Goal: Contribute content: Contribute content

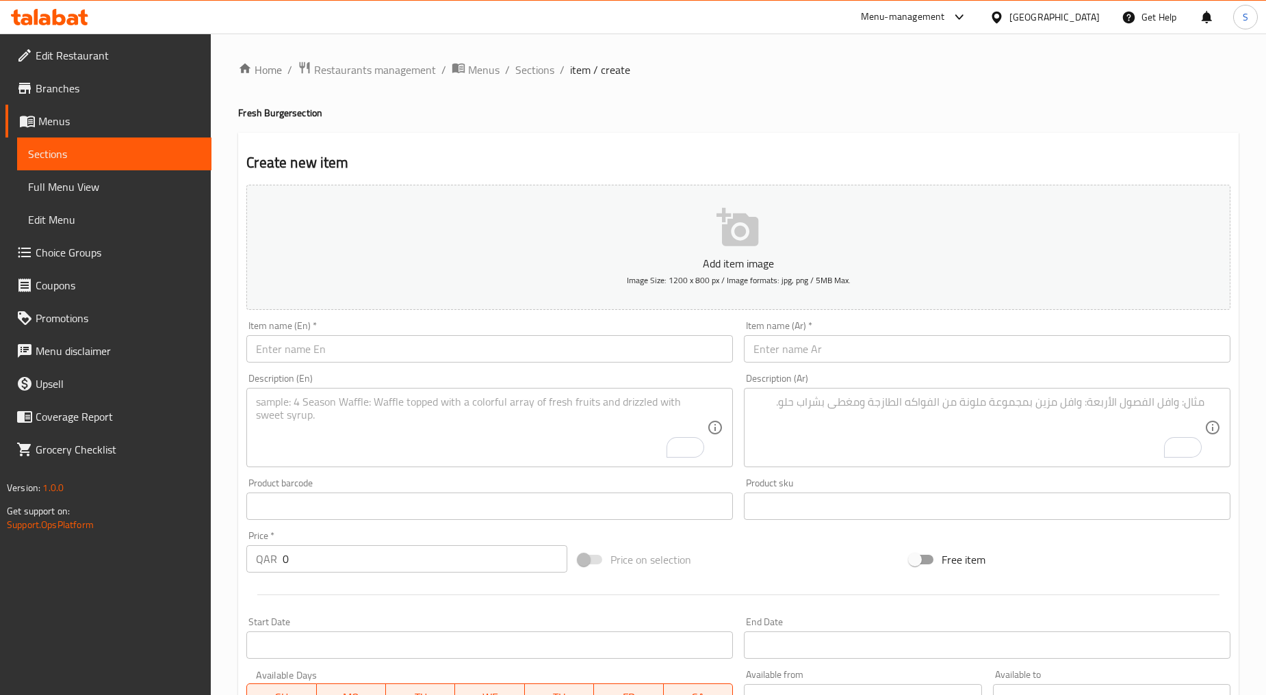
click at [359, 359] on input "text" at bounding box center [489, 348] width 486 height 27
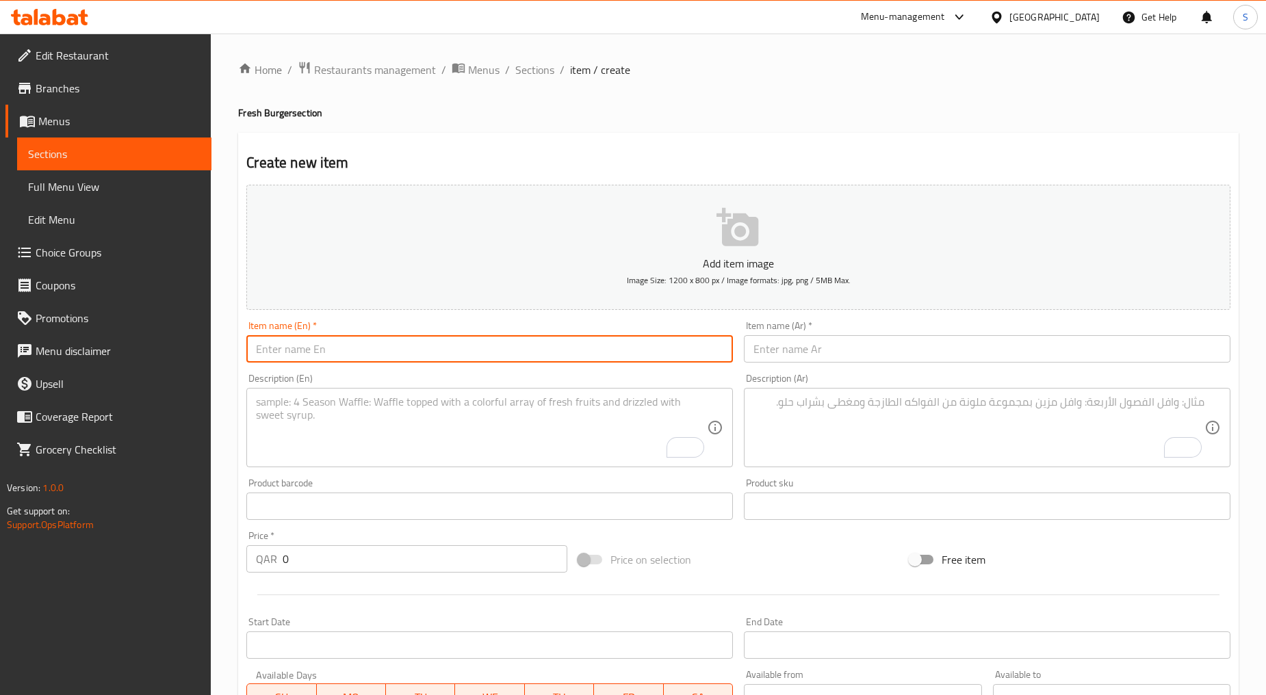
paste input "ITALIAN COMBO"
click at [359, 359] on input "ITALIAN COMBO" at bounding box center [489, 348] width 486 height 27
type input "Italian Combo"
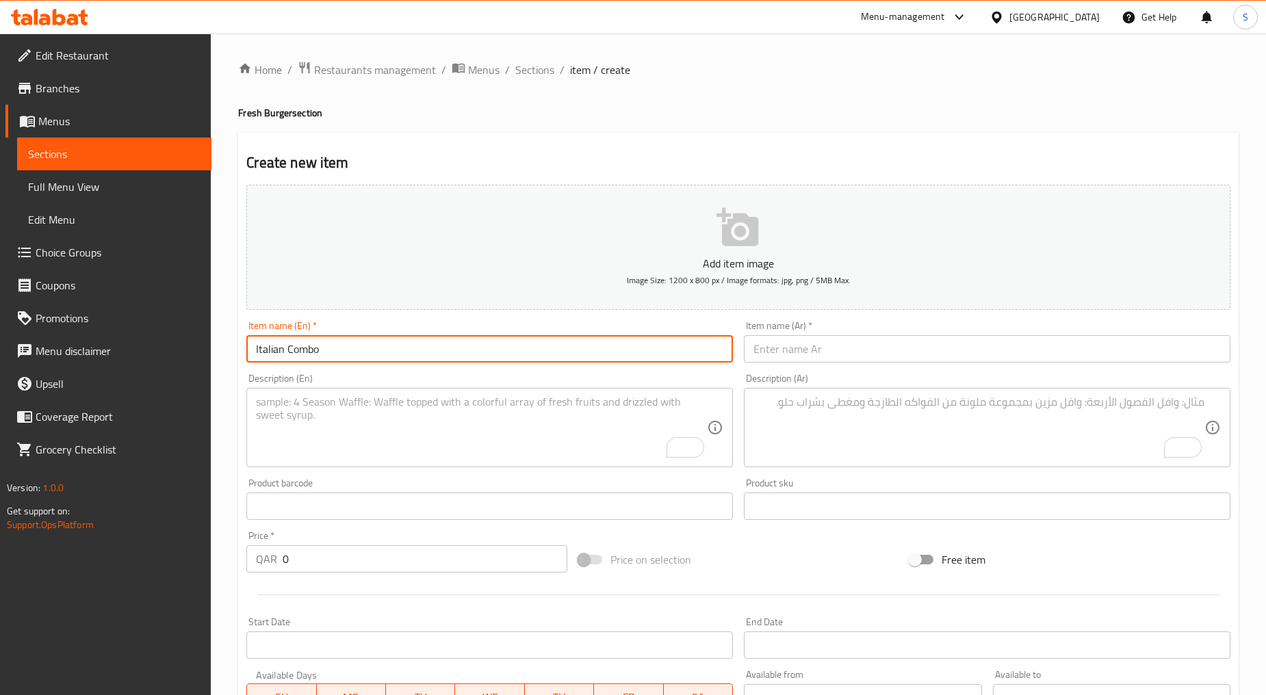
click at [768, 356] on input "text" at bounding box center [987, 348] width 486 height 27
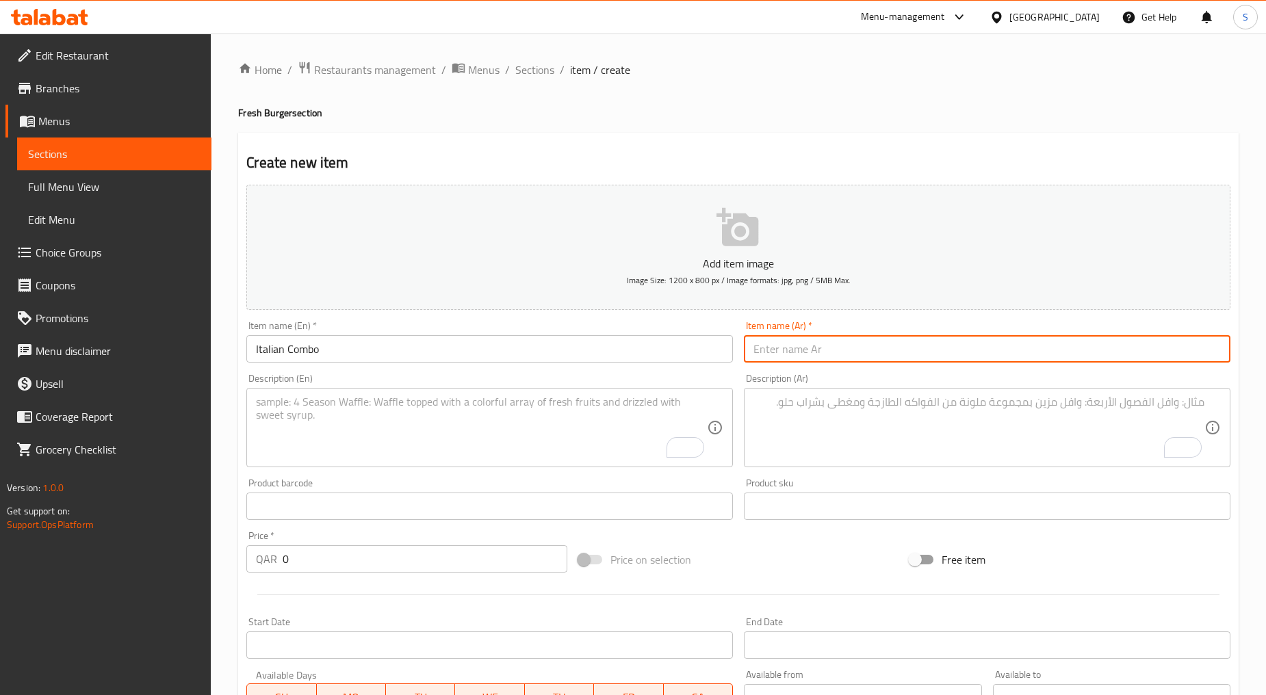
paste input "كومبو إطالي"
type input "كومبو إطالي"
click at [441, 439] on textarea "To enrich screen reader interactions, please activate Accessibility in Grammarl…" at bounding box center [481, 427] width 451 height 65
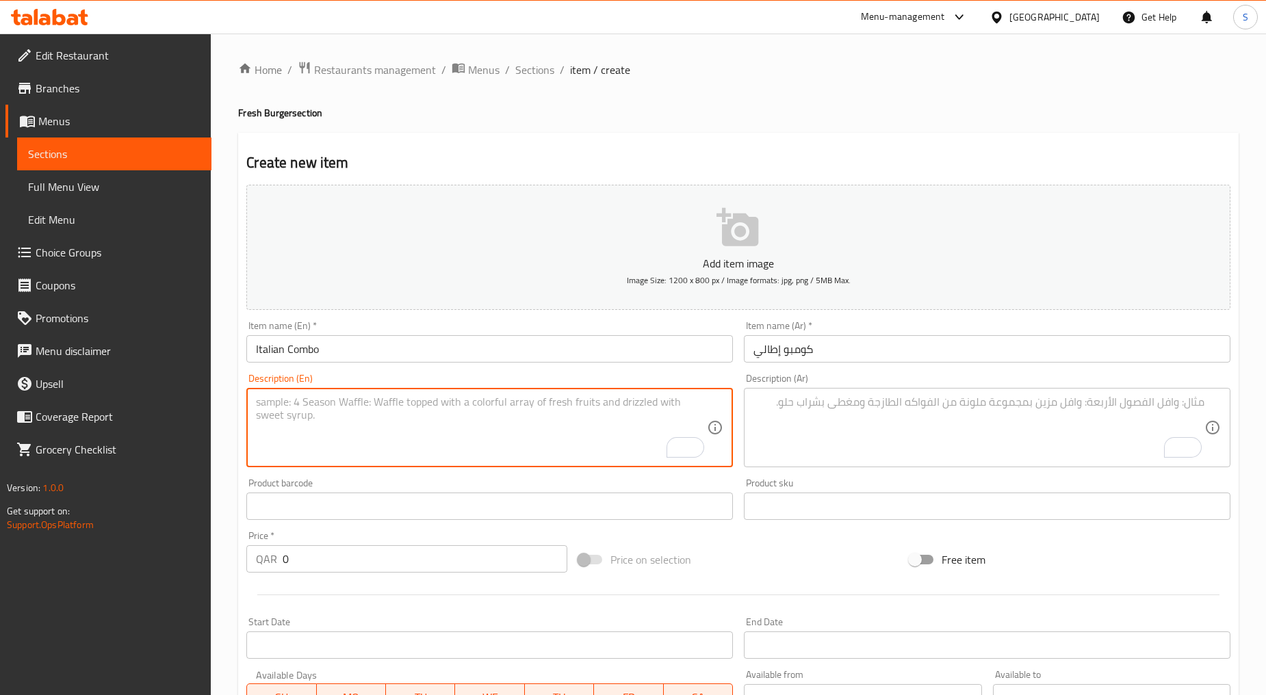
paste textarea "This loaded Italian combo is piled high with cured meats, provolone, veggies, a…"
click at [441, 439] on textarea "This loaded Italian combo is piled high with cured meats, provolone, veggies, a…" at bounding box center [481, 427] width 451 height 65
click at [258, 419] on textarea "This loaded Italian combo is piled high with cured meats, provolone, veggies, a…" at bounding box center [481, 427] width 451 height 65
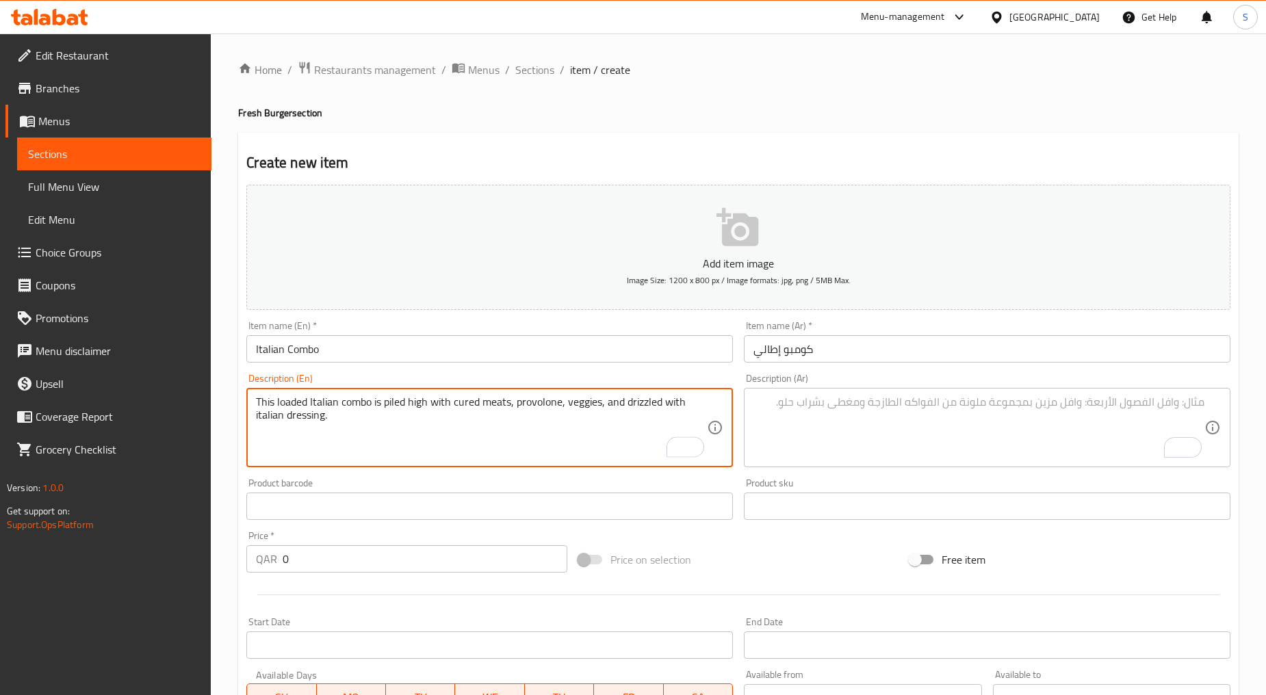
click at [258, 419] on textarea "This loaded Italian combo is piled high with cured meats, provolone, veggies, a…" at bounding box center [481, 427] width 451 height 65
click at [546, 441] on textarea "This loaded Italian combo is piled high with cured meats, provolone, veggies, a…" at bounding box center [481, 427] width 451 height 65
type textarea "This loaded Italian combo is piled high with cured meats, provolone, veggies, a…"
click at [881, 430] on textarea "To enrich screen reader interactions, please activate Accessibility in Grammarl…" at bounding box center [978, 427] width 451 height 65
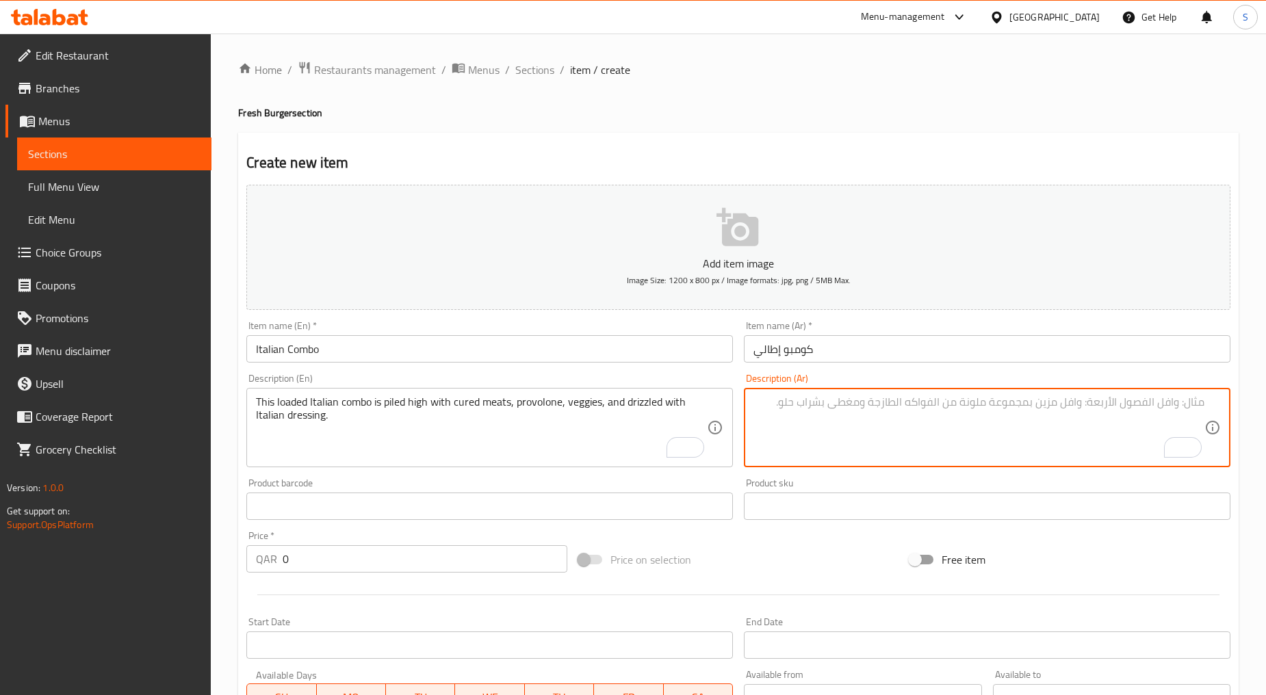
paste textarea "هذا السرد الإيطالي المليء باللحوم المعالجة والبروفولون والخضار ومغطى بالصلصة ال…"
type textarea "هذا السرد الإيطالي المليء باللحوم المعالجة والبروفولون والخضار ومغطى بالصلصة ال…"
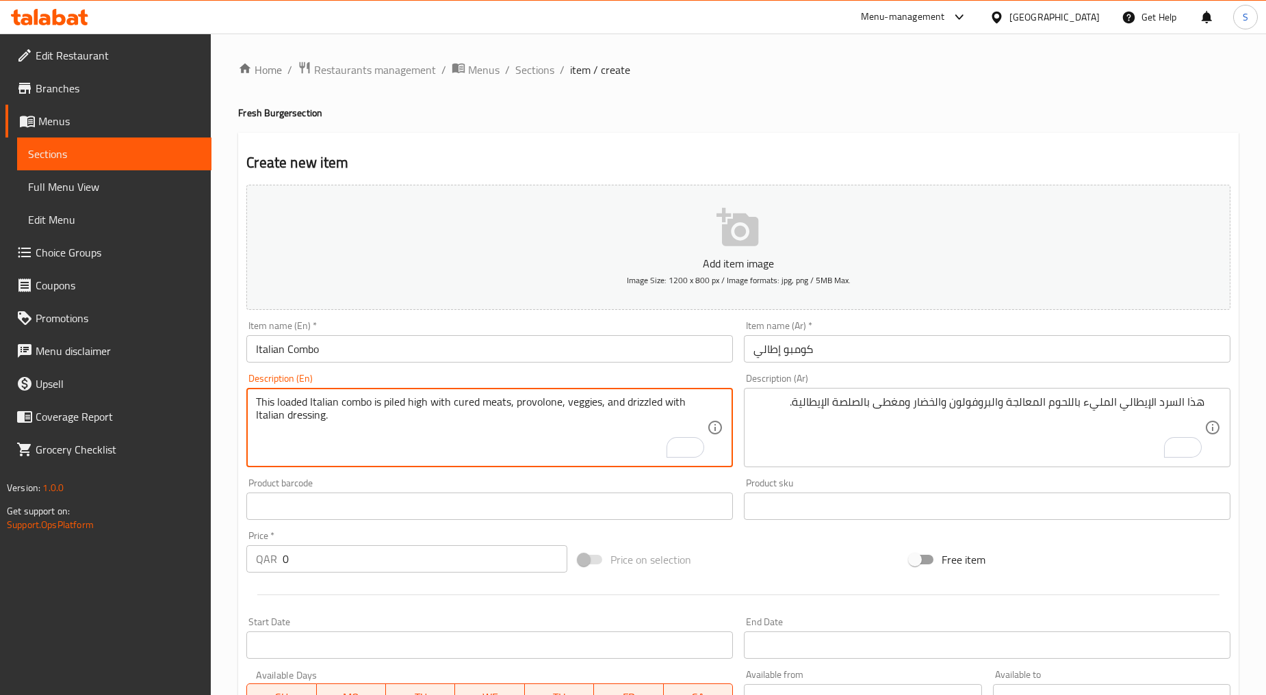
click at [543, 412] on textarea "This loaded Italian combo is piled high with cured meats, provolone, veggies, a…" at bounding box center [481, 427] width 451 height 65
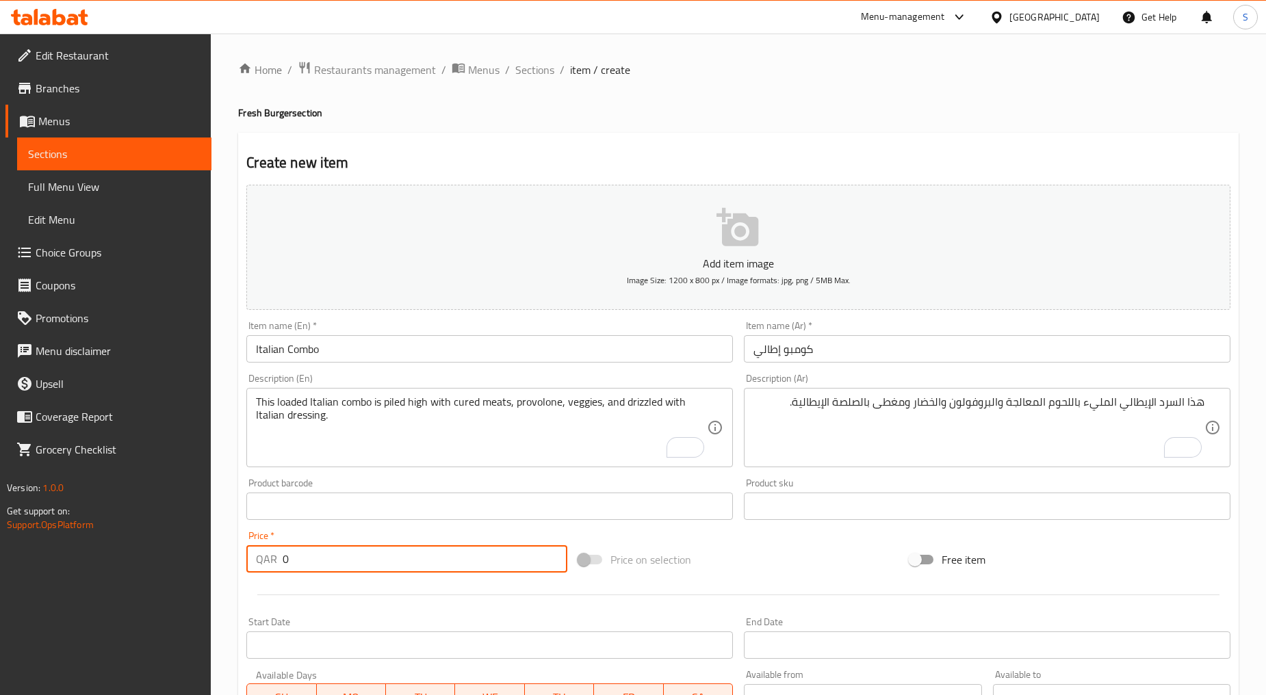
click at [320, 570] on input "0" at bounding box center [425, 558] width 285 height 27
paste input "15"
type input "15"
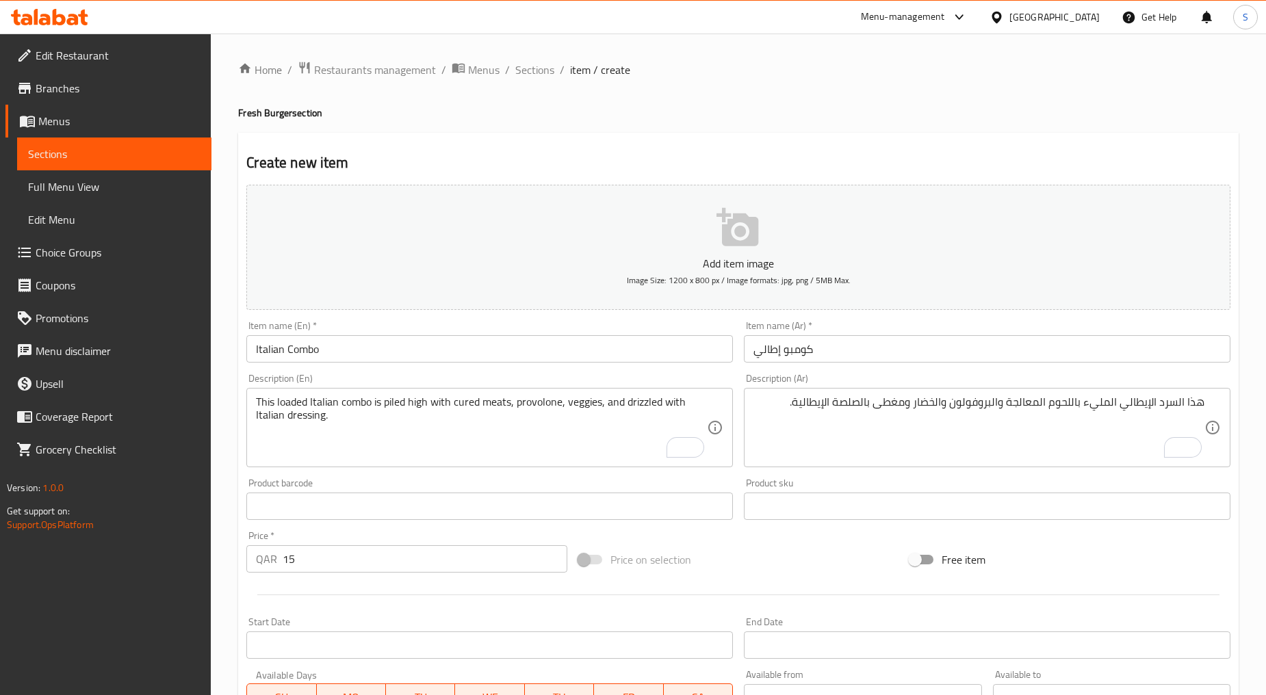
click at [332, 595] on hr at bounding box center [738, 595] width 962 height 1
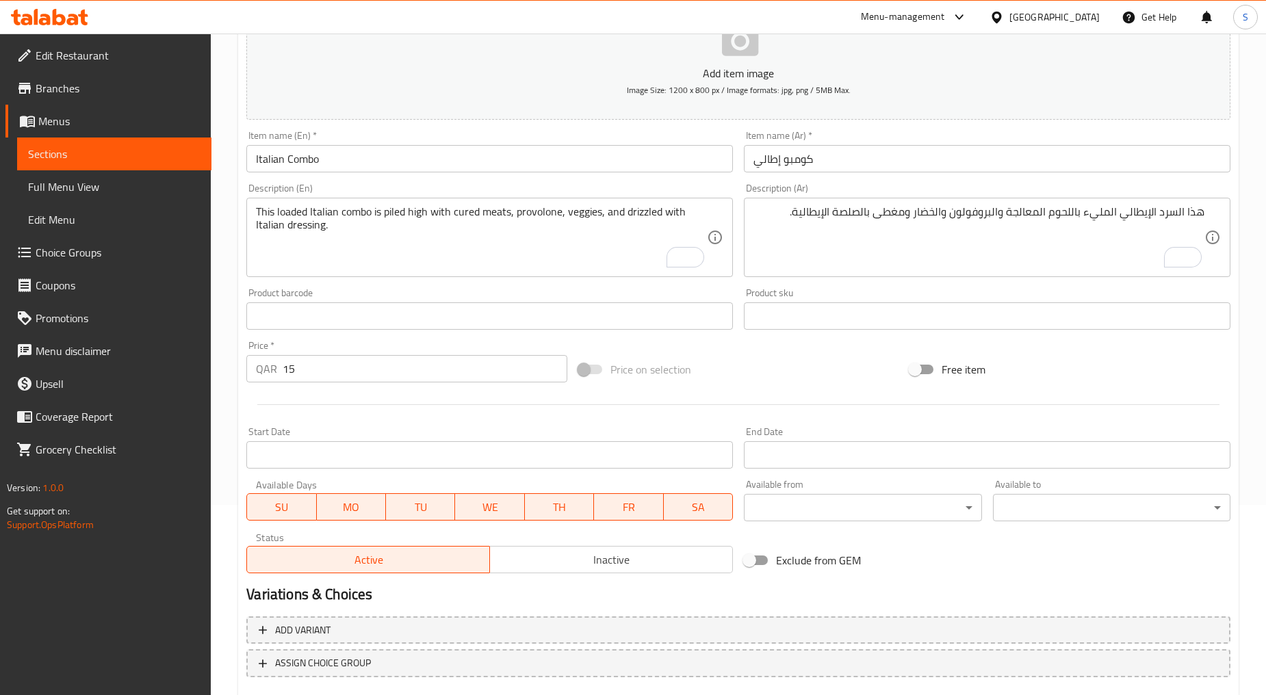
scroll to position [269, 0]
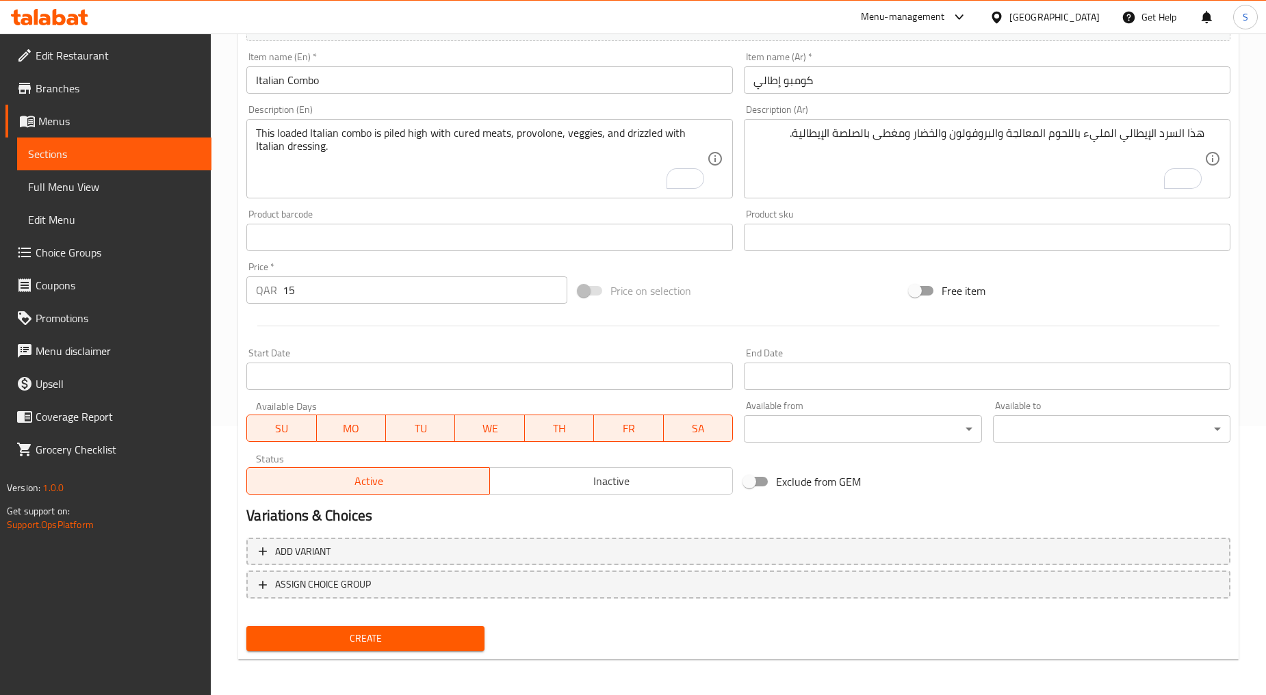
click at [628, 486] on span "Inactive" at bounding box center [611, 481] width 232 height 20
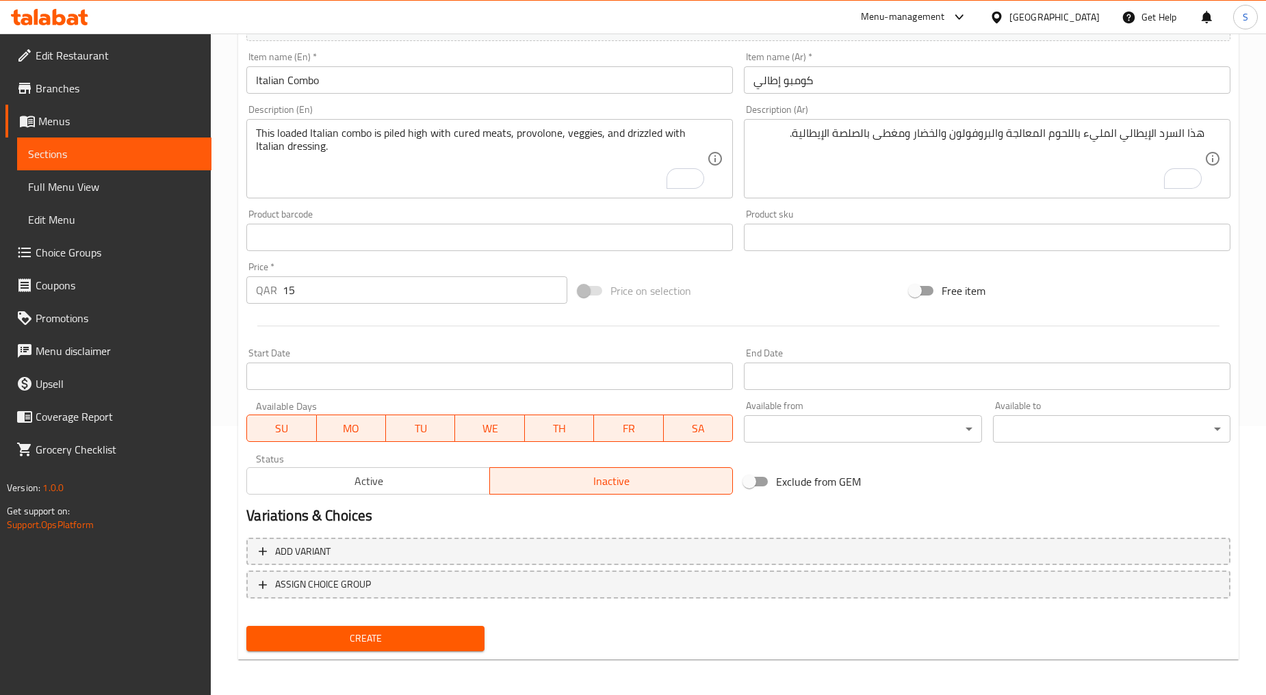
click at [366, 661] on div "Home / Restaurants management / Menus / Sections / item / create Fresh Burger s…" at bounding box center [738, 231] width 1000 height 878
click at [377, 638] on span "Create" at bounding box center [365, 638] width 216 height 17
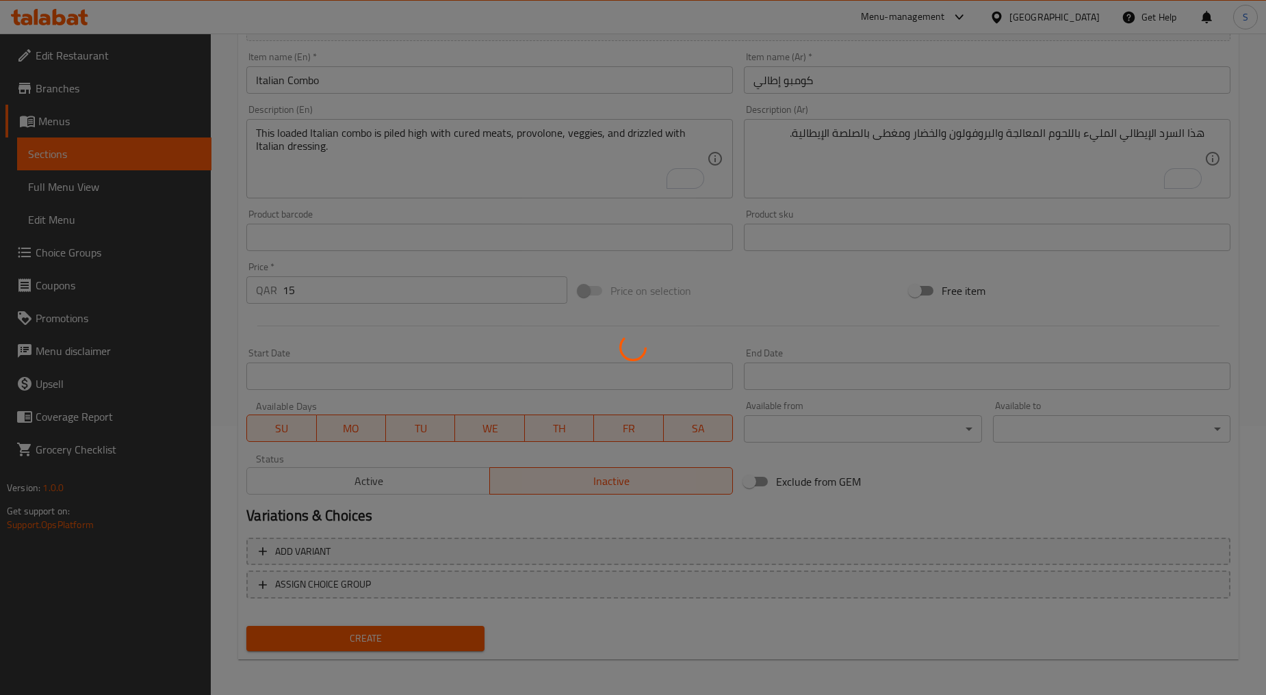
type input "0"
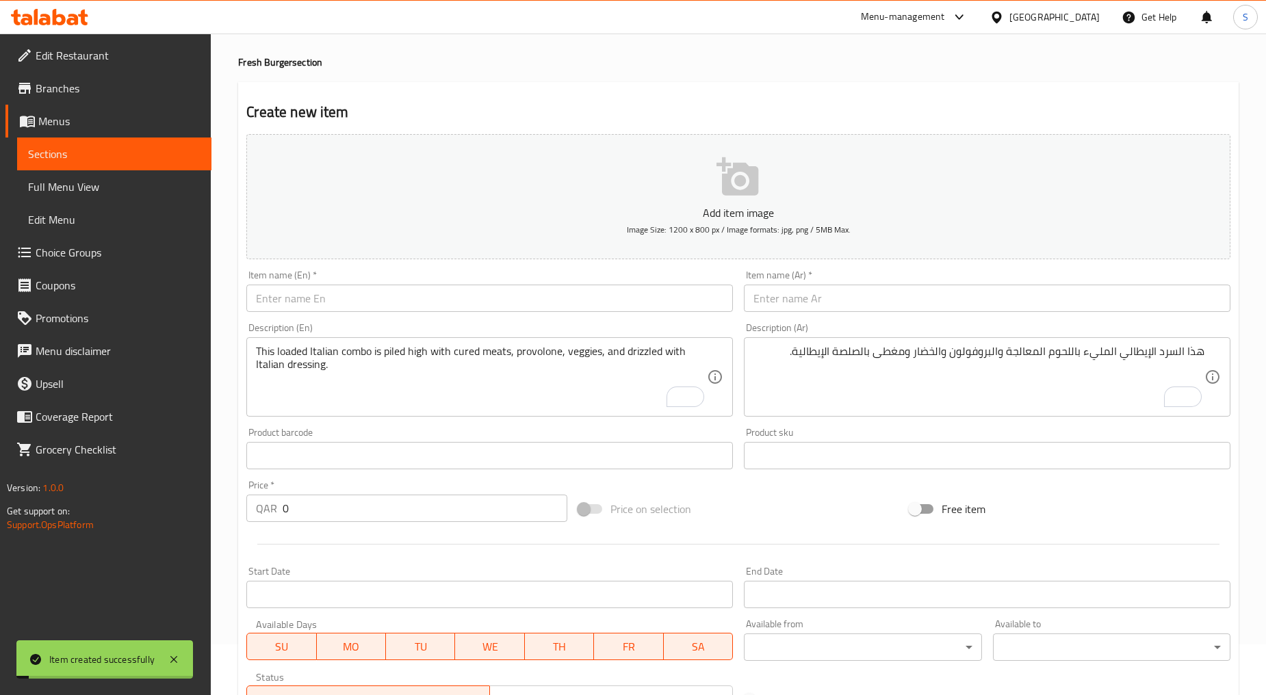
scroll to position [0, 0]
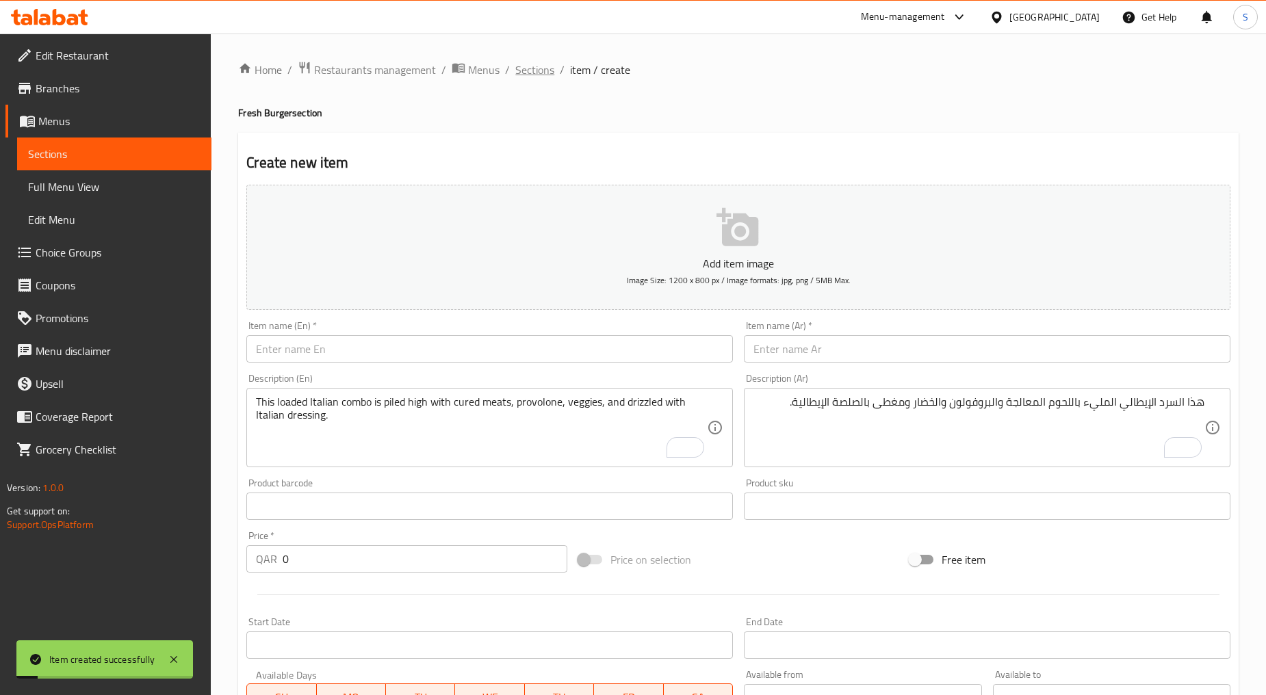
click at [522, 73] on span "Sections" at bounding box center [534, 70] width 39 height 16
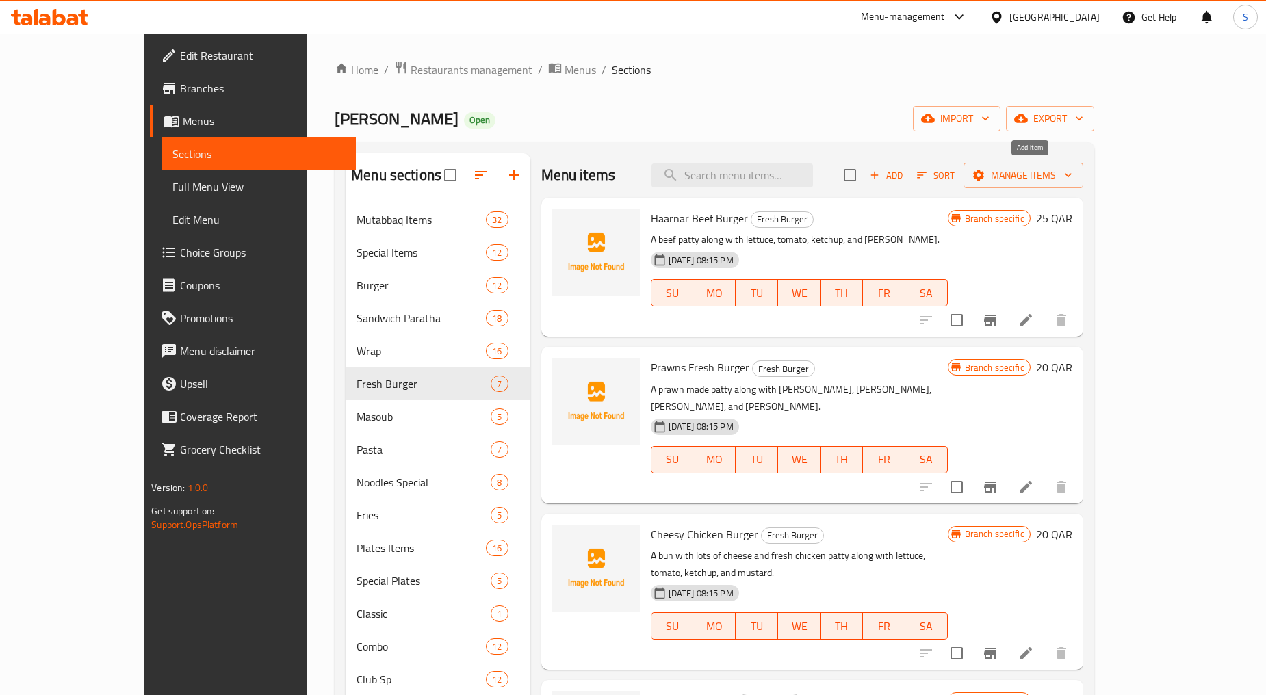
click at [904, 175] on span "Add" at bounding box center [886, 176] width 37 height 16
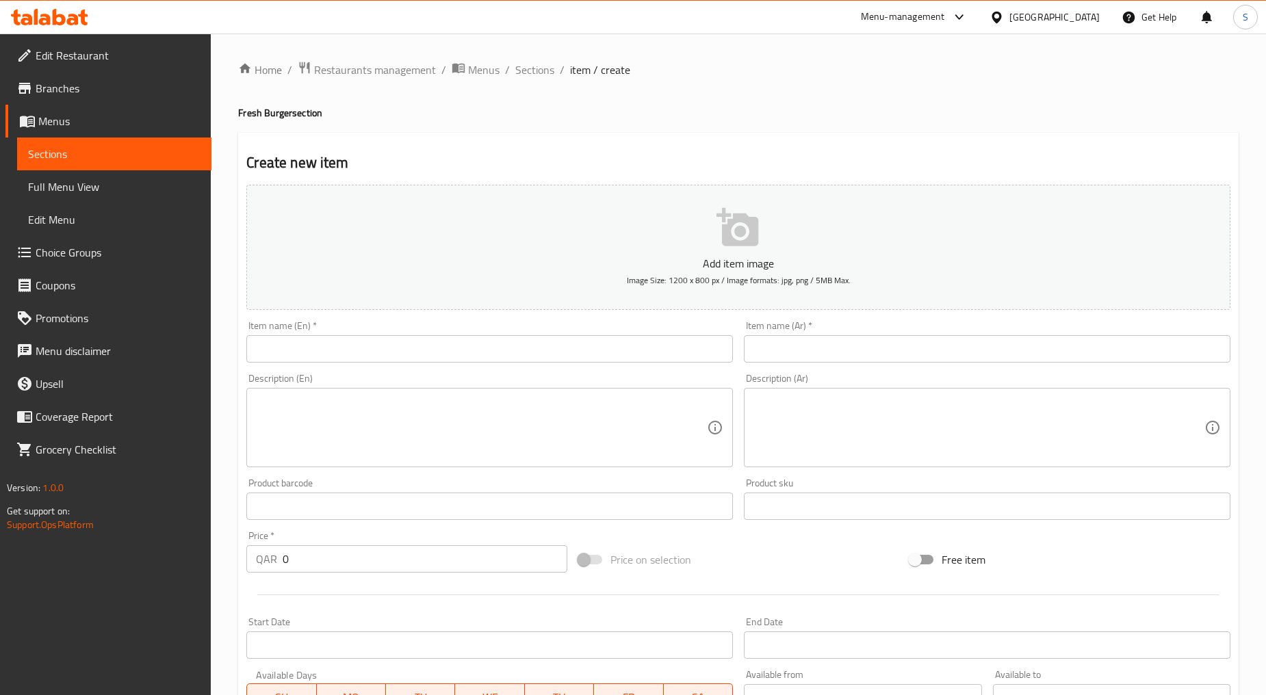
click at [411, 371] on div "Description (En) Description (En)" at bounding box center [489, 420] width 497 height 105
click at [408, 358] on input "text" at bounding box center [489, 348] width 486 height 27
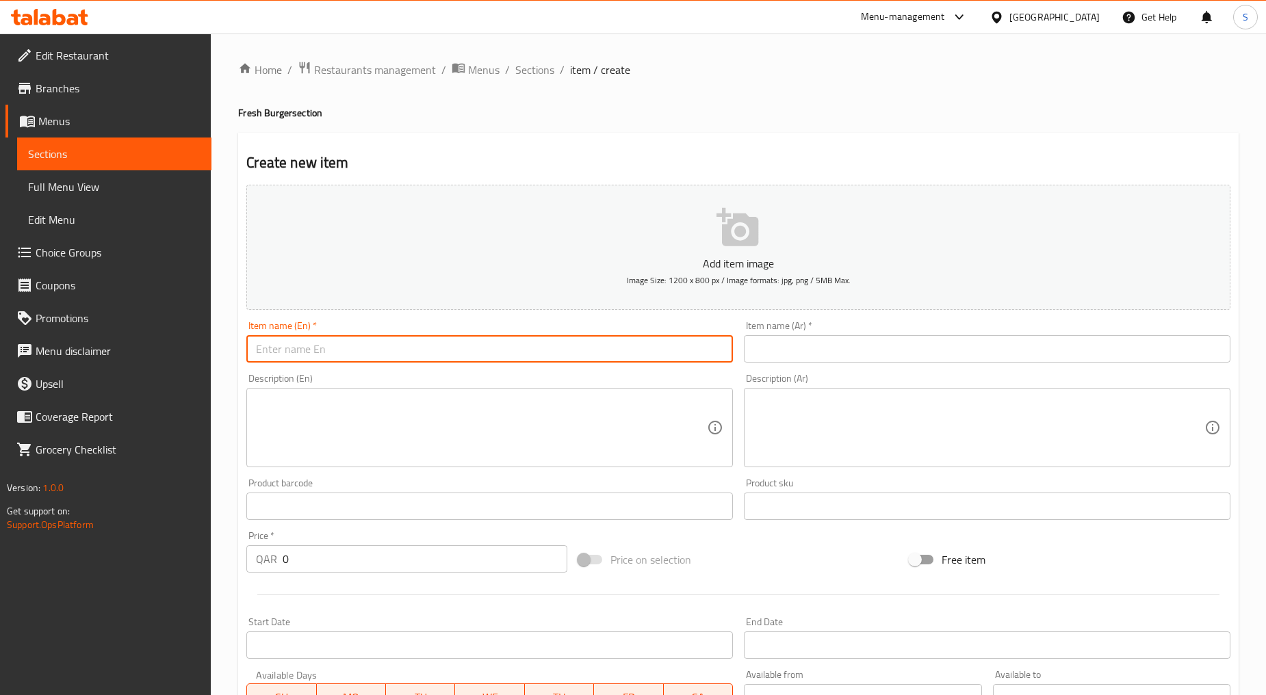
paste input "[PERSON_NAME] COMBO"
click at [408, 358] on input "[PERSON_NAME] COMBO" at bounding box center [489, 348] width 486 height 27
type input "Zinger Calzoni Combo"
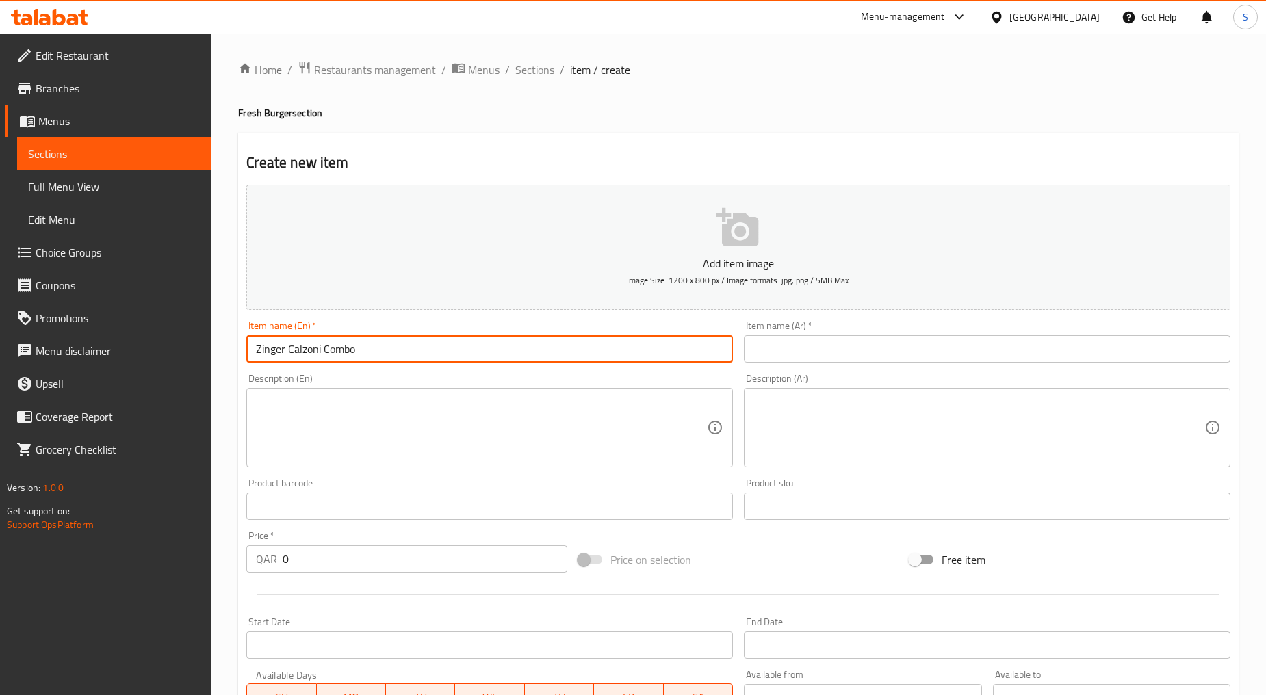
click at [822, 351] on input "text" at bounding box center [987, 348] width 486 height 27
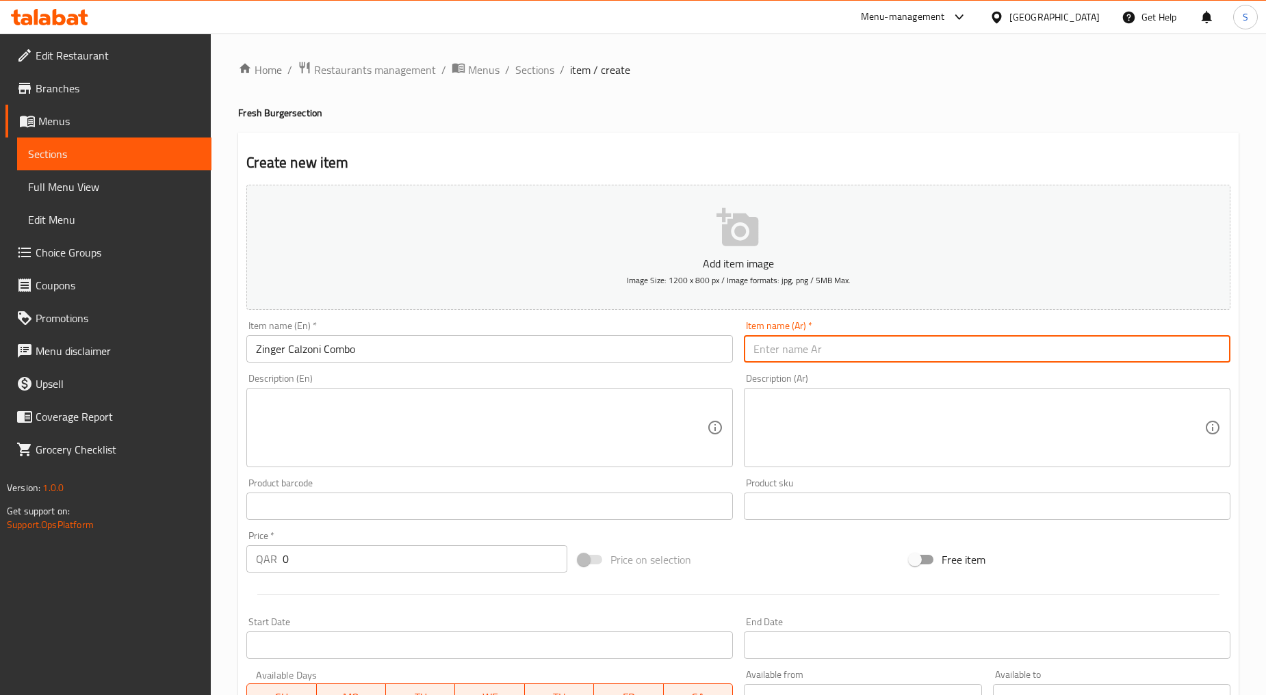
paste input "كومبو زنجر كلزوني"
type input "كومبو زنجر كلزوني"
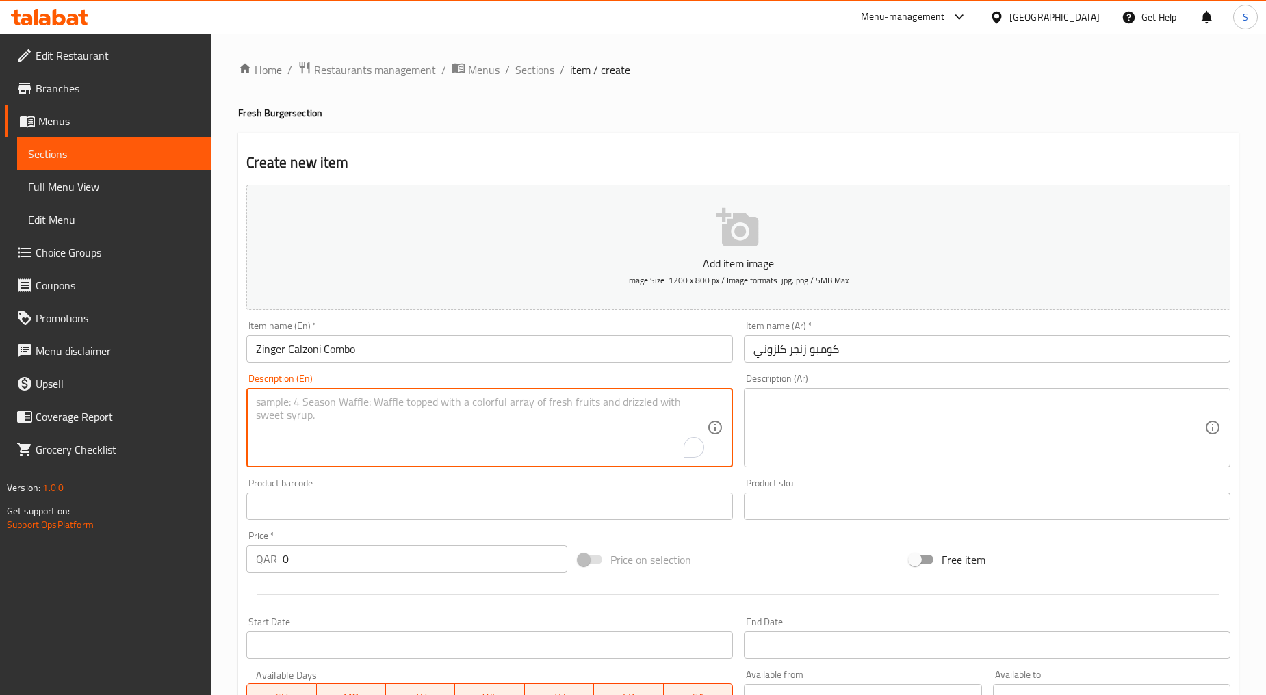
click at [477, 415] on textarea "To enrich screen reader interactions, please activate Accessibility in Grammarl…" at bounding box center [481, 427] width 451 height 65
paste textarea "A Combination Of Juicy Beef Patty, Melty Mozzarella, Crispy Beef. Fresh Lettuce…"
click at [477, 415] on textarea "A Combination Of Juicy Beef Patty, Melty Mozzarella, Crispy Beef. Fresh Lettuce…" at bounding box center [481, 427] width 451 height 65
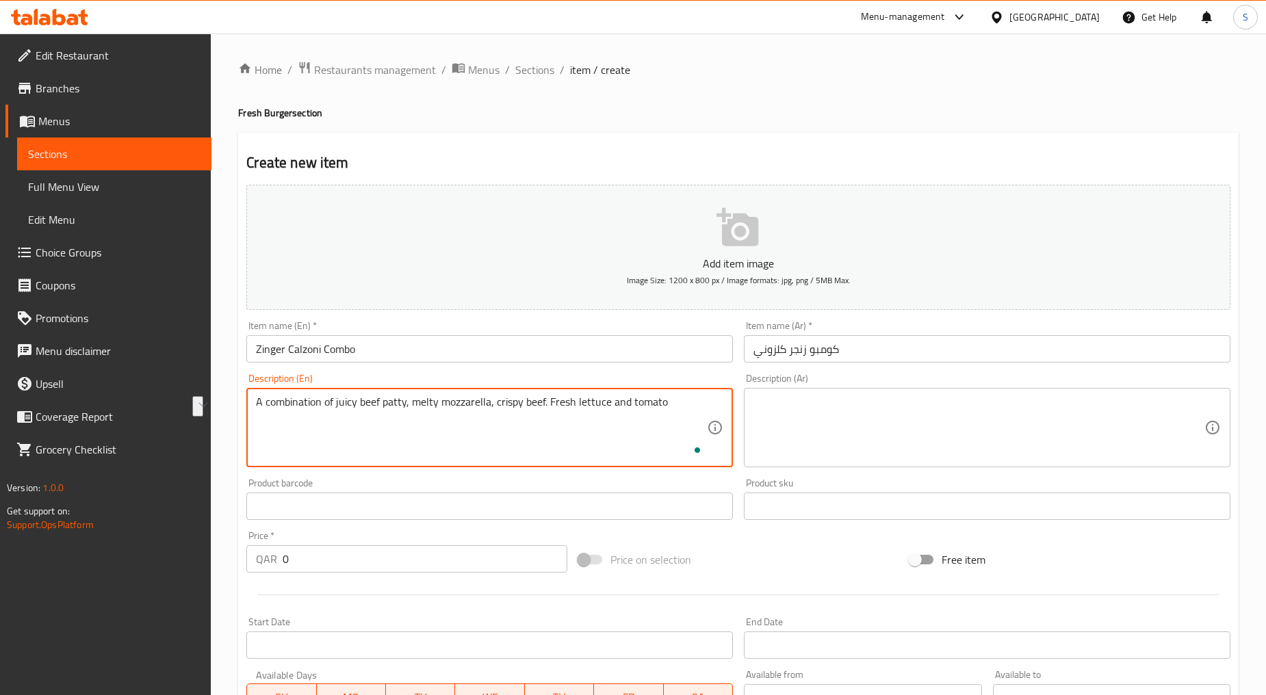
click at [490, 433] on textarea "A combination of juicy beef patty, melty mozzarella, crispy beef. Fresh lettuce…" at bounding box center [481, 427] width 451 height 65
type textarea "A combination of juicy beef patty, melty mozzarella, crispy beef. Fresh lettuce…"
click at [816, 423] on textarea at bounding box center [978, 427] width 451 height 65
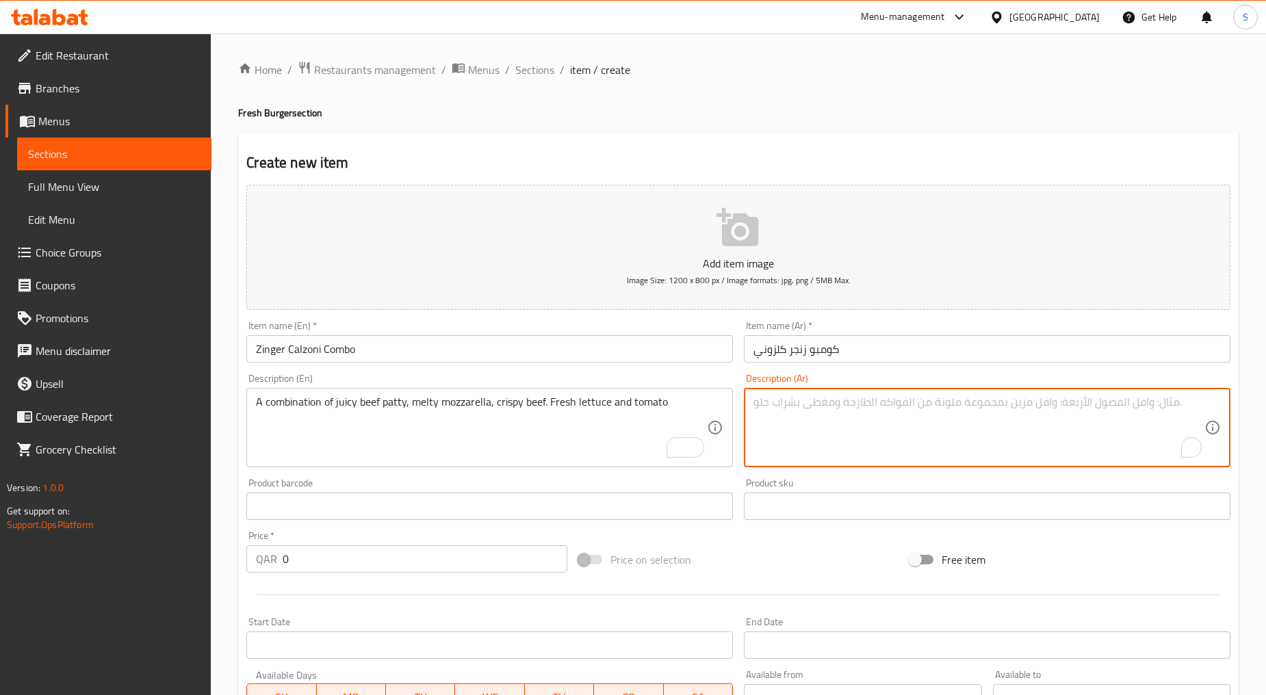
paste textarea "مزيج من شريحة اللحم البقري، جبنة موزاريلا الذائبة، ولحم البقر المقرمش. خس و طما…"
click at [1077, 405] on textarea "مزيج من شريحة اللحم البقري، جبنة موزاريلا الذائبة، ولحم البقر المقرمش. خس و طما…" at bounding box center [978, 427] width 451 height 65
click at [1064, 404] on textarea "مزيج من شريحة اللحم البقري لبجوسي، جبنة موزاريلا الذائبة، ولحم البقر المقرمش. خ…" at bounding box center [978, 427] width 451 height 65
type textarea "مزيج من شريحة اللحم البقري [PERSON_NAME]، جبنة موزاريلا الذائبة، ولحم البقر الم…"
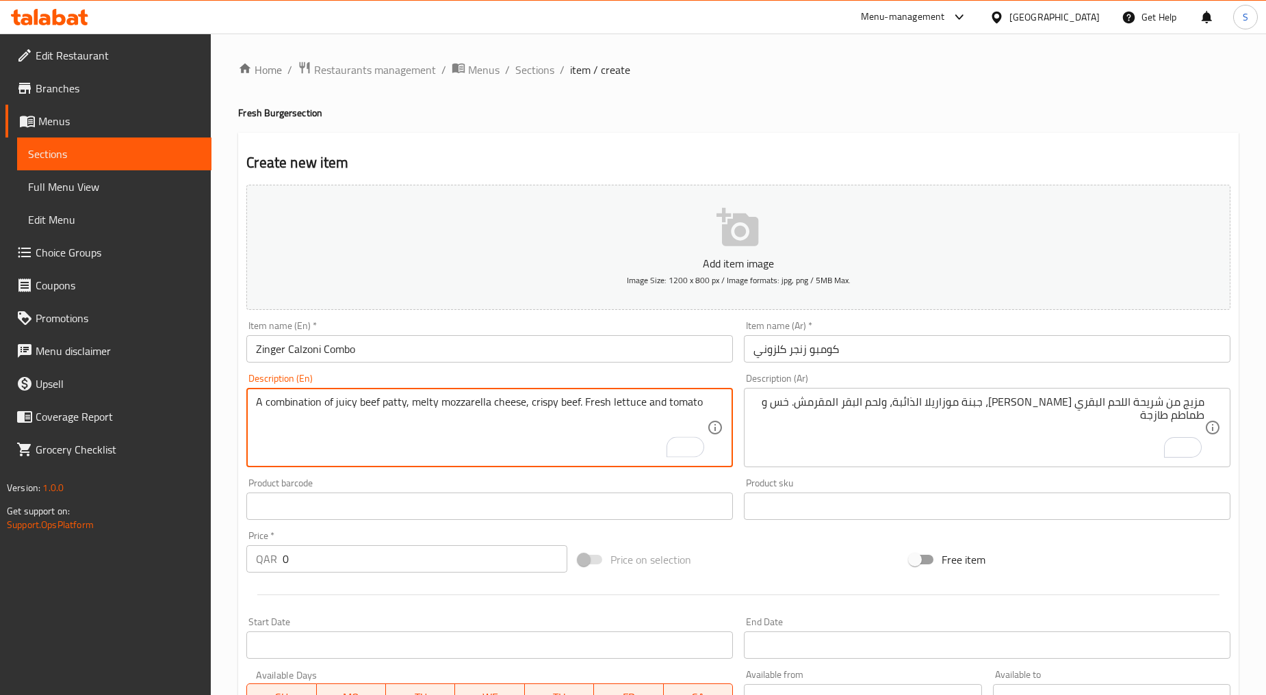
type textarea "A combination of juicy beef patty, melty mozzarella cheese, crispy beef. Fresh …"
click at [335, 557] on input "0" at bounding box center [425, 558] width 285 height 27
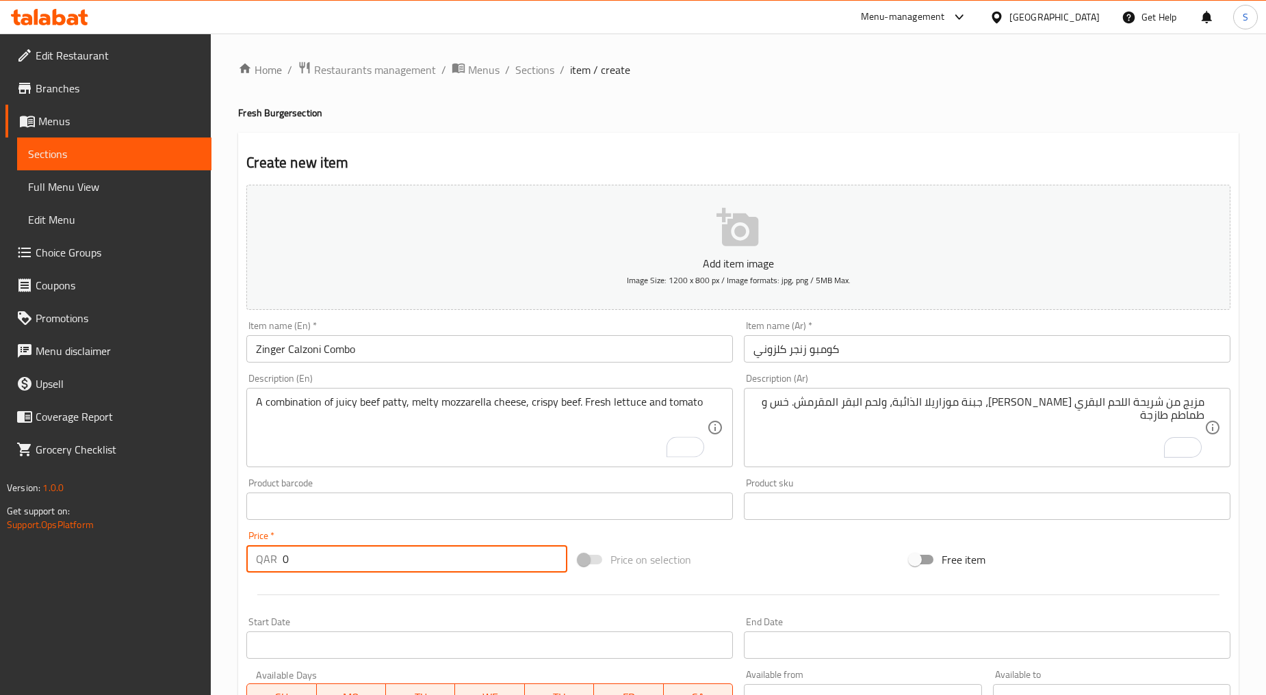
click at [335, 557] on input "0" at bounding box center [425, 558] width 285 height 27
paste input "15"
type input "15"
click at [346, 586] on div at bounding box center [738, 595] width 995 height 34
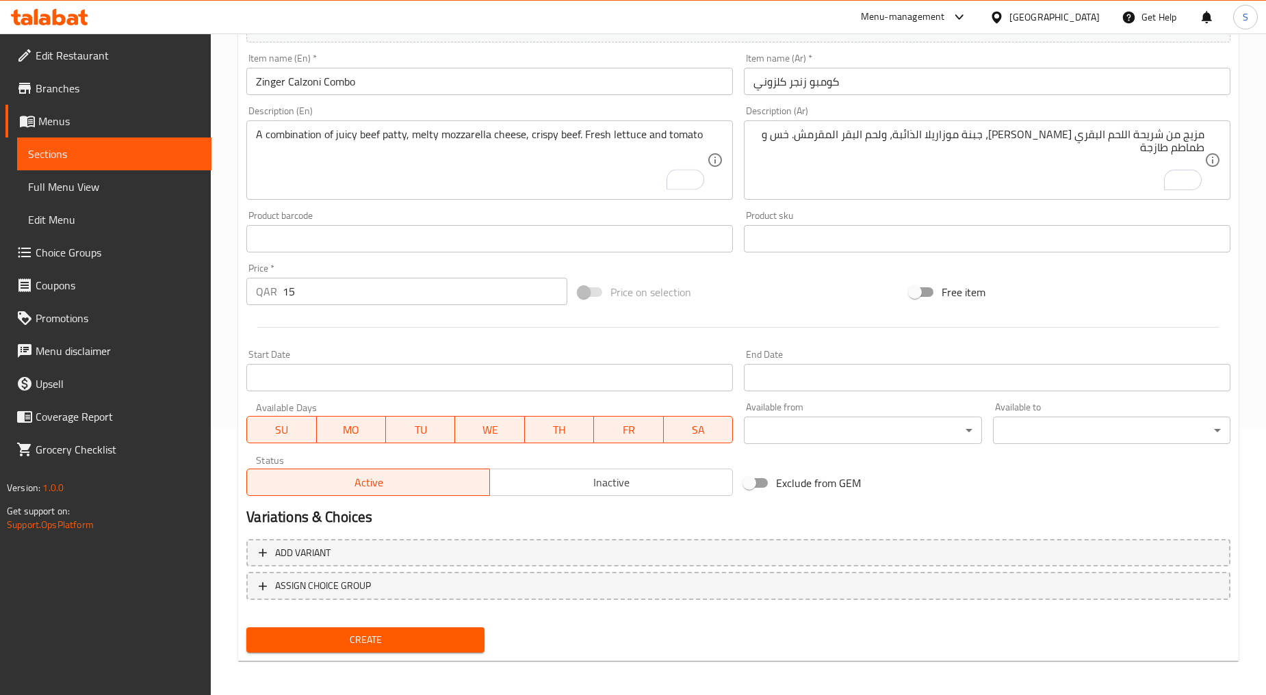
scroll to position [269, 0]
click at [493, 478] on button "Inactive" at bounding box center [611, 480] width 244 height 27
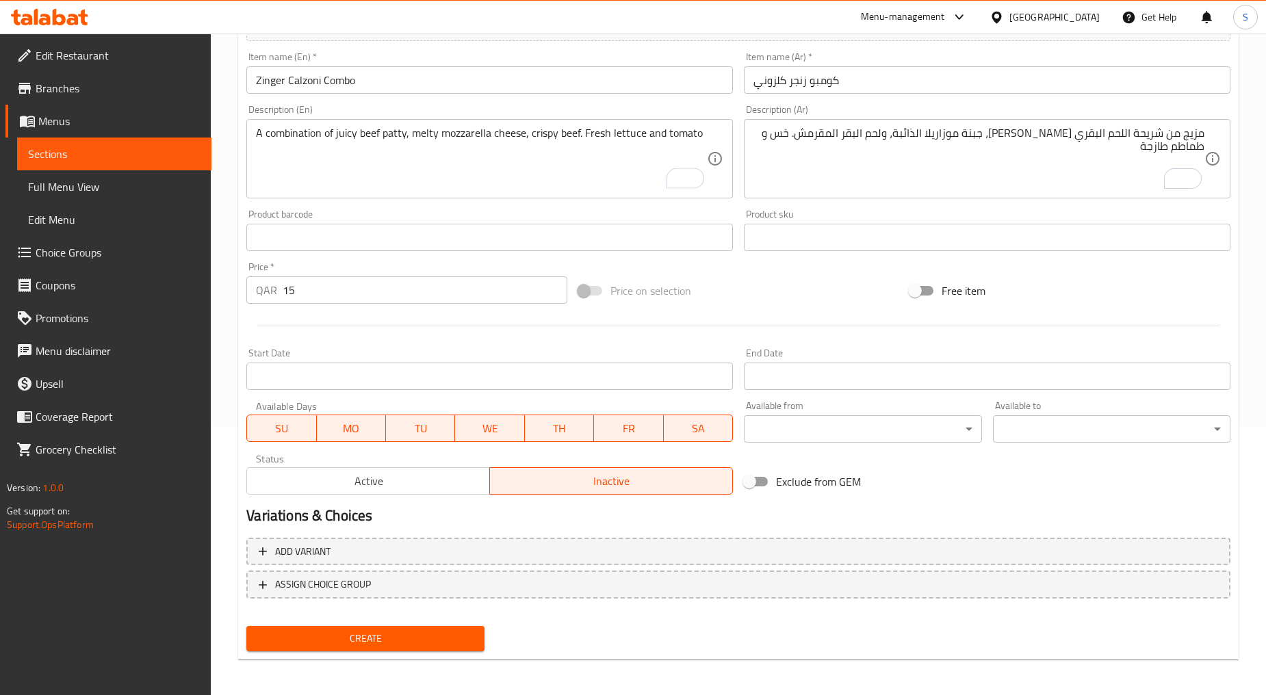
click at [387, 626] on button "Create" at bounding box center [364, 638] width 237 height 25
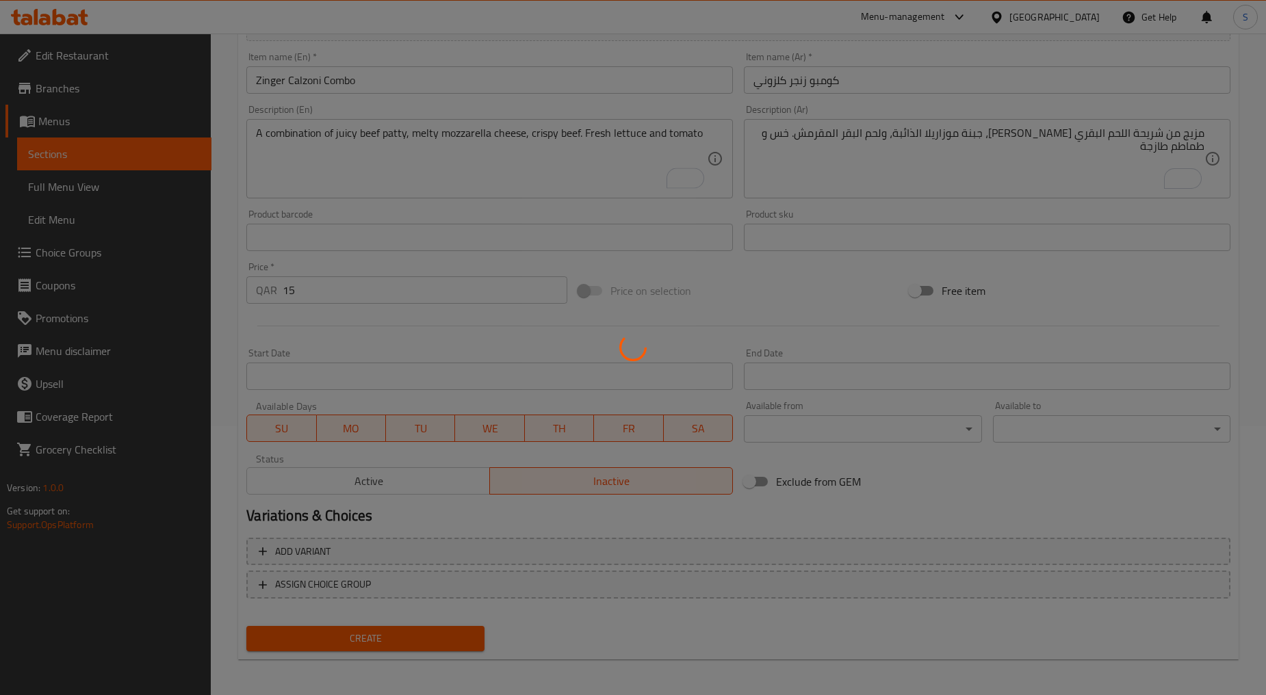
type input "0"
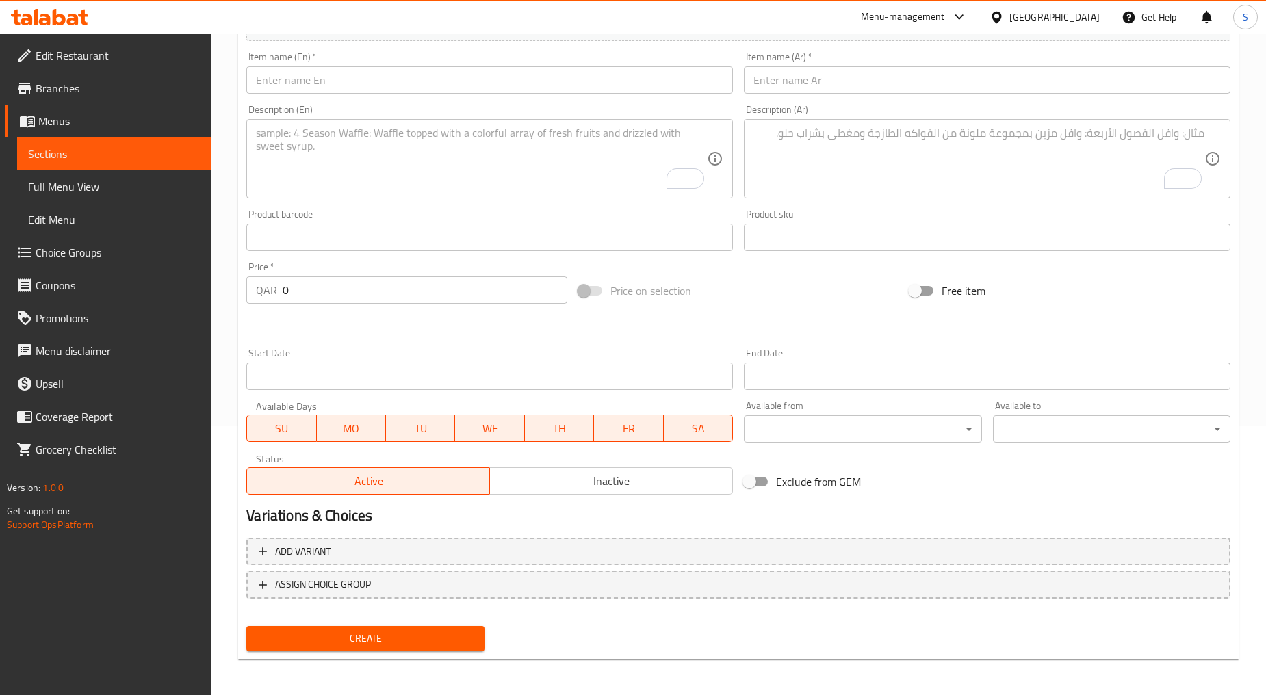
click at [391, 72] on input "text" at bounding box center [489, 79] width 486 height 27
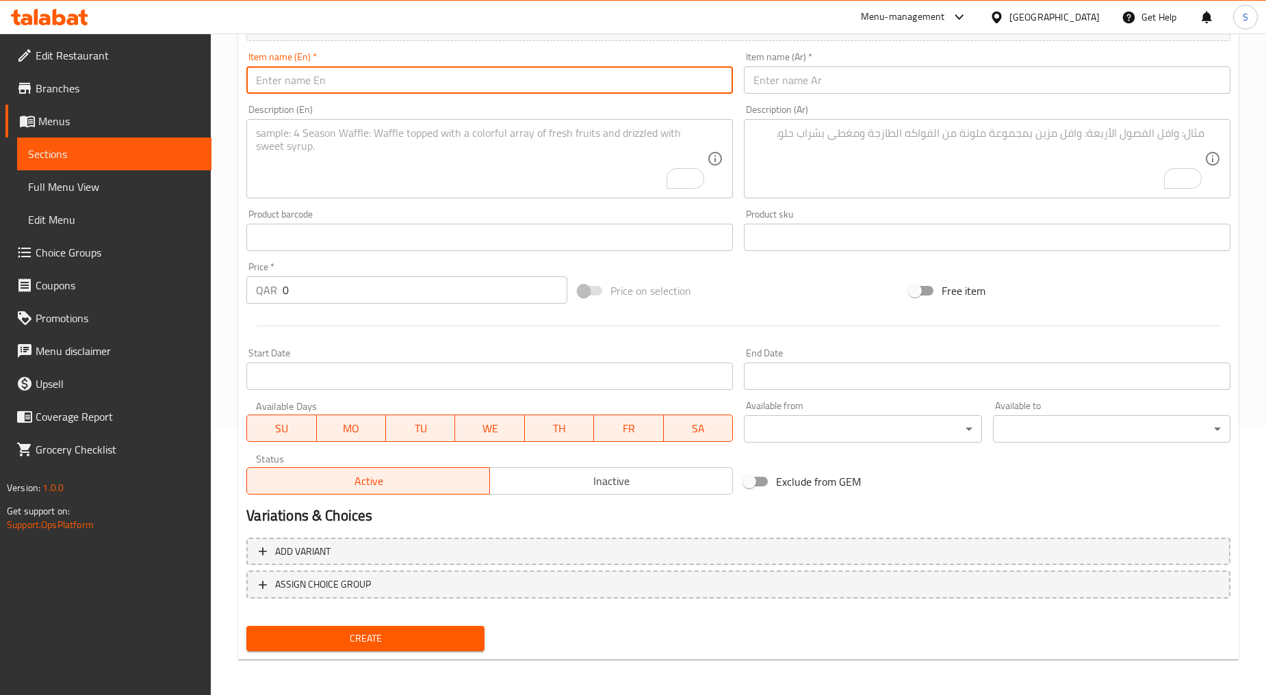
click at [391, 72] on input "text" at bounding box center [489, 79] width 486 height 27
paste input "CALZONI WRAP"
click at [391, 72] on input "CALZONI WRAP" at bounding box center [489, 79] width 486 height 27
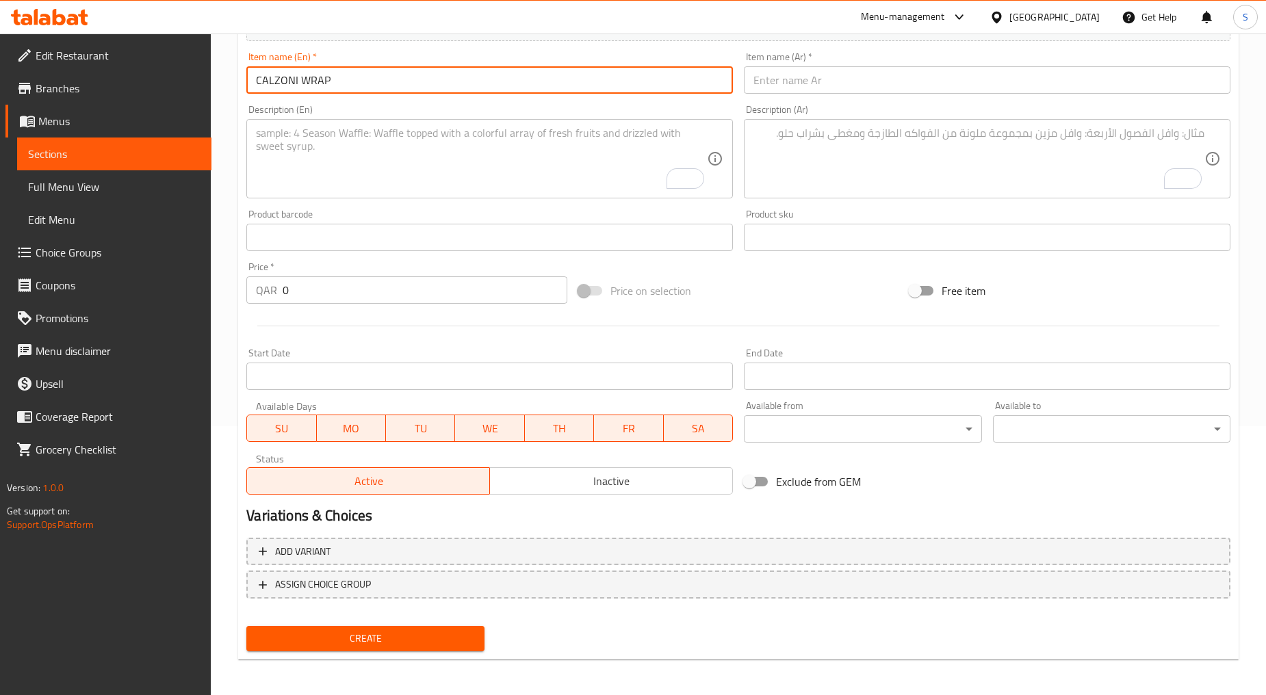
click at [391, 72] on input "CALZONI WRAP" at bounding box center [489, 79] width 486 height 27
type input "Calzoni Wrap"
click at [811, 86] on input "text" at bounding box center [987, 79] width 486 height 27
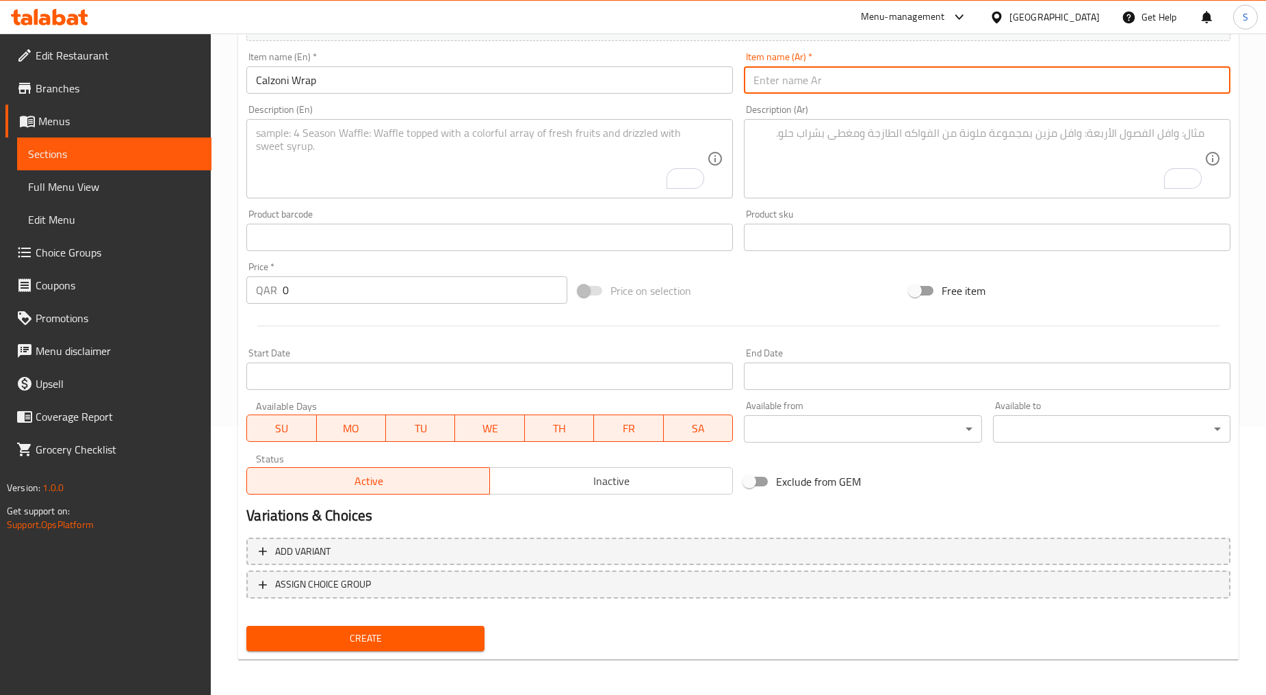
paste input "كلزوني راب"
type input "كلزوني راب"
click at [357, 172] on textarea "To enrich screen reader interactions, please activate Accessibility in Grammarl…" at bounding box center [481, 159] width 451 height 65
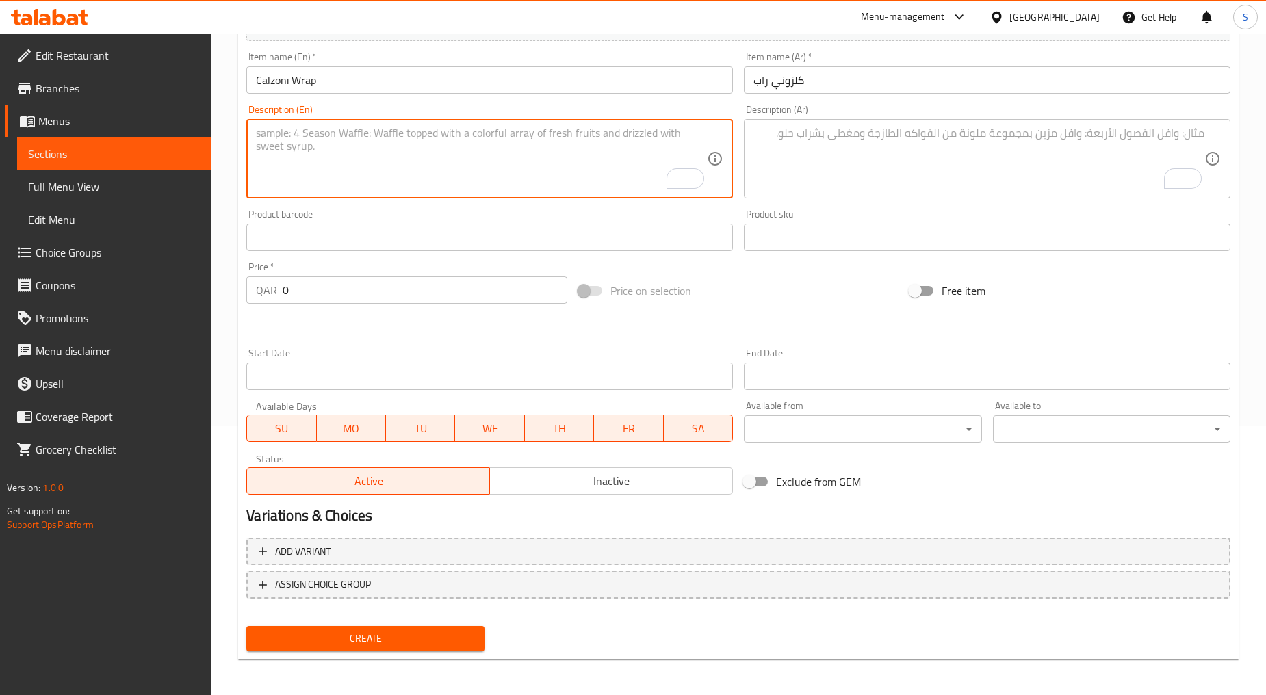
paste textarea "Spread the tomato puree on a whole meal tortilla. Top with red onion slices, re…"
type textarea "Spread the tomato puree on a whole meal tortilla. Top with red onion slices, re…"
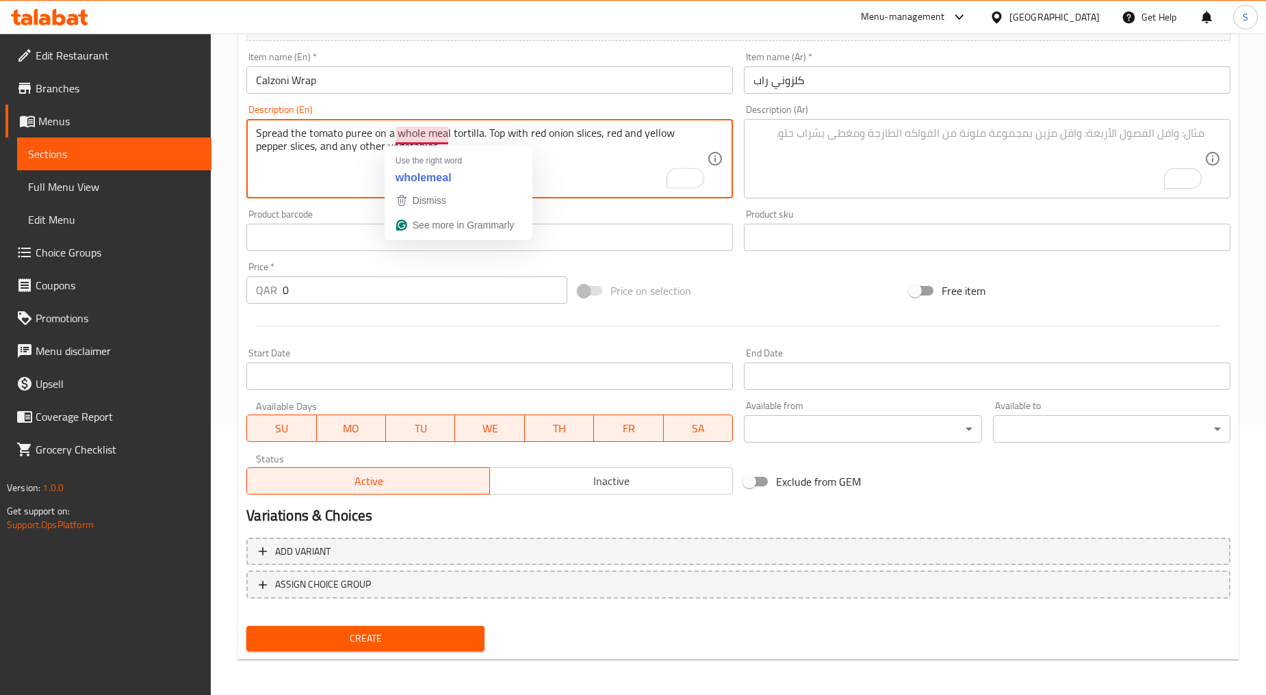
click at [350, 180] on textarea "Spread the tomato puree on a whole meal tortilla. Top with red onion slices, re…" at bounding box center [481, 159] width 451 height 65
click at [488, 162] on textarea "Spread the tomato puree on a whole meal tortilla. Top with red onion slices, re…" at bounding box center [481, 159] width 451 height 65
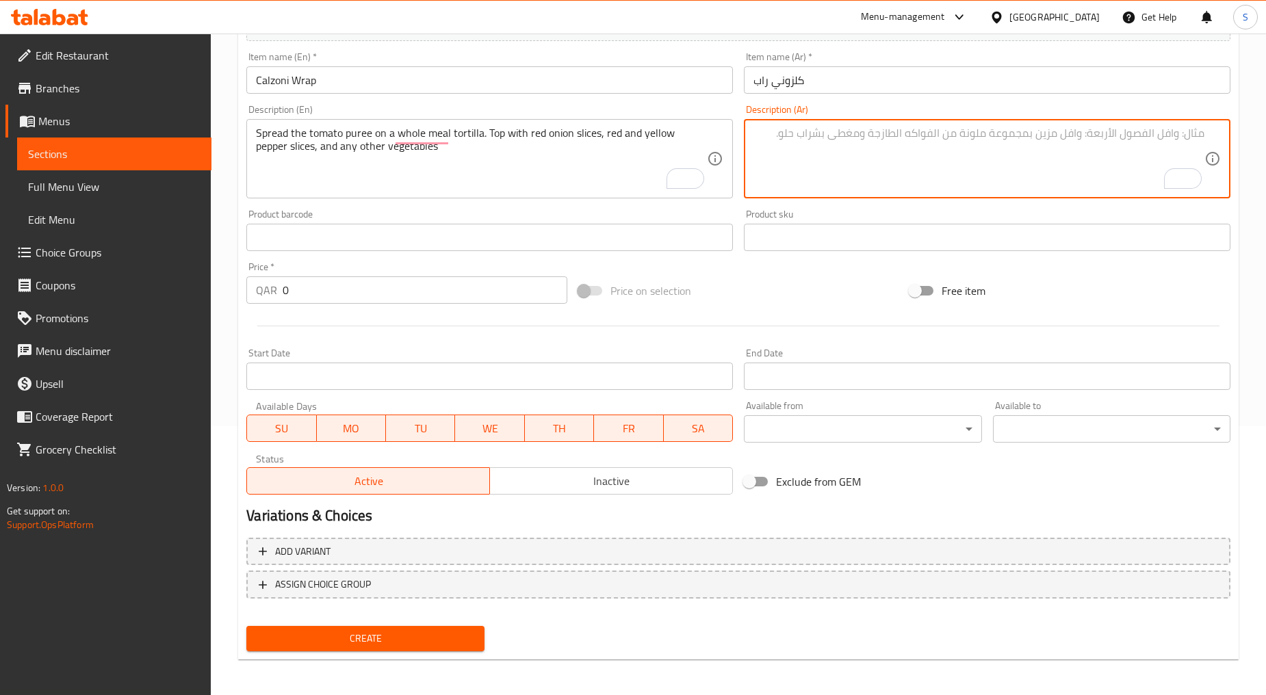
click at [865, 164] on textarea "To enrich screen reader interactions, please activate Accessibility in Grammarl…" at bounding box center [978, 159] width 451 height 65
paste textarea "يُوزّع معجون الطماطم على وجبة كاملة من خبز التورتيلا. ضعي فوقها شرائح البصل الأ…"
type textarea "يُوزّع معجون الطماطم على وجبة كاملة من خبز التورتيلا. ضعي فوقها شرائح البصل الأ…"
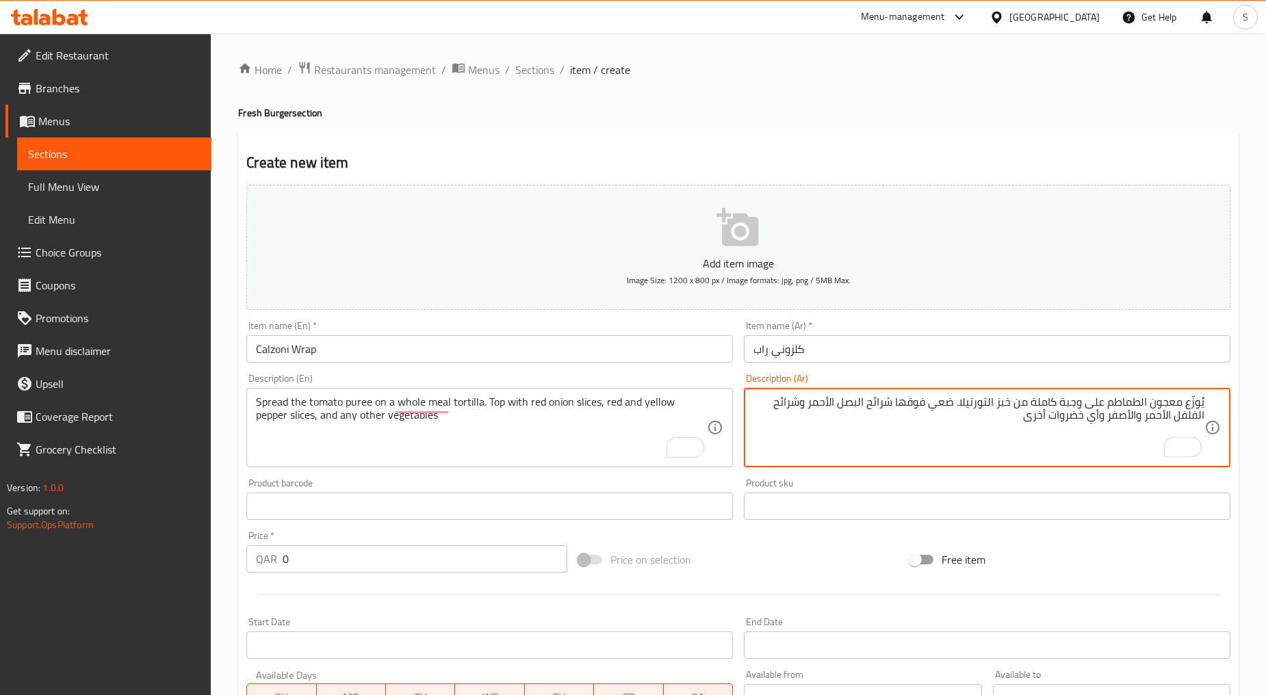
scroll to position [269, 0]
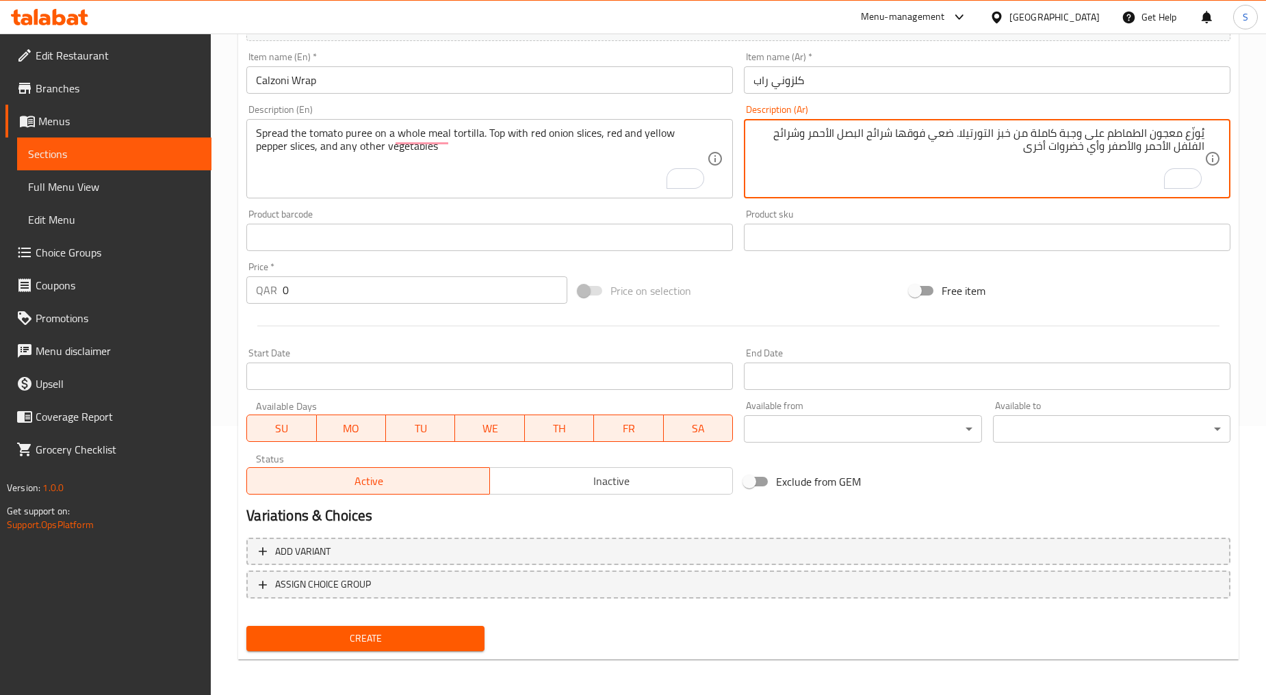
click at [1103, 137] on textarea "يُوزّع معجون الطماطم على وجبة كاملة من خبز التورتيلا. ضعي فوقها شرائح البصل الأ…" at bounding box center [978, 159] width 451 height 65
type textarea "يُوزّع معجون الطماطم البيوريه على وجبة كاملة من خبز التورتيلا. ضعي فوقها شرائح …"
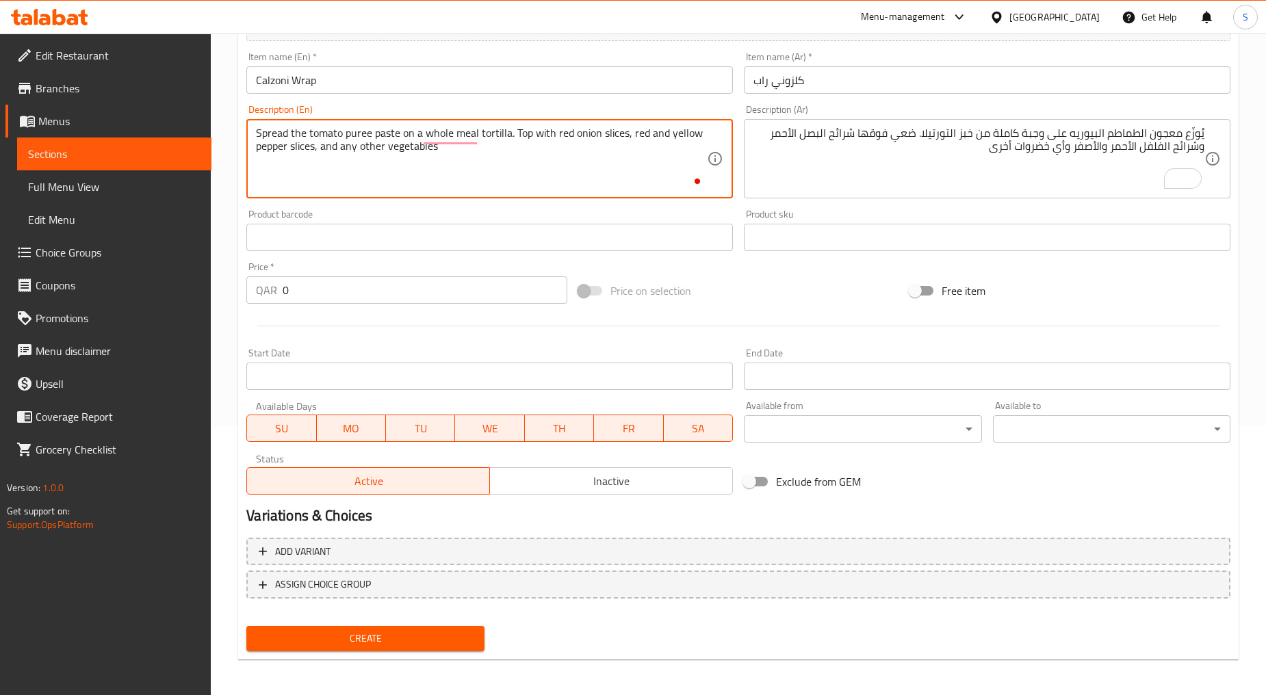
click at [380, 138] on textarea "Spread the tomato puree paste on a whole meal tortilla. Top with red onion slic…" at bounding box center [481, 159] width 451 height 65
click at [497, 171] on textarea "Spread the tomato puree paste on a whole meal tortilla. Top with red onion slic…" at bounding box center [481, 159] width 451 height 65
click at [507, 135] on textarea "Spread the tomato puree paste on a whole meal tortilla. Top with red onion slic…" at bounding box center [481, 159] width 451 height 65
type textarea "Spread the tomato puree paste on a whole meal tortilla bread. Top with red onio…"
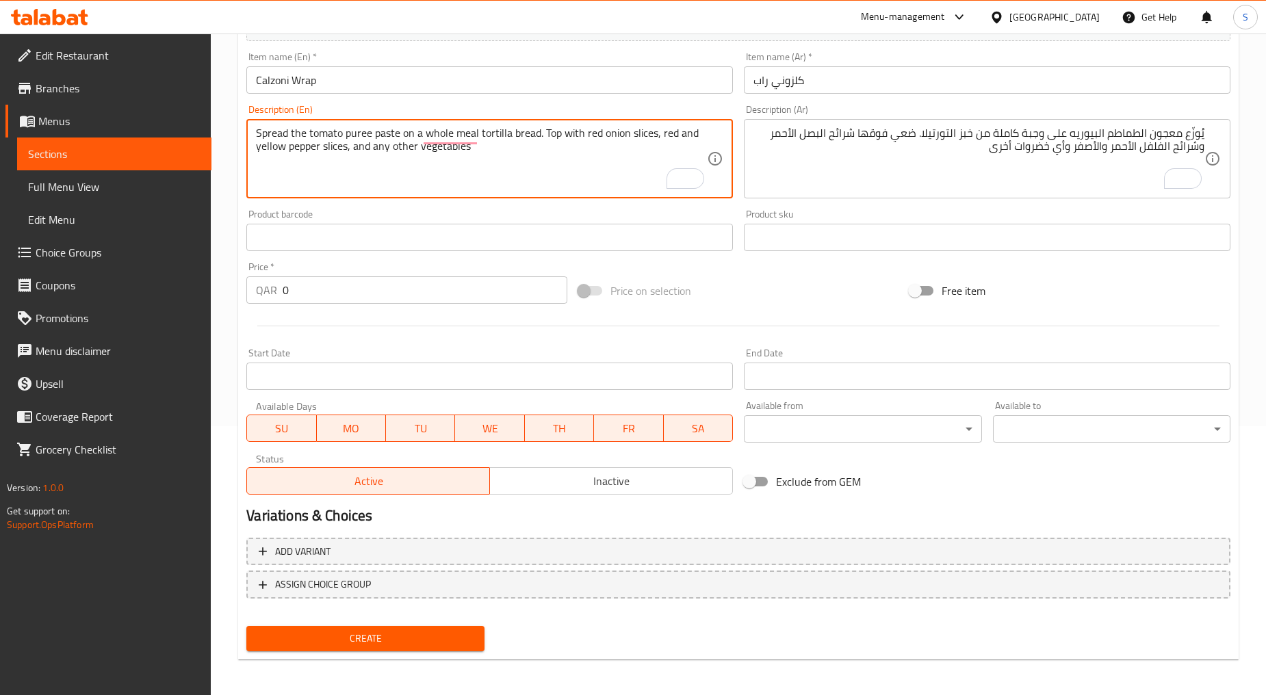
click at [333, 298] on input "0" at bounding box center [425, 289] width 285 height 27
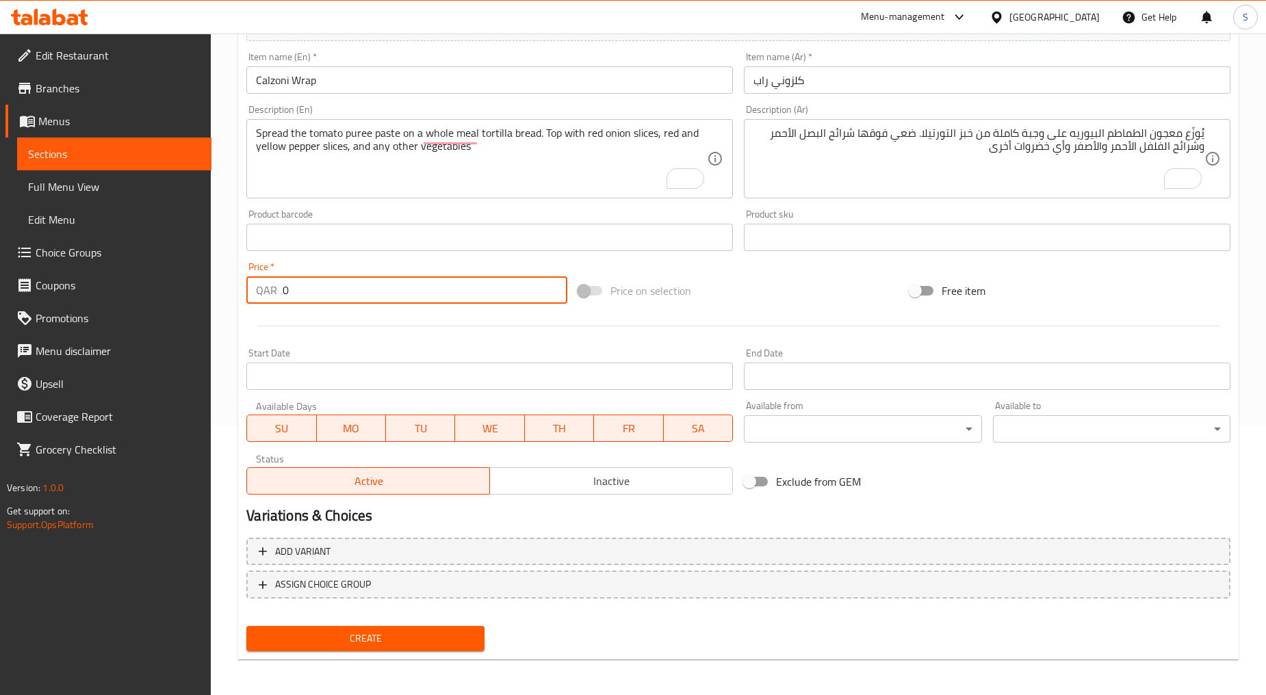
click at [333, 298] on input "0" at bounding box center [425, 289] width 285 height 27
paste input "16"
type input "16"
click at [343, 338] on div at bounding box center [738, 326] width 995 height 34
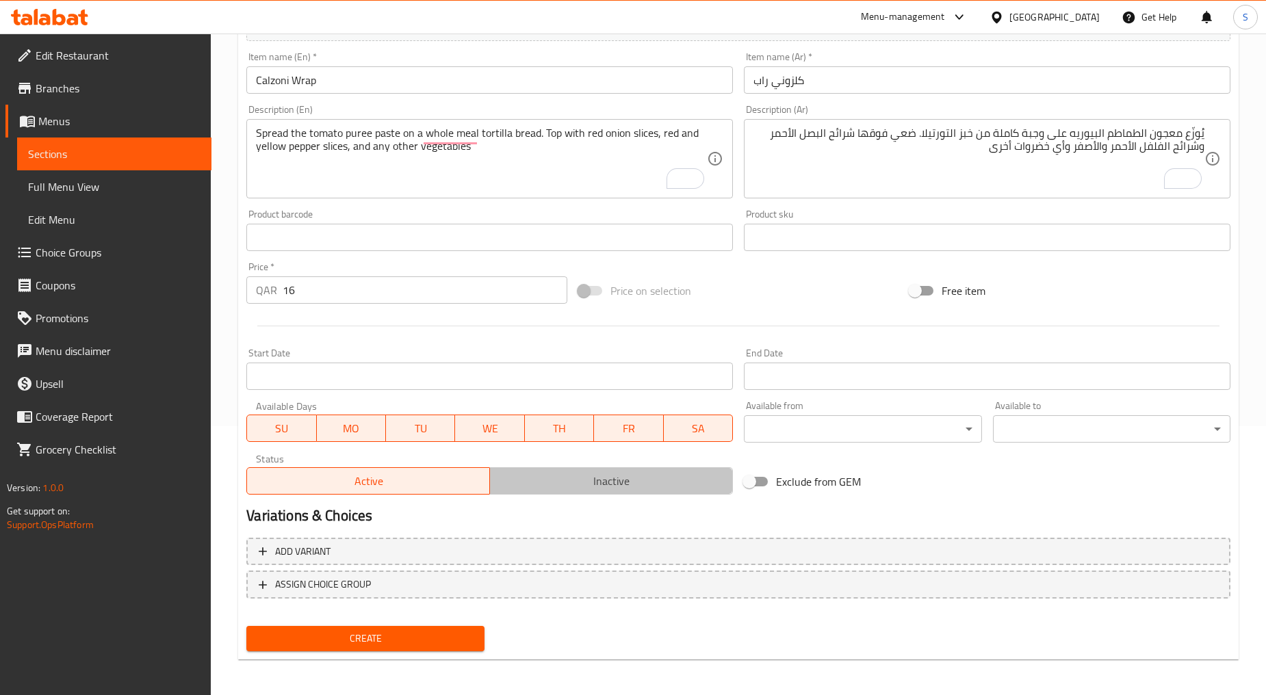
click at [564, 493] on button "Inactive" at bounding box center [611, 480] width 244 height 27
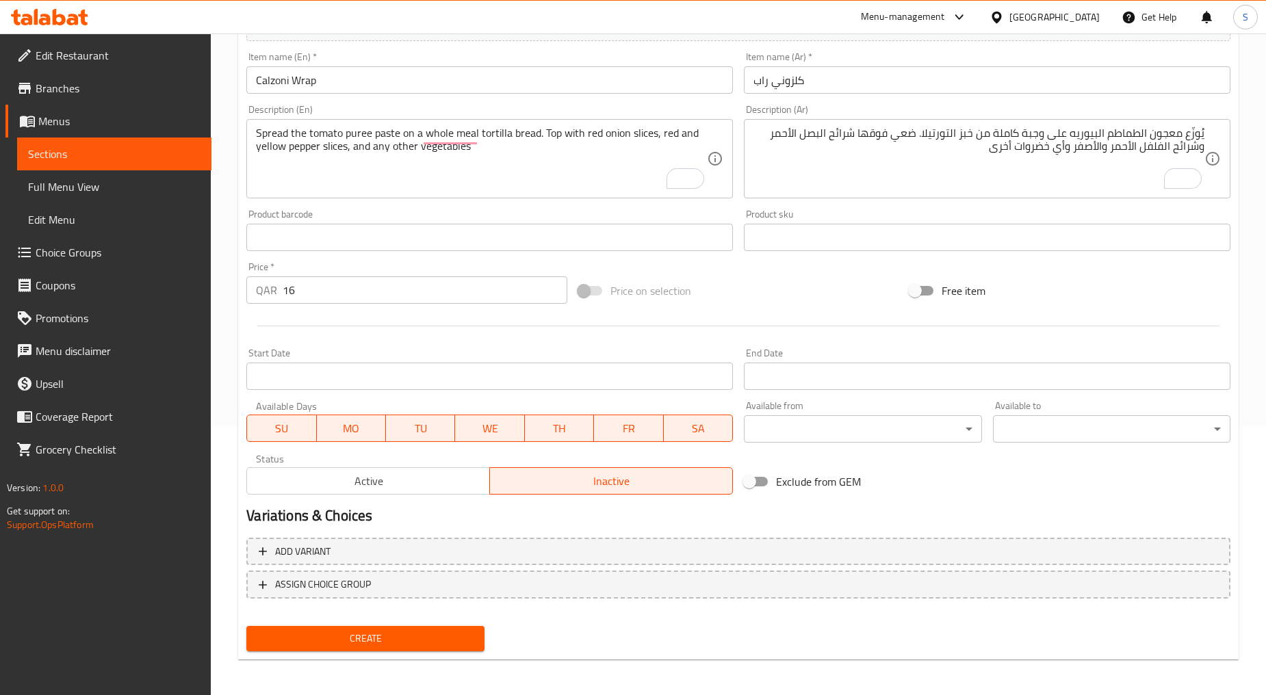
click at [402, 636] on span "Create" at bounding box center [365, 638] width 216 height 17
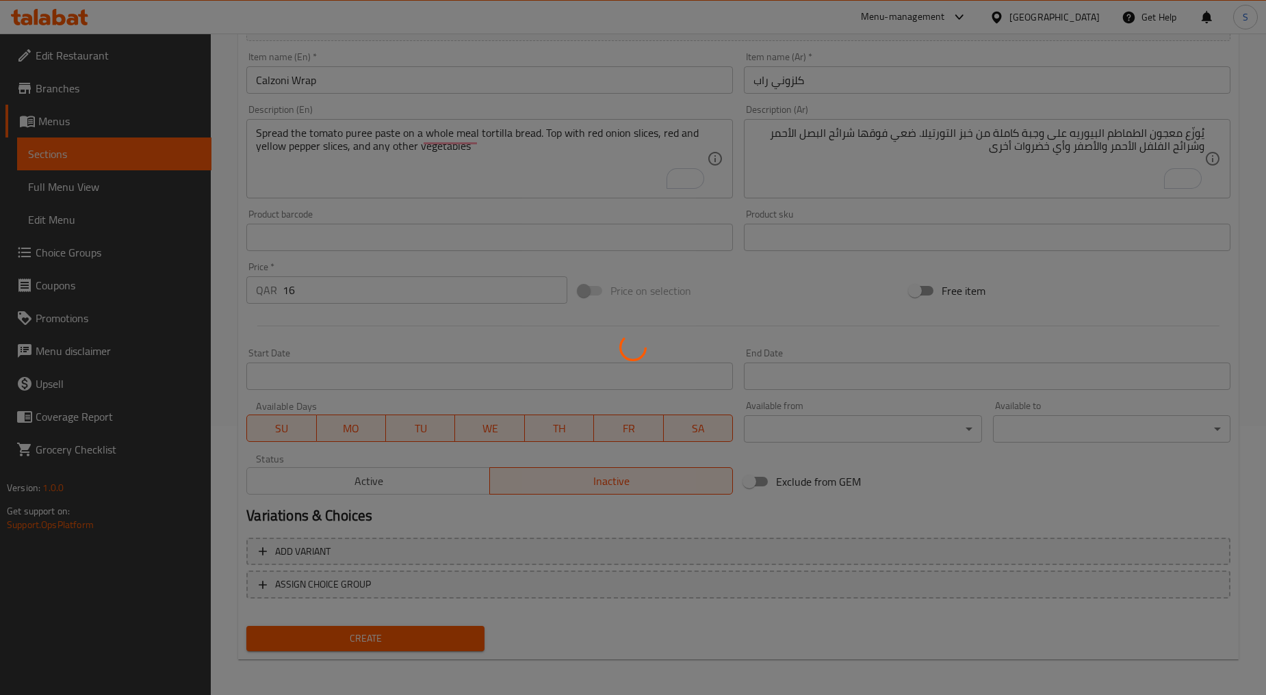
type input "0"
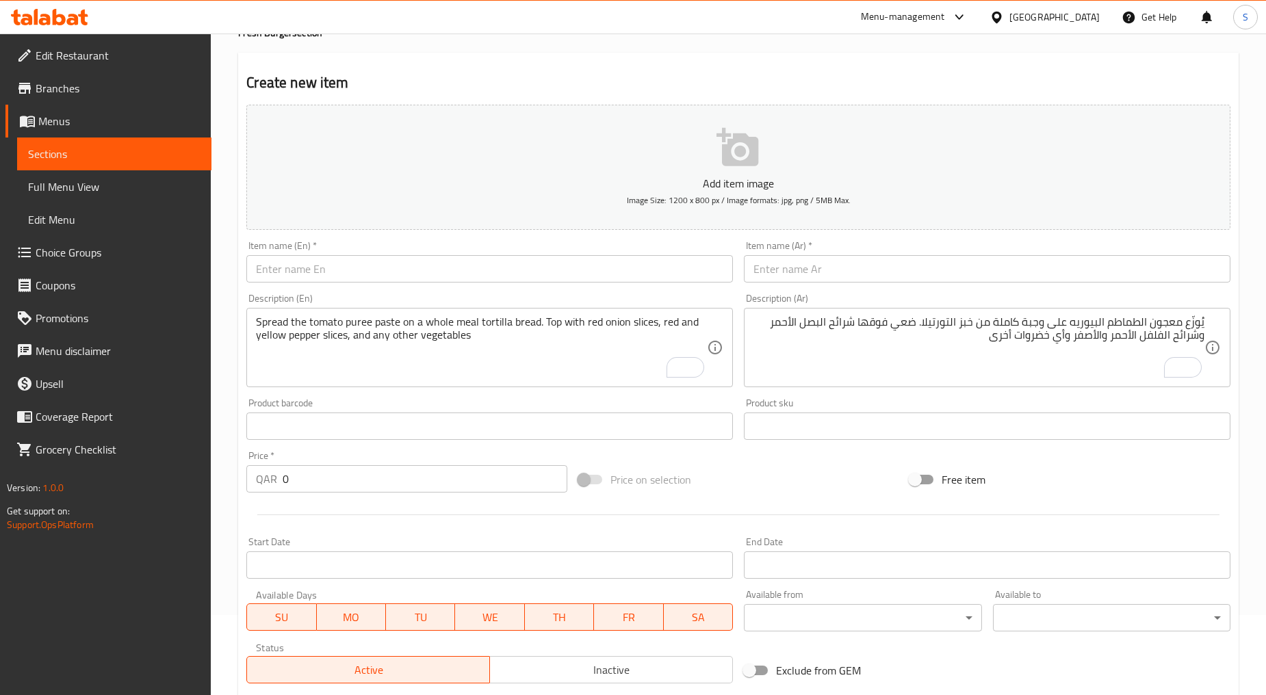
scroll to position [0, 0]
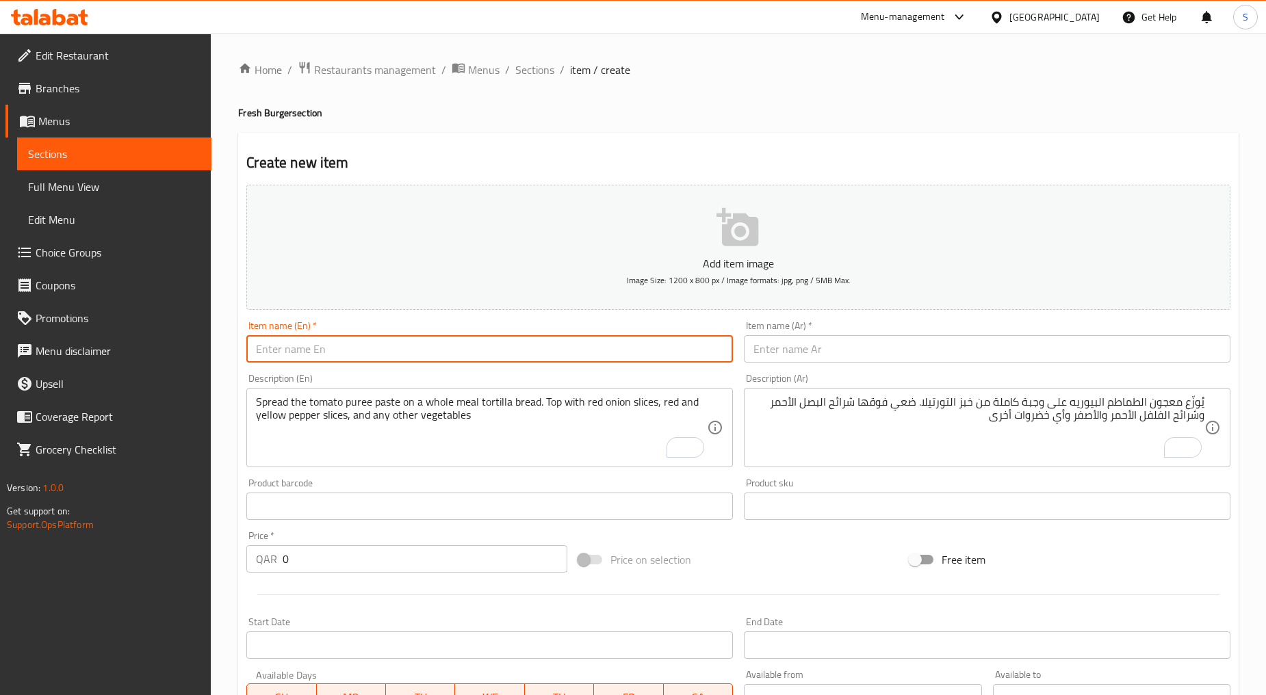
click at [336, 354] on input "text" at bounding box center [489, 348] width 486 height 27
paste input "ZINGER CLUB"
click at [336, 354] on input "ZINGER CLUB" at bounding box center [489, 348] width 486 height 27
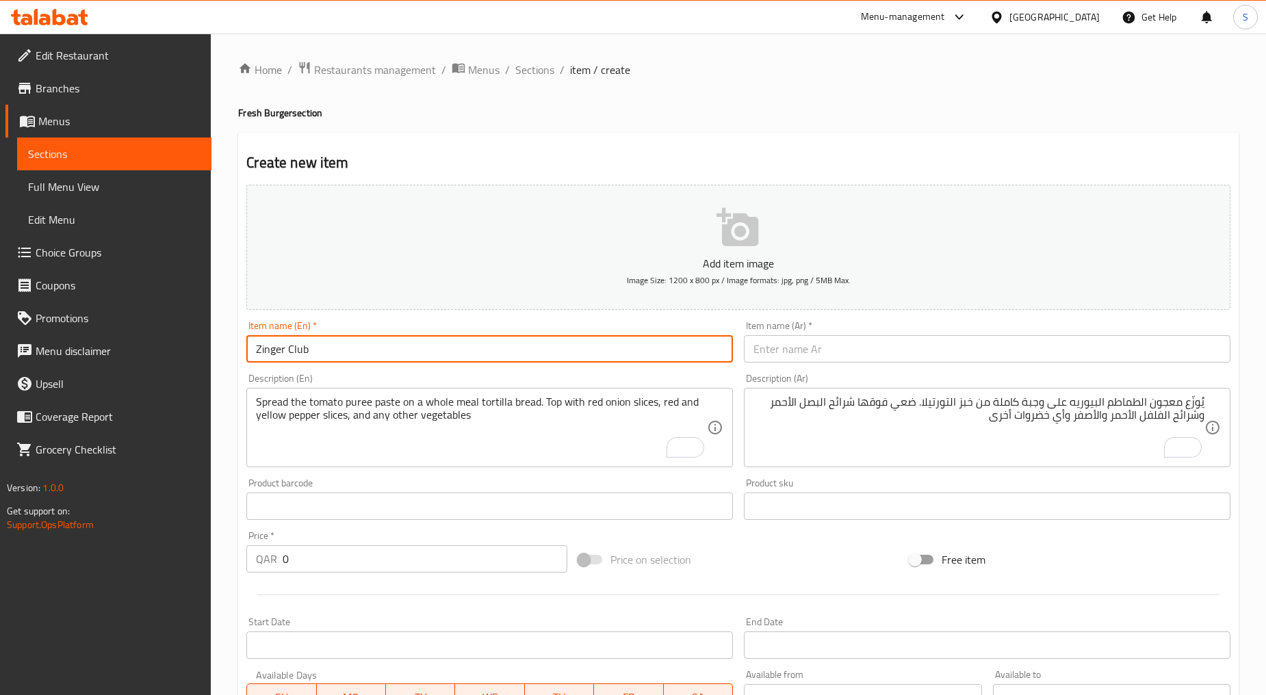
type input "Zinger Club"
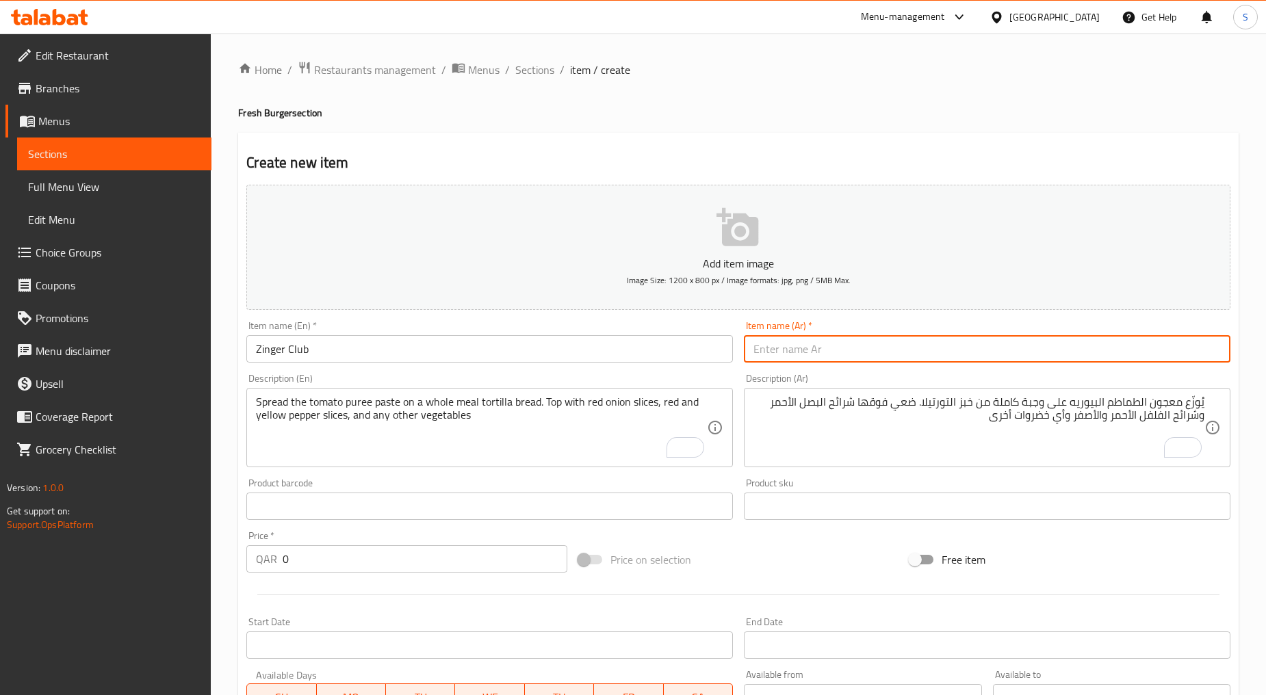
click at [806, 342] on input "text" at bounding box center [987, 348] width 486 height 27
paste input "كلوب زنج"
type input "كلوب زنجر"
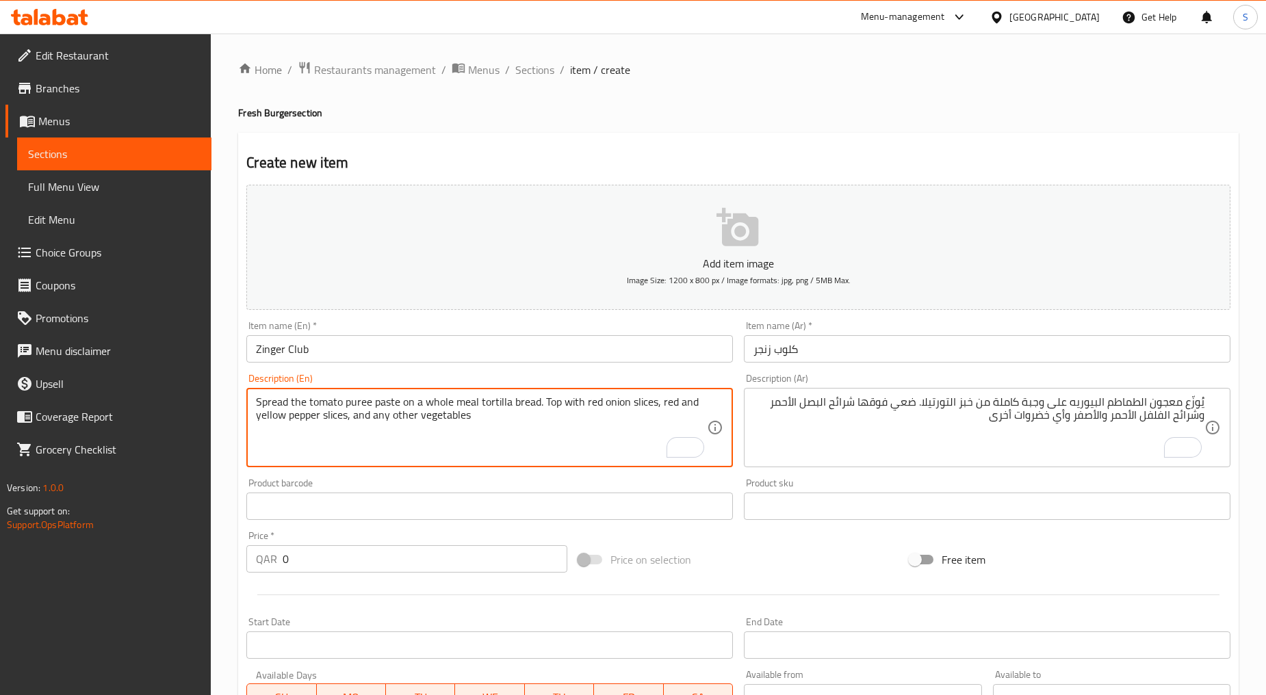
click at [420, 418] on textarea "Spread the tomato puree paste on a whole meal tortilla bread. Top with red onio…" at bounding box center [481, 427] width 451 height 65
paste textarea "crispy, spicy chicken fillet seasoned to perfection and fried until golden brow…"
click at [420, 418] on textarea "crispy, spicy chicken fillet seasoned to perfection and fried until golden brow…" at bounding box center [481, 427] width 451 height 65
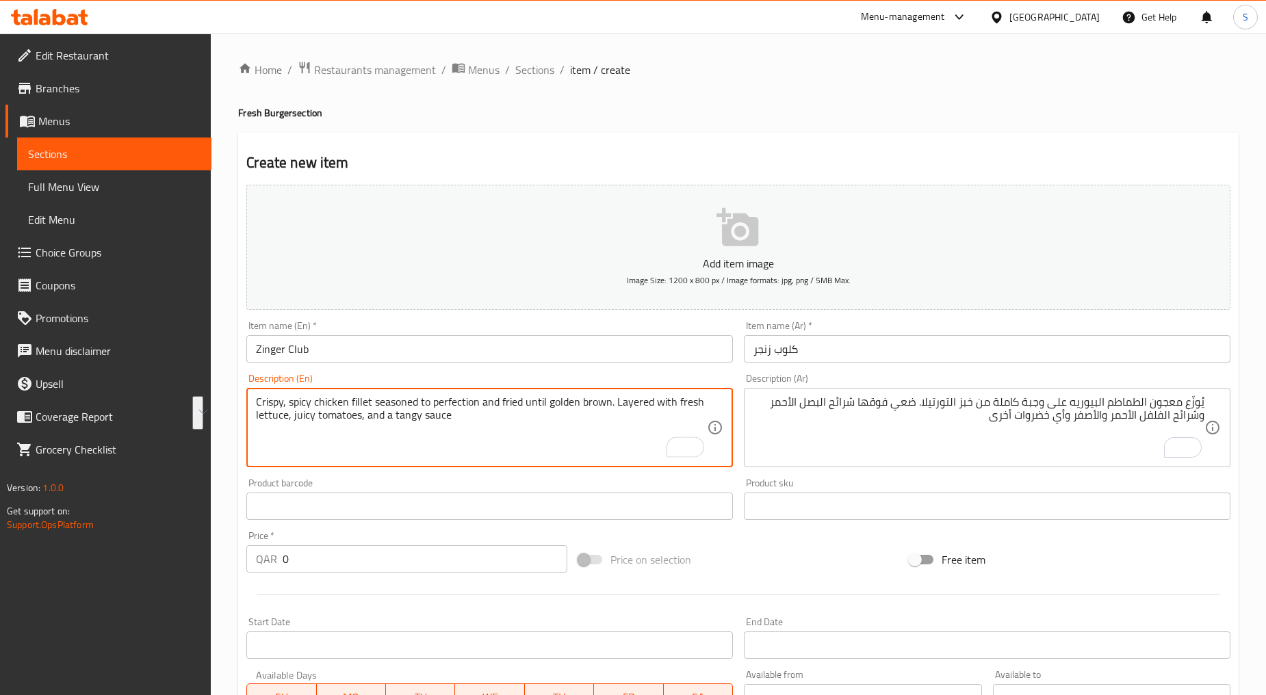
click at [534, 436] on textarea "Crispy, spicy chicken fillet seasoned to perfection and fried until golden brow…" at bounding box center [481, 427] width 451 height 65
type textarea "Crispy, spicy chicken fillet seasoned to perfection and fried until golden brow…"
click at [917, 395] on textarea "يُوزّع معجون الطماطم البيوريه على وجبة كاملة من خبز التورتيلا. ضعي فوقها شرائح …" at bounding box center [978, 427] width 451 height 65
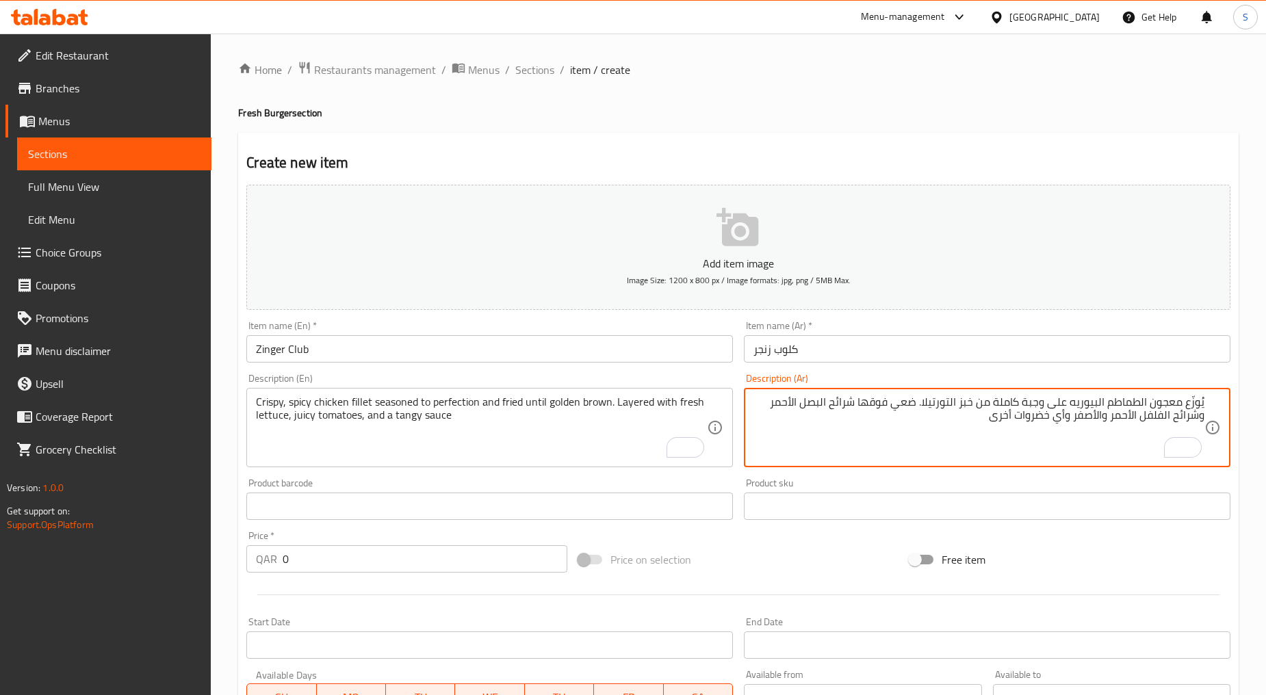
click at [915, 429] on textarea "يُوزّع معجون الطماطم البيوريه على وجبة كاملة من خبز التورتيلا. ضعي فوقها شرائح …" at bounding box center [978, 427] width 451 height 65
paste textarea "فيليه دجاج مقرمش وحار ومتبل إلى درجة الكمال ومقلي حتى يصبح لونه بنياً ذهبياً. ط…"
type textarea "فيليه دجاج مقرمش وحار ومتبل إلى درجة الكمال ومقلي حتى يصبح لونه بنياً ذهبياً. ط…"
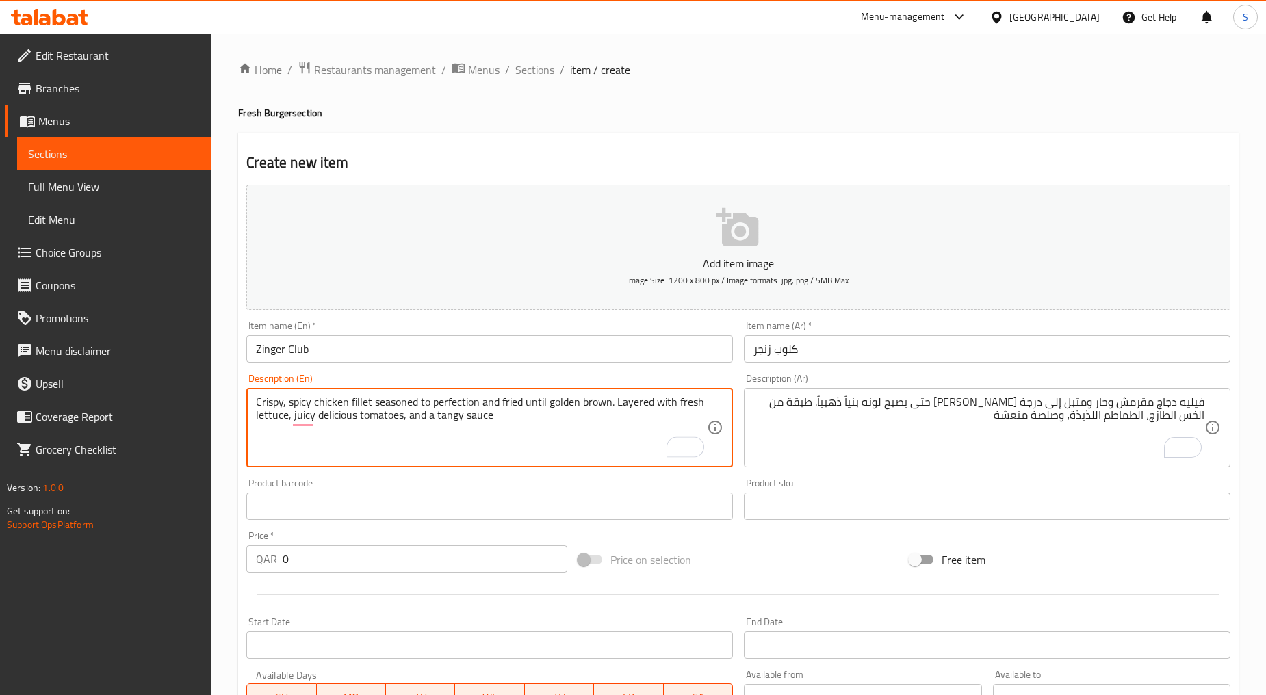
type textarea "Crispy, spicy chicken fillet seasoned to perfection and fried until golden brow…"
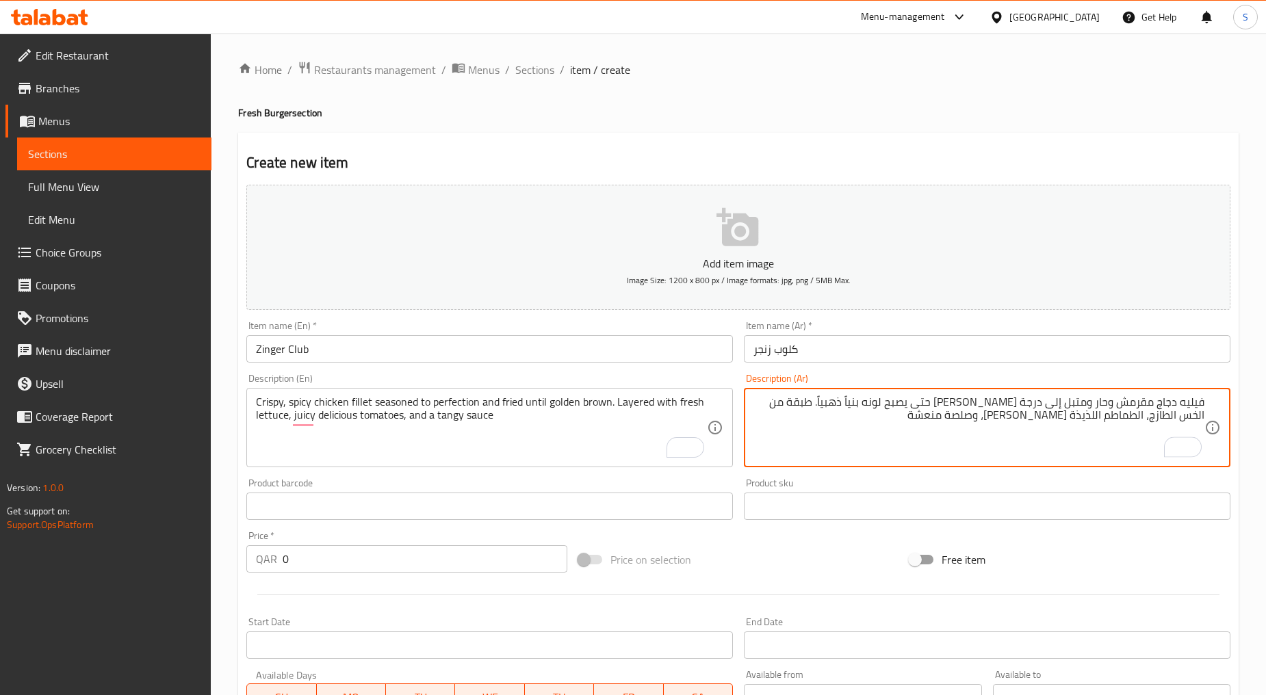
type textarea "فيليه دجاج مقرمش وحار ومتبل إلى درجة الكمال ومقلي حتى يصبح لونه بنياً ذهبياً. ط…"
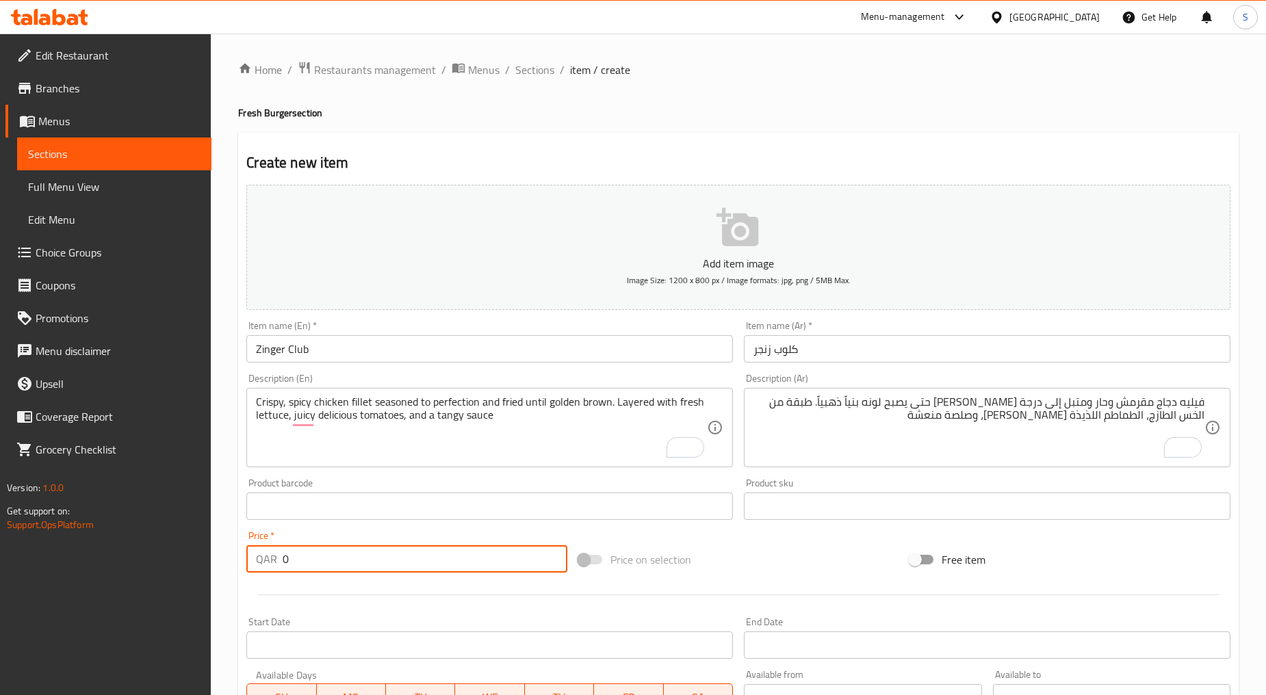
click at [310, 553] on input "0" at bounding box center [425, 558] width 285 height 27
click at [311, 553] on input "0" at bounding box center [425, 558] width 285 height 27
paste input "15"
type input "15"
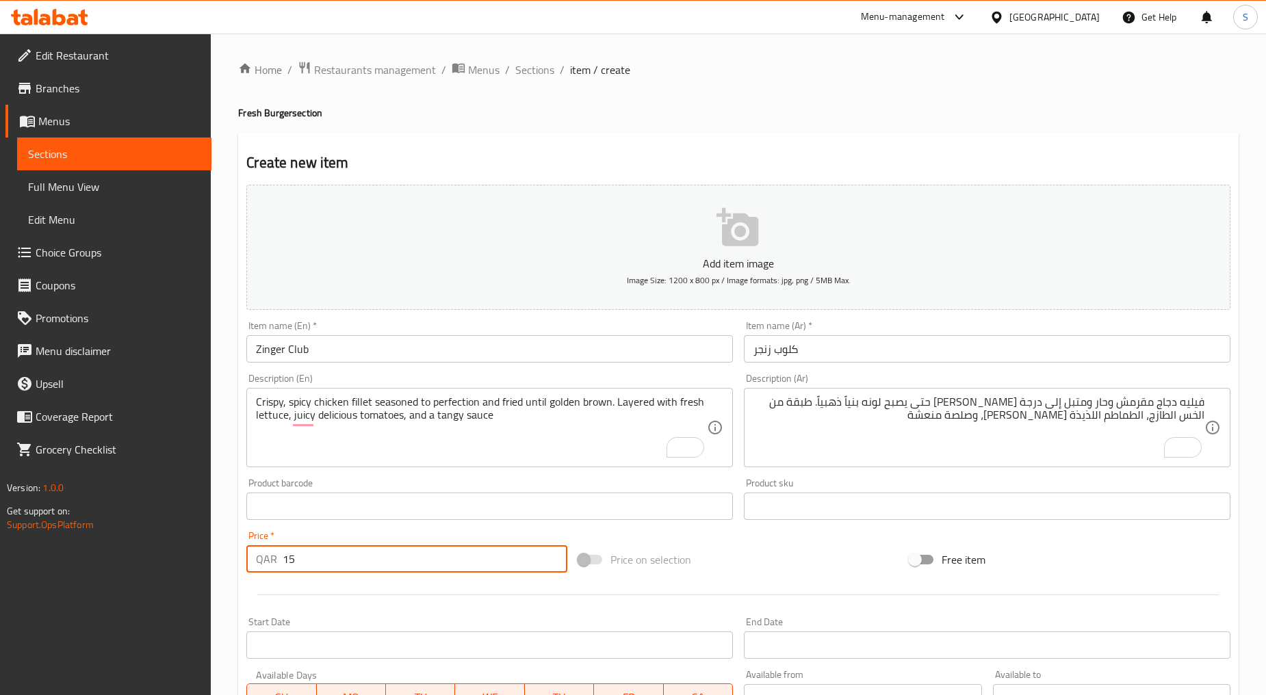
click at [337, 593] on div at bounding box center [738, 595] width 995 height 34
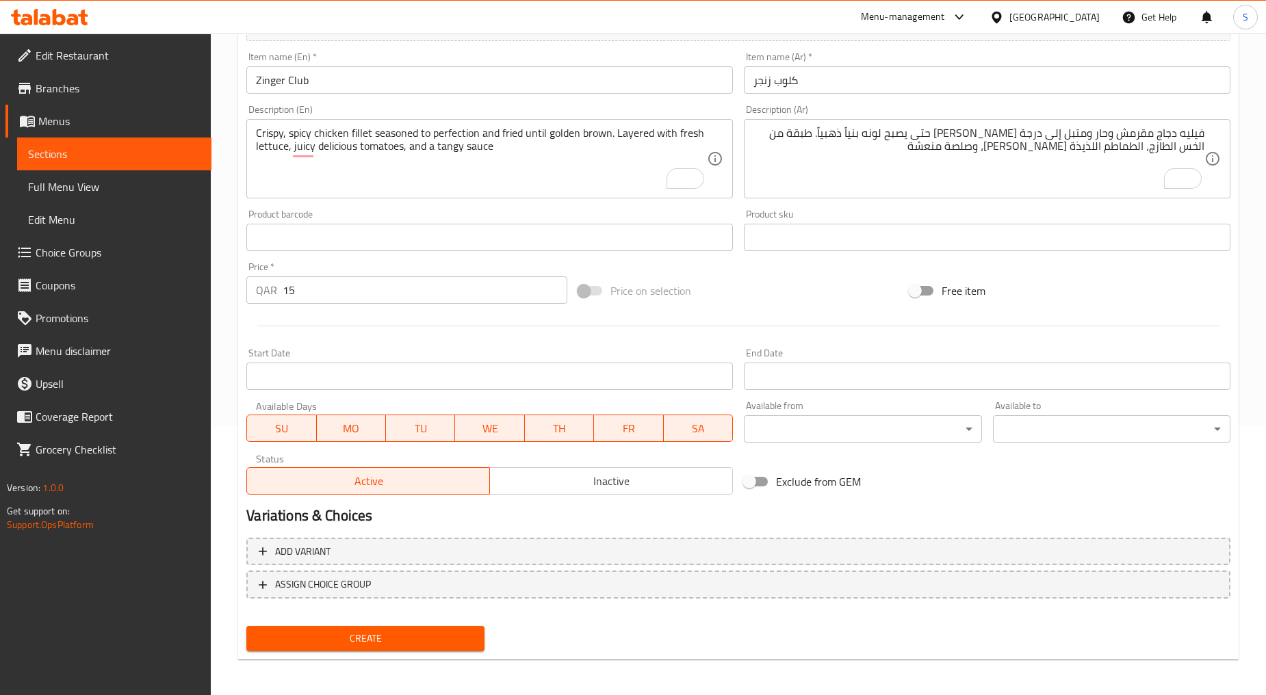
click at [596, 489] on span "Inactive" at bounding box center [611, 481] width 232 height 20
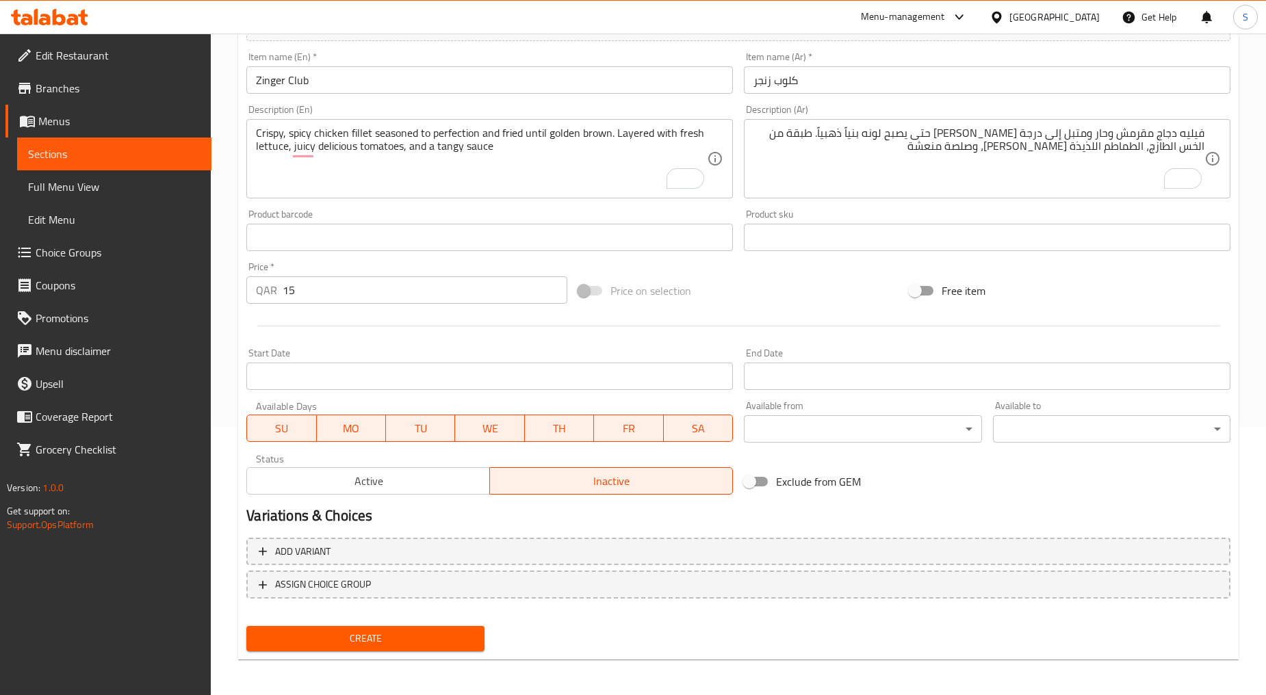
click at [315, 640] on span "Create" at bounding box center [365, 638] width 216 height 17
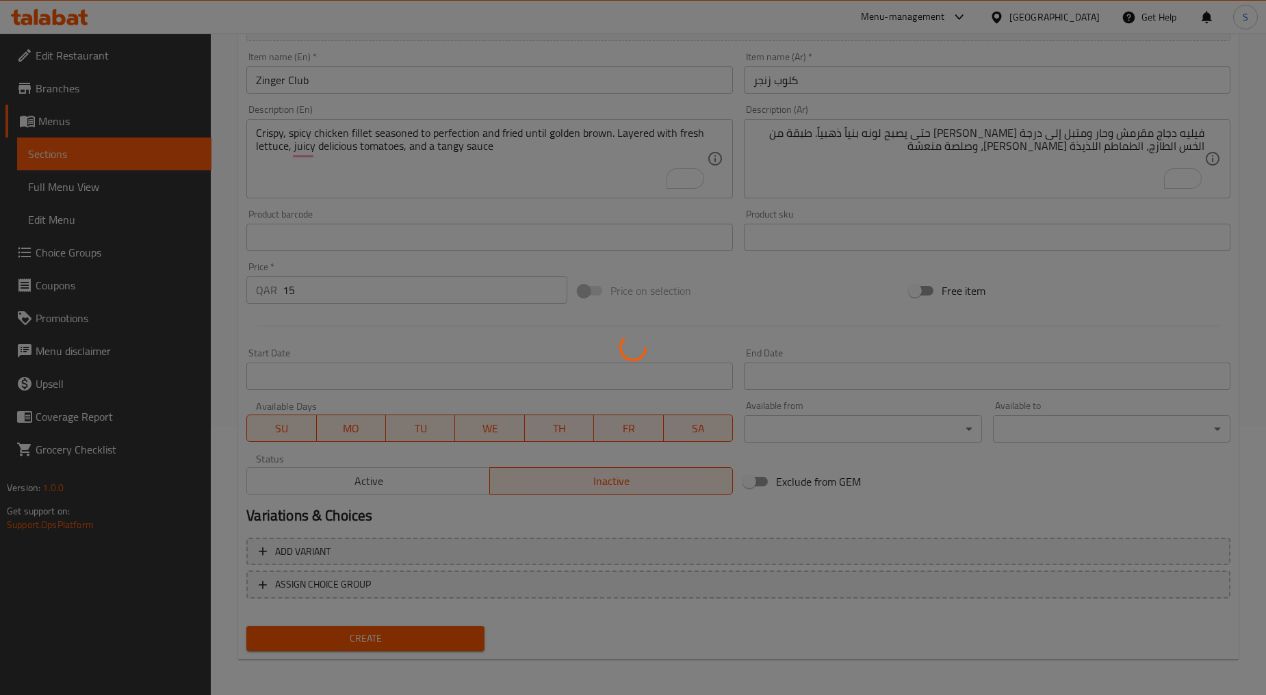
type input "0"
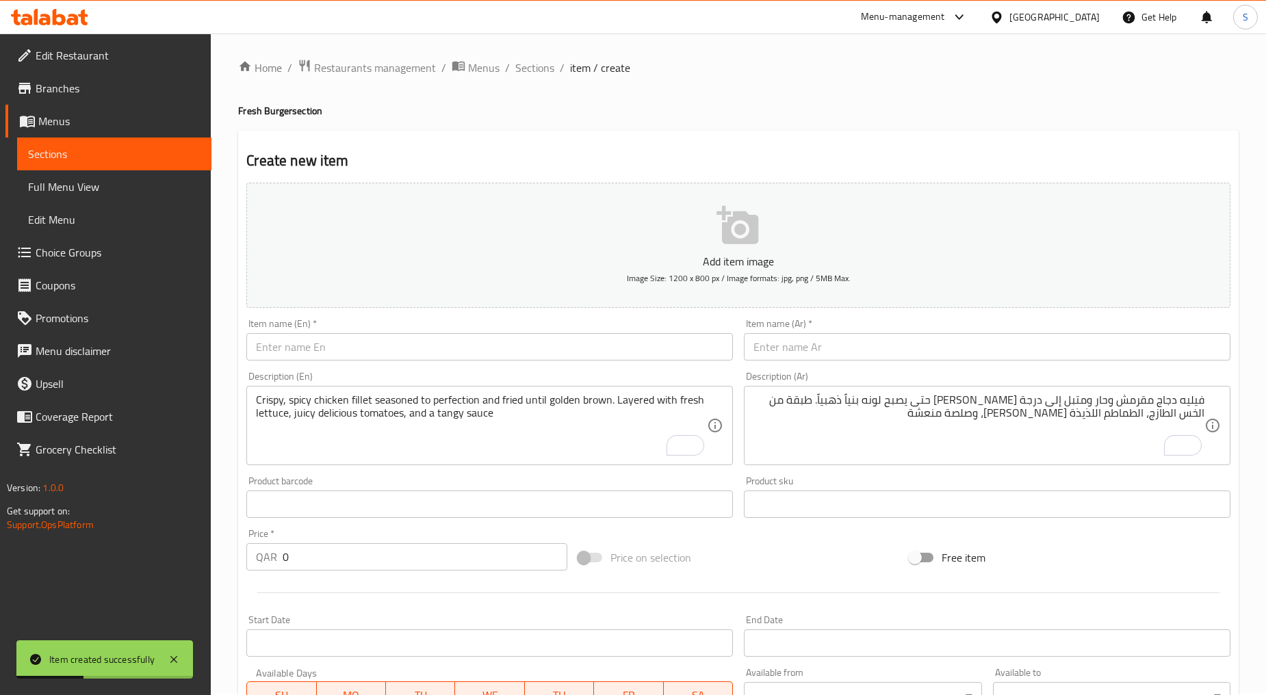
scroll to position [0, 0]
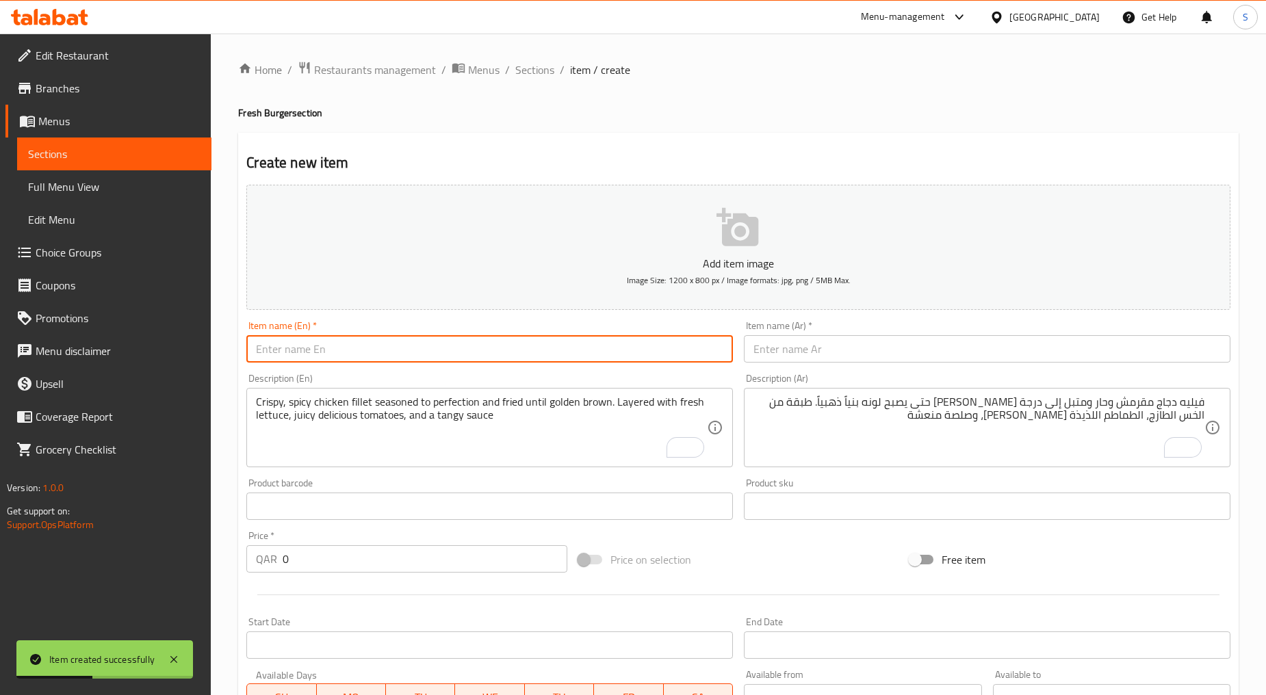
click at [344, 352] on input "text" at bounding box center [489, 348] width 486 height 27
paste input "ZINGER CLASSIC"
click at [344, 352] on input "ZINGER CLASSIC" at bounding box center [489, 348] width 486 height 27
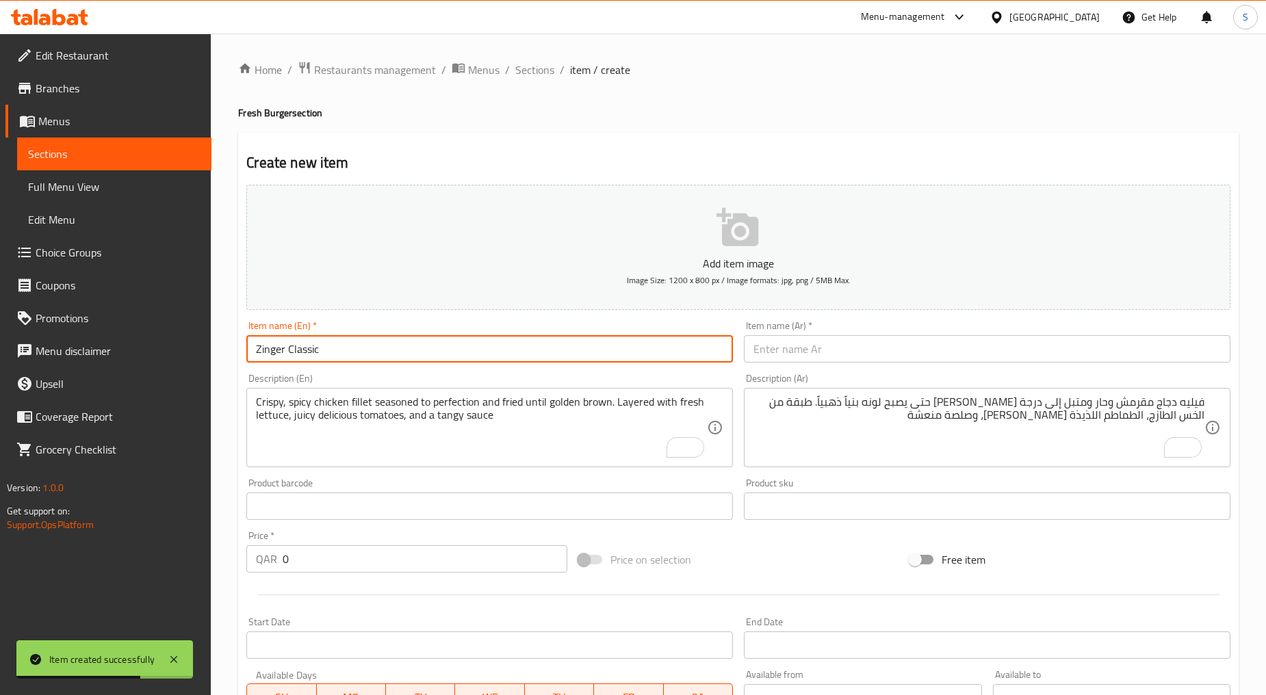
type input "Zinger Classic"
click at [820, 345] on input "text" at bounding box center [987, 348] width 486 height 27
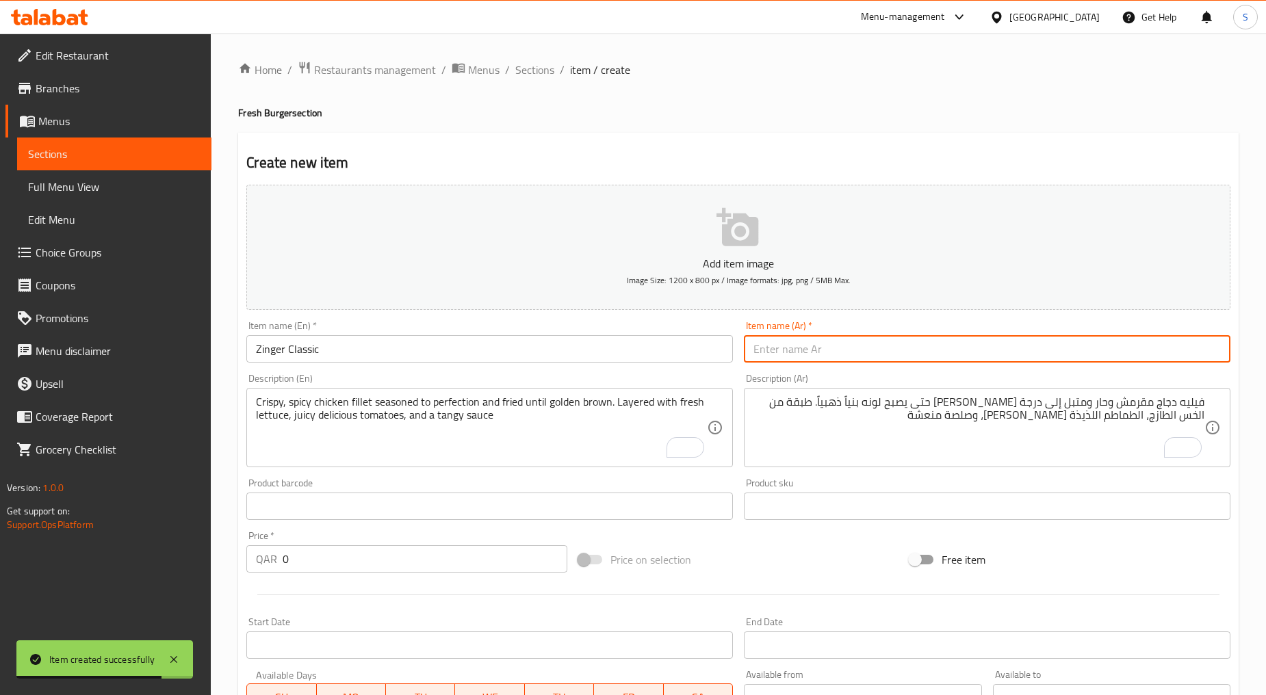
paste input "كلاسيك زنجر"
type input "كلاسيك زنجر"
click at [376, 460] on textarea "Crispy, spicy chicken fillet seasoned to perfection and fried until golden brow…" at bounding box center [481, 427] width 451 height 65
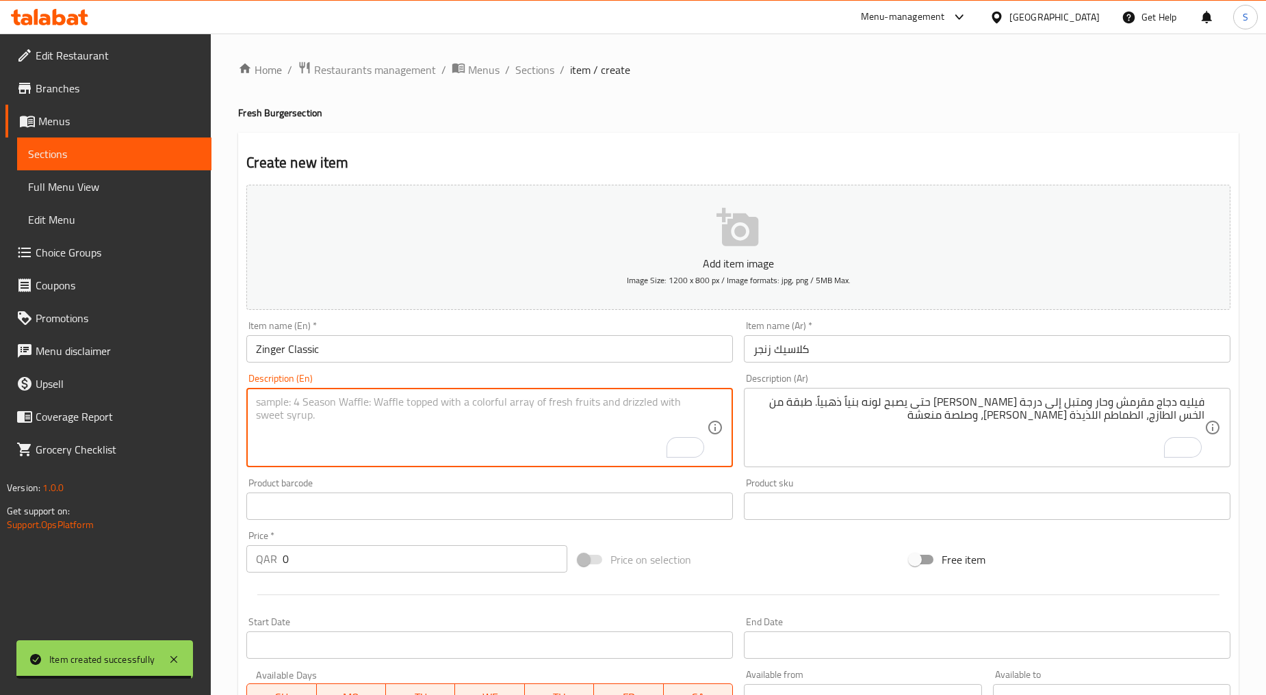
paste textarea "fresh breaded spicy chicken, lettuce from proven local producers and traditiona…"
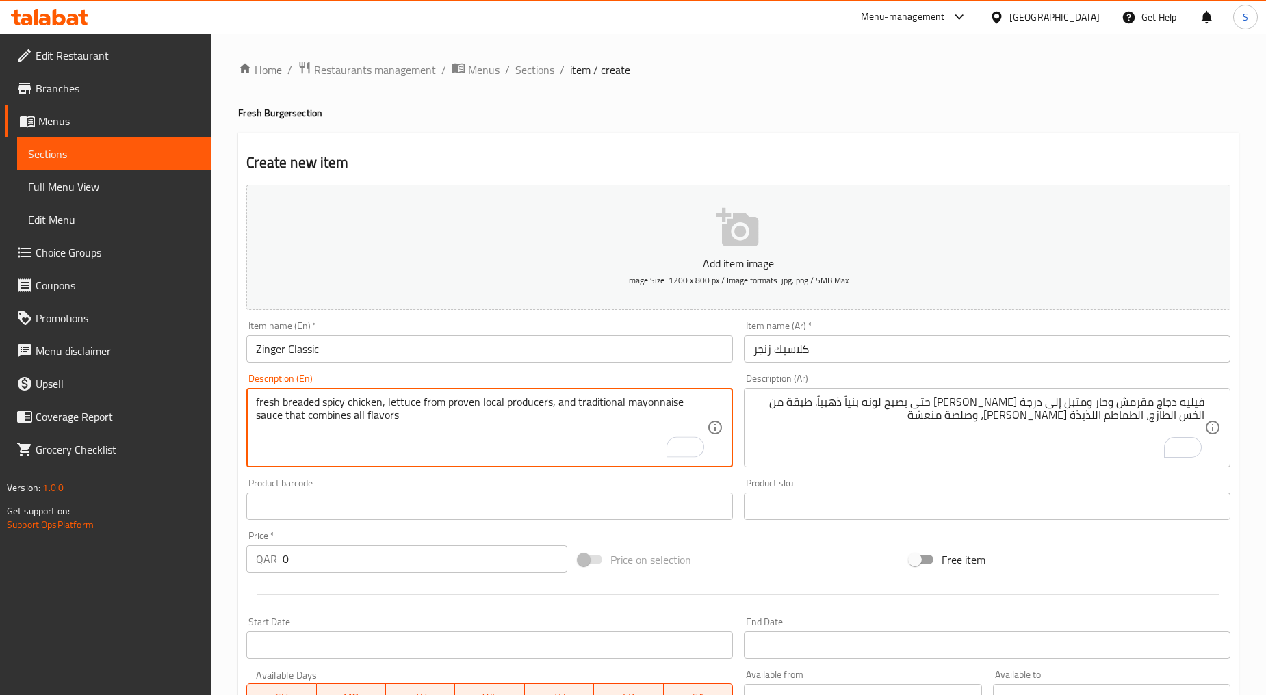
type textarea "fresh breaded spicy chicken, lettuce from proven local producers, and tradition…"
click at [906, 408] on textarea "فيليه دجاج مقرمش وحار ومتبل إلى درجة الكمال ومقلي حتى يصبح لونه بنياً ذهبياً. ط…" at bounding box center [978, 427] width 451 height 65
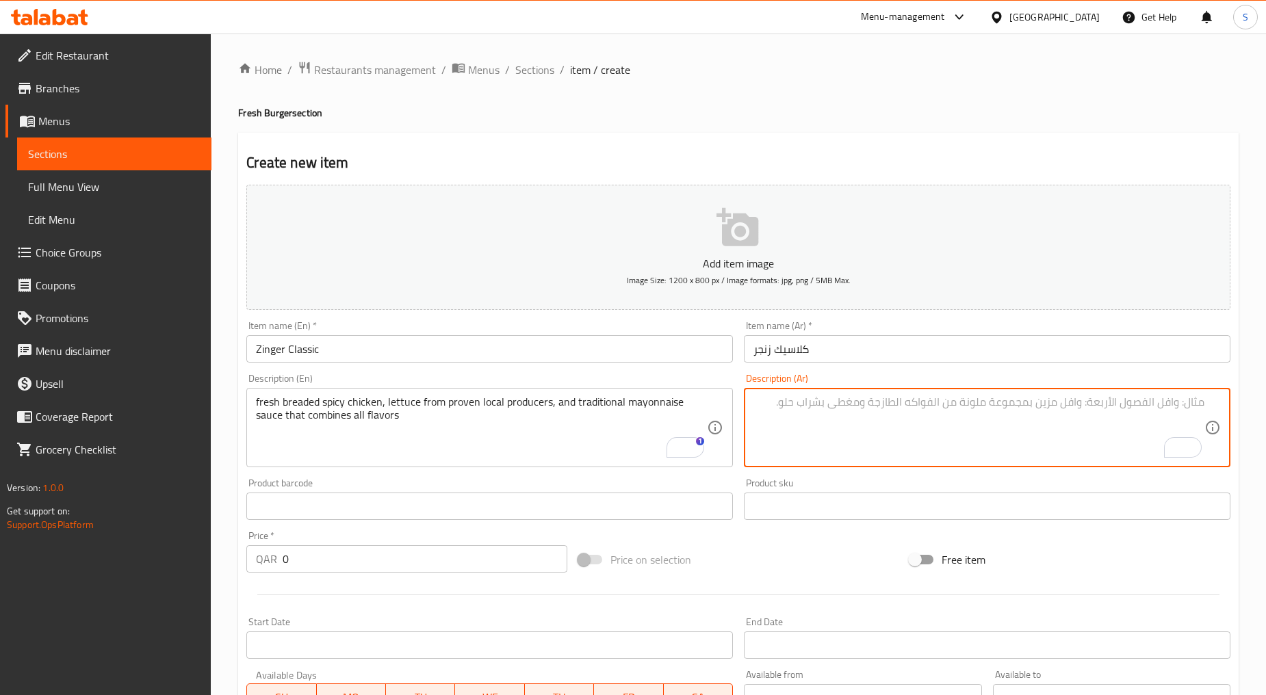
paste textarea "دجاج حار طازج، خس من منتجين محليين وصلصة المايونيز التقليدية التي تجمع بين جميع…"
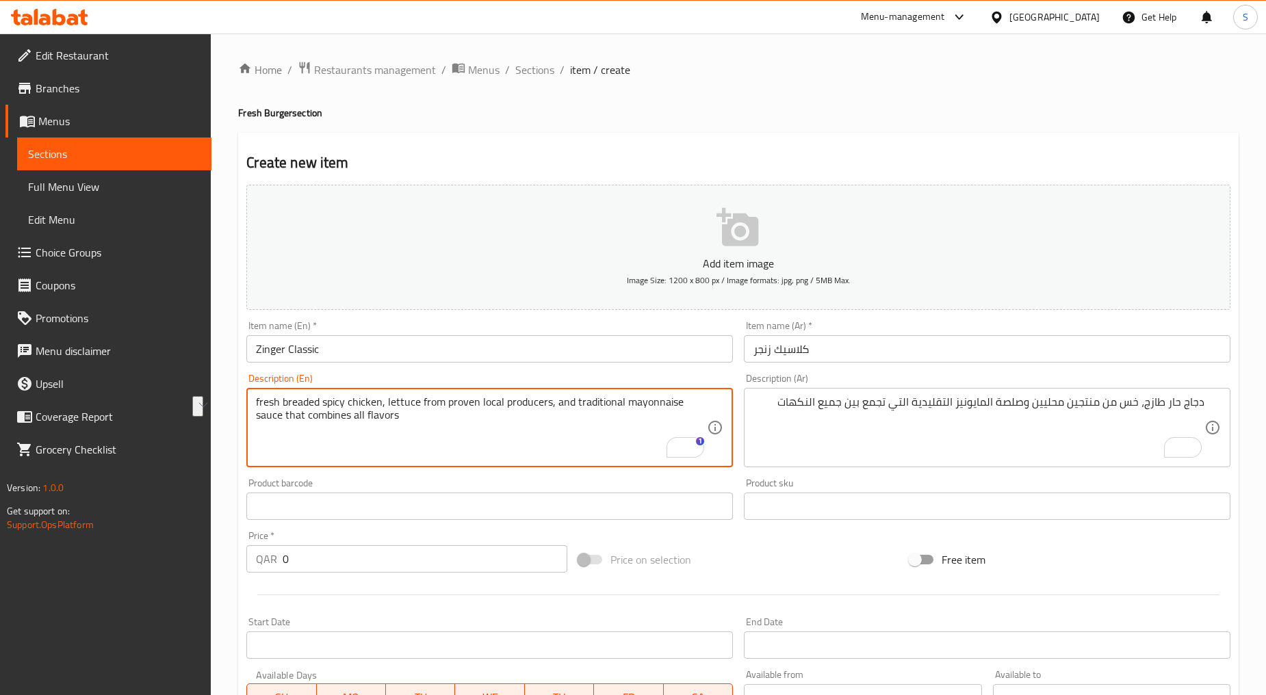
drag, startPoint x: 381, startPoint y: 402, endPoint x: 247, endPoint y: 405, distance: 134.1
click at [307, 402] on textarea "fresh breaded spicy chicken, lettuce from proven local producers, and tradition…" at bounding box center [481, 427] width 451 height 65
drag, startPoint x: 445, startPoint y: 406, endPoint x: 545, endPoint y: 404, distance: 99.9
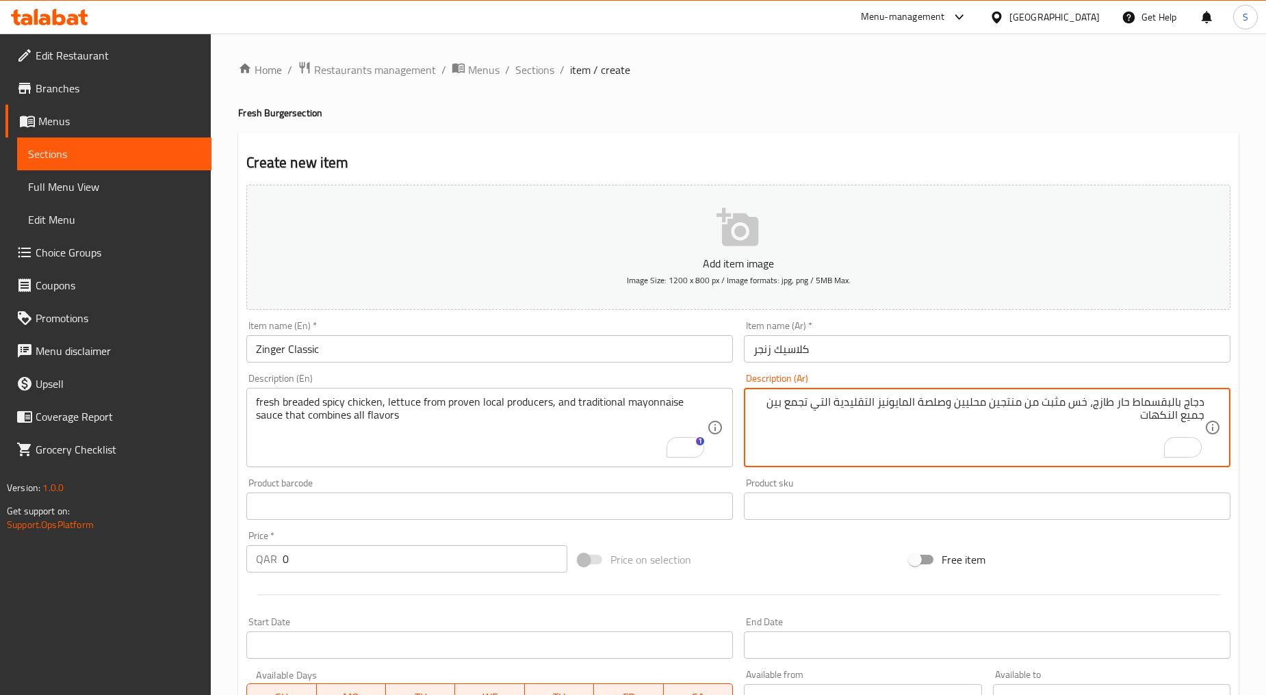
click at [1052, 409] on textarea "دجاج بالبقسماط حار طازج، خس مثبت من منتجين محليين وصلصة المايونيز التقليدية الت…" at bounding box center [978, 427] width 451 height 65
click at [979, 411] on textarea "دجاج بالبقسماط حار طازج، خس من منتجين محليين وصلصة المايونيز التقليدية التي تجم…" at bounding box center [978, 427] width 451 height 65
click at [982, 412] on textarea "دجاج بالبقسماط حار طازج، خس من منتجين محليين وصلصة المايونيز التقليدية التي تجم…" at bounding box center [978, 427] width 451 height 65
paste textarea "ثبت"
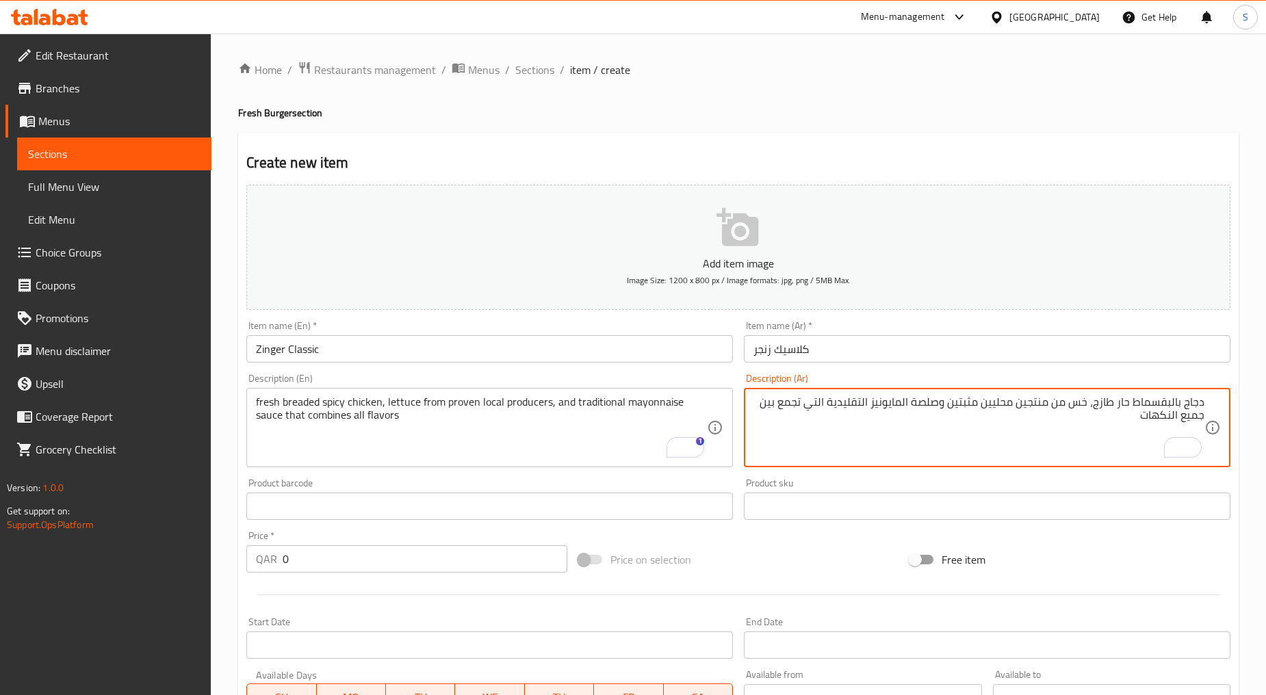
type textarea "دجاج بالبقسماط حار طازج، خس من منتجين محليين مثبتين وصلصة المايونيز التقليدية ا…"
click at [276, 561] on div "QAR 0 Price *" at bounding box center [406, 558] width 321 height 27
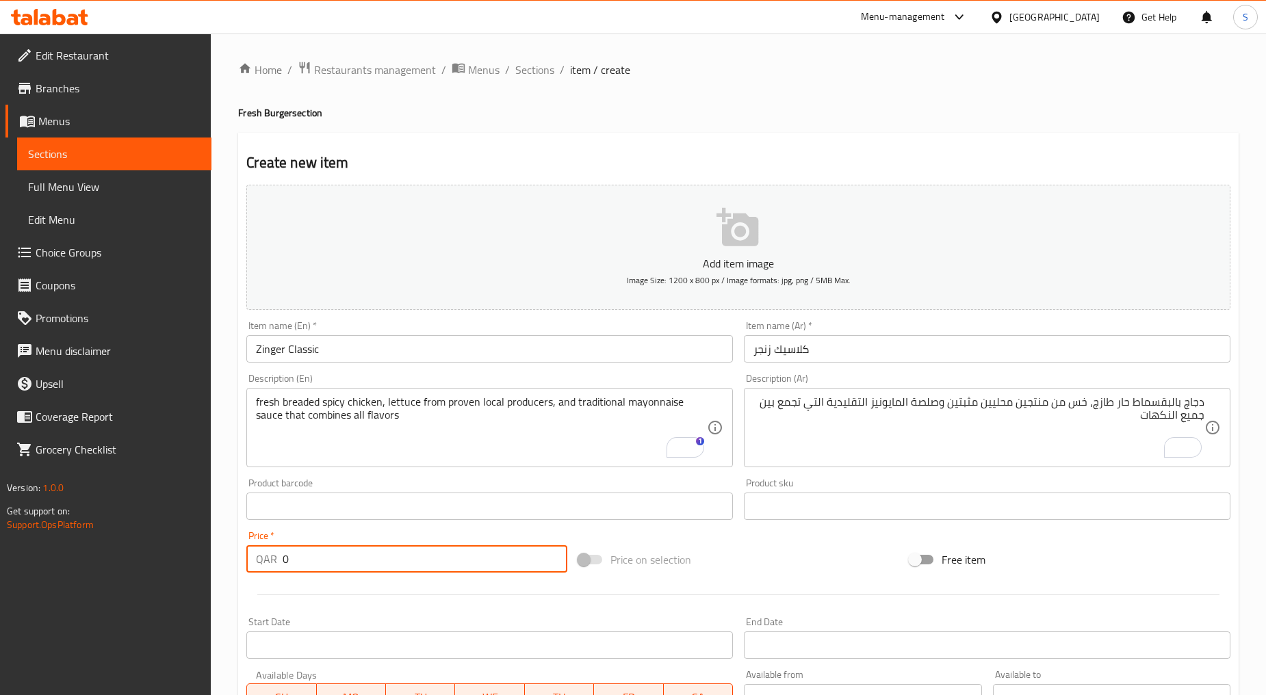
click at [297, 569] on input "0" at bounding box center [425, 558] width 285 height 27
paste input "15"
type input "15"
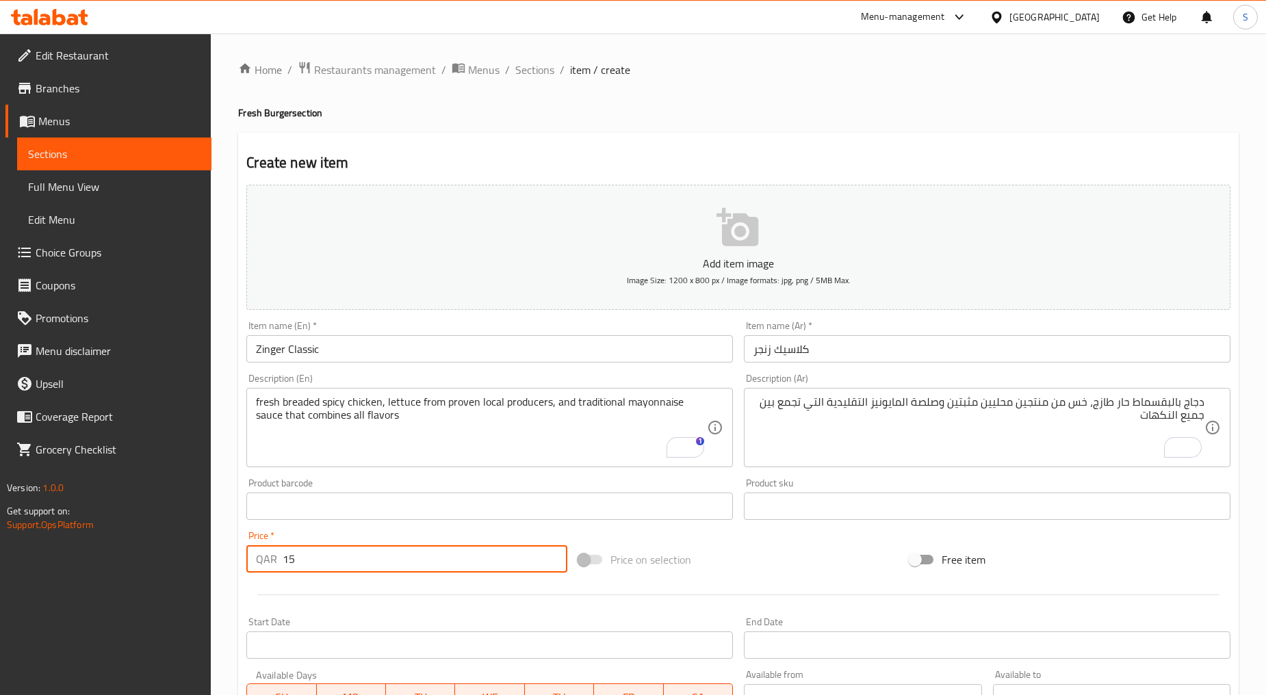
click at [340, 596] on div at bounding box center [738, 595] width 995 height 34
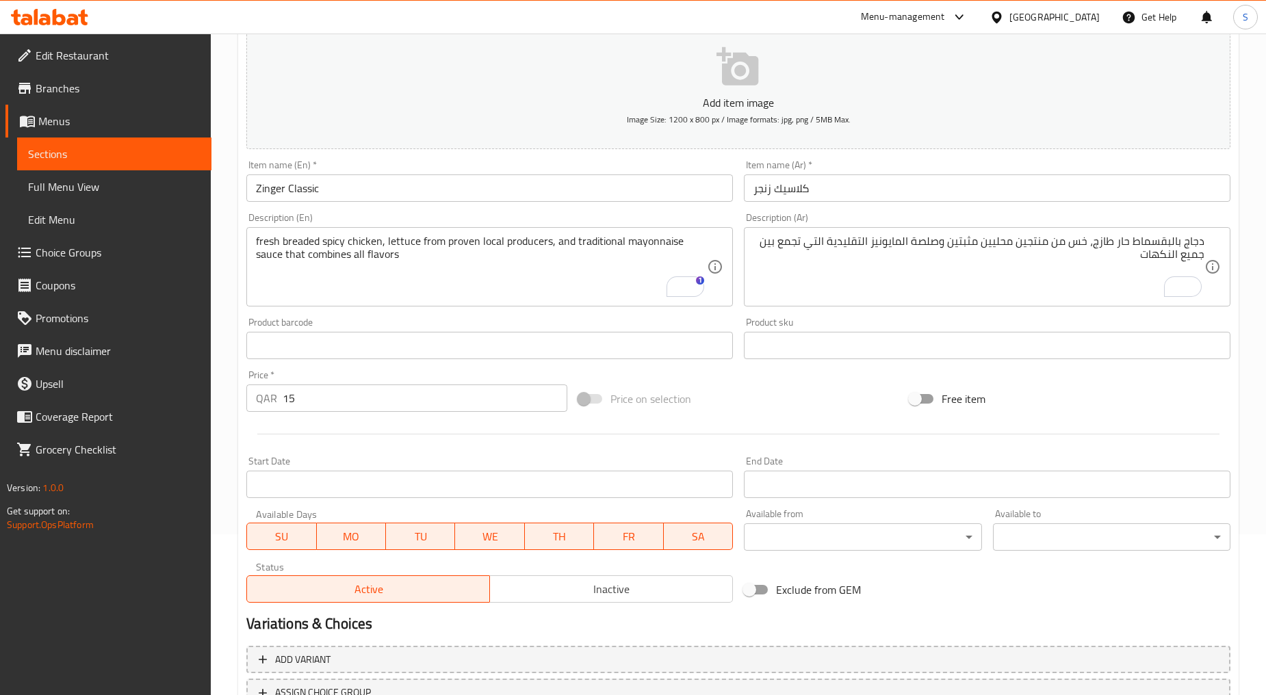
scroll to position [269, 0]
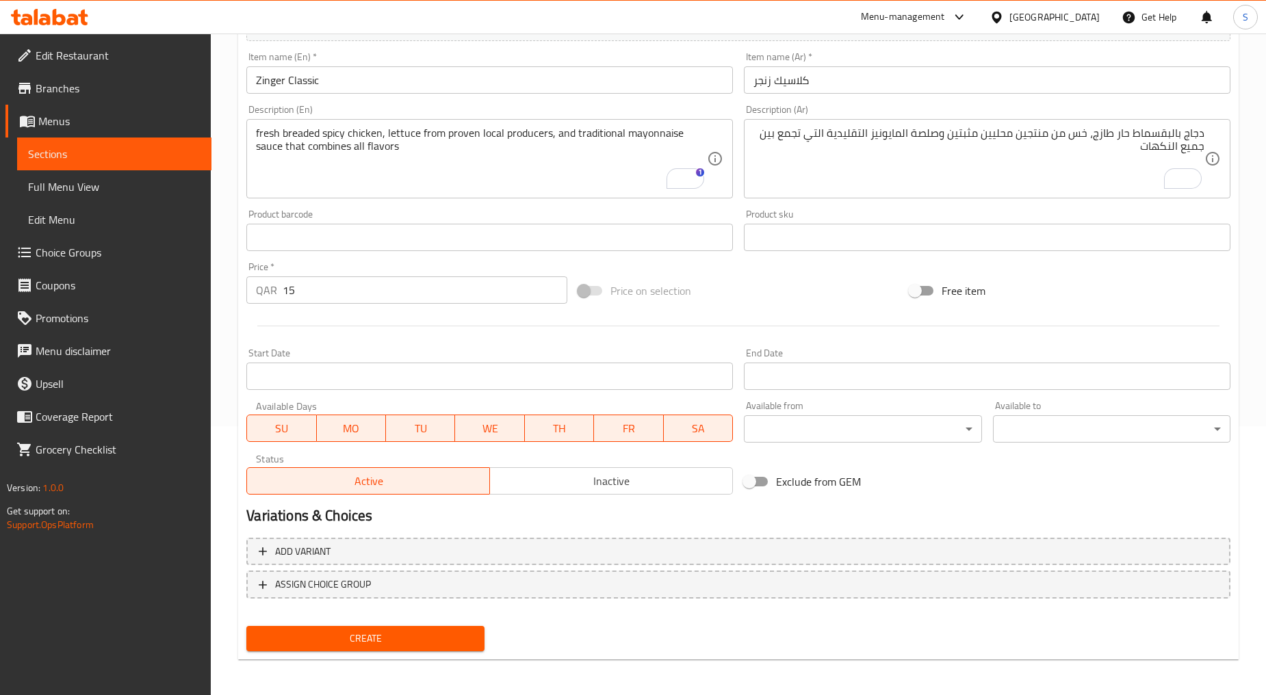
click at [565, 488] on span "Inactive" at bounding box center [611, 481] width 232 height 20
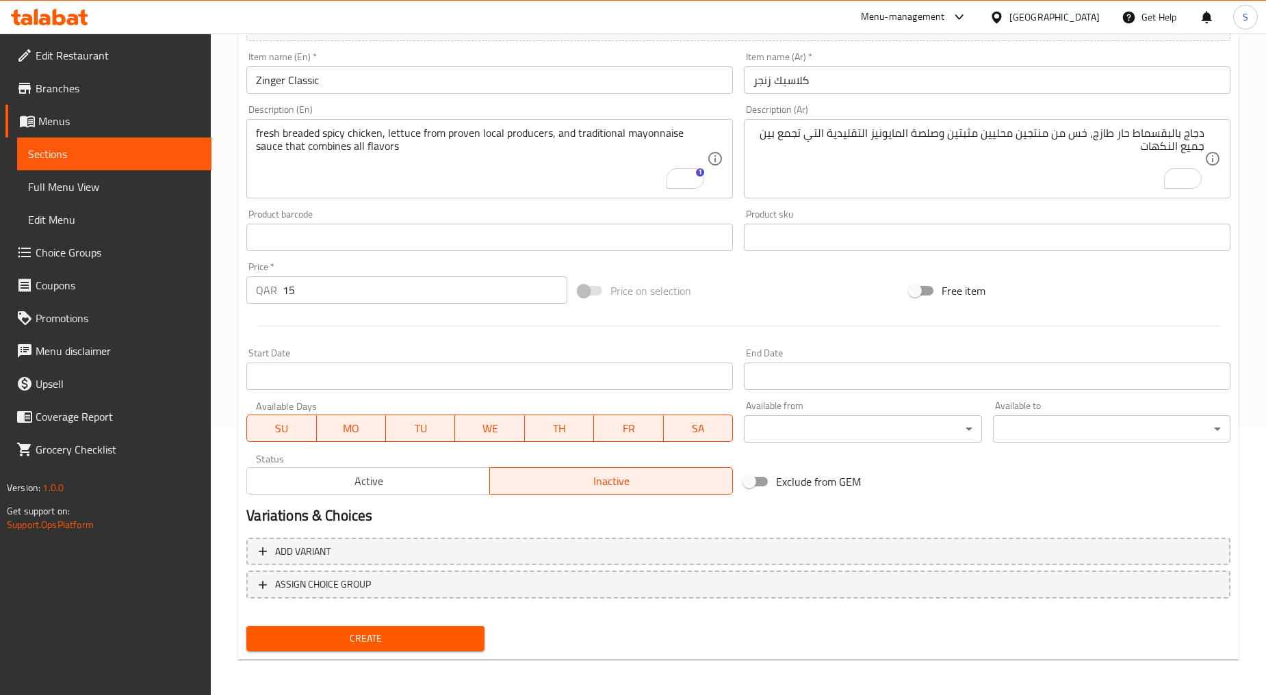
click at [421, 634] on span "Create" at bounding box center [365, 638] width 216 height 17
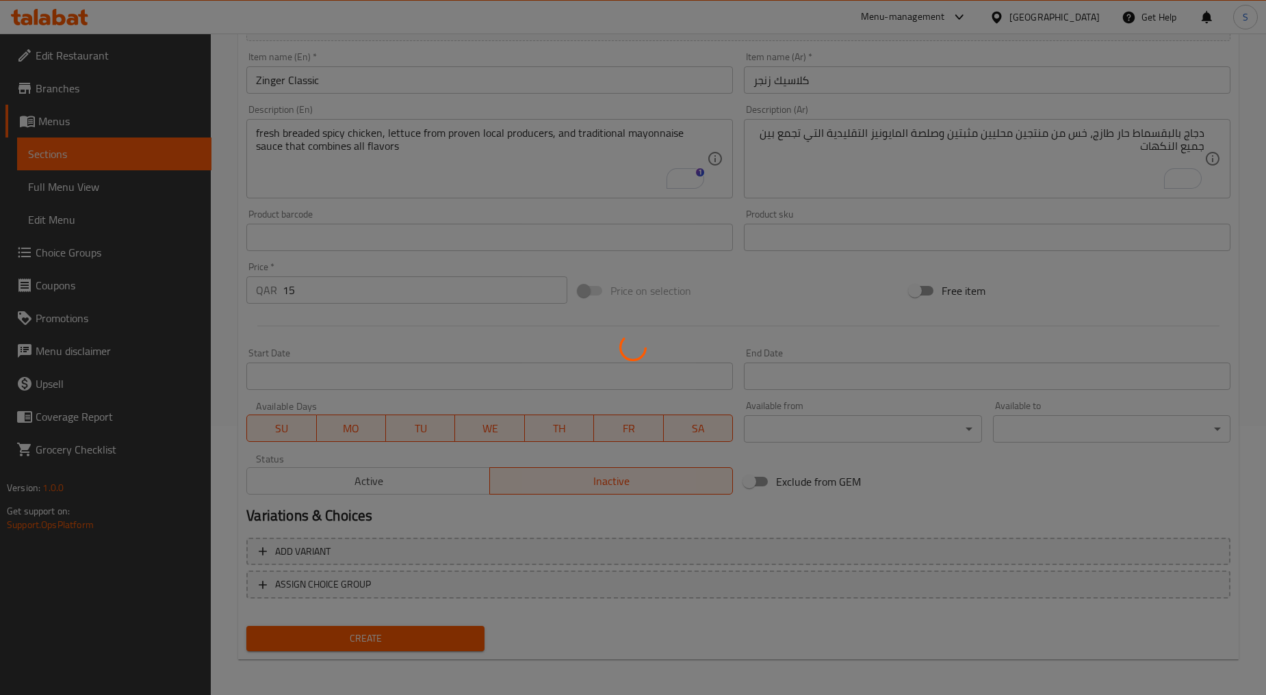
type input "0"
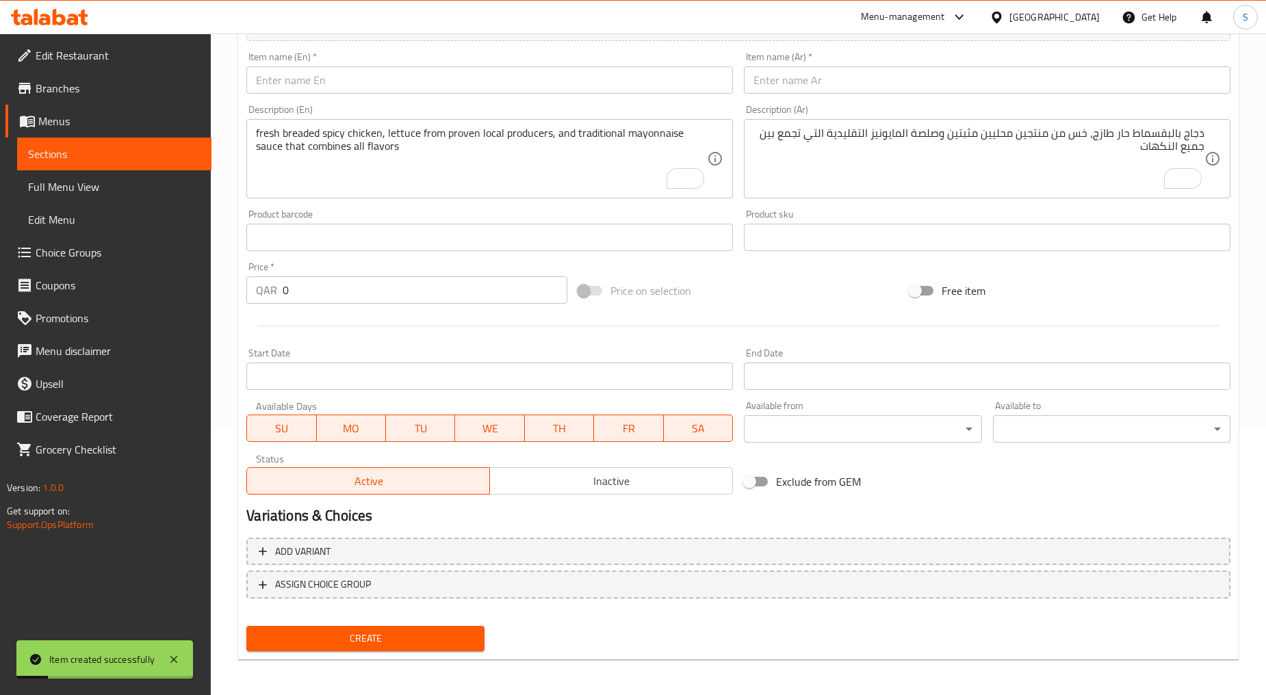
click at [354, 89] on input "text" at bounding box center [489, 79] width 486 height 27
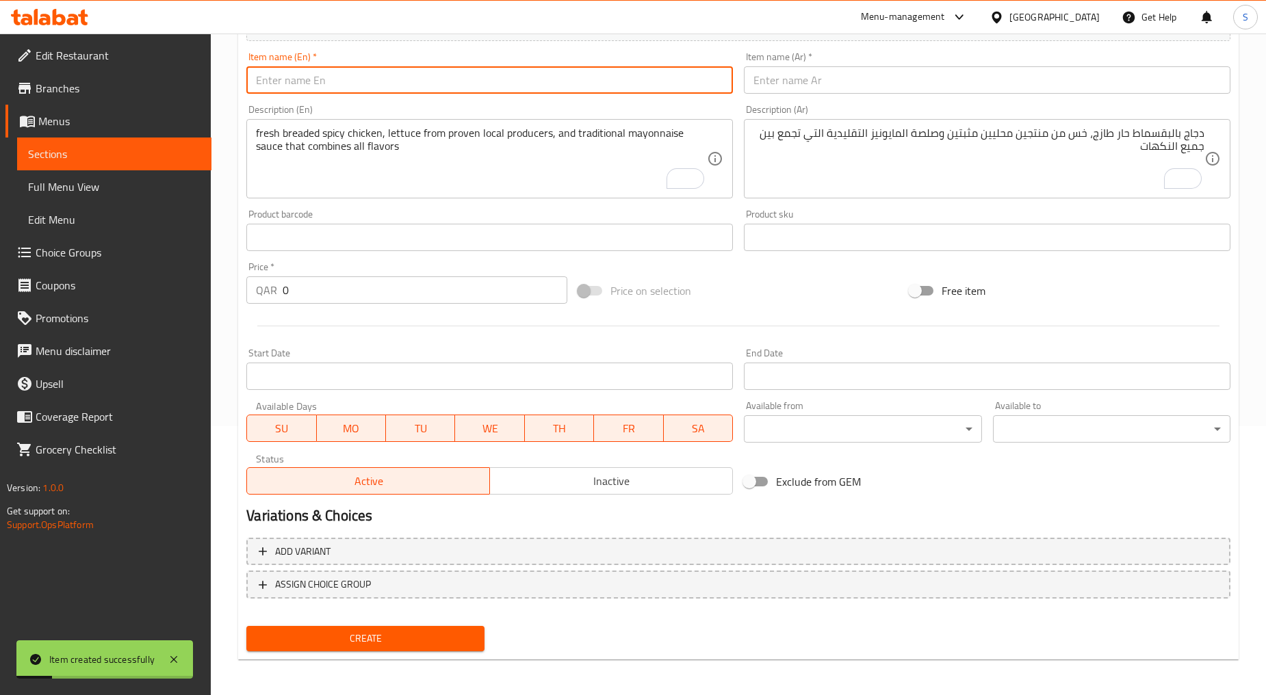
paste input "FRESH AVOCADO CLUB"
click at [354, 89] on input "FRESH AVOCADO CLUB" at bounding box center [489, 79] width 486 height 27
type input "Fresh Avocado Club"
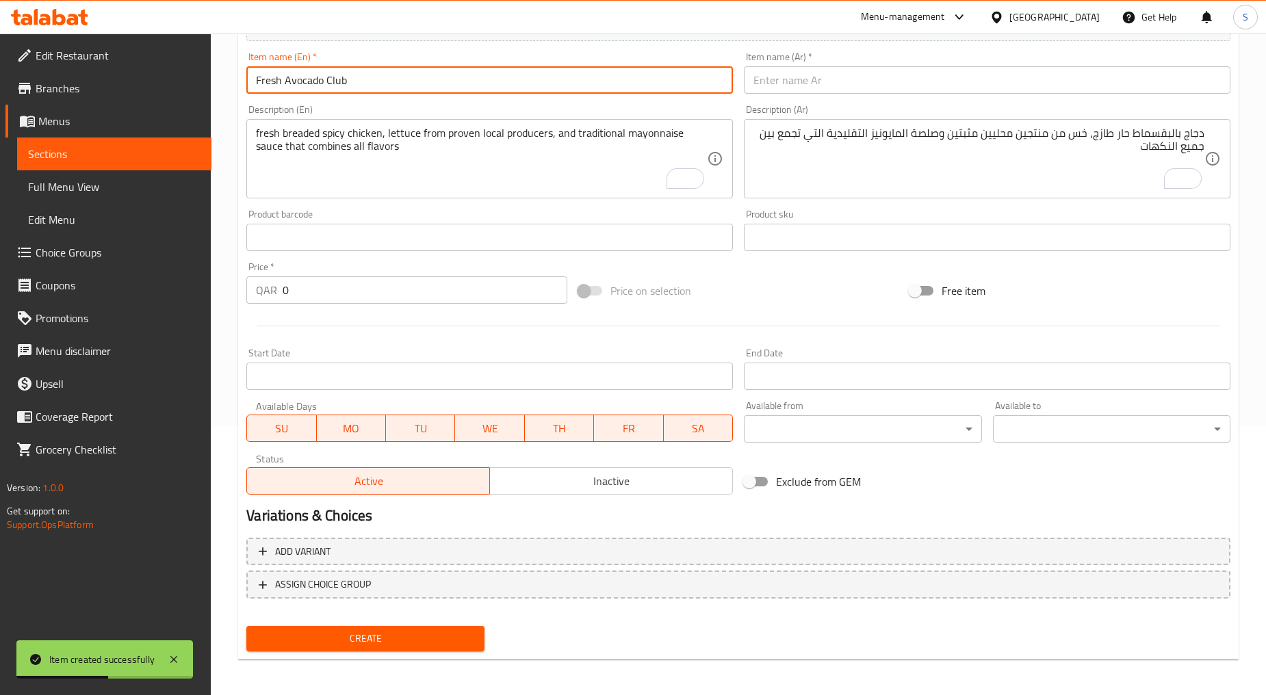
click at [829, 96] on div "Item name (Ar)   * Item name (Ar) *" at bounding box center [986, 73] width 497 height 53
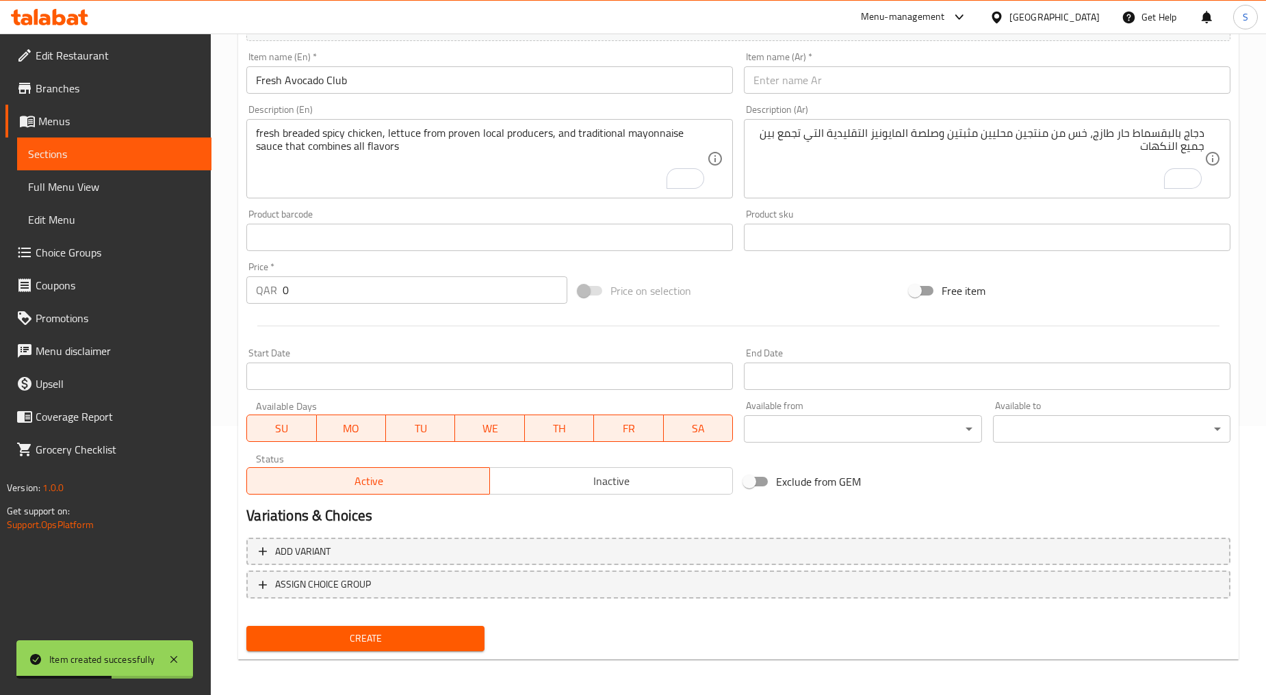
click at [826, 85] on input "text" at bounding box center [987, 79] width 486 height 27
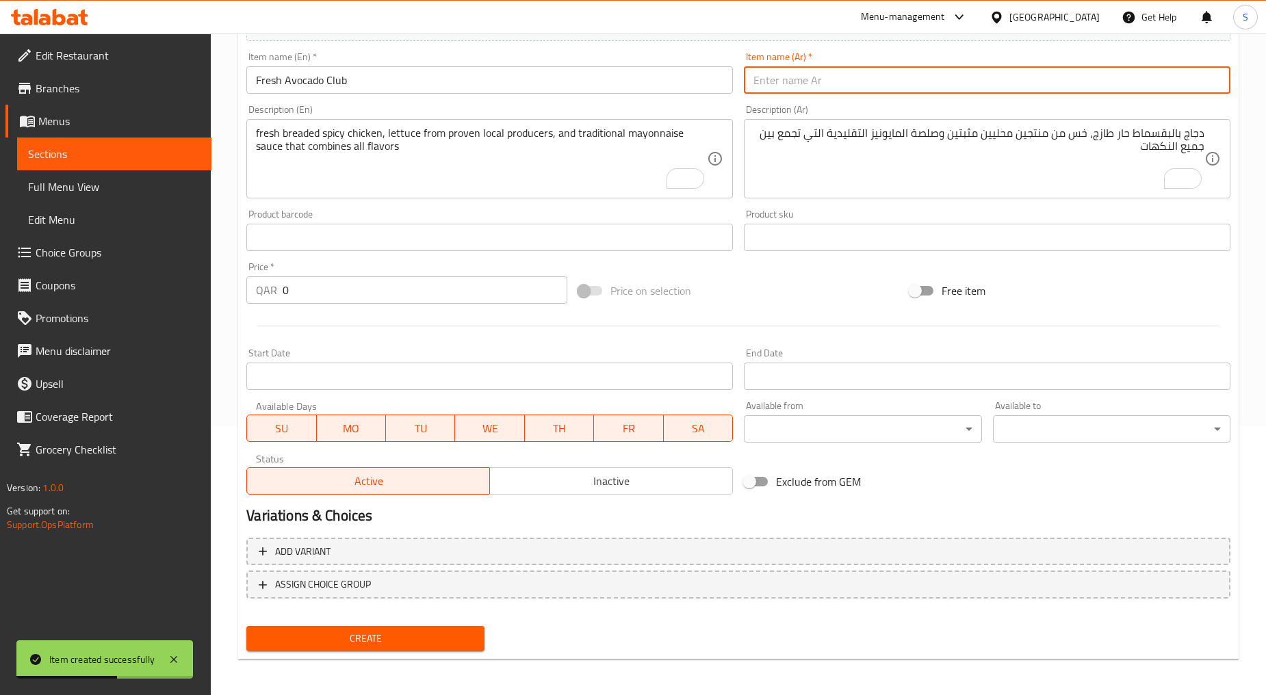
paste input "كلوب طازج افوكادو"
click at [802, 83] on input "كلوب طازج افوكادو" at bounding box center [987, 79] width 486 height 27
click at [835, 86] on input "كلوب افوكادو" at bounding box center [987, 79] width 486 height 27
paste input "طازج"
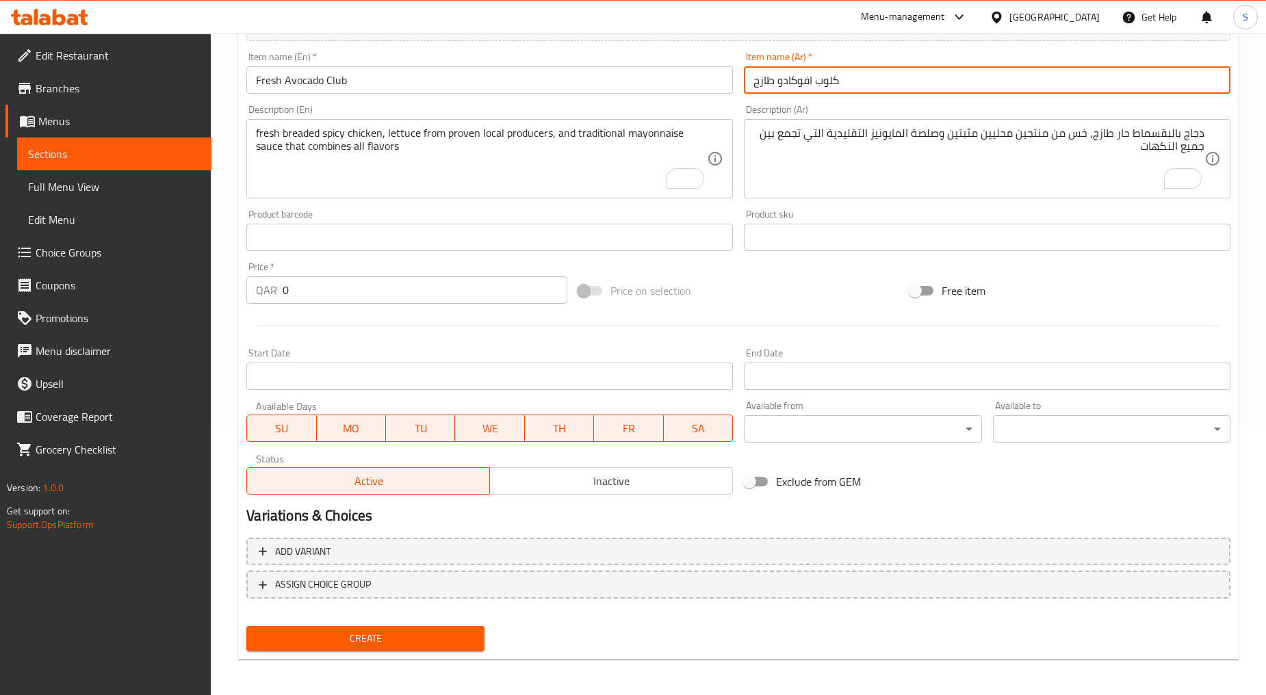
type input "كلوب افوكادو طازج"
click at [306, 172] on textarea "fresh breaded spicy chicken, lettuce from proven local producers, and tradition…" at bounding box center [481, 159] width 451 height 65
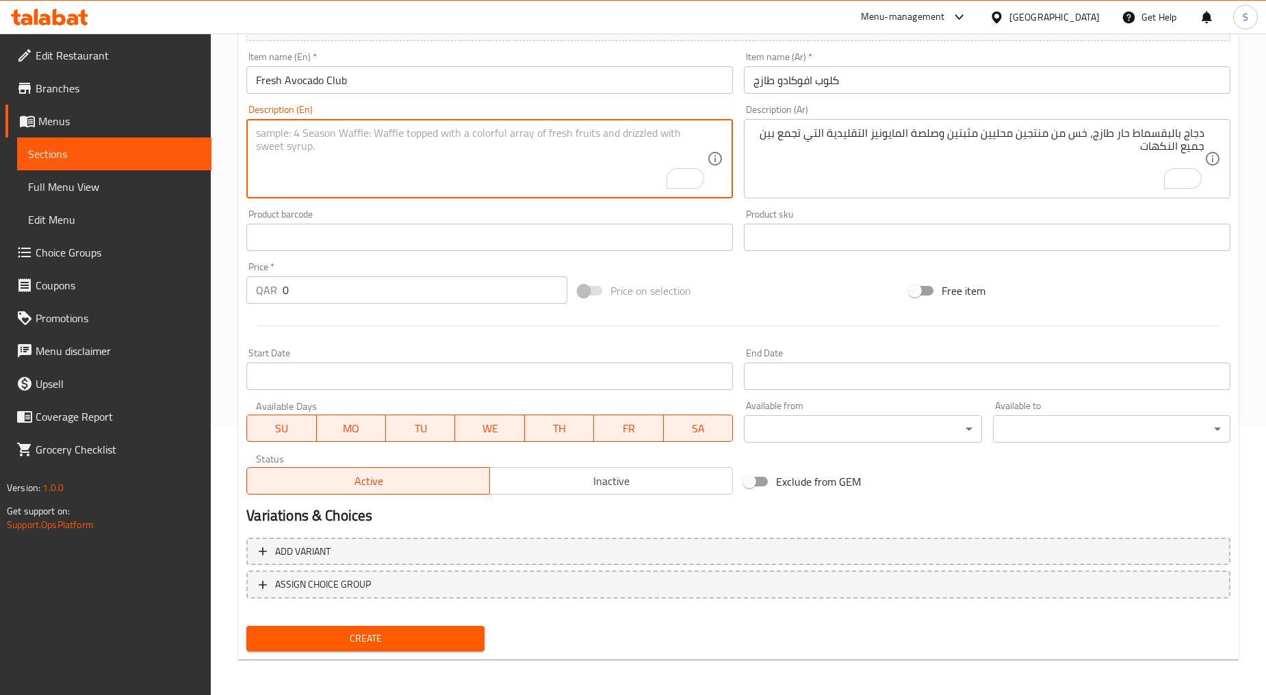
paste textarea "the traditional three-layered toasted sandwich with the usual chicken, lettuce,…"
click at [306, 172] on textarea "the traditional three-layered toasted sandwich with the usual chicken, lettuce,…" at bounding box center [481, 159] width 451 height 65
click at [376, 183] on textarea "The traditional three-layered toasted sandwich with the usual chicken, lettuce,…" at bounding box center [481, 159] width 451 height 65
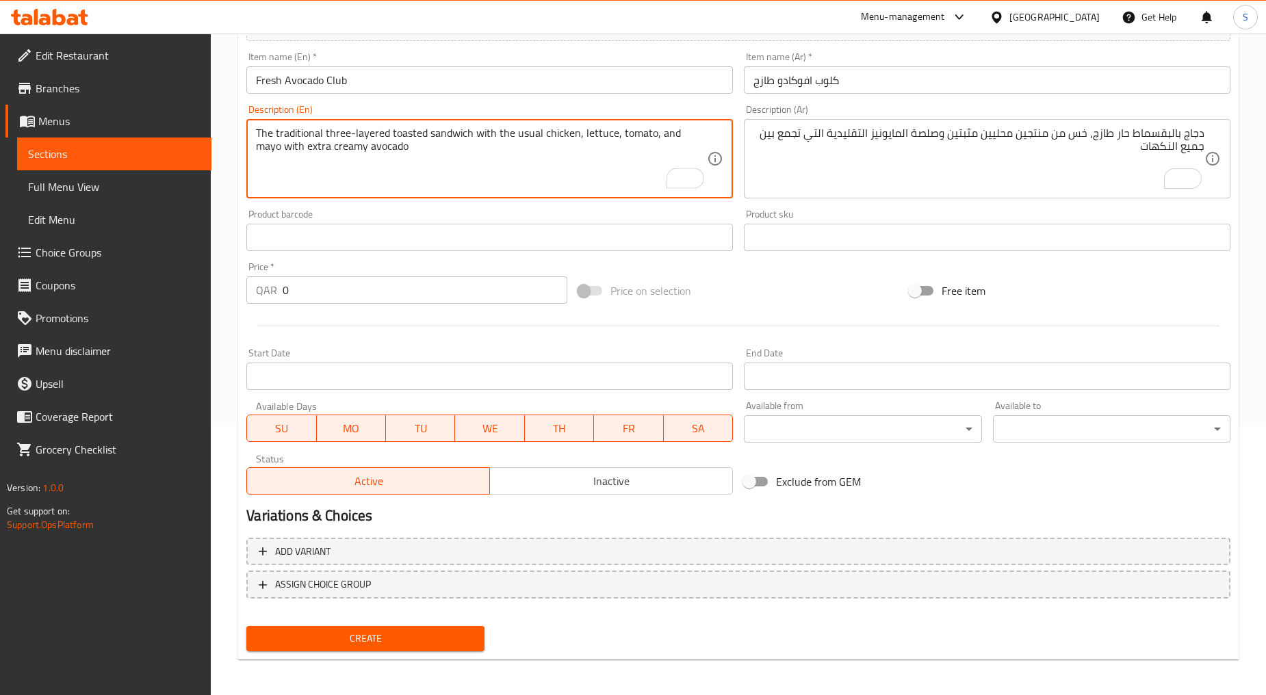
type textarea "The traditional three-layered toasted sandwich with the usual chicken, lettuce,…"
click at [796, 155] on textarea "دجاج بالبقسماط حار طازج، خس من منتجين محليين مثبتين وصلصة المايونيز التقليدية ا…" at bounding box center [978, 159] width 451 height 65
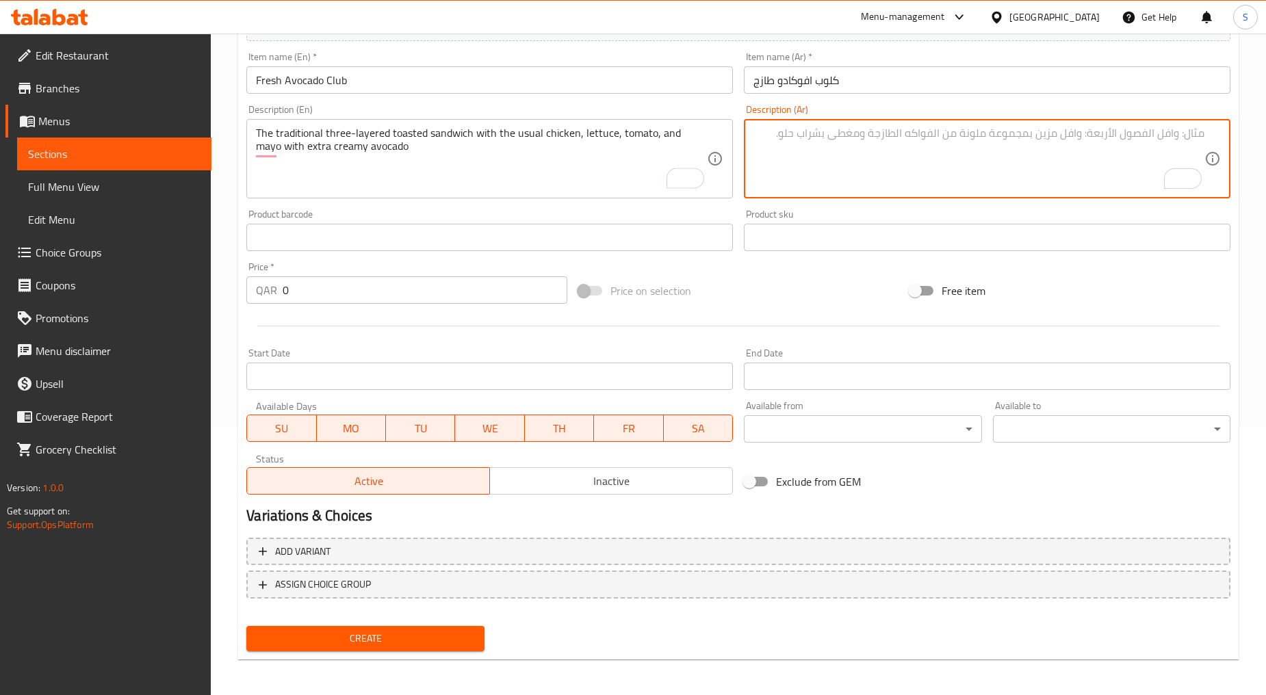
paste textarea "السندويتش التقليدي المحمص المكون من ثلاث طبقات مع الدجاج المعتاد والخس والطماطم…"
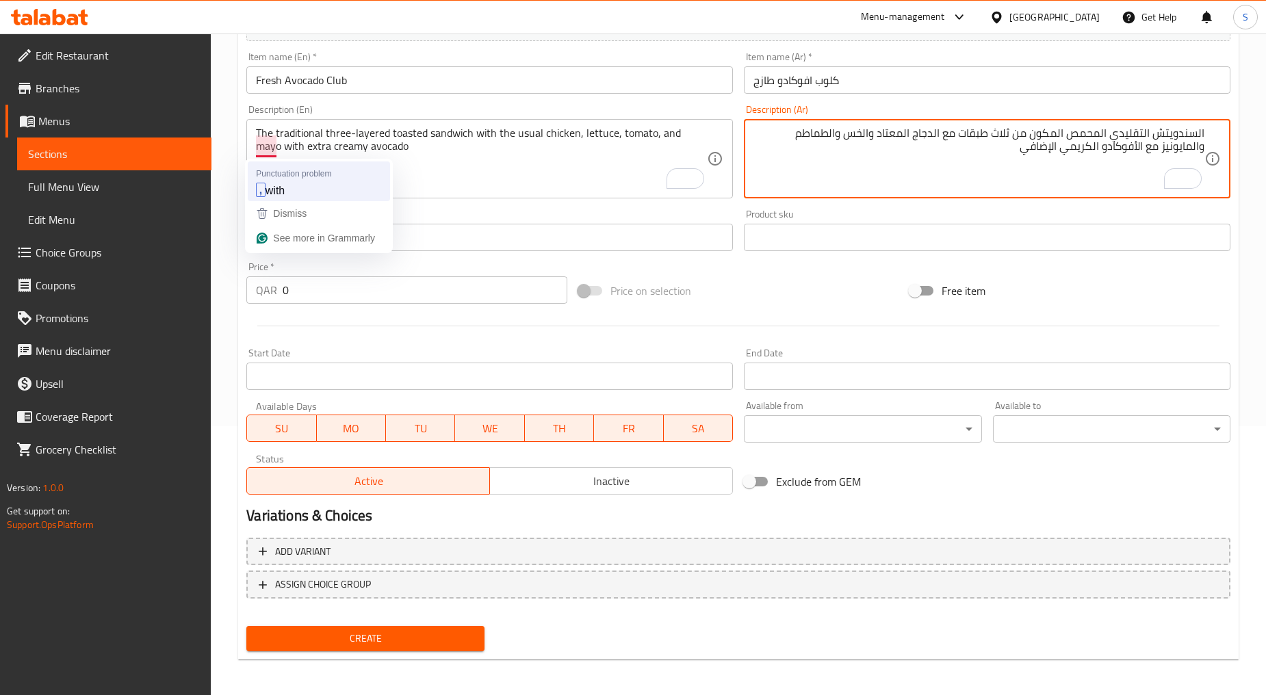
type textarea "السندويتش التقليدي المحمص المكون من ثلاث طبقات مع الدجاج المعتاد والخس والطماطم…"
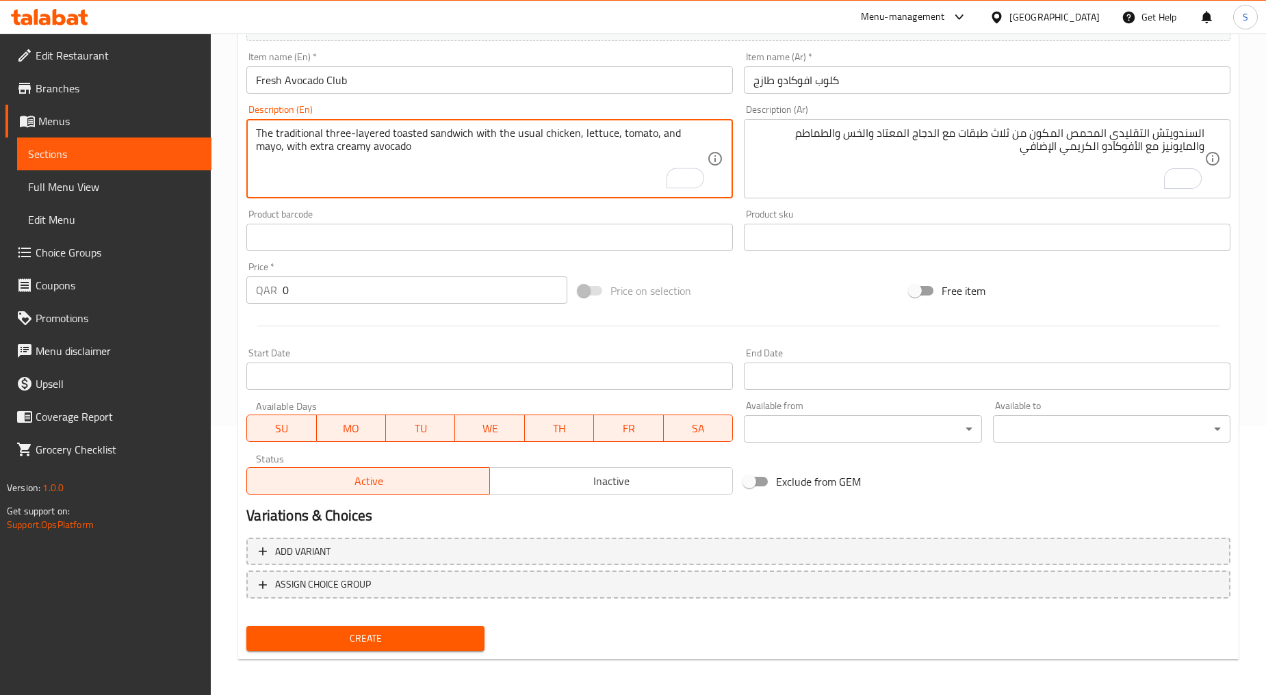
type textarea "The traditional three-layered toasted sandwich with the usual chicken, lettuce,…"
click at [327, 299] on input "0" at bounding box center [425, 289] width 285 height 27
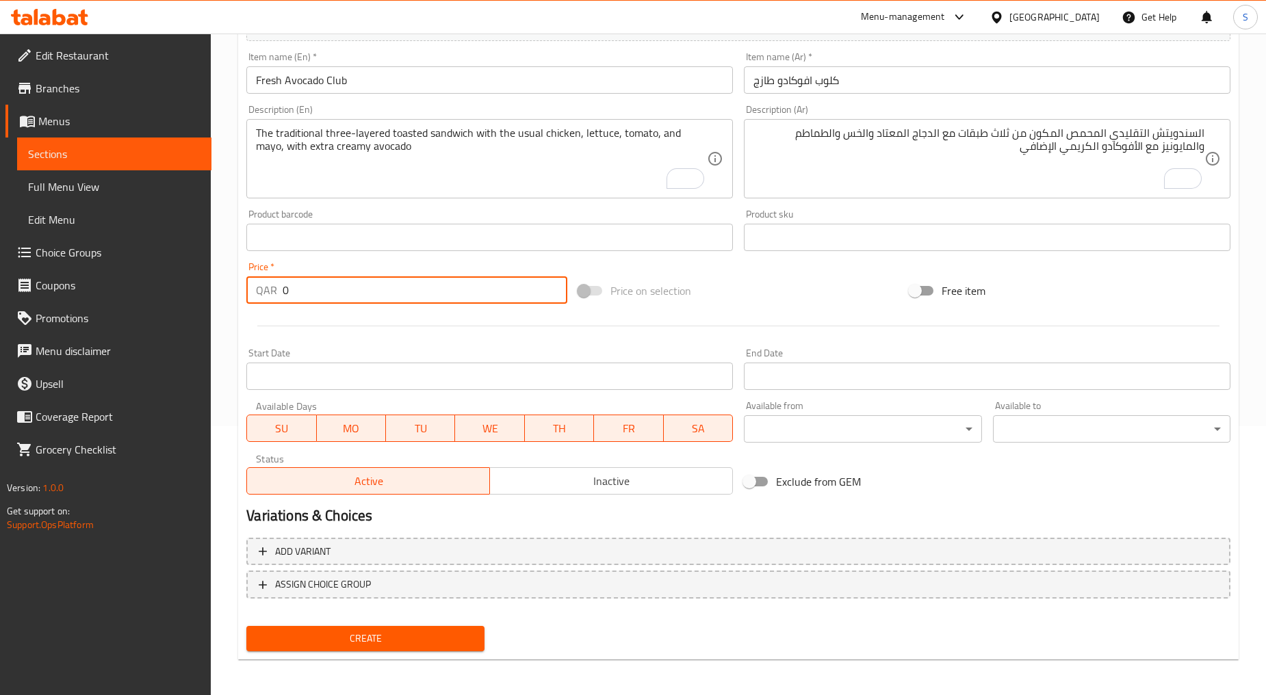
click at [327, 299] on input "0" at bounding box center [425, 289] width 285 height 27
paste input "2"
type input "20"
click at [713, 494] on button "Inactive" at bounding box center [611, 480] width 244 height 27
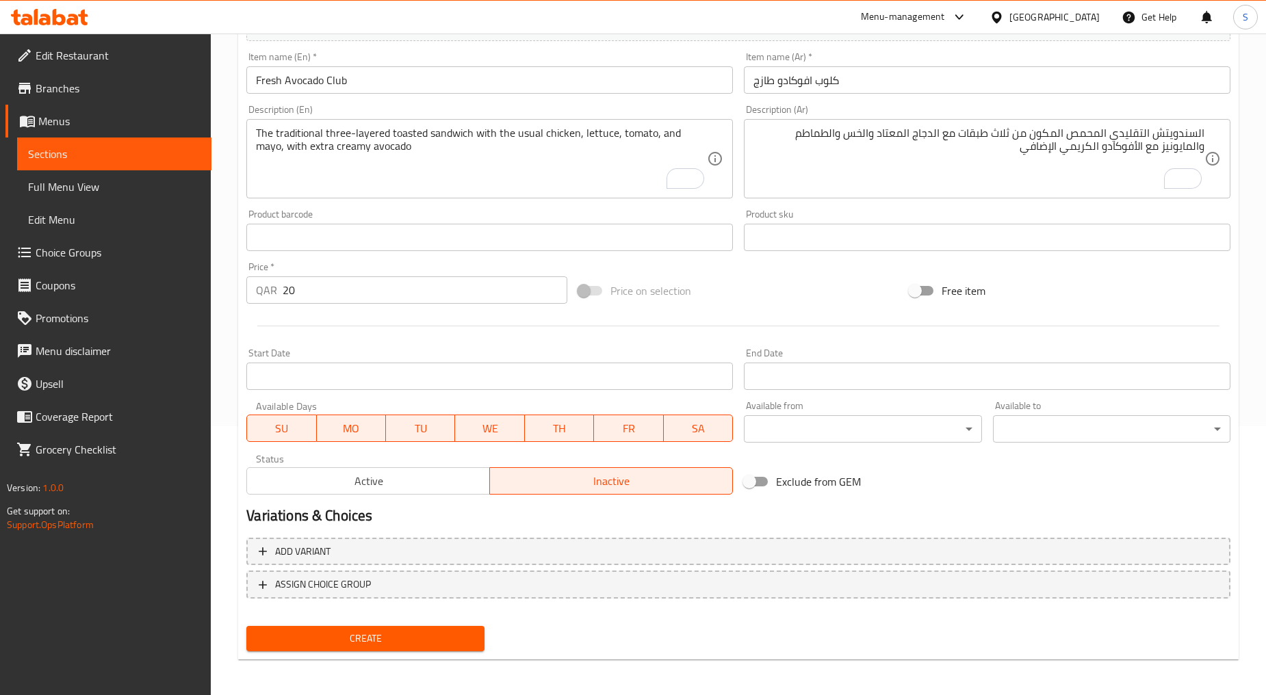
click at [385, 644] on span "Create" at bounding box center [365, 638] width 216 height 17
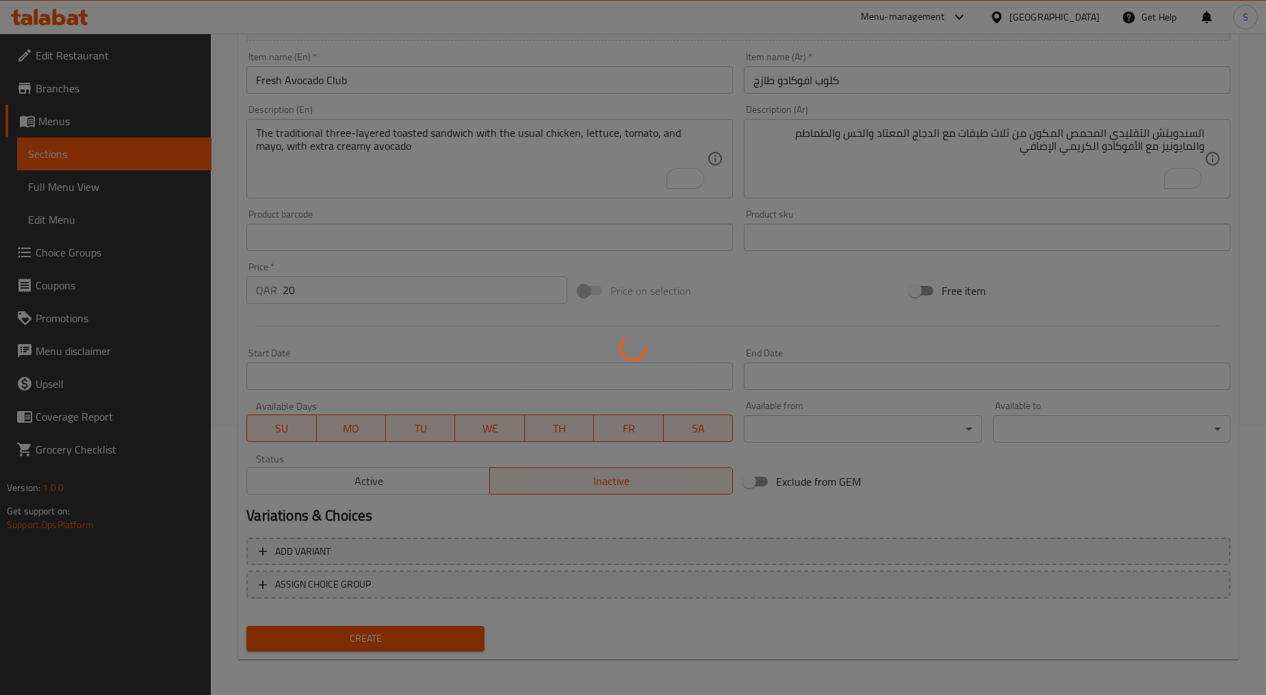
type input "0"
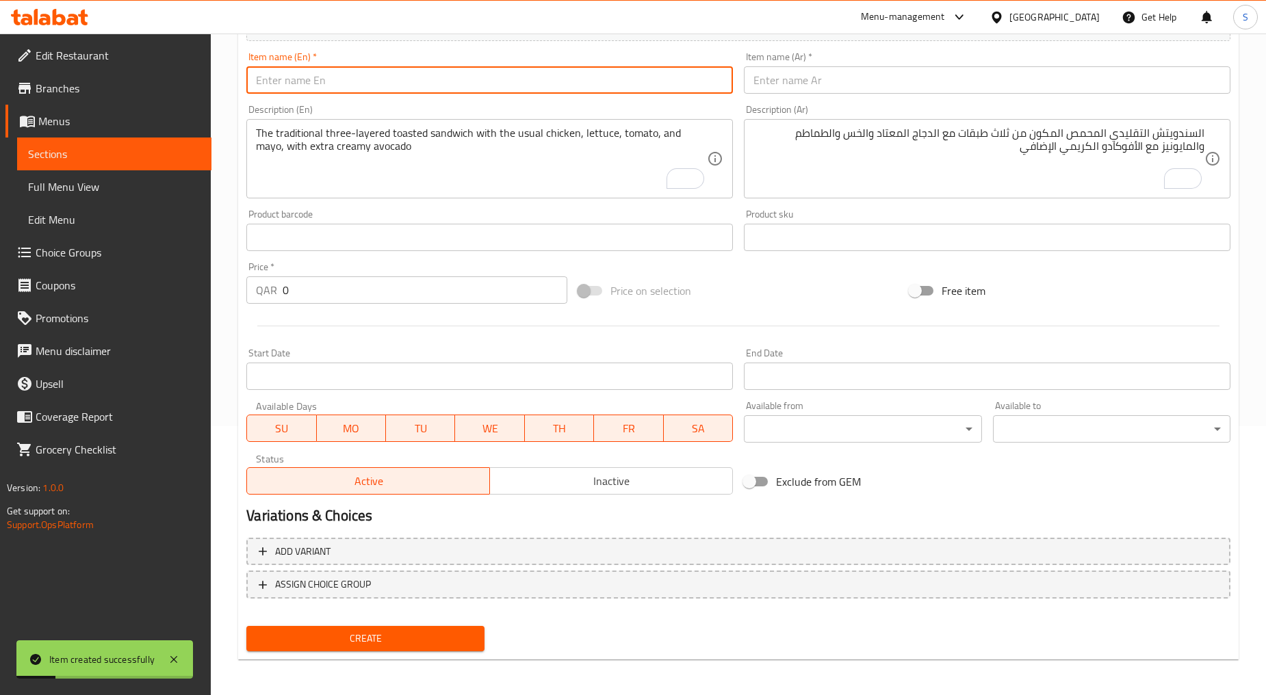
click at [345, 82] on input "text" at bounding box center [489, 79] width 486 height 27
paste input "FRESH ZINGER CLUB"
click at [345, 82] on input "FRESH ZINGER CLUB" at bounding box center [489, 79] width 486 height 27
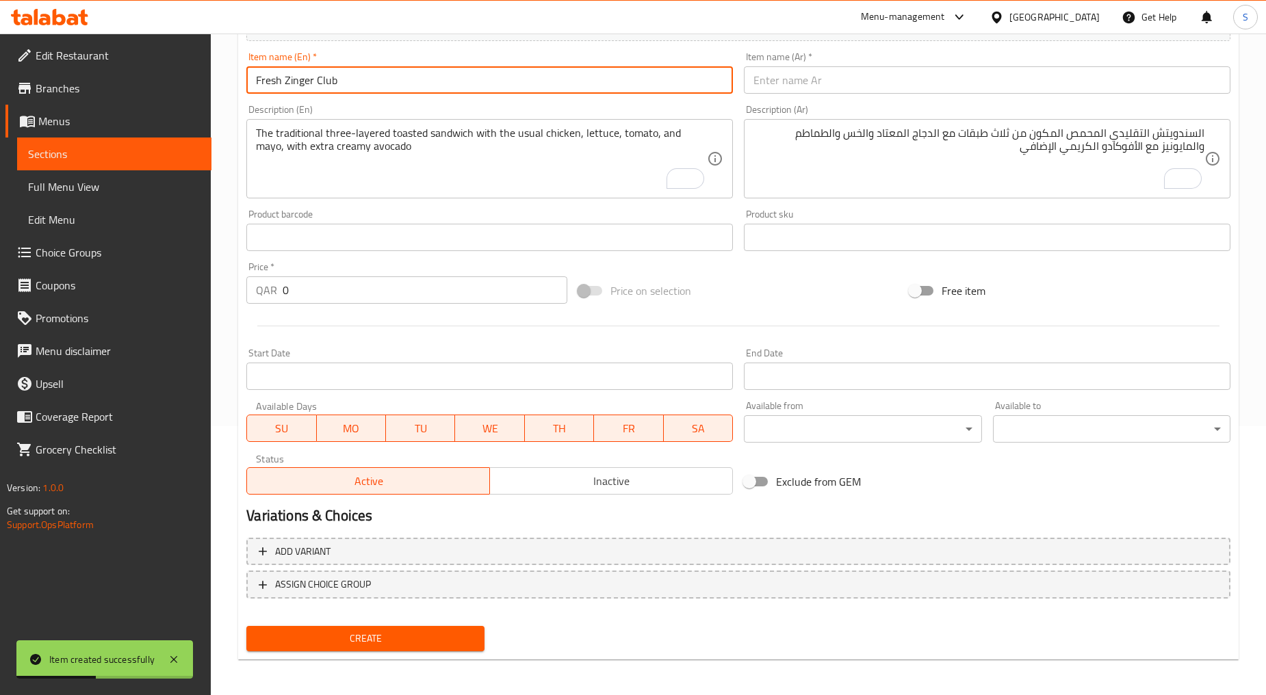
type input "Fresh Zinger Club"
click at [791, 63] on div "Item name (Ar)   * Item name (Ar) *" at bounding box center [987, 73] width 486 height 42
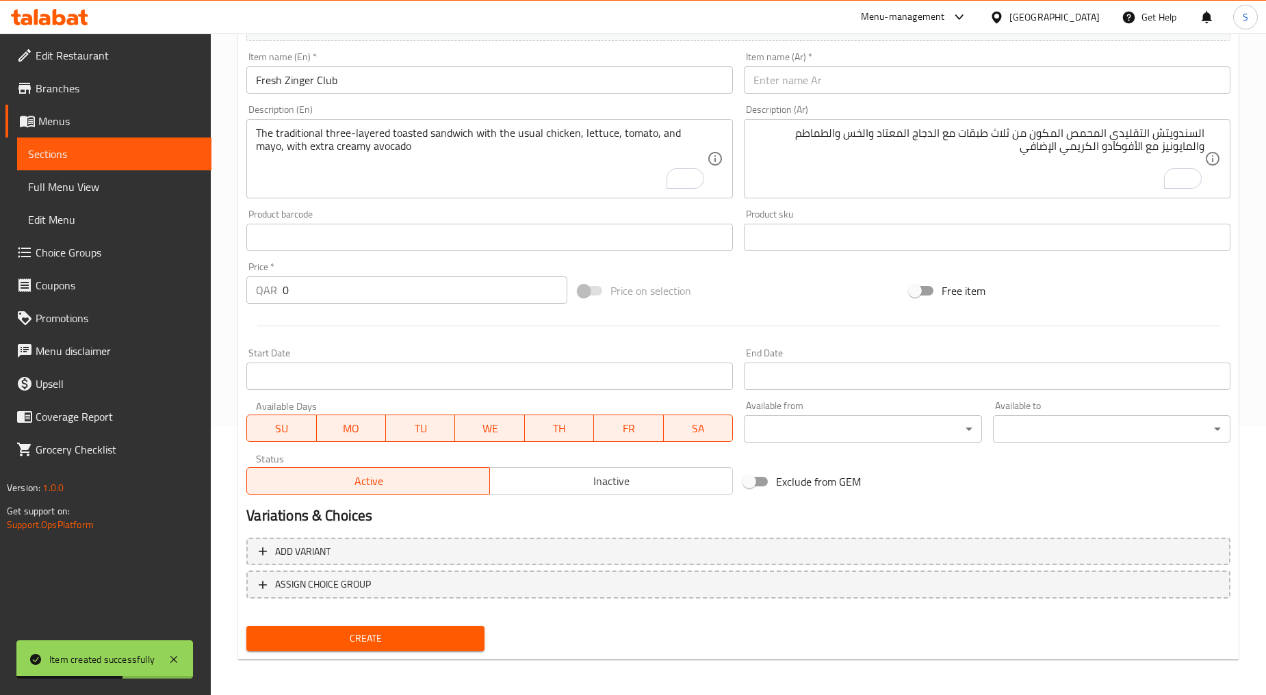
click at [803, 99] on div "Item name (Ar)   * Item name (Ar) *" at bounding box center [986, 73] width 497 height 53
click at [803, 83] on input "text" at bounding box center [987, 79] width 486 height 27
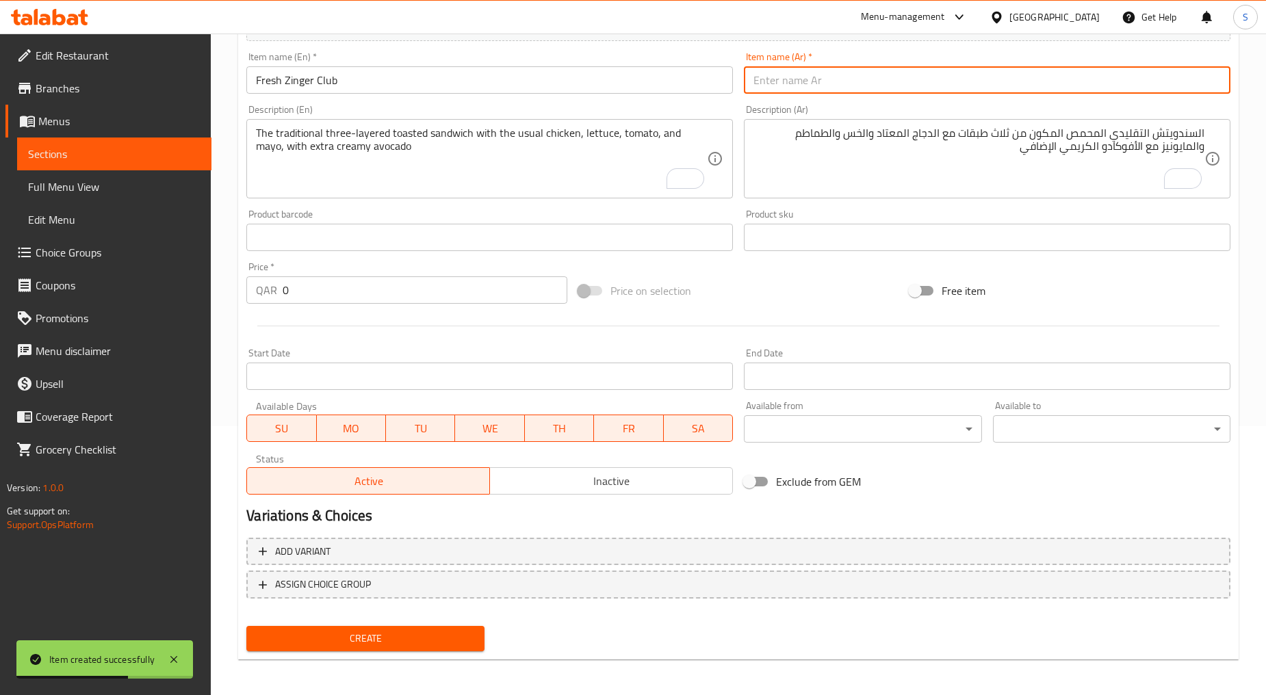
paste input "كلوب طارج زنجر"
click at [789, 85] on input "كلوب طارج زنجر" at bounding box center [987, 79] width 486 height 27
click at [843, 88] on input "كلوب زنجر" at bounding box center [987, 79] width 486 height 27
paste input "طارج"
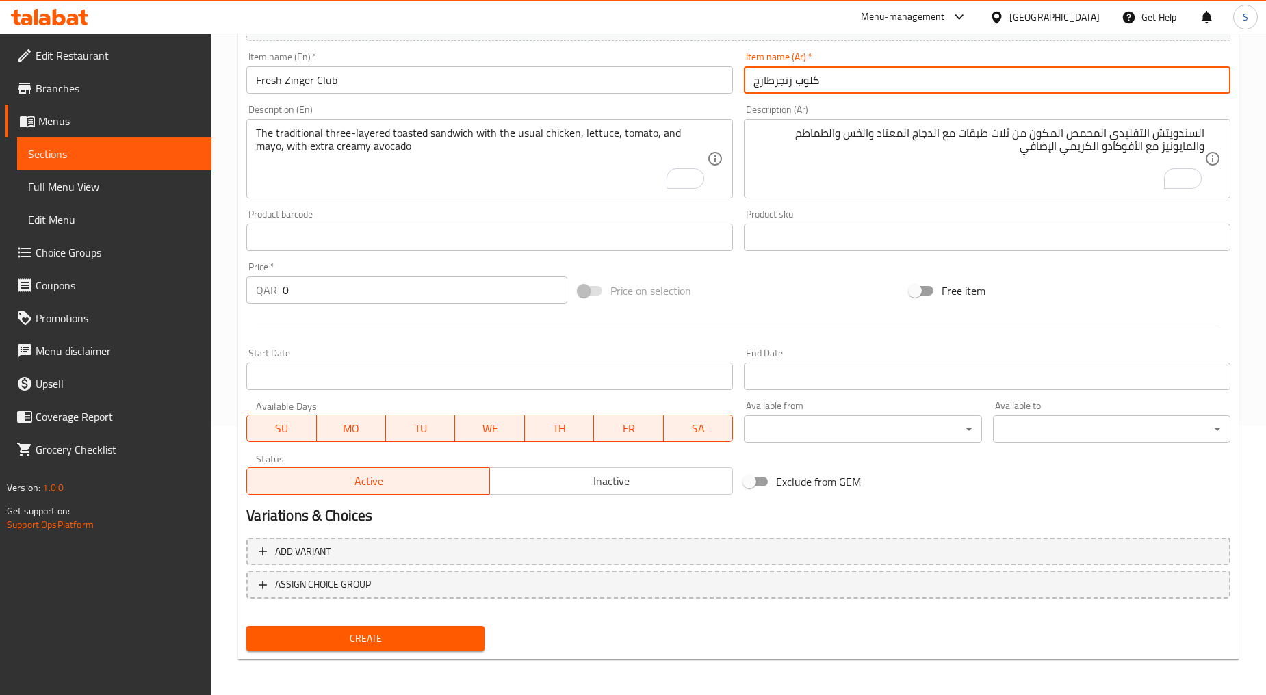
click at [771, 83] on input "كلوب زنجرطارج" at bounding box center [987, 79] width 486 height 27
type input "كلوب زنجر طارج"
click at [326, 139] on textarea "The traditional three-layered toasted sandwich with the usual chicken, lettuce,…" at bounding box center [481, 159] width 451 height 65
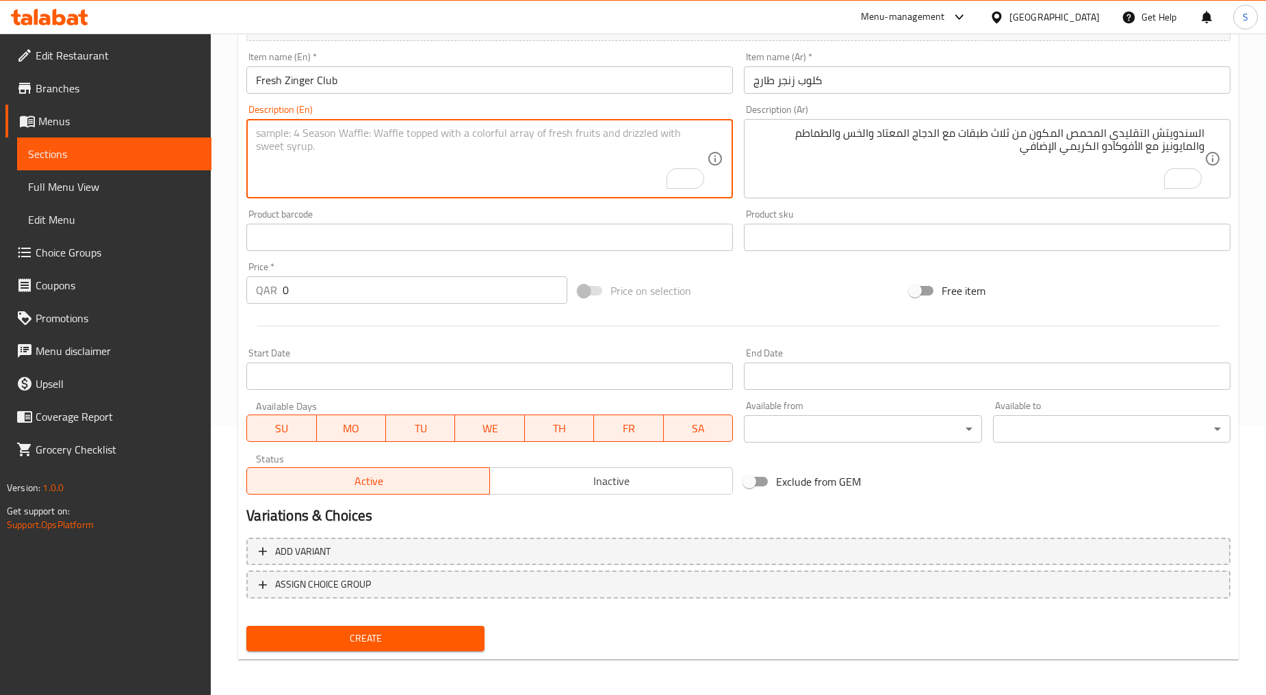
paste textarea "the traditional three-layered toasted sandwich with the usual chicken, lettuce,…"
click at [330, 148] on textarea "the traditional three-layered toasted sandwich with the usual chicken, lettuce,…" at bounding box center [481, 159] width 451 height 65
click at [434, 168] on textarea "The traditional three-layered toasted sandwich with the usual chicken, lettuce,…" at bounding box center [481, 159] width 451 height 65
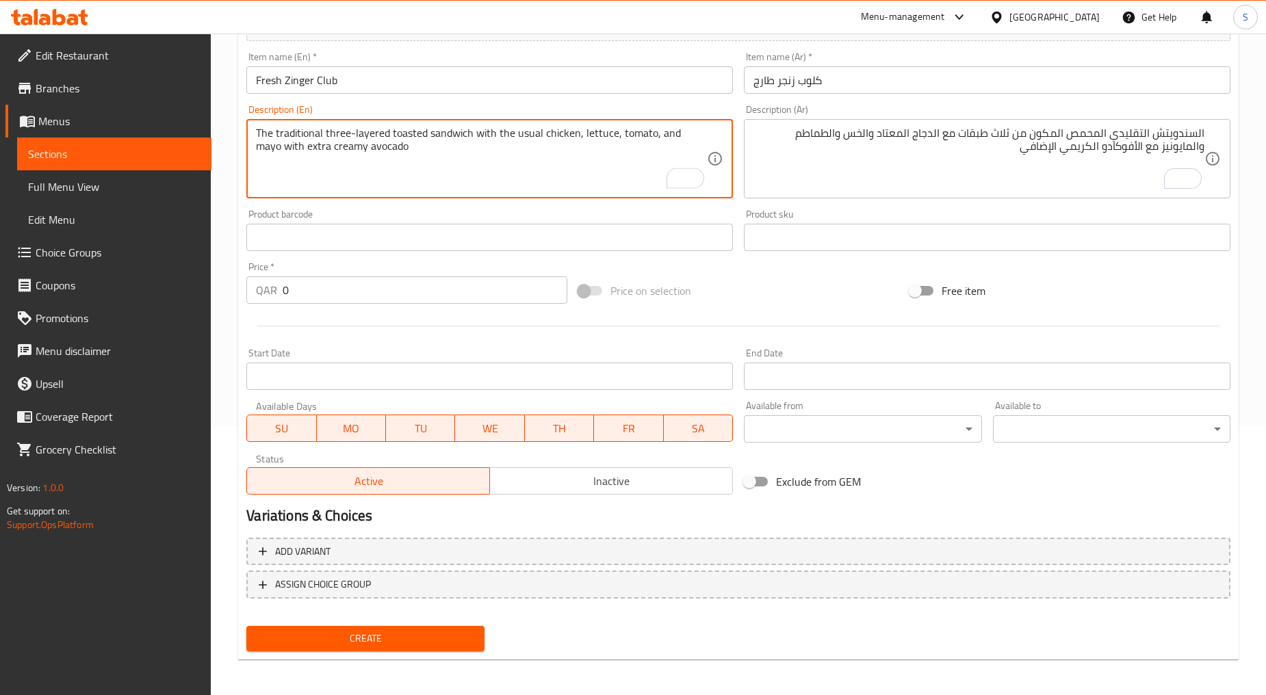
type textarea "The traditional three-layered toasted sandwich with the usual chicken, lettuce,…"
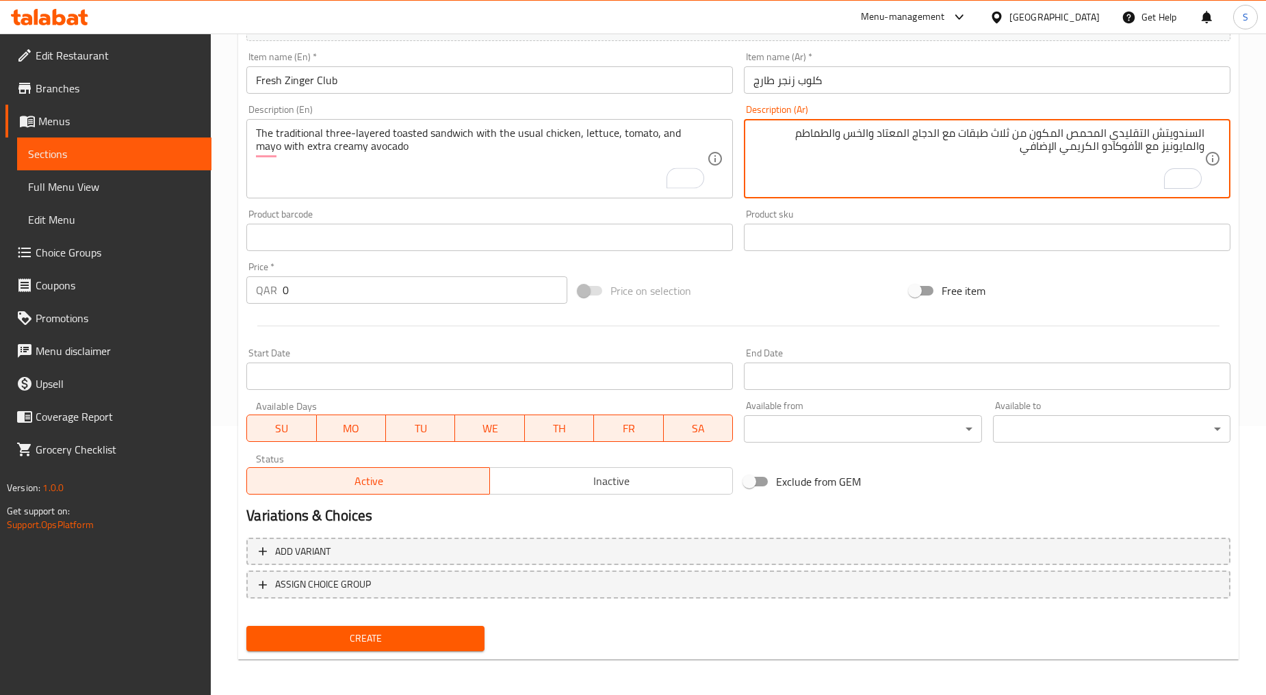
click at [833, 179] on textarea "السندويتش التقليدي المحمص المكون من ثلاث طبقات مع الدجاج المعتاد والخس والطماطم…" at bounding box center [978, 159] width 451 height 65
paste textarea "السندويتش التقليدي المحمص المكون من ثلاث طبقات مع الدجاج المعتاد والخس والطماطم…"
type textarea "السندويتش التقليدي المحمص المكون من ثلاث طبقات مع الدجاج المعتاد والخس والطماطم…"
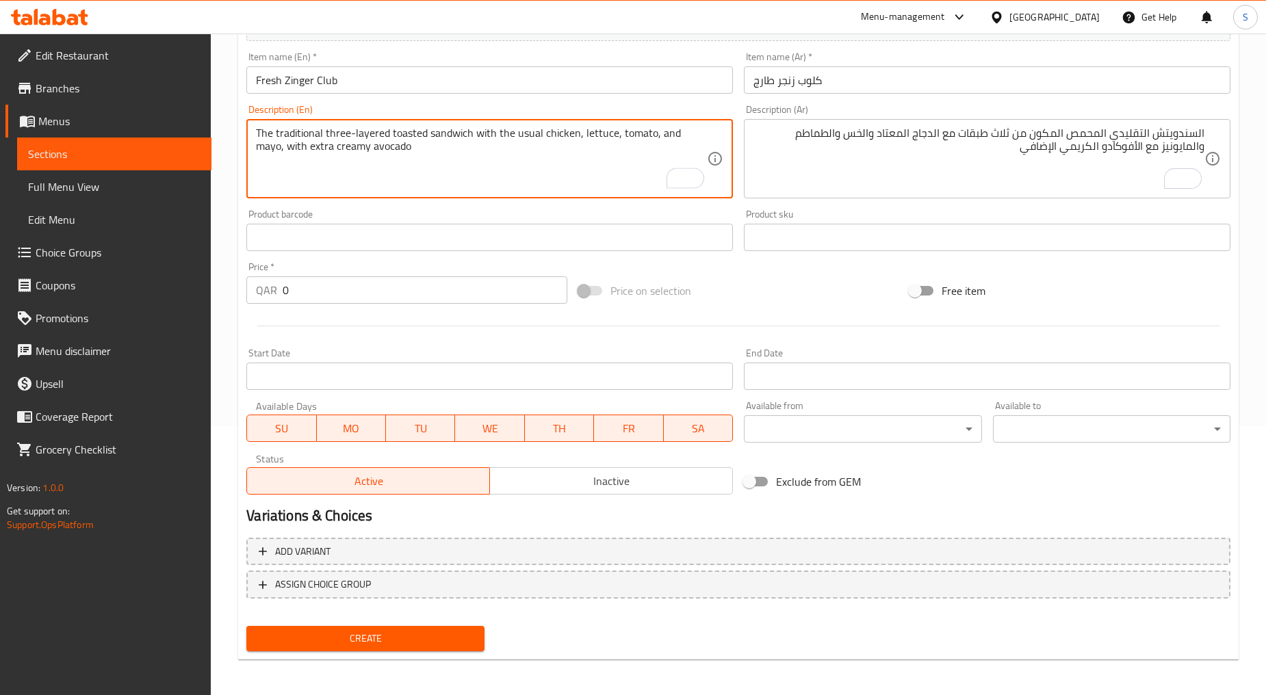
type textarea "The traditional three-layered toasted sandwich with the usual chicken, lettuce,…"
click at [351, 278] on input "0" at bounding box center [425, 289] width 285 height 27
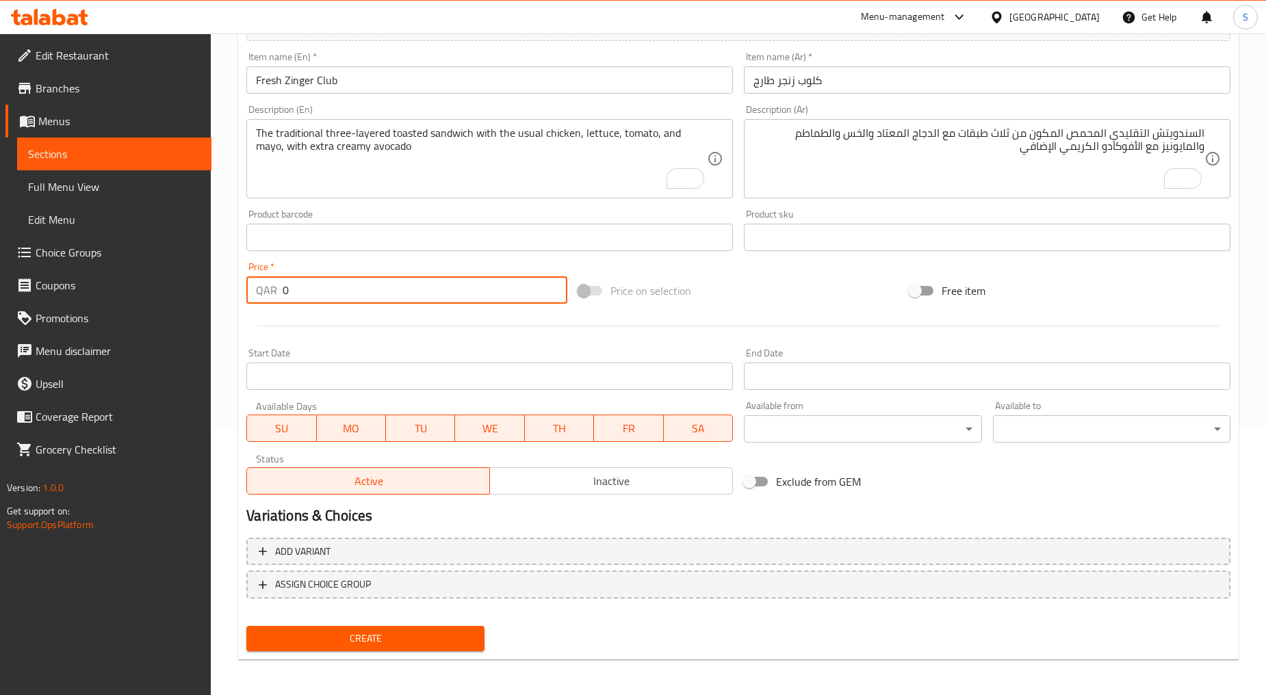
click at [351, 278] on input "0" at bounding box center [425, 289] width 285 height 27
paste input "18"
type input "18"
click at [358, 332] on div at bounding box center [738, 326] width 995 height 34
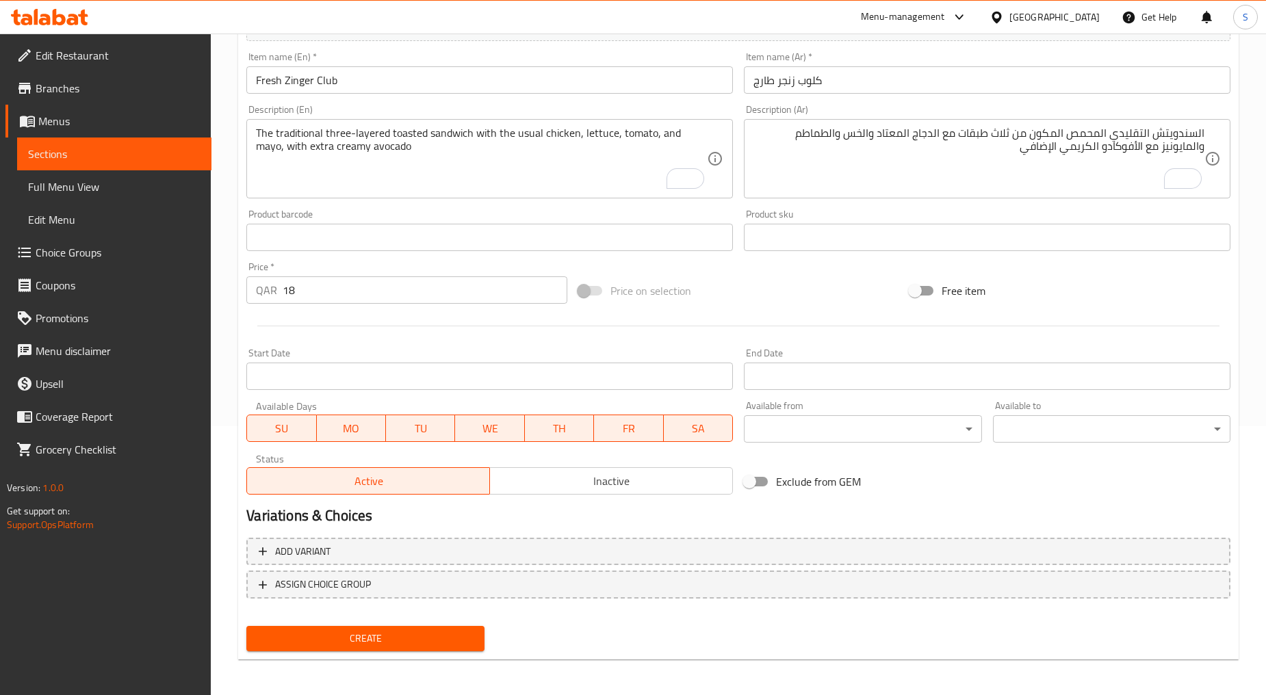
click at [549, 484] on span "Inactive" at bounding box center [611, 481] width 232 height 20
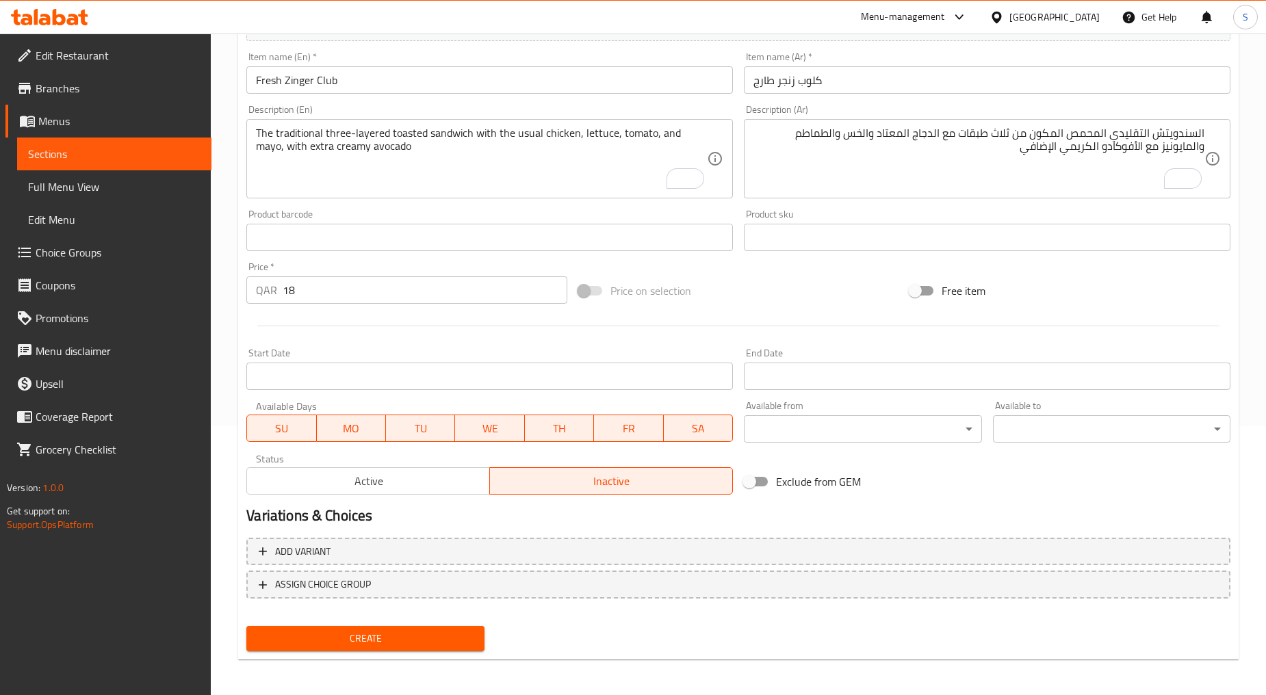
click at [380, 638] on span "Create" at bounding box center [365, 638] width 216 height 17
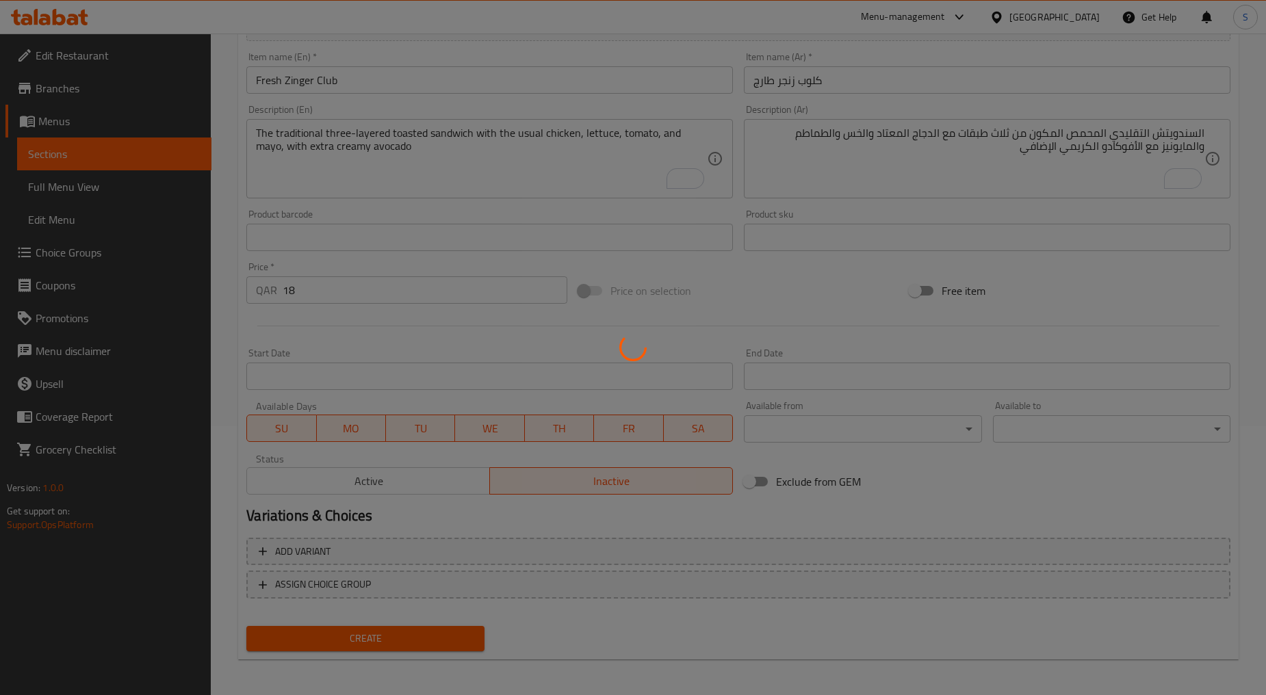
type input "0"
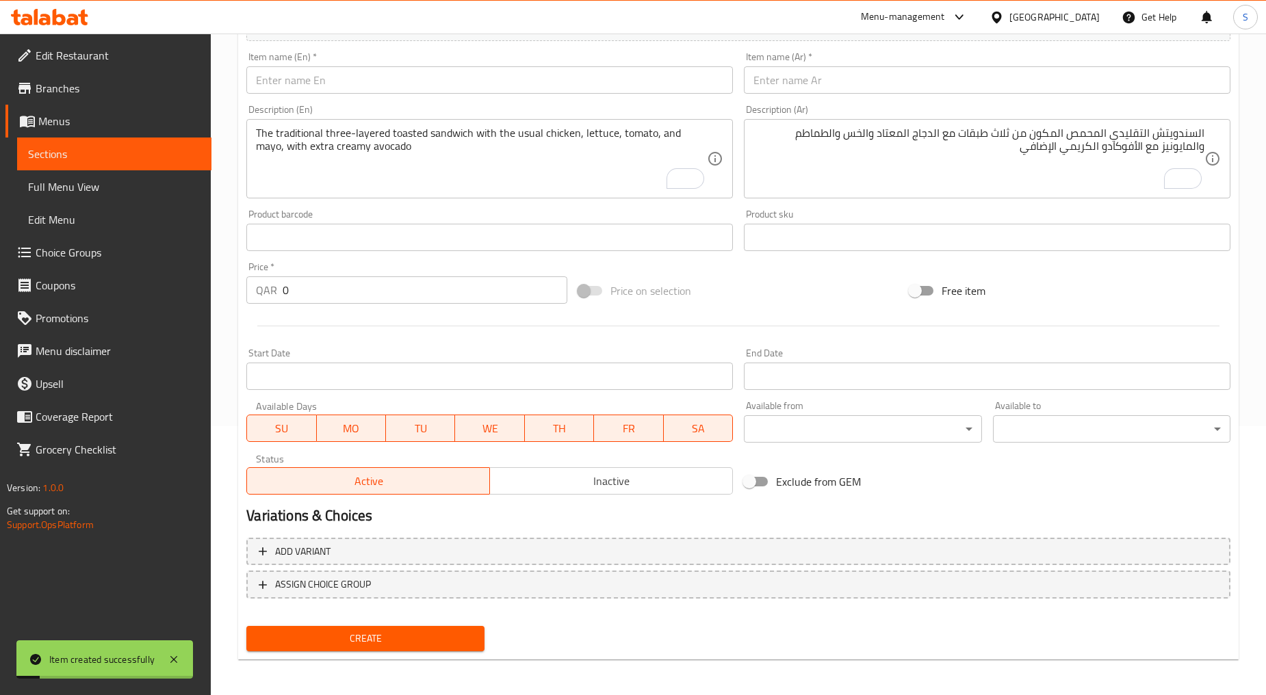
click at [320, 86] on input "text" at bounding box center [489, 79] width 486 height 27
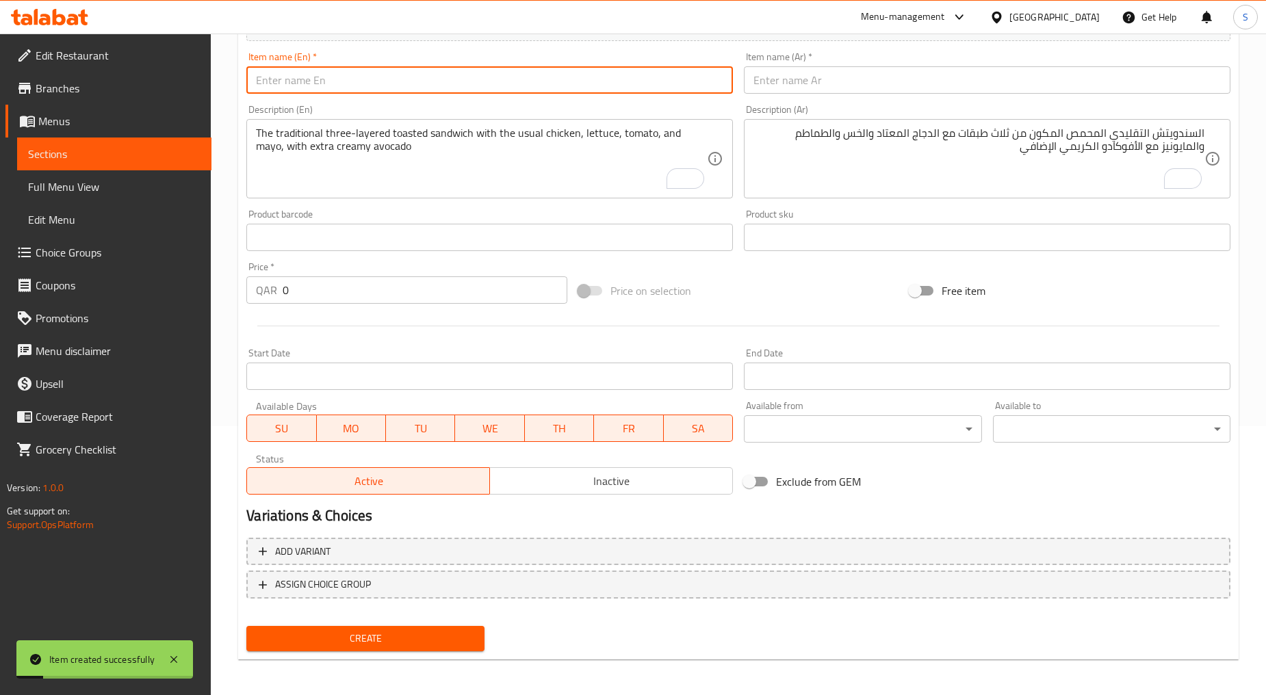
paste input "CHICKEN BURGER"
click at [320, 86] on input "CHICKEN BURGER" at bounding box center [489, 79] width 486 height 27
type input "Chicken Burger"
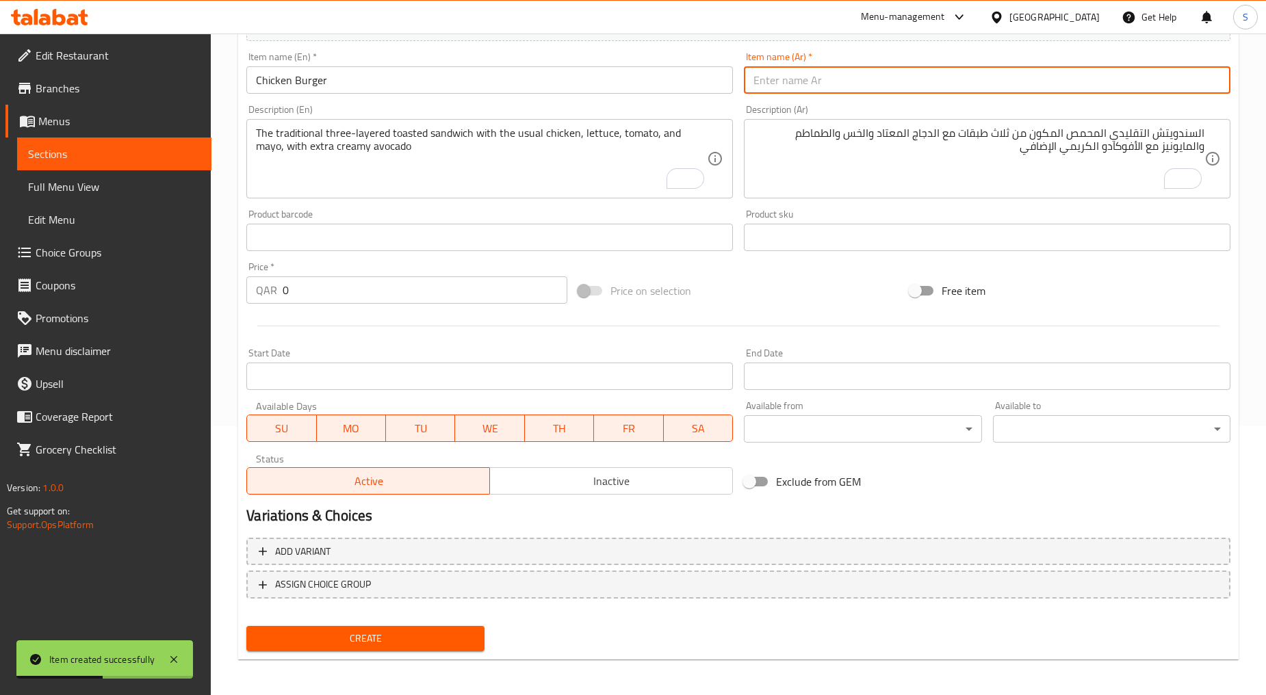
click at [825, 93] on input "text" at bounding box center [987, 79] width 486 height 27
paste input "برجر دجاج"
type input "برجر دجاج"
click at [432, 161] on textarea "The traditional three-layered toasted sandwich with the usual chicken, lettuce,…" at bounding box center [481, 159] width 451 height 65
paste textarea "Patty of chiken in the fresh sesame bun with lettuce and chopped tomatoes"
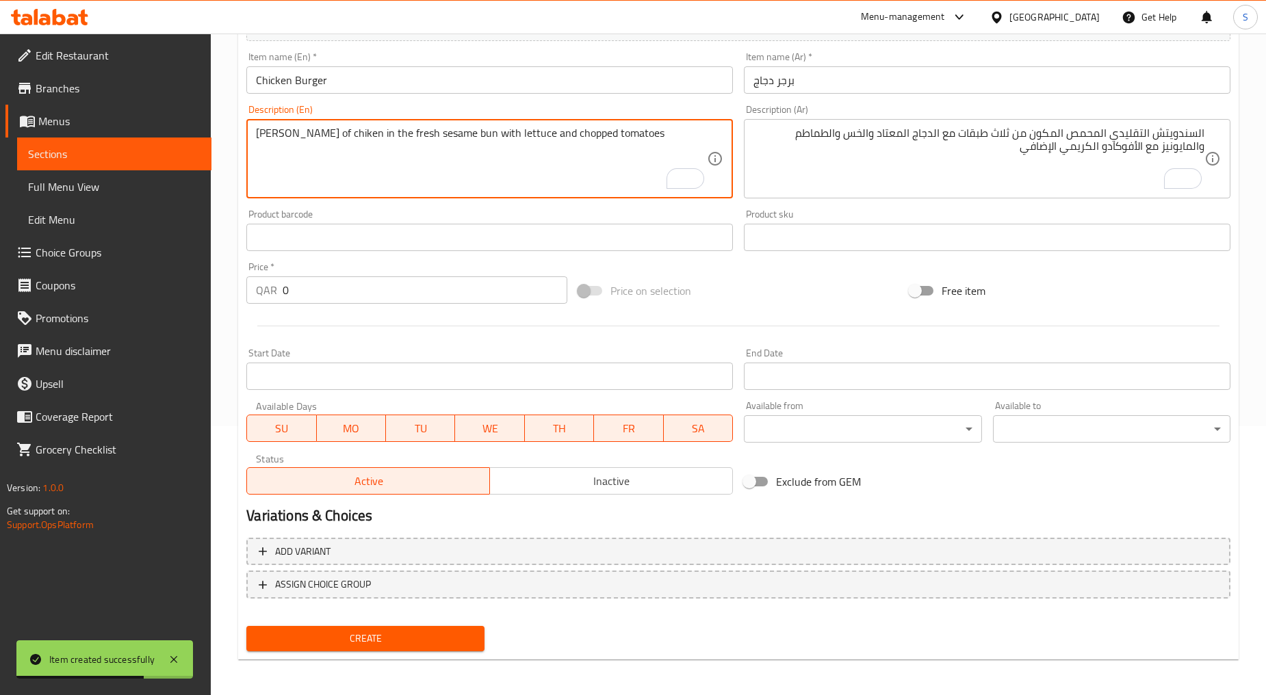
click at [432, 161] on textarea "Patty of chiken in the fresh sesame bun with lettuce and chopped tomatoes" at bounding box center [481, 159] width 451 height 65
type textarea "Patty of chicken in the fresh sesame bun with lettuce and chopped tomatoes"
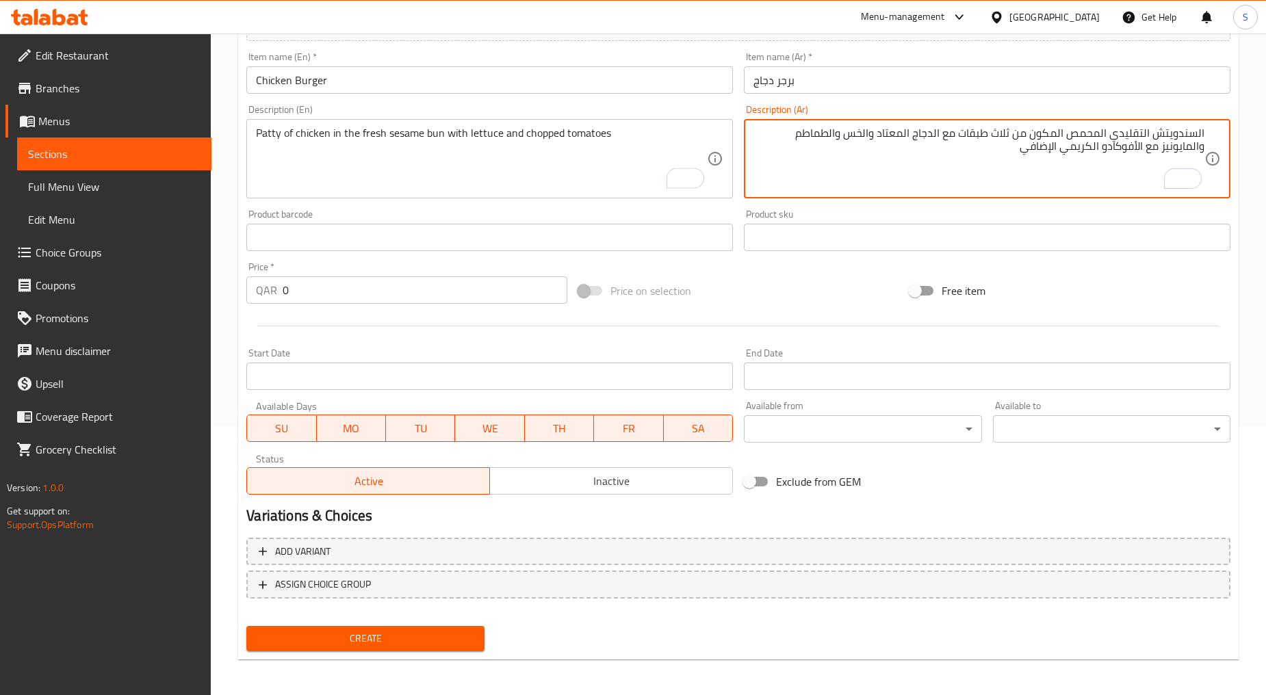
click at [878, 172] on textarea "السندويتش التقليدي المحمص المكون من ثلاث طبقات مع الدجاج المعتاد والخس والطماطم…" at bounding box center [978, 159] width 451 height 65
paste textarea "شريحة دجاج في خبز السمسم الطازج مع الخس والطماطم المفرومة"
click at [528, 138] on textarea "Patty of chicken in the fresh sesame bun with lettuce and chopped tomatoes" at bounding box center [481, 159] width 451 height 65
drag, startPoint x: 940, startPoint y: 134, endPoint x: 891, endPoint y: 134, distance: 49.3
click at [891, 134] on textarea "شريحة دجاج في خبز السمسم الطازج مع الخس والطماطم المفرومة" at bounding box center [978, 159] width 451 height 65
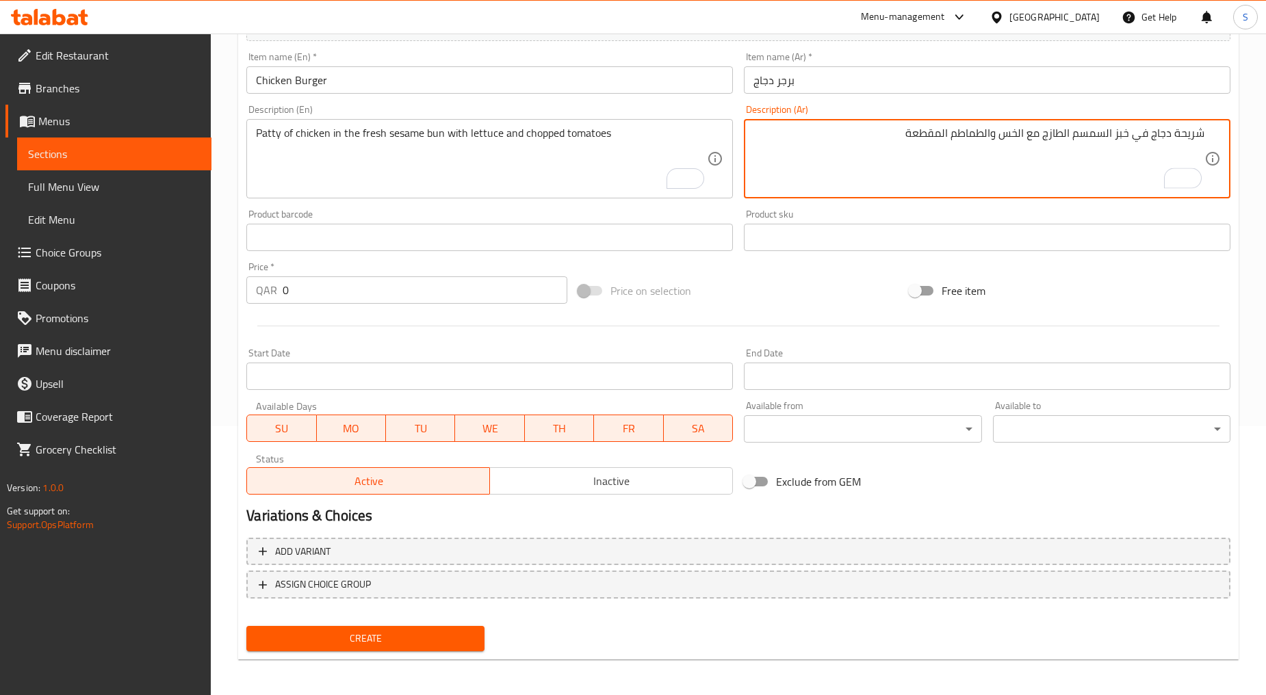
type textarea "شريحة دجاج في خبز السمسم الطازج مع الخس والطماطم المقطعة"
click at [336, 276] on div "Price   * QAR 0 Price *" at bounding box center [406, 283] width 321 height 42
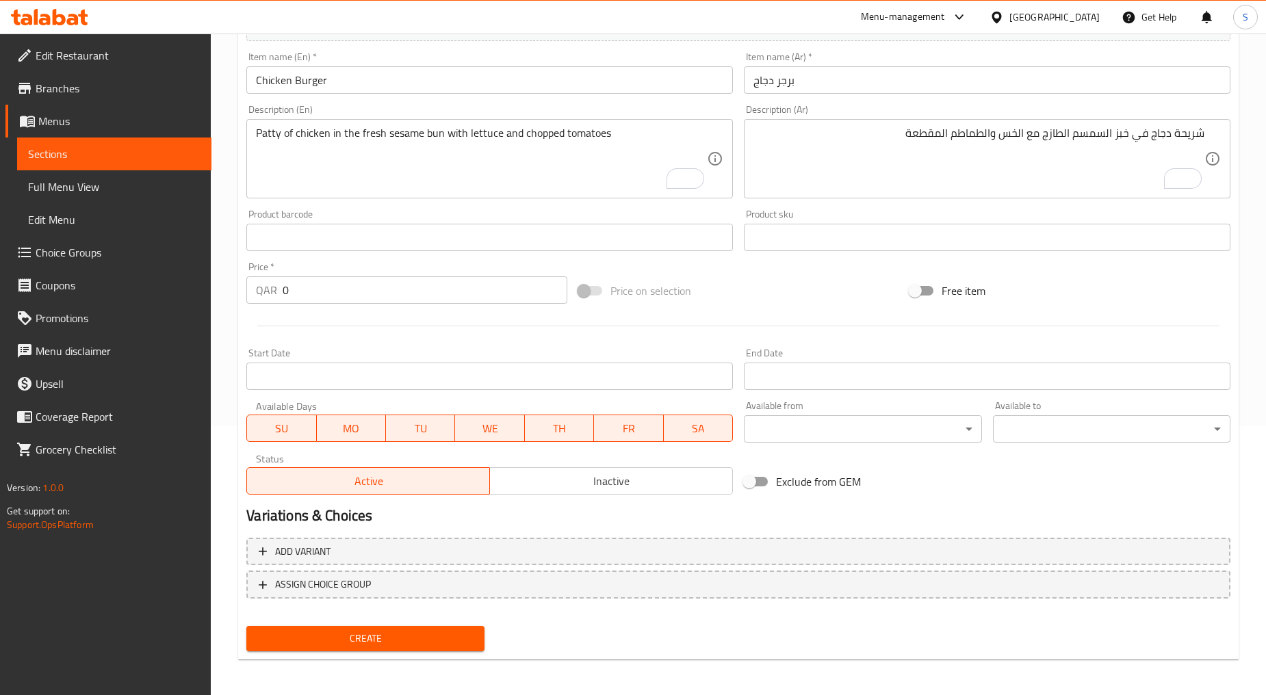
click at [337, 288] on input "0" at bounding box center [425, 289] width 285 height 27
paste input "5"
type input "5"
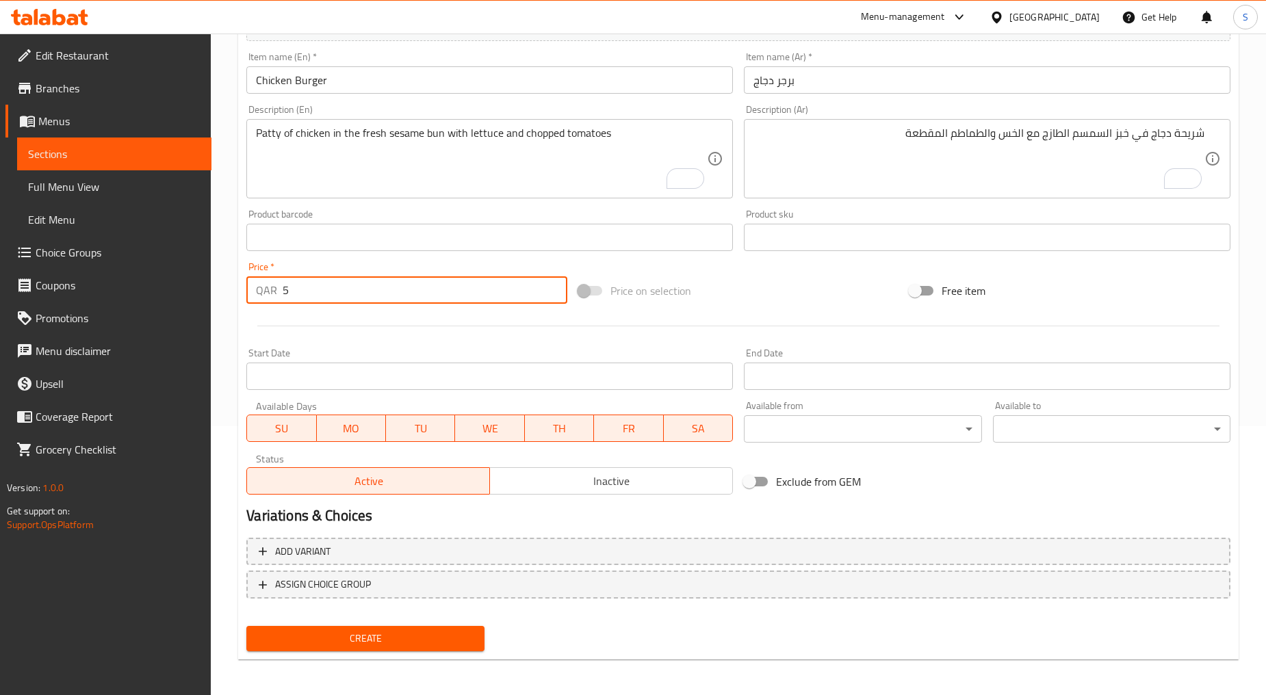
click at [357, 332] on div at bounding box center [738, 326] width 995 height 34
click at [571, 477] on span "Inactive" at bounding box center [611, 481] width 232 height 20
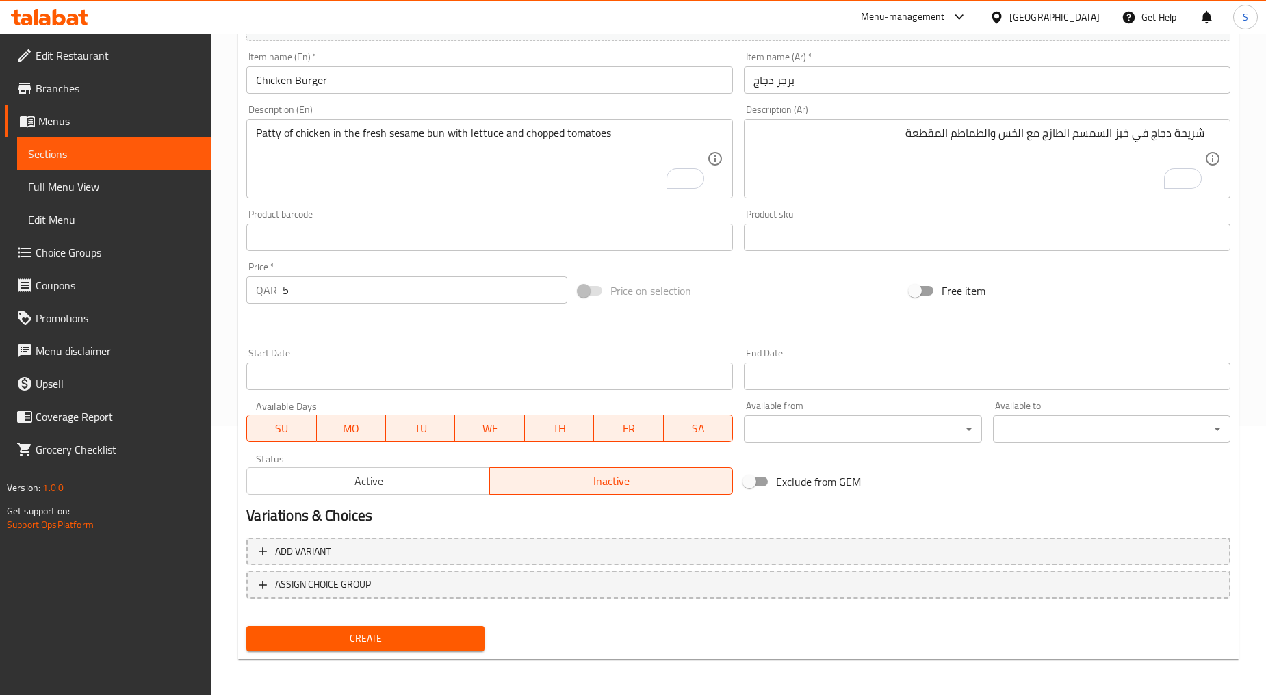
click at [375, 636] on span "Create" at bounding box center [365, 638] width 216 height 17
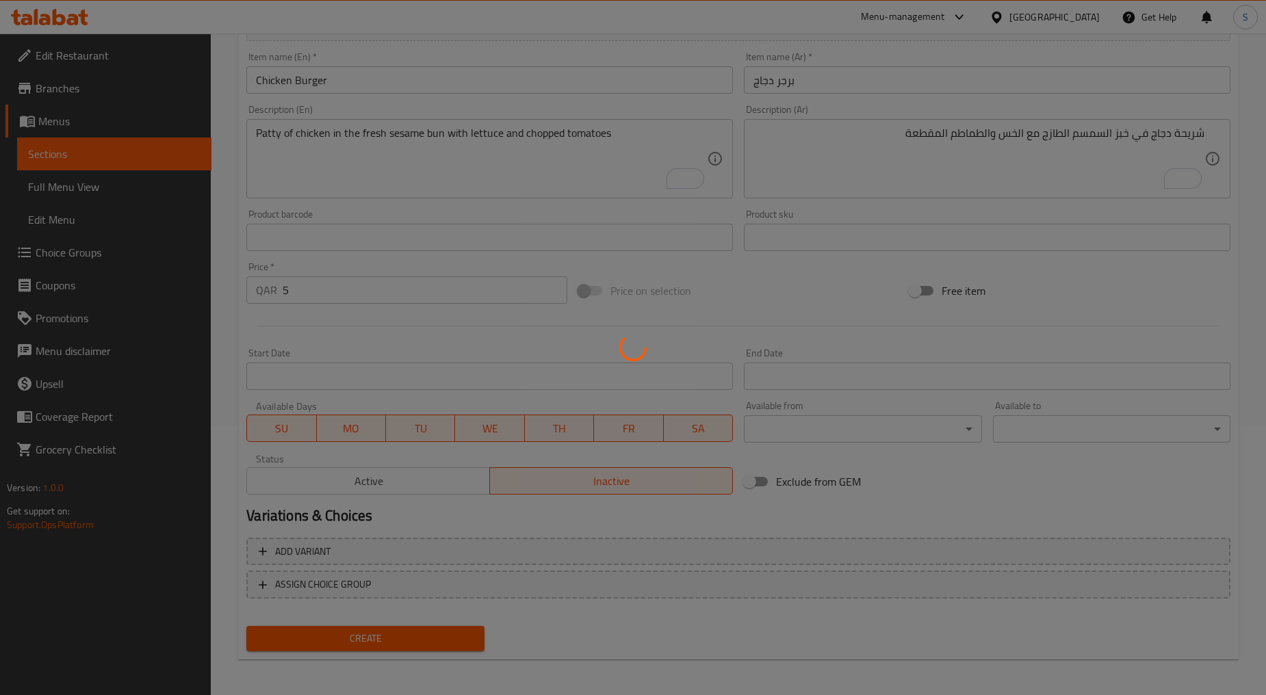
type input "0"
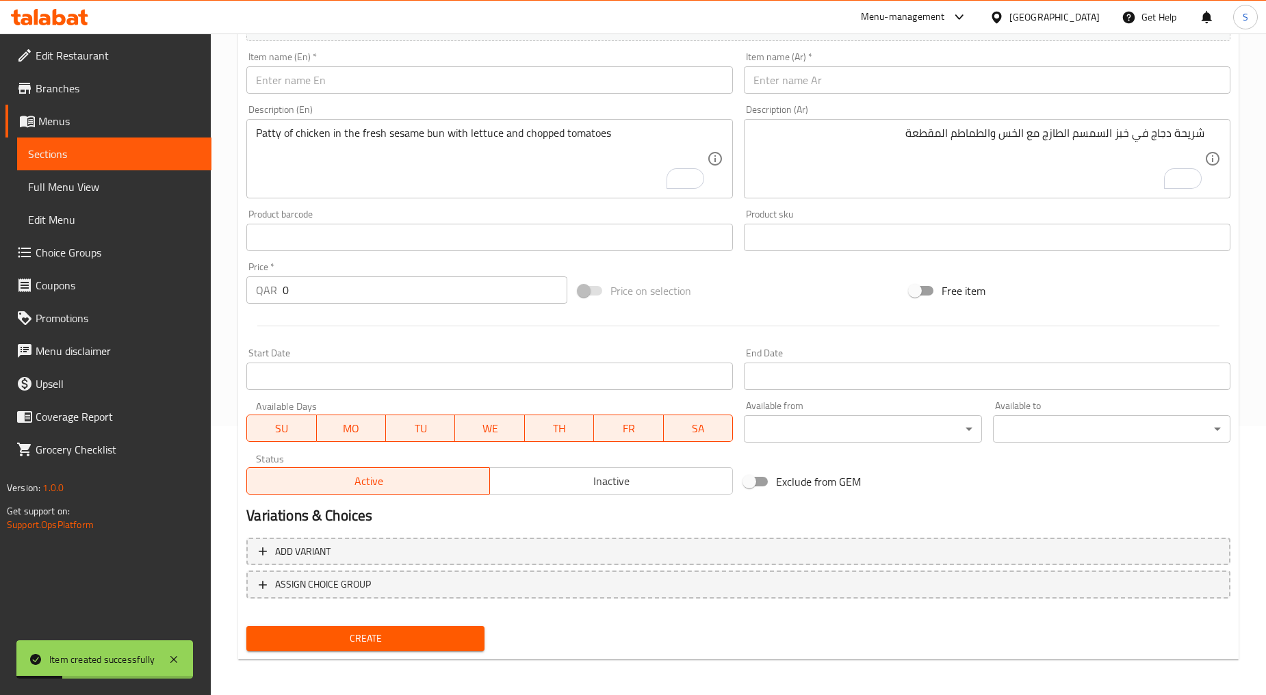
click at [340, 94] on div "Item name (En)   * Item name (En) *" at bounding box center [489, 73] width 497 height 53
click at [342, 89] on input "text" at bounding box center [489, 79] width 486 height 27
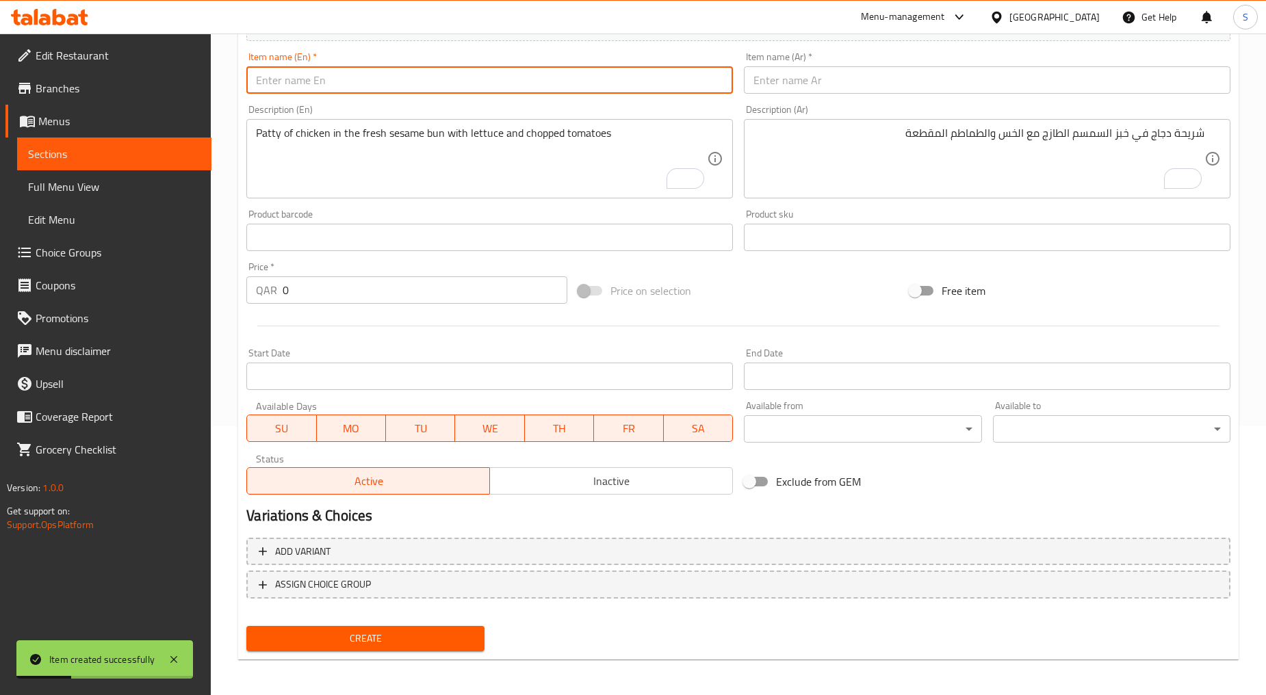
paste input "CHICKEN BURGER CHEESE"
click at [342, 89] on input "CHICKEN BURGER CHEESE" at bounding box center [489, 79] width 486 height 27
type input "Chicken Burger Cheese"
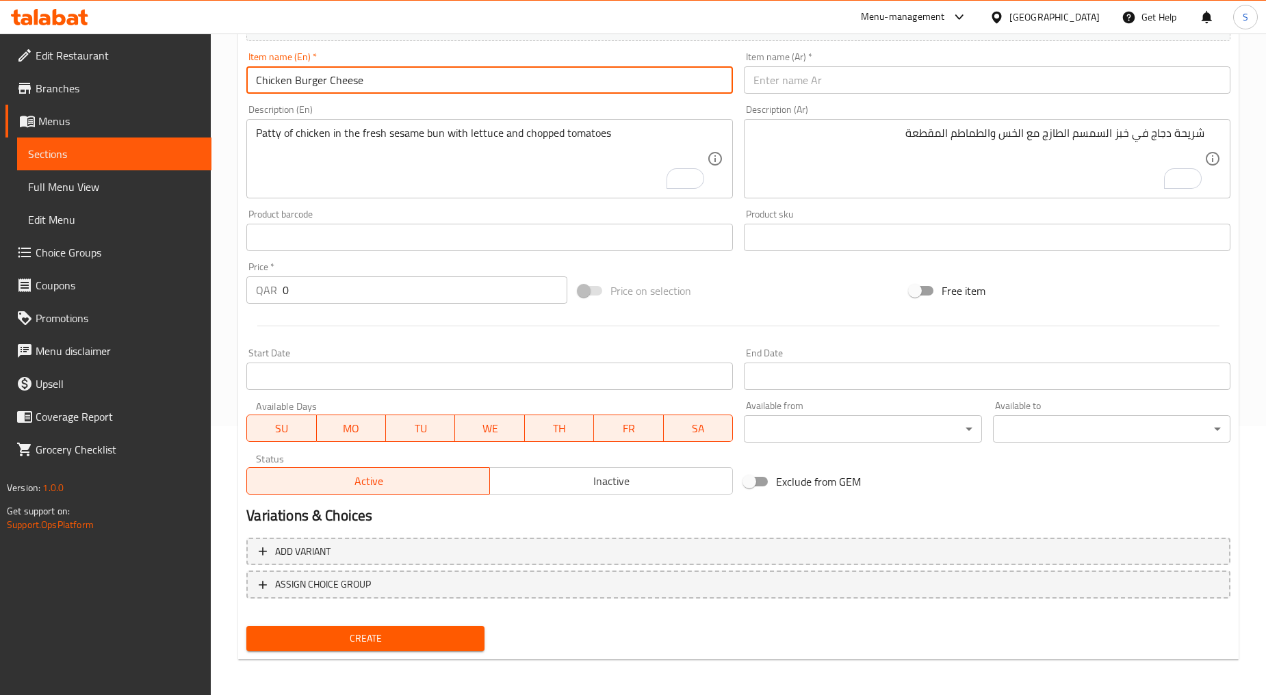
click at [791, 84] on input "text" at bounding box center [987, 79] width 486 height 27
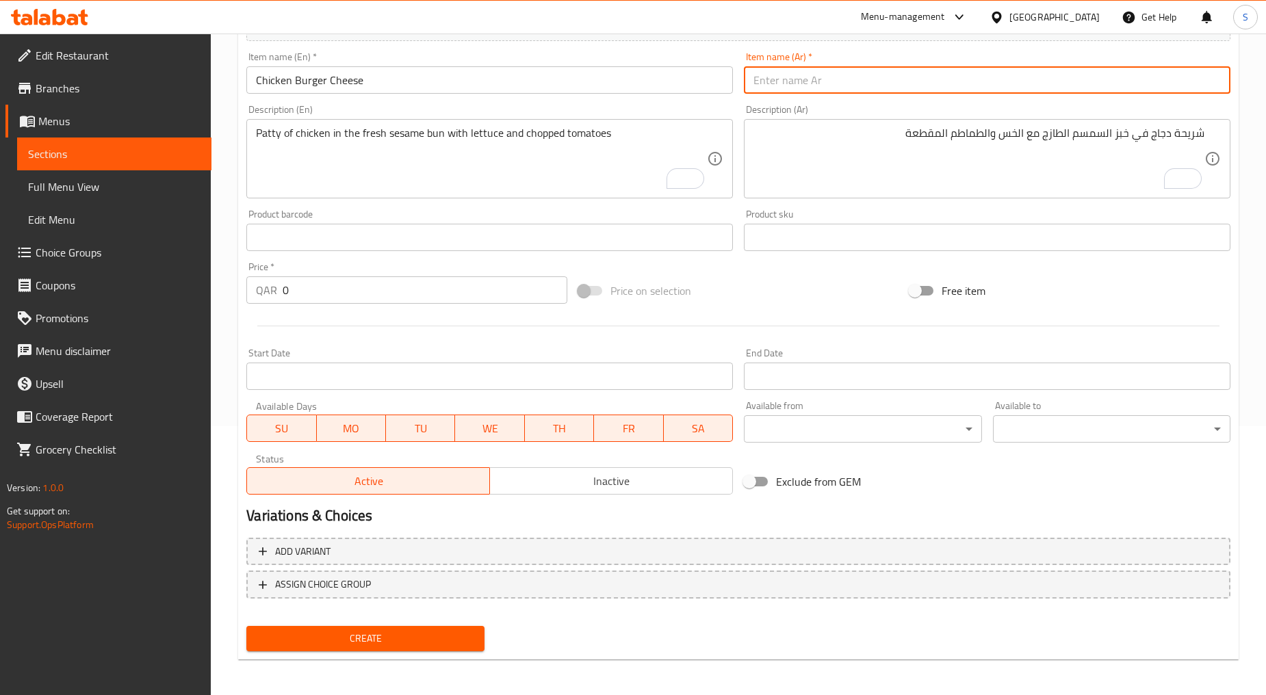
paste input "برجر دجاج جبن"
click at [791, 84] on input "برجر دجاج جبن" at bounding box center [987, 79] width 486 height 27
type input "برجر دجاج جبن"
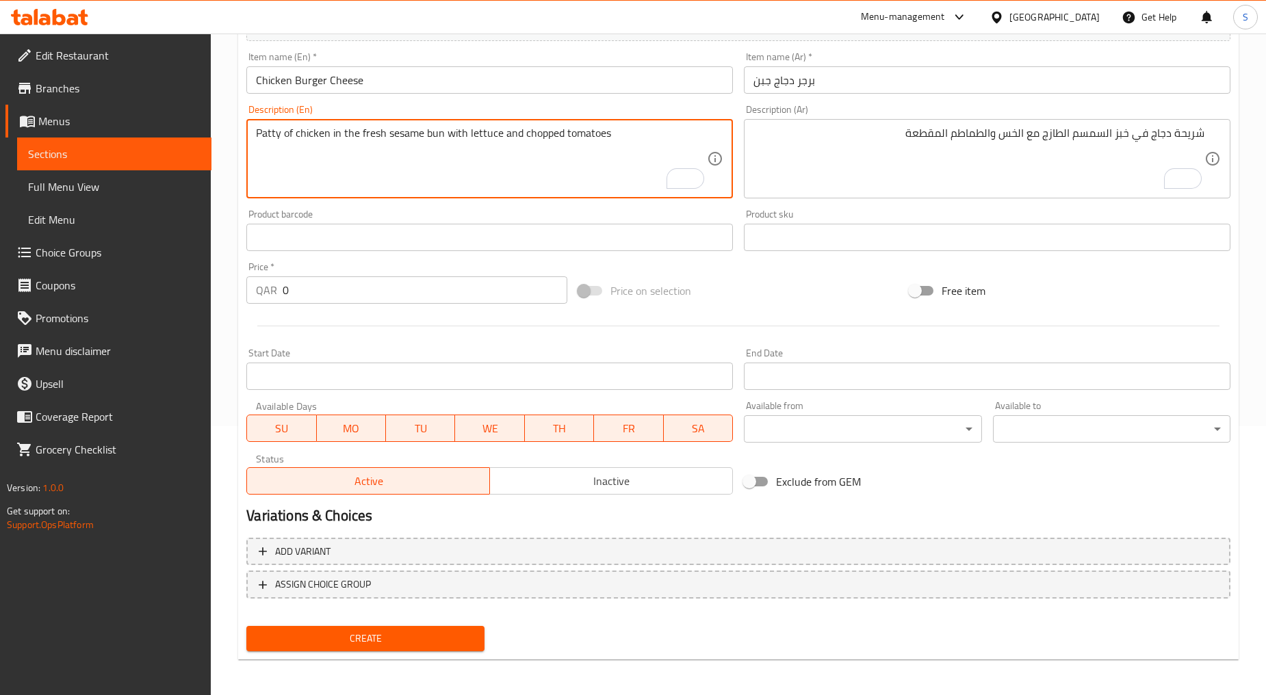
click at [315, 180] on textarea "Patty of chicken in the fresh sesame bun with lettuce and chopped tomatoes" at bounding box center [481, 159] width 451 height 65
paste textarea "Chicken patty with the cheese slice and fresh veggies"
click at [315, 180] on textarea "Chicken patty with the cheese slice and fresh veggies" at bounding box center [481, 159] width 451 height 65
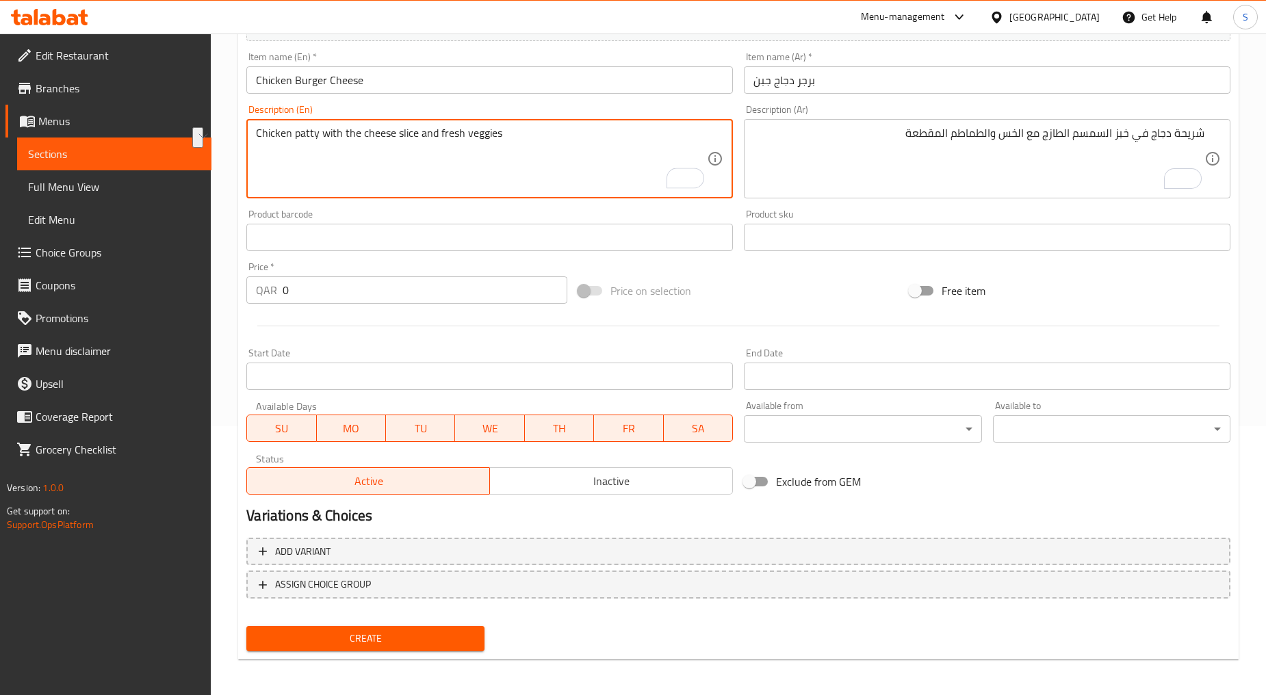
click at [346, 185] on textarea "Chicken patty with the cheese slice and fresh veggies" at bounding box center [481, 159] width 451 height 65
type textarea "Chicken patty with the cheese slice and fresh veggies"
click at [848, 176] on textarea "شريحة دجاج في خبز السمسم الطازج مع الخس والطماطم المقطعة" at bounding box center [978, 159] width 451 height 65
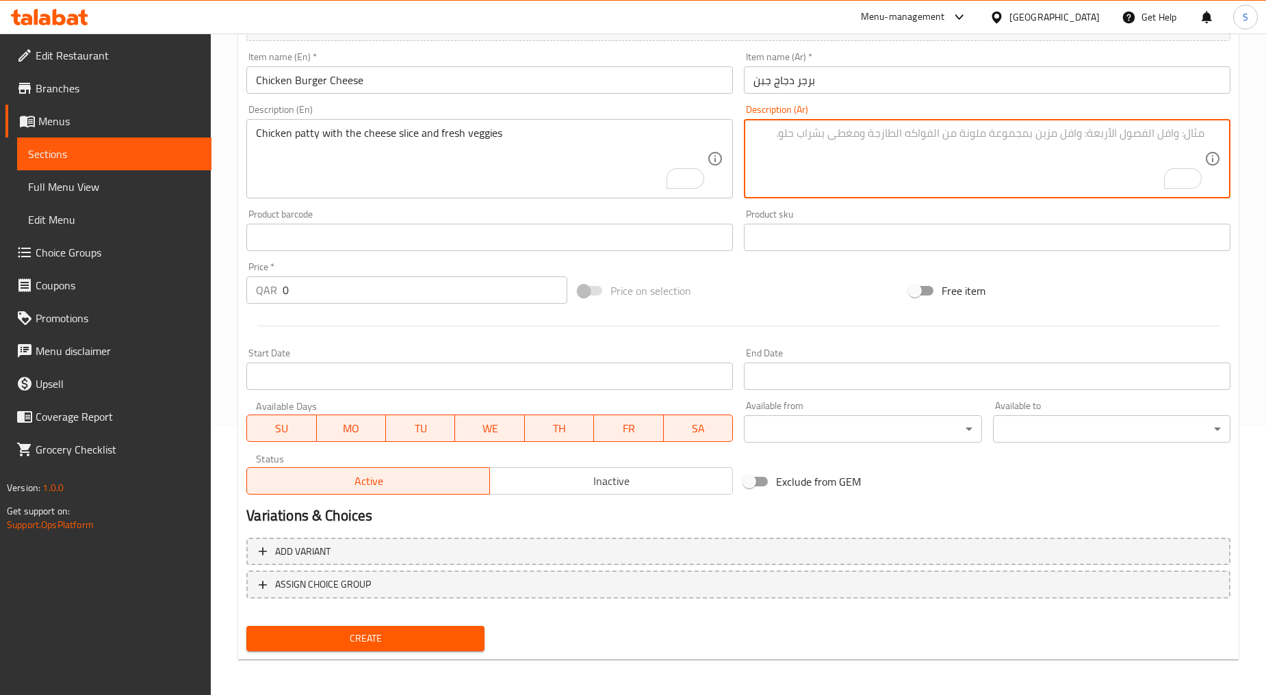
paste textarea "شريحة دجاج مع شريحة الجبن والخضار الطازجة"
type textarea "شريحة دجاج مع شريحة الجبن والخضار الطازجة"
click at [353, 290] on input "0" at bounding box center [425, 289] width 285 height 27
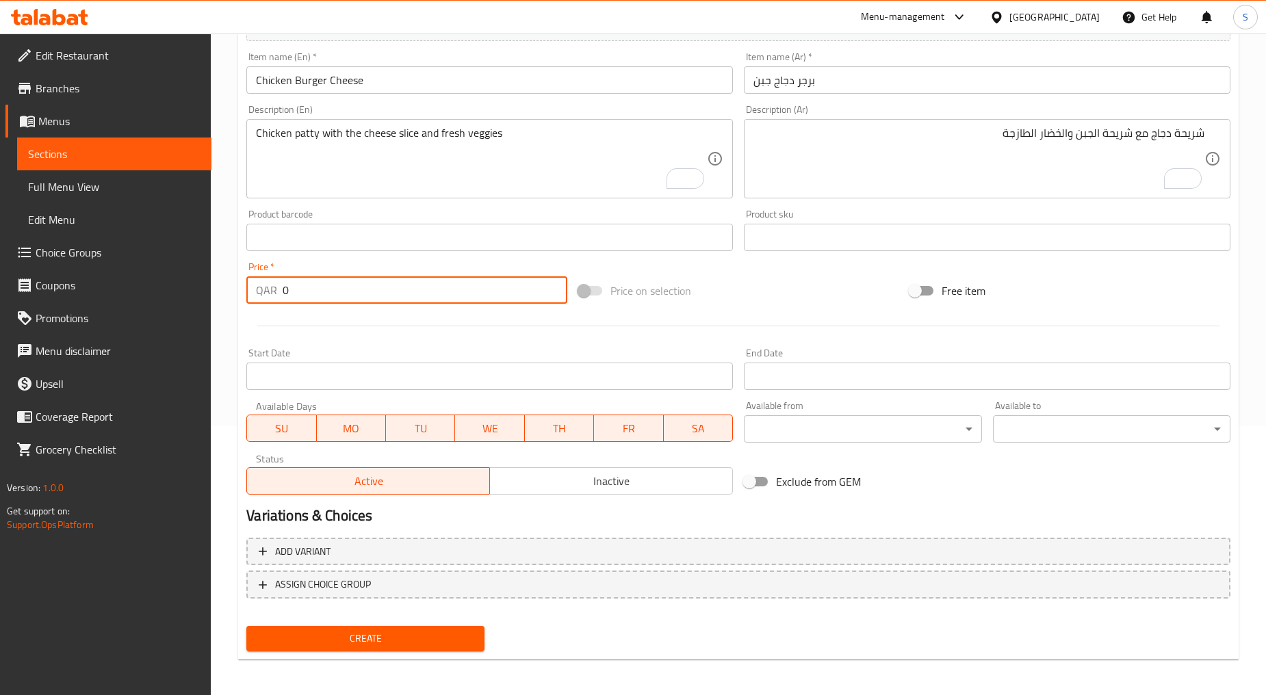
click at [353, 290] on input "0" at bounding box center [425, 289] width 285 height 27
paste input "6"
type input "6"
click at [388, 345] on div "Start Date Start Date" at bounding box center [489, 369] width 497 height 53
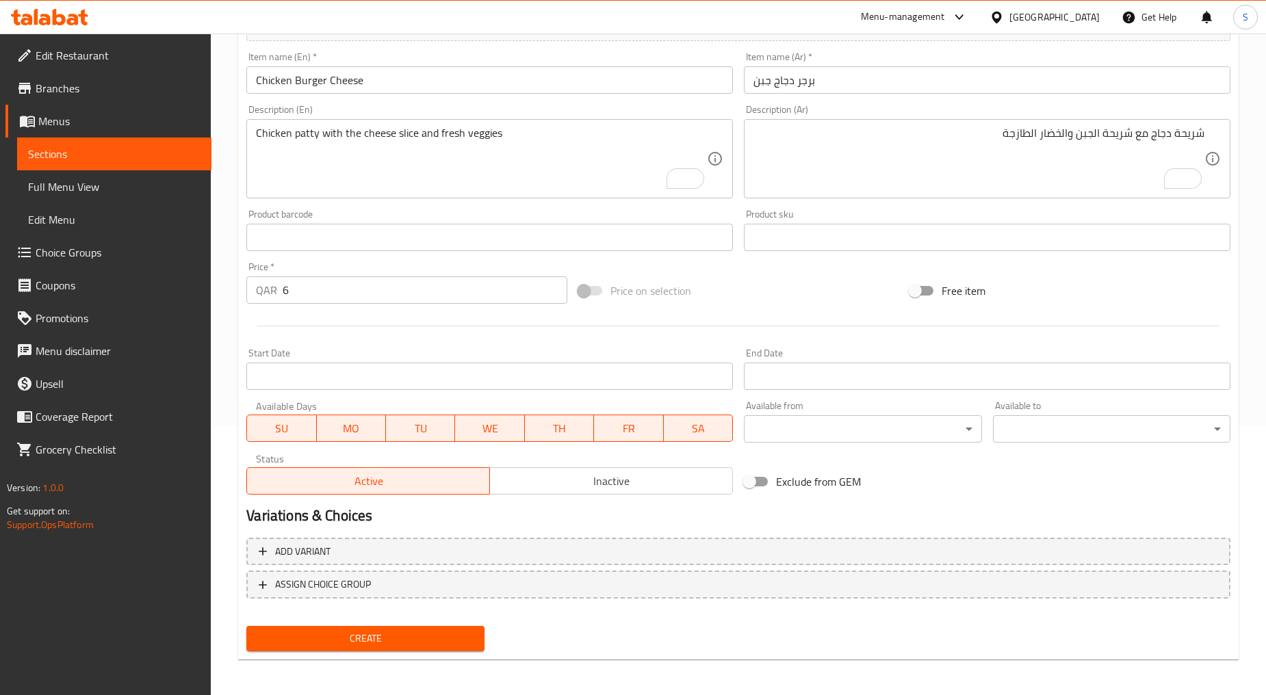
click at [645, 473] on span "Inactive" at bounding box center [611, 481] width 232 height 20
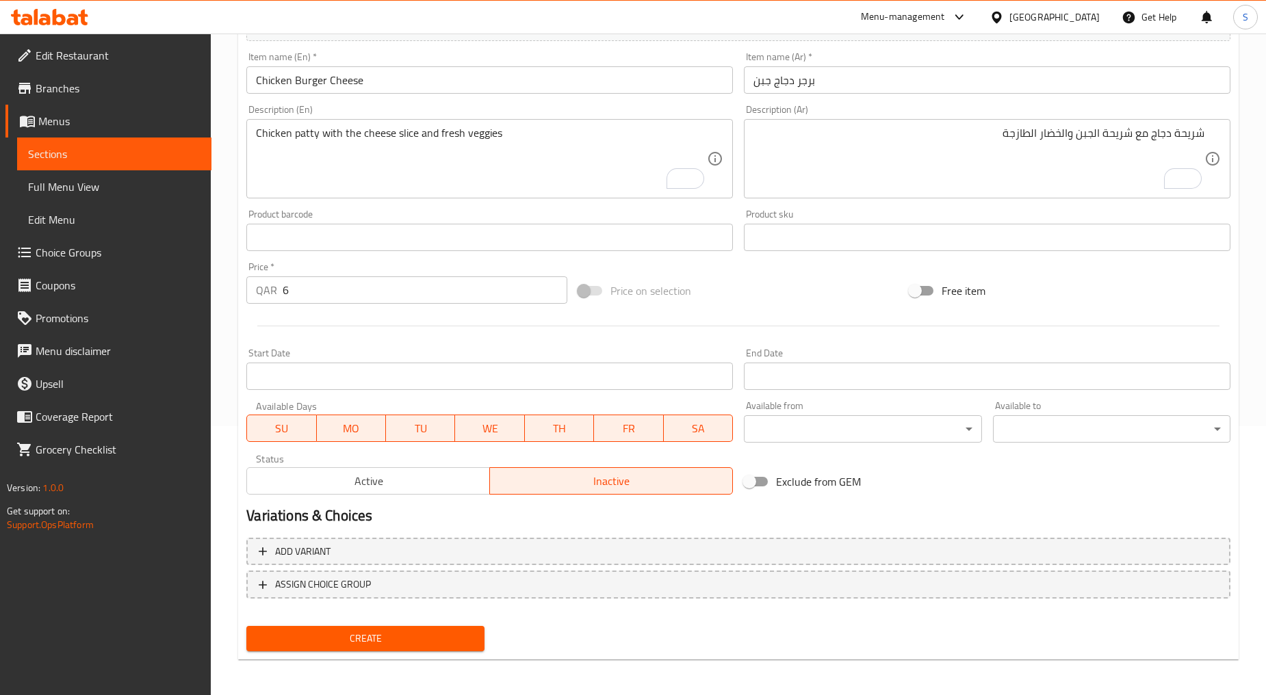
click at [352, 636] on span "Create" at bounding box center [365, 638] width 216 height 17
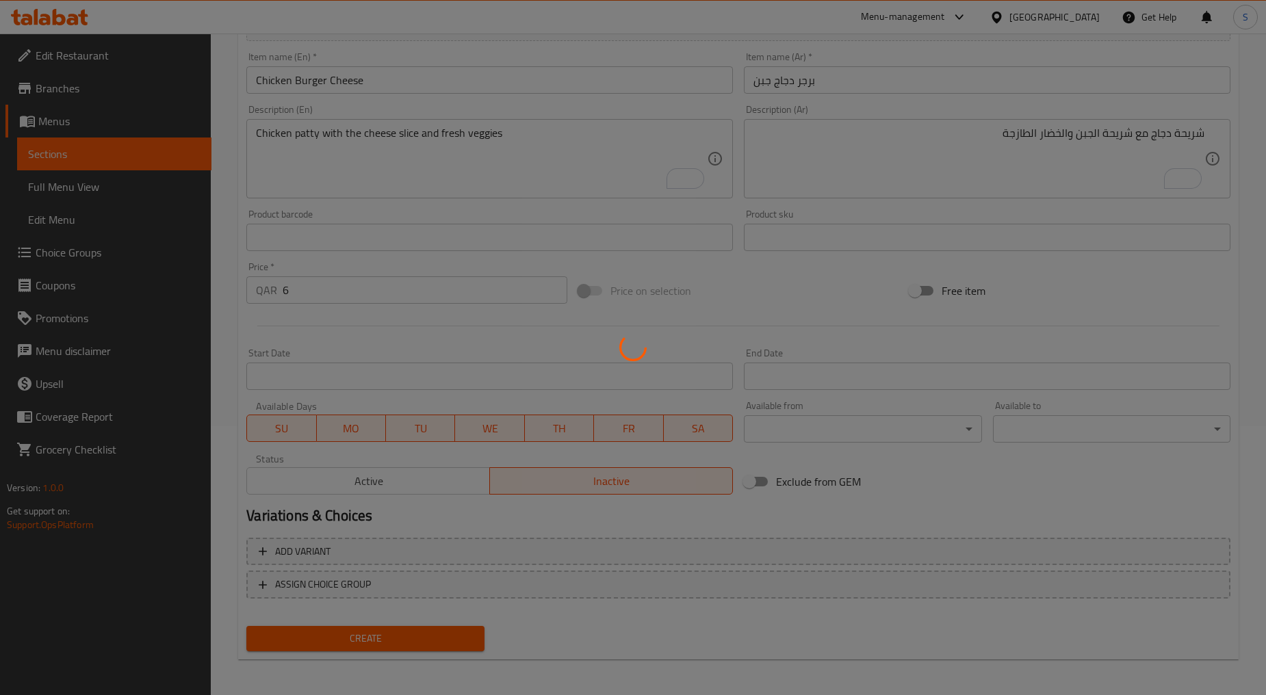
type input "0"
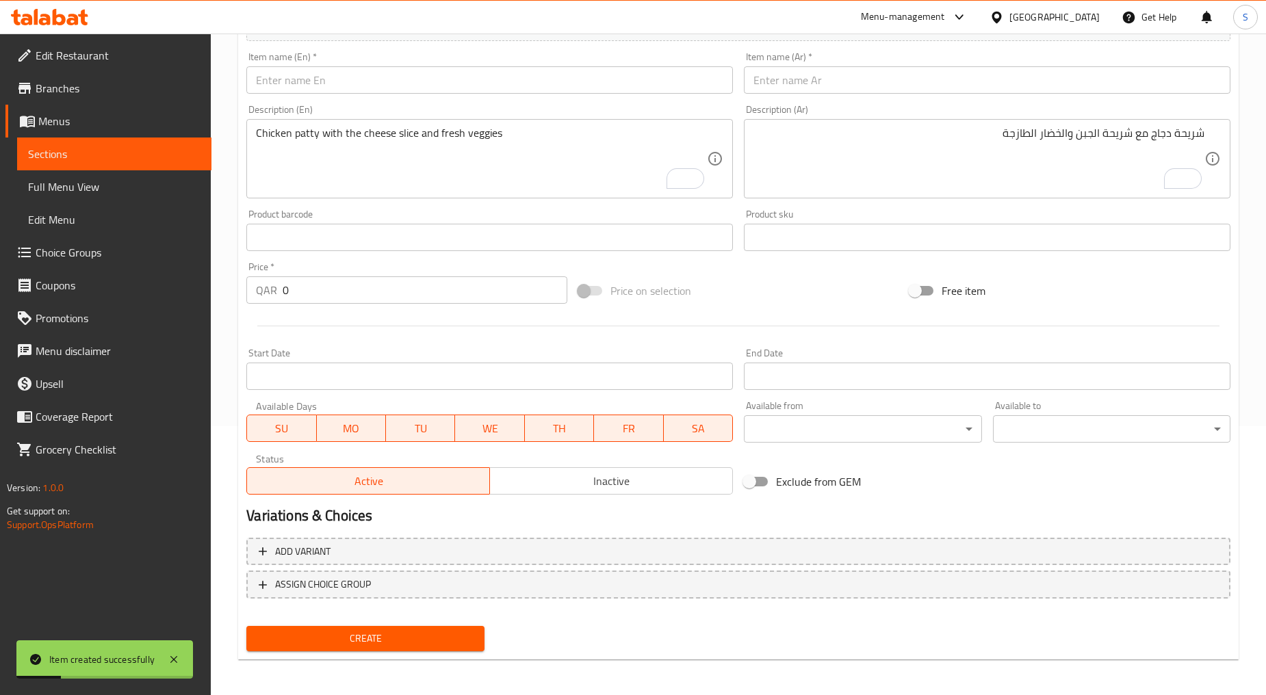
click at [298, 96] on div "Item name (En)   * Item name (En) *" at bounding box center [489, 73] width 497 height 53
click at [301, 86] on input "text" at bounding box center [489, 79] width 486 height 27
paste input "BEEF BURGER"
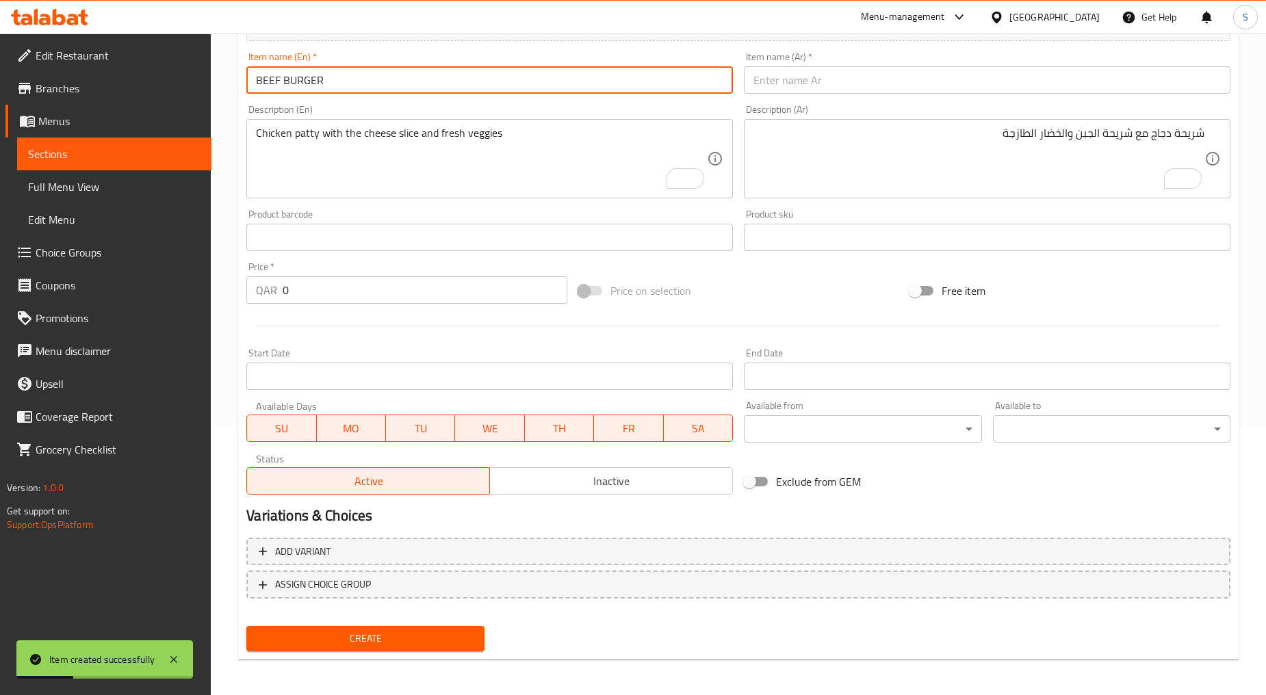
click at [301, 86] on input "BEEF BURGER" at bounding box center [489, 79] width 486 height 27
type input "Beef Burger"
click at [823, 64] on div "Item name (Ar)   * Item name (Ar) *" at bounding box center [987, 73] width 486 height 42
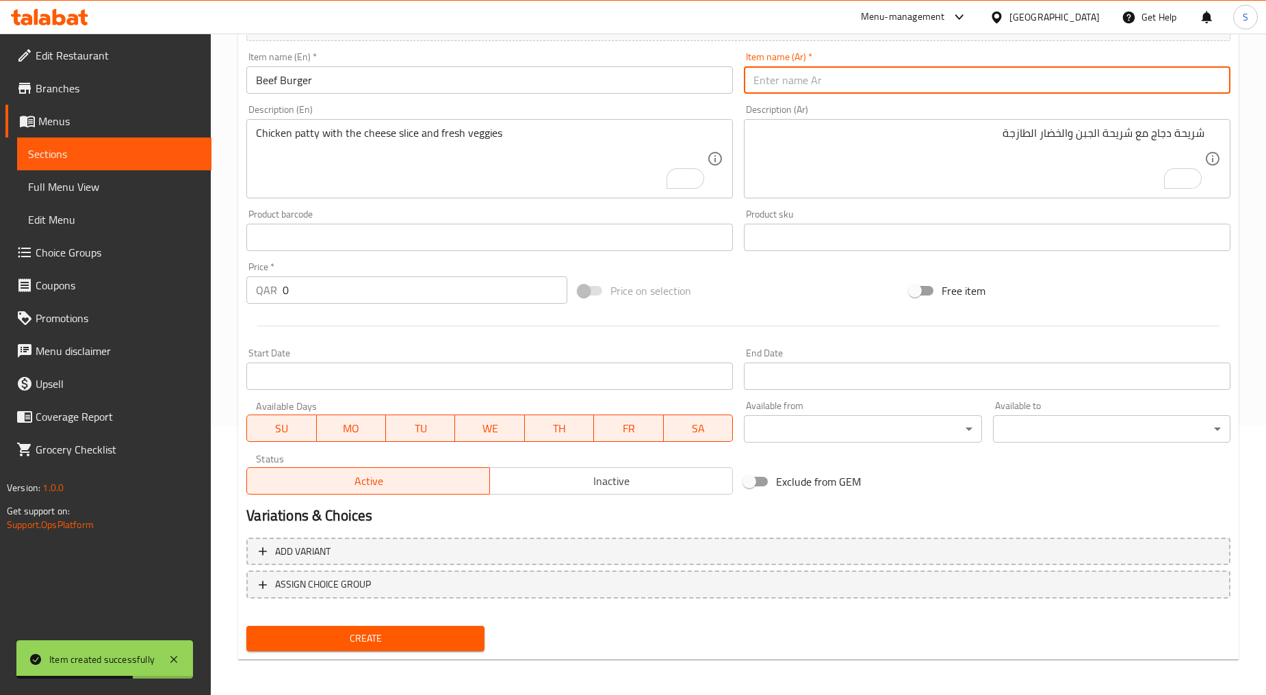
click at [821, 77] on input "text" at bounding box center [987, 79] width 486 height 27
paste input "برجر لحم"
click at [778, 81] on input "برجر لحمبقري" at bounding box center [987, 79] width 486 height 27
type input "برجر لحم بقري"
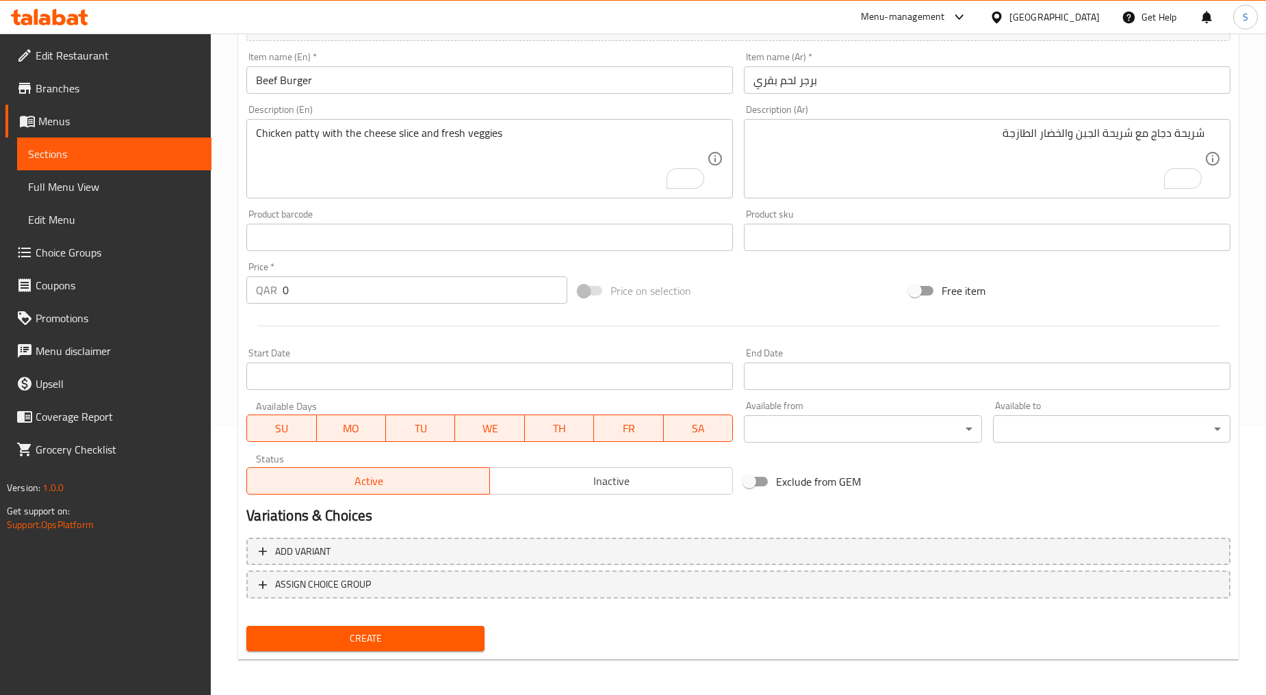
click at [335, 122] on div "Chicken patty with the cheese slice and fresh veggies Description (En)" at bounding box center [489, 158] width 486 height 79
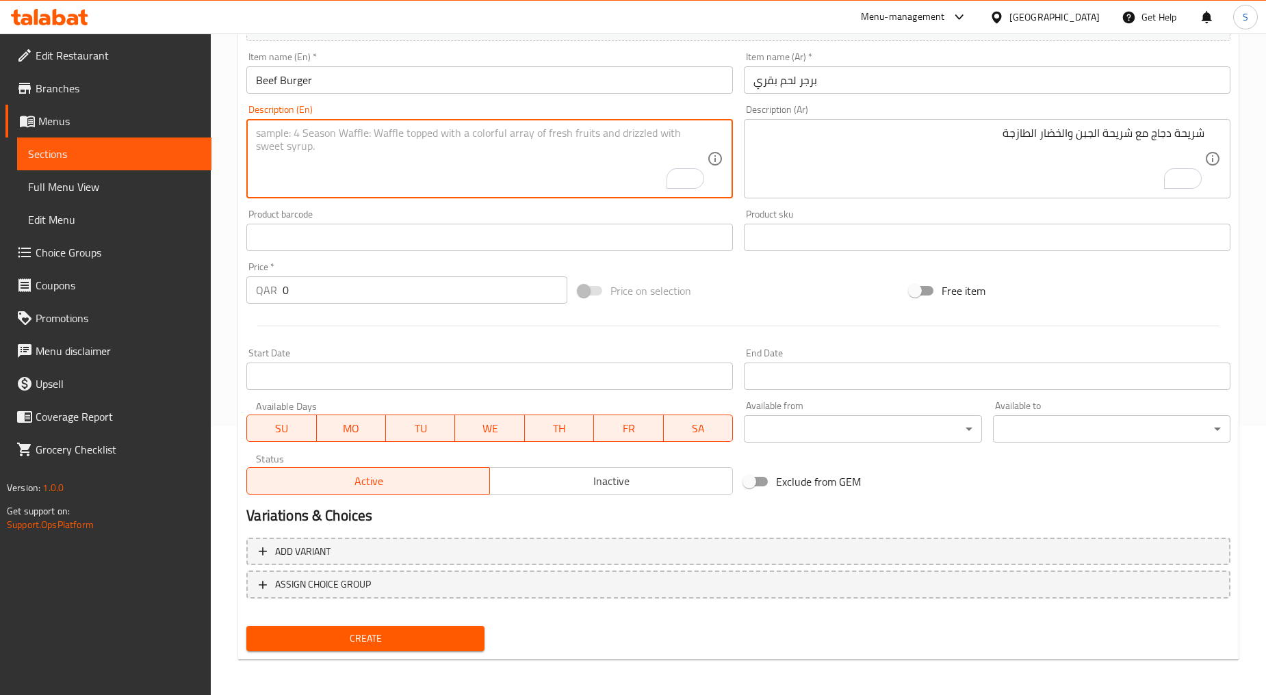
paste textarea "A fresh patty of patty inside and with some of sauce and veggies"
click at [341, 154] on textarea "A fresh patty of patty inside and with some of sauce and veggies" at bounding box center [481, 159] width 451 height 65
type textarea "A fresh patty of patty inside and with some of sauce and veggies"
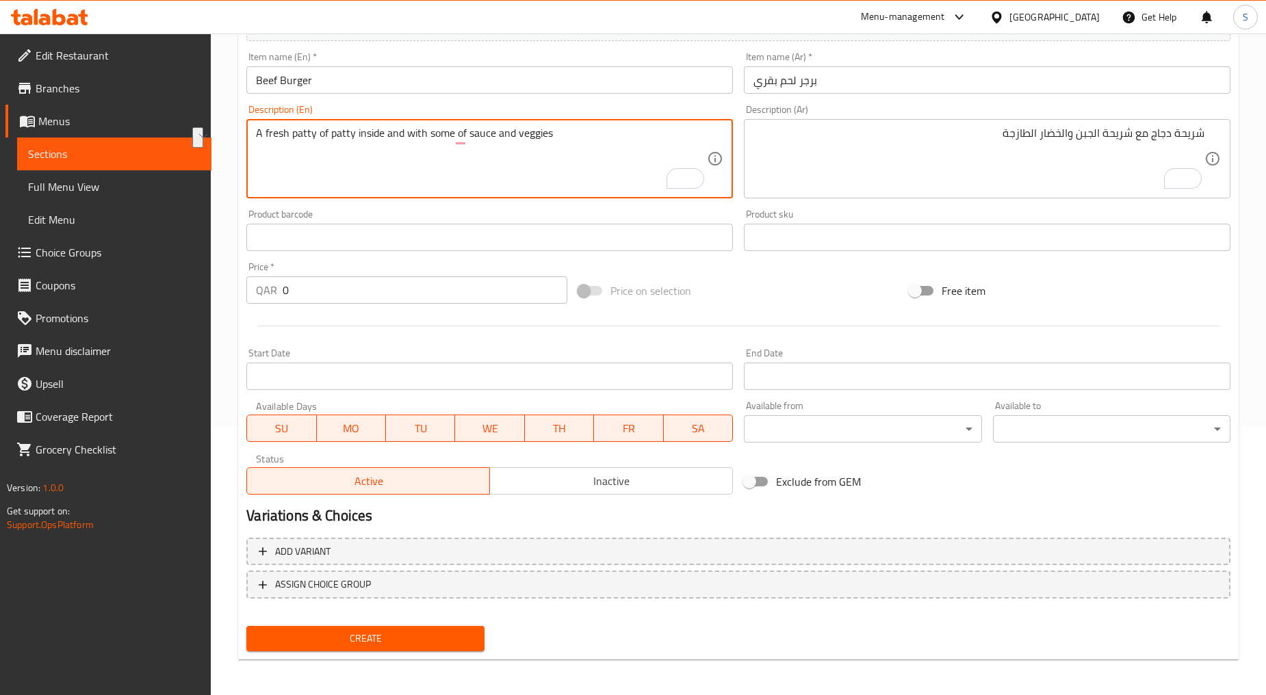
click at [809, 158] on textarea "شريحة دجاج مع شريحة الجبن والخضار الطازجة" at bounding box center [978, 159] width 451 height 65
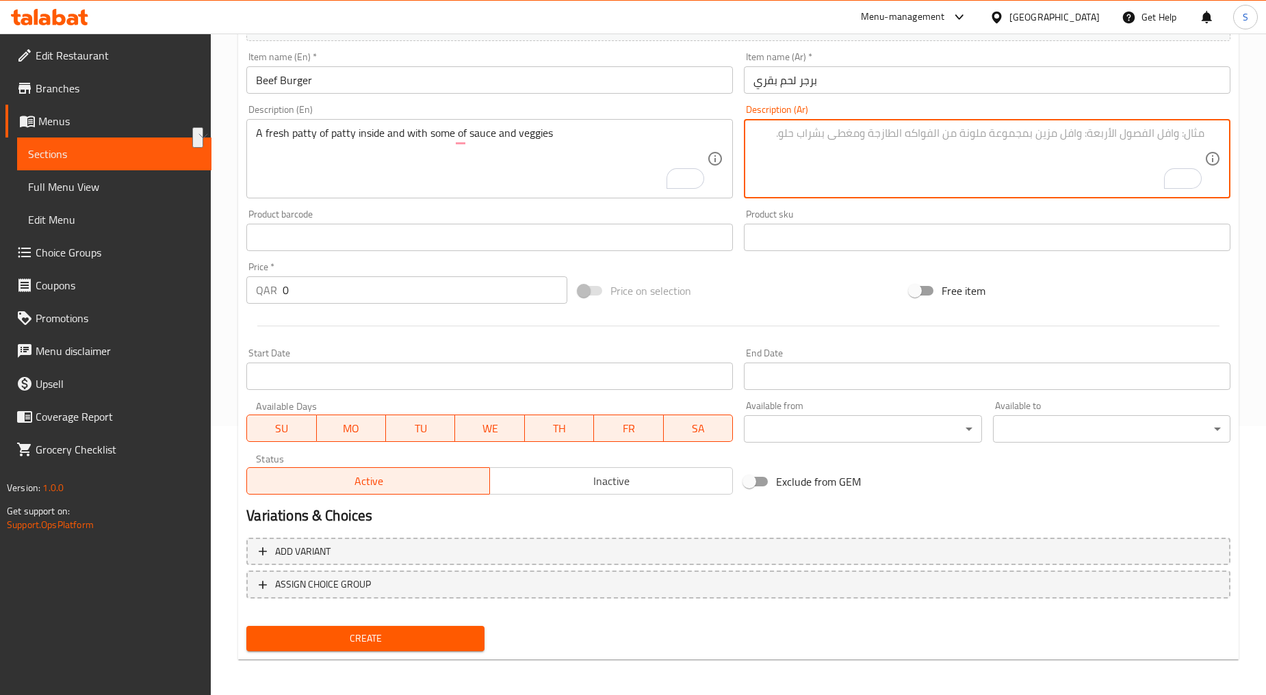
paste textarea "شريحة لحم طازجة بالداخل مع بعض الصلصة والخضار"
type textarea "شريحة لحم طازجة بالداخل مع بعض الصلصة والخضار"
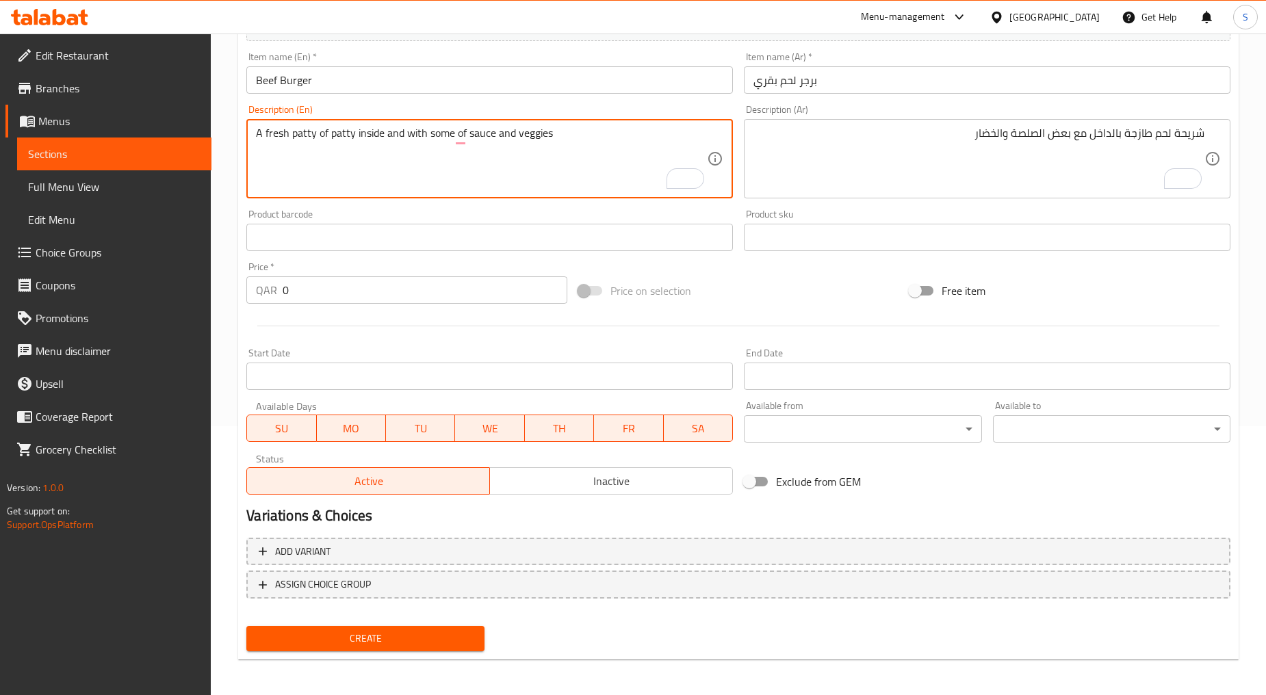
click at [343, 139] on textarea "A fresh patty of patty inside and with some of sauce and veggies" at bounding box center [481, 159] width 451 height 65
click at [302, 138] on textarea "A fresh patty of patty inside and with some of sauce and veggies" at bounding box center [481, 159] width 451 height 65
click at [337, 138] on textarea "A fresh patty of patty inside and with some of sauce and veggies" at bounding box center [481, 159] width 451 height 65
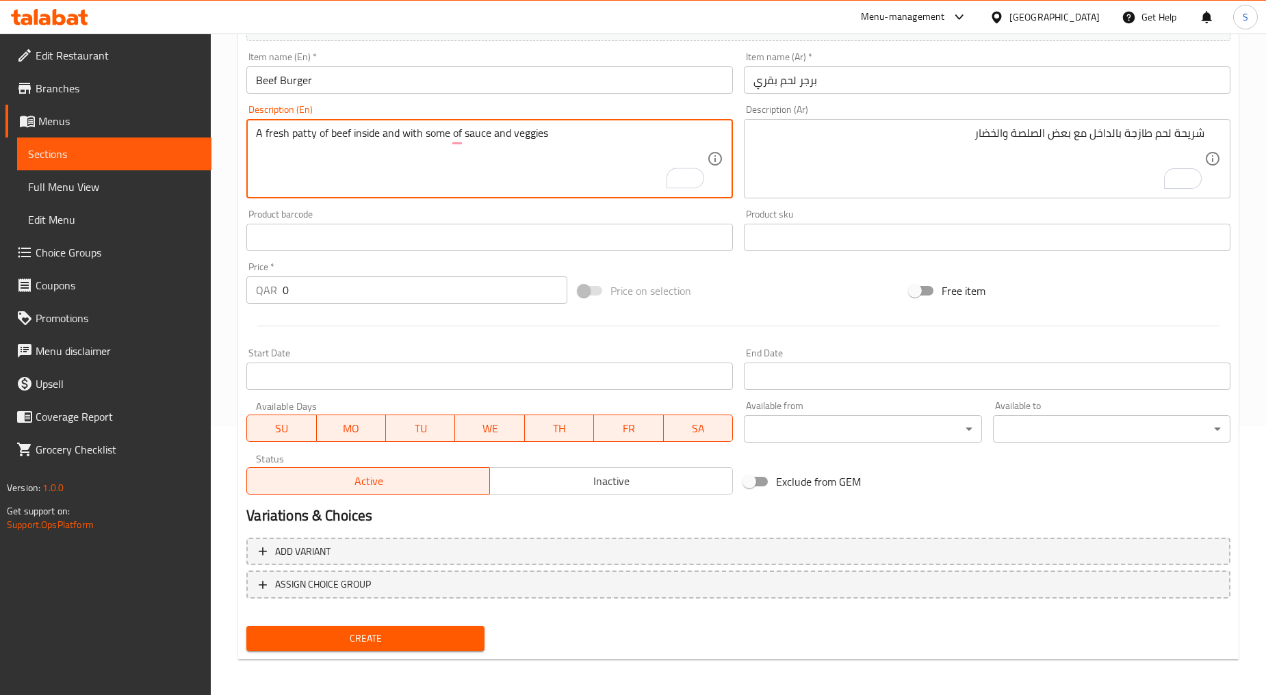
type textarea "A fresh patty of beef inside and with some of sauce and veggies"
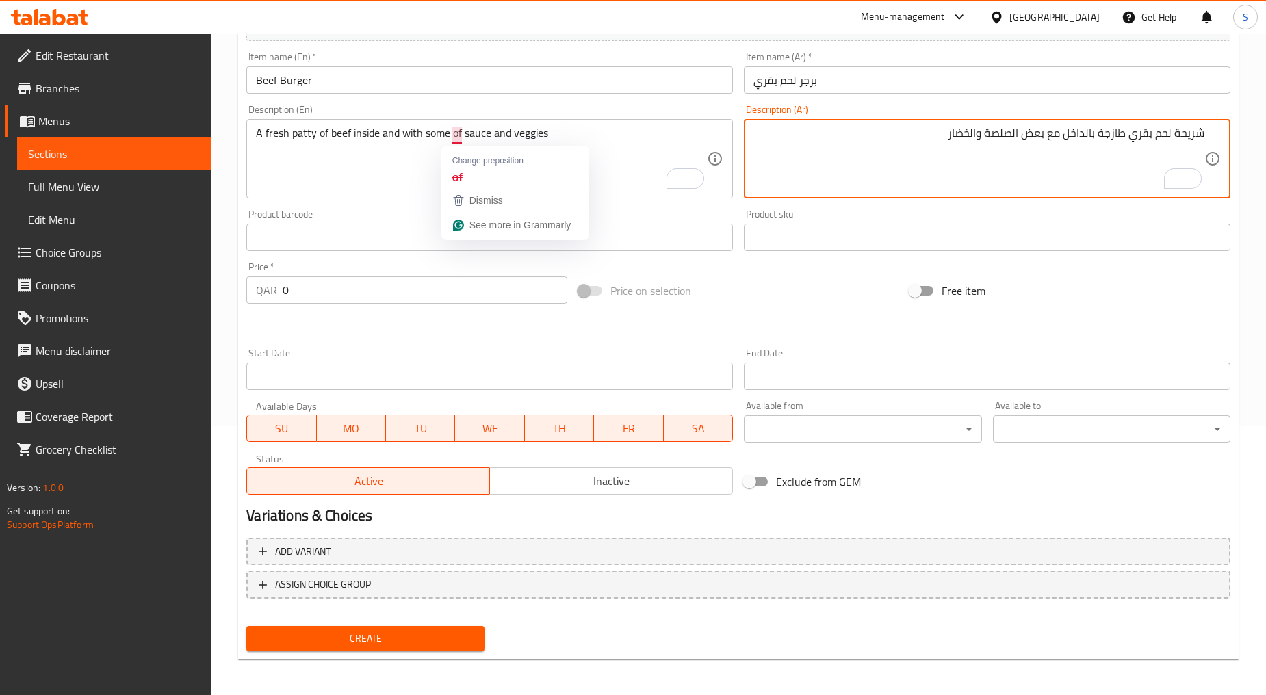
type textarea "شريحة لحم بقري طازجة بالداخل مع بعض الصلصة والخضار"
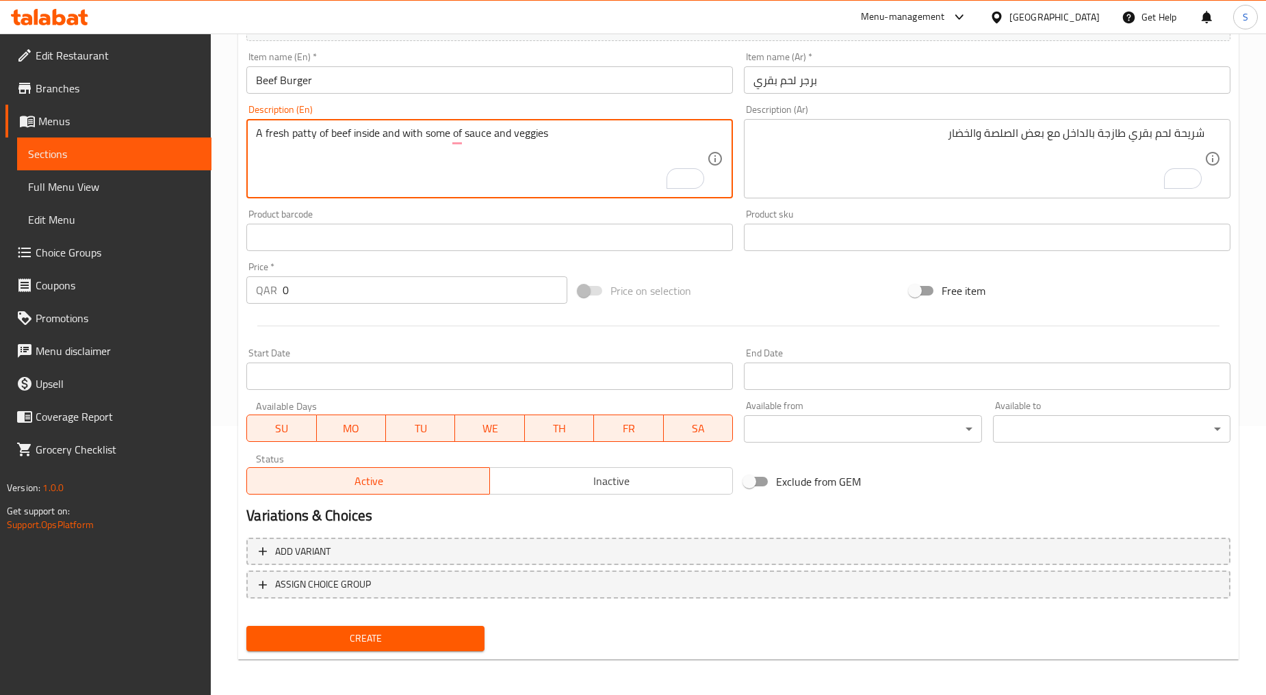
click at [378, 292] on input "0" at bounding box center [425, 289] width 285 height 27
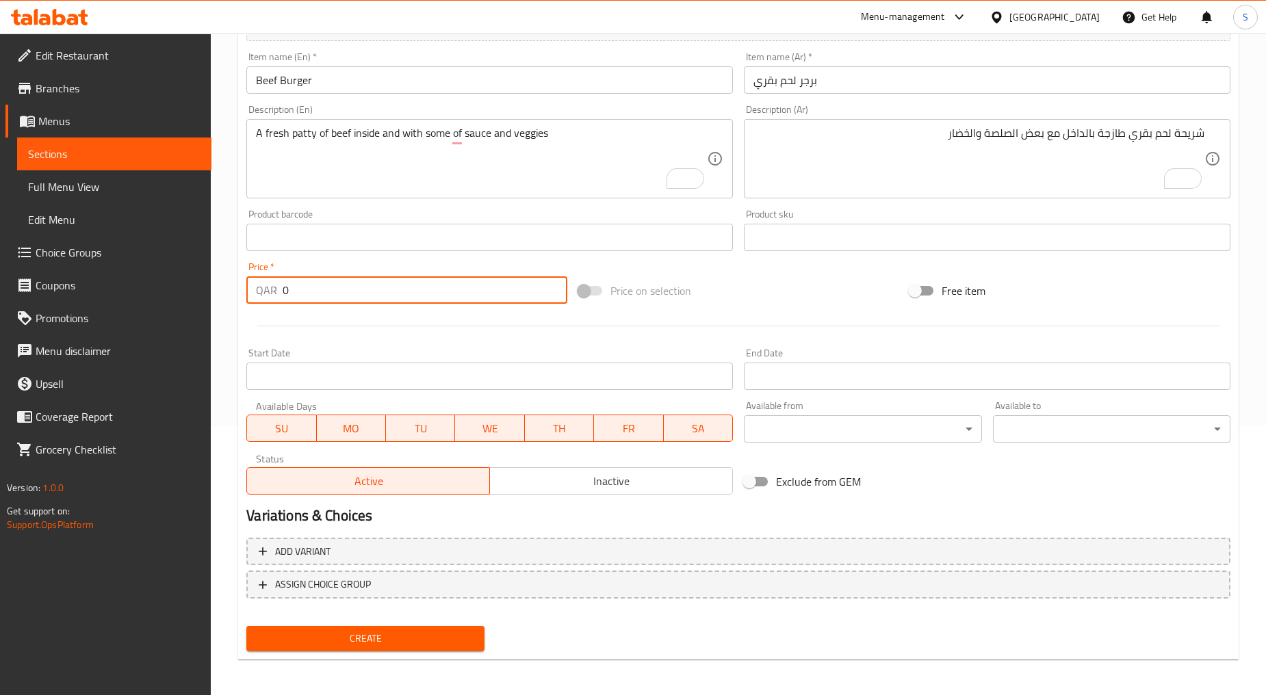
click at [378, 291] on input "0" at bounding box center [425, 289] width 285 height 27
paste input "5"
type input "5"
click at [391, 348] on div "Start Date Start Date" at bounding box center [489, 369] width 486 height 42
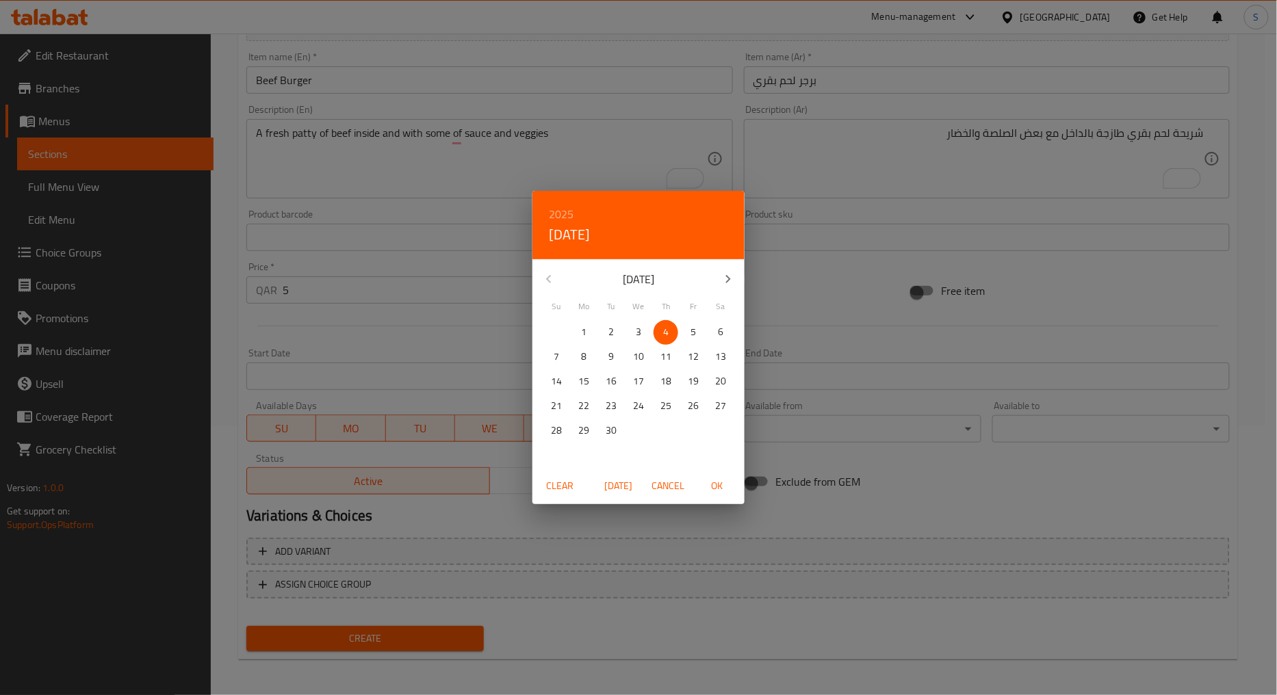
click at [675, 494] on span "Cancel" at bounding box center [667, 486] width 33 height 17
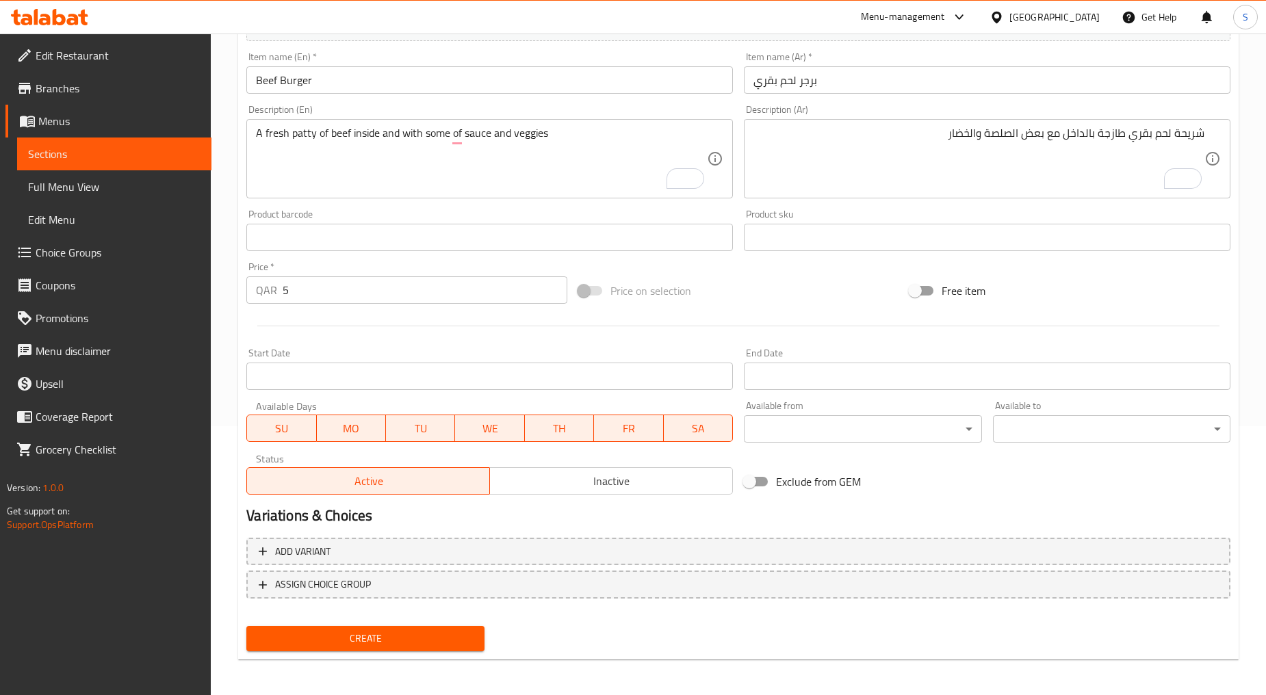
click at [576, 482] on span "Inactive" at bounding box center [611, 481] width 232 height 20
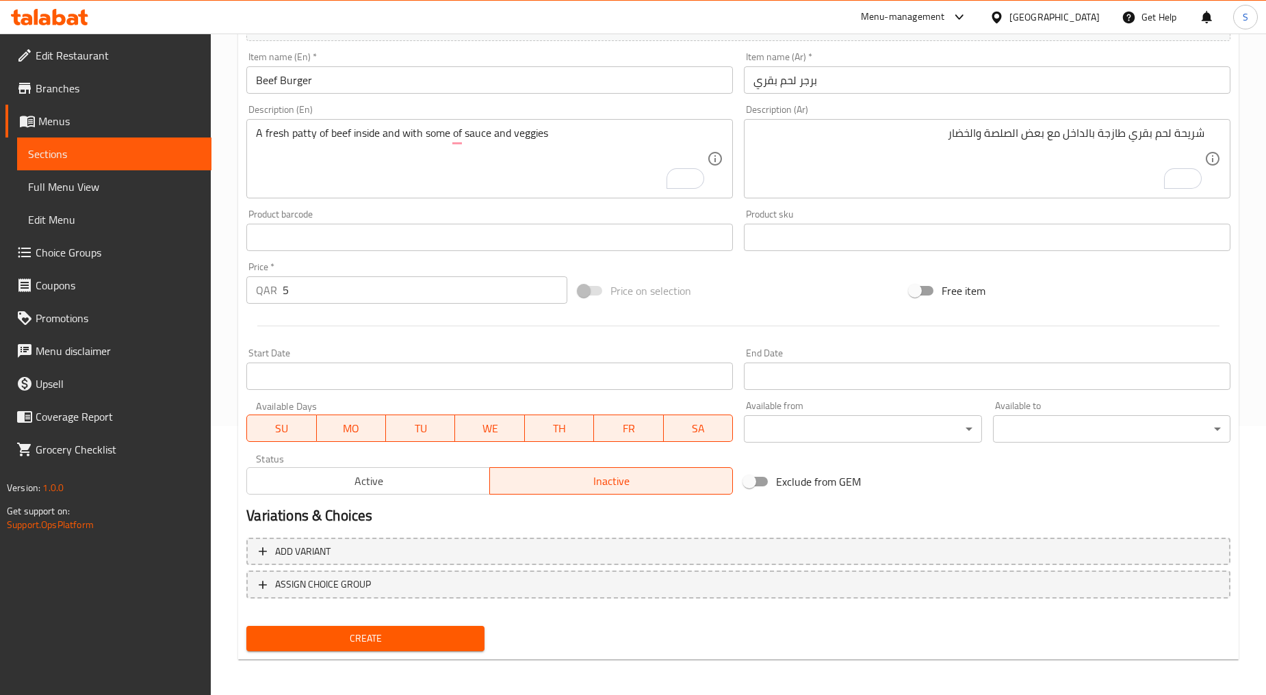
click at [380, 646] on button "Create" at bounding box center [364, 638] width 237 height 25
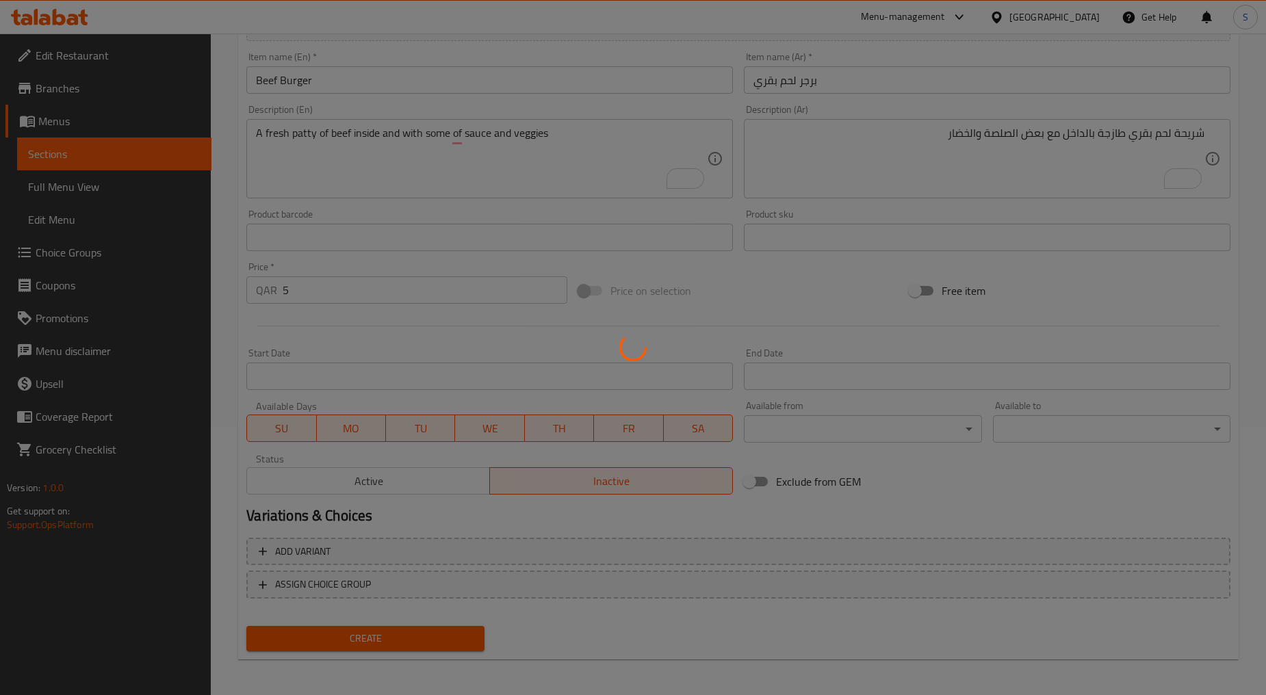
type input "0"
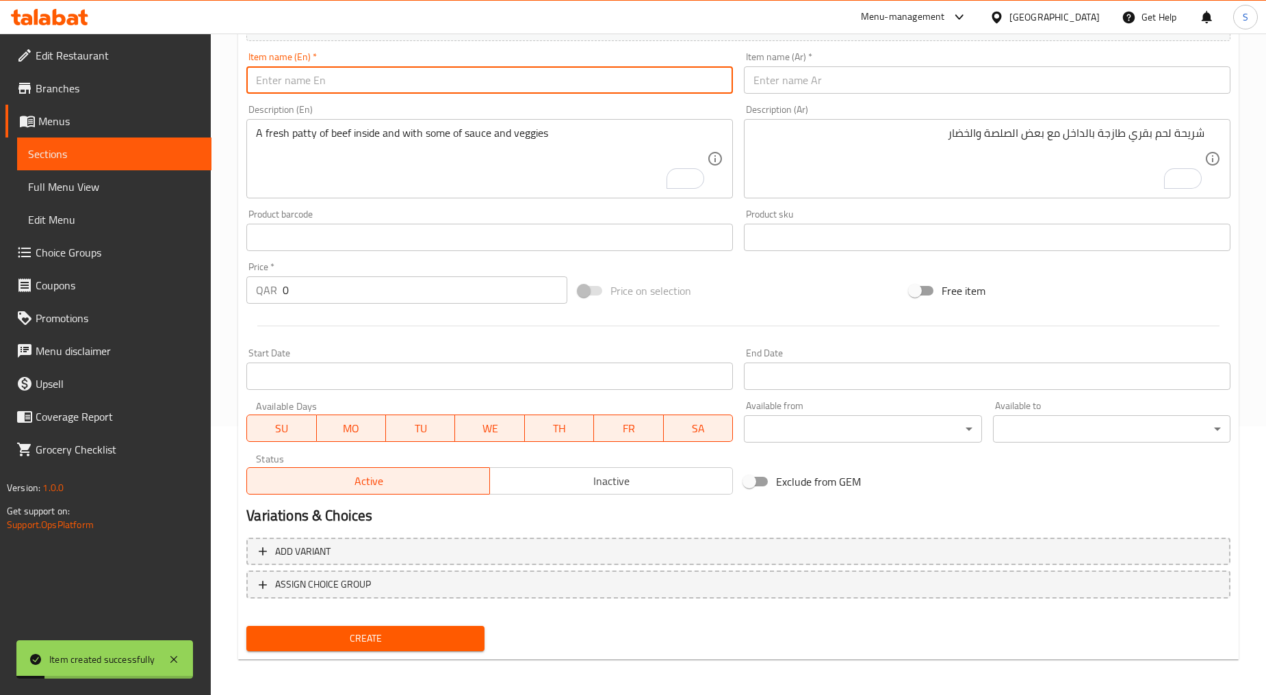
click at [287, 89] on input "text" at bounding box center [489, 79] width 486 height 27
paste input "BEEF BURGER CHEESE"
click at [287, 89] on input "BEEF BURGER CHEESE" at bounding box center [489, 79] width 486 height 27
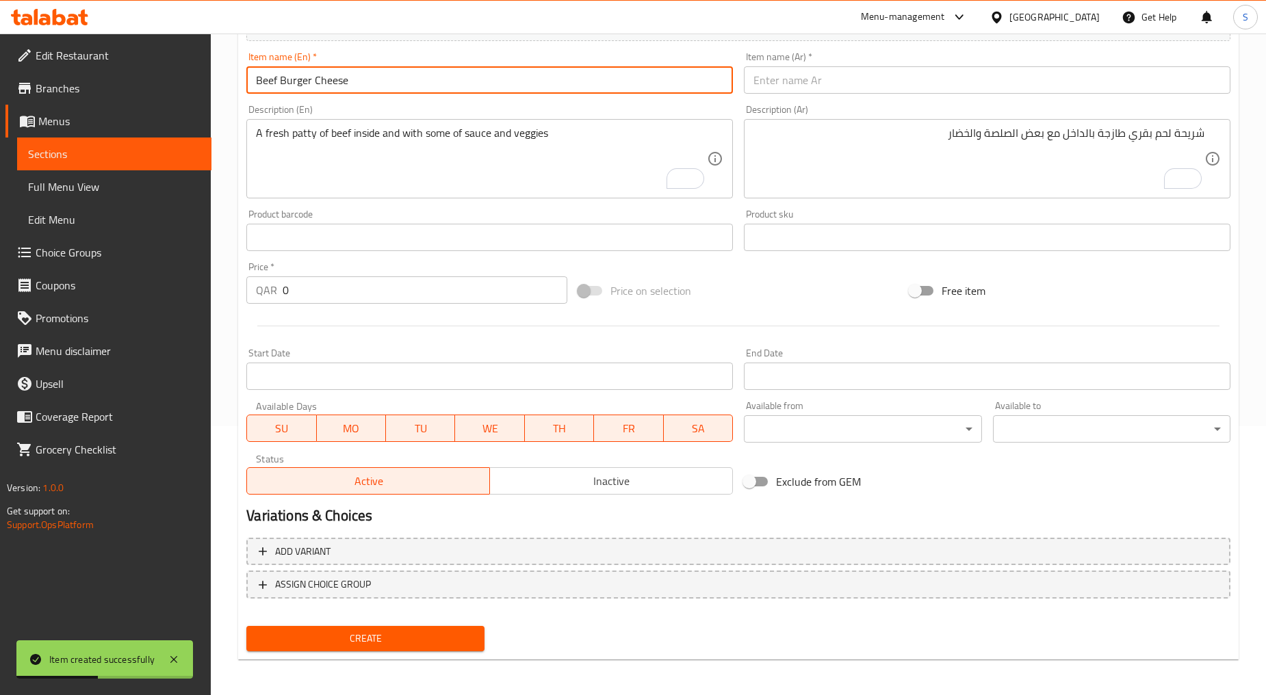
type input "Beef Burger Cheese"
click at [809, 89] on input "text" at bounding box center [987, 79] width 486 height 27
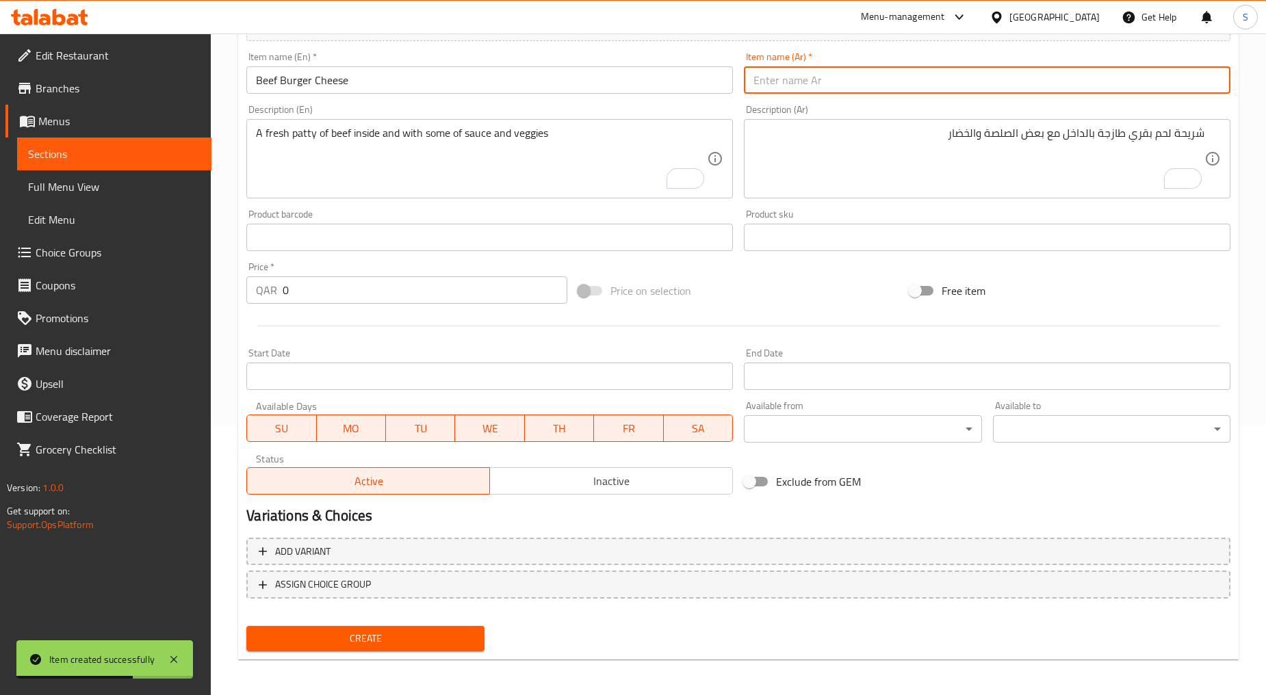
paste input "برجر لحم مع جبن"
click at [787, 83] on input "برجر لحم مع جبن" at bounding box center [987, 79] width 486 height 27
type input "برجر لحم بقري مع جبن"
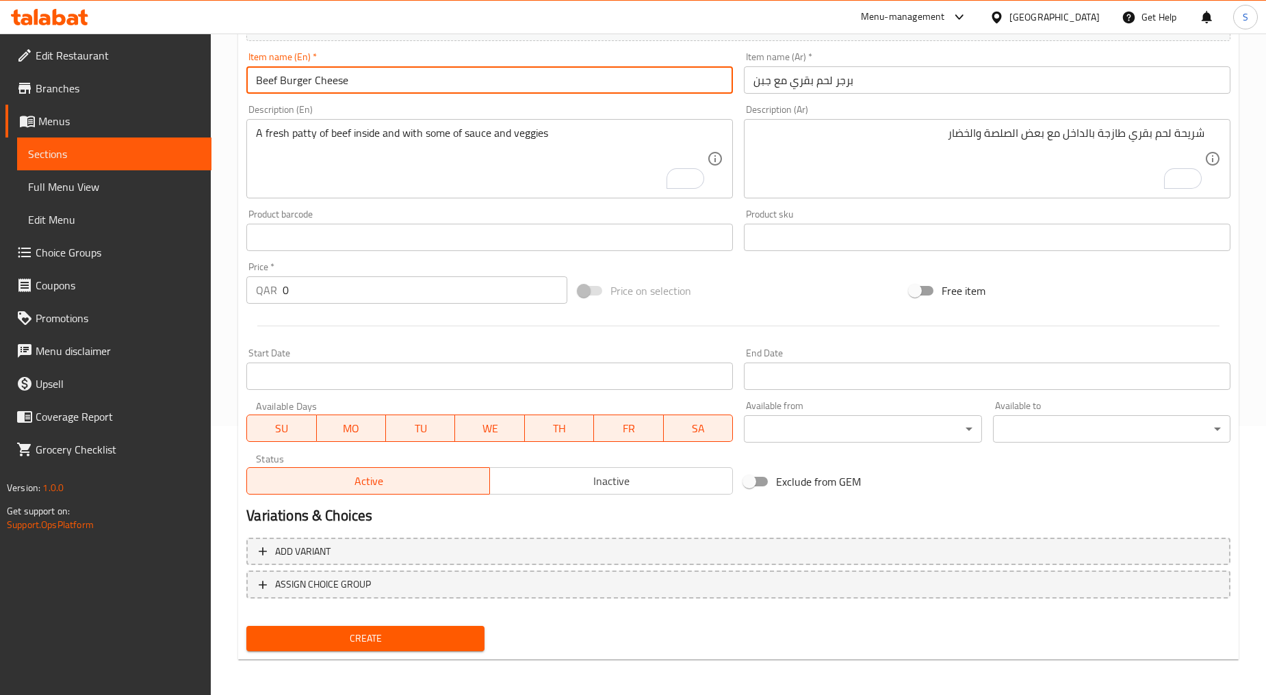
click at [313, 79] on input "Beef Burger Cheese" at bounding box center [489, 79] width 486 height 27
type input "Beef Burger With Cheese"
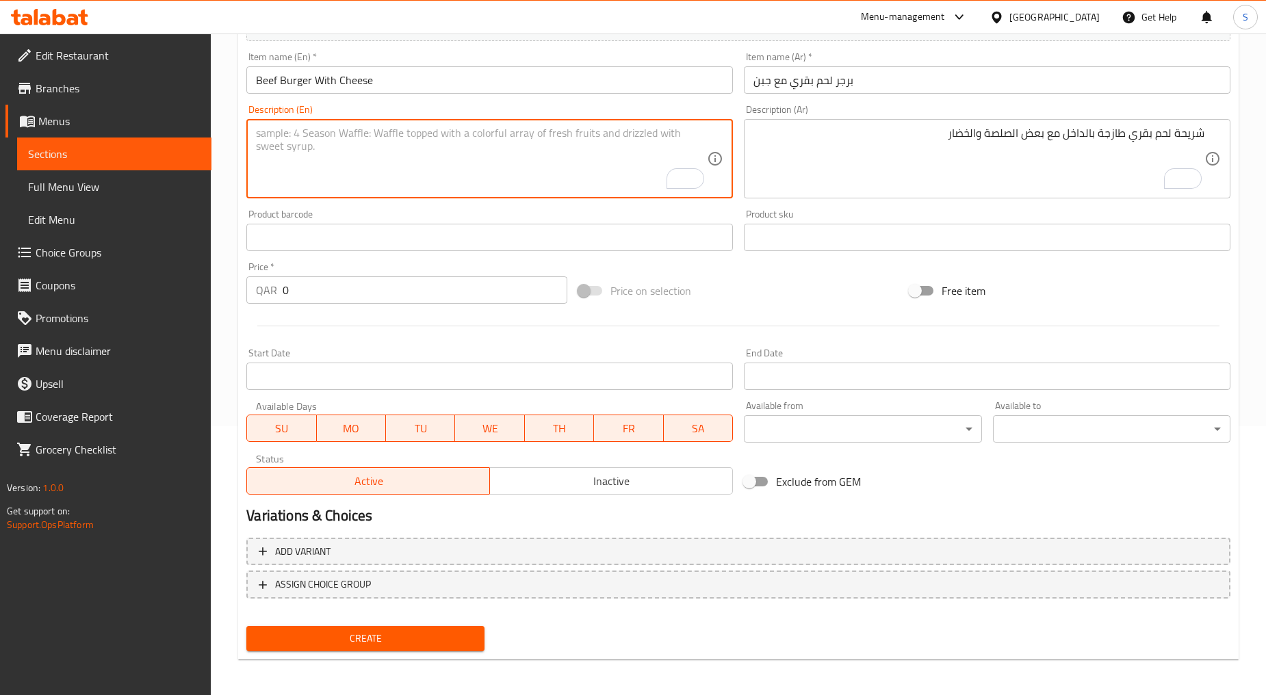
click at [338, 177] on textarea "To enrich screen reader interactions, please activate Accessibility in Grammarl…" at bounding box center [481, 159] width 451 height 65
paste textarea "Beef patty and cheese inside with the fresh sesame bun along lettuce and tomato"
click at [338, 177] on textarea "Beef patty and cheese inside with the fresh sesame bun along lettuce and tomato" at bounding box center [481, 159] width 451 height 65
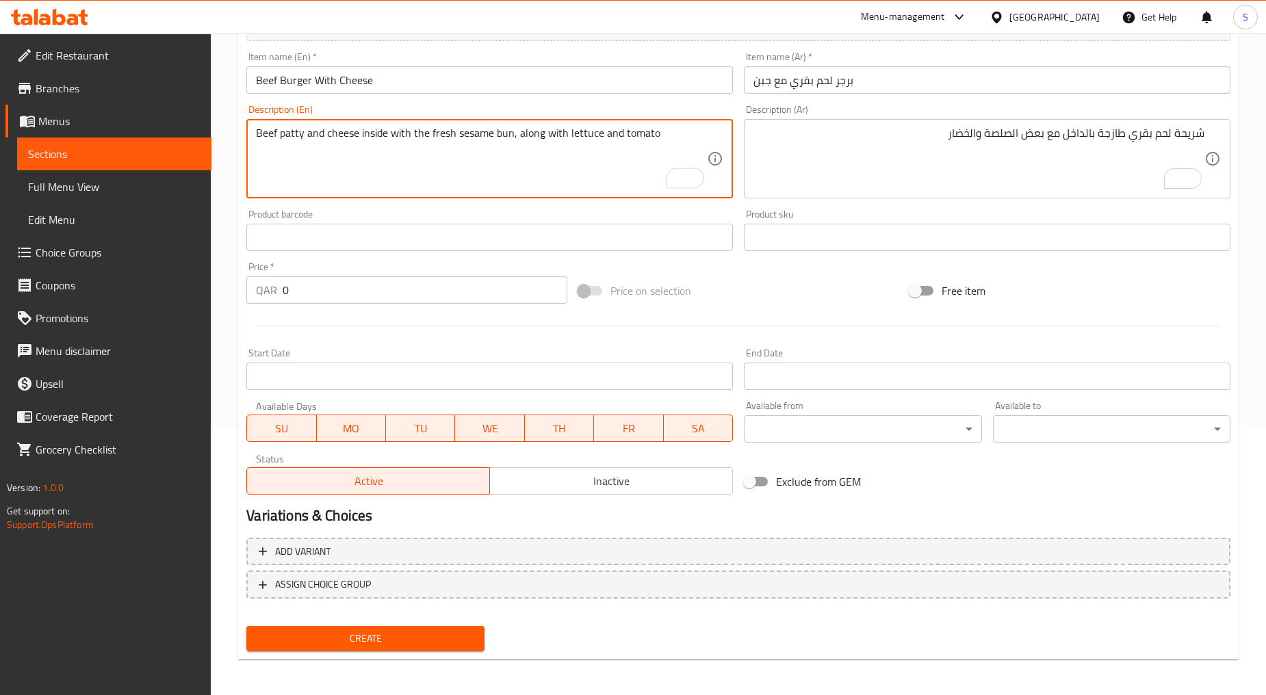
type textarea "Beef patty and cheese inside with the fresh sesame bun, along with lettuce and …"
click at [888, 159] on textarea "شريحة لحم بقري طازجة بالداخل مع بعض الصلصة والخضار" at bounding box center [978, 159] width 451 height 65
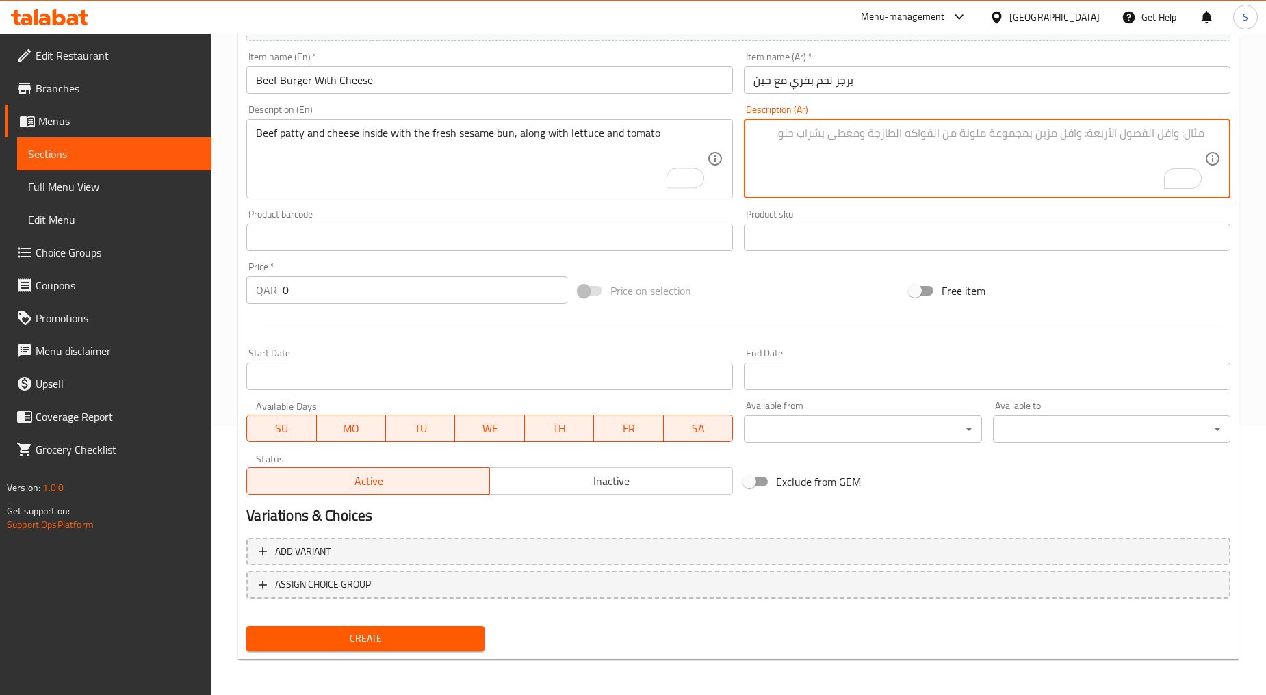
paste textarea "شريحة لحم بقري وجبنة بالداخل مع خبز السمسم الطازج مع الخس والطماطم"
type textarea "شريحة لحم بقري وجبنة بالداخل مع خبز السمسم الطازج مع الخس والطماطم"
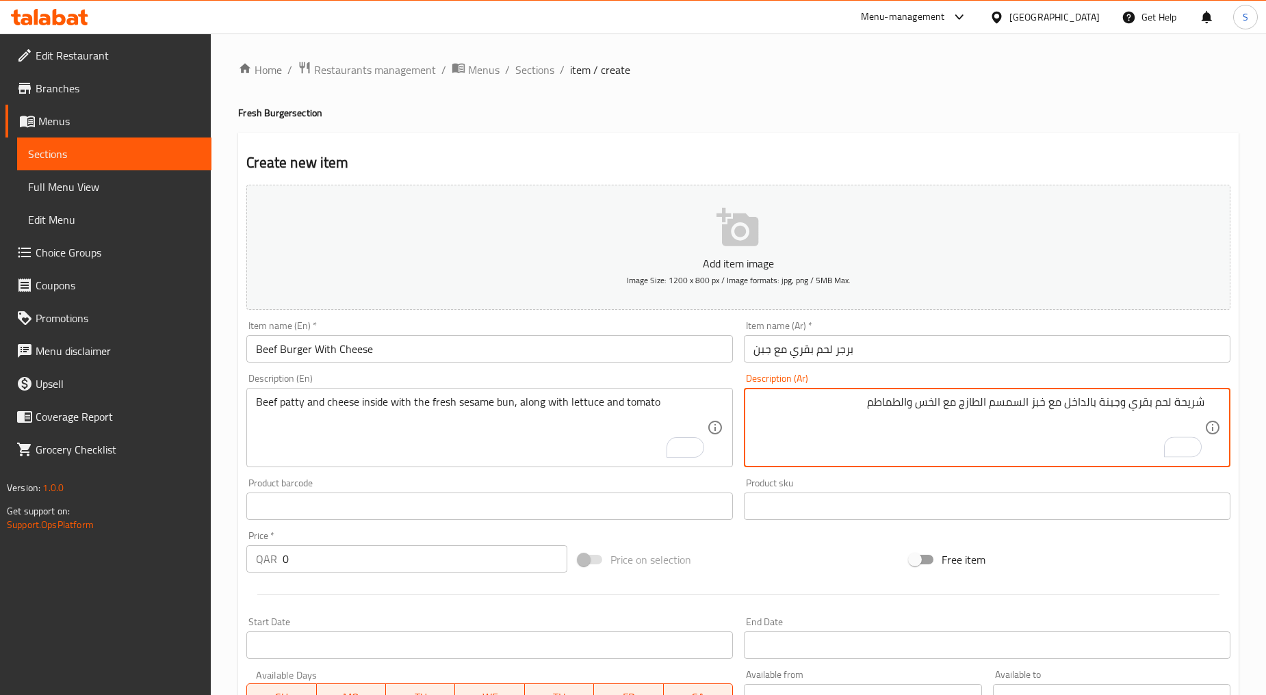
scroll to position [269, 0]
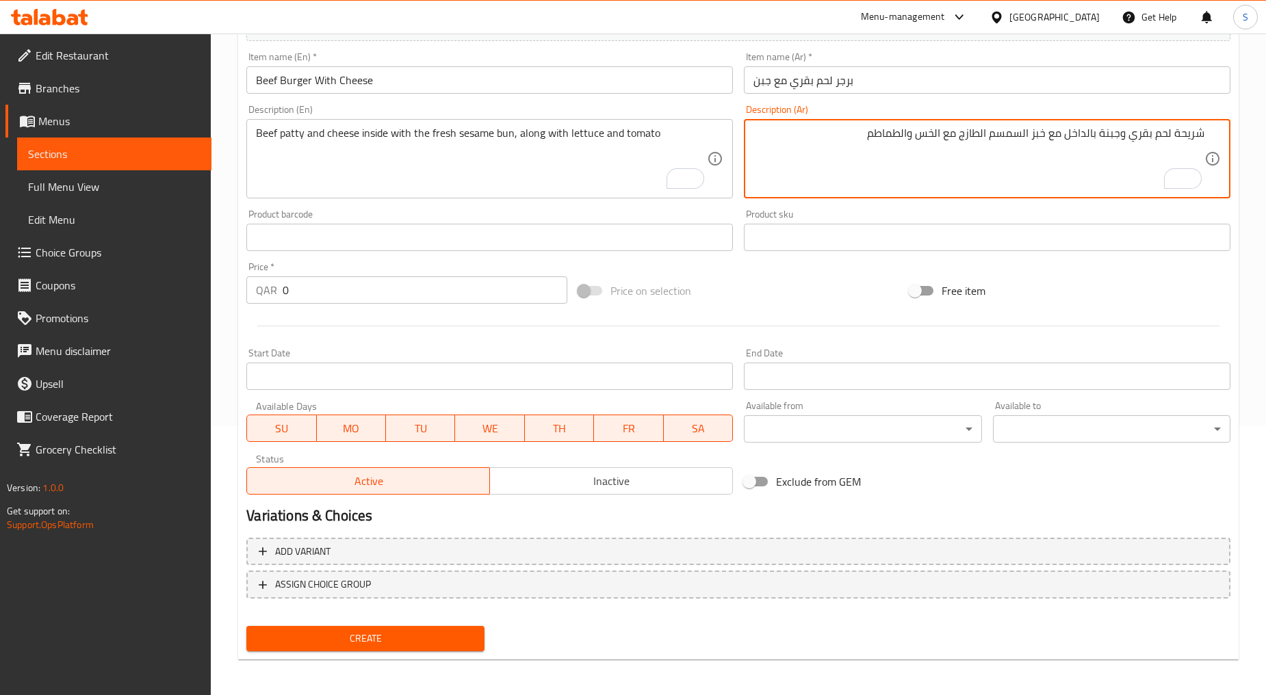
type textarea "شريحة لحم بقري وجبنة بالداخل مع خبز السمسم الطازج مع الخس والطماطم"
click at [329, 301] on input "0" at bounding box center [425, 289] width 285 height 27
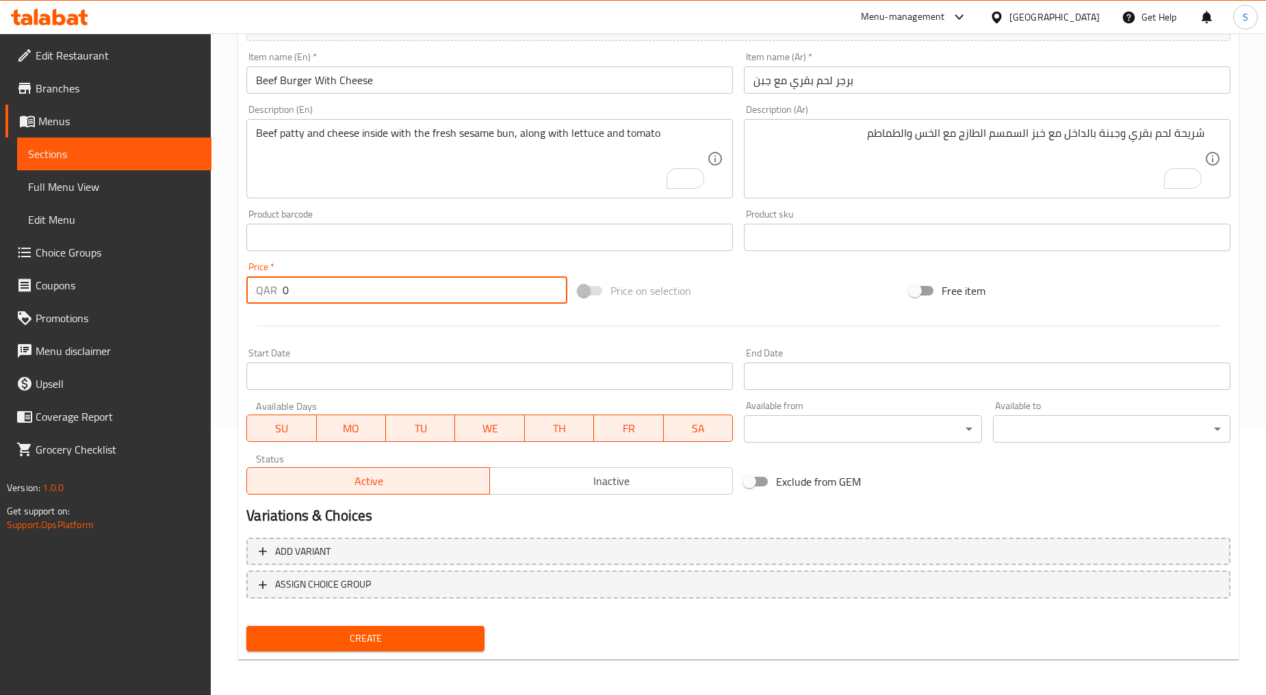
click at [329, 301] on input "0" at bounding box center [425, 289] width 285 height 27
paste input "6"
type input "6"
click at [364, 326] on div at bounding box center [738, 326] width 995 height 34
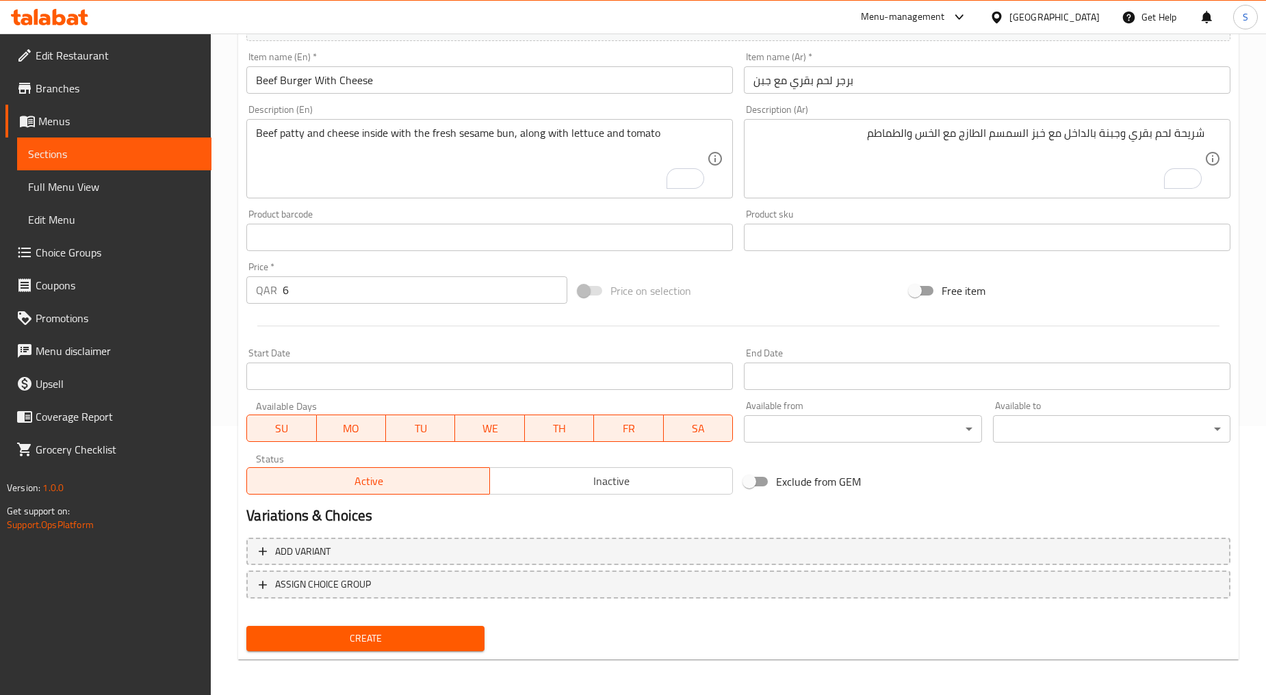
click at [543, 486] on span "Inactive" at bounding box center [611, 481] width 232 height 20
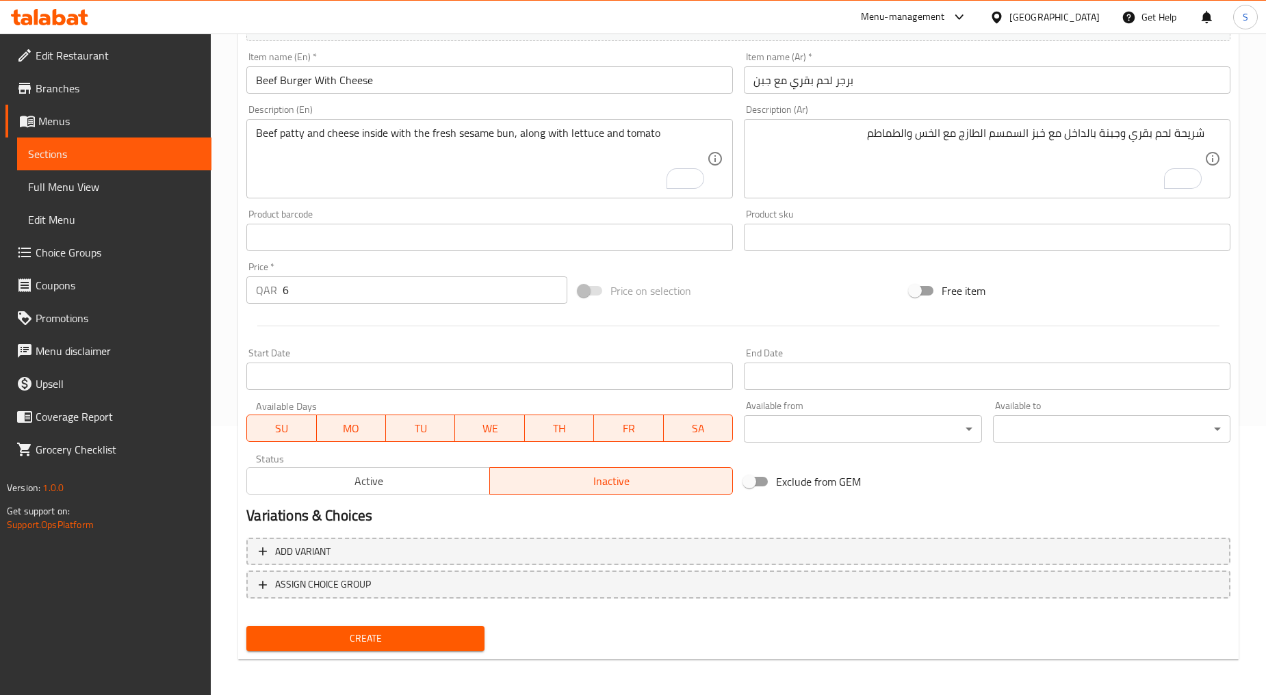
click at [367, 638] on span "Create" at bounding box center [365, 638] width 216 height 17
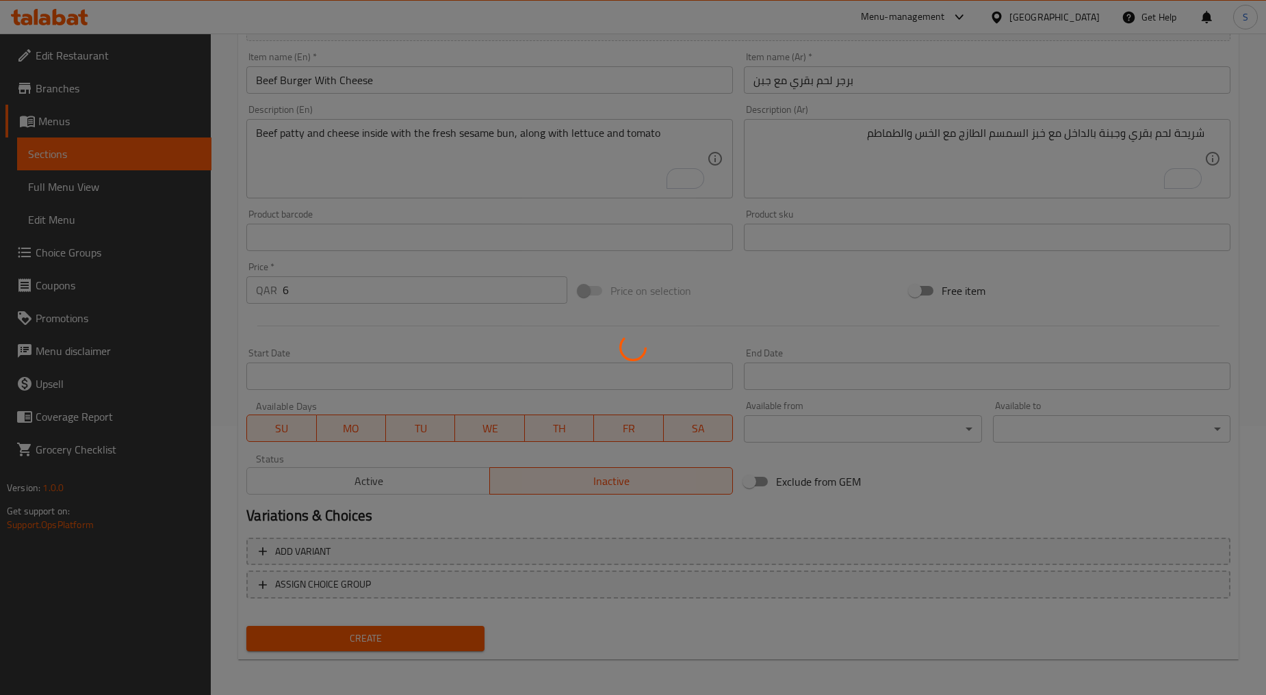
type input "0"
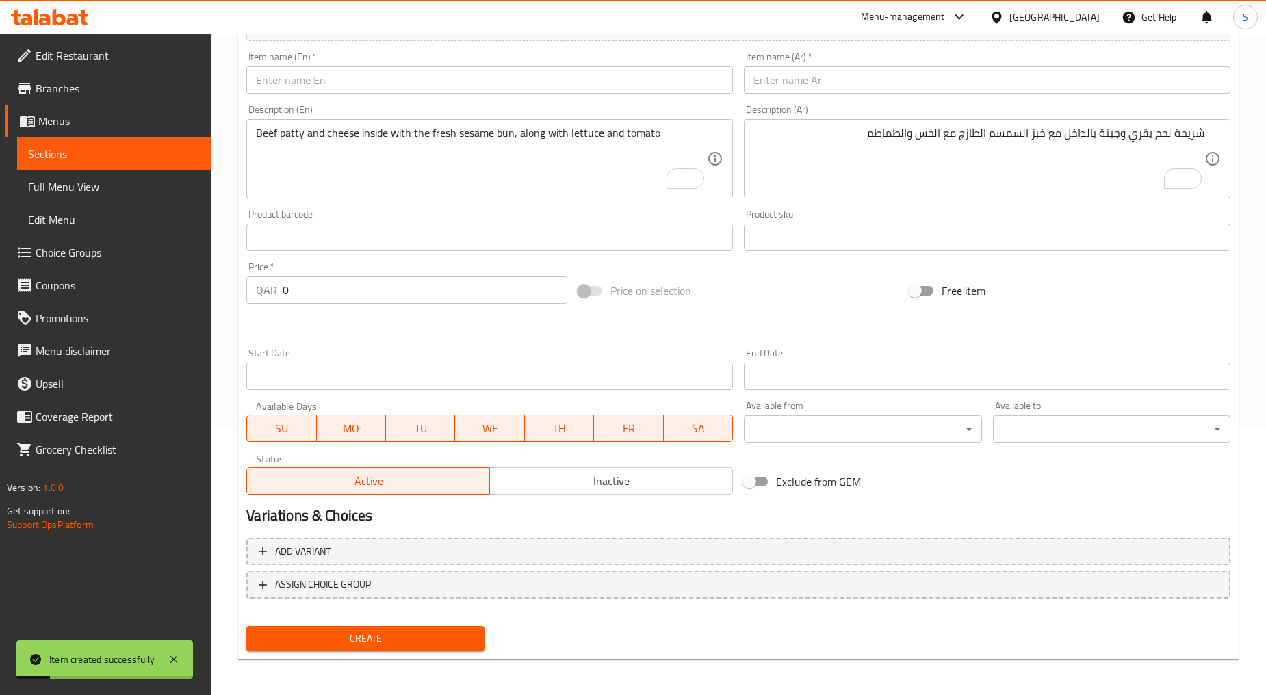
click at [316, 79] on input "text" at bounding box center [489, 79] width 486 height 27
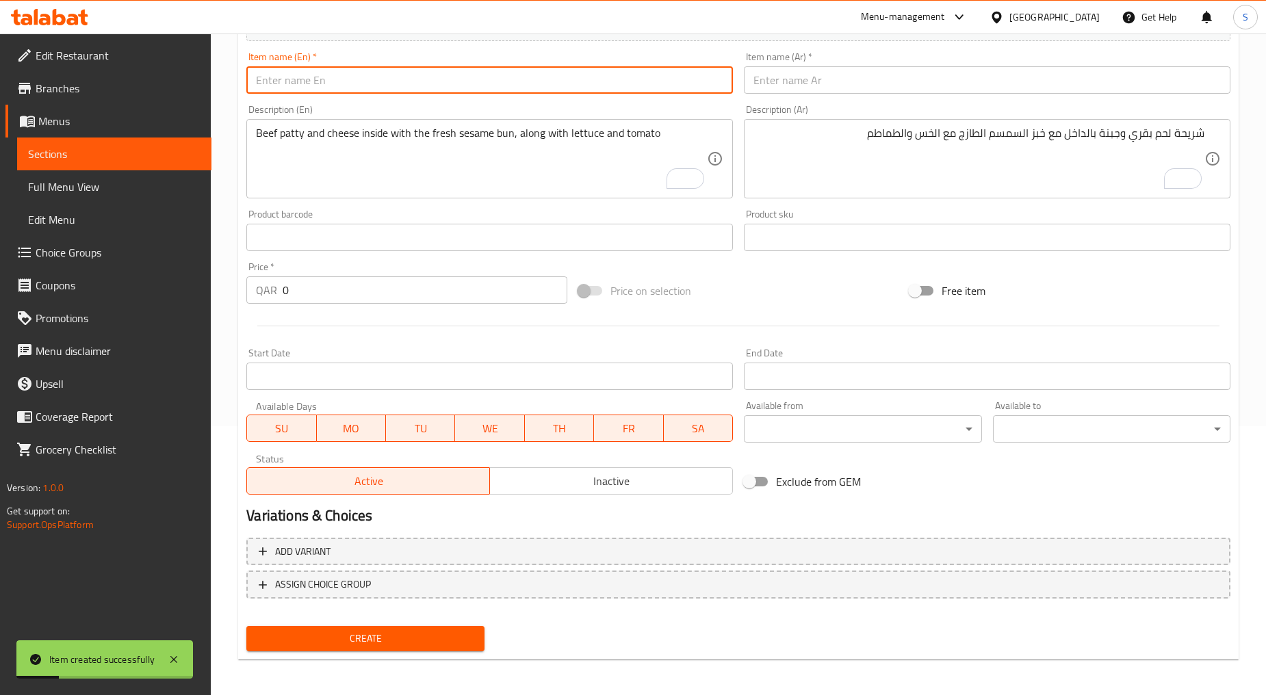
paste input "BEEF MIX BURGER"
click at [316, 79] on input "BEEF MIX BURGER" at bounding box center [489, 79] width 486 height 27
type input "Beef Mix Burger"
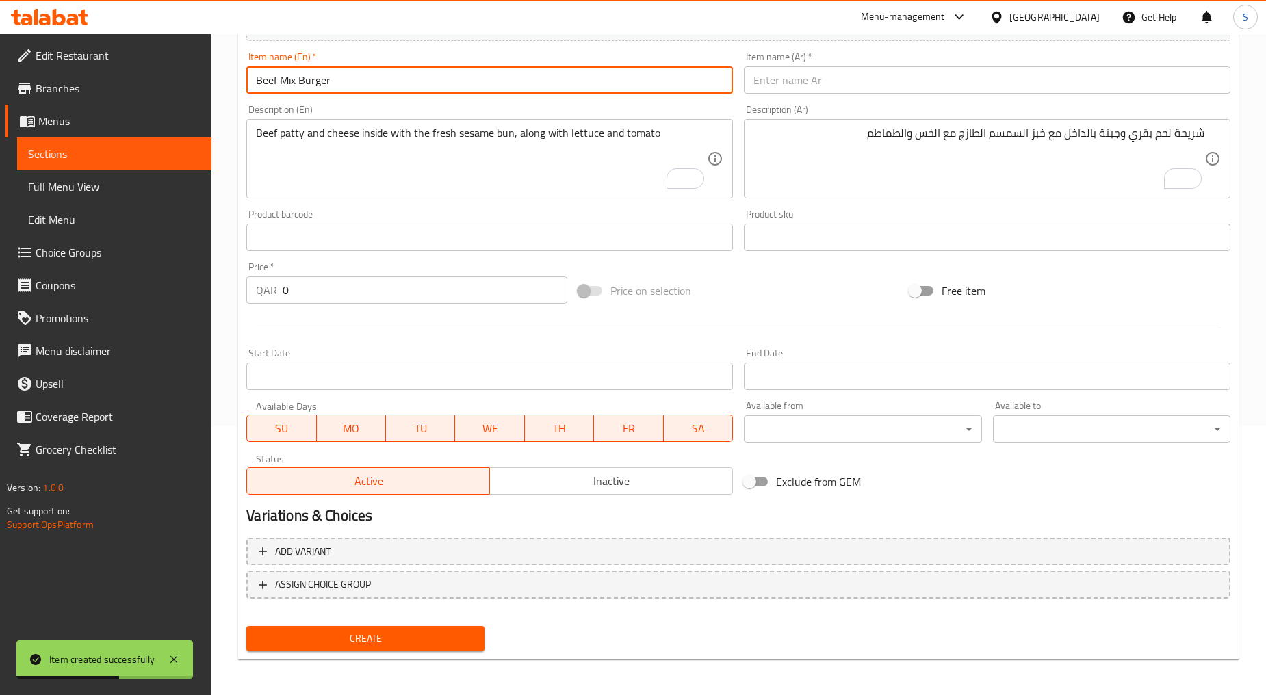
click at [787, 82] on input "text" at bounding box center [987, 79] width 486 height 27
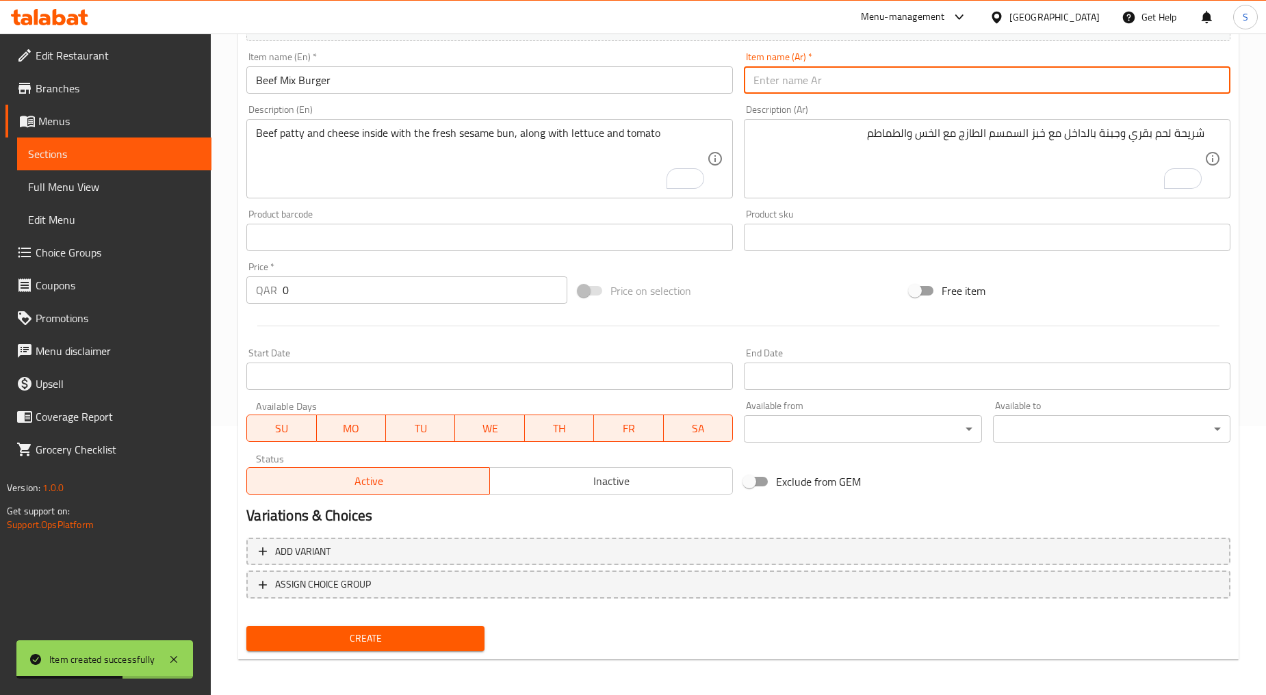
paste input "برجر لحم مشكل"
type input "برجر لحم مشكل"
click at [365, 171] on textarea "To enrich screen reader interactions, please activate Accessibility in Grammarl…" at bounding box center [481, 159] width 451 height 65
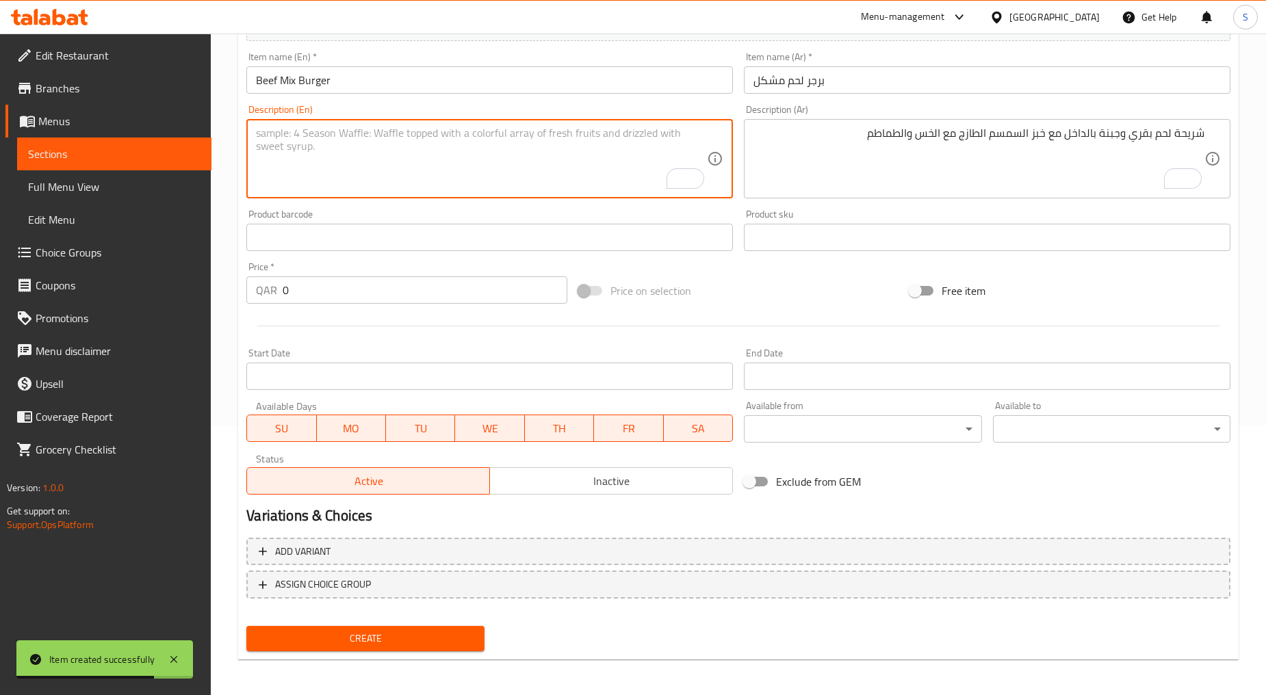
paste textarea "A burger mix patty covered with a slice of cheese. Along with lettuce, tomato, …"
click at [365, 171] on textarea "A burger mix patty covered with a slice of cheese. Along with lettuce, tomato, …" at bounding box center [481, 159] width 451 height 65
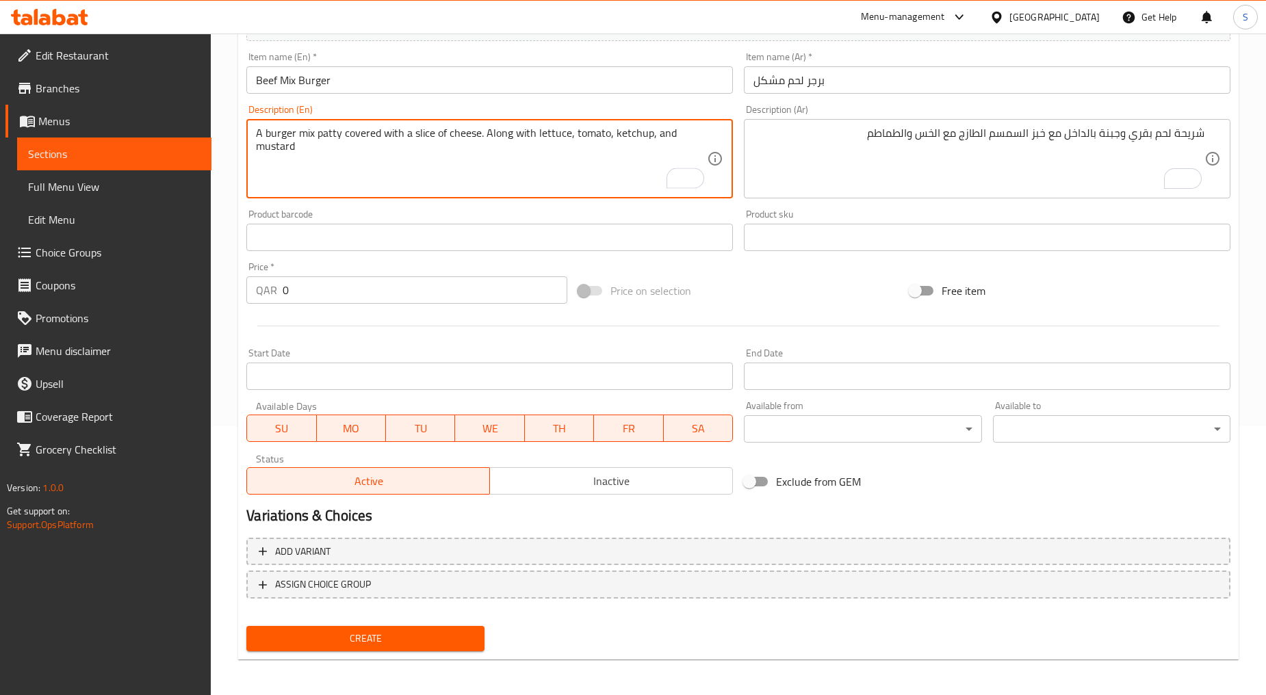
type textarea "A burger mix patty covered with a slice of cheese. Along with lettuce, tomato, …"
click at [867, 204] on div "Product sku Product sku" at bounding box center [986, 230] width 497 height 53
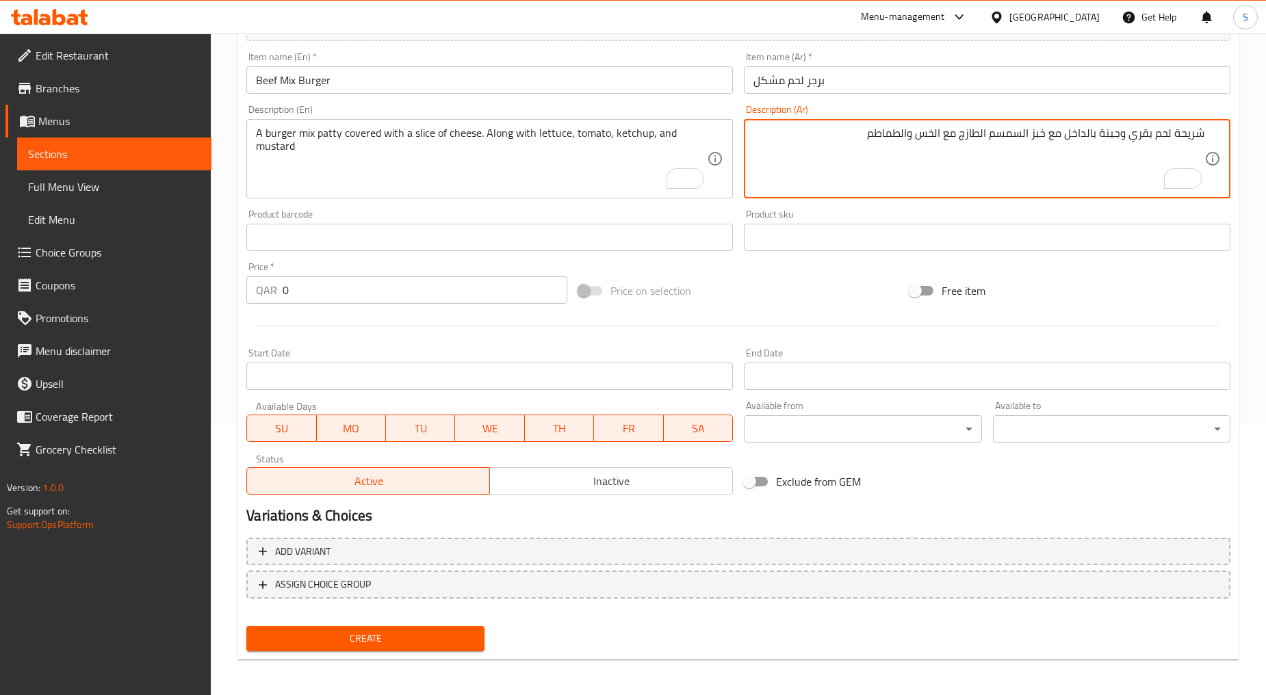
click at [865, 171] on textarea "شريحة لحم بقري وجبنة بالداخل مع خبز السمسم الطازج مع الخس والطماطم" at bounding box center [978, 159] width 451 height 65
paste textarea "شريحة برجر مشكلة مغطاة بشريحة جبن. جنبا إلى جنب مع الخس والطماطم والكاتشب والخر…"
type textarea "شريحة برجر مشكلة مغطاة بشريحة جبن. جنبا إلى جنب مع الخس والطماطم والكاتشب والخر…"
click at [346, 283] on input "0" at bounding box center [425, 289] width 285 height 27
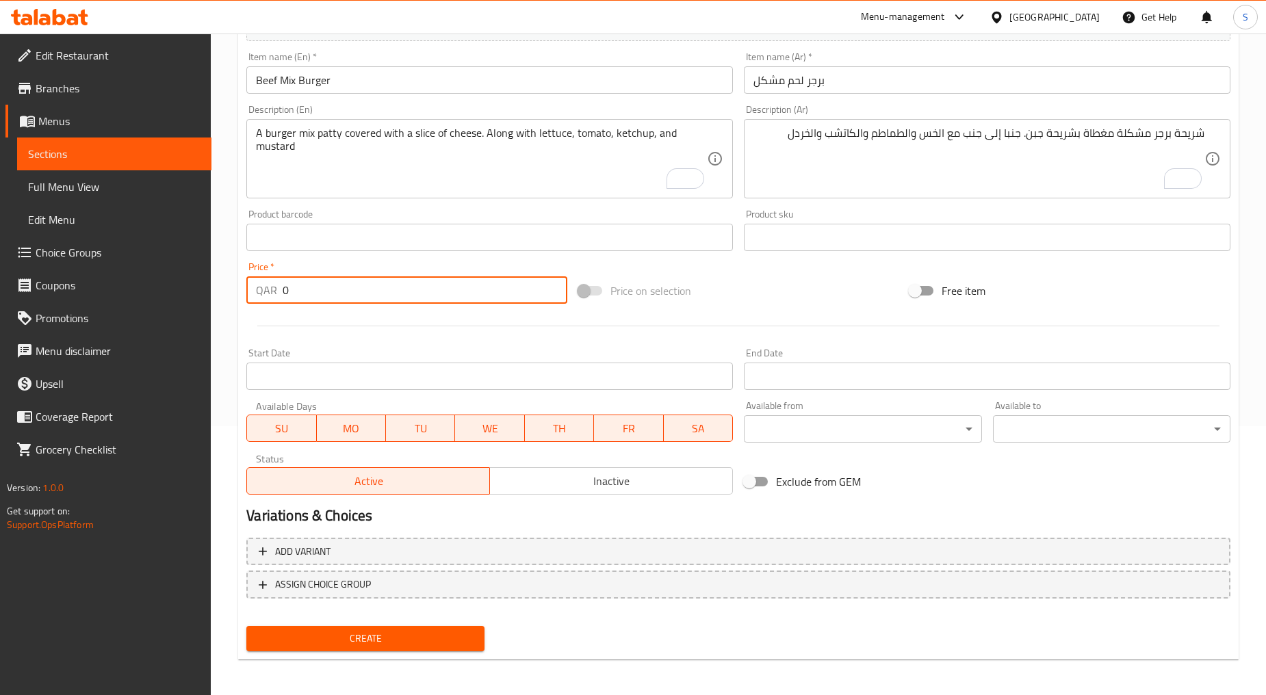
click at [346, 283] on input "0" at bounding box center [425, 289] width 285 height 27
paste input "1"
type input "10"
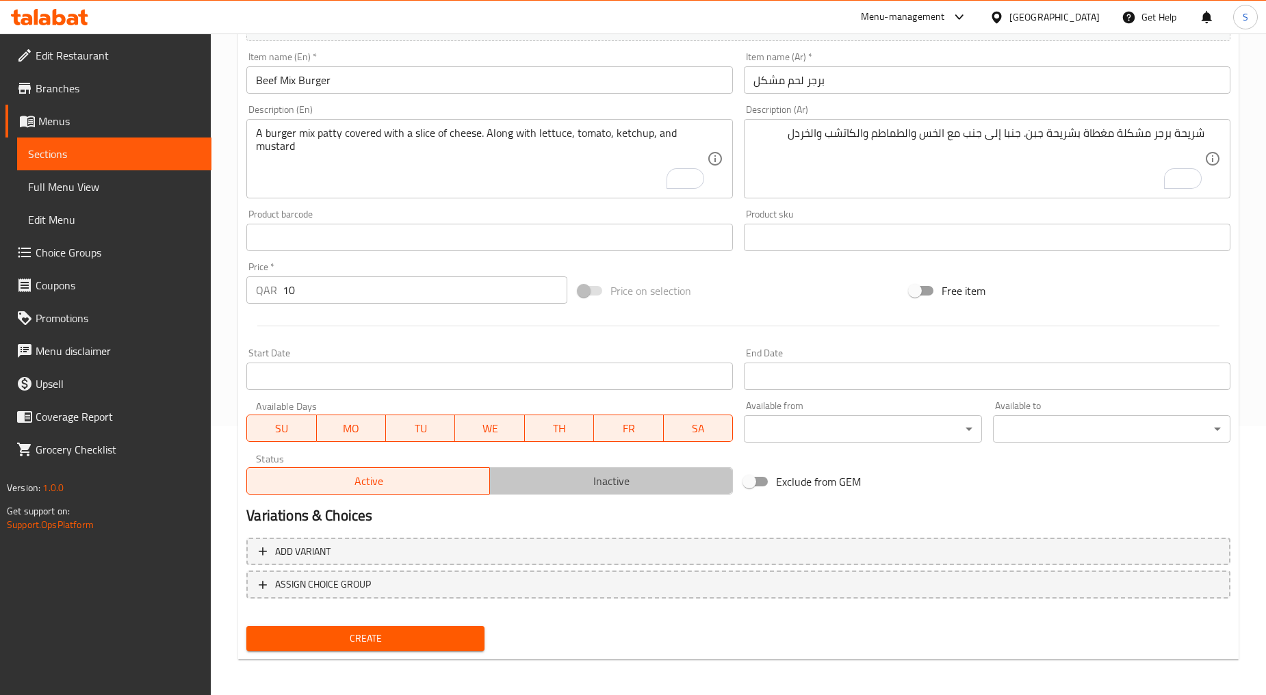
click at [537, 474] on span "Inactive" at bounding box center [611, 481] width 232 height 20
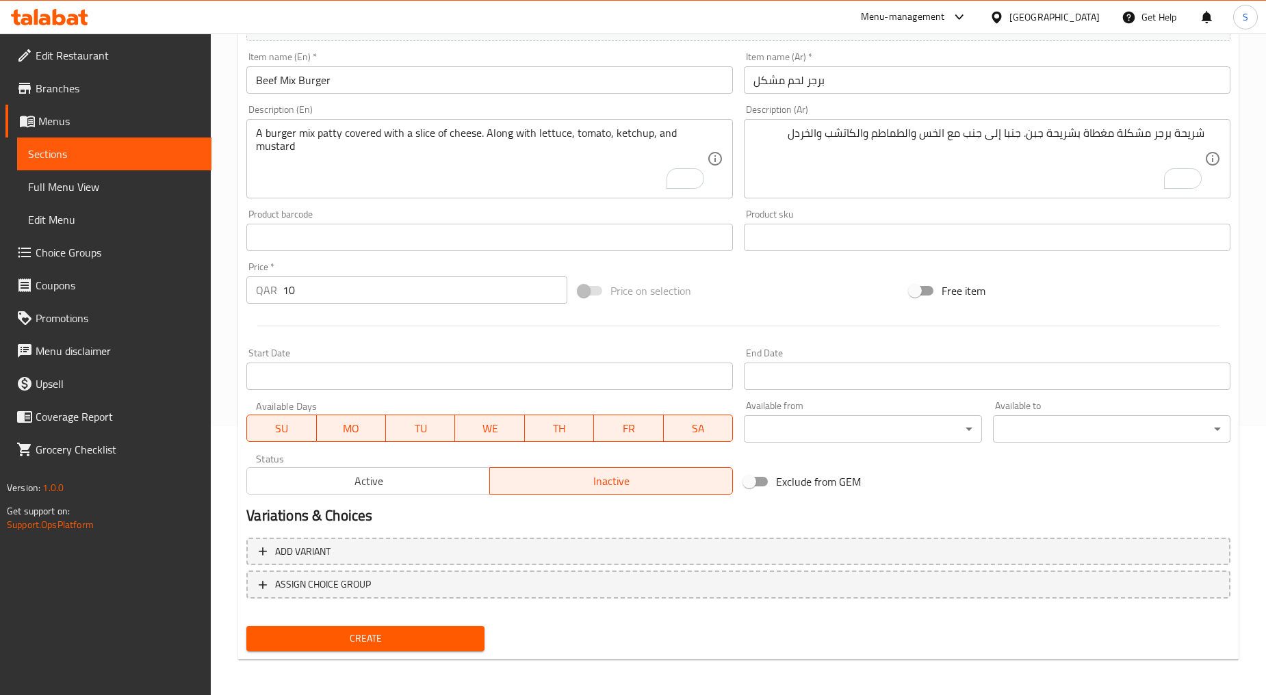
click at [367, 621] on div "Create" at bounding box center [365, 639] width 248 height 36
click at [367, 641] on span "Create" at bounding box center [365, 638] width 216 height 17
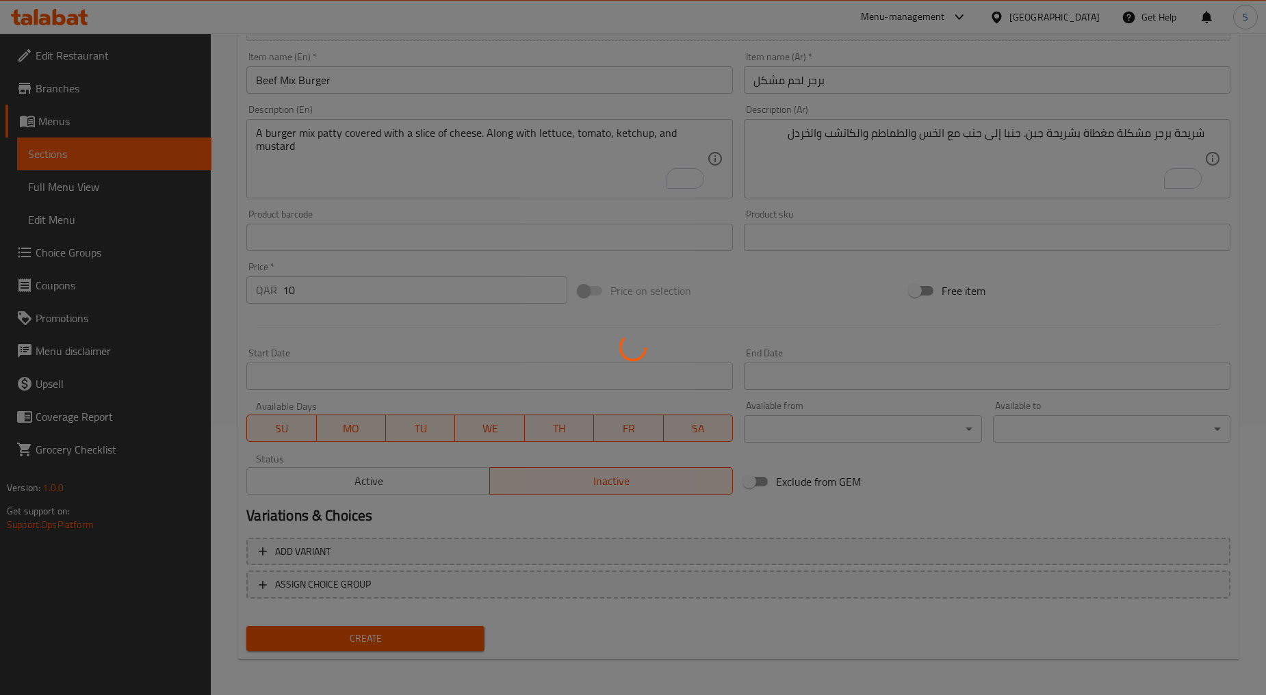
type input "0"
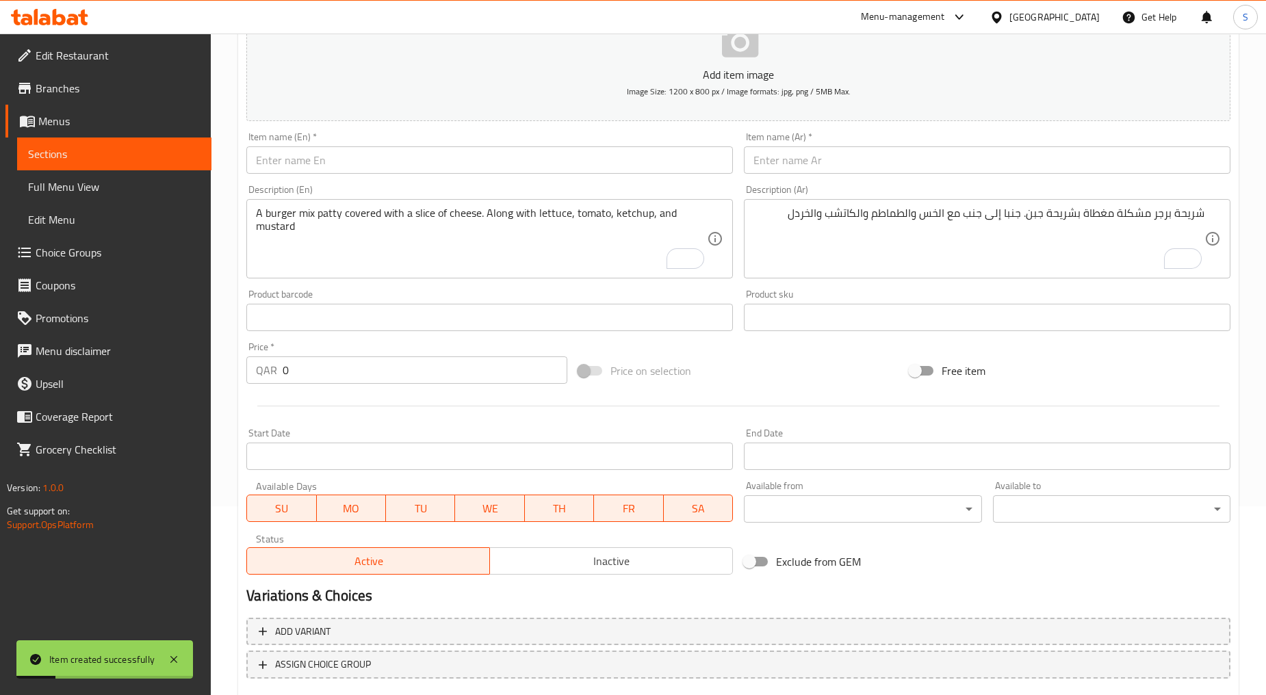
scroll to position [117, 0]
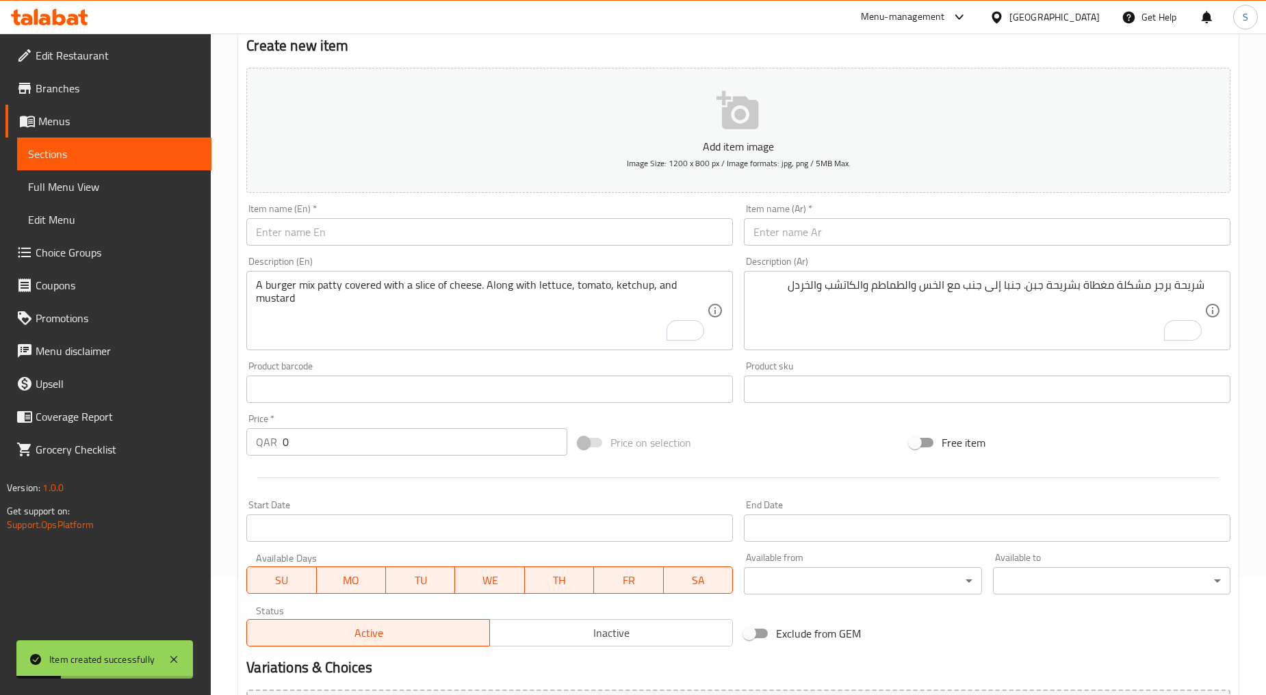
click at [350, 239] on input "text" at bounding box center [489, 231] width 486 height 27
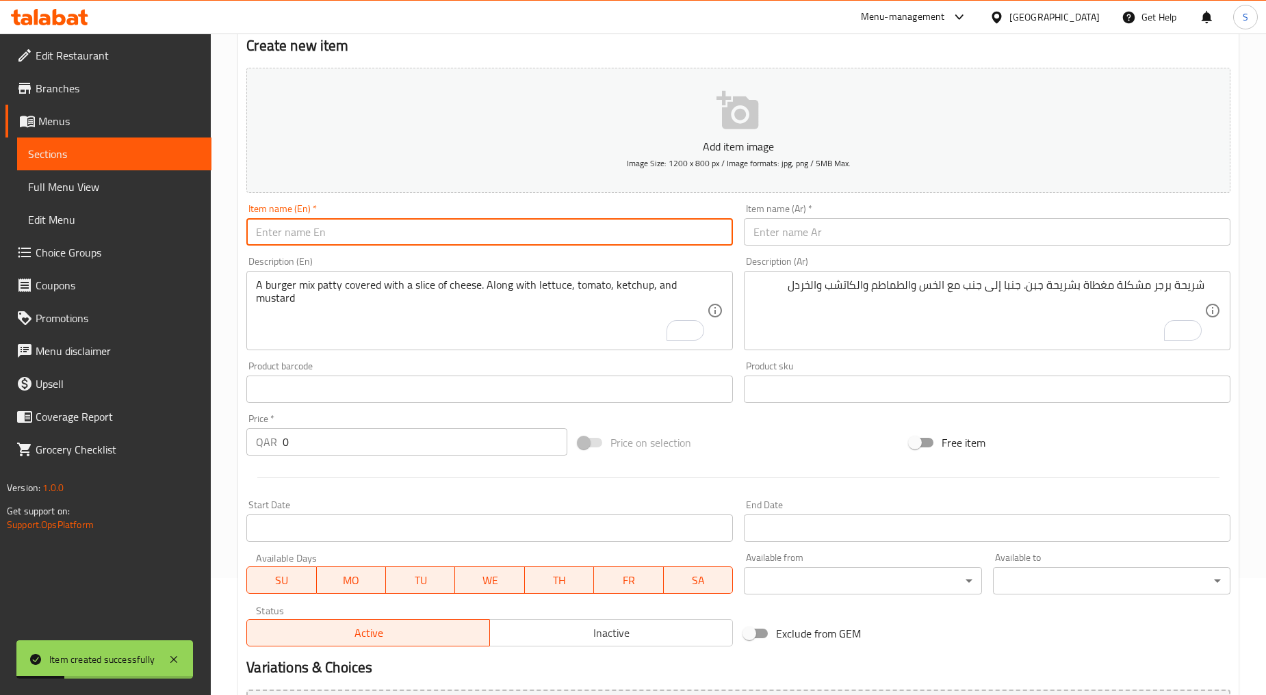
paste input "VEG. BURGER"
click at [350, 239] on input "VEG. BURGER" at bounding box center [489, 231] width 486 height 27
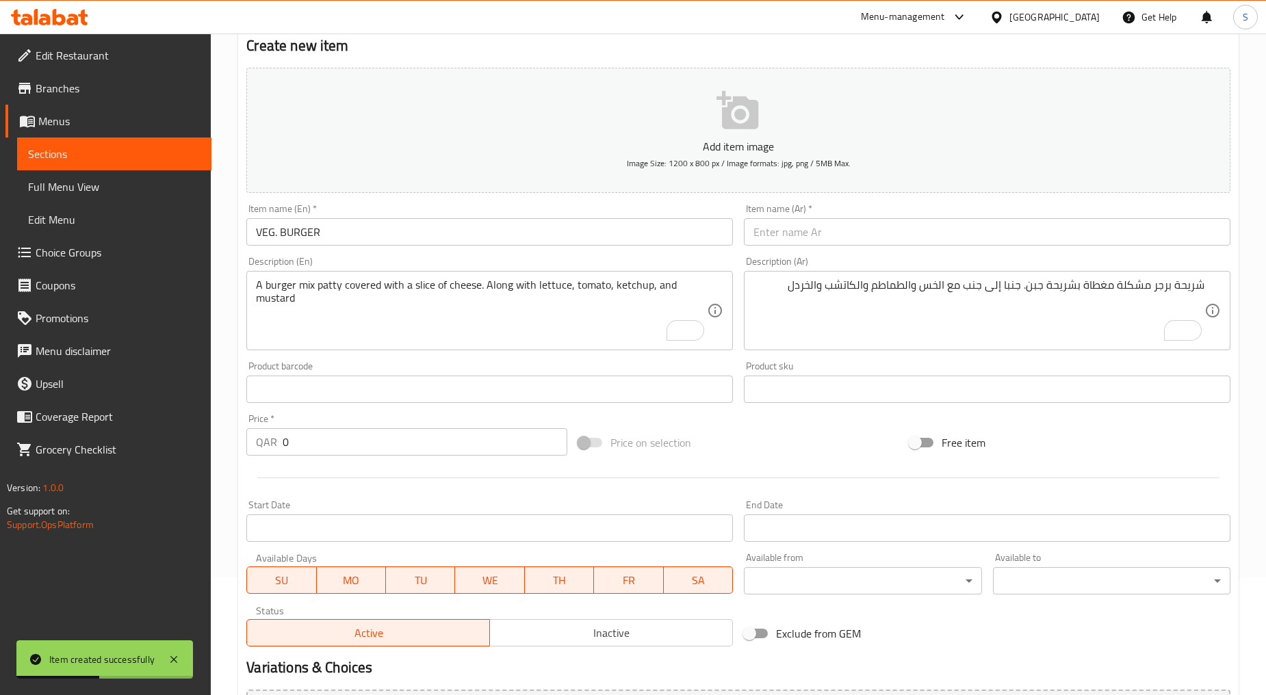
type input "Veg. Burger"
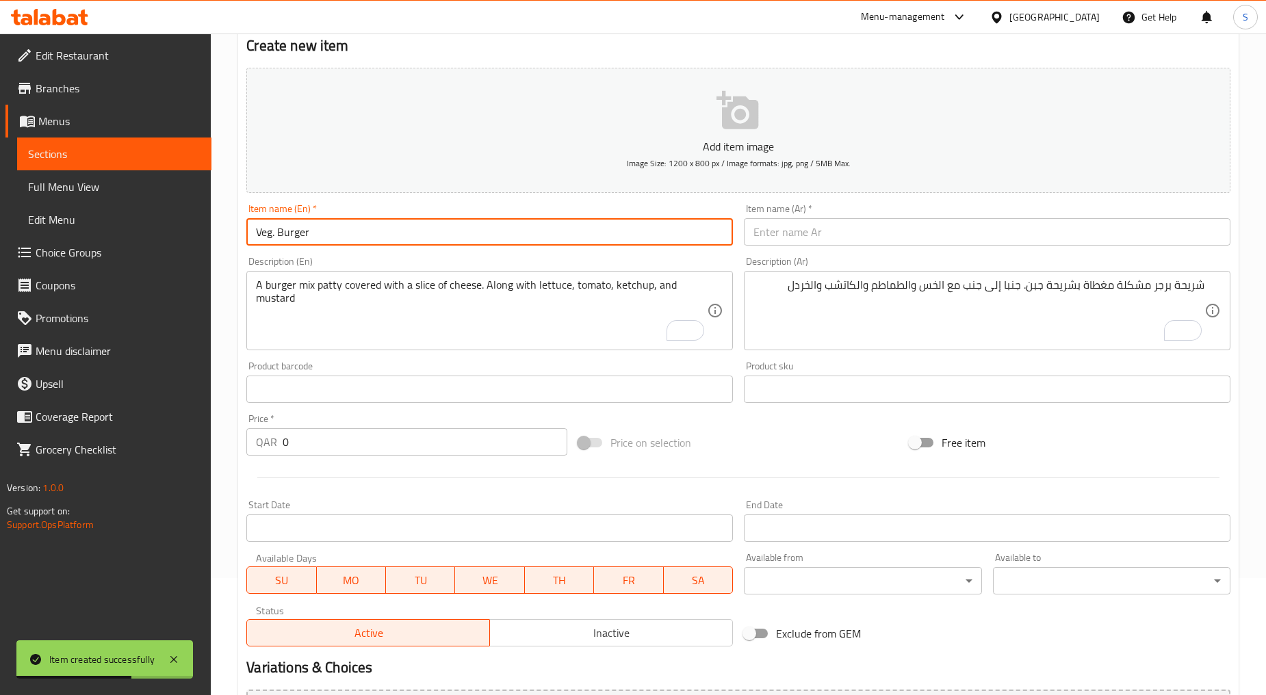
click at [781, 219] on input "text" at bounding box center [987, 231] width 486 height 27
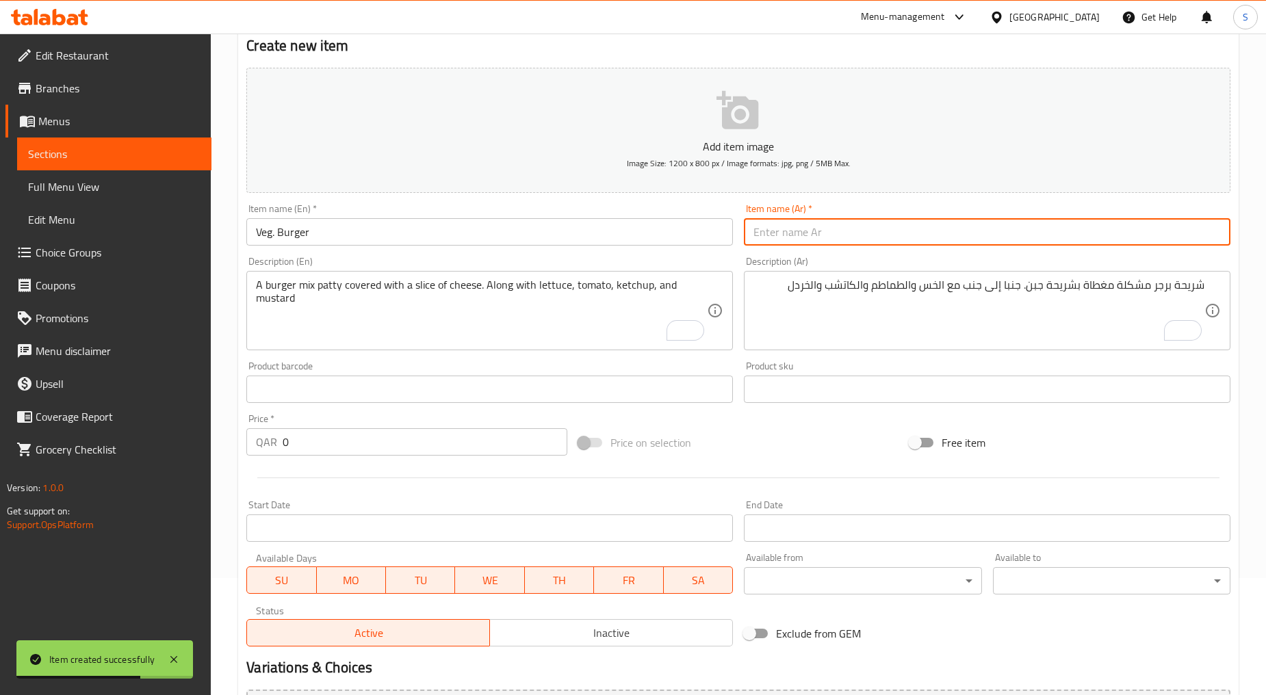
paste input "برجر خضار"
type input "برجر خضار"
click at [400, 350] on div "A burger mix patty covered with a slice of cheese. Along with lettuce, tomato, …" at bounding box center [489, 310] width 486 height 79
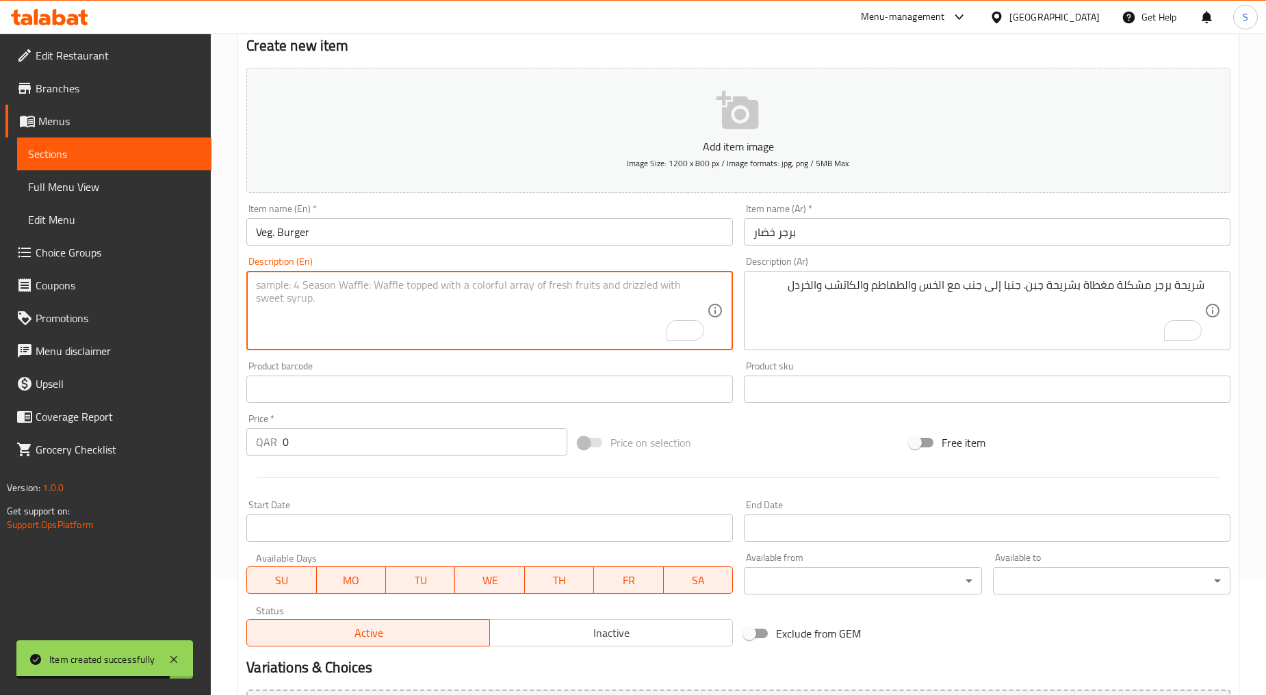
click at [395, 324] on textarea "To enrich screen reader interactions, please activate Accessibility in Grammarl…" at bounding box center [481, 310] width 451 height 65
paste textarea "The patties are so crisp, packed with loads of veggies & filled with plenty of …"
click at [395, 324] on textarea "The patties are so crisp, packed with loads of veggies & filled with plenty of …" at bounding box center [481, 310] width 451 height 65
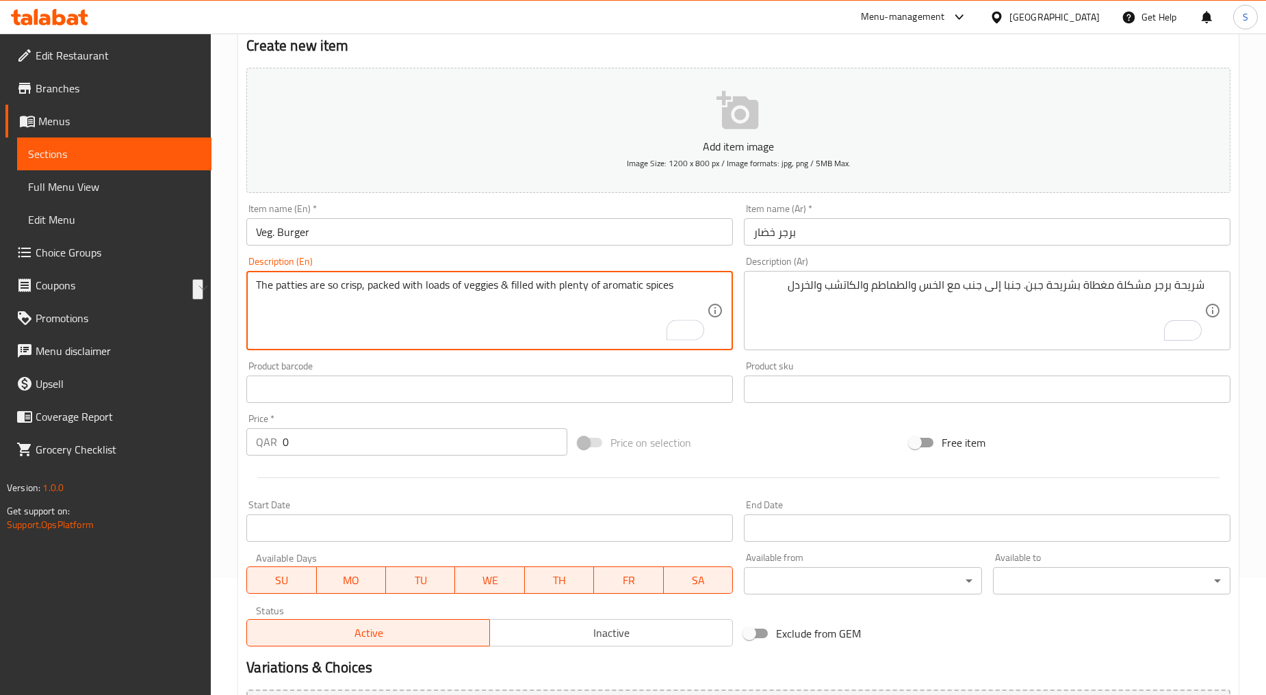
type textarea "The patties are so crisp, packed with loads of veggies & filled with plenty of …"
click at [835, 294] on textarea "شريحة برجر مشكلة مغطاة بشريحة جبن. جنبا إلى جنب مع الخس والطماطم والكاتشب والخر…" at bounding box center [978, 310] width 451 height 65
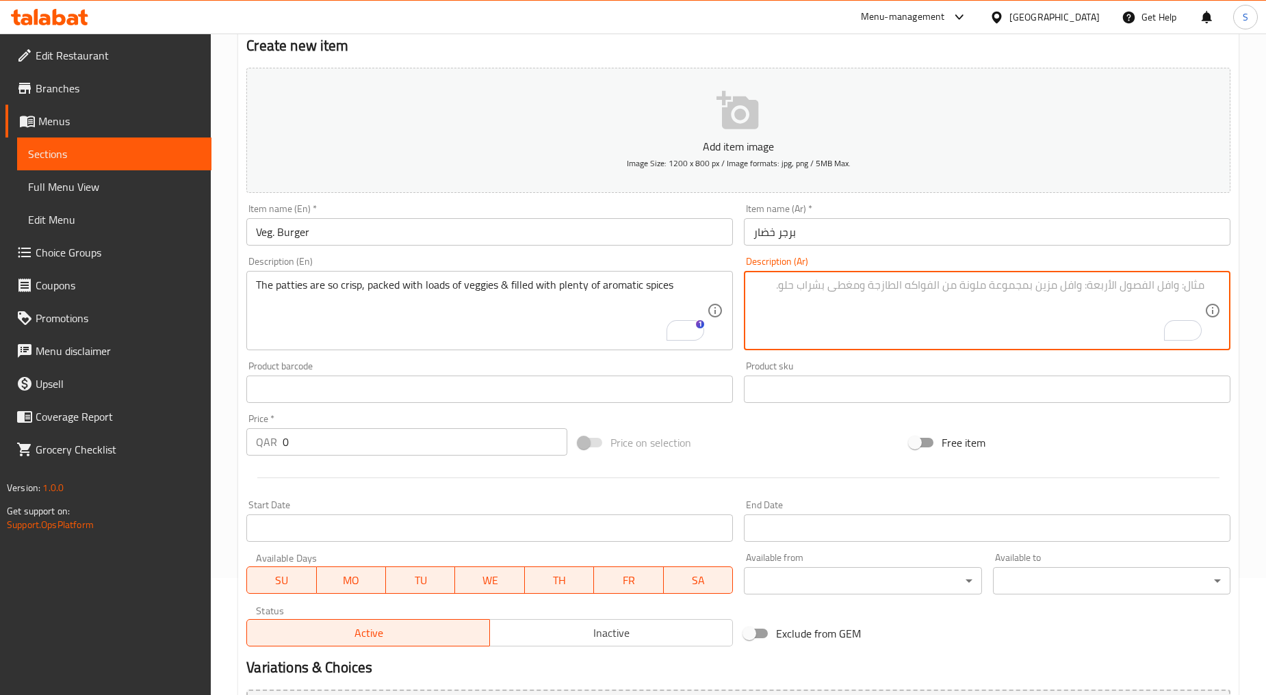
paste textarea "الفطائر هشة للغاية ومليئة بالكثير من الخضار ومليئة بالكثير من التوابل العطرية"
type textarea "الفطائر هشة للغاية ومليئة بالكثير من الخضار ومليئة بالكثير من التوابل العطرية"
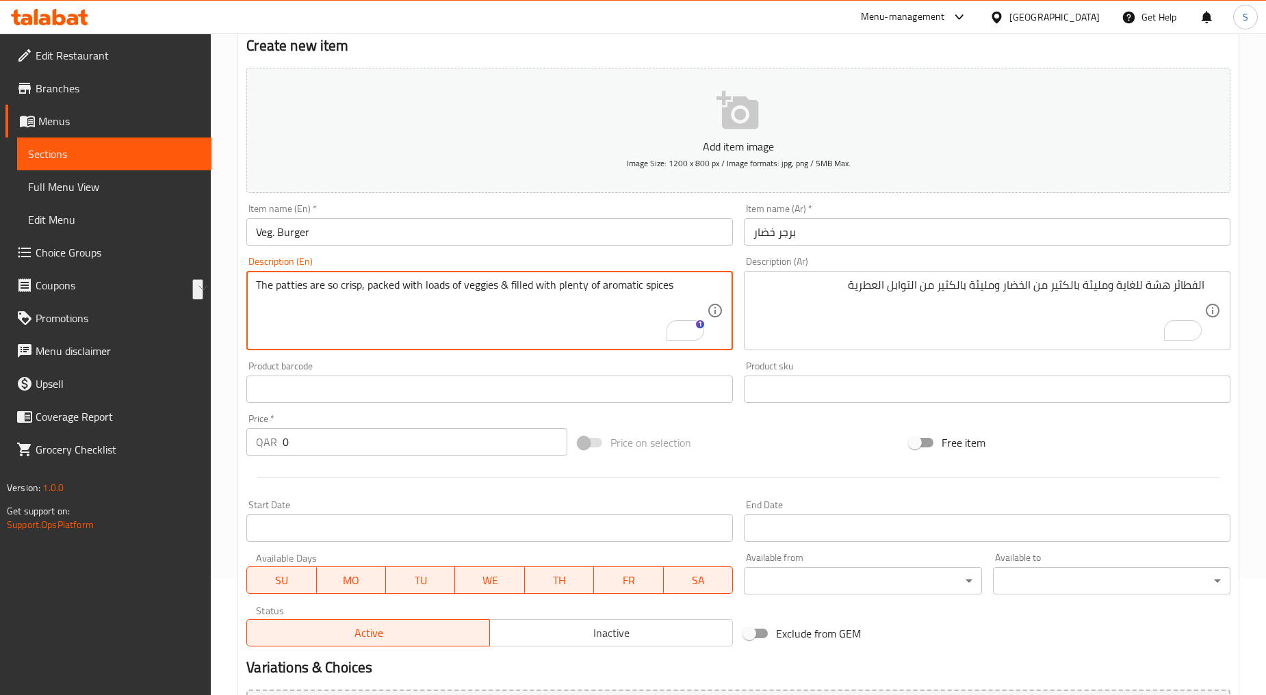
drag, startPoint x: 558, startPoint y: 287, endPoint x: 679, endPoint y: 295, distance: 121.3
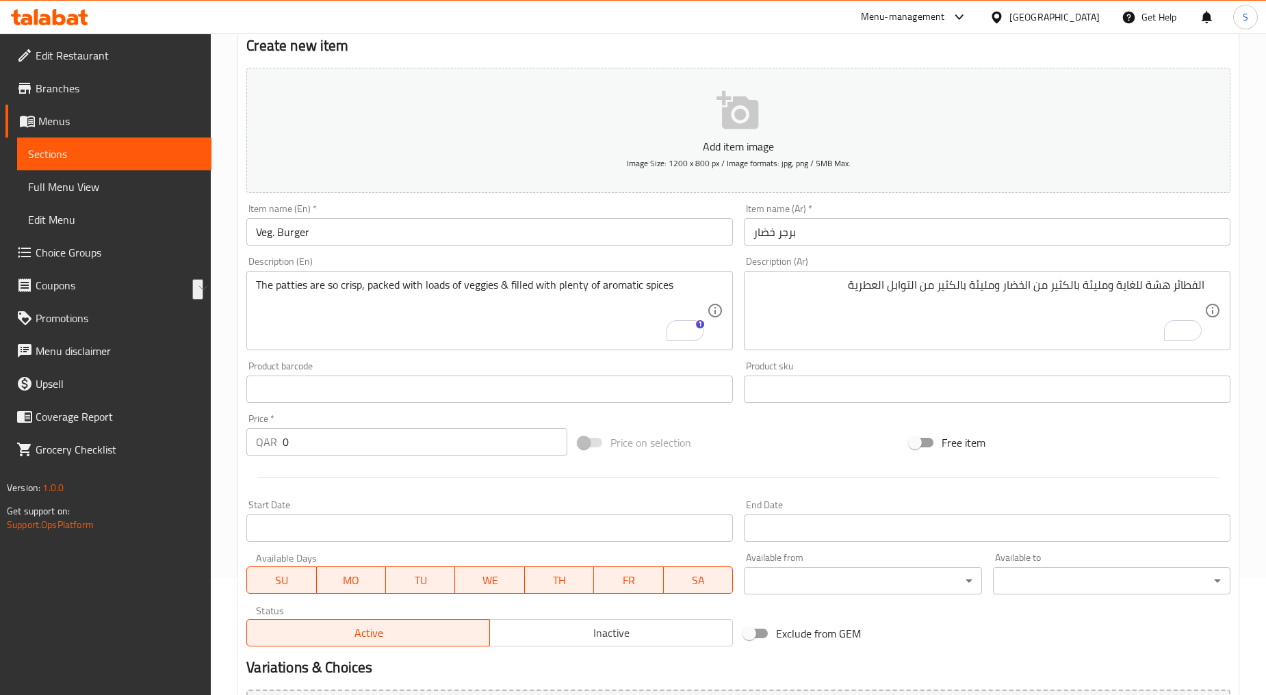
click at [372, 426] on div "Price   * QAR 0 Price *" at bounding box center [406, 435] width 321 height 42
click at [374, 435] on input "0" at bounding box center [425, 441] width 285 height 27
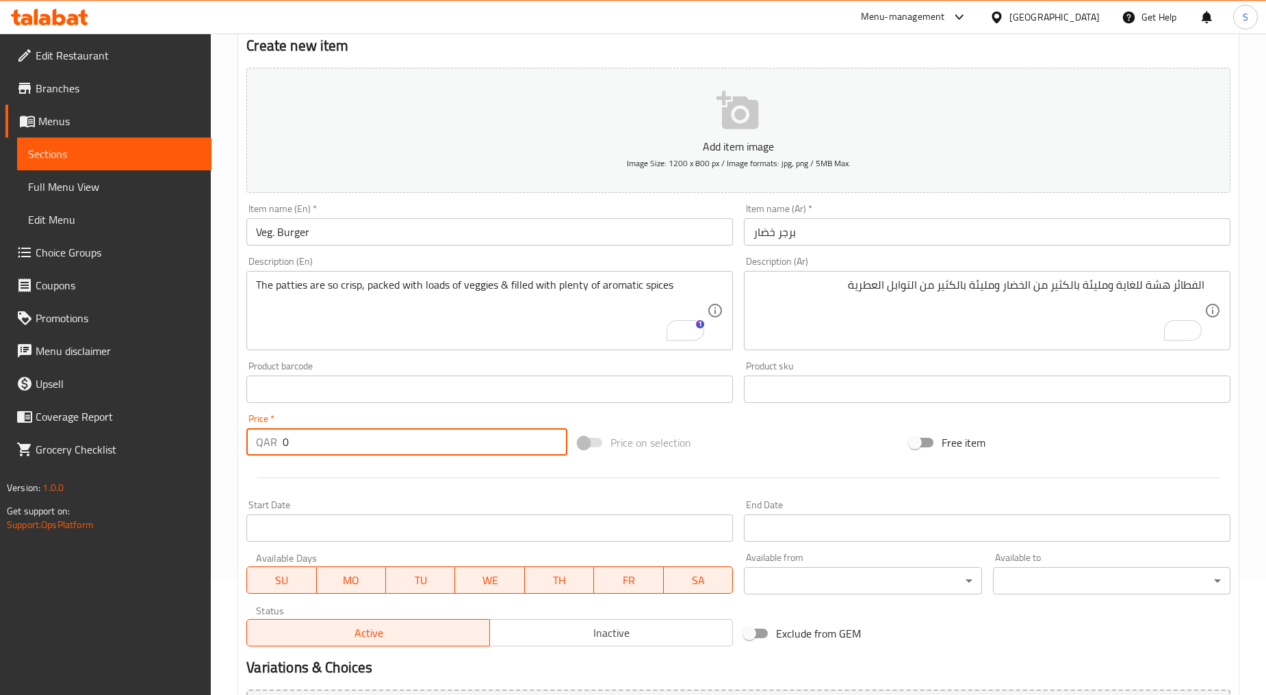
paste input "5"
type input "5"
click at [382, 475] on div at bounding box center [738, 478] width 995 height 34
click at [637, 645] on button "Inactive" at bounding box center [611, 632] width 244 height 27
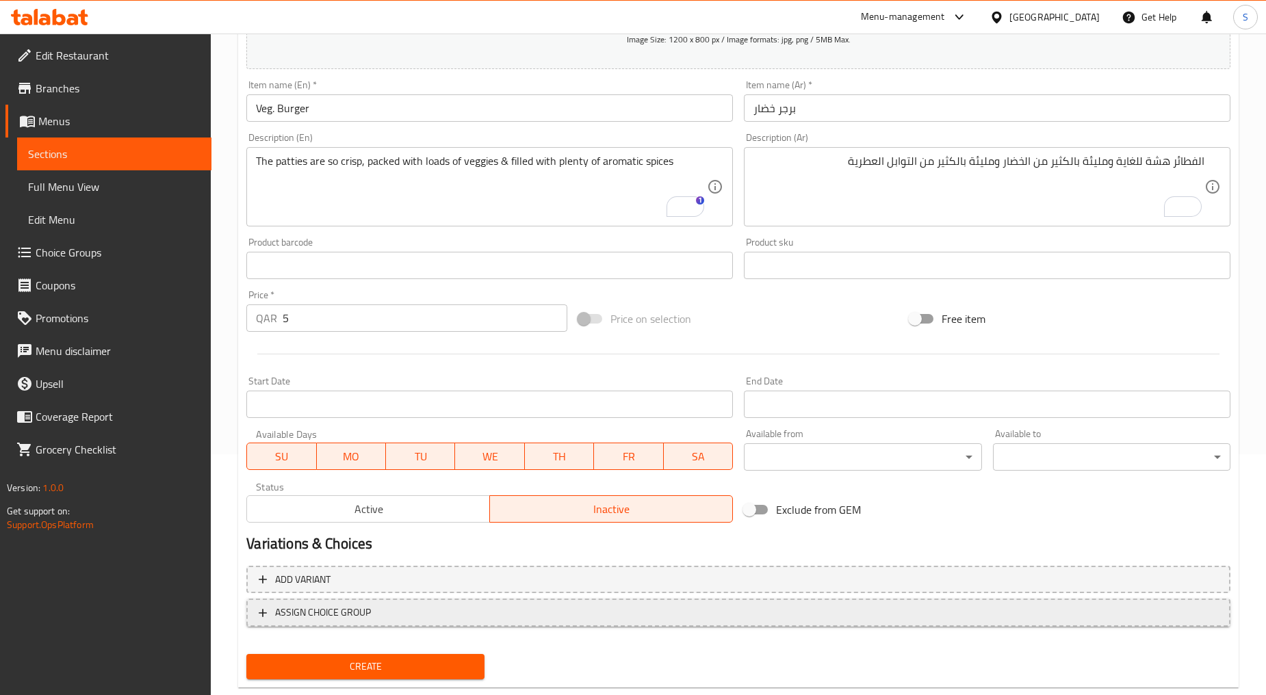
scroll to position [269, 0]
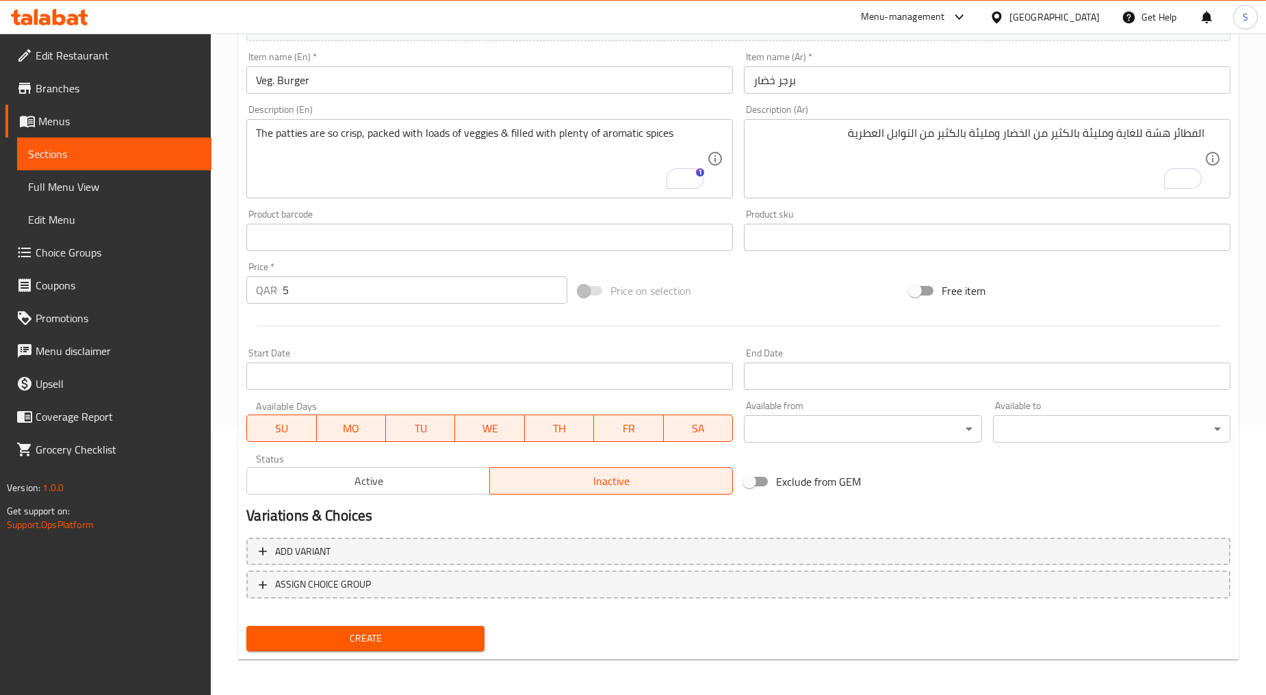
click at [443, 621] on div "Create" at bounding box center [365, 639] width 248 height 36
click at [450, 641] on span "Create" at bounding box center [365, 638] width 216 height 17
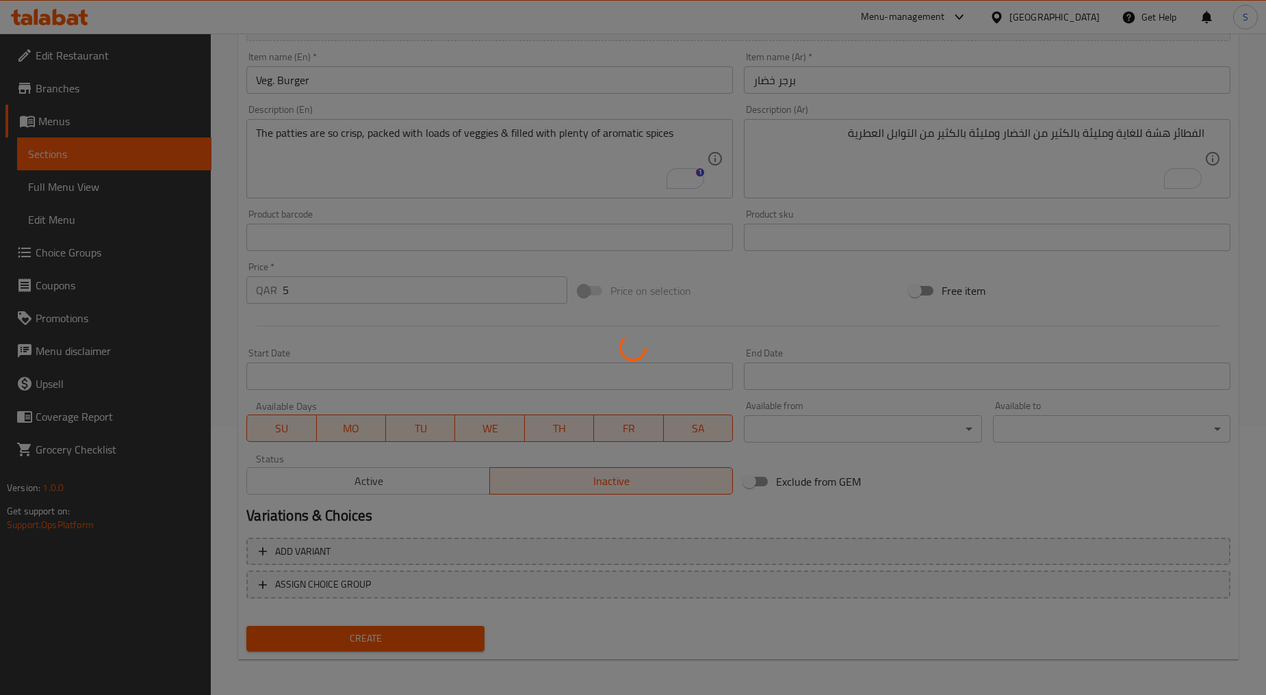
type input "0"
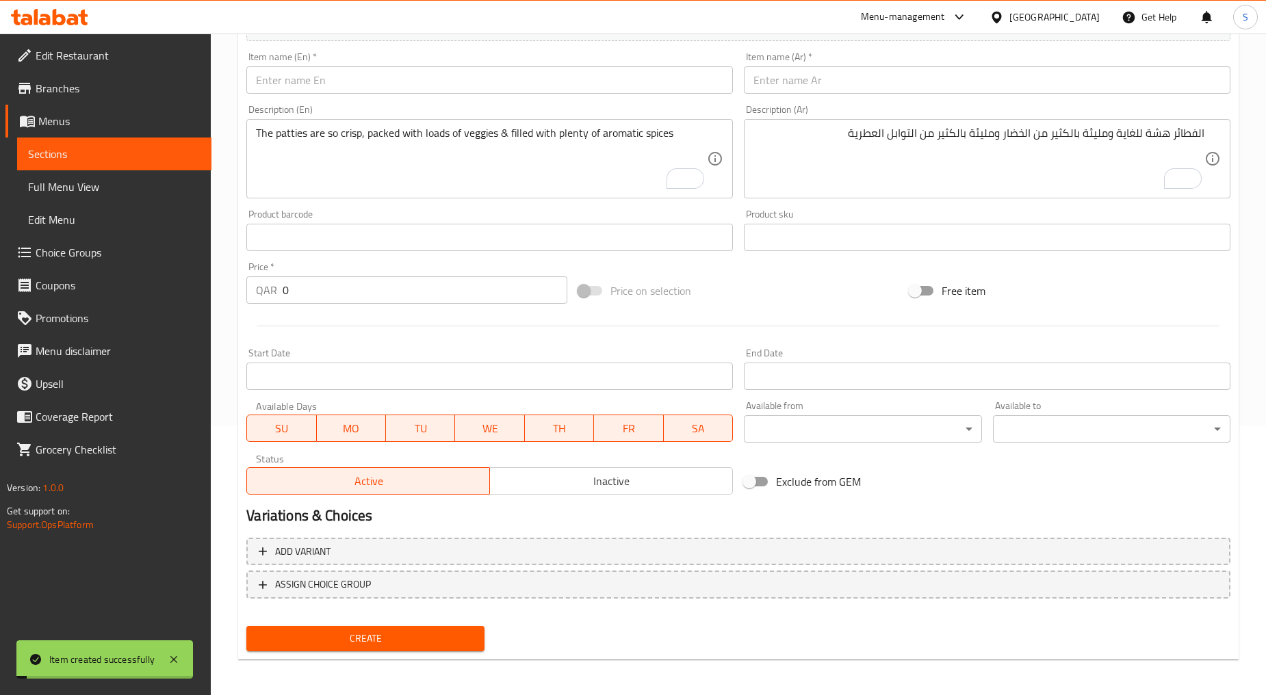
scroll to position [0, 0]
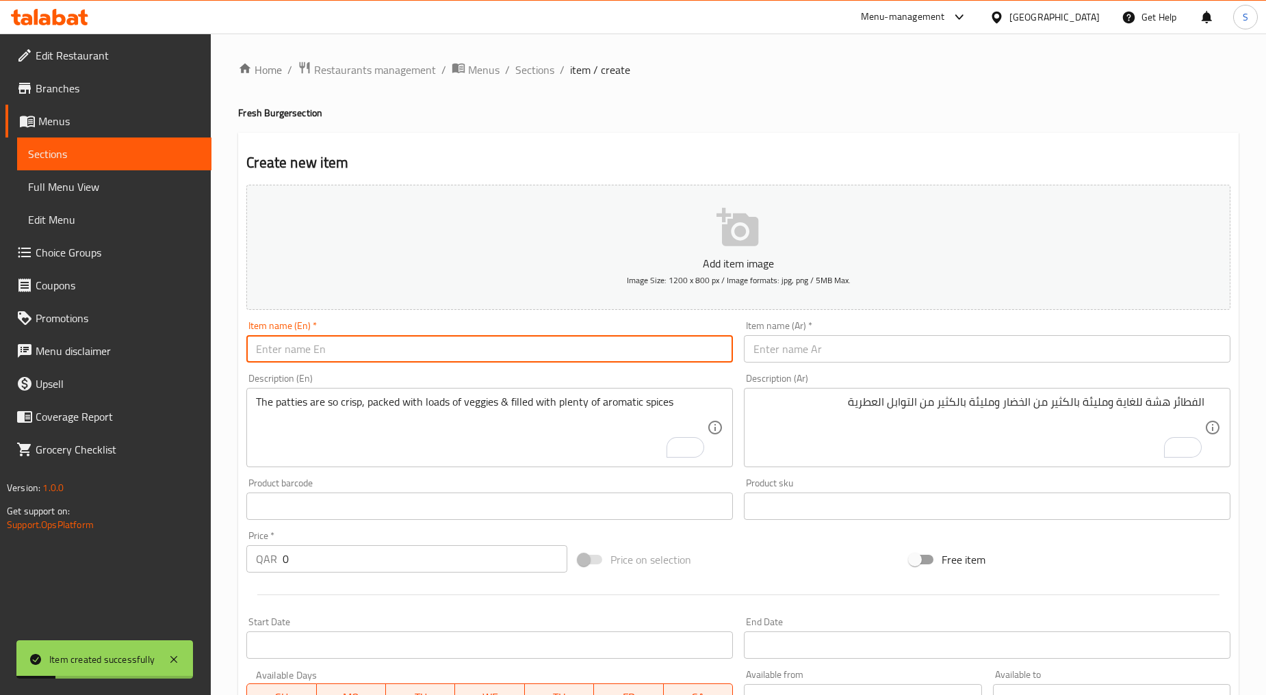
click at [342, 343] on input "text" at bounding box center [489, 348] width 486 height 27
paste input "BEEF N CHEESY"
click at [342, 343] on input "BEEF N CHEESY" at bounding box center [489, 348] width 486 height 27
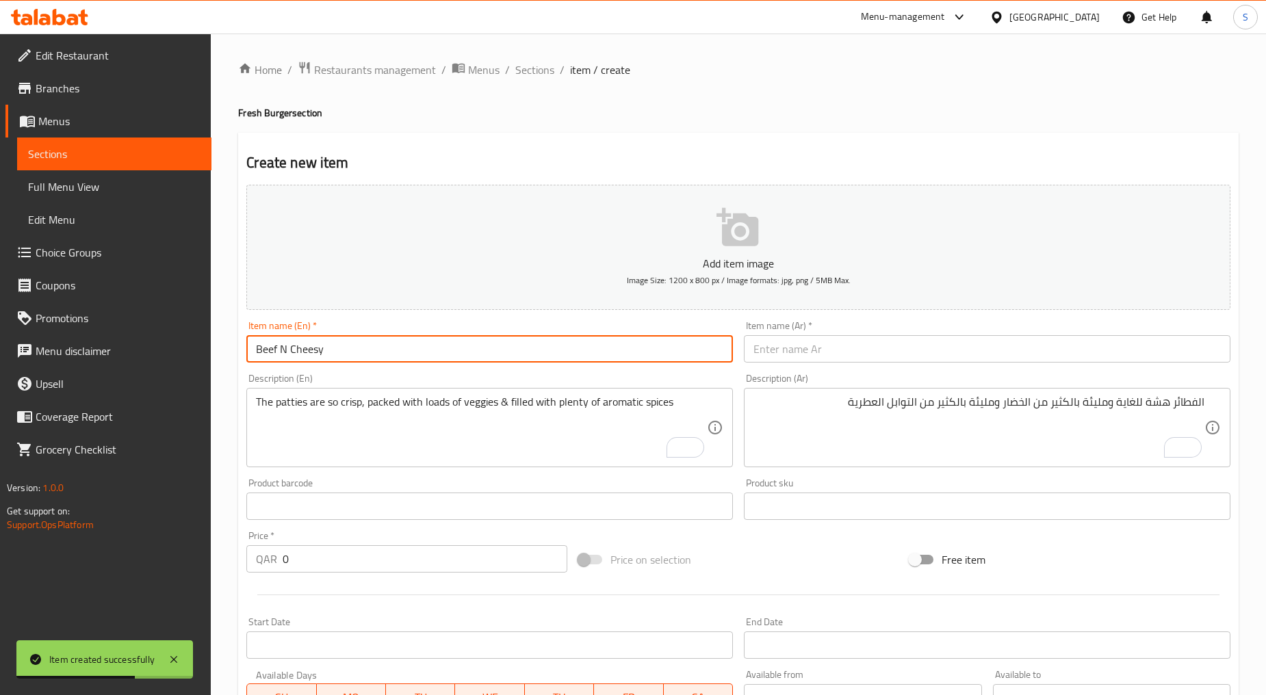
type input "Beef N Cheesy"
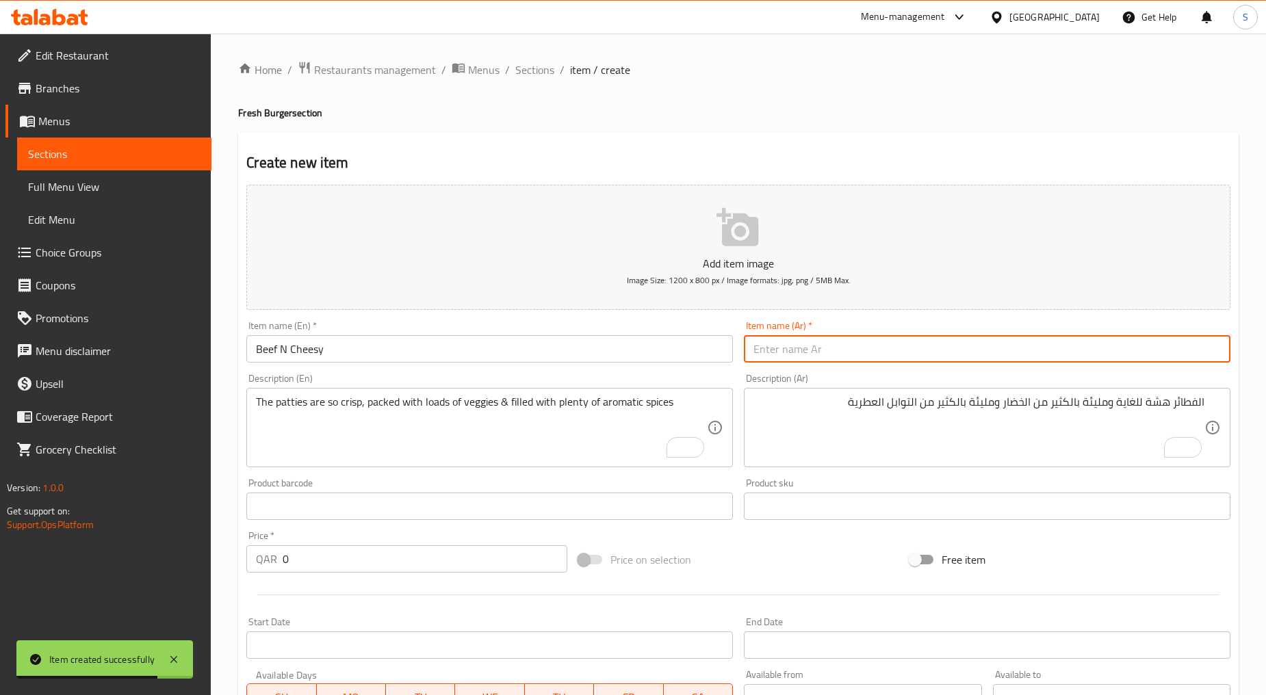
click at [811, 352] on input "text" at bounding box center [987, 348] width 486 height 27
paste input "لحم وجبن"
click at [777, 354] on input "لحم وجبن" at bounding box center [987, 348] width 486 height 27
type input "لحم بقري وجبن"
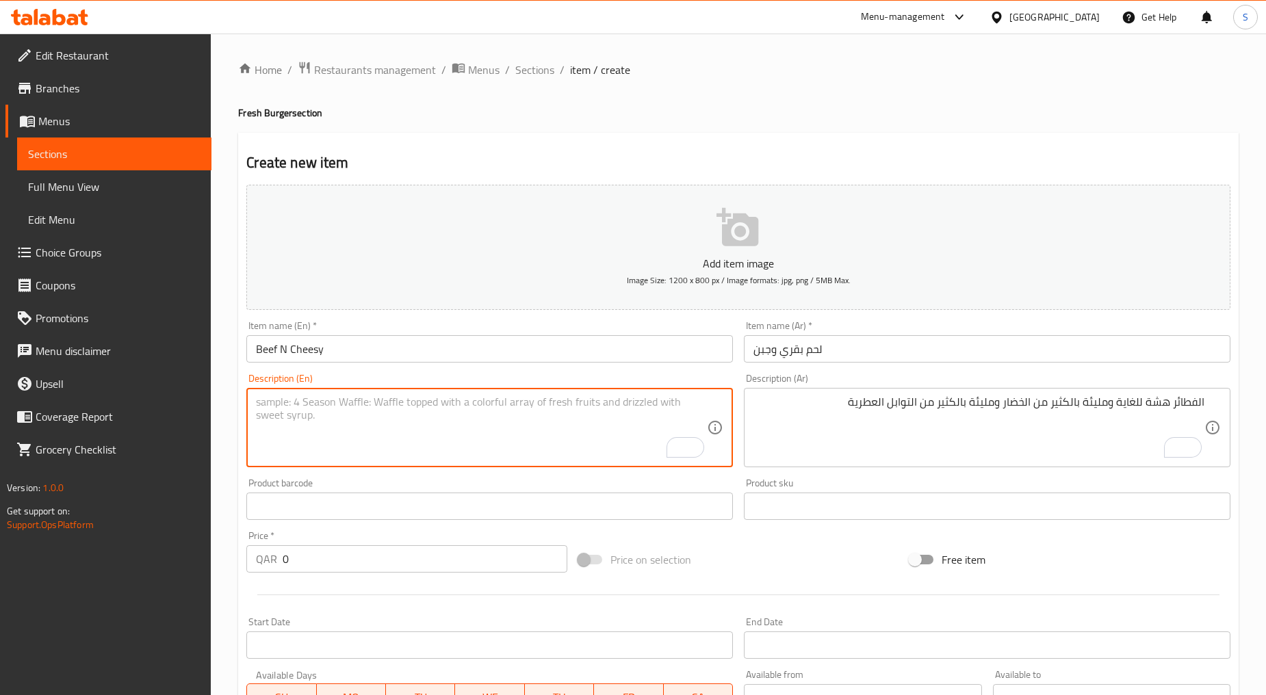
click at [389, 426] on textarea "To enrich screen reader interactions, please activate Accessibility in Grammarl…" at bounding box center [481, 427] width 451 height 65
paste textarea "juicy beef, gooey cheese, and that perfect blend in bun with veg"
click at [389, 426] on textarea "juicy beef, gooey cheese, and that perfect blend in bun with veg" at bounding box center [481, 427] width 451 height 65
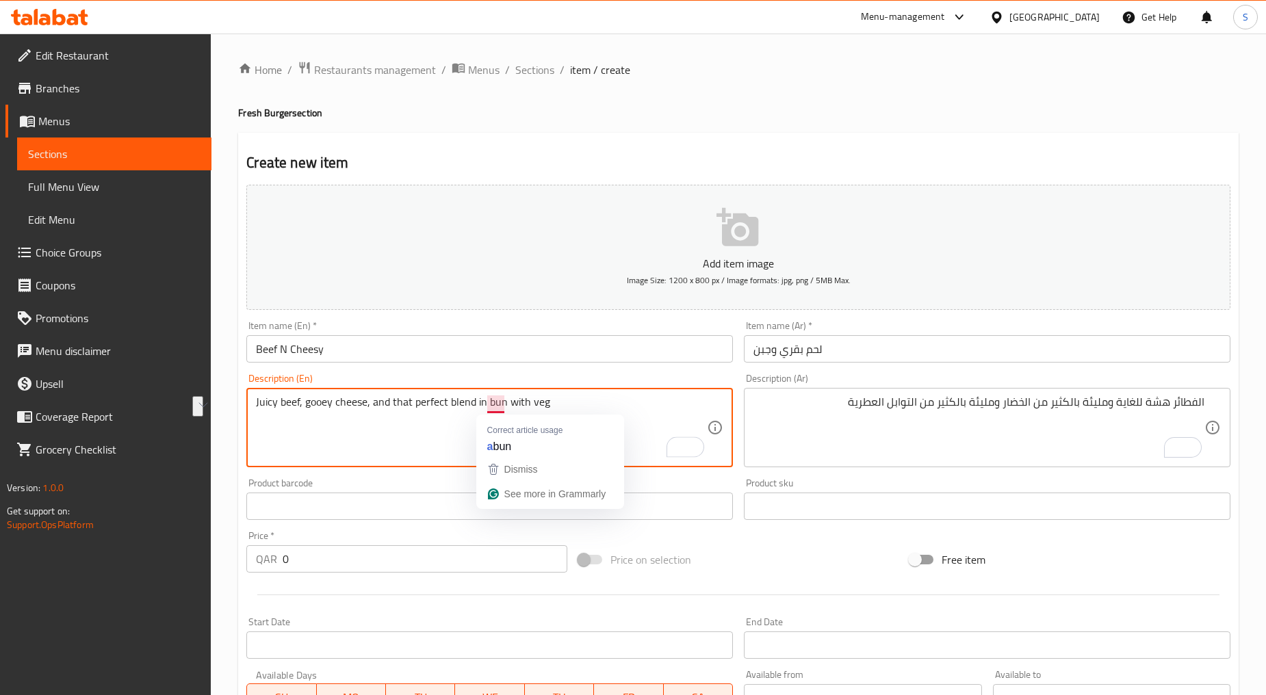
type textarea "Juicy beef, gooey cheese, and that perfect blend in bun with veg"
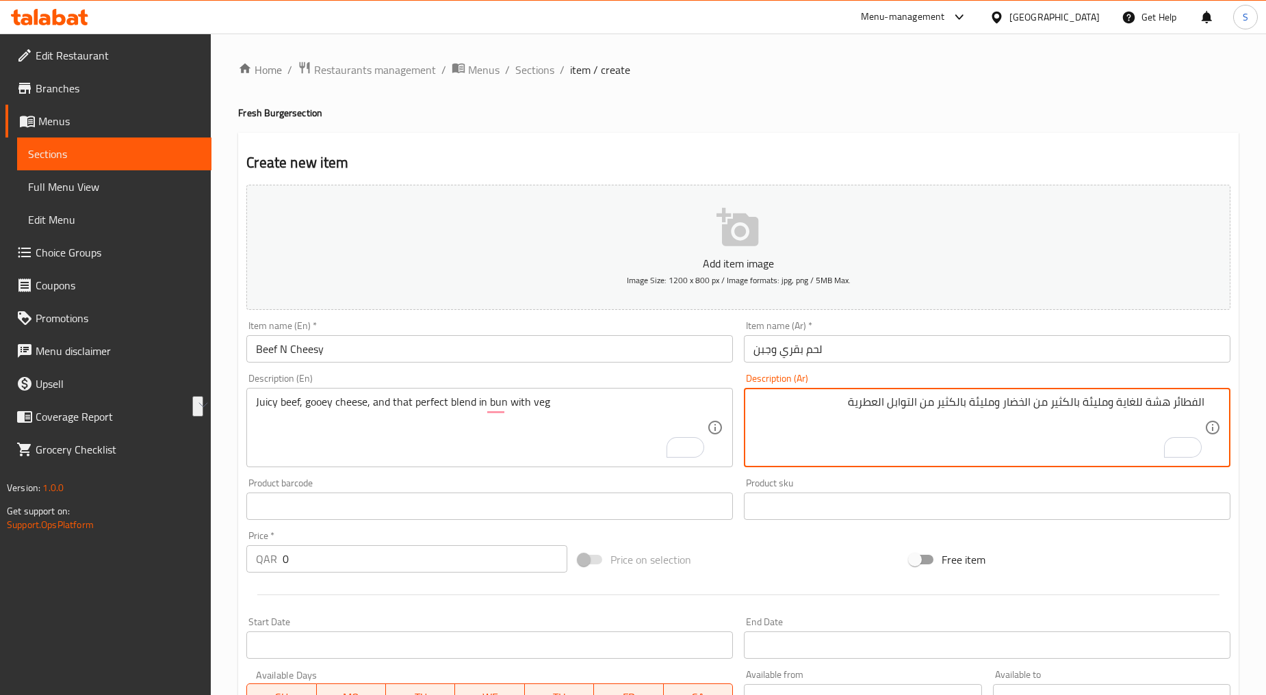
click at [854, 441] on textarea "الفطائر هشة للغاية ومليئة بالكثير من الخضار ومليئة بالكثير من التوابل العطرية" at bounding box center [978, 427] width 451 height 65
paste textarea "لحم بقري طري، جبنة لزجة، وهذا المزيج المثالي في الخبز مع الخضار"
type textarea "لحم بقري طري، جبنة لزجة، وهذا المزيج المثالي في الخبز مع الخضار"
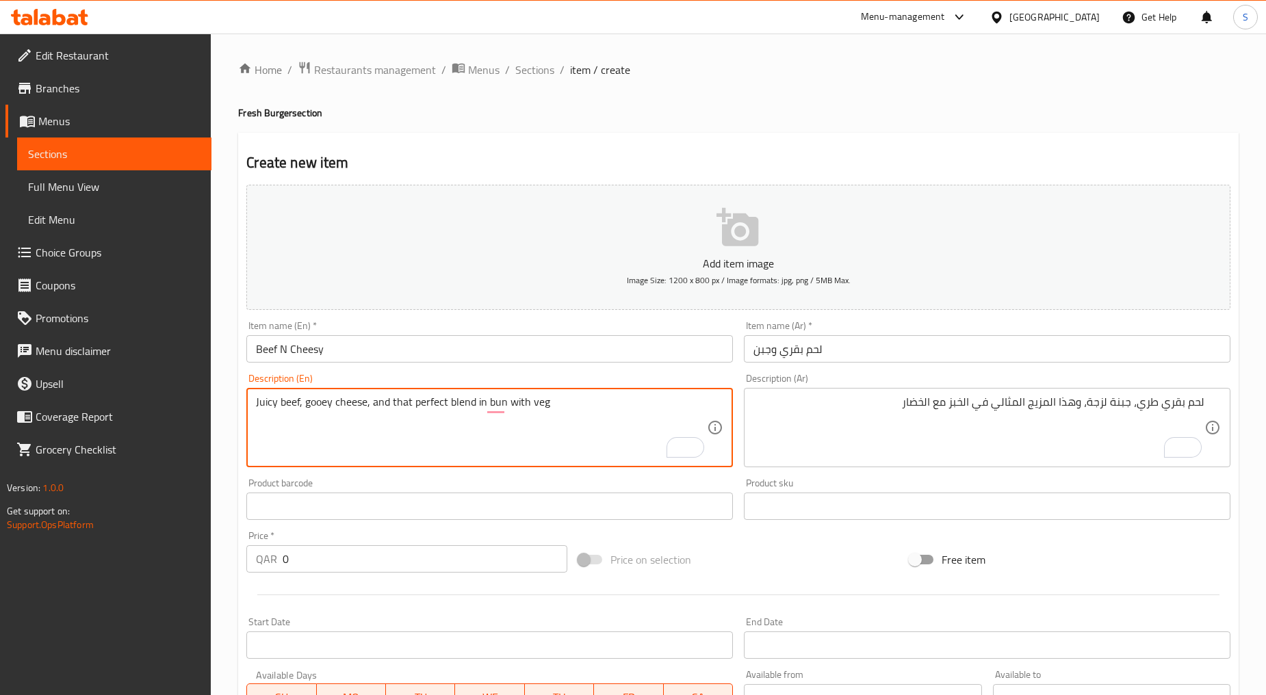
click at [316, 407] on textarea "Juicy beef, gooey cheese, and that perfect blend in bun with veg" at bounding box center [481, 427] width 451 height 65
click at [340, 550] on input "0" at bounding box center [425, 558] width 285 height 27
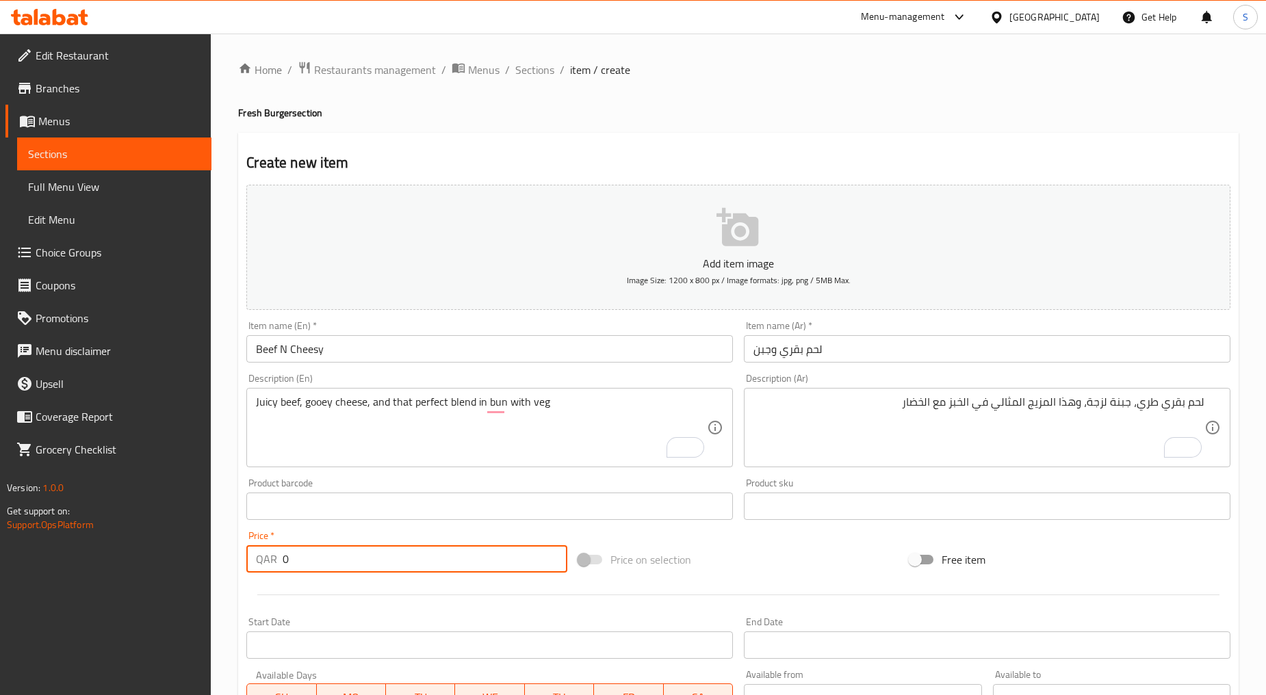
click at [340, 550] on input "0" at bounding box center [425, 558] width 285 height 27
paste input "2"
type input "20"
click at [354, 596] on div at bounding box center [738, 595] width 995 height 34
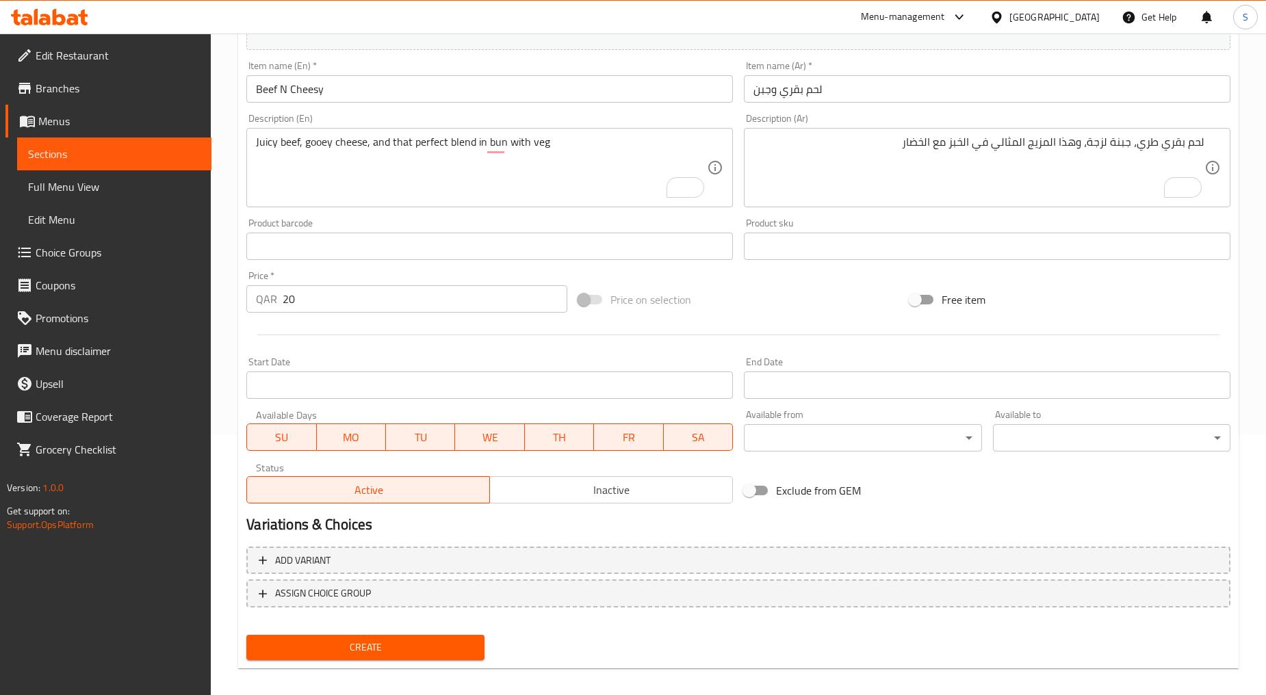
scroll to position [269, 0]
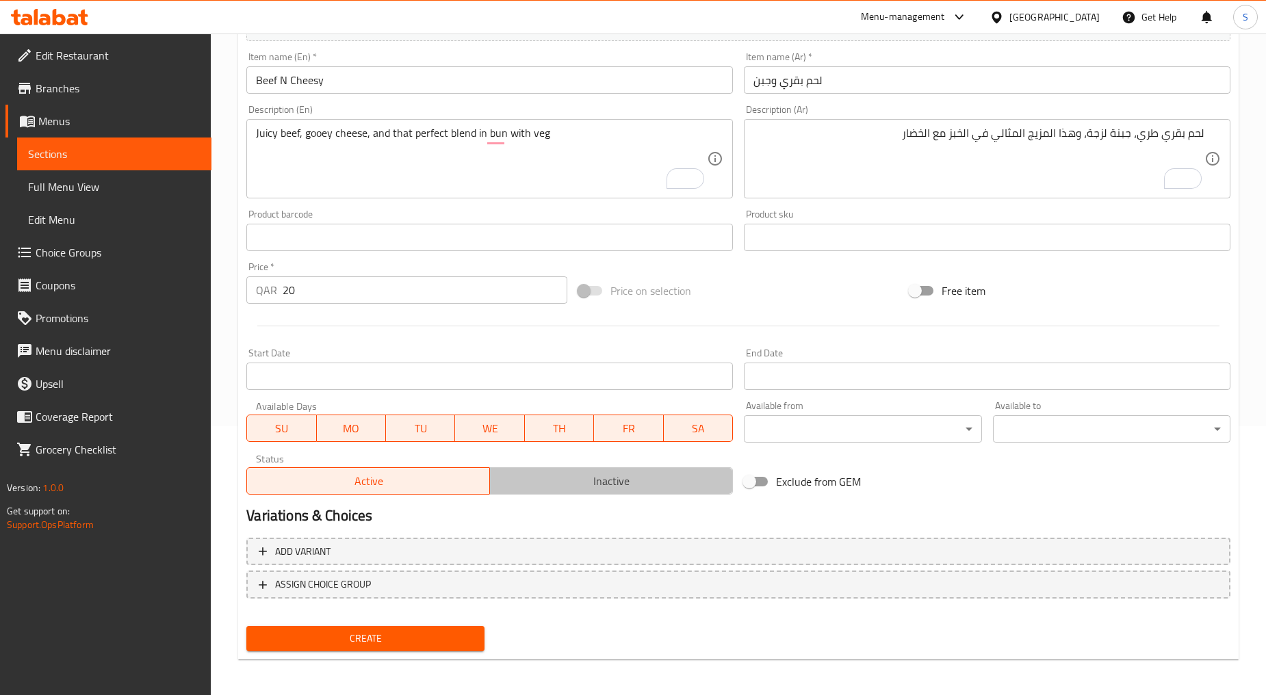
click at [569, 489] on span "Inactive" at bounding box center [611, 481] width 232 height 20
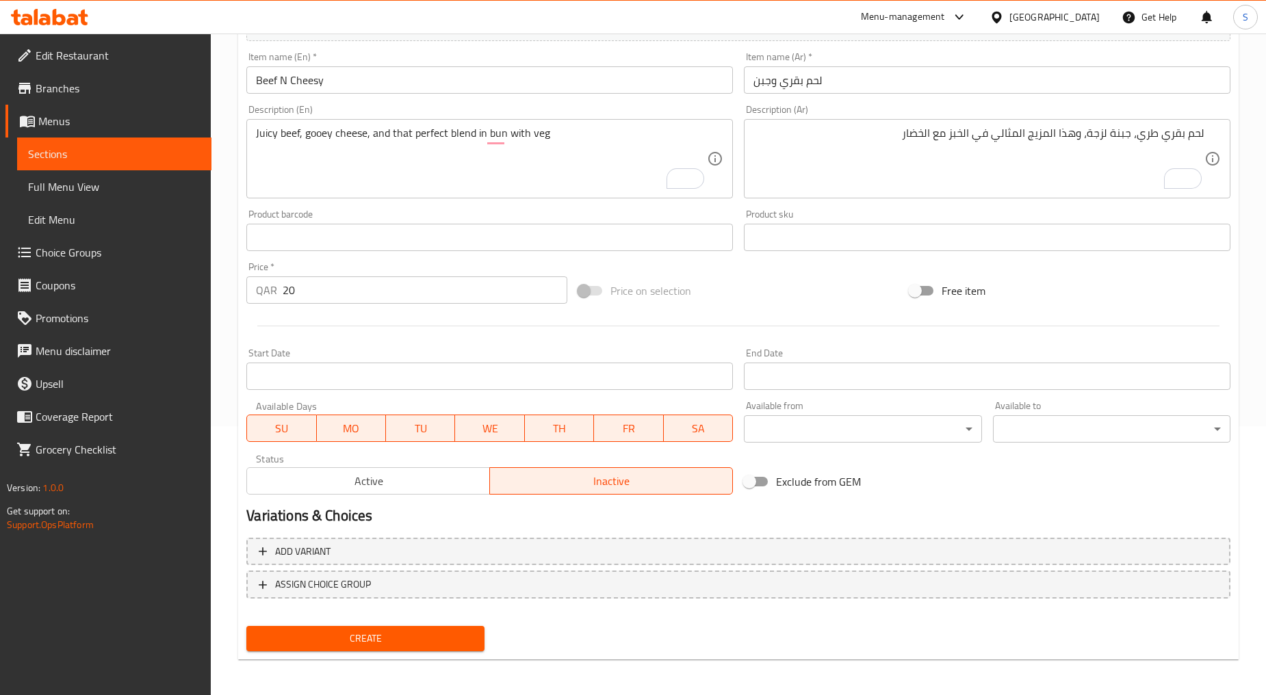
click at [333, 636] on span "Create" at bounding box center [365, 638] width 216 height 17
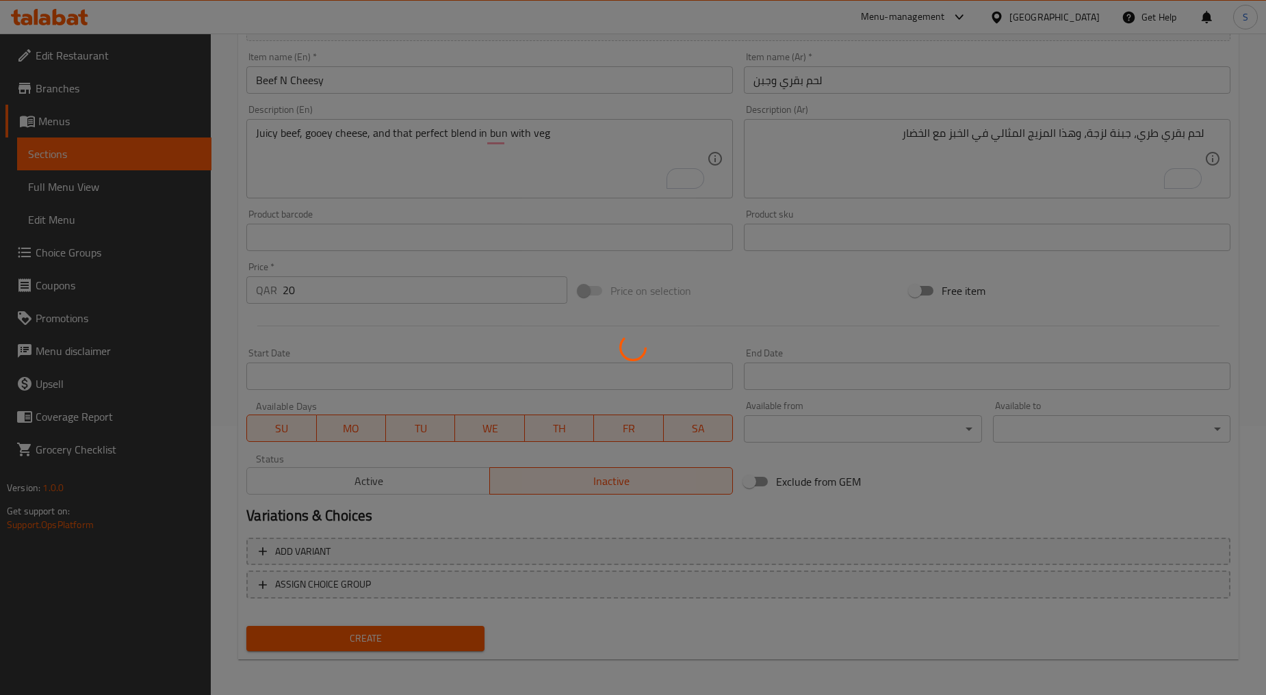
type input "0"
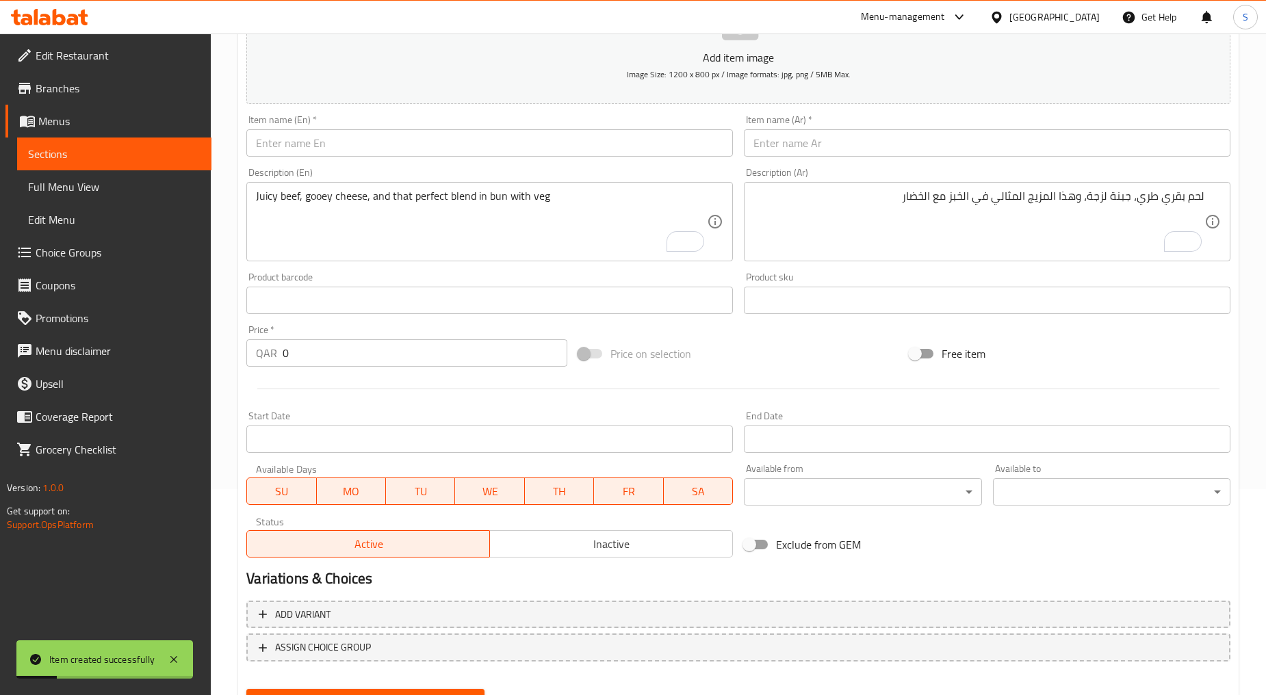
scroll to position [193, 0]
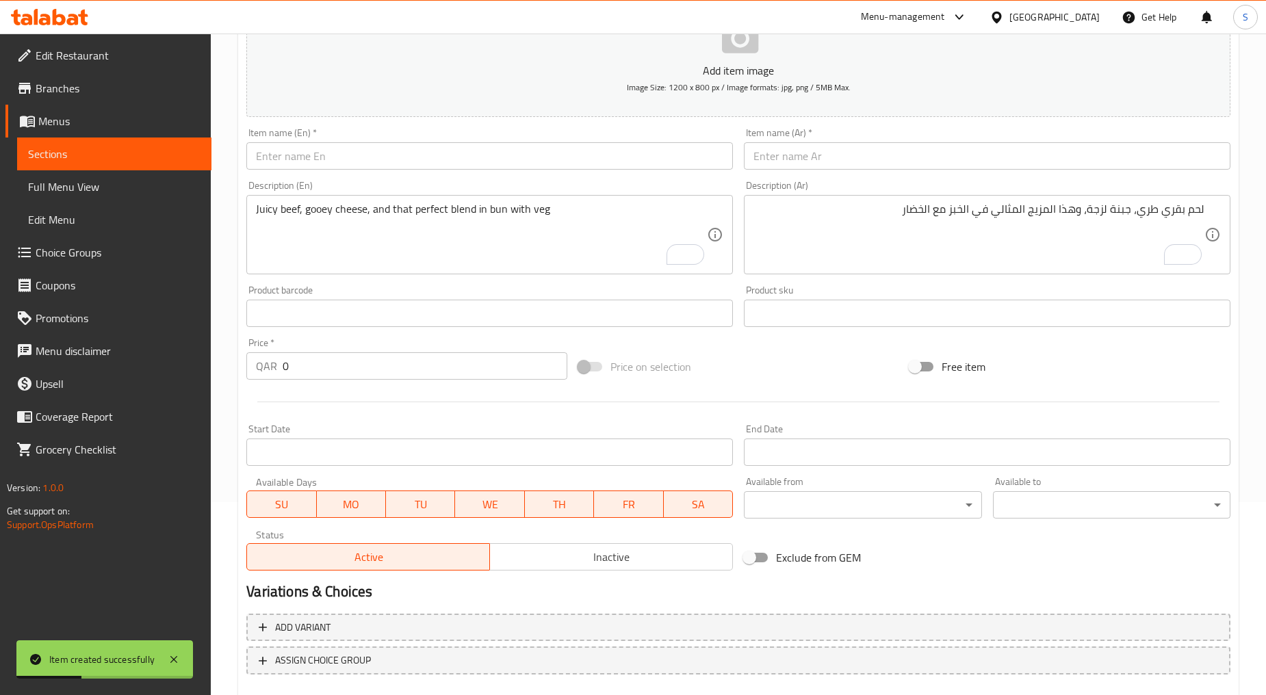
click at [335, 160] on input "text" at bounding box center [489, 155] width 486 height 27
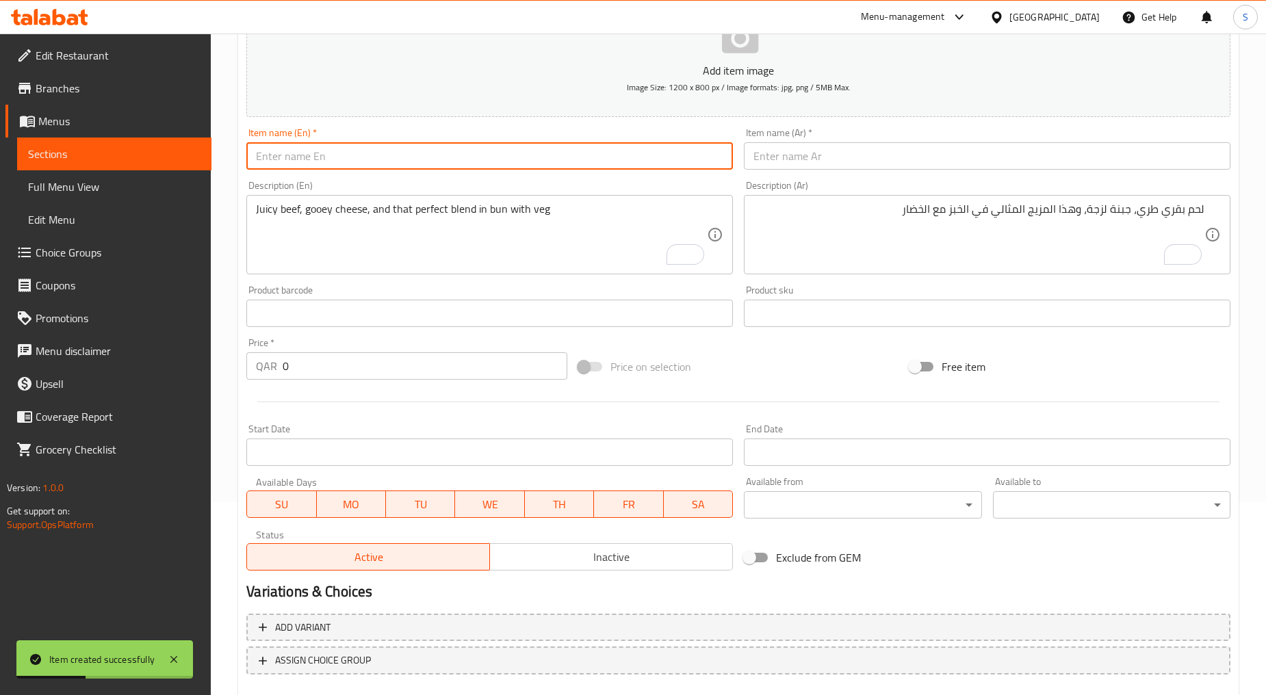
paste input "MEGA HOTDOG"
click at [335, 161] on input "MEGA HOTDOG" at bounding box center [489, 155] width 486 height 27
click at [299, 155] on input "Mega Hotdog" at bounding box center [489, 155] width 486 height 27
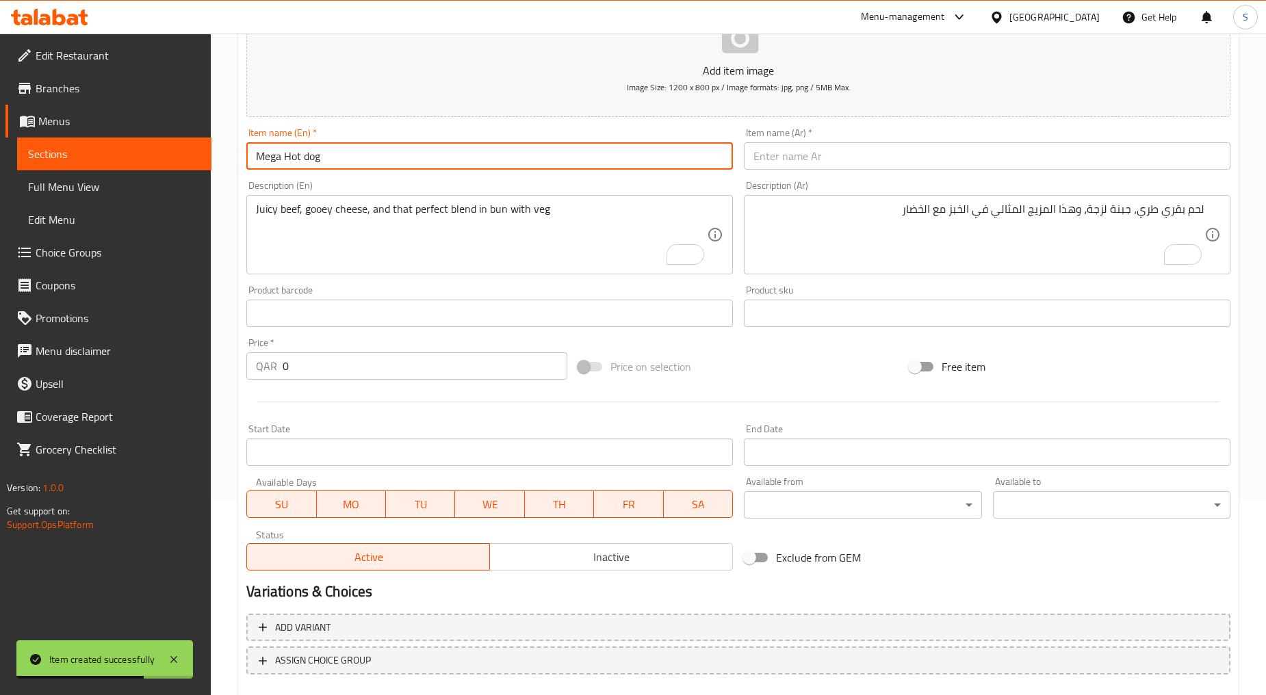
click at [309, 161] on input "Mega Hot dog" at bounding box center [489, 155] width 486 height 27
type input "Mega Hot Dog"
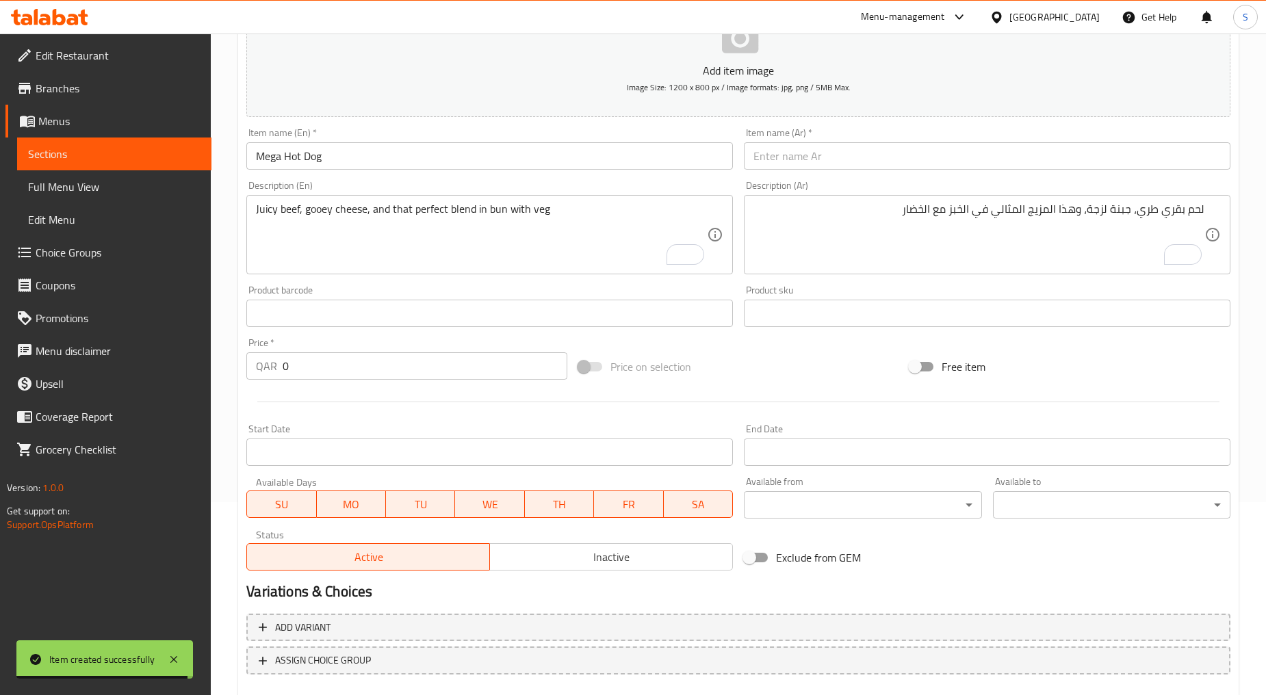
click at [847, 134] on div "Item name (Ar)   * Item name (Ar) *" at bounding box center [987, 149] width 486 height 42
click at [832, 162] on input "text" at bounding box center [987, 155] width 486 height 27
paste input "نقائق العملاق"
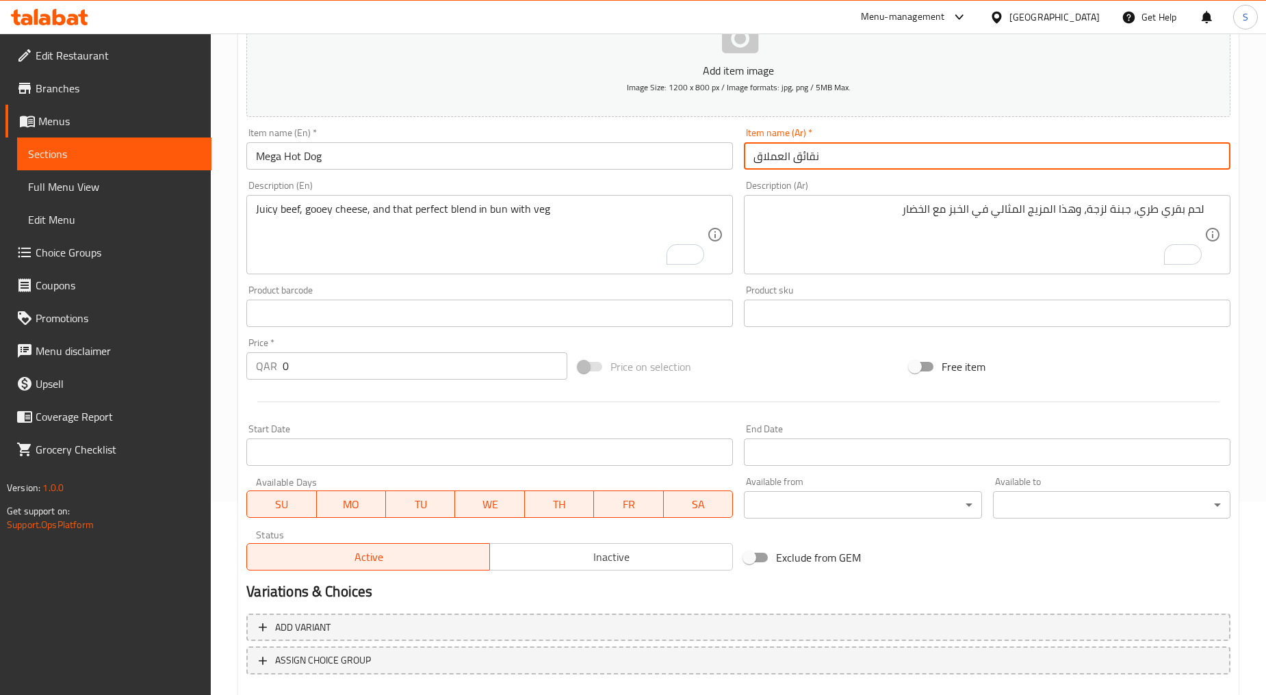
click at [799, 159] on input "نقائق العملاق" at bounding box center [987, 155] width 486 height 27
type input "نقانق العملاق"
click at [345, 237] on textarea "Juicy beef, gooey cheese, and that perfect blend in bun with veg" at bounding box center [481, 235] width 451 height 65
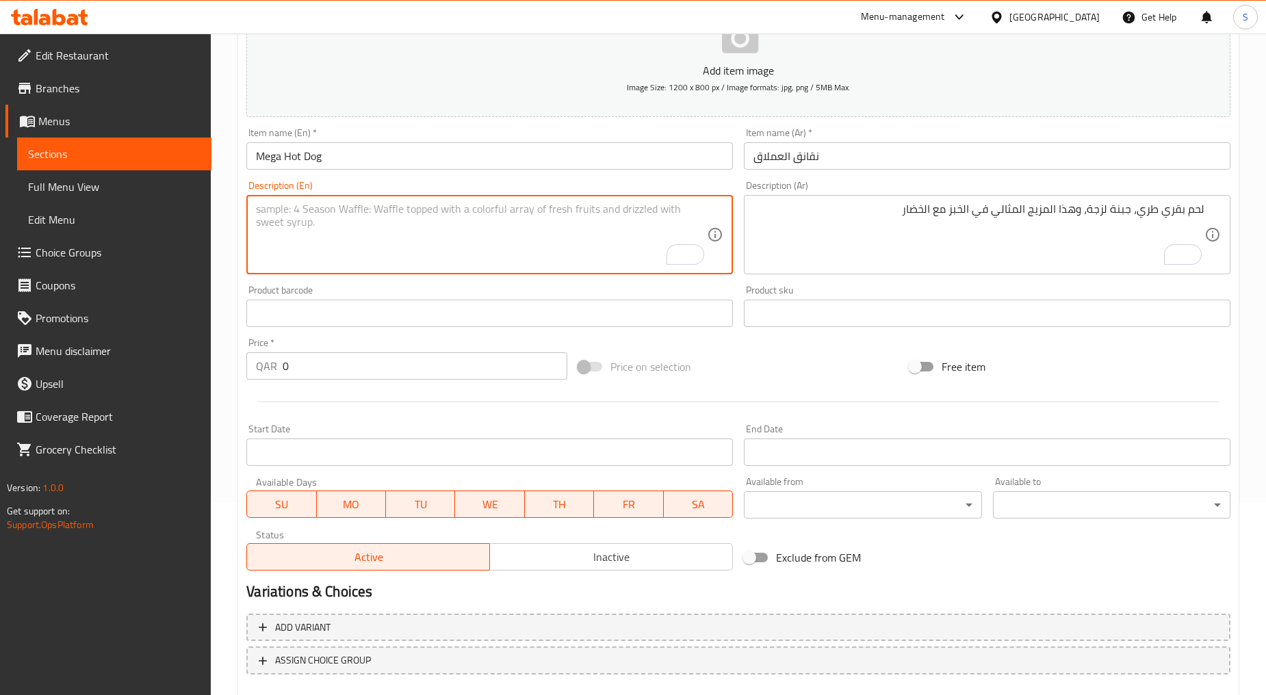
paste textarea "Chicken hotdog inside the bun with slice of cheese"
click at [345, 235] on textarea "Chicken hotdog inside the bun with slice of cheese" at bounding box center [481, 235] width 451 height 65
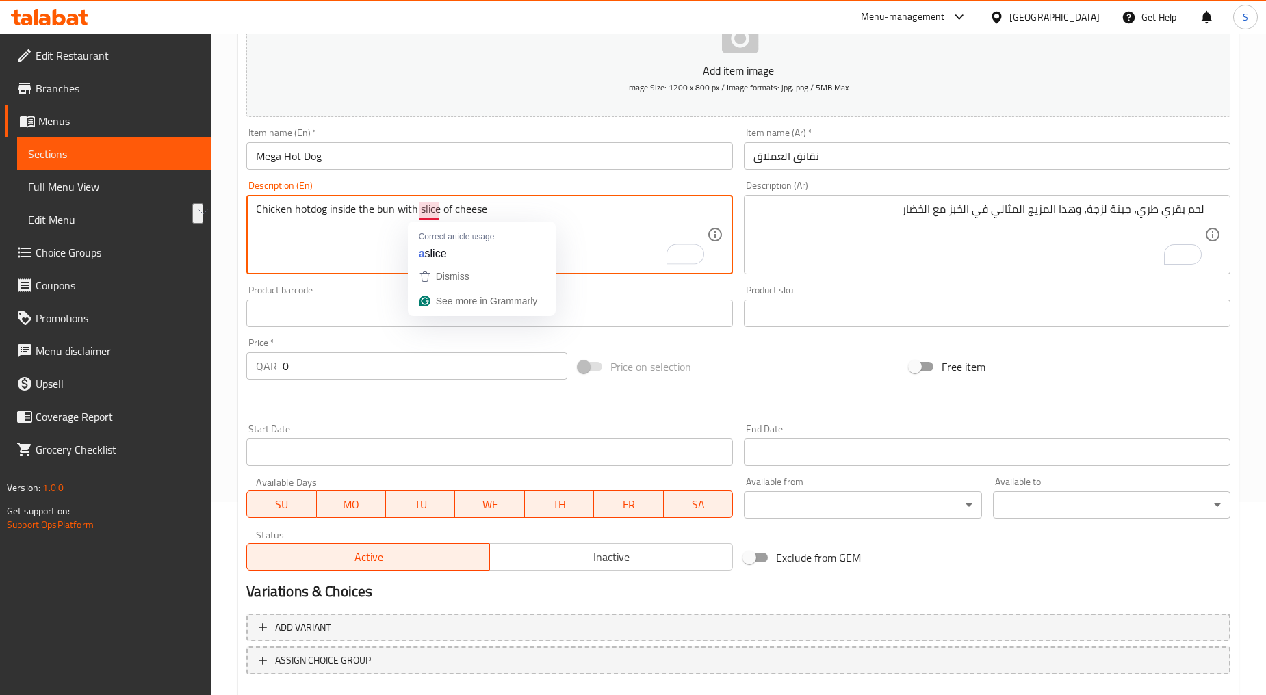
type textarea "Chicken hotdog inside the bun with slice of cheese"
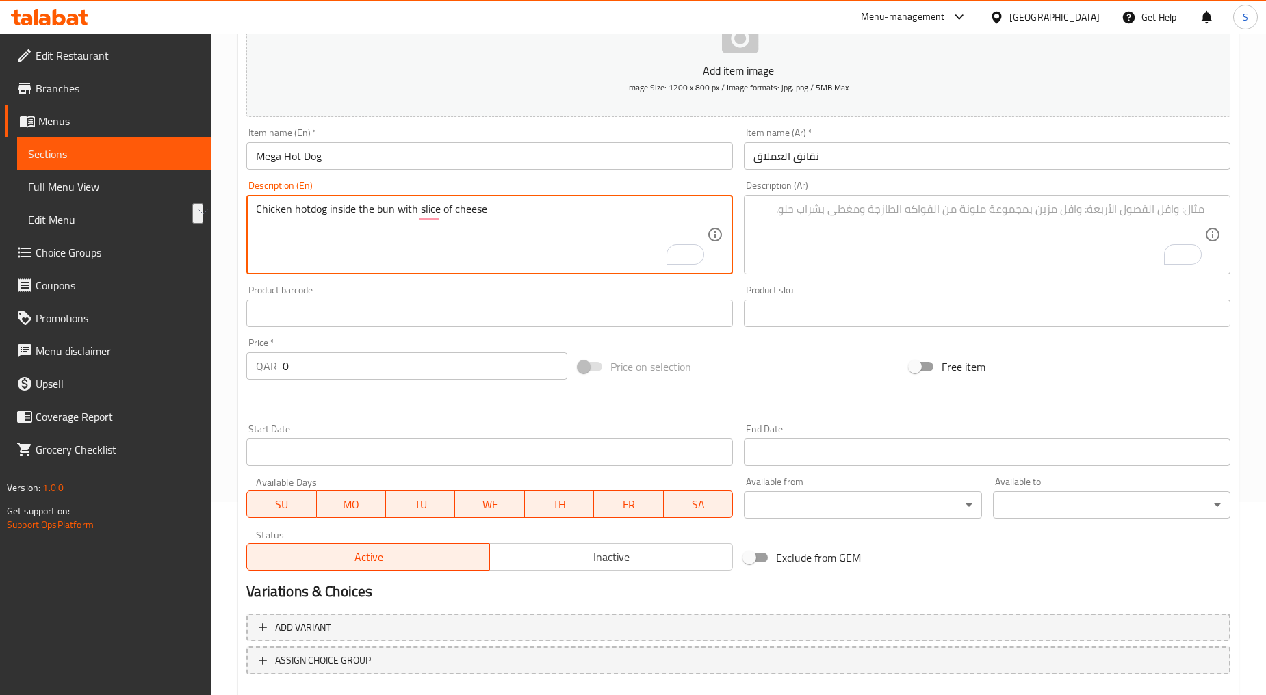
click at [891, 245] on textarea "To enrich screen reader interactions, please activate Accessibility in Grammarl…" at bounding box center [978, 235] width 451 height 65
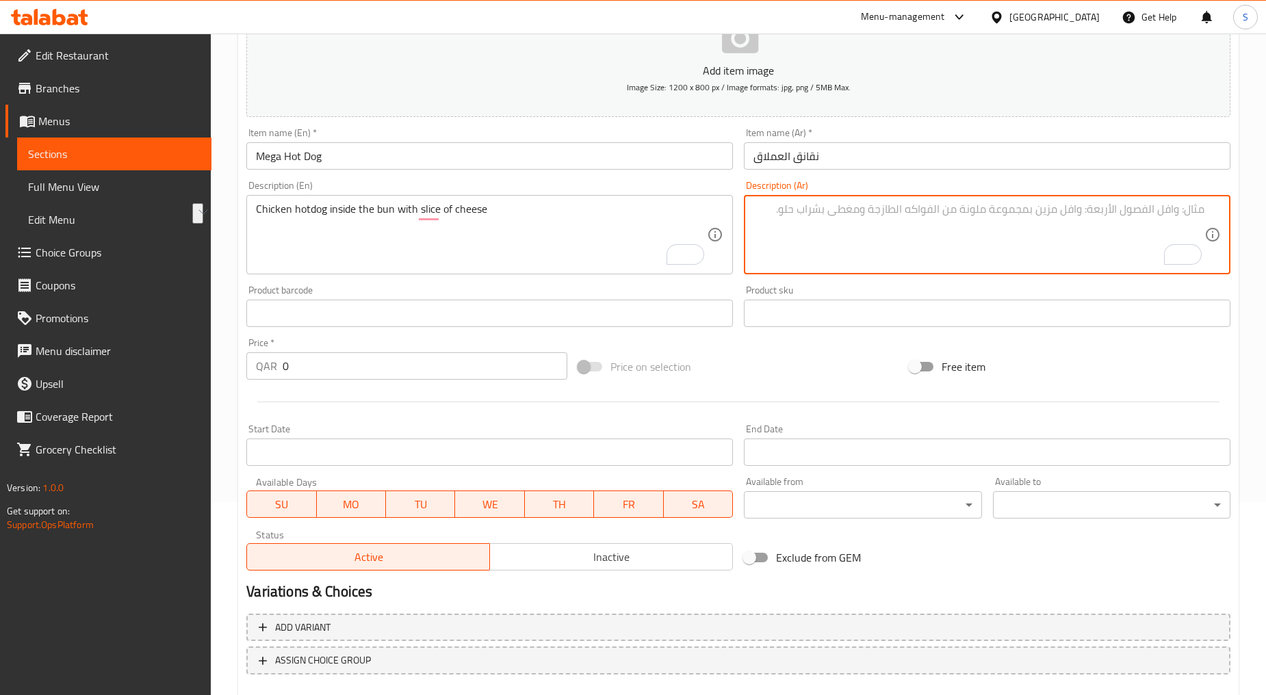
paste textarea "نقانق دجاج داخل الخبز مع شريحة جبن"
type textarea "نقانق دجاج داخل الخبز مع شريحة جبن"
click at [313, 363] on input "0" at bounding box center [425, 365] width 285 height 27
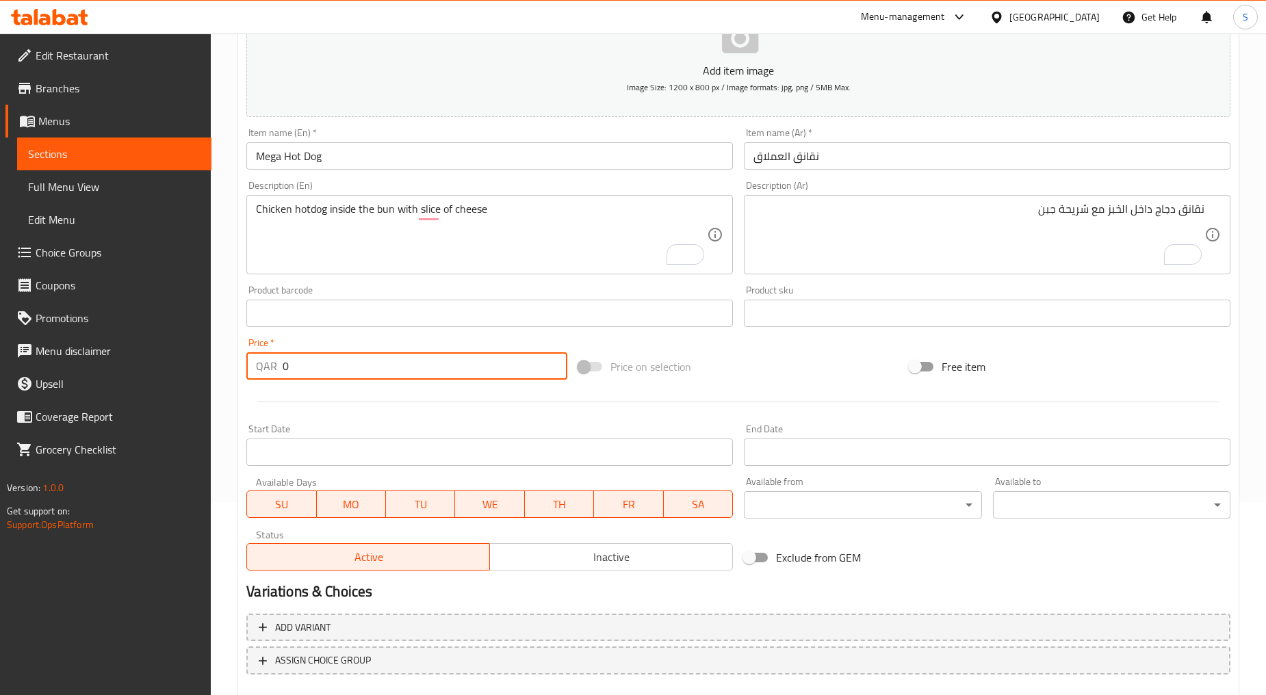
click at [313, 363] on input "0" at bounding box center [425, 365] width 285 height 27
paste input "18"
type input "18"
click at [678, 561] on span "Inactive" at bounding box center [611, 557] width 232 height 20
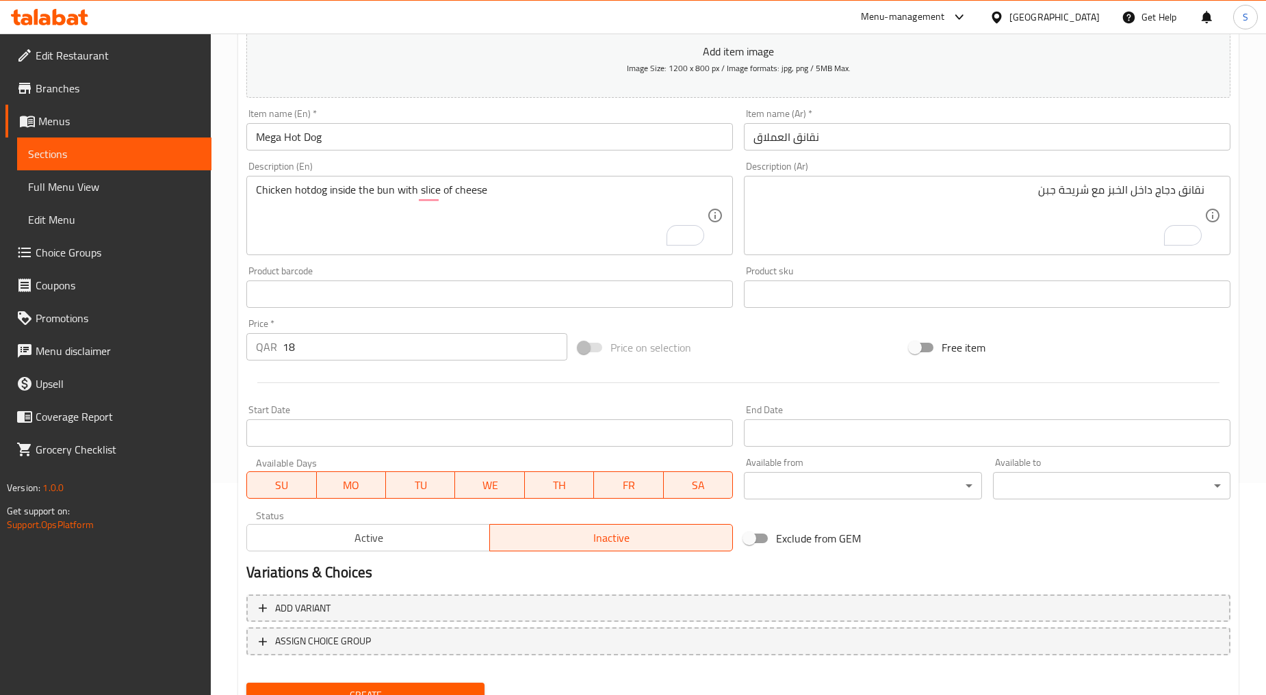
scroll to position [269, 0]
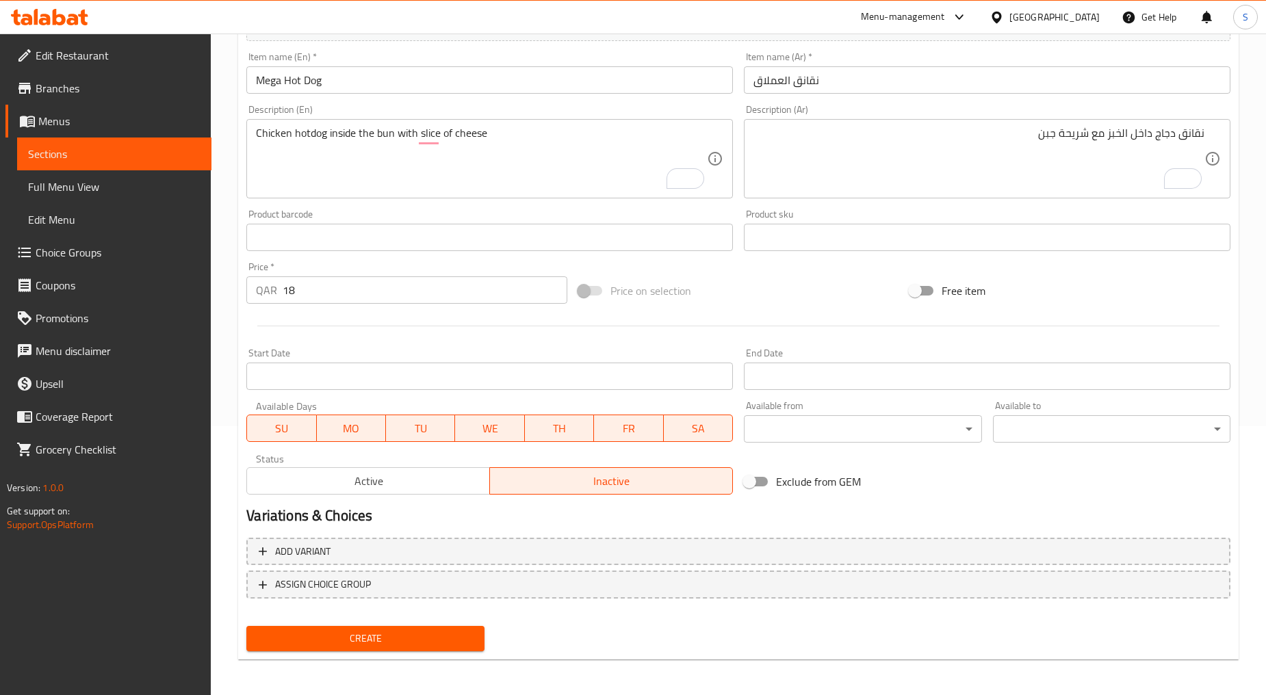
click at [415, 638] on span "Create" at bounding box center [365, 638] width 216 height 17
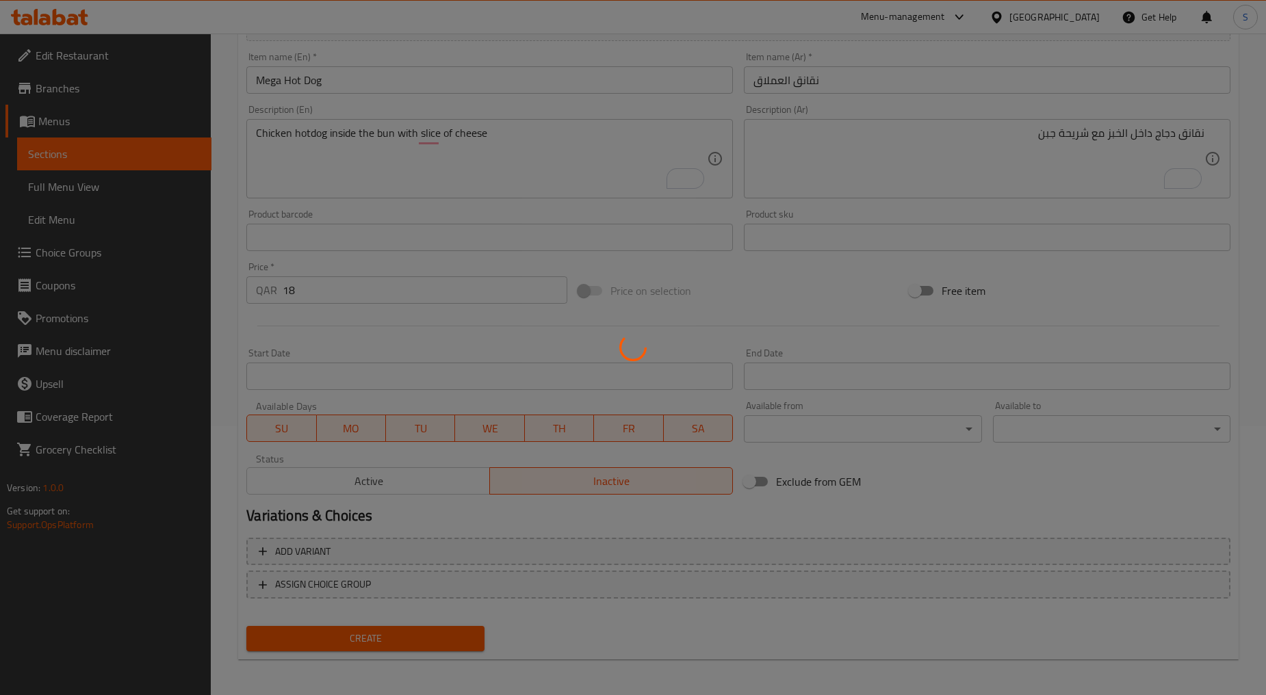
type input "0"
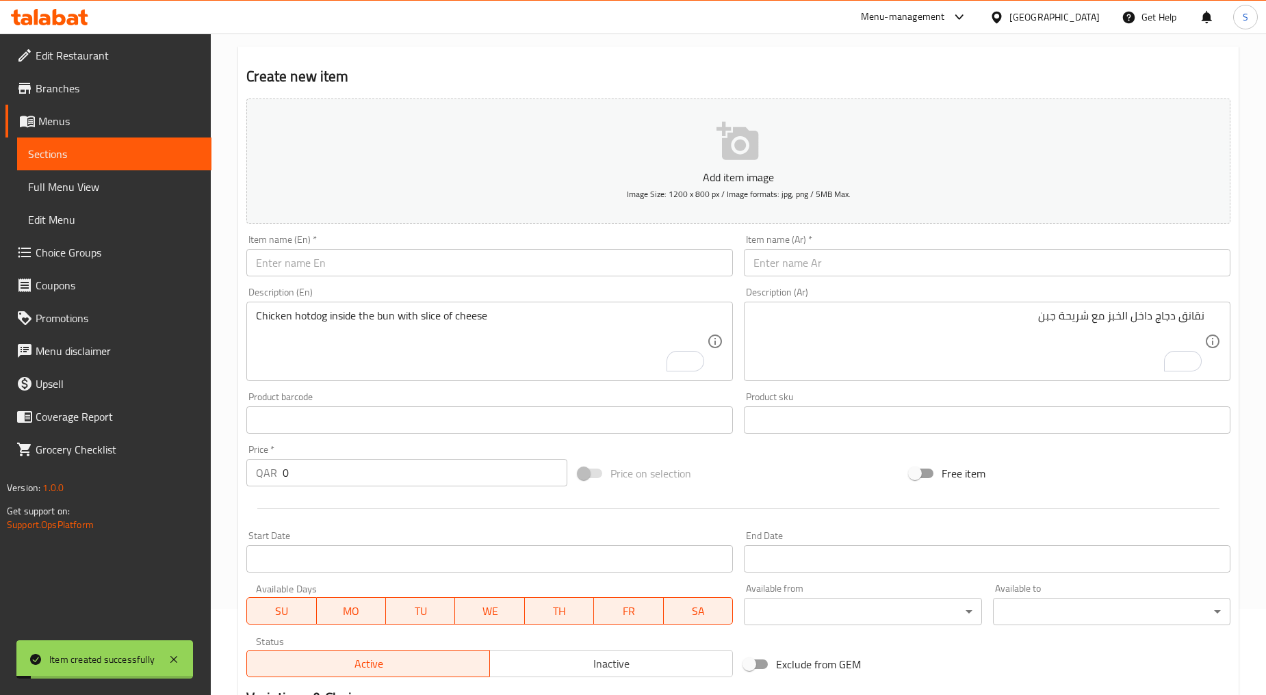
scroll to position [0, 0]
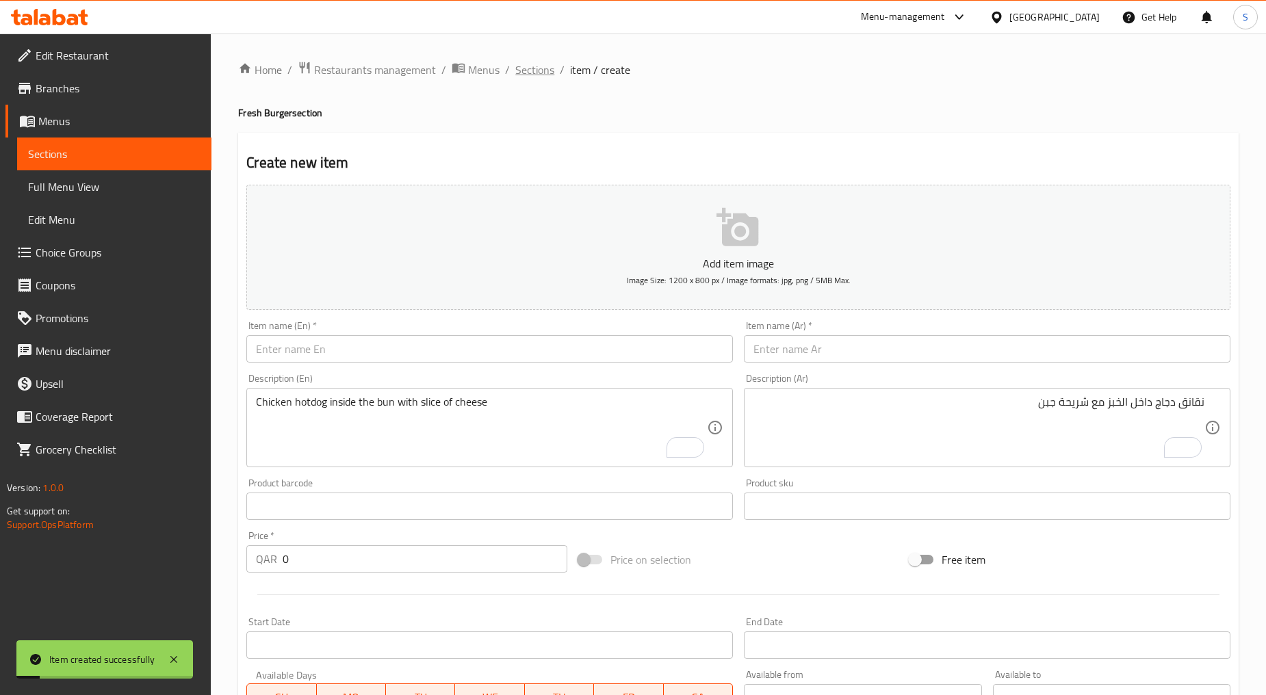
click at [530, 72] on span "Sections" at bounding box center [534, 70] width 39 height 16
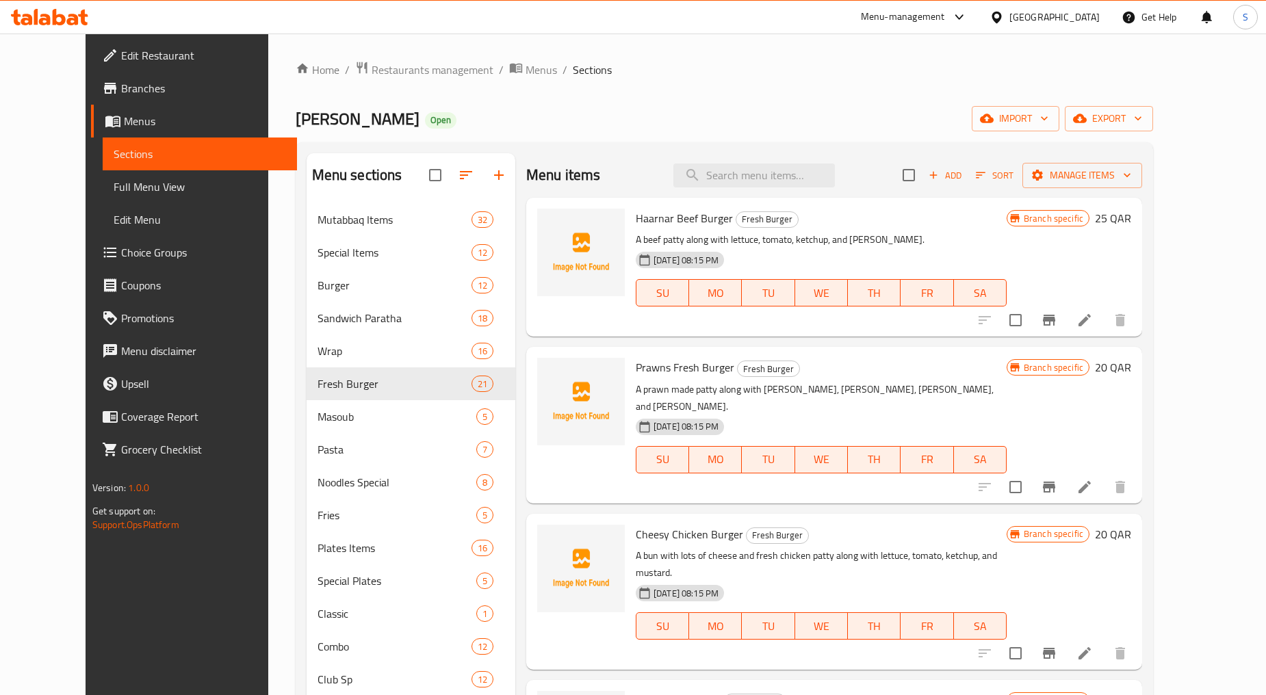
click at [1057, 322] on icon "Branch-specific-item" at bounding box center [1049, 320] width 16 height 16
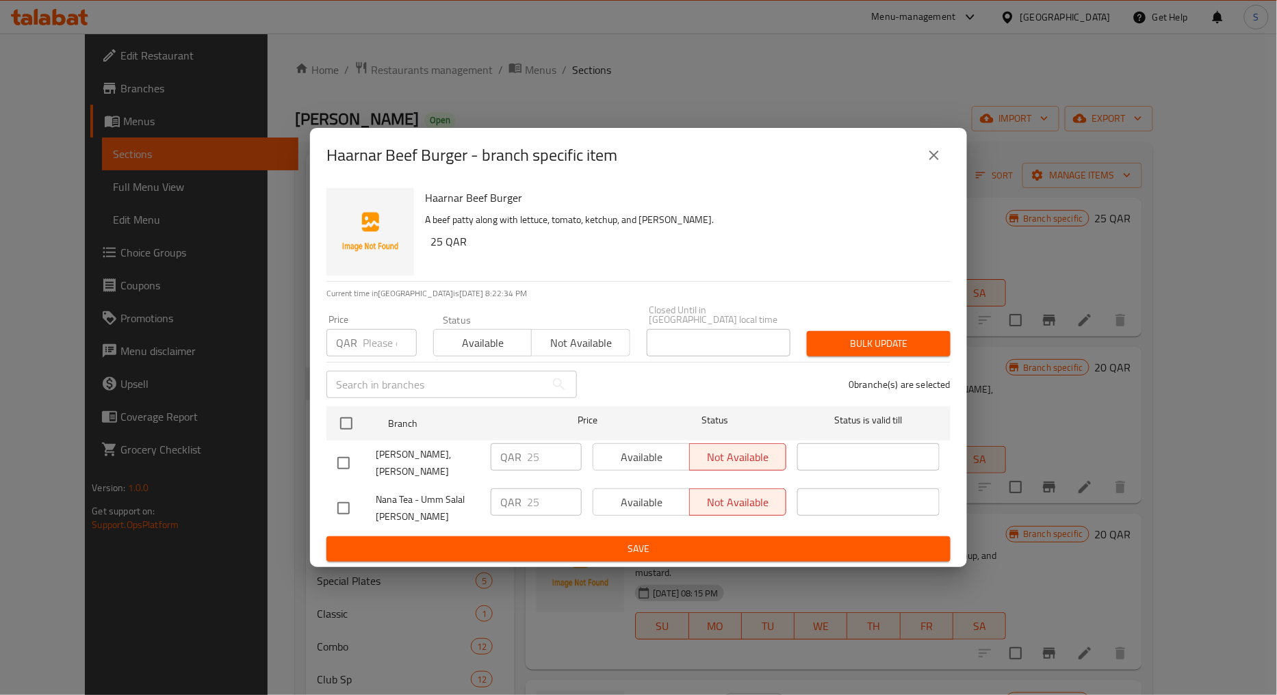
click at [937, 164] on icon "close" at bounding box center [934, 155] width 16 height 16
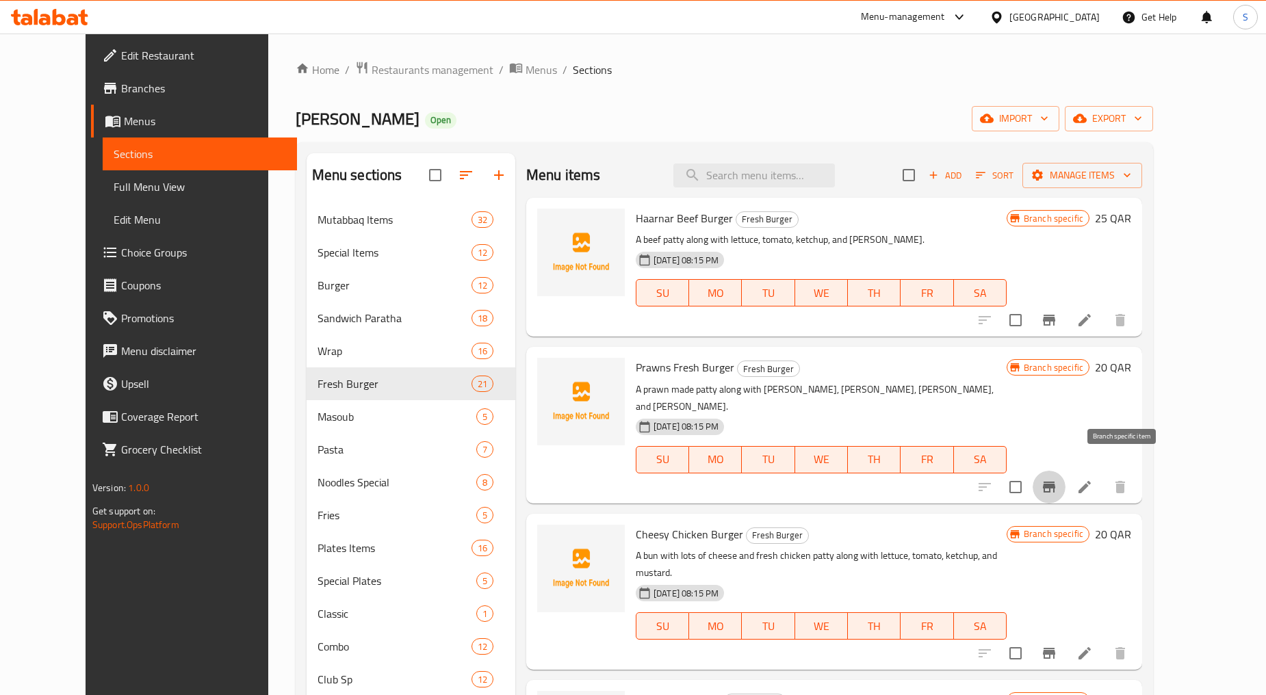
click at [1057, 479] on icon "Branch-specific-item" at bounding box center [1049, 487] width 16 height 16
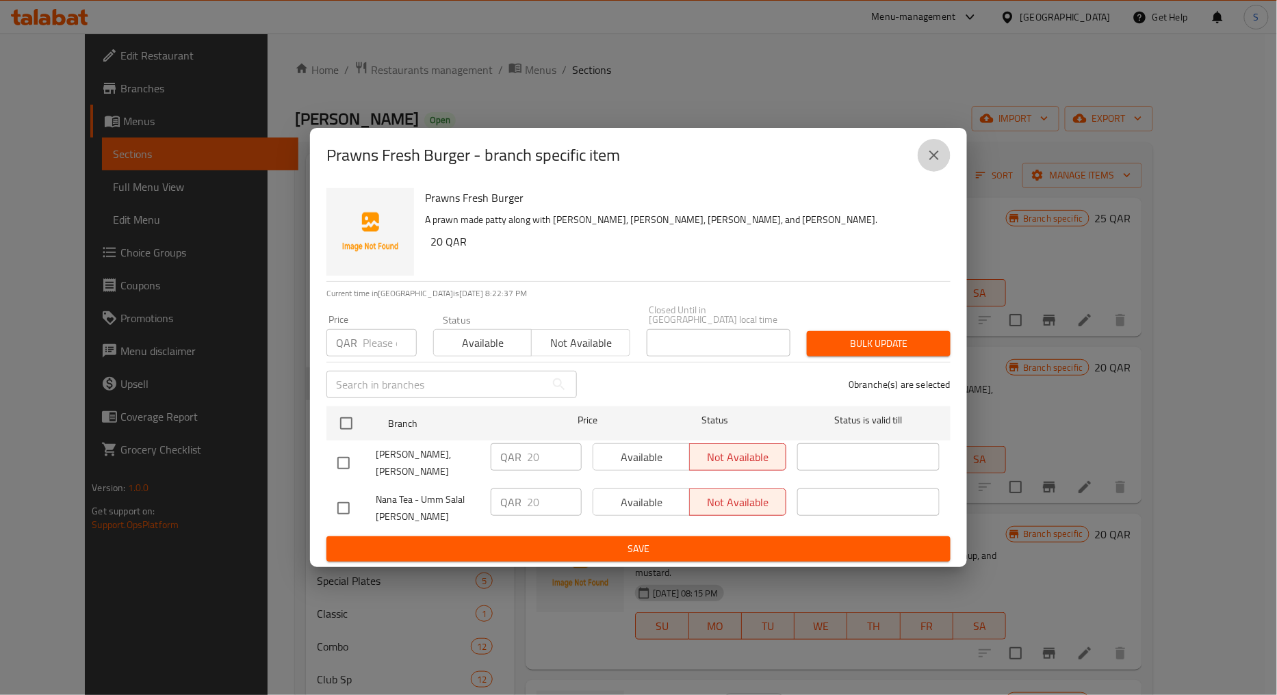
click at [935, 164] on icon "close" at bounding box center [934, 155] width 16 height 16
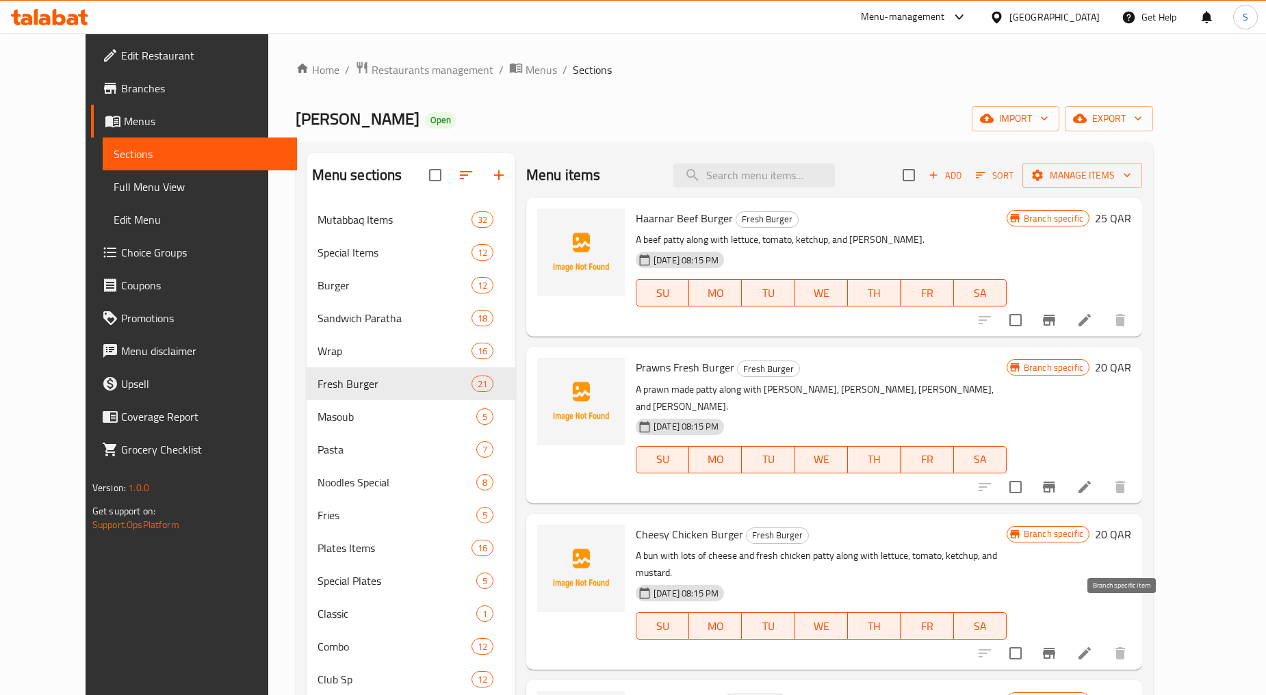
click at [1057, 645] on icon "Branch-specific-item" at bounding box center [1049, 653] width 16 height 16
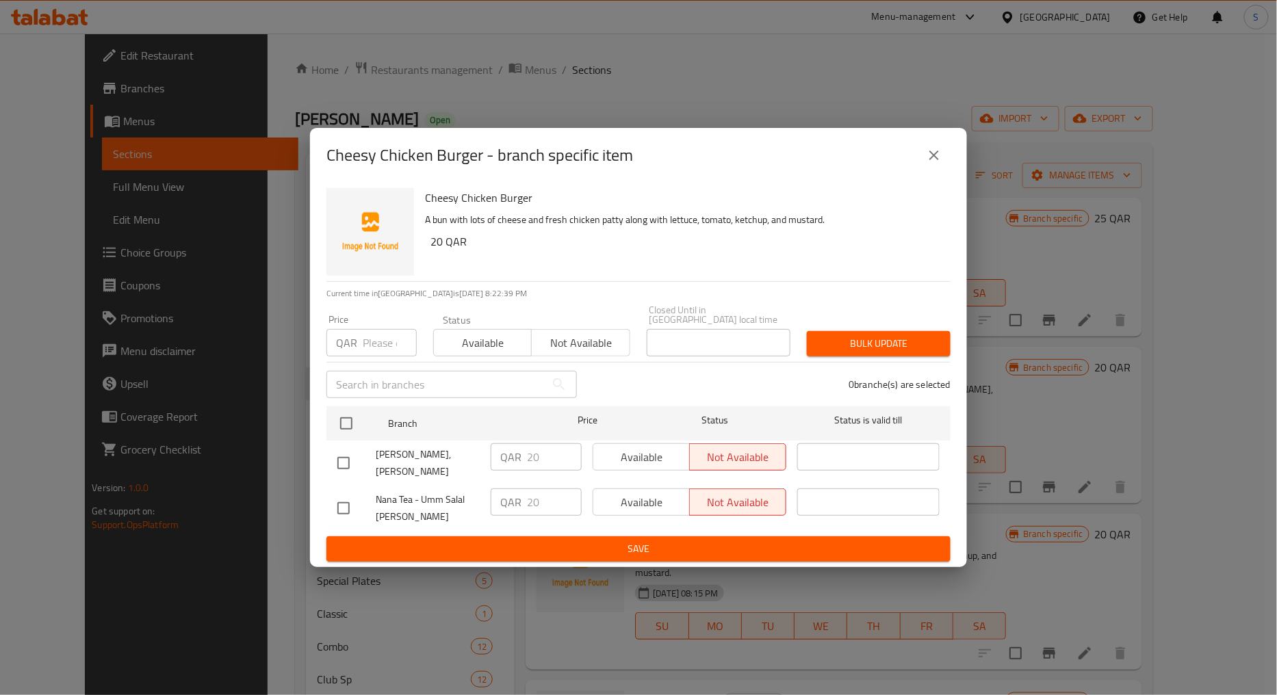
click at [934, 156] on button "close" at bounding box center [933, 155] width 33 height 33
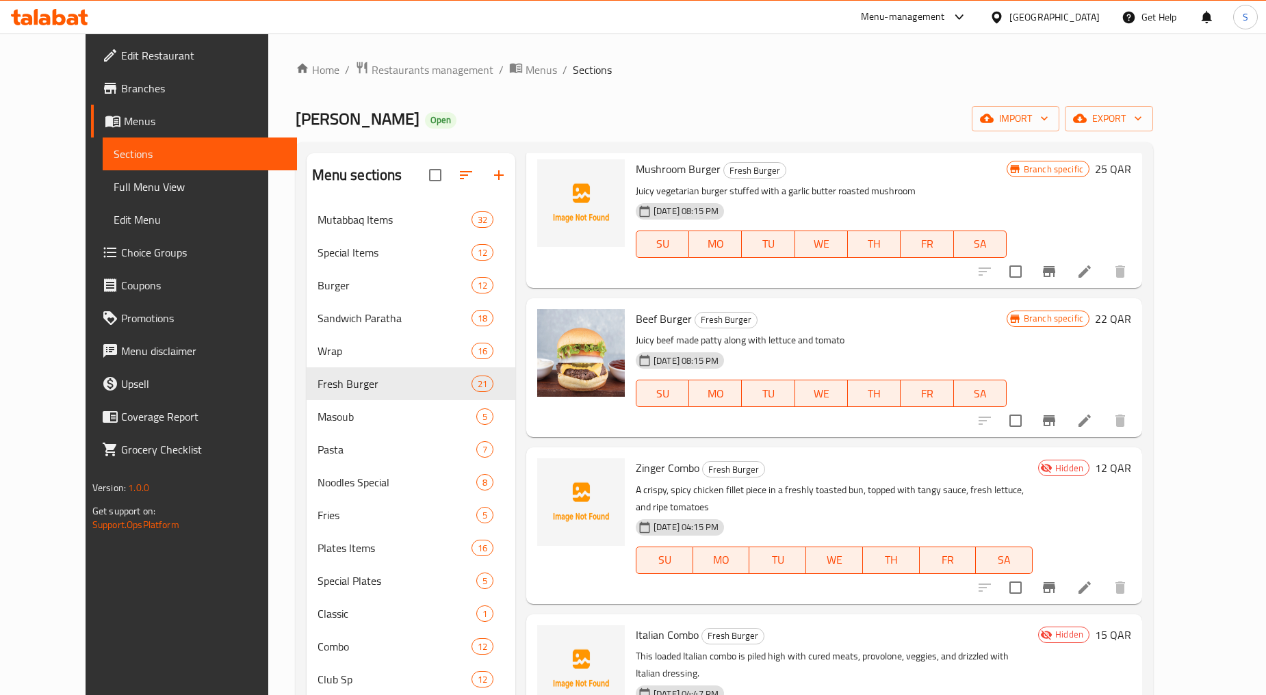
scroll to position [456, 0]
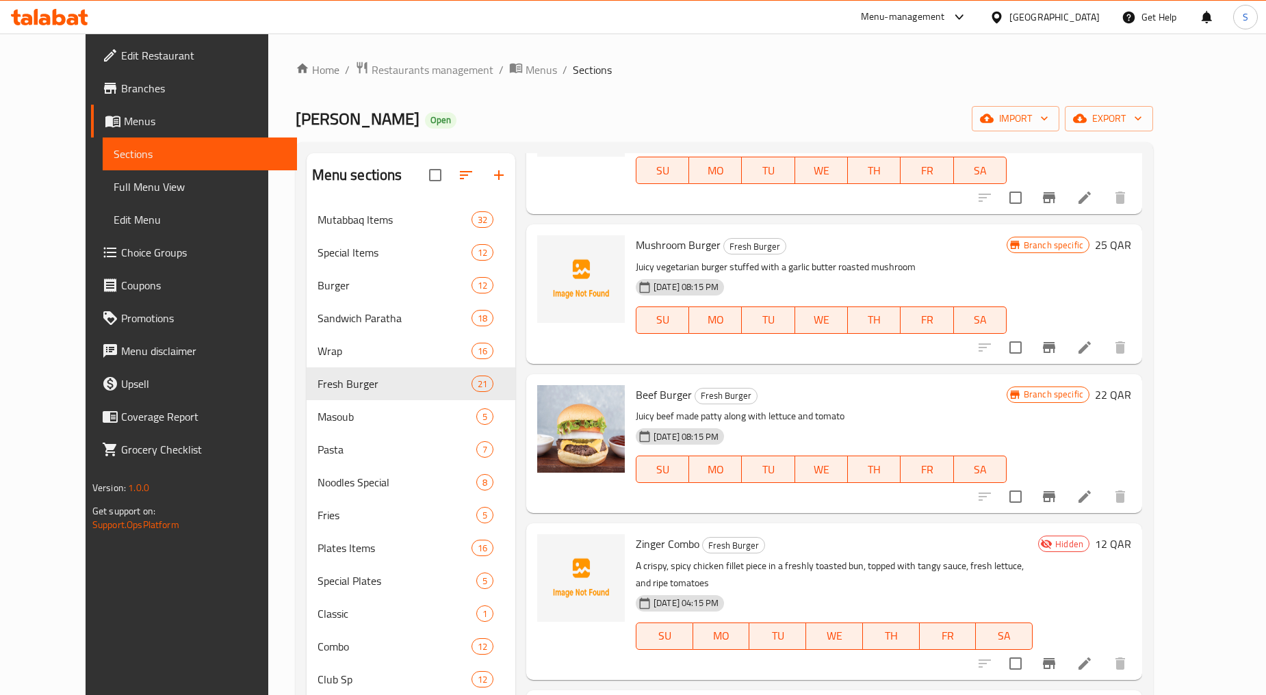
click at [1055, 342] on icon "Branch-specific-item" at bounding box center [1049, 347] width 12 height 11
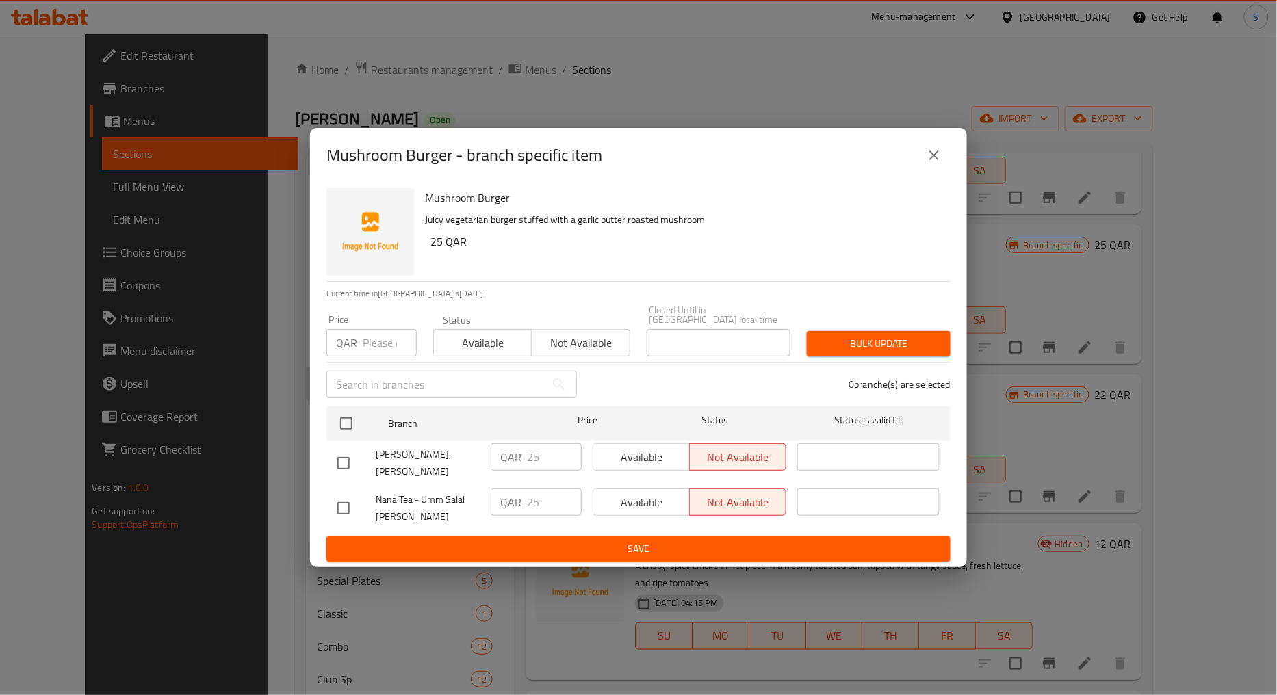
click at [941, 163] on icon "close" at bounding box center [934, 155] width 16 height 16
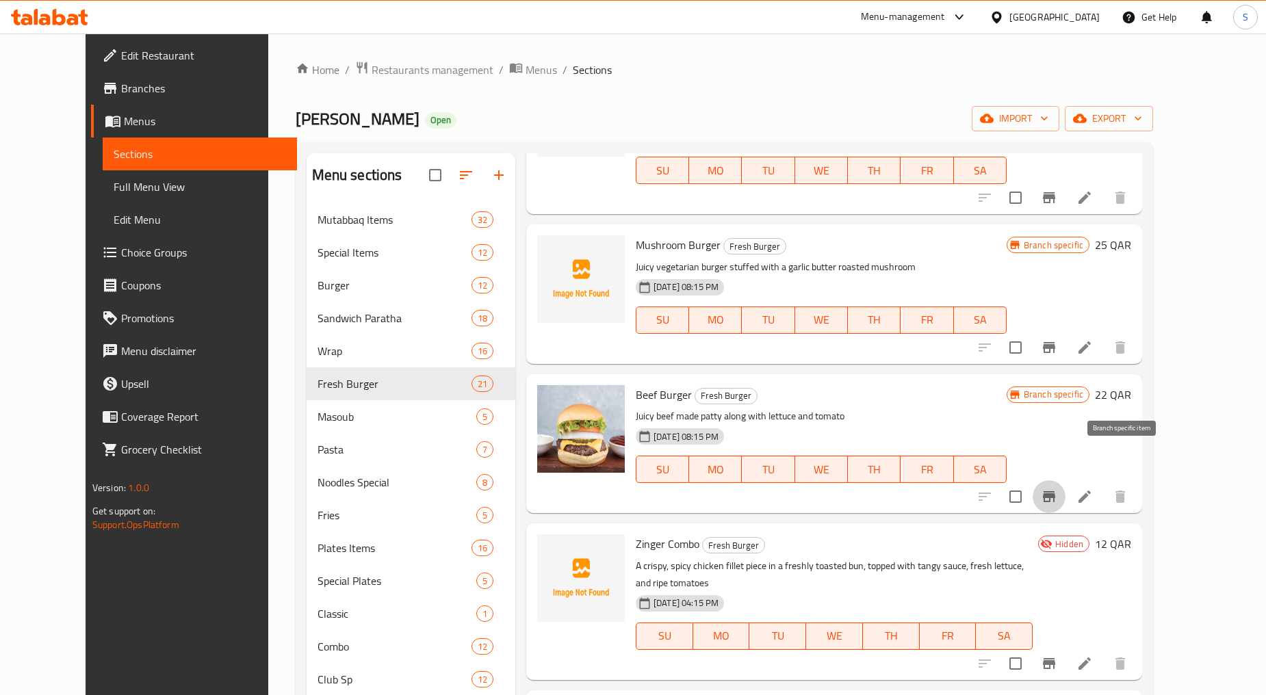
click at [1065, 480] on button "Branch-specific-item" at bounding box center [1048, 496] width 33 height 33
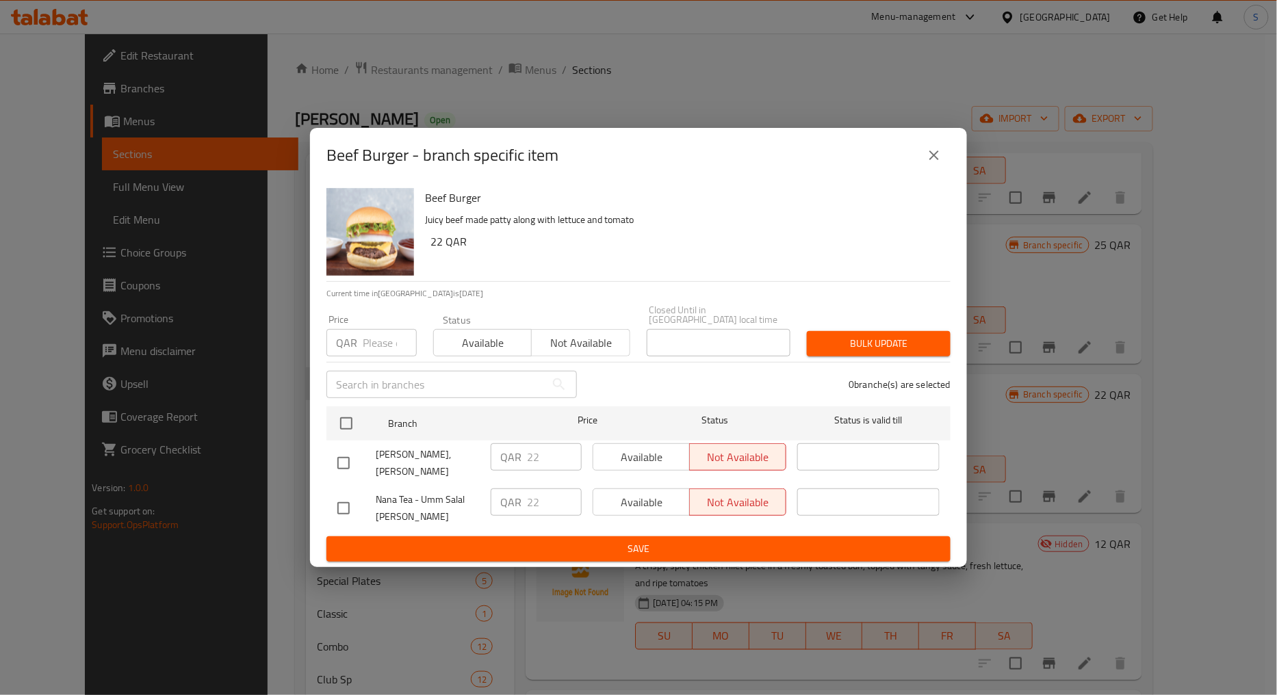
click at [920, 167] on button "close" at bounding box center [933, 155] width 33 height 33
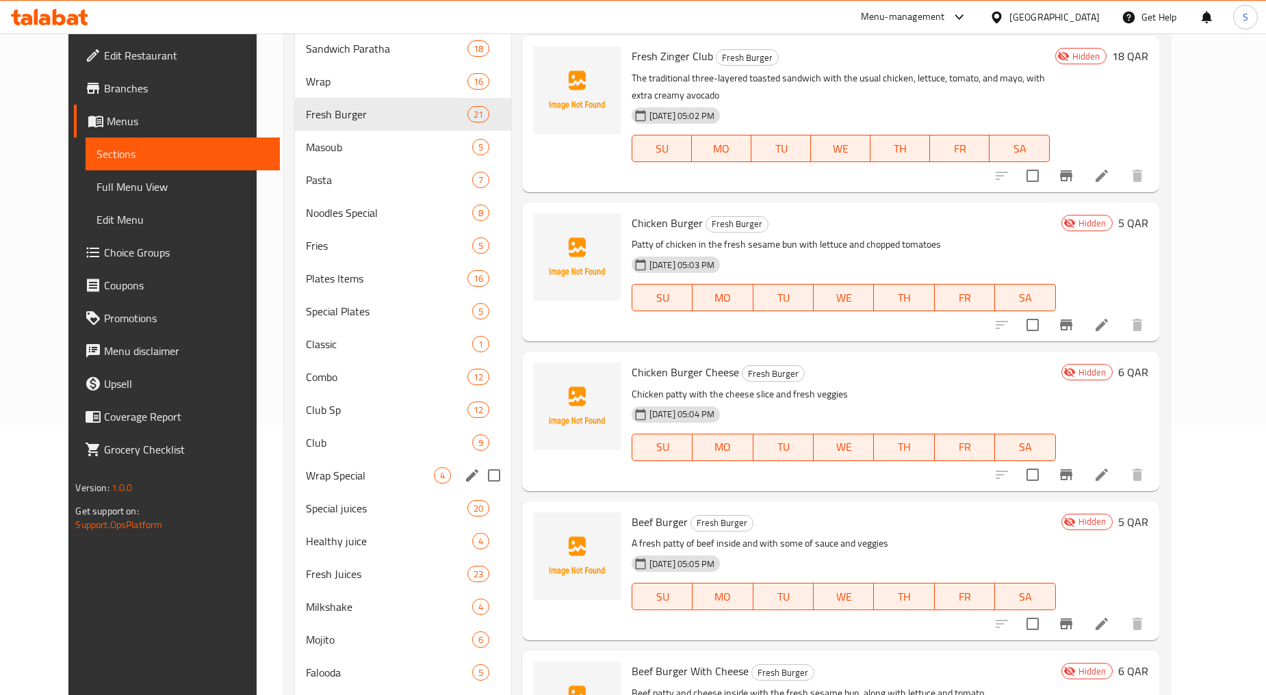
scroll to position [0, 0]
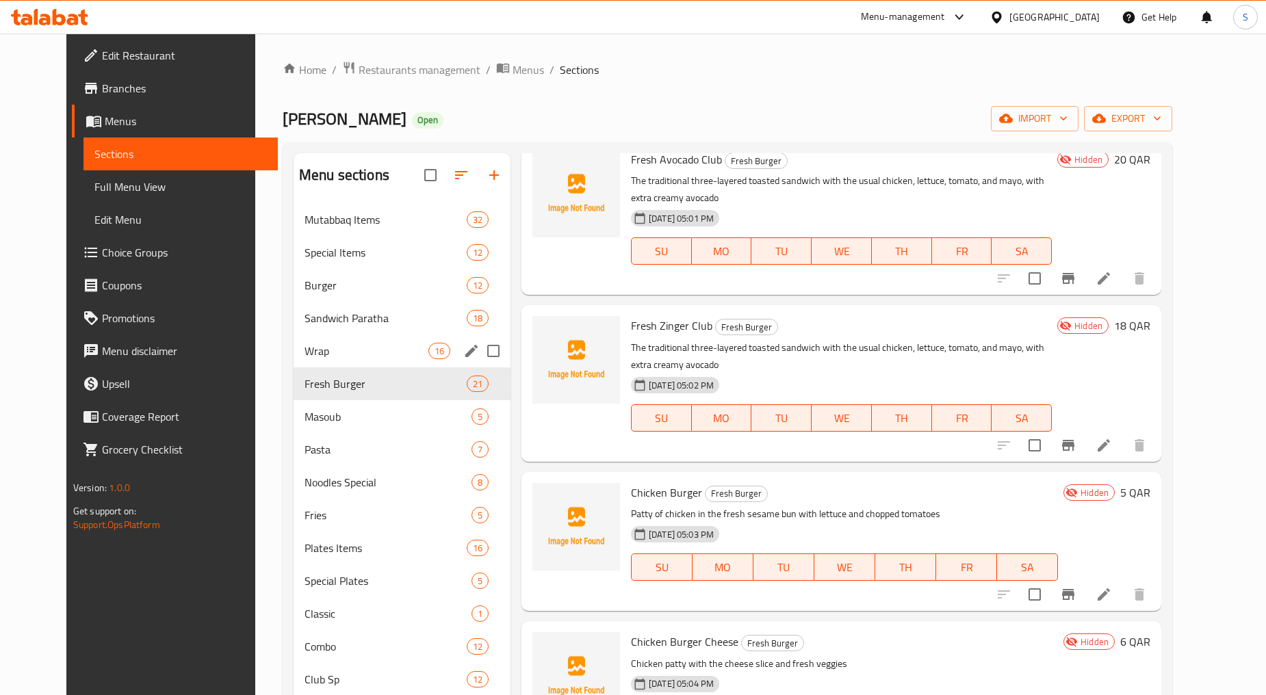
click at [294, 359] on div "Wrap 16" at bounding box center [402, 351] width 217 height 33
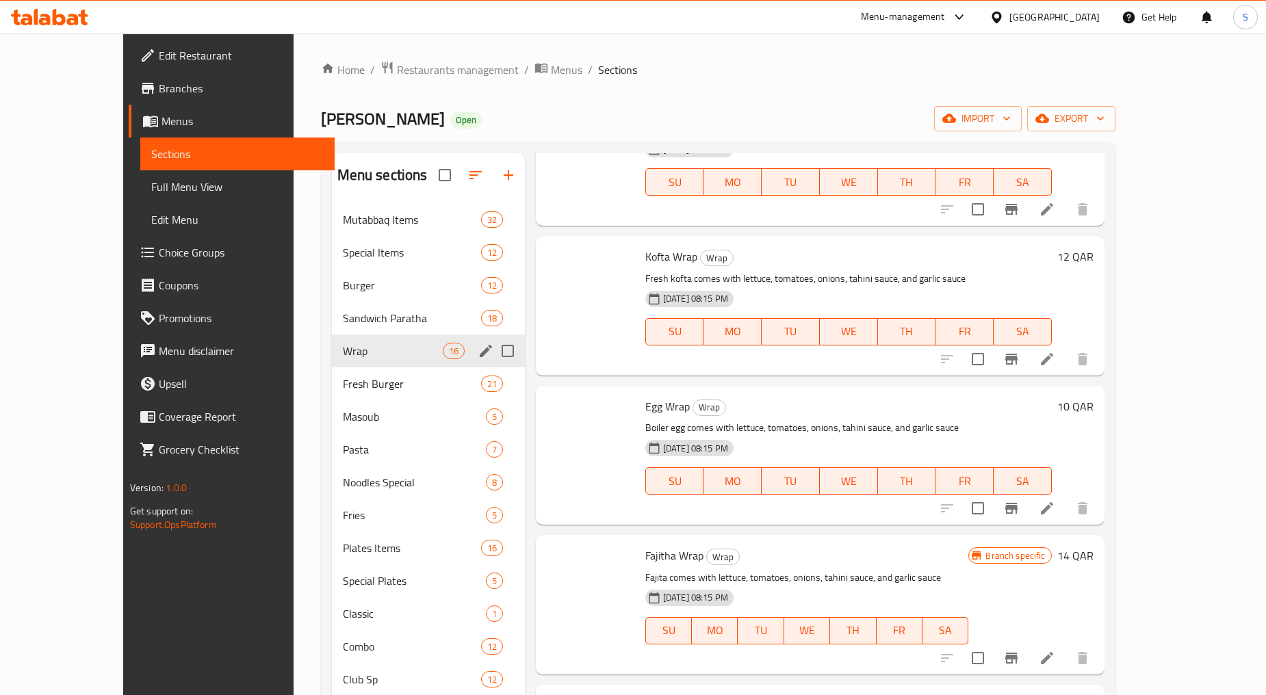
scroll to position [990, 0]
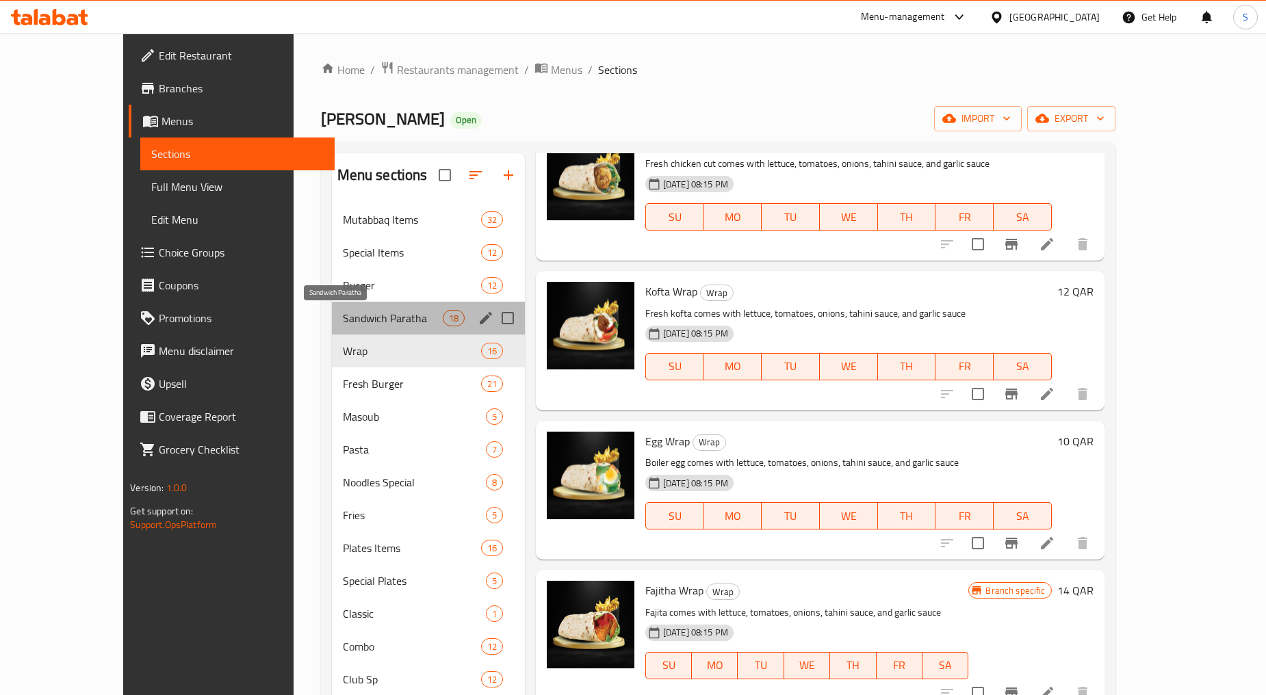
click at [343, 320] on span "Sandwich Paratha" at bounding box center [393, 318] width 100 height 16
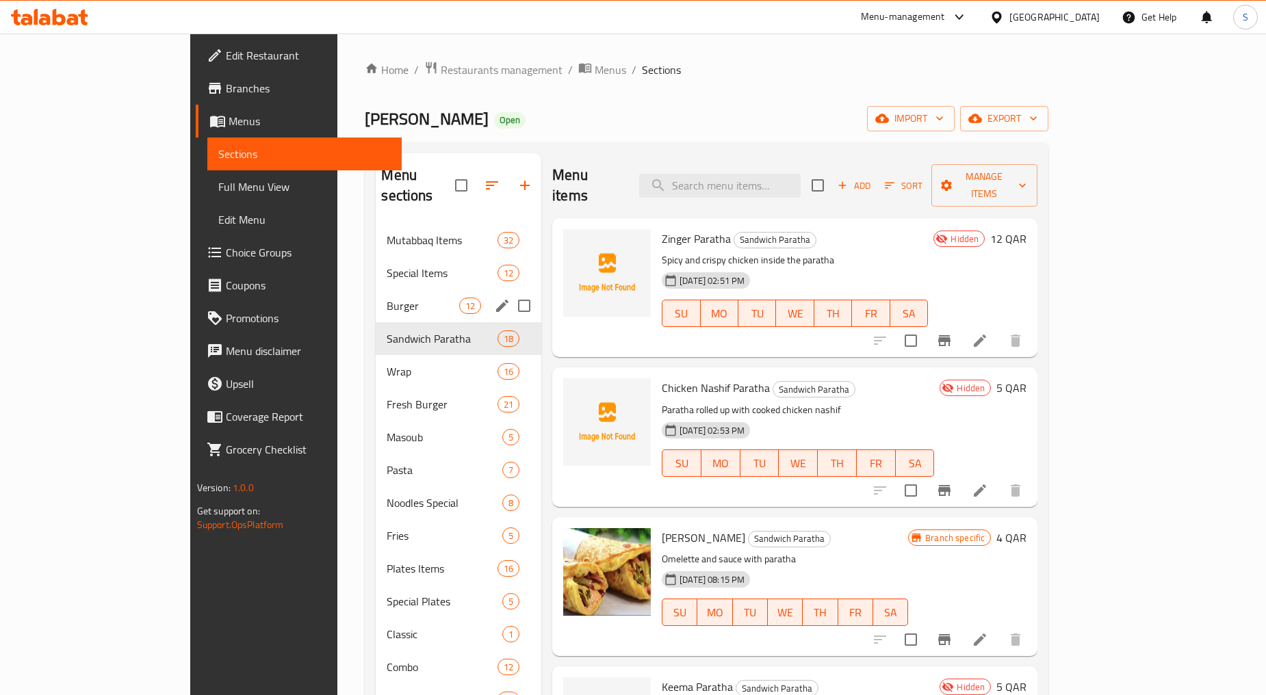
click at [376, 298] on div "Burger 12" at bounding box center [459, 305] width 166 height 33
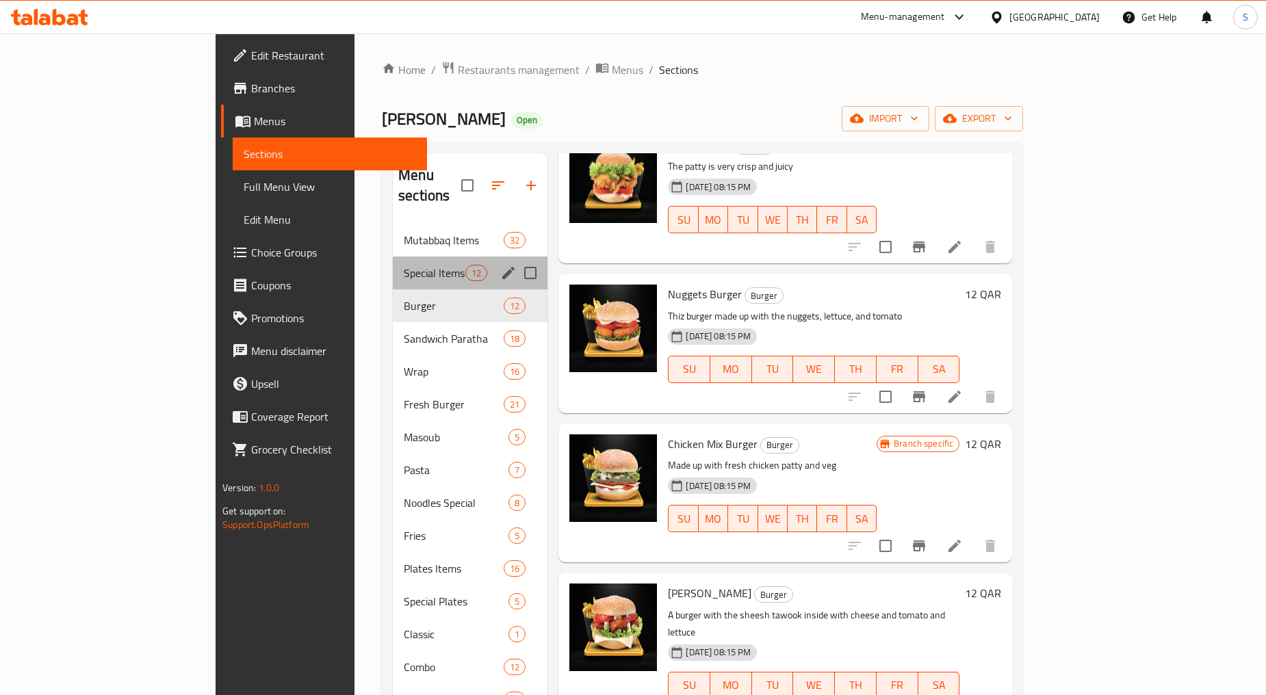
click at [393, 257] on div "Special Items 12" at bounding box center [470, 273] width 155 height 33
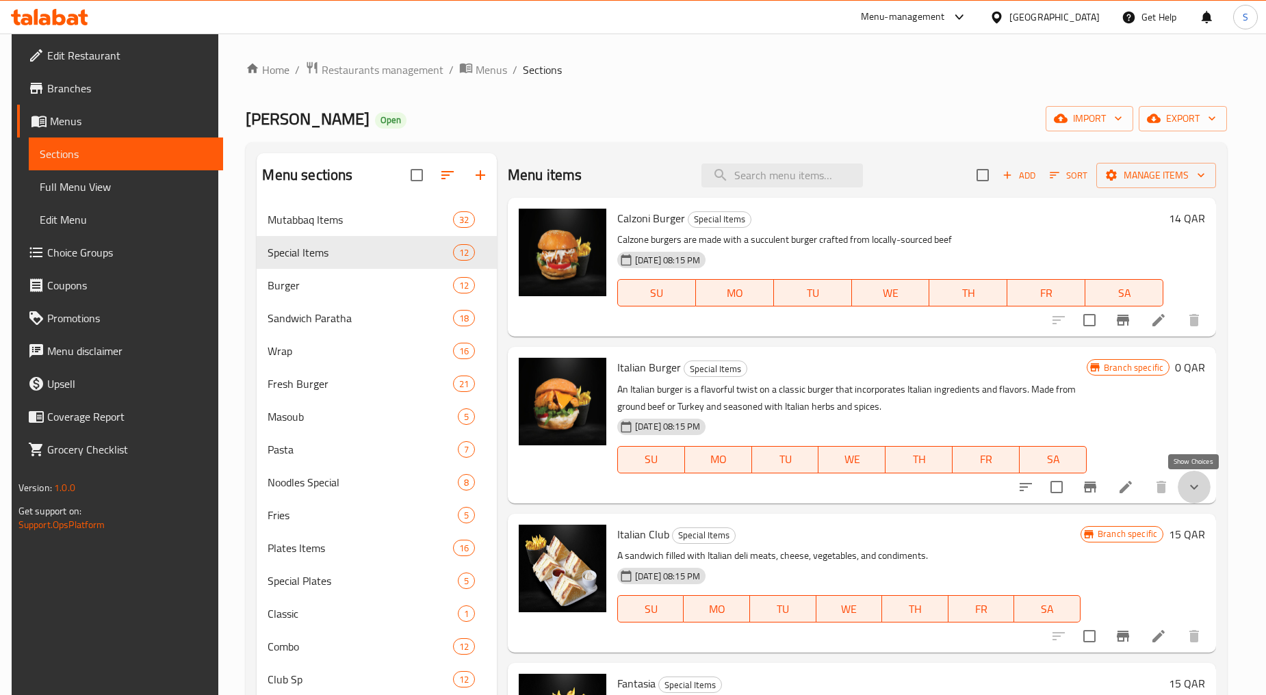
click at [1188, 490] on icon "show more" at bounding box center [1194, 487] width 16 height 16
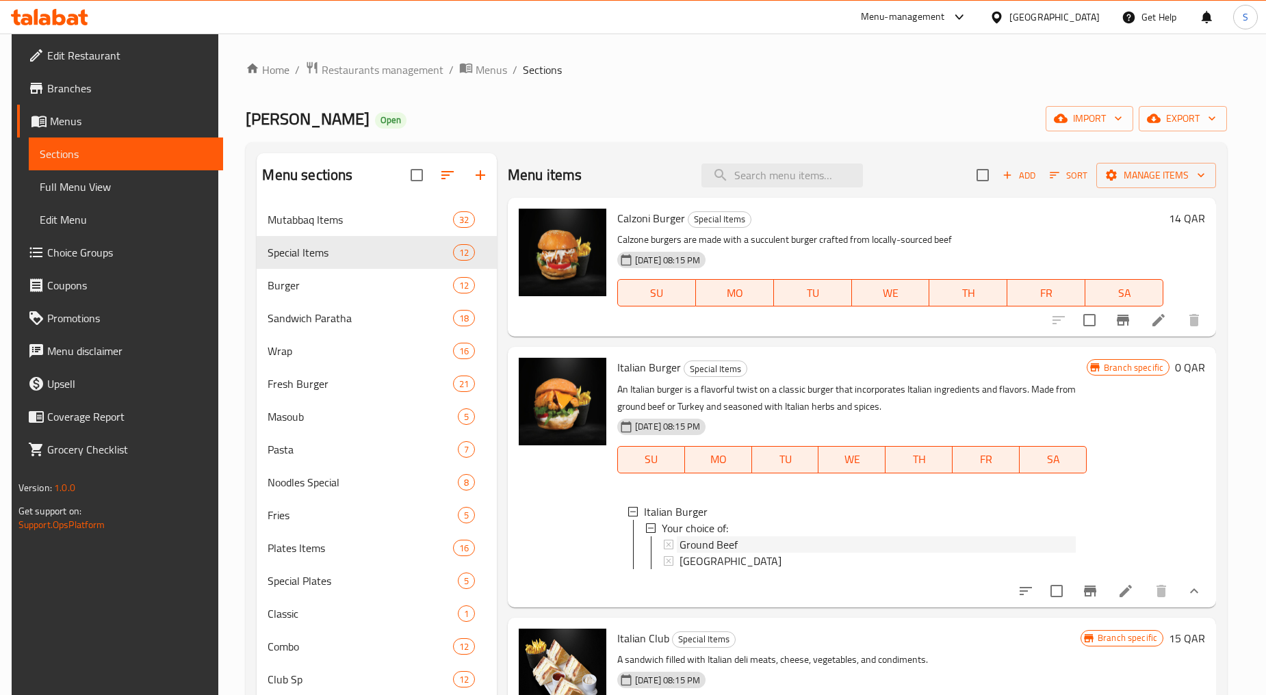
click at [730, 545] on span "Ground Beef" at bounding box center [708, 544] width 58 height 16
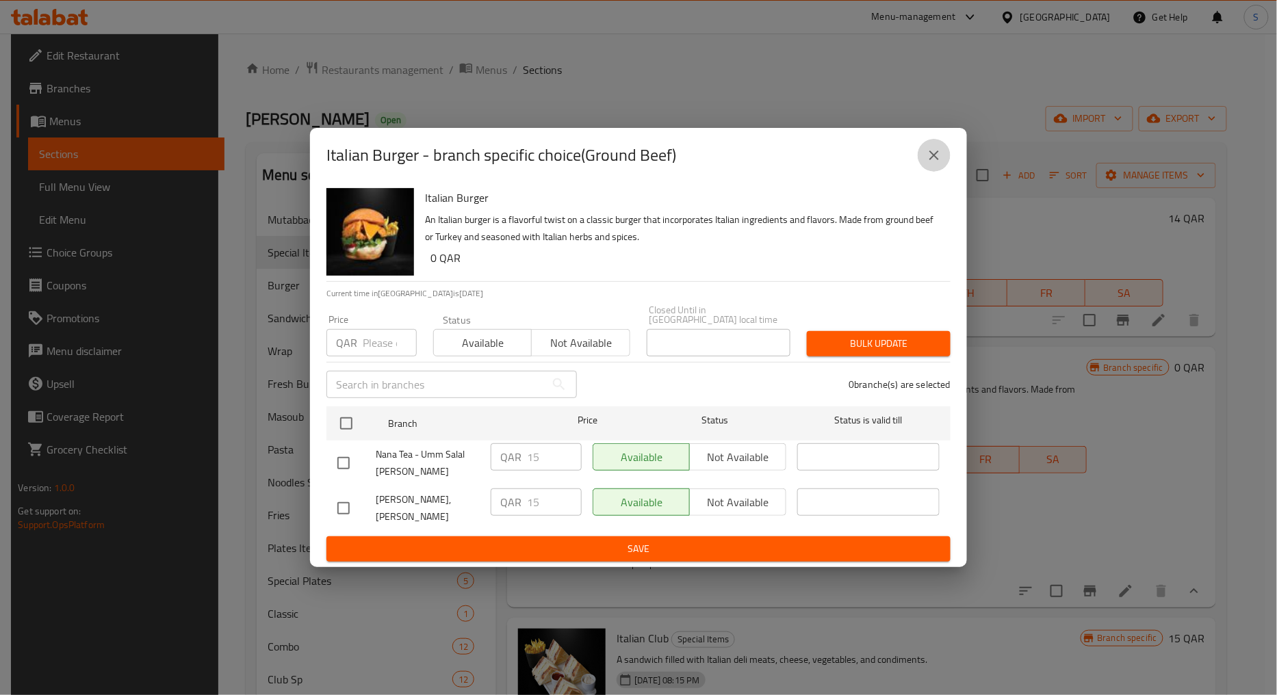
click at [936, 164] on icon "close" at bounding box center [934, 155] width 16 height 16
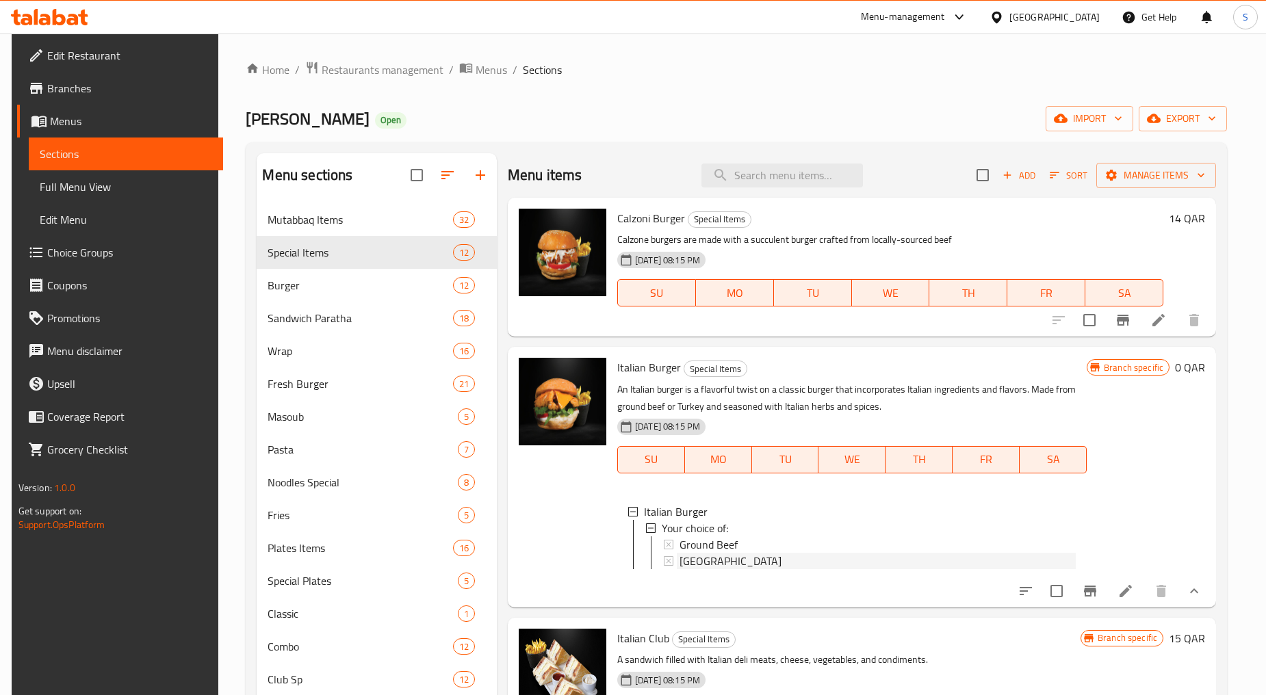
click at [689, 562] on span "Turkey" at bounding box center [730, 561] width 102 height 16
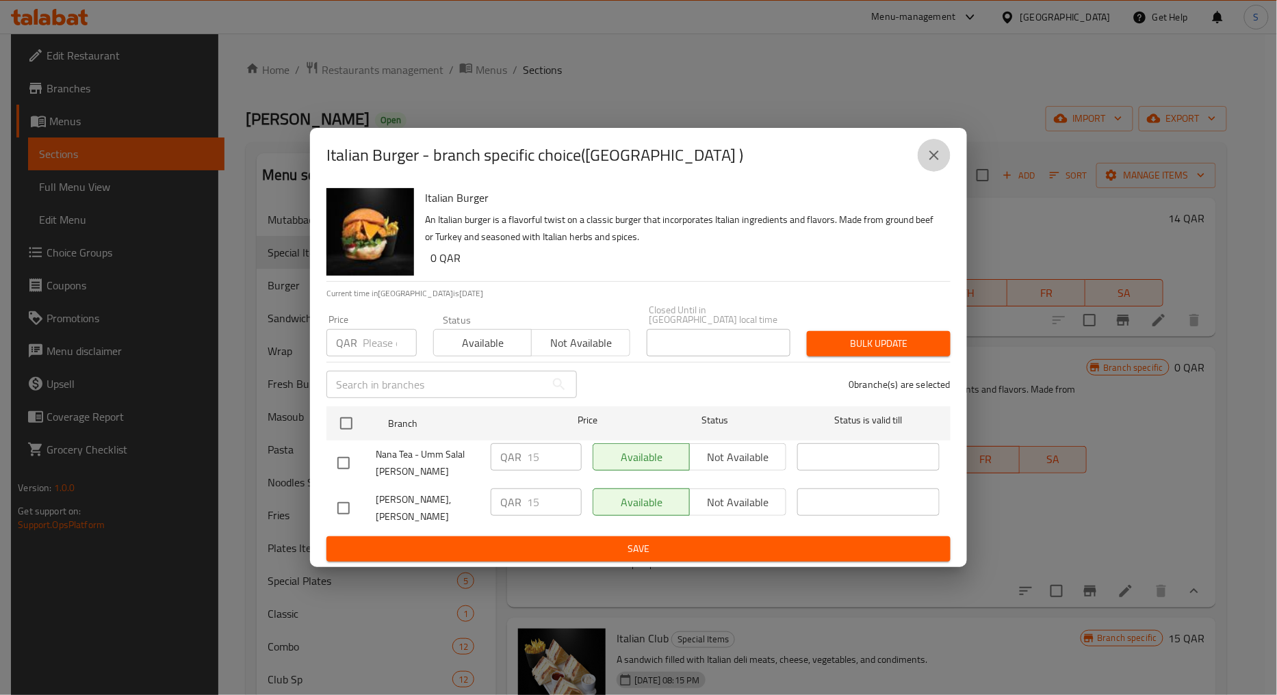
click at [939, 156] on button "close" at bounding box center [933, 155] width 33 height 33
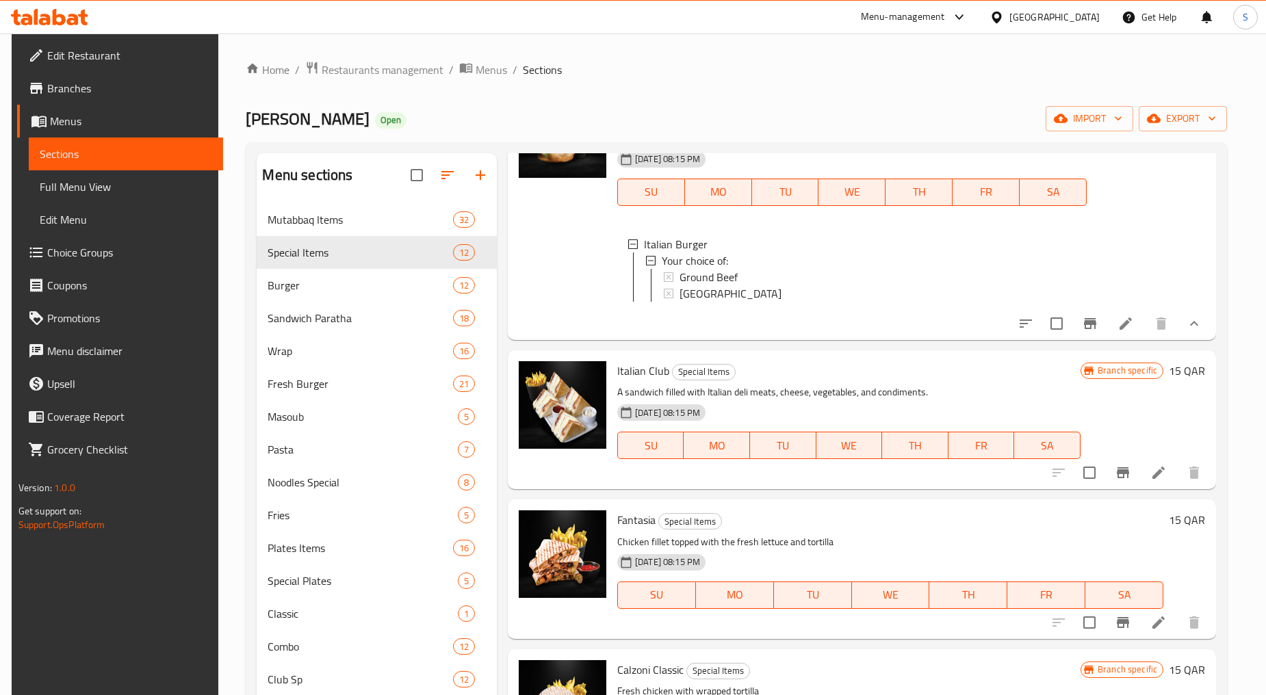
scroll to position [304, 0]
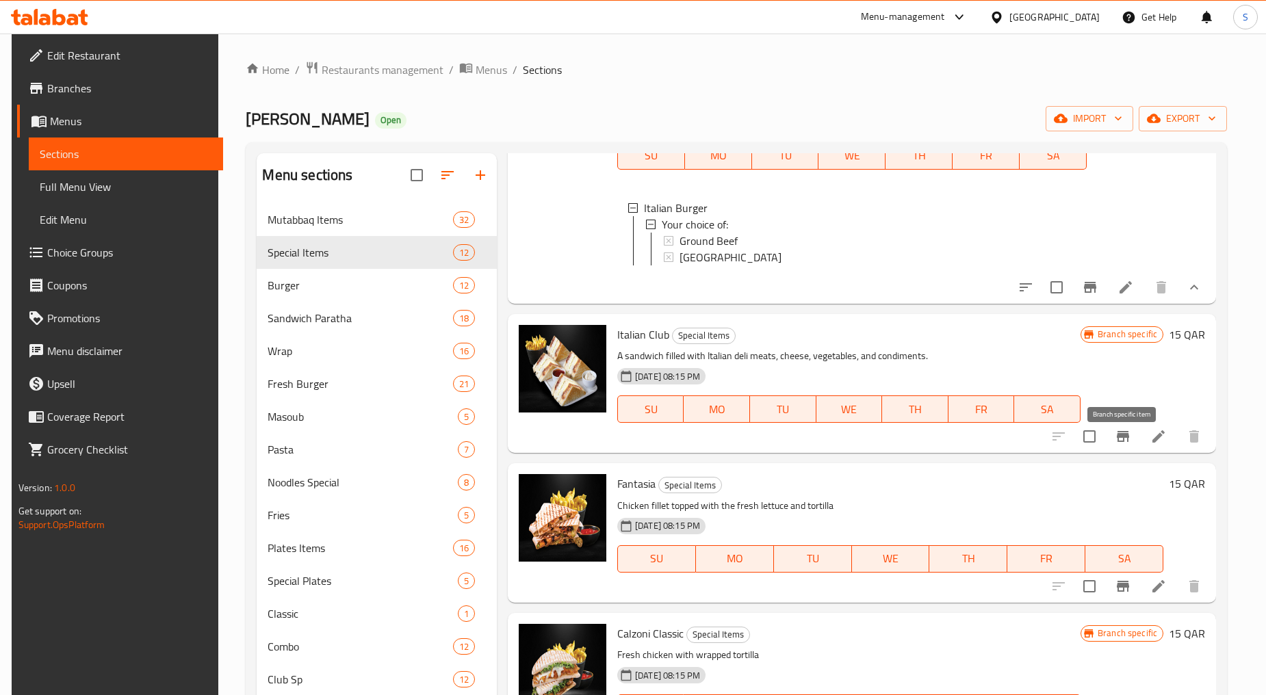
click at [1112, 449] on button "Branch-specific-item" at bounding box center [1122, 436] width 33 height 33
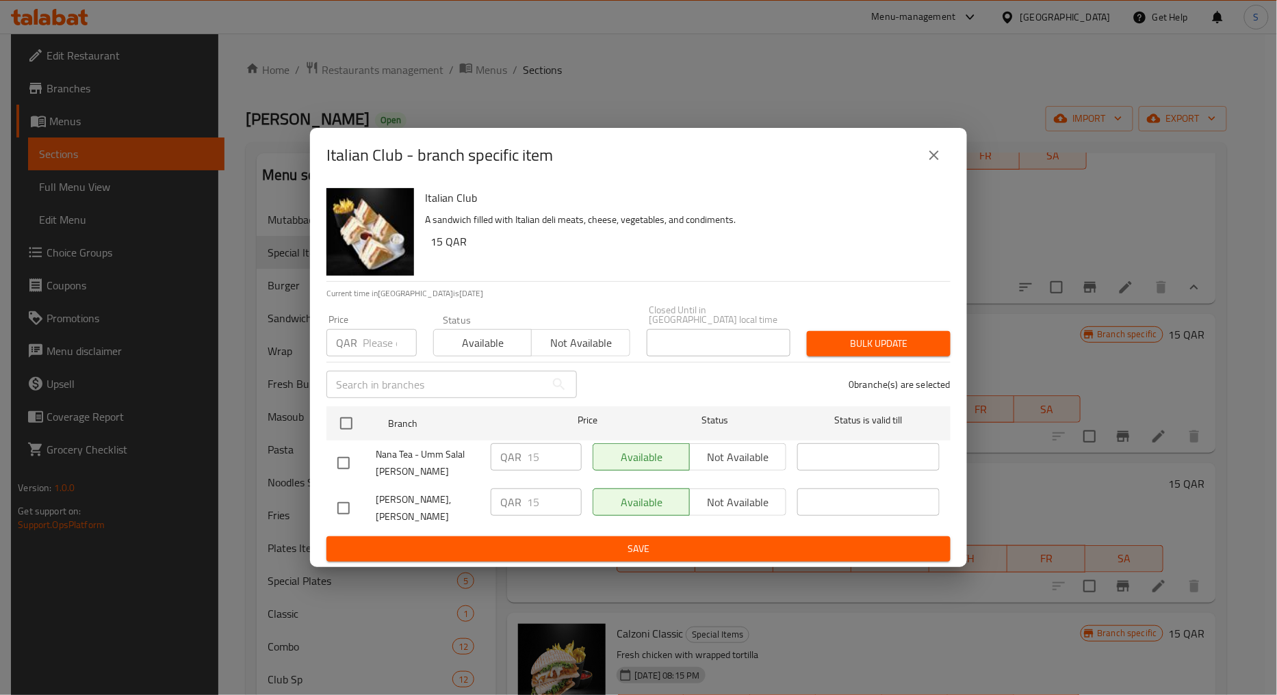
click at [933, 153] on button "close" at bounding box center [933, 155] width 33 height 33
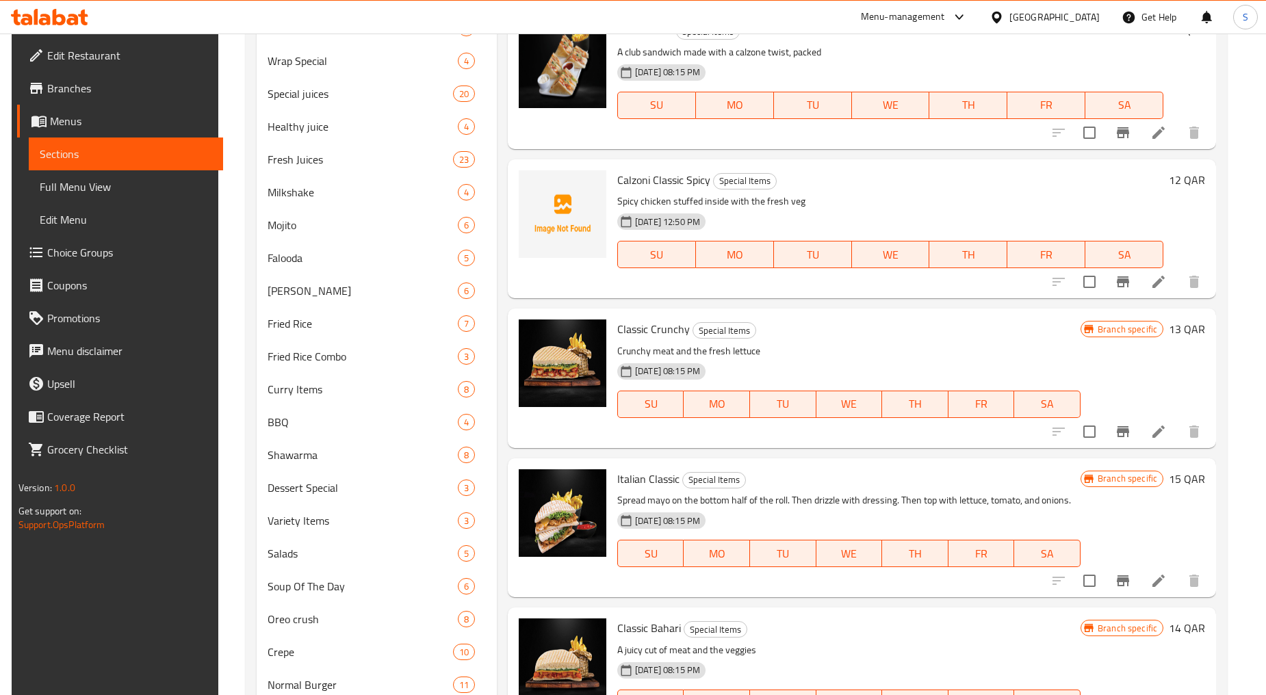
scroll to position [373, 0]
click at [1115, 439] on icon "Branch-specific-item" at bounding box center [1123, 431] width 16 height 16
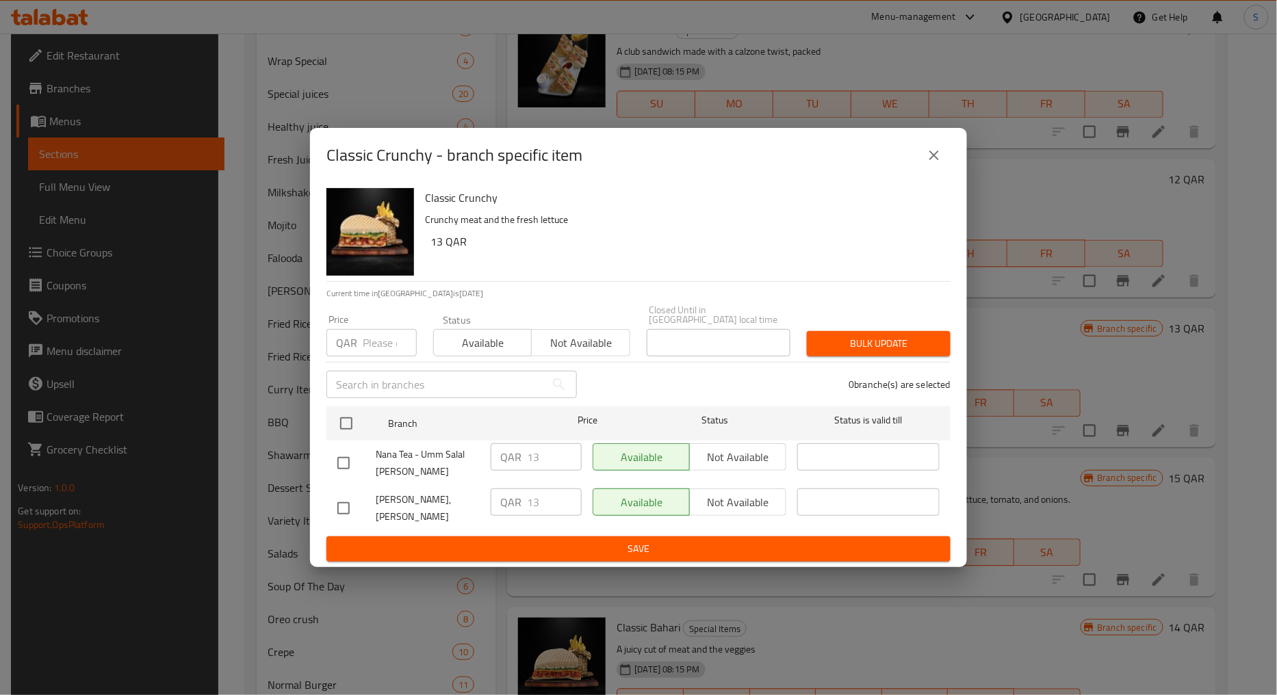
click at [939, 160] on icon "close" at bounding box center [934, 155] width 16 height 16
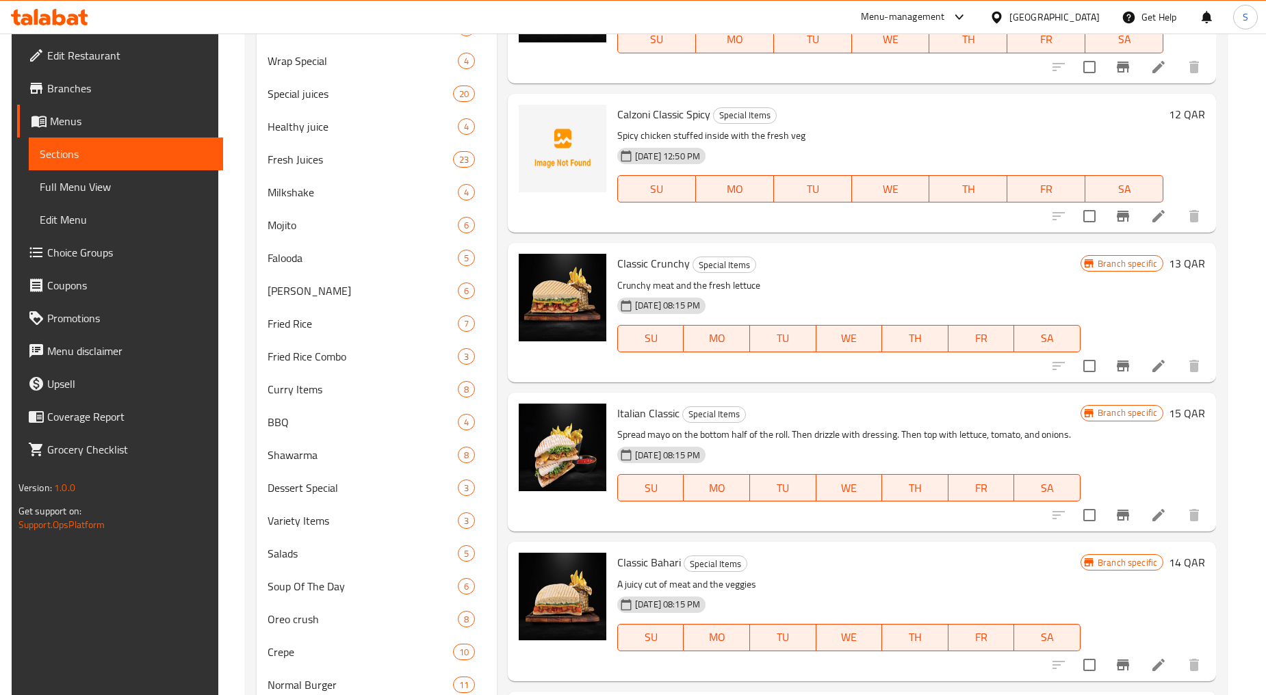
scroll to position [525, 0]
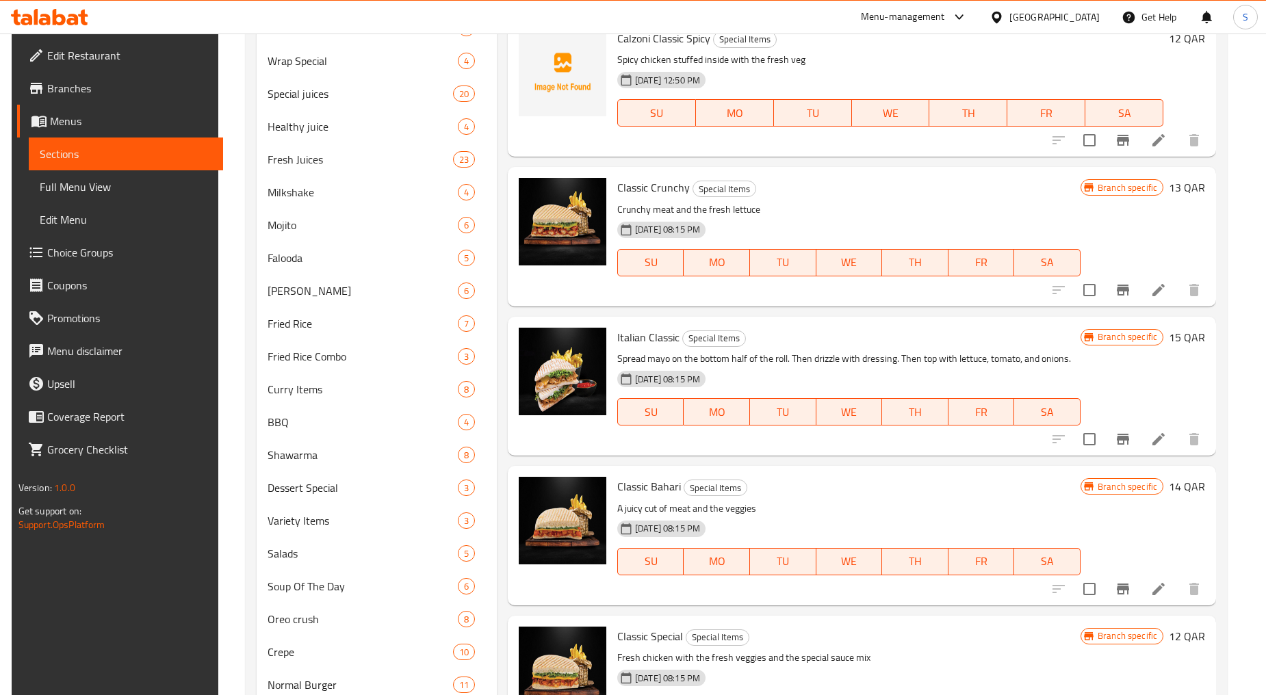
click at [1130, 437] on icon "Branch-specific-item" at bounding box center [1123, 439] width 16 height 16
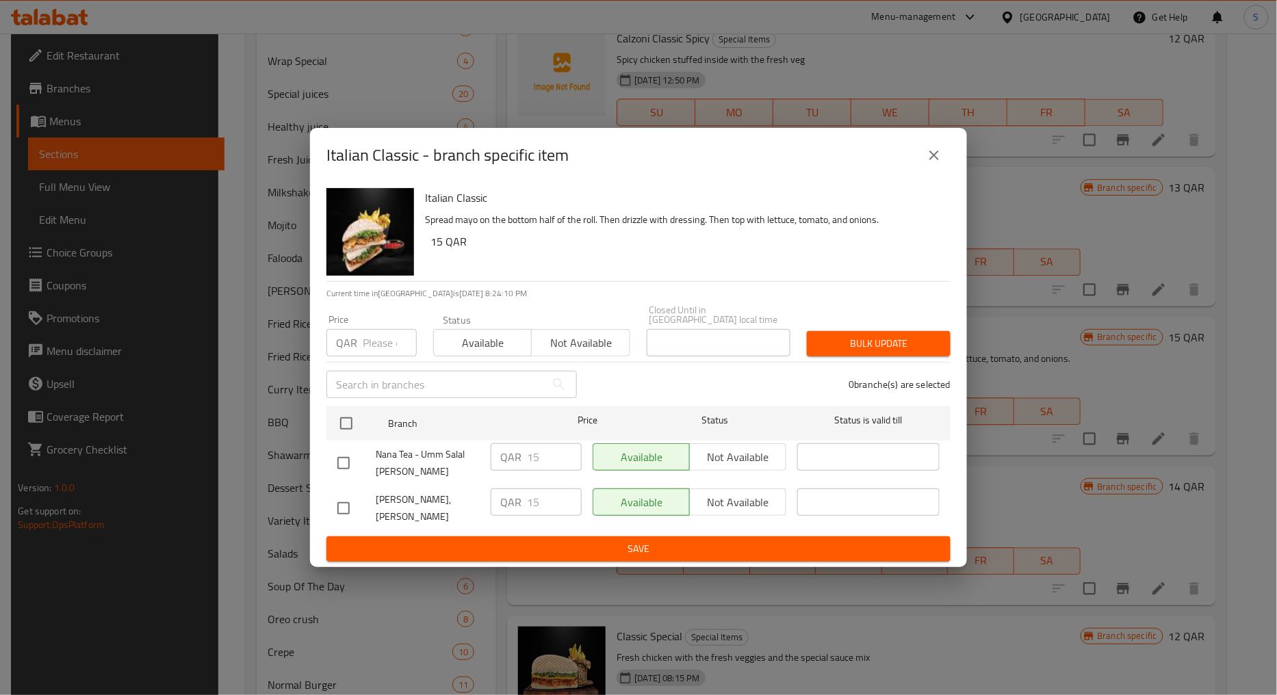
click at [934, 159] on icon "close" at bounding box center [934, 155] width 16 height 16
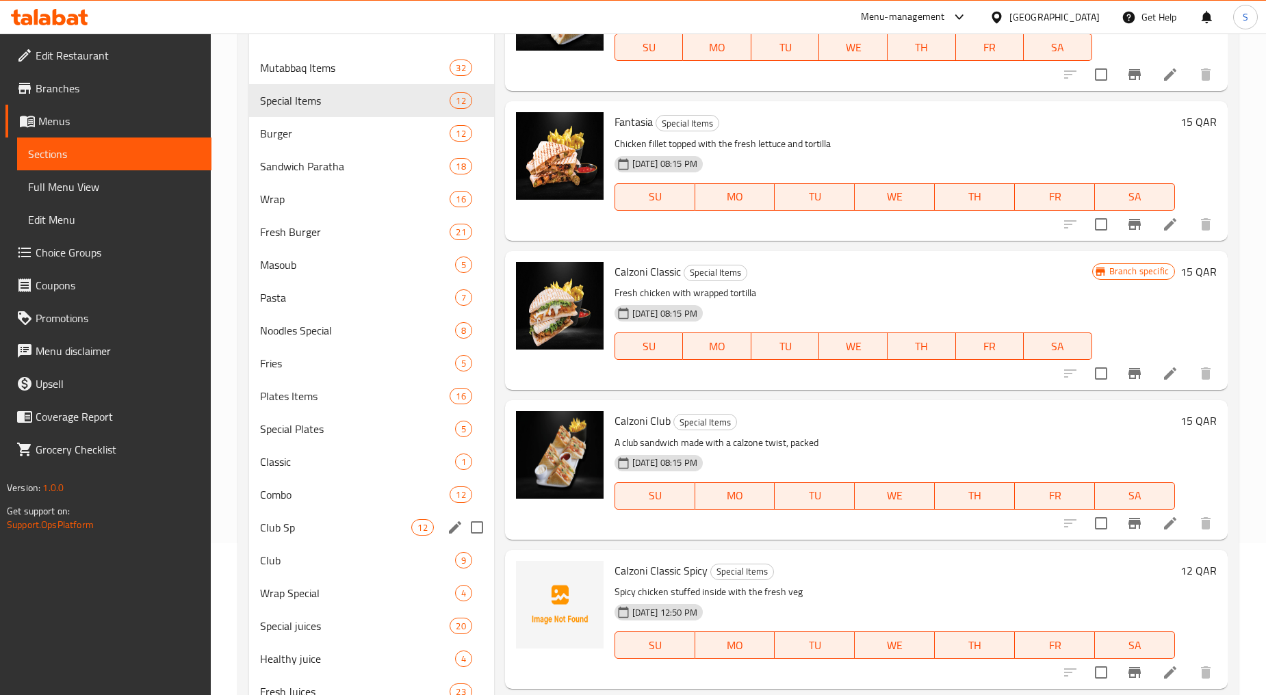
scroll to position [0, 0]
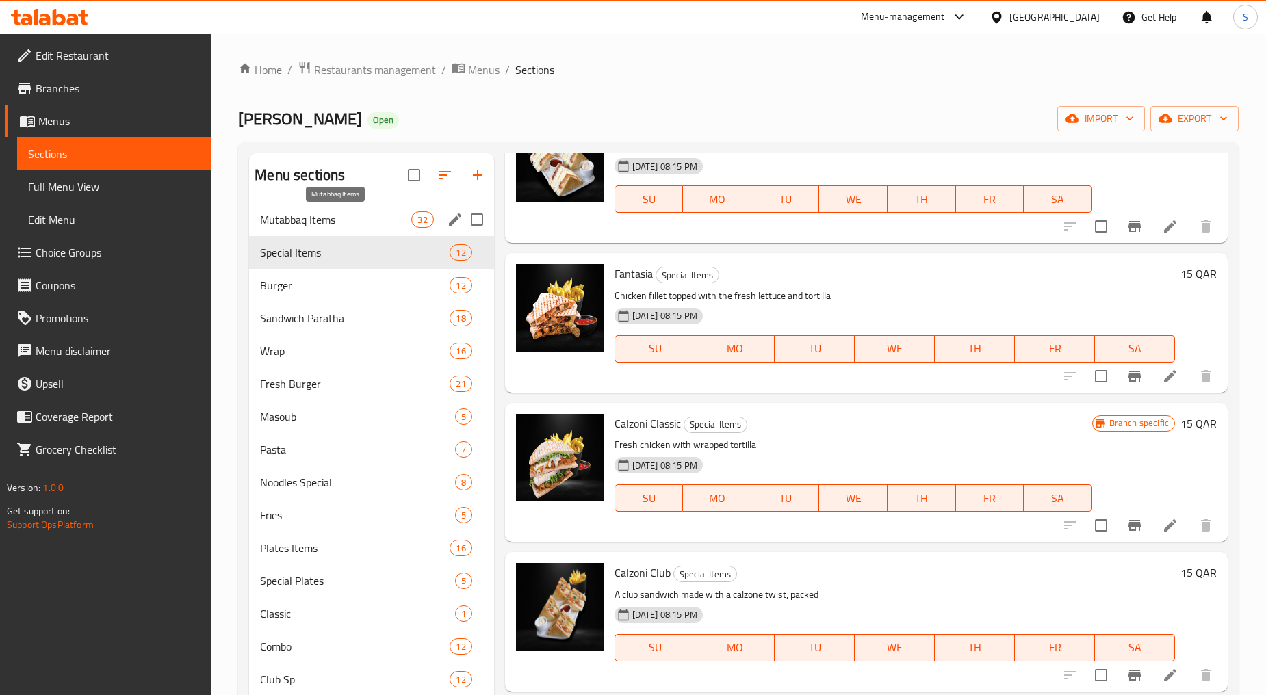
click at [304, 220] on span "Mutabbaq Items" at bounding box center [335, 219] width 151 height 16
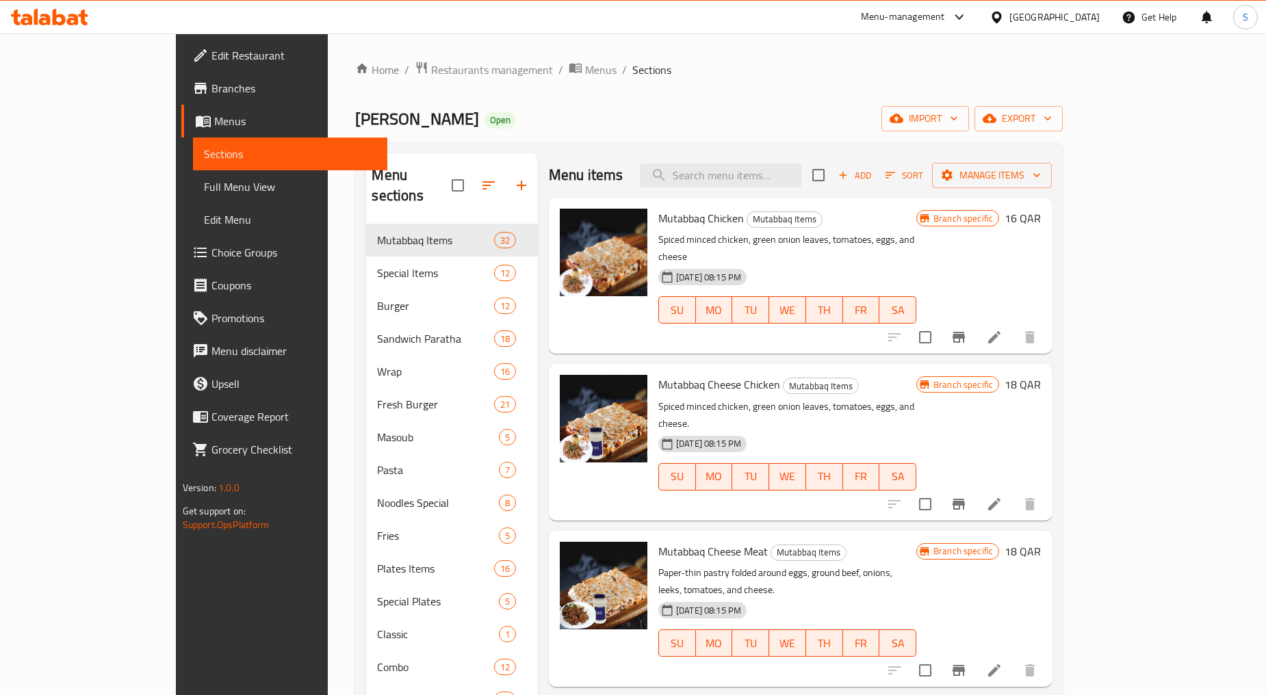
click at [967, 329] on icon "Branch-specific-item" at bounding box center [958, 337] width 16 height 16
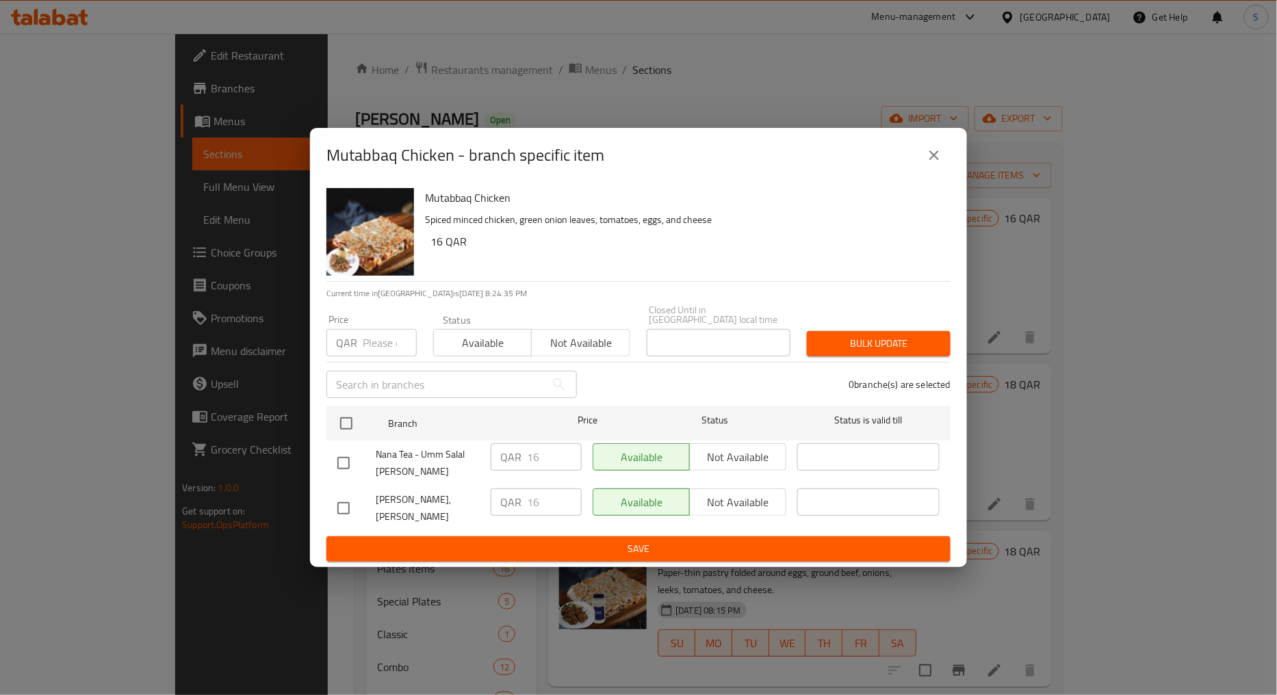
click at [936, 160] on icon "close" at bounding box center [934, 156] width 10 height 10
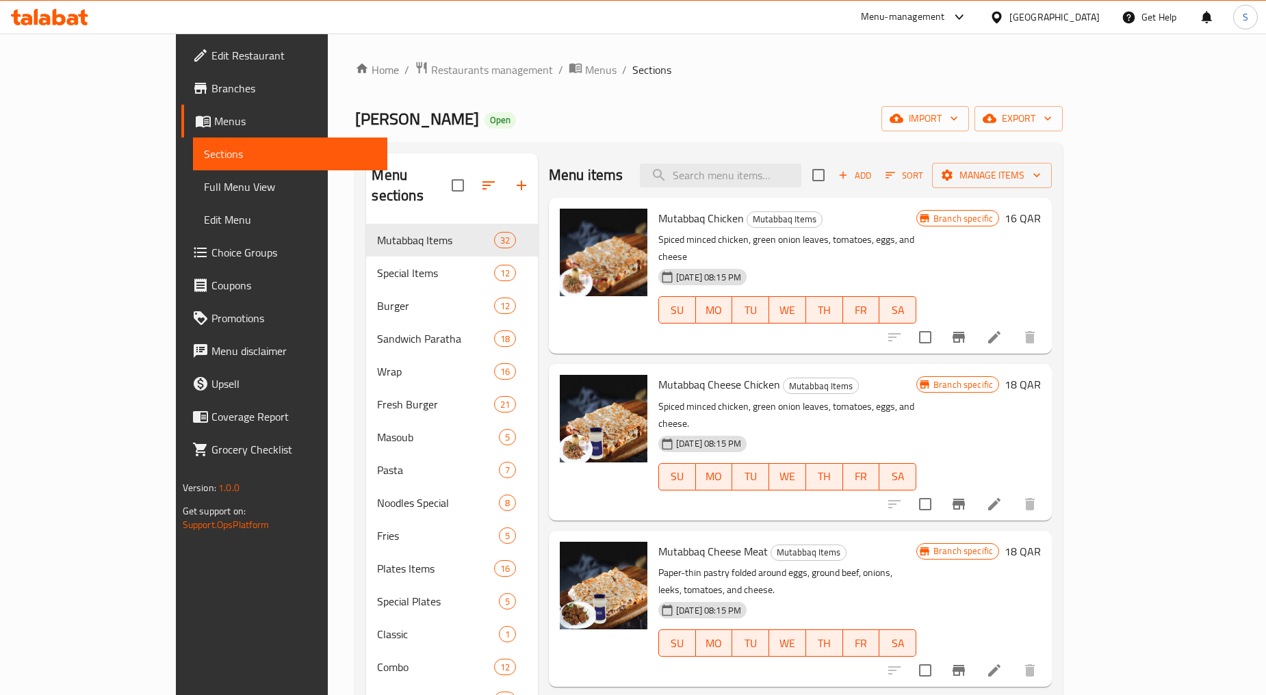
click at [967, 496] on icon "Branch-specific-item" at bounding box center [958, 504] width 16 height 16
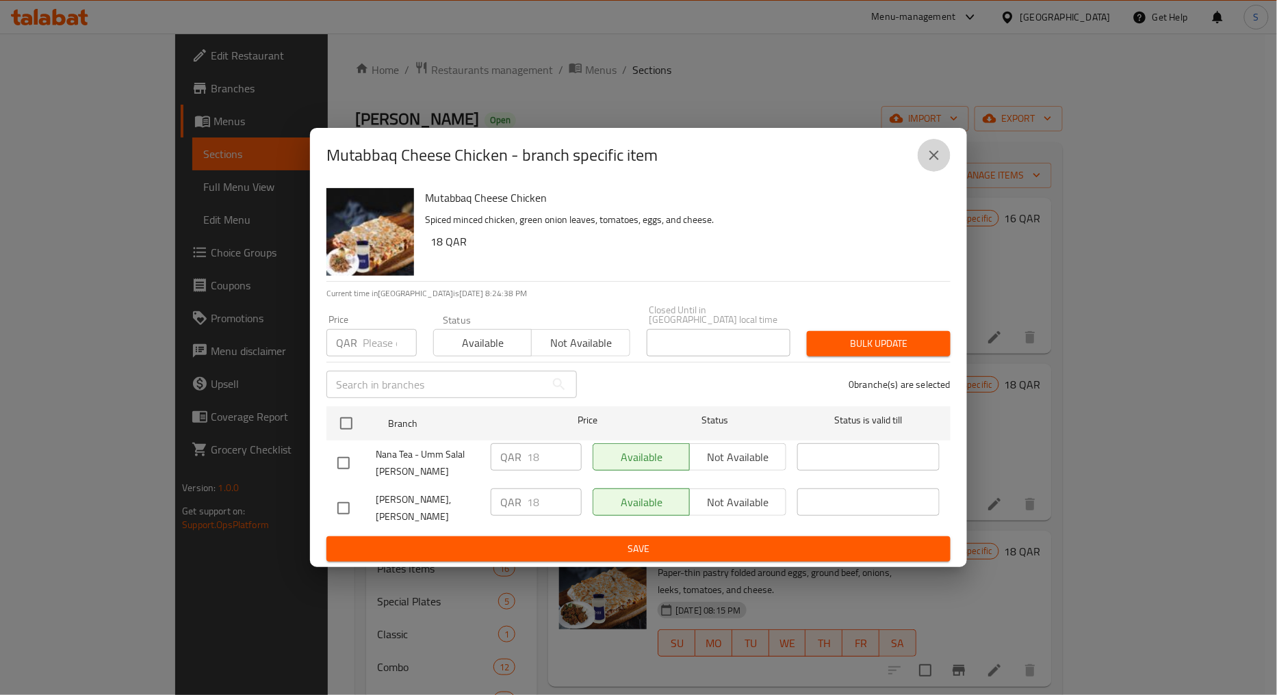
click at [935, 160] on icon "close" at bounding box center [934, 156] width 10 height 10
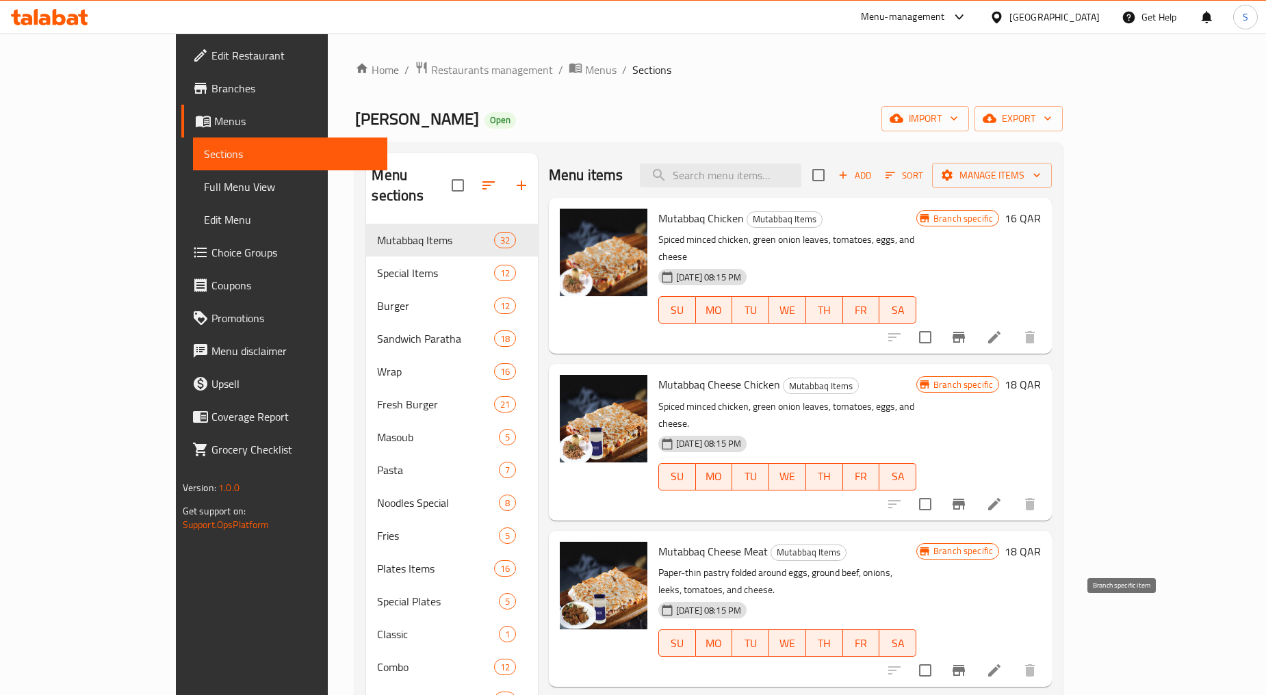
click at [975, 654] on button "Branch-specific-item" at bounding box center [958, 670] width 33 height 33
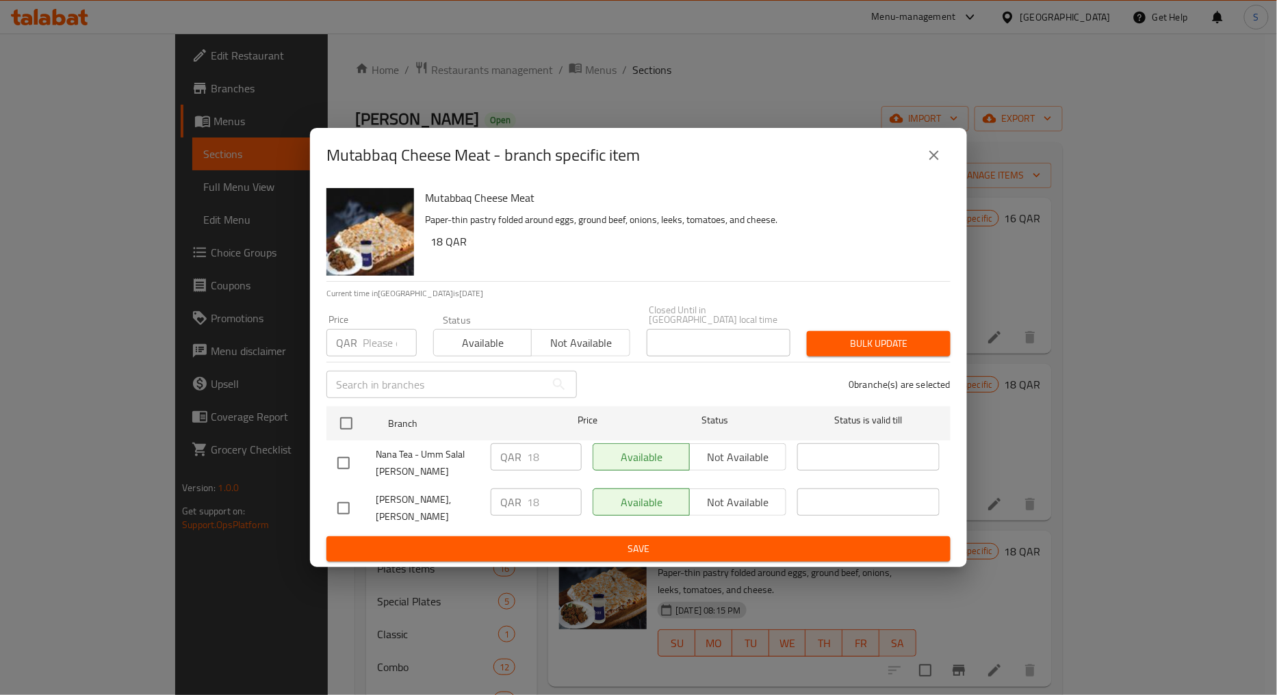
click at [936, 164] on icon "close" at bounding box center [934, 155] width 16 height 16
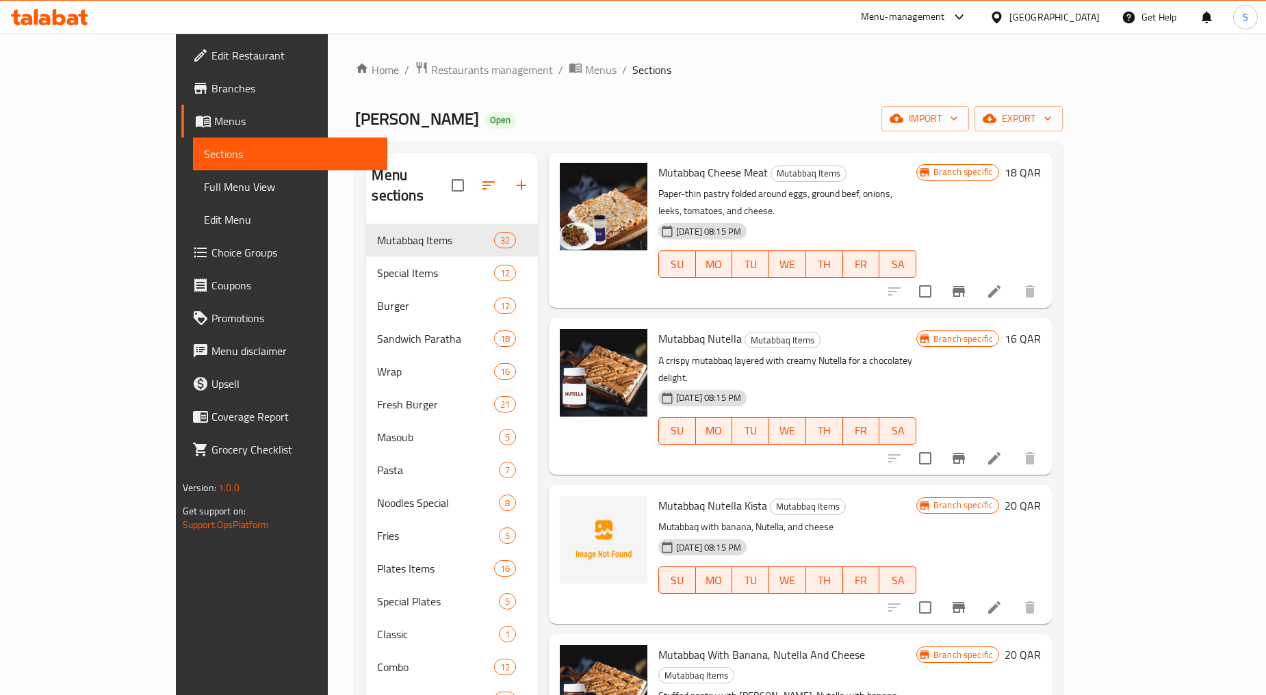
scroll to position [456, 0]
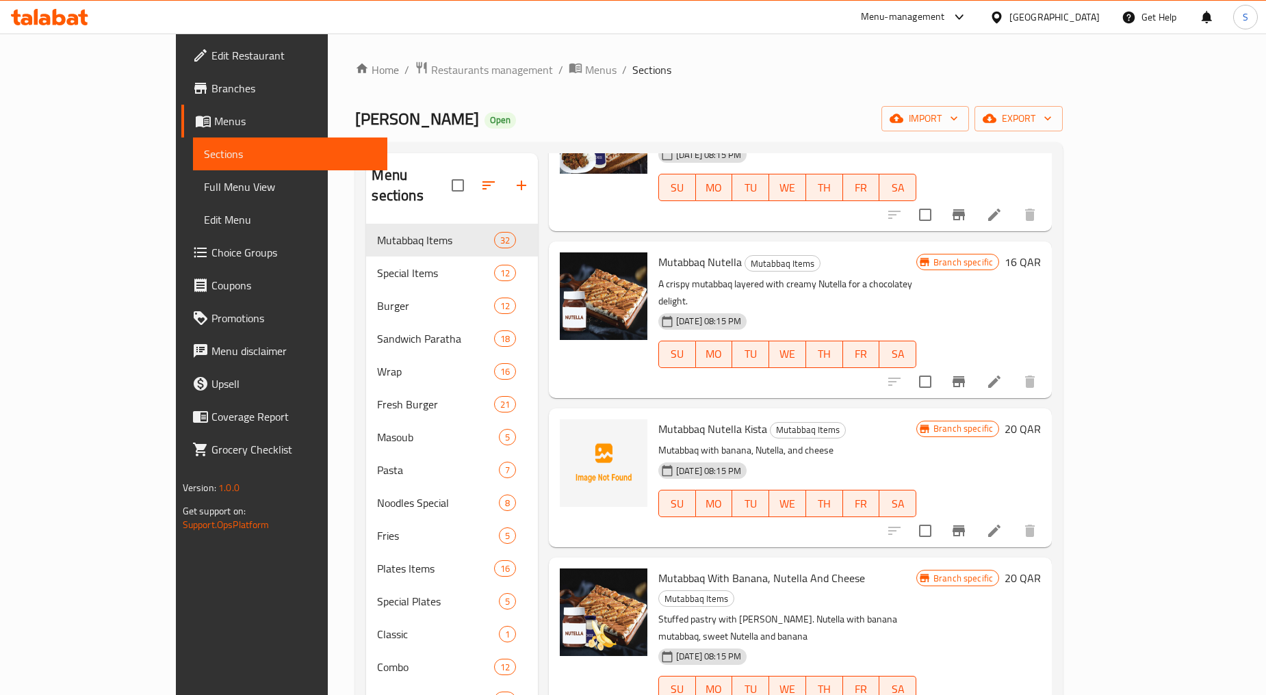
click at [939, 367] on input "checkbox" at bounding box center [925, 381] width 29 height 29
checkbox input "false"
click at [967, 374] on icon "Branch-specific-item" at bounding box center [958, 382] width 16 height 16
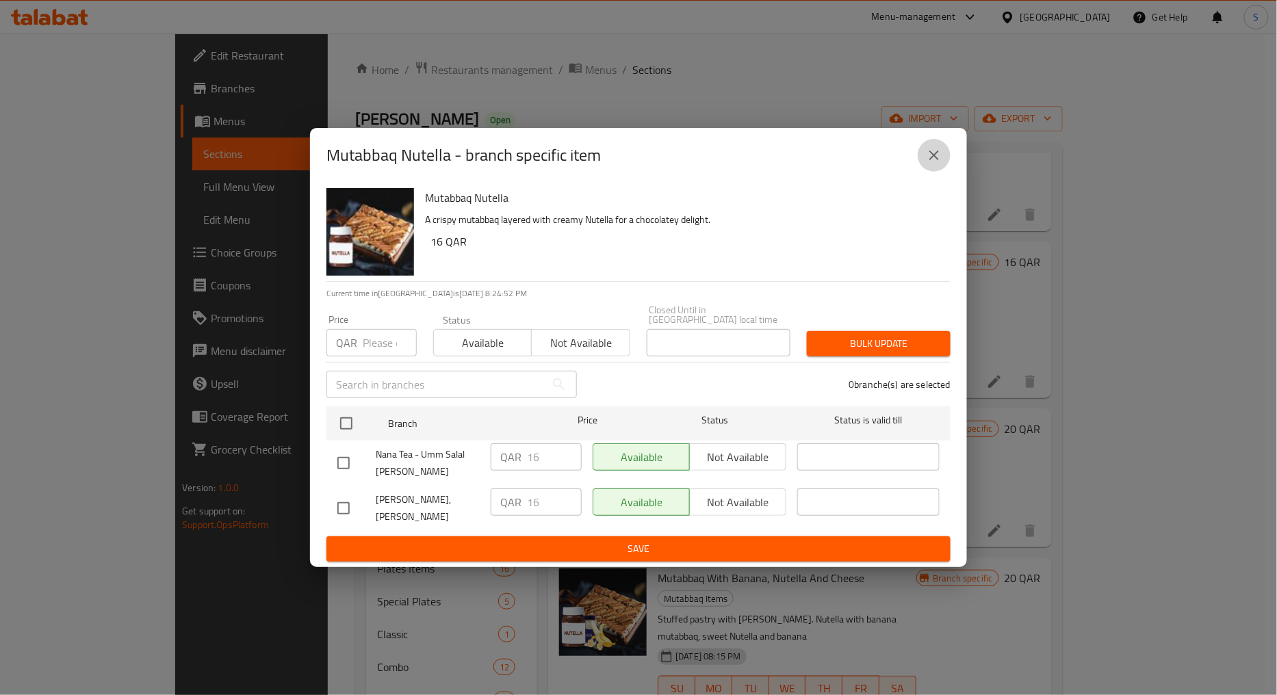
click at [941, 164] on icon "close" at bounding box center [934, 155] width 16 height 16
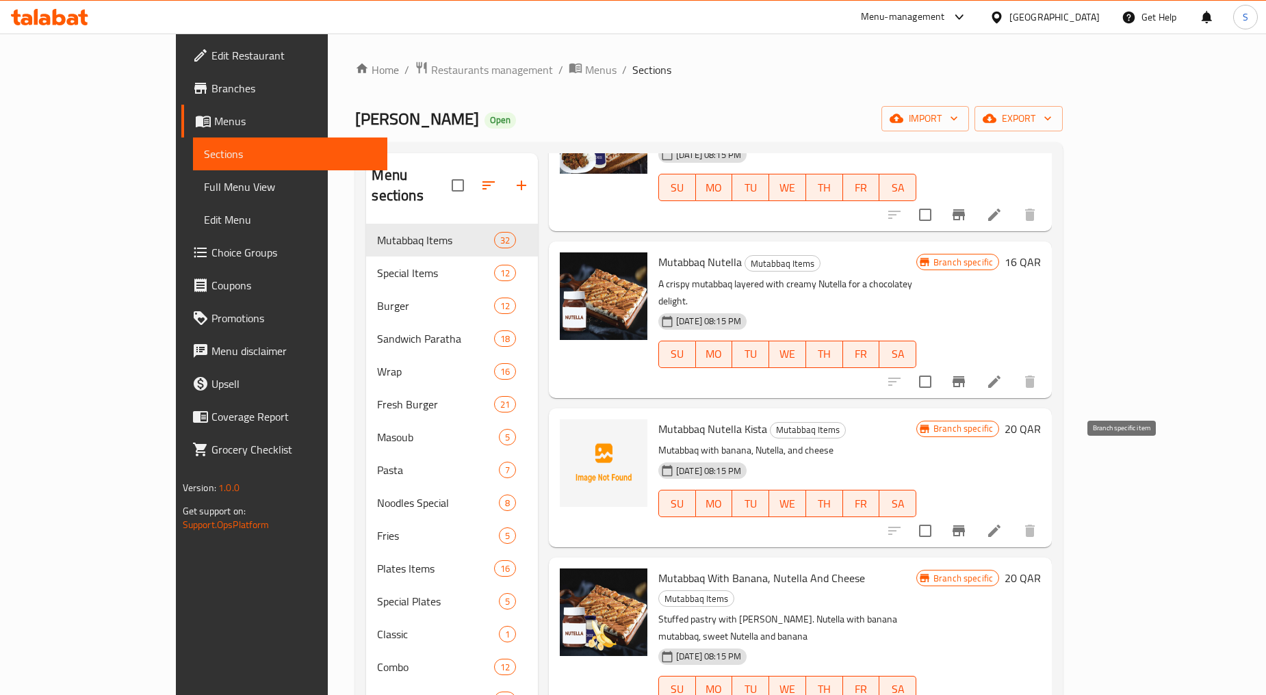
click at [967, 523] on icon "Branch-specific-item" at bounding box center [958, 531] width 16 height 16
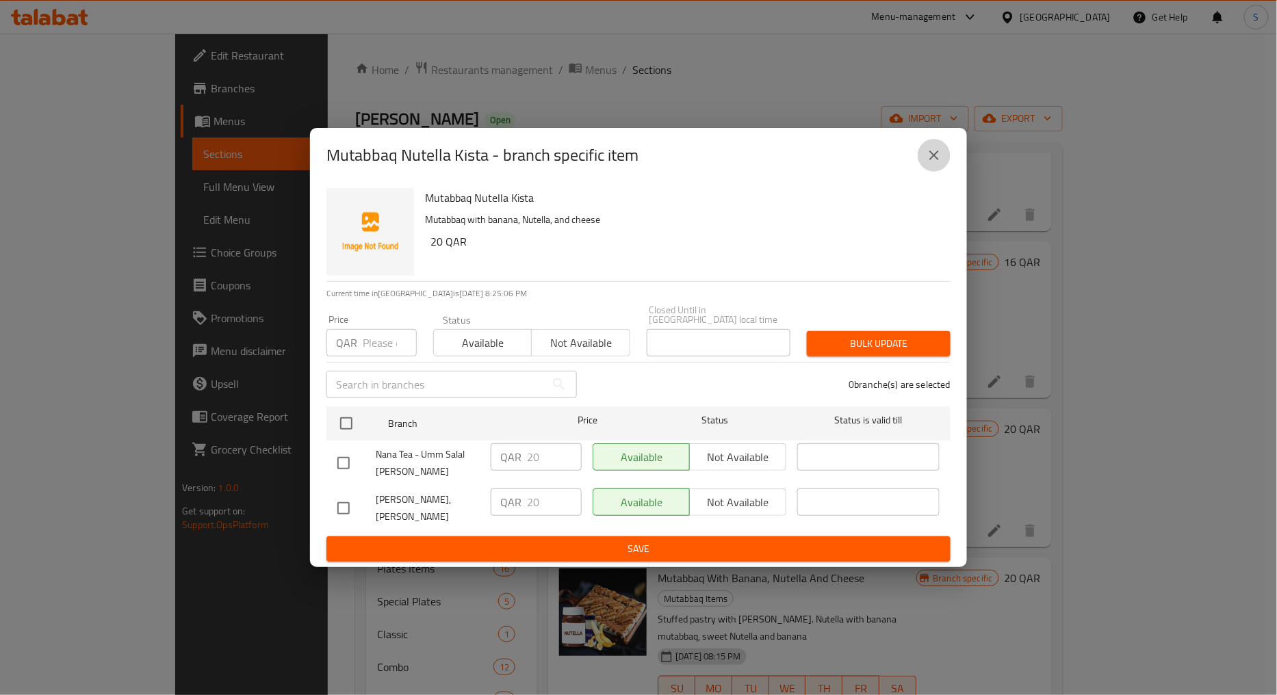
click at [931, 160] on icon "close" at bounding box center [934, 156] width 10 height 10
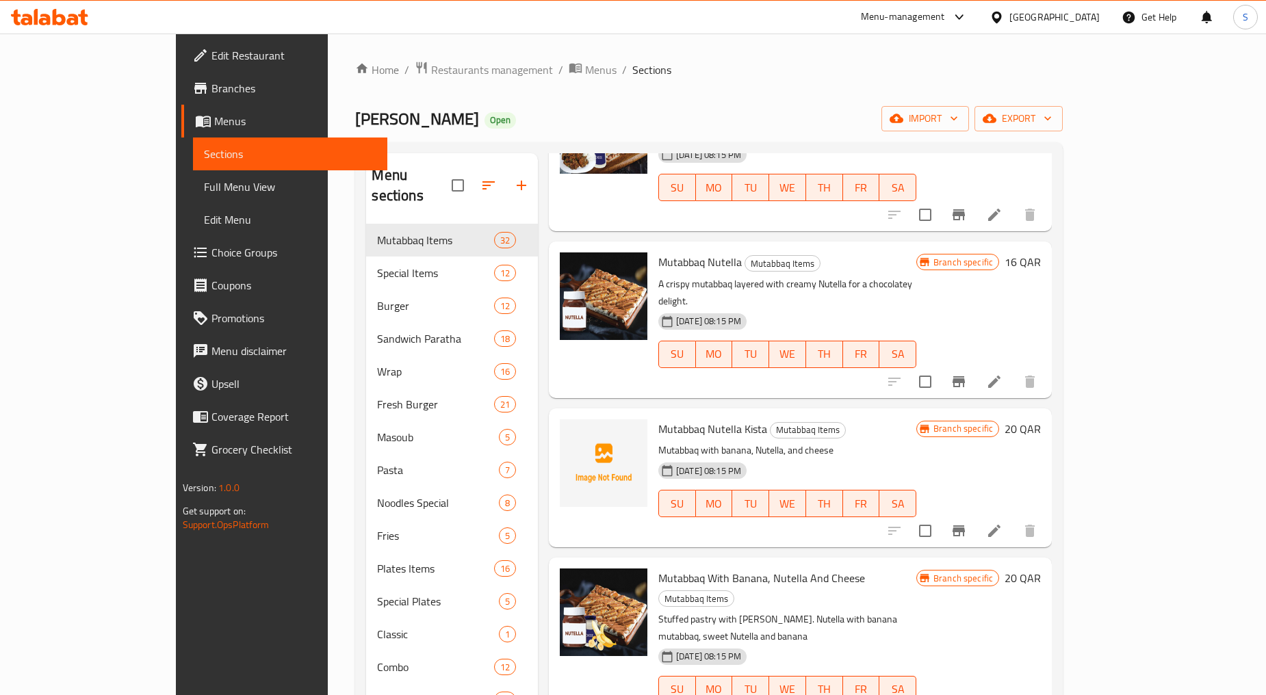
click at [967, 374] on icon "Branch-specific-item" at bounding box center [958, 382] width 16 height 16
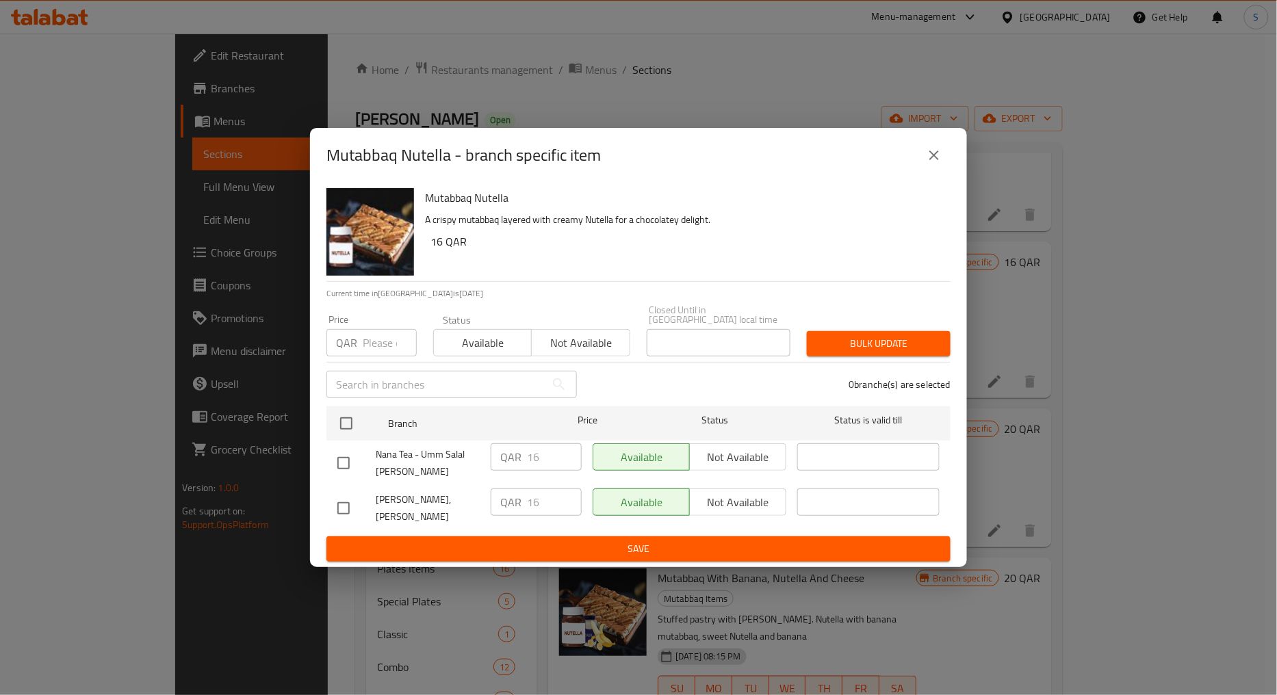
click at [939, 164] on icon "close" at bounding box center [934, 155] width 16 height 16
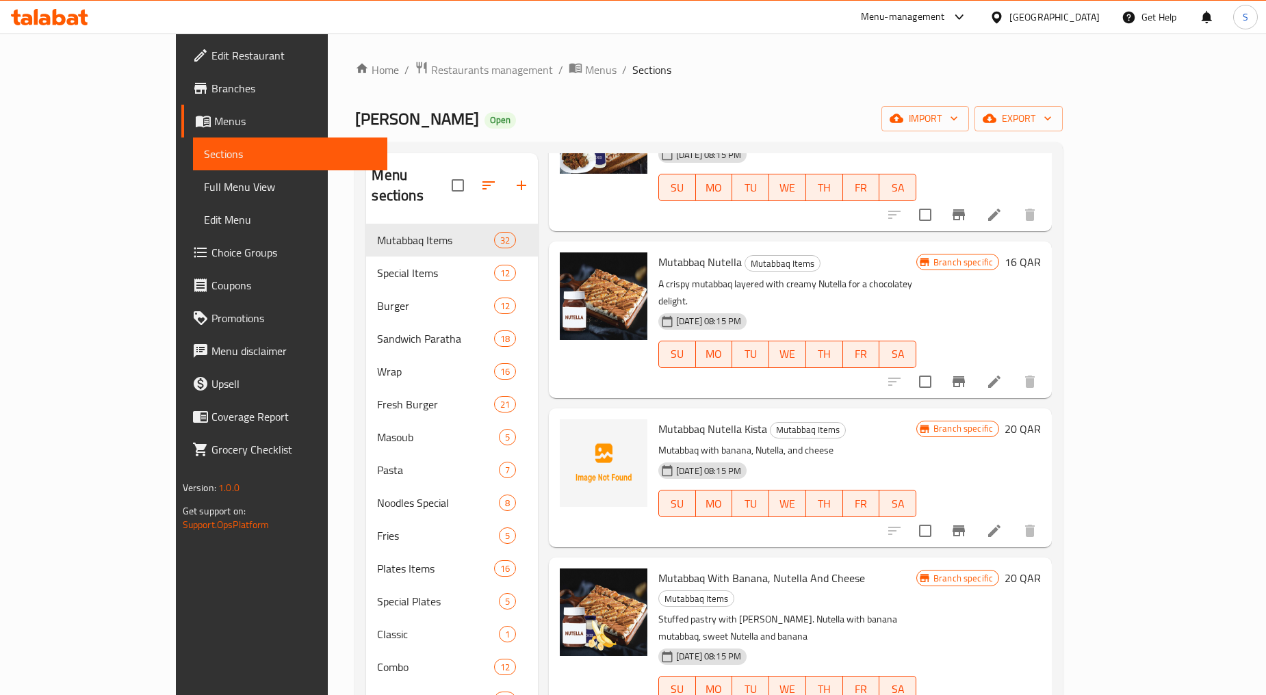
click at [967, 523] on icon "Branch-specific-item" at bounding box center [958, 531] width 16 height 16
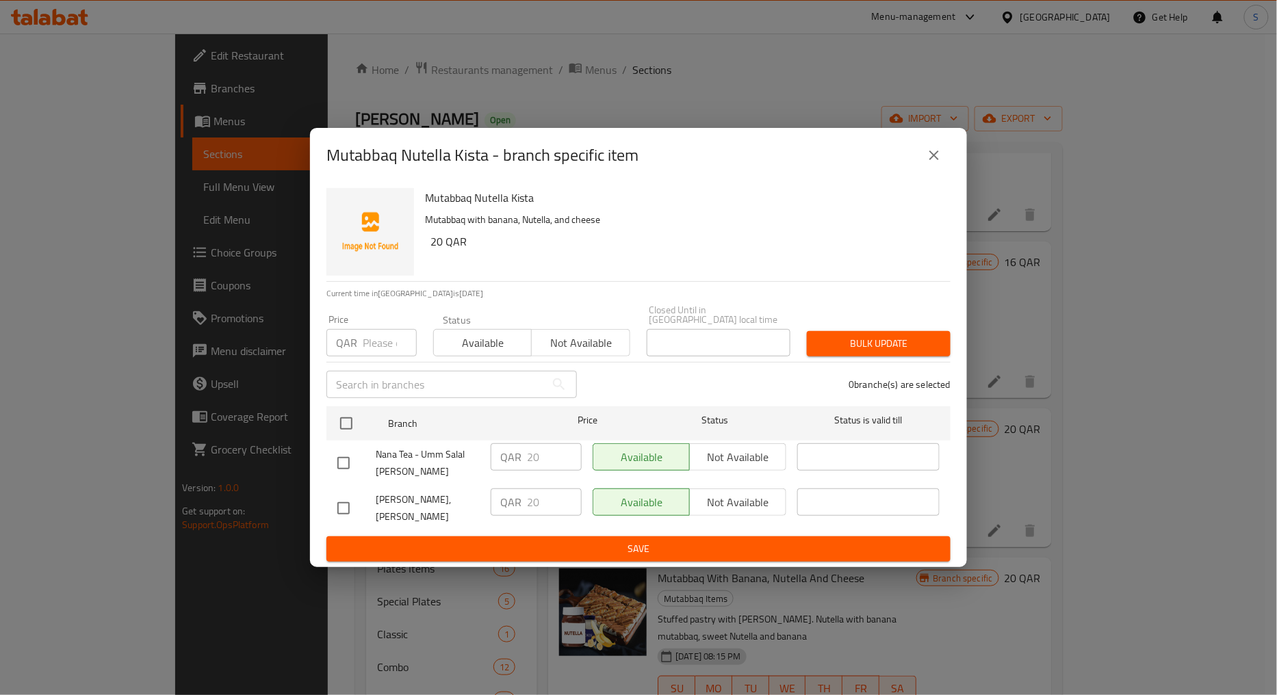
click at [941, 163] on icon "close" at bounding box center [934, 155] width 16 height 16
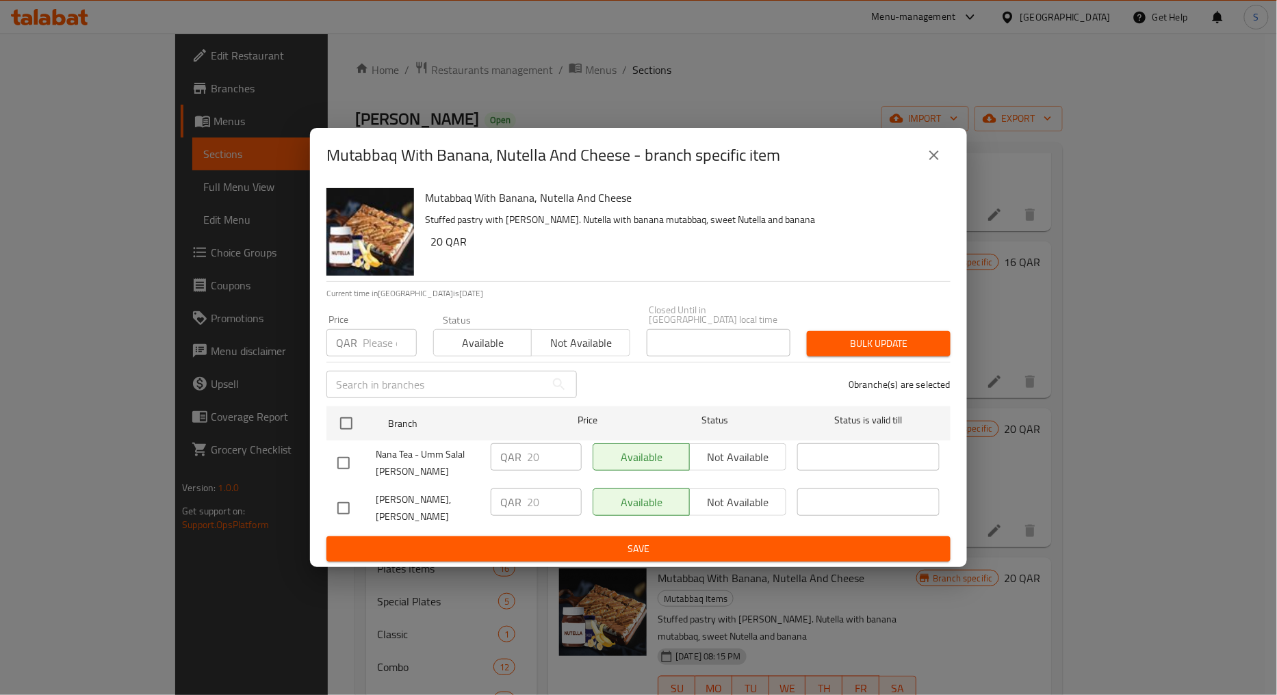
click at [924, 164] on button "close" at bounding box center [933, 155] width 33 height 33
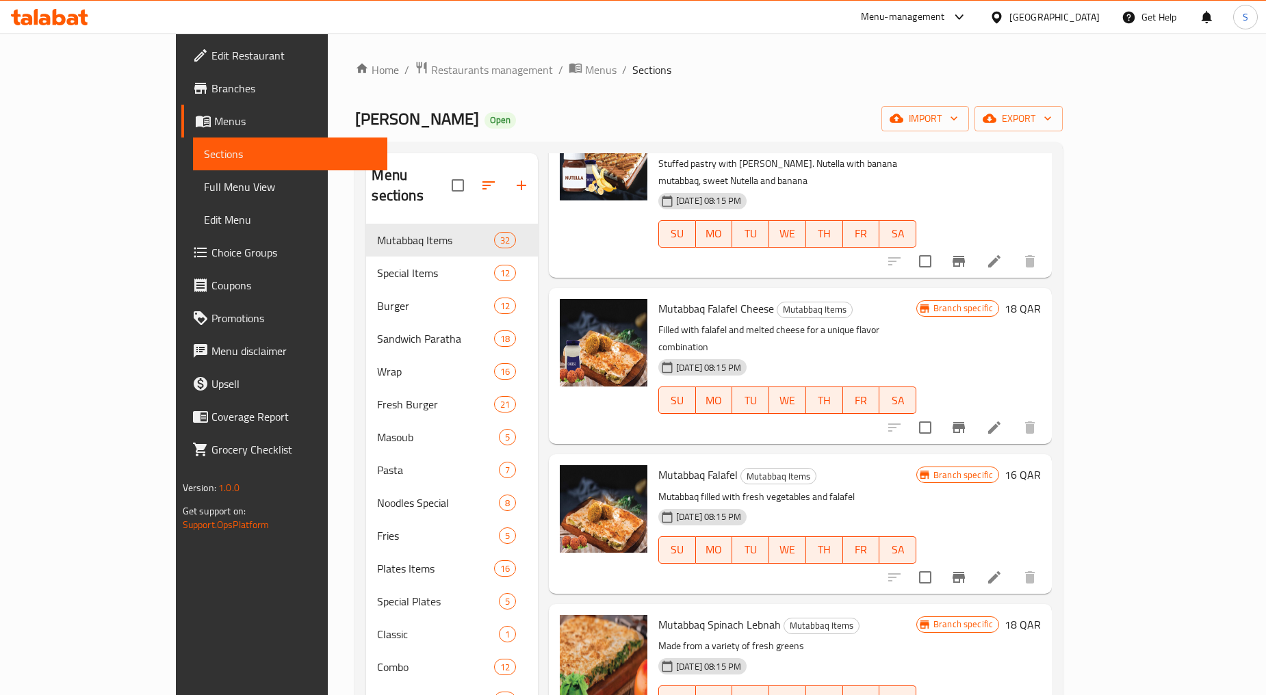
scroll to position [912, 0]
click at [965, 421] on icon "Branch-specific-item" at bounding box center [958, 426] width 12 height 11
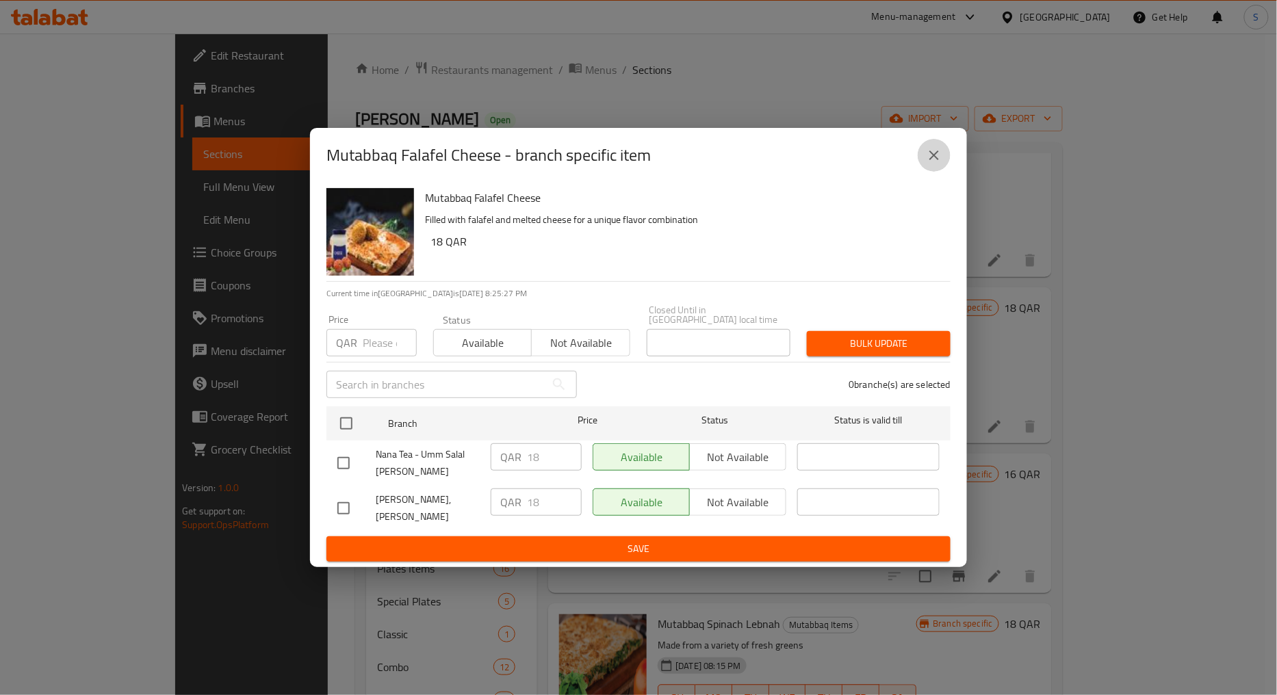
click at [926, 164] on icon "close" at bounding box center [934, 155] width 16 height 16
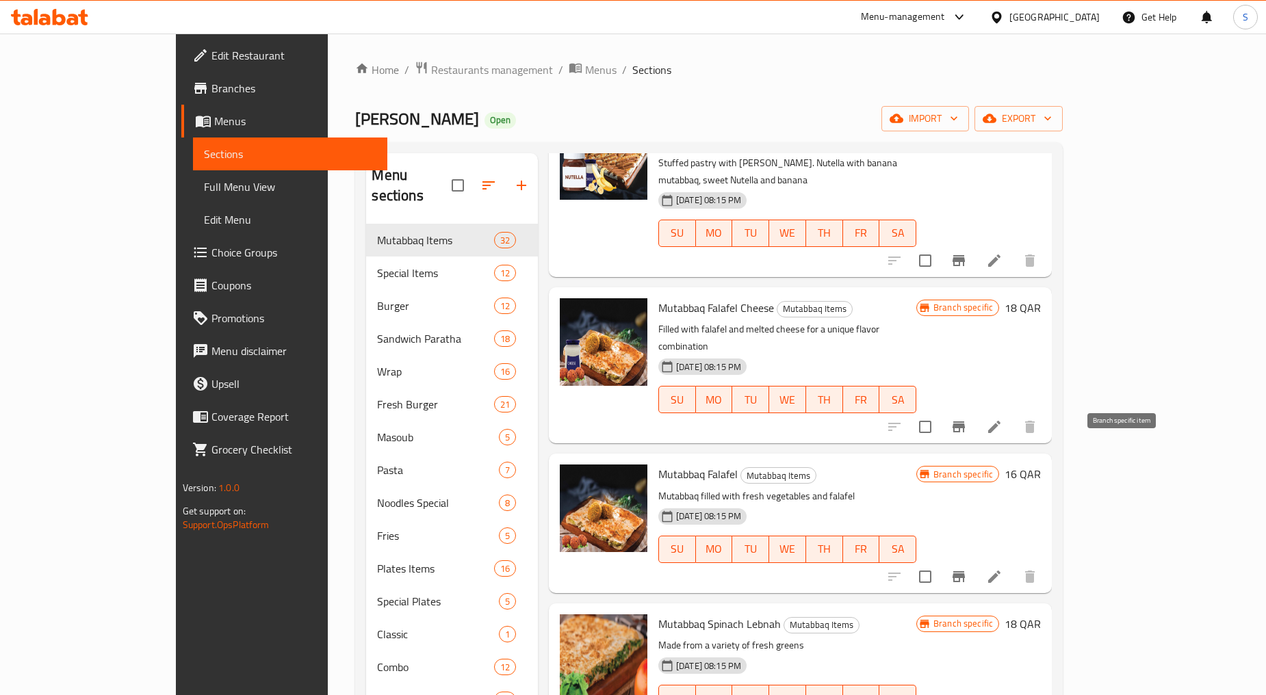
click at [967, 569] on icon "Branch-specific-item" at bounding box center [958, 577] width 16 height 16
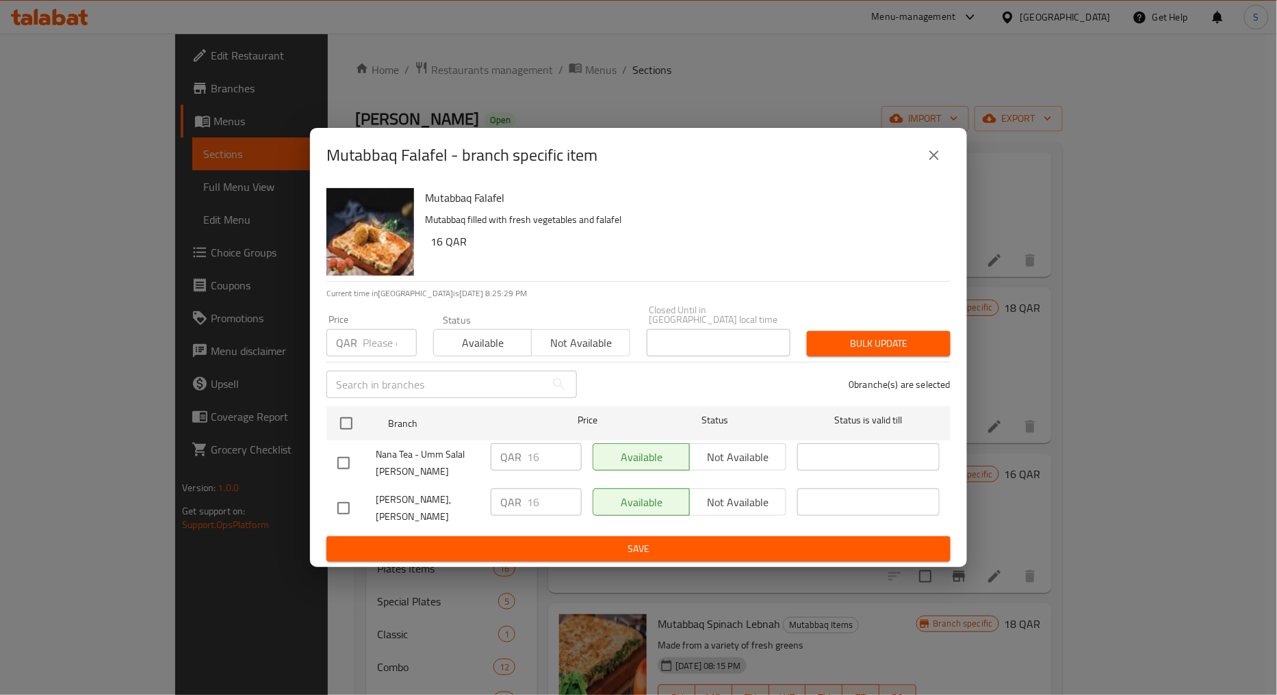
click at [936, 160] on icon "close" at bounding box center [934, 156] width 10 height 10
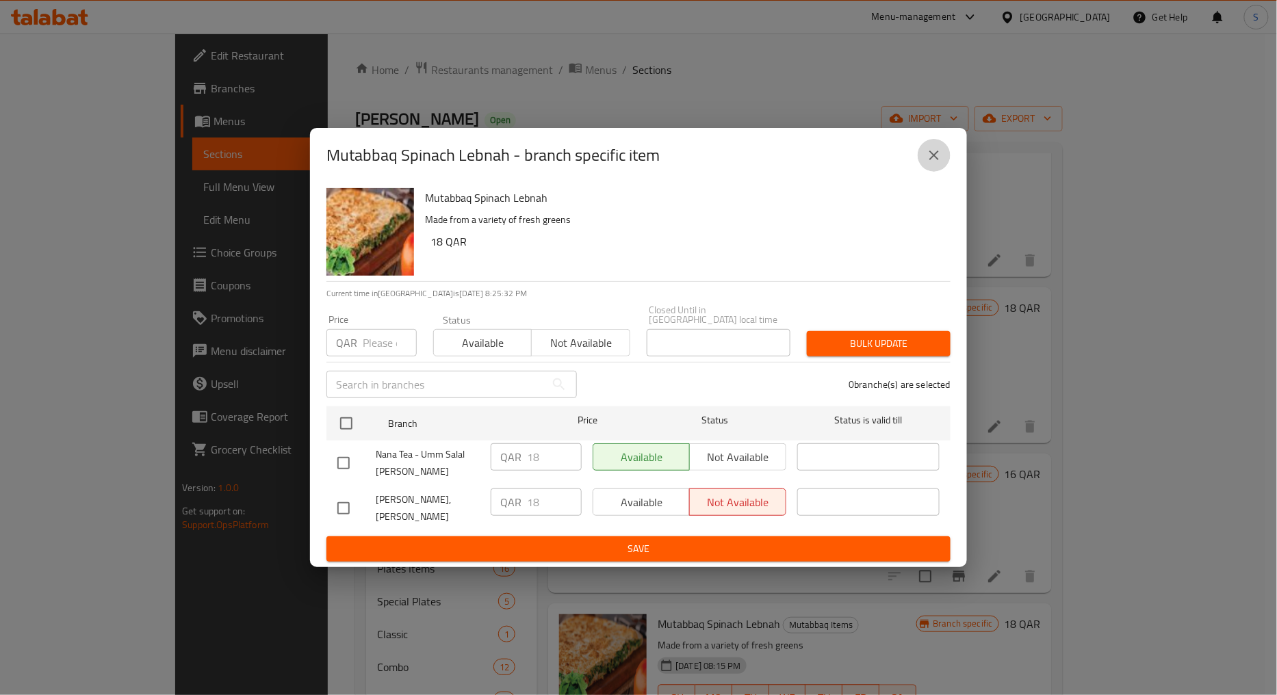
click at [936, 164] on icon "close" at bounding box center [934, 155] width 16 height 16
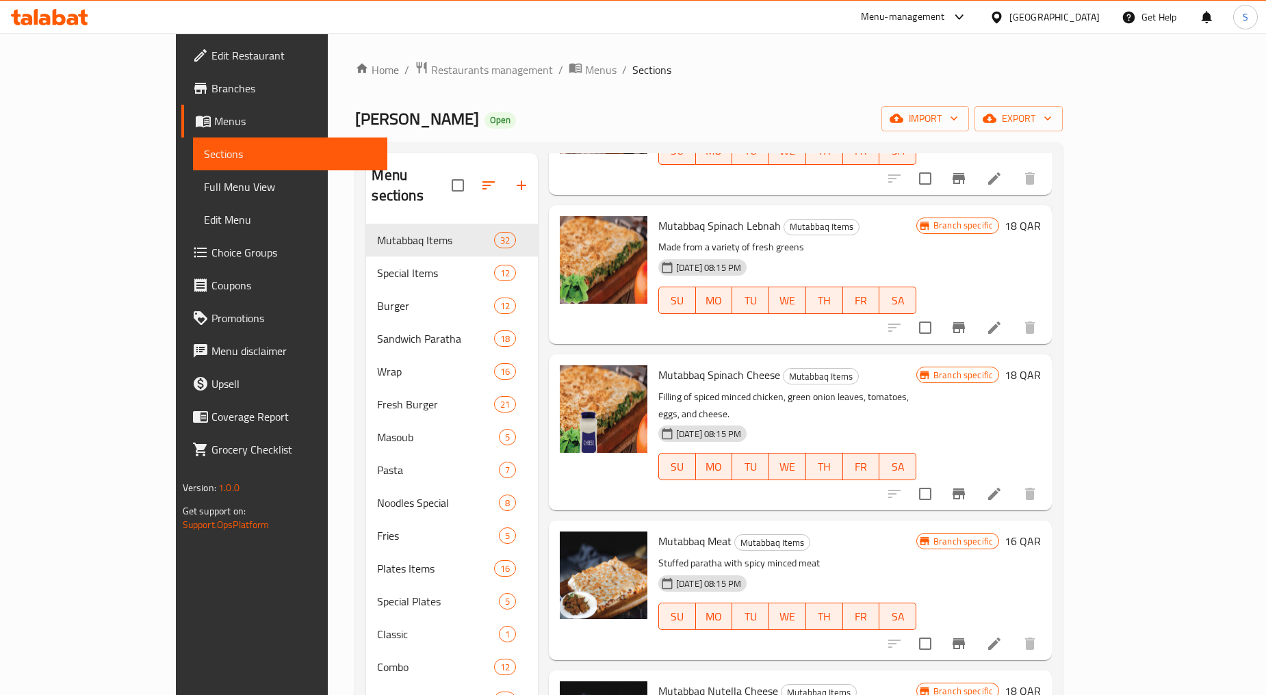
scroll to position [1368, 0]
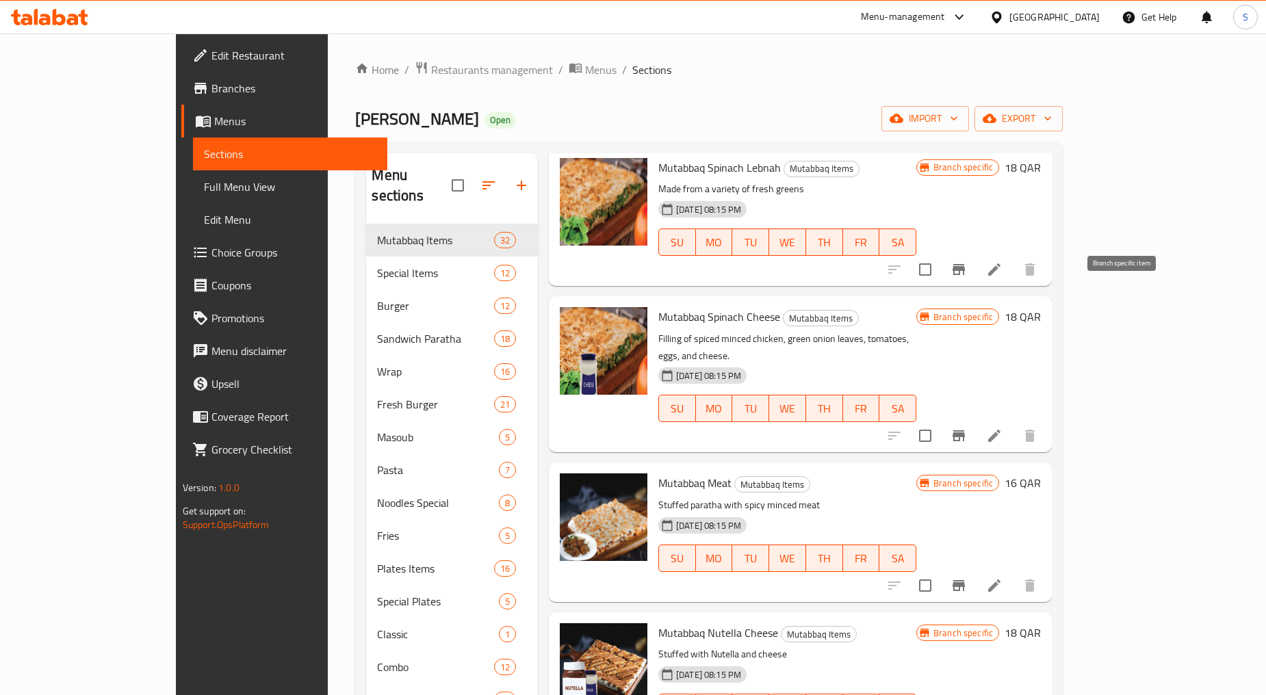
click at [967, 428] on icon "Branch-specific-item" at bounding box center [958, 436] width 16 height 16
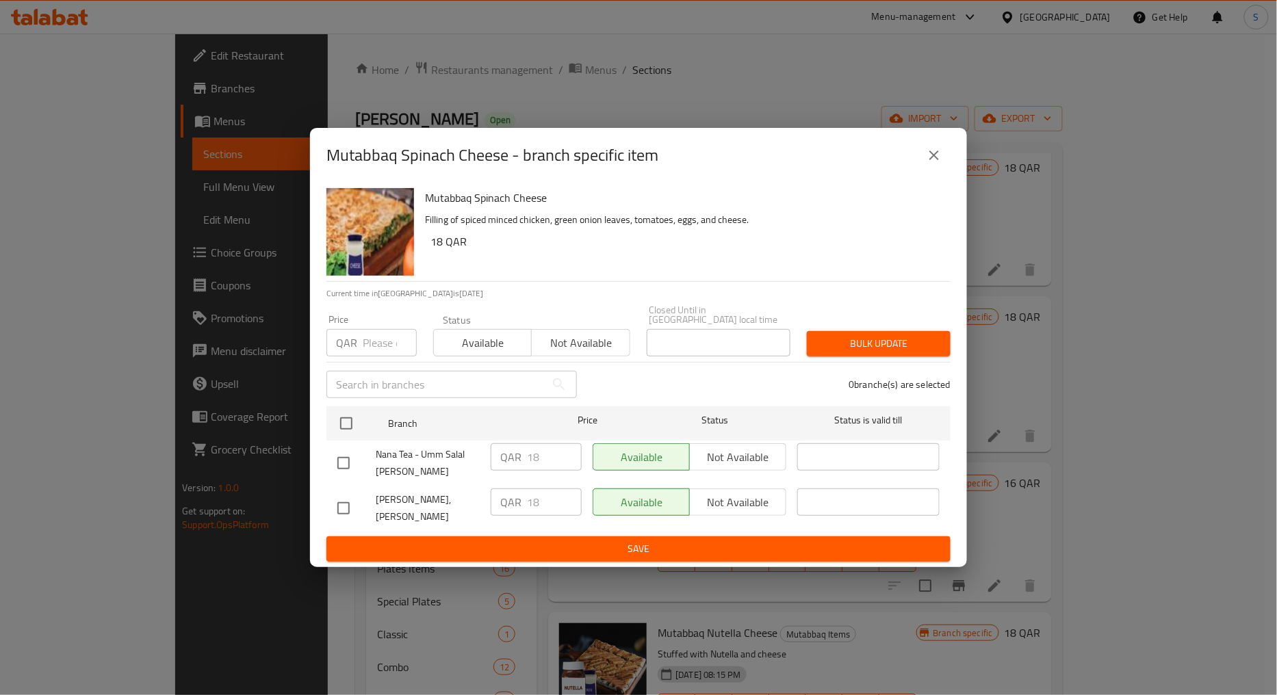
click at [943, 172] on button "close" at bounding box center [933, 155] width 33 height 33
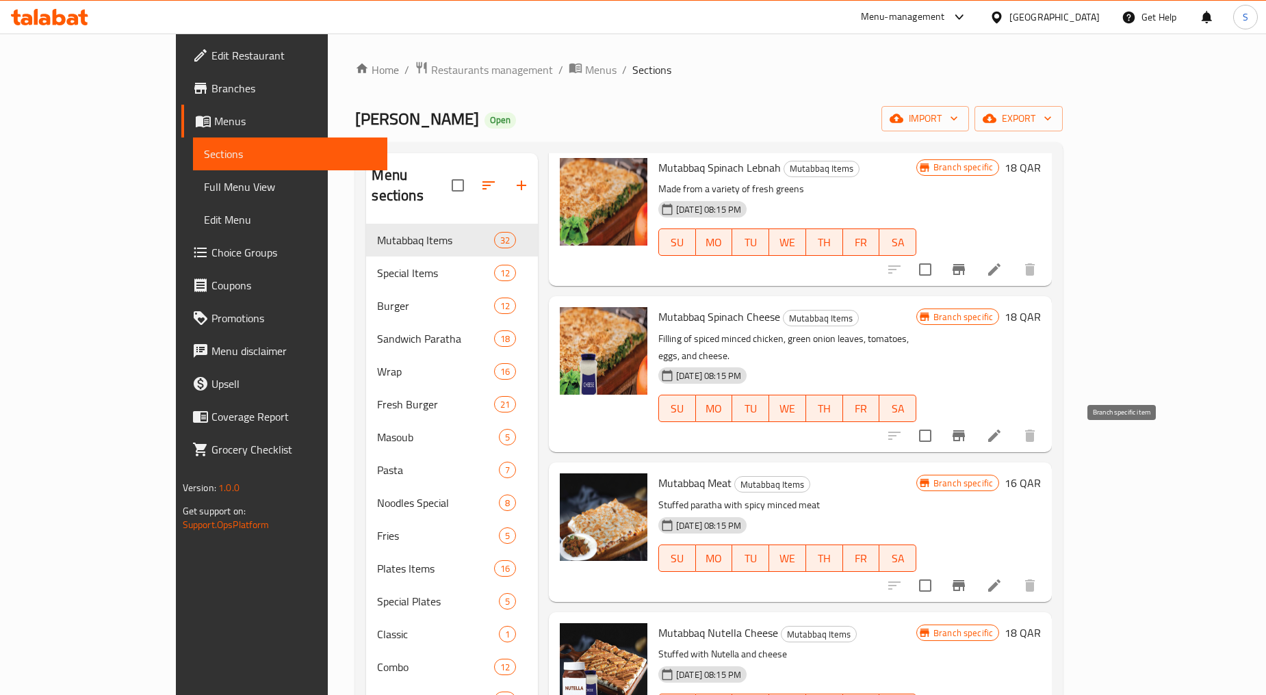
click at [965, 580] on icon "Branch-specific-item" at bounding box center [958, 585] width 12 height 11
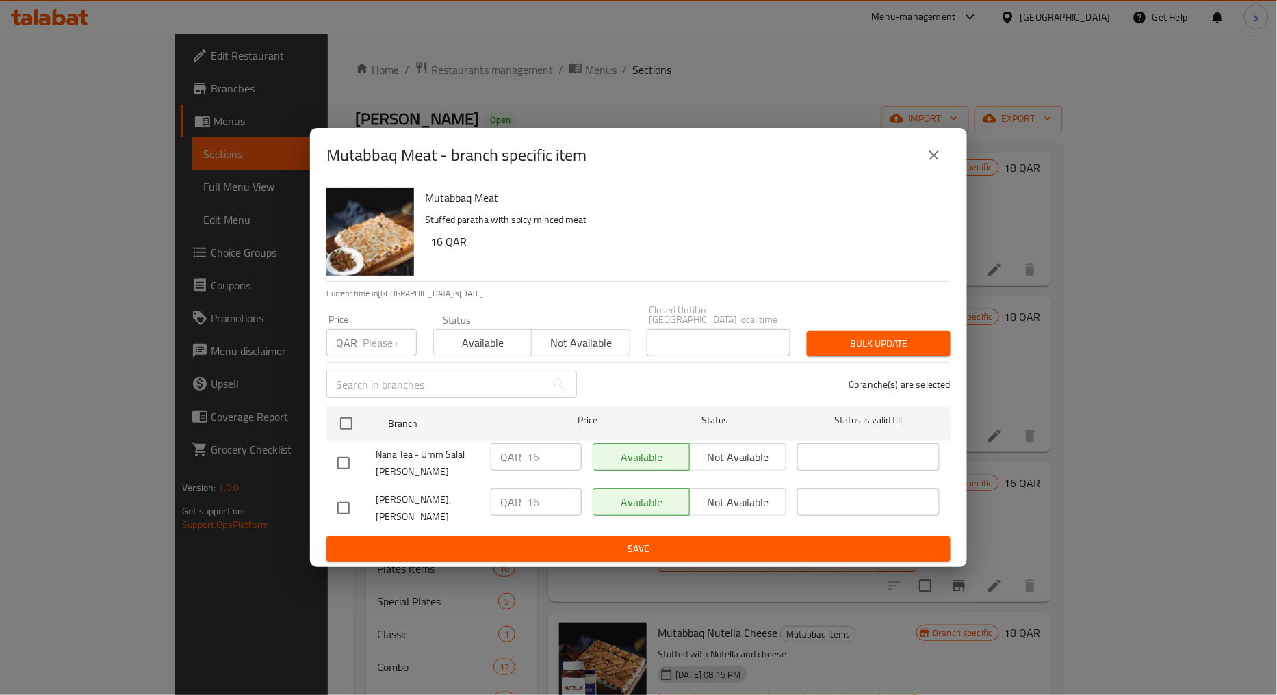
click at [931, 160] on icon "close" at bounding box center [934, 156] width 10 height 10
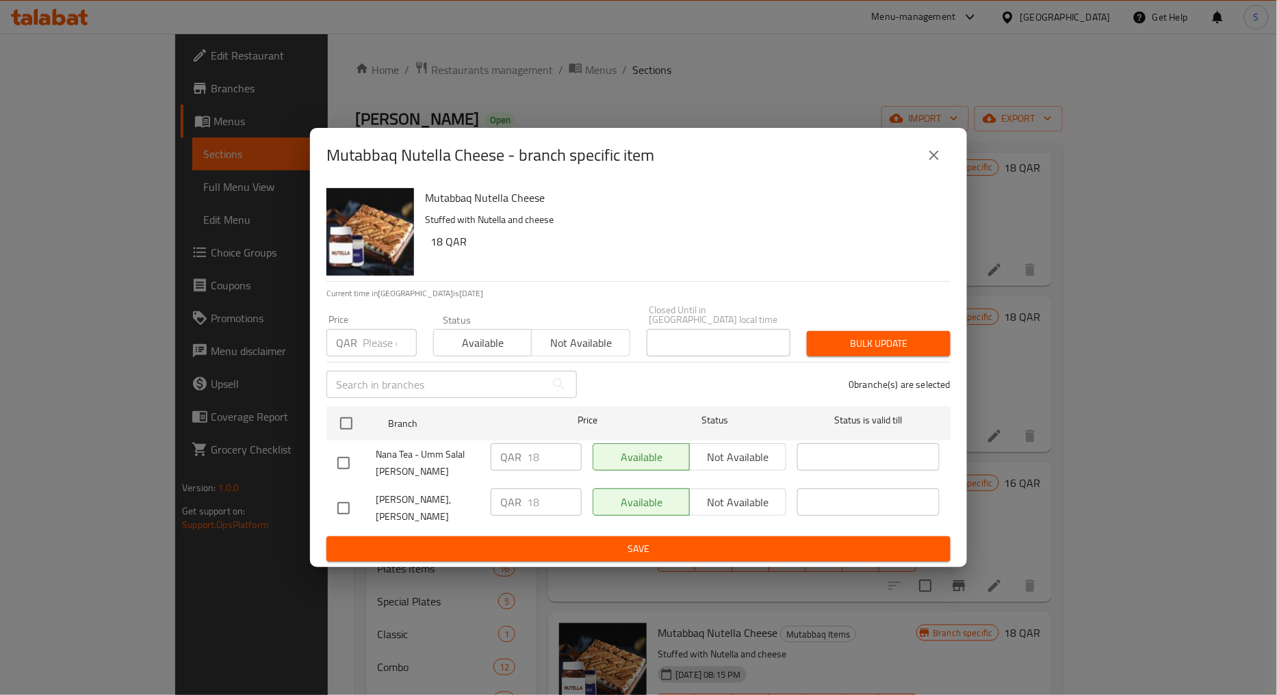
click at [931, 159] on icon "close" at bounding box center [934, 155] width 16 height 16
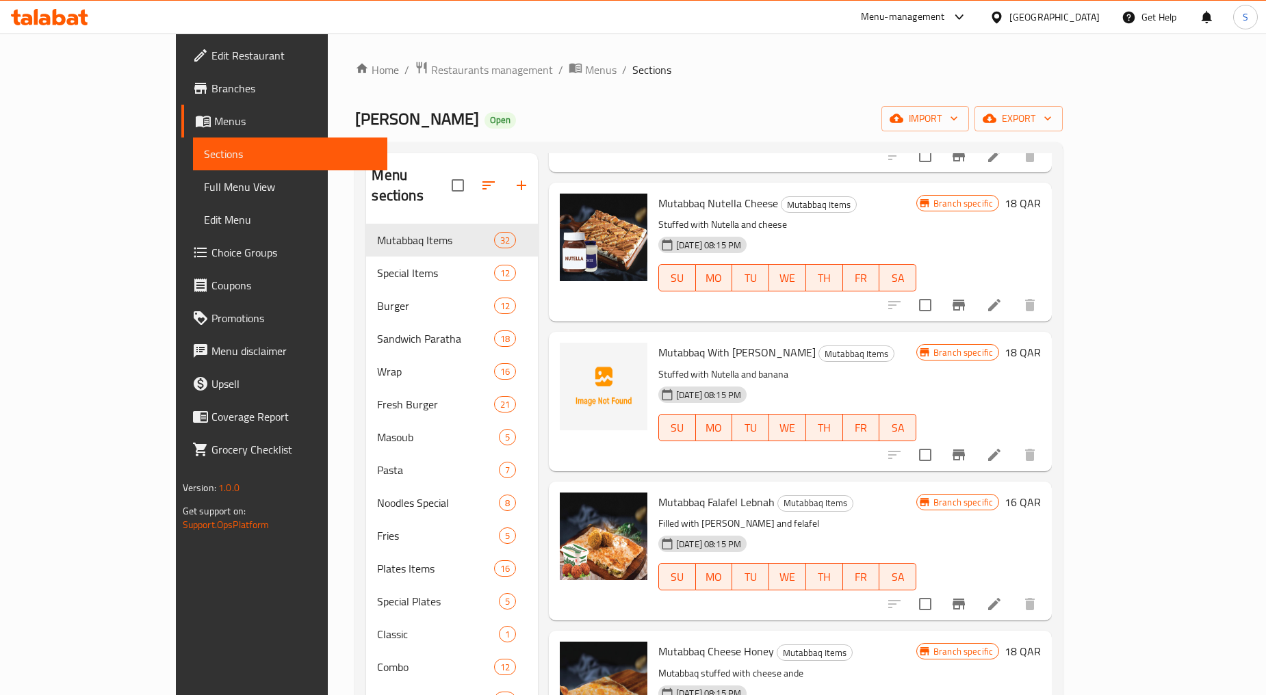
scroll to position [1824, 0]
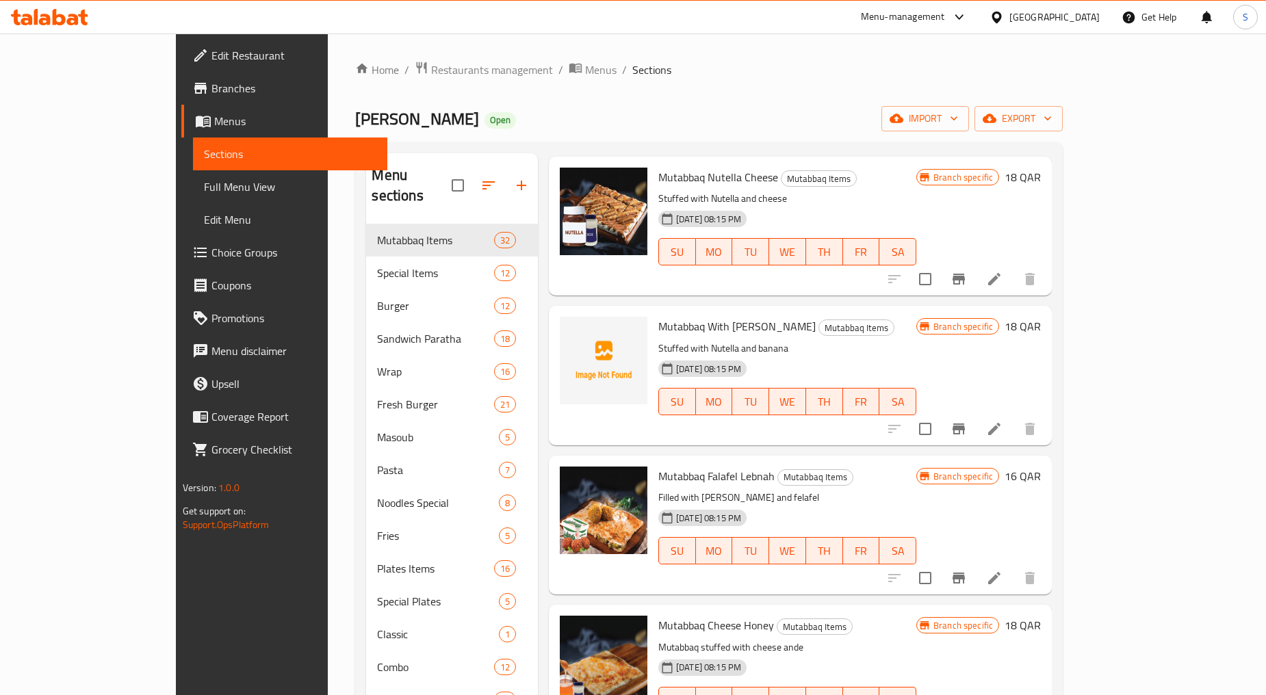
click at [965, 424] on icon "Branch-specific-item" at bounding box center [958, 429] width 12 height 11
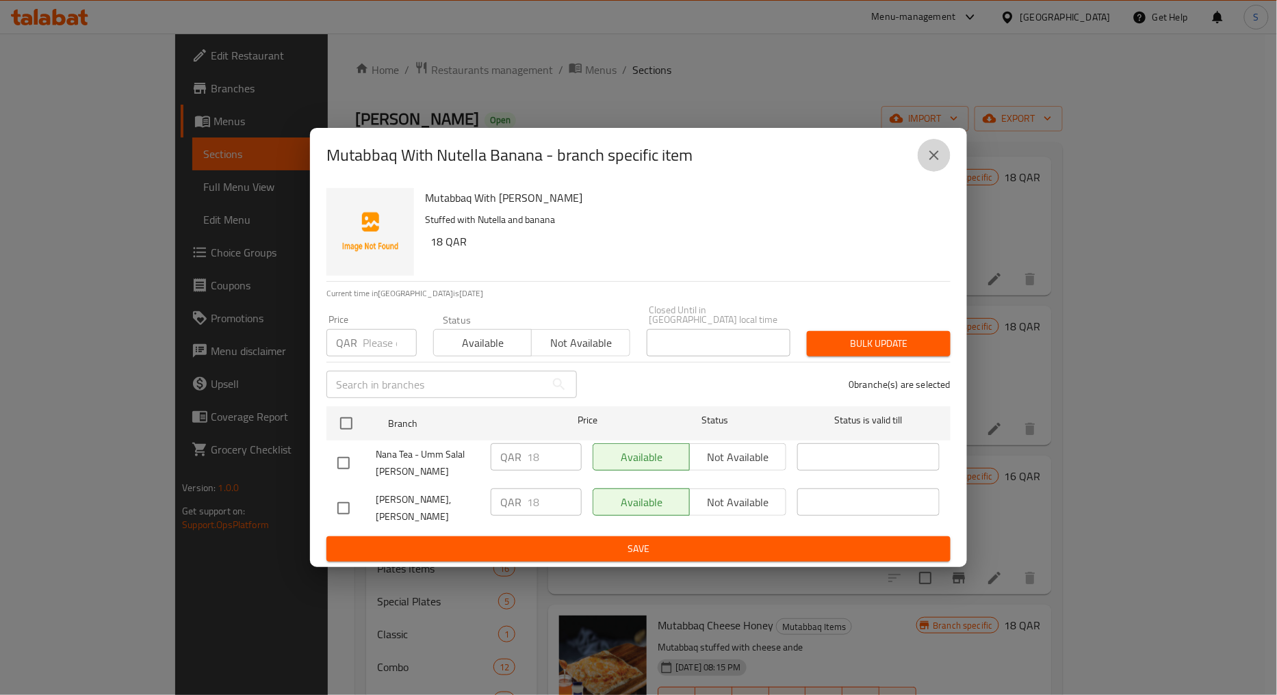
click at [924, 155] on button "close" at bounding box center [933, 155] width 33 height 33
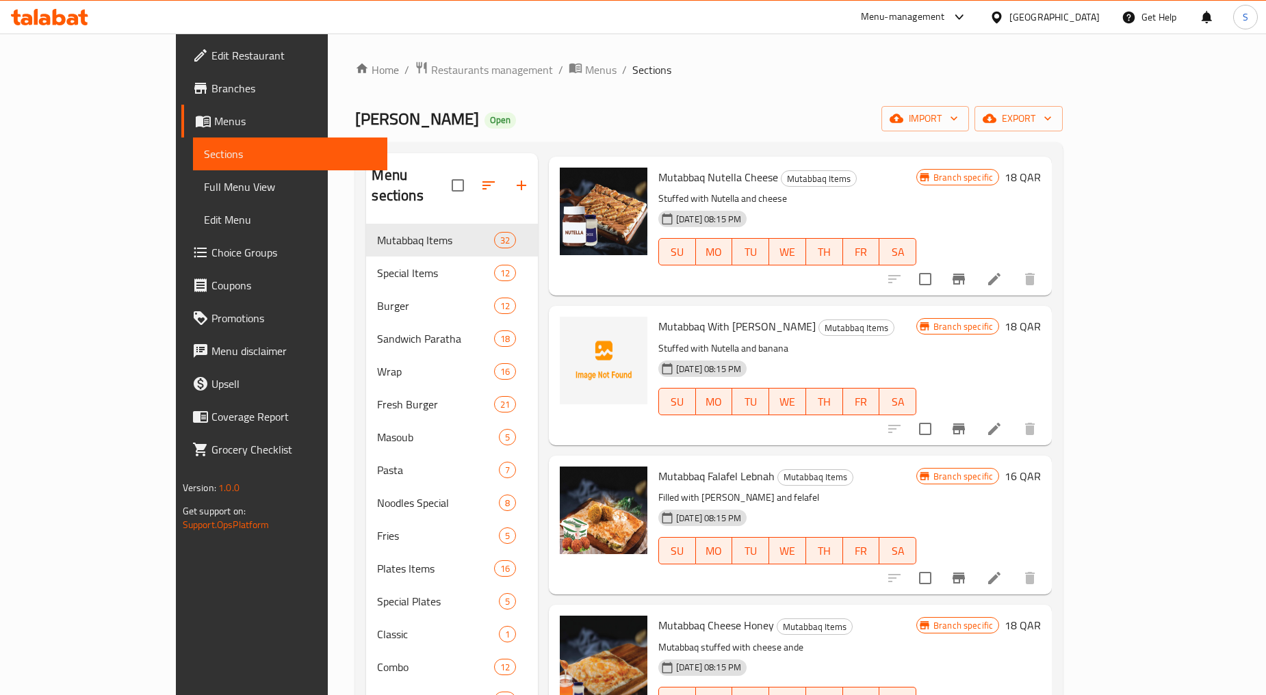
click at [967, 570] on icon "Branch-specific-item" at bounding box center [958, 578] width 16 height 16
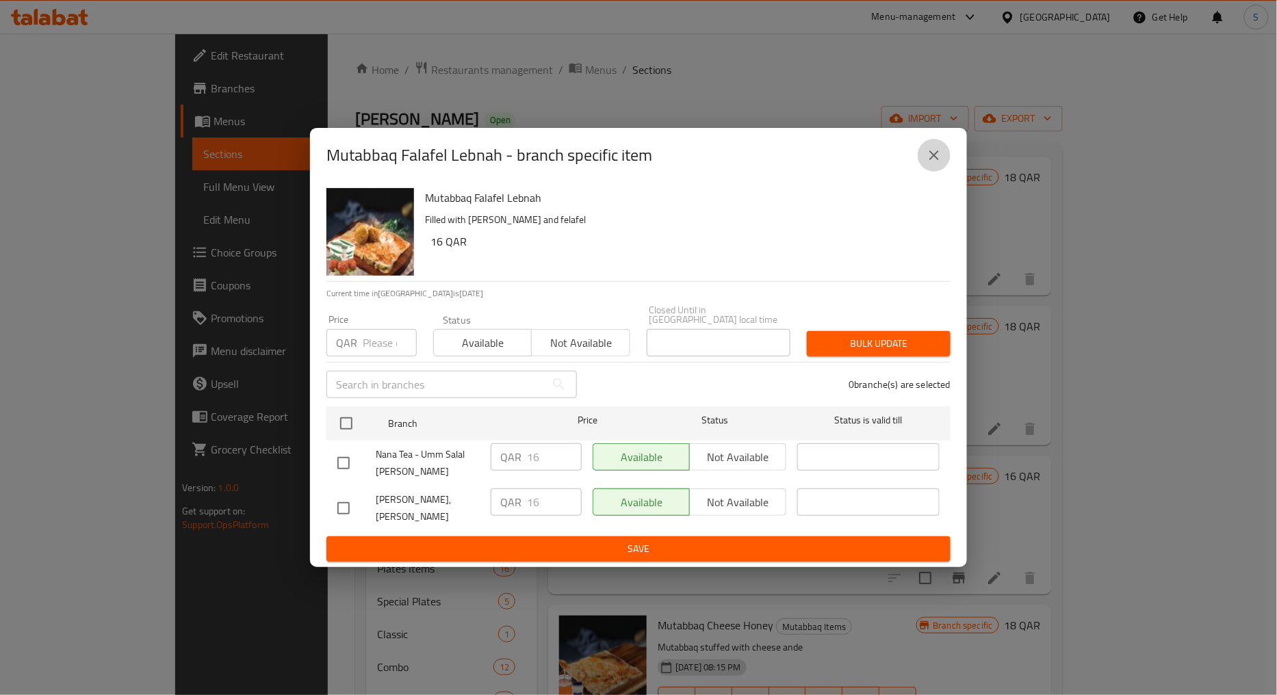
click at [939, 164] on icon "close" at bounding box center [934, 155] width 16 height 16
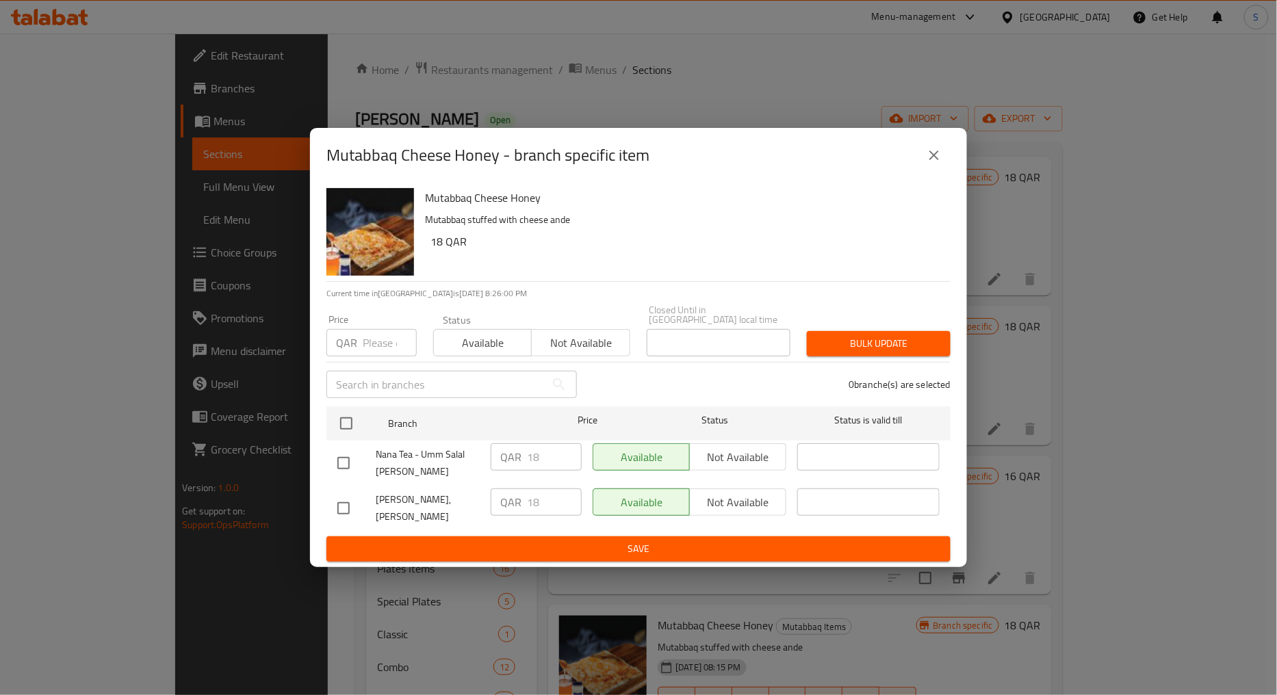
click at [932, 164] on icon "close" at bounding box center [934, 155] width 16 height 16
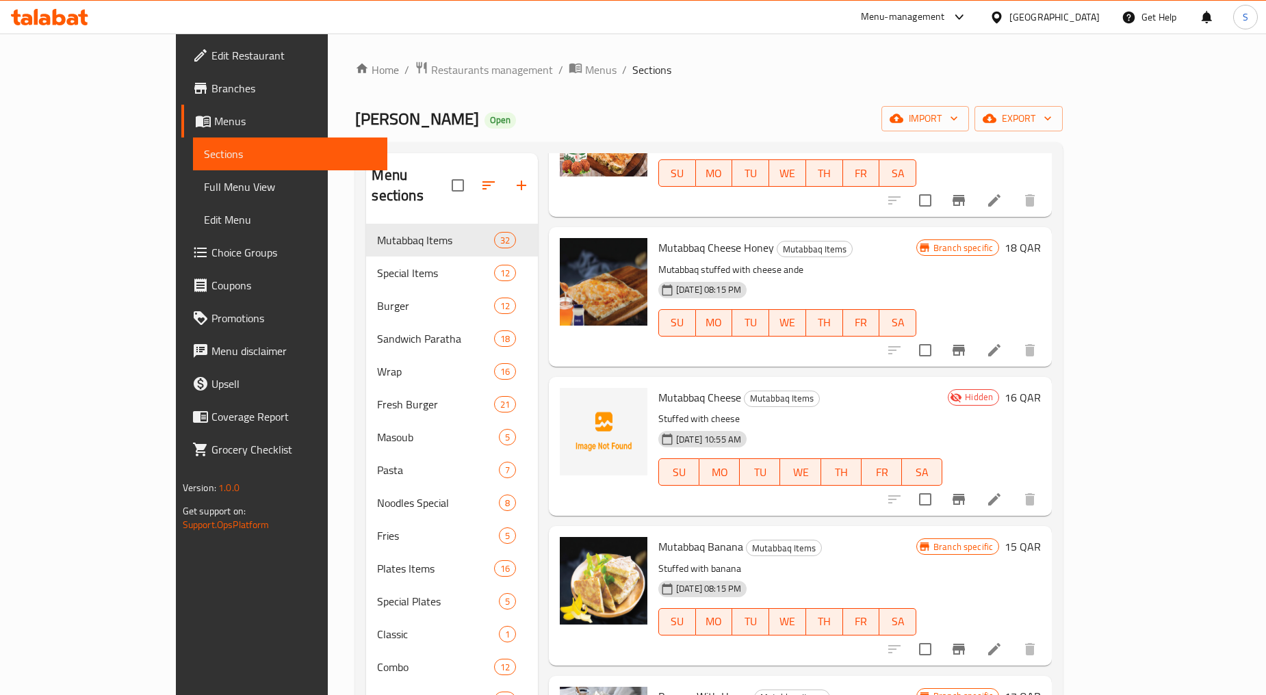
scroll to position [2204, 0]
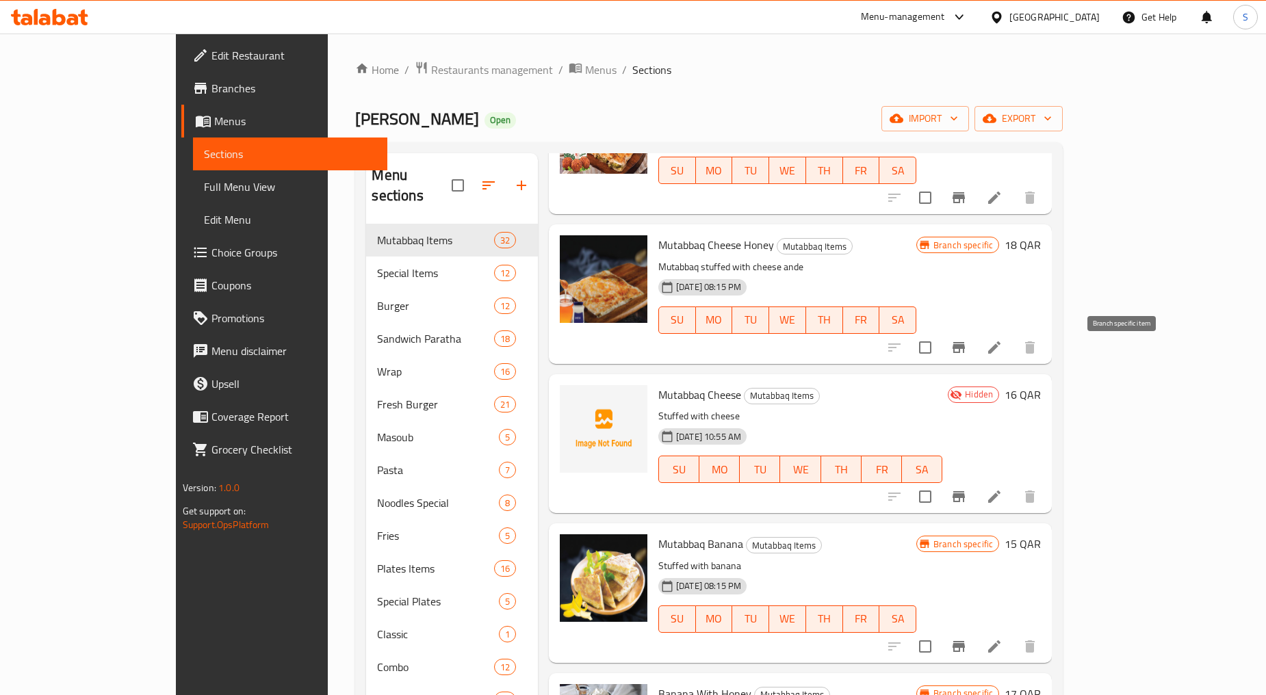
click at [965, 491] on icon "Branch-specific-item" at bounding box center [958, 496] width 12 height 11
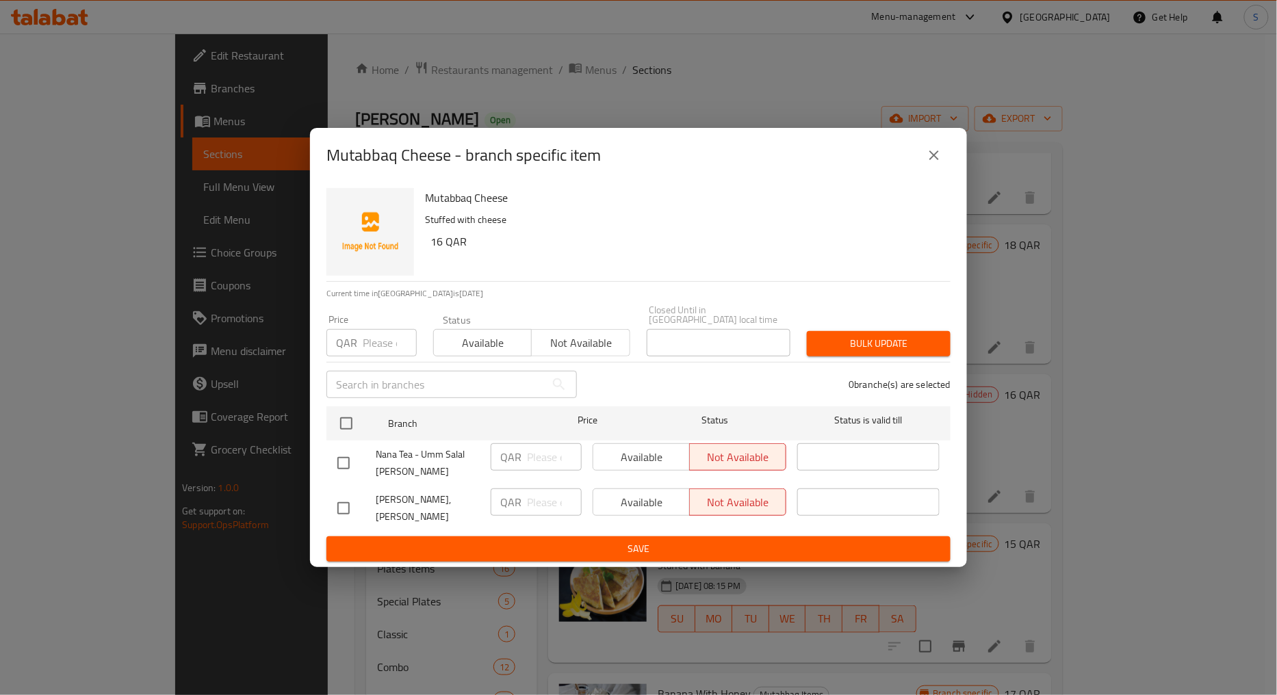
click at [939, 161] on icon "close" at bounding box center [934, 155] width 16 height 16
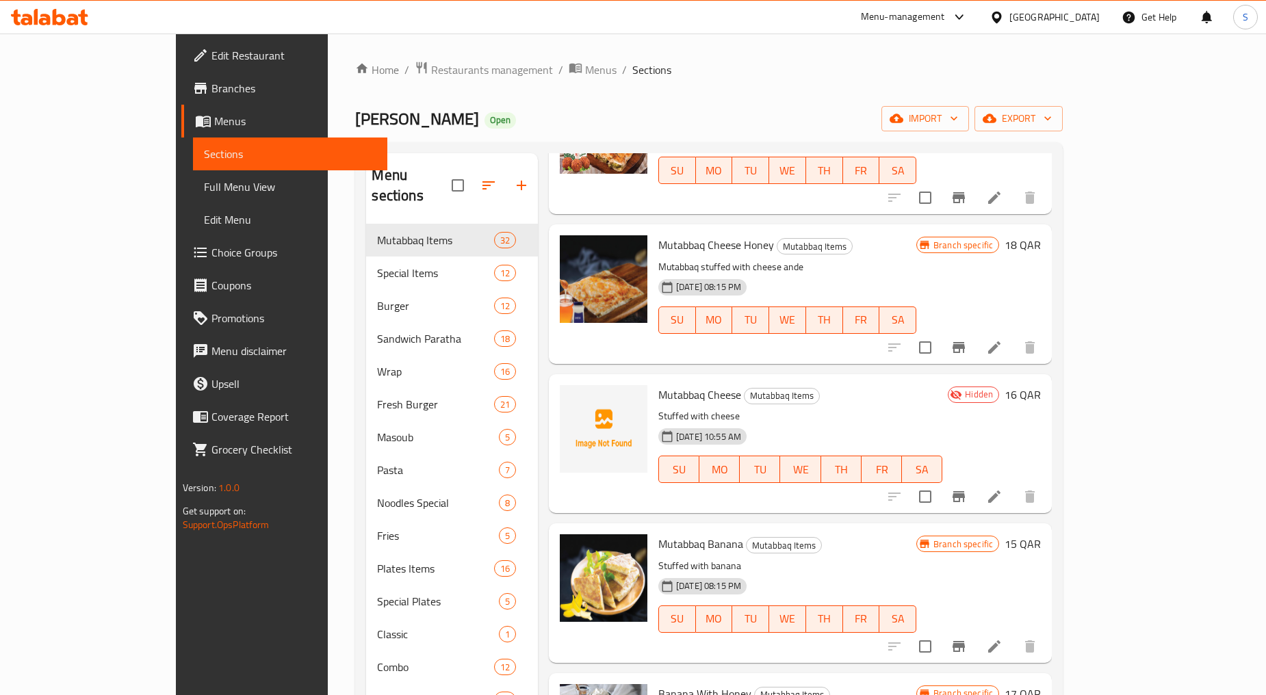
click at [967, 638] on icon "Branch-specific-item" at bounding box center [958, 646] width 16 height 16
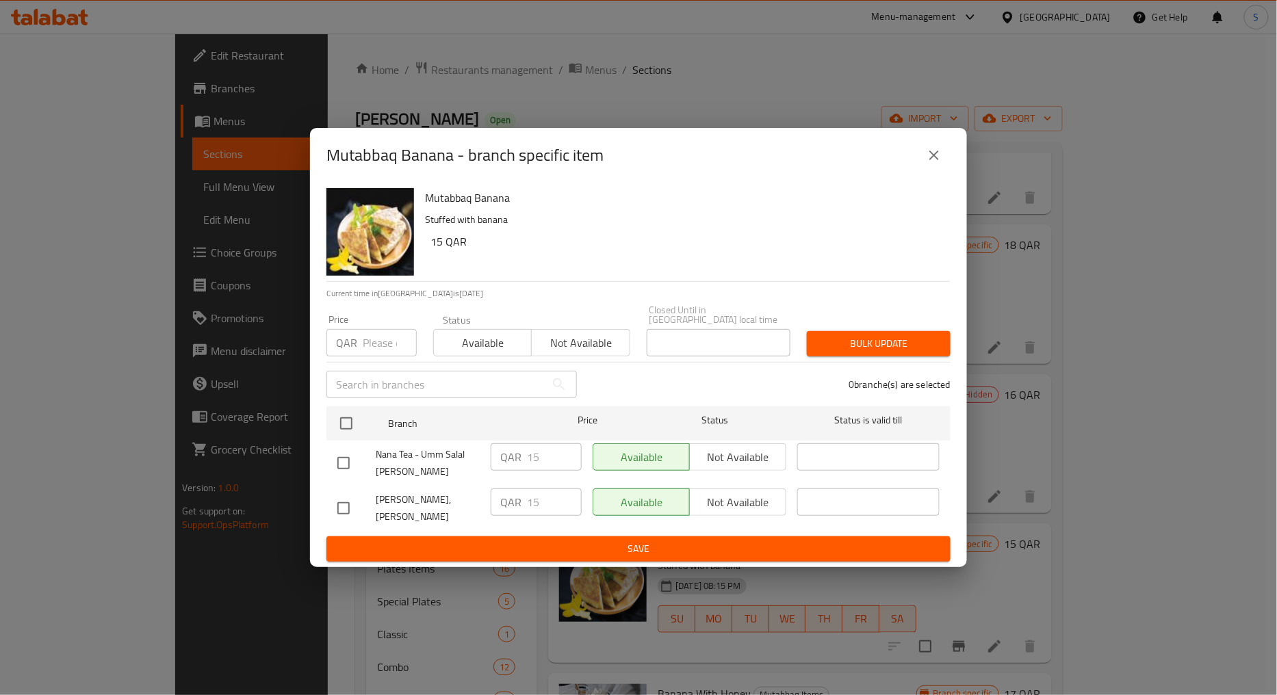
click at [924, 169] on button "close" at bounding box center [933, 155] width 33 height 33
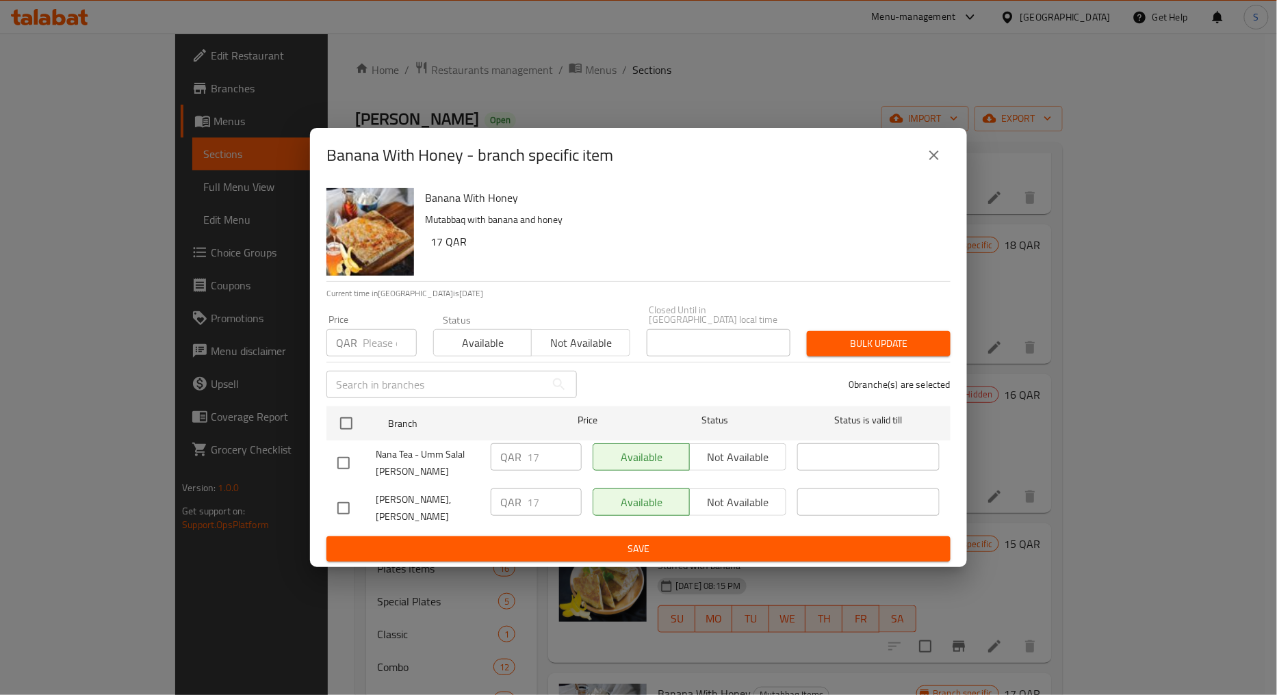
click at [948, 149] on div "Banana With Honey - branch specific item" at bounding box center [638, 155] width 624 height 33
click at [942, 161] on button "close" at bounding box center [933, 155] width 33 height 33
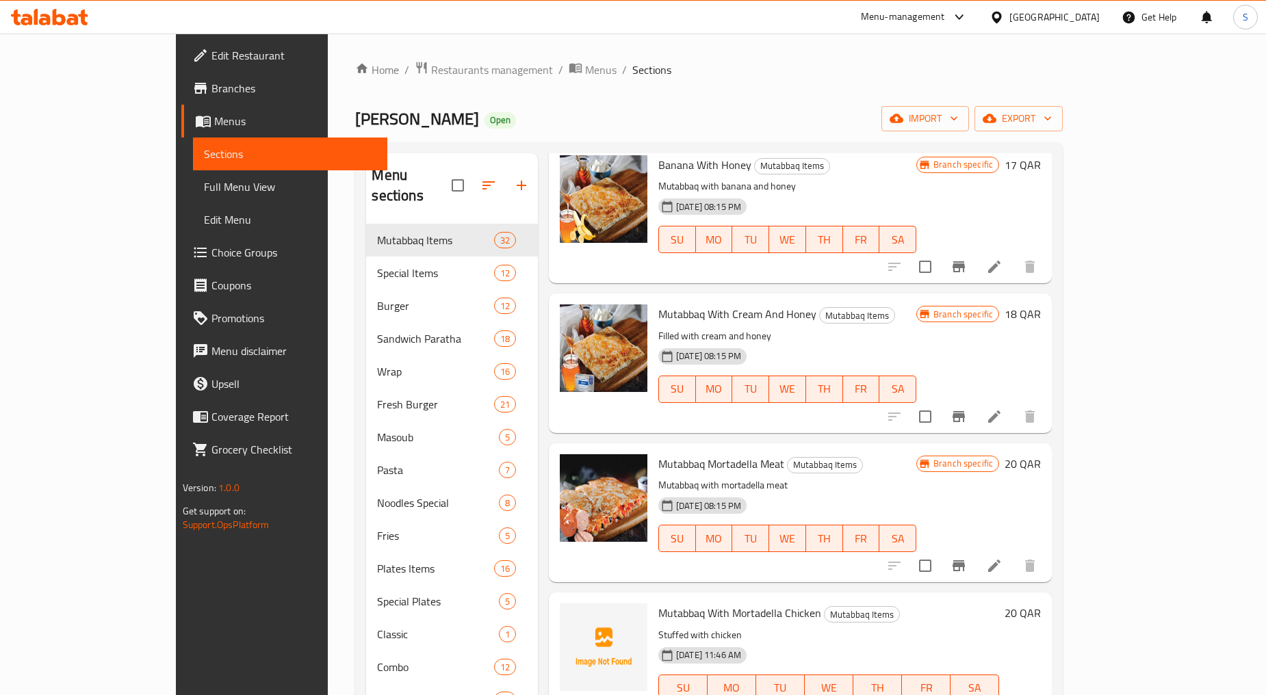
scroll to position [2737, 0]
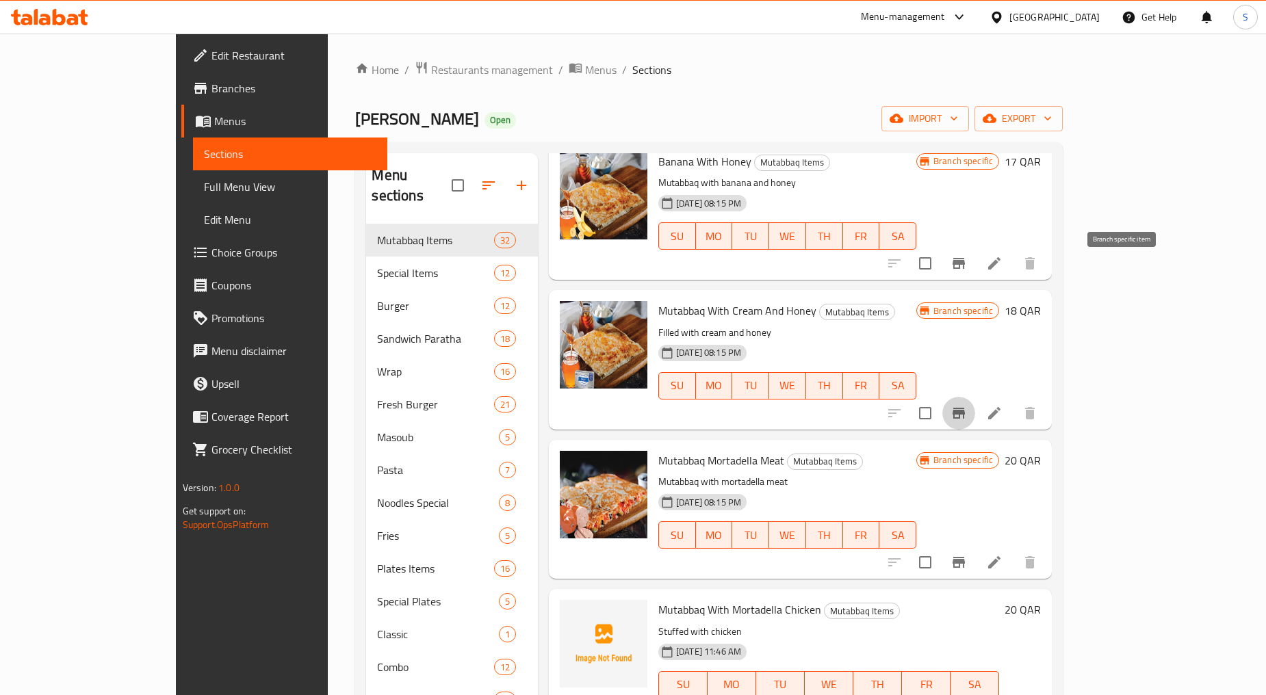
click at [967, 405] on icon "Branch-specific-item" at bounding box center [958, 413] width 16 height 16
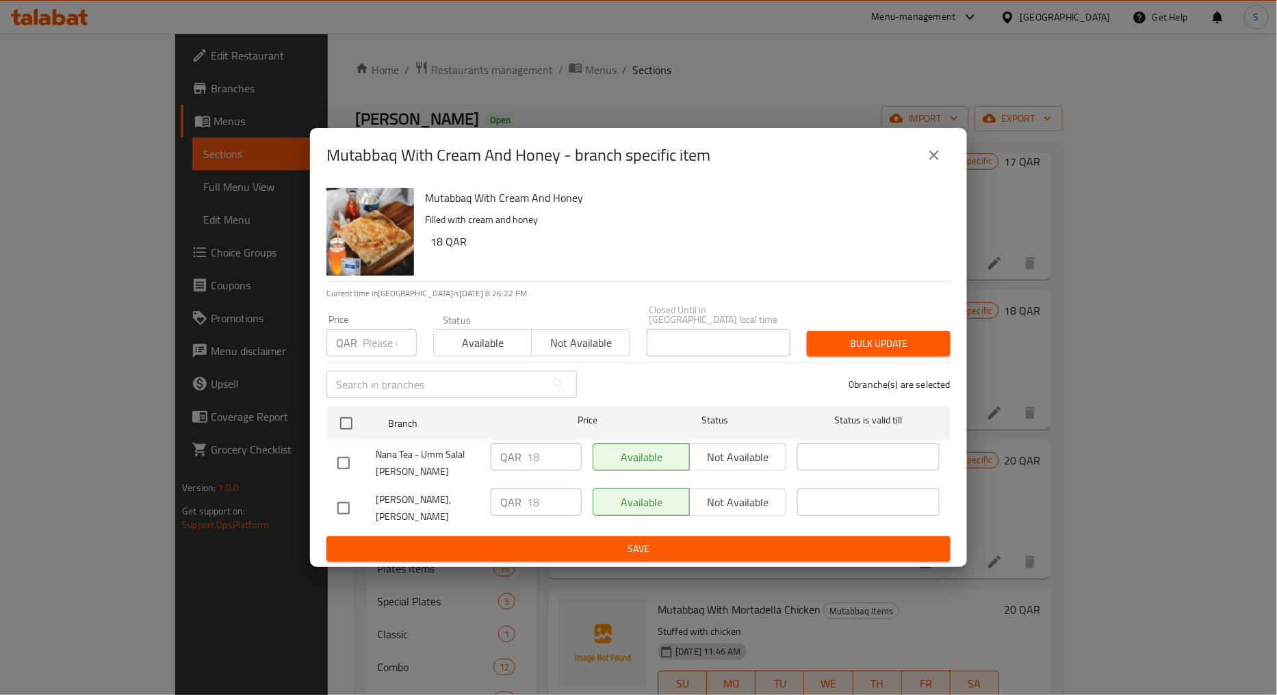
click at [938, 164] on icon "close" at bounding box center [934, 155] width 16 height 16
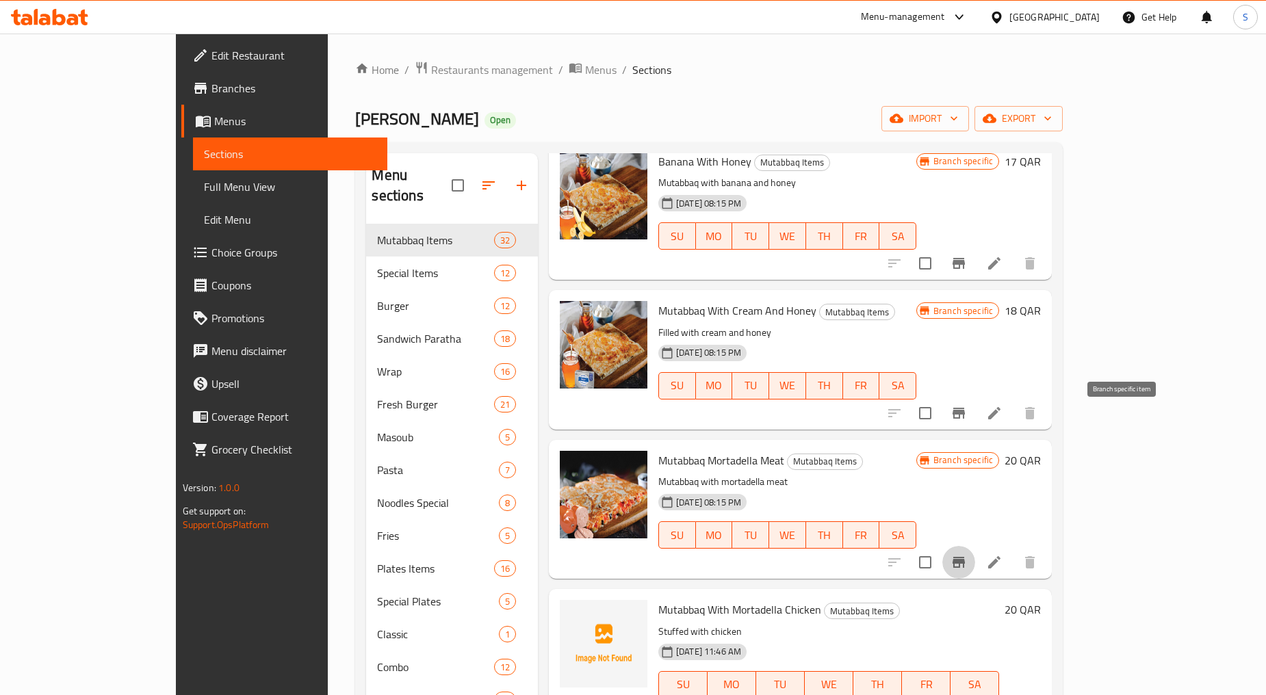
click at [975, 546] on button "Branch-specific-item" at bounding box center [958, 562] width 33 height 33
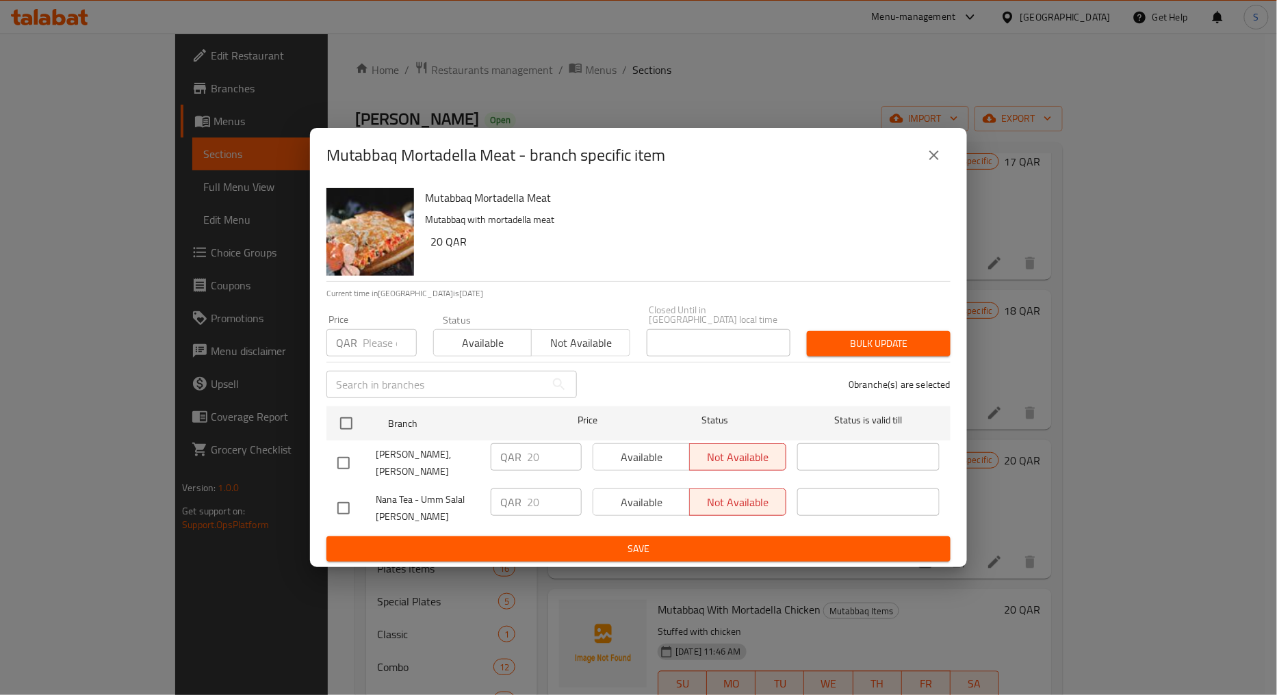
click at [933, 162] on icon "close" at bounding box center [934, 155] width 16 height 16
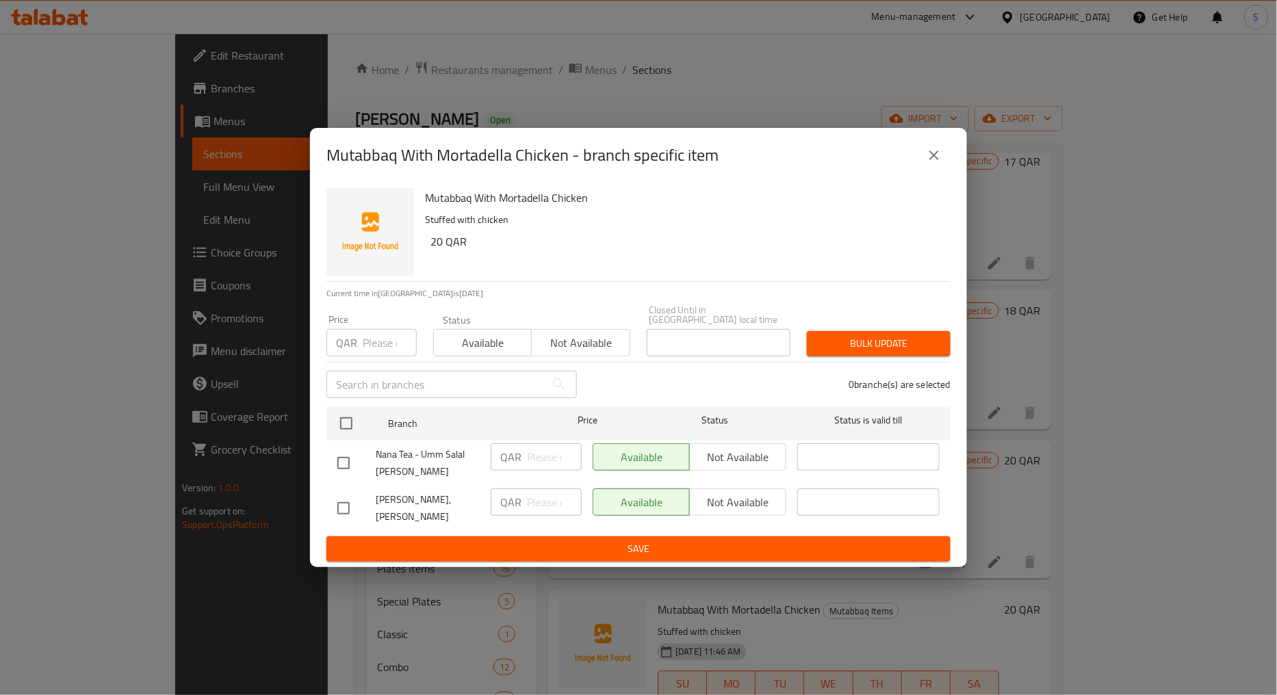
click at [933, 160] on icon "close" at bounding box center [934, 156] width 10 height 10
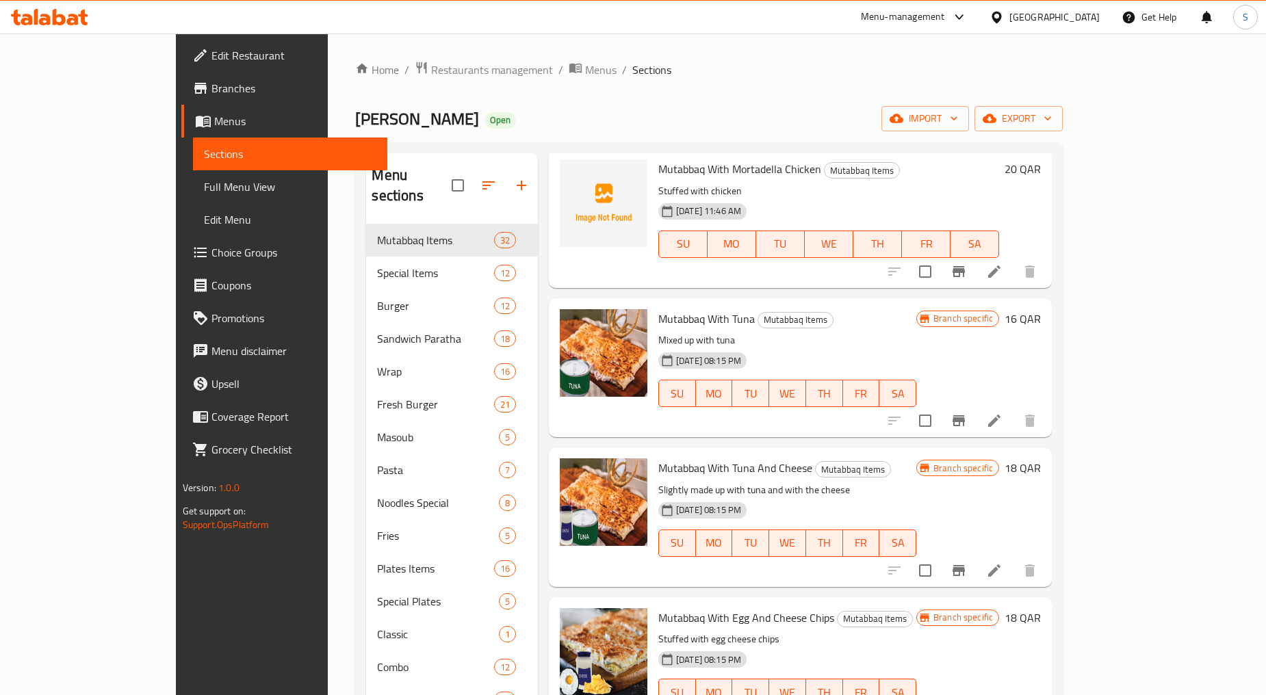
scroll to position [3192, 0]
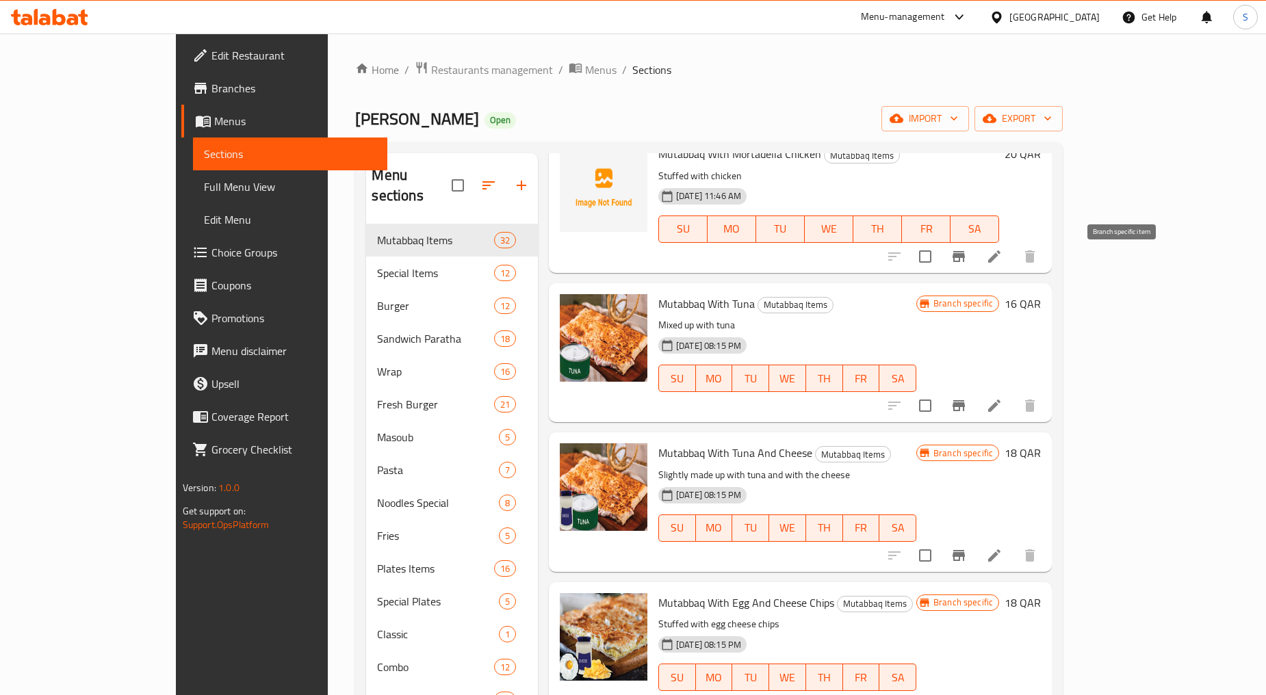
click at [967, 398] on icon "Branch-specific-item" at bounding box center [958, 406] width 16 height 16
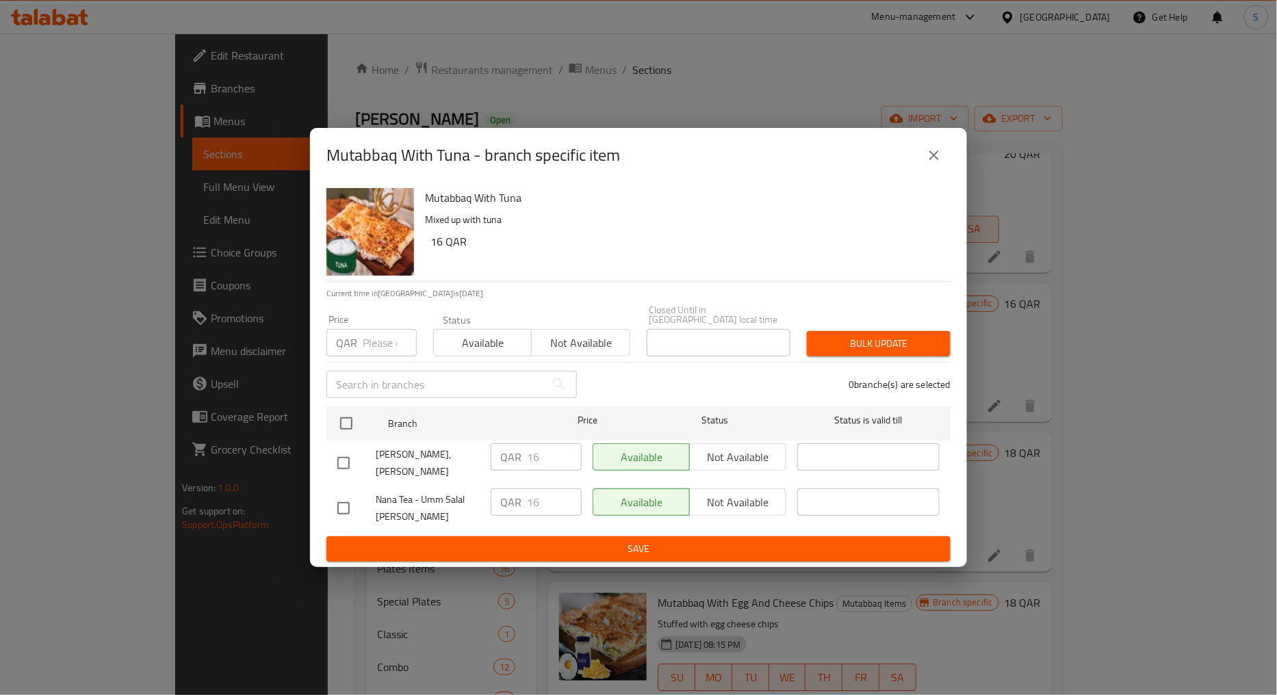
click at [934, 161] on icon "close" at bounding box center [934, 155] width 16 height 16
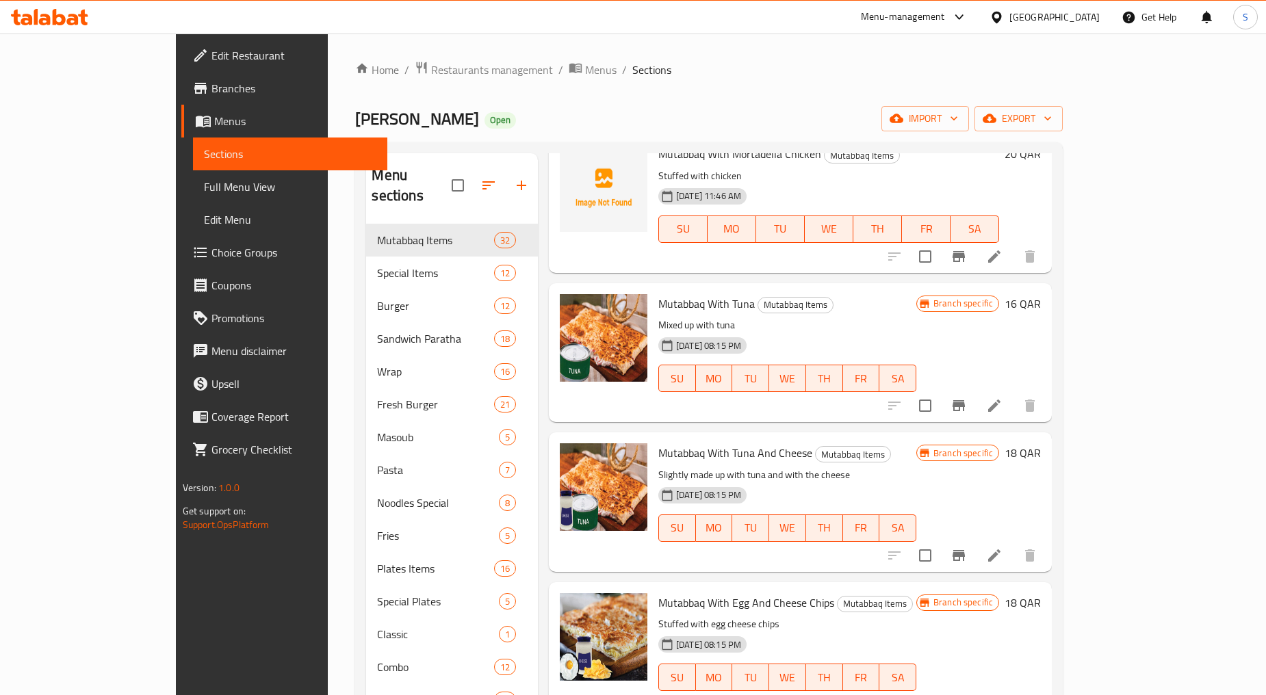
click at [975, 539] on button "Branch-specific-item" at bounding box center [958, 555] width 33 height 33
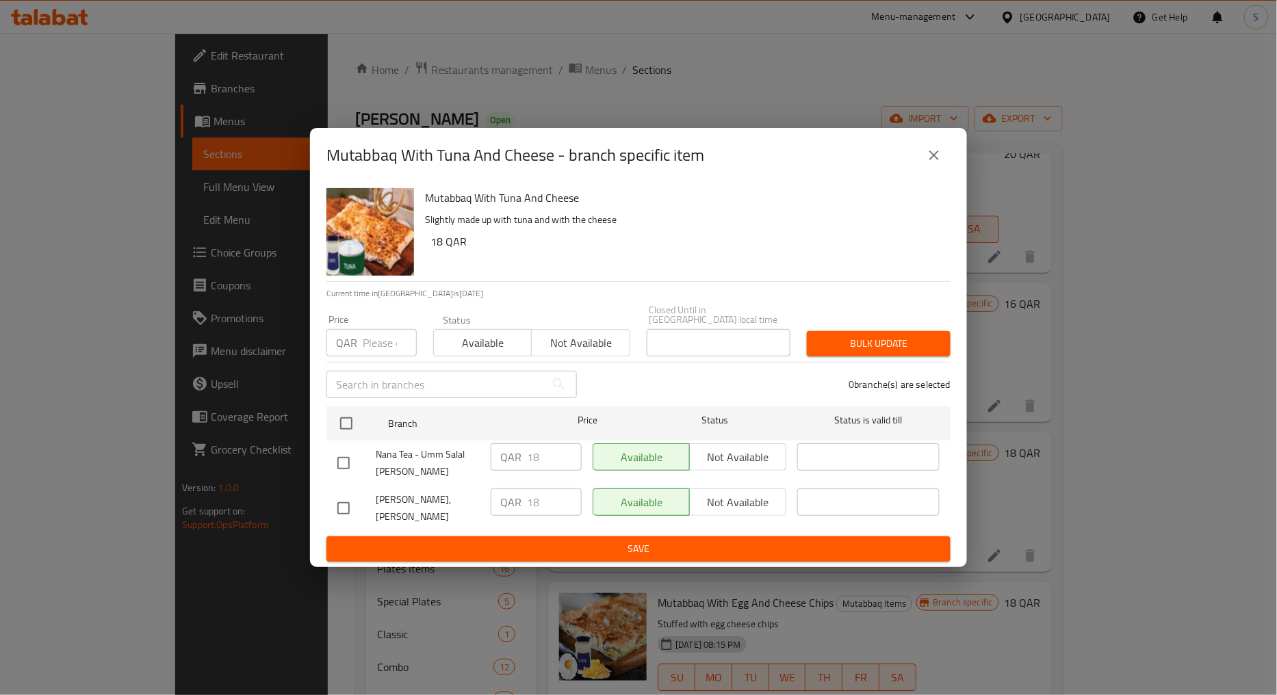
click at [944, 168] on button "close" at bounding box center [933, 155] width 33 height 33
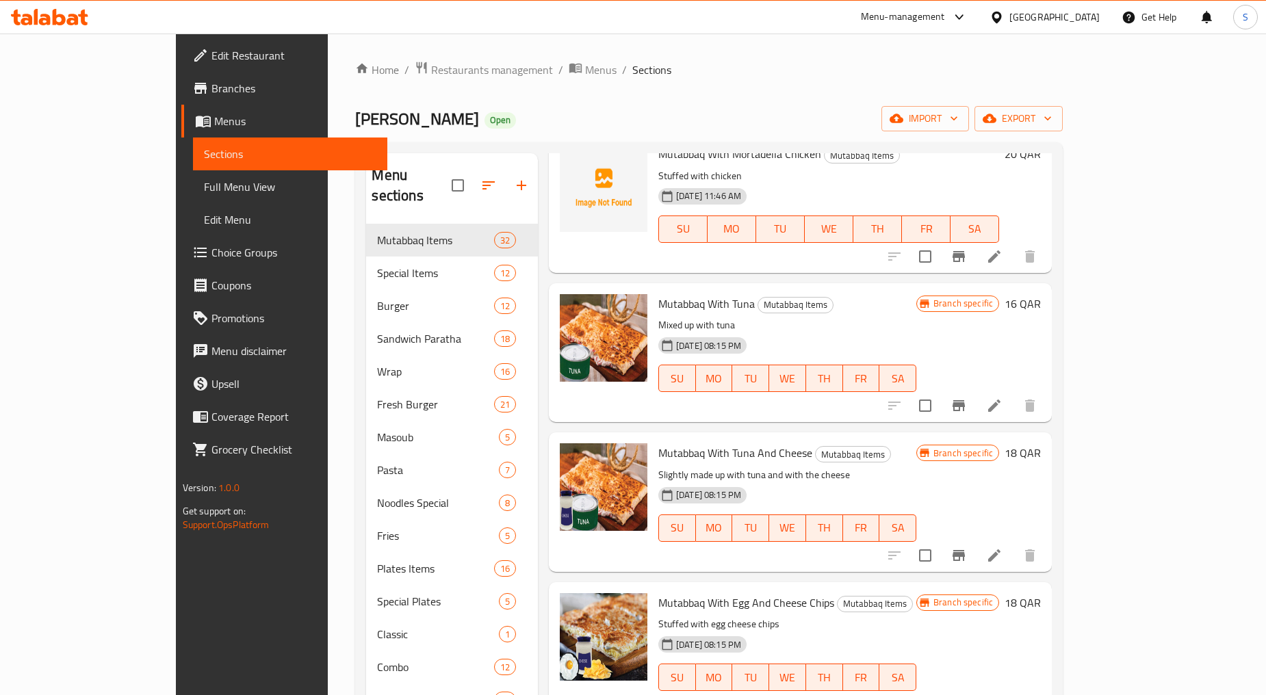
click at [967, 694] on icon "Branch-specific-item" at bounding box center [958, 704] width 16 height 16
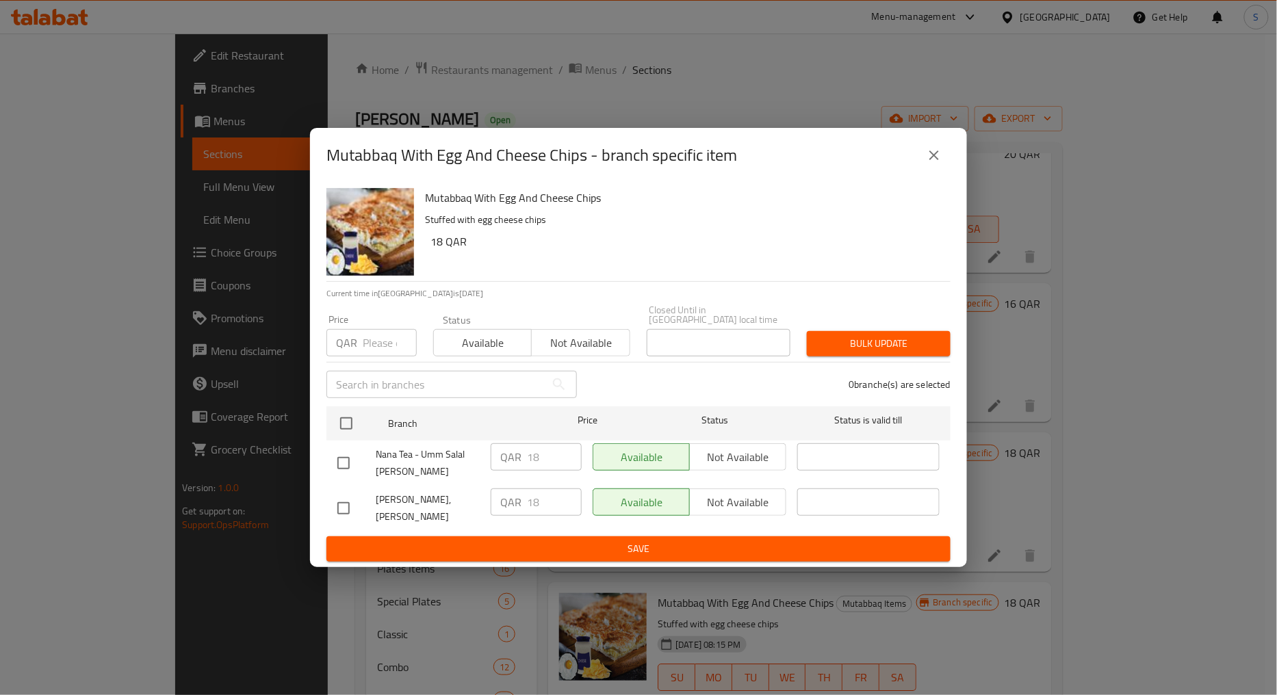
click at [933, 164] on icon "close" at bounding box center [934, 155] width 16 height 16
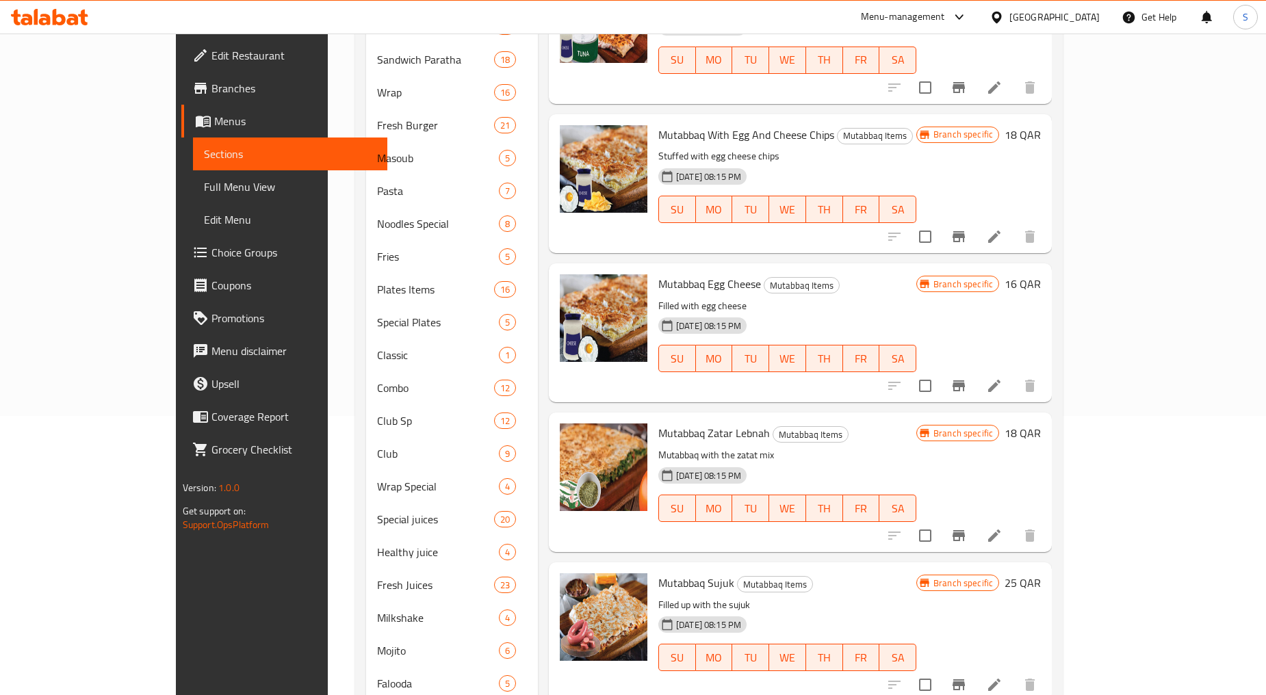
scroll to position [304, 0]
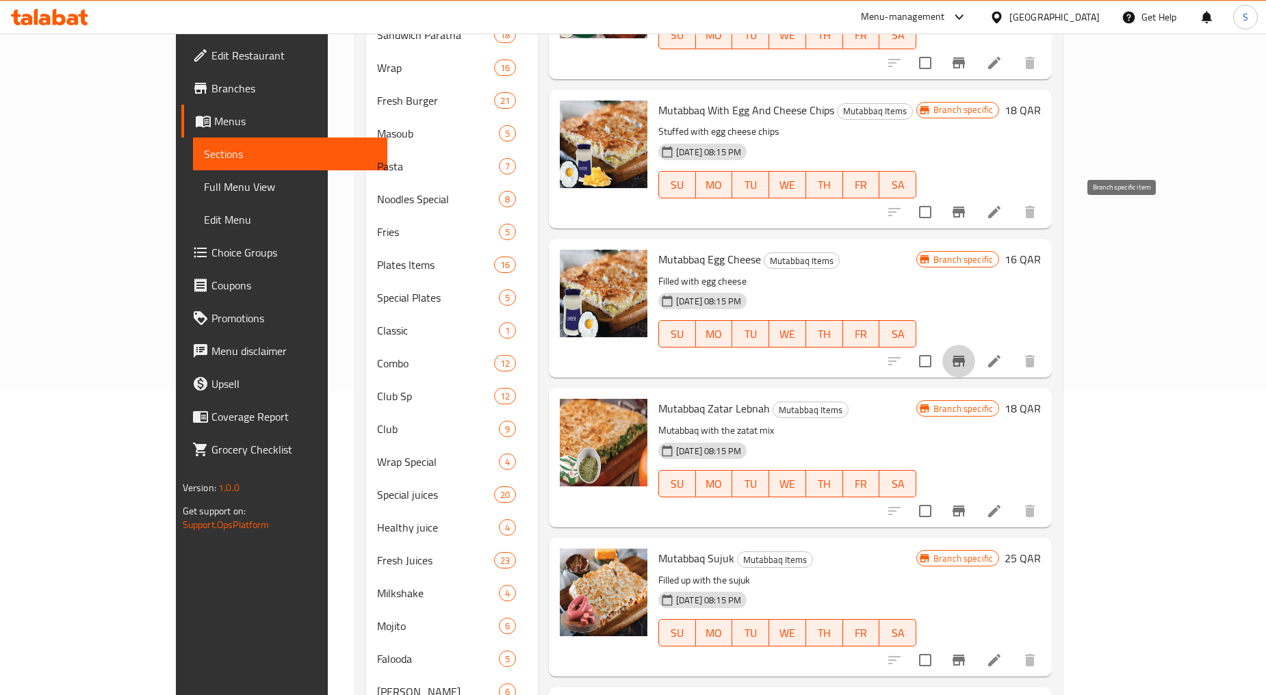
click at [975, 345] on button "Branch-specific-item" at bounding box center [958, 361] width 33 height 33
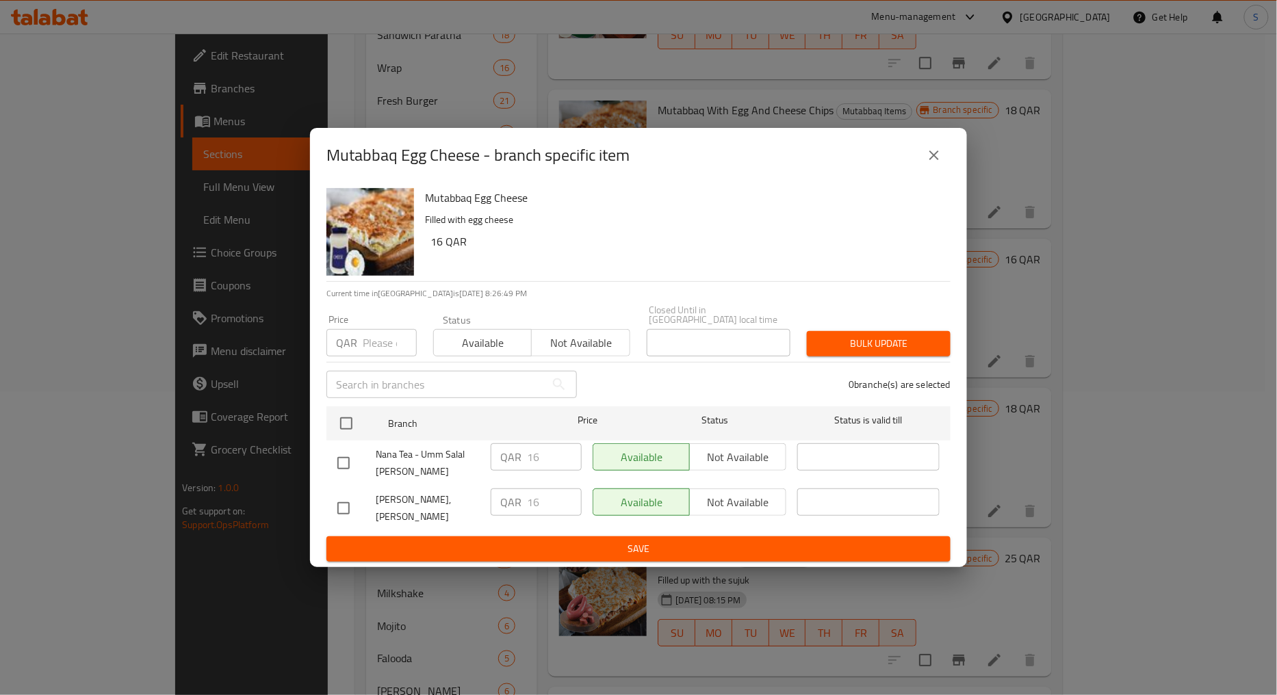
click at [940, 164] on icon "close" at bounding box center [934, 155] width 16 height 16
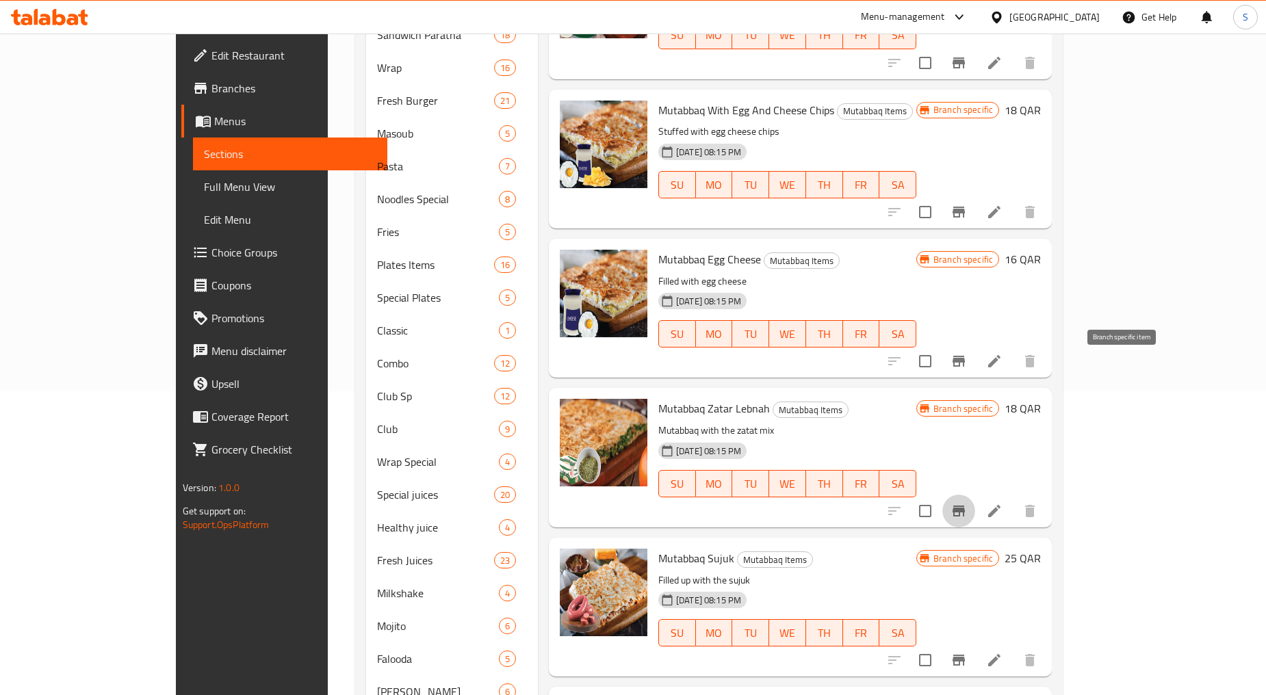
click at [965, 506] on icon "Branch-specific-item" at bounding box center [958, 511] width 12 height 11
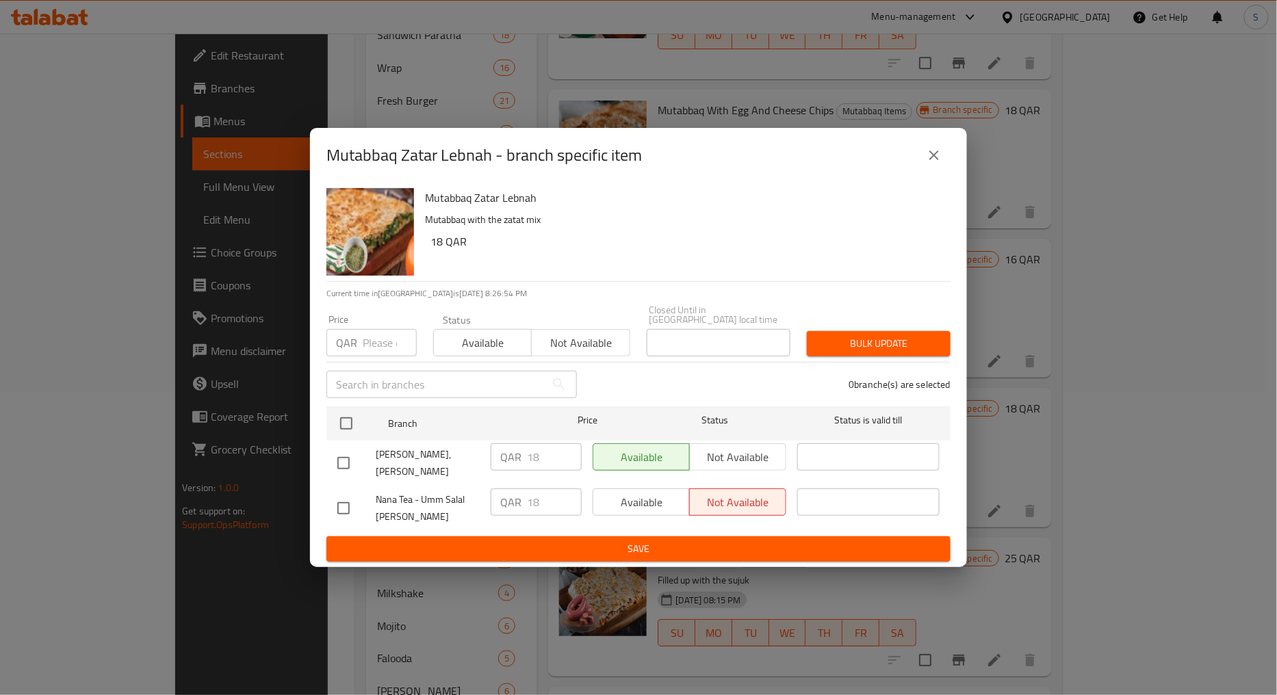
click at [930, 161] on icon "close" at bounding box center [934, 155] width 16 height 16
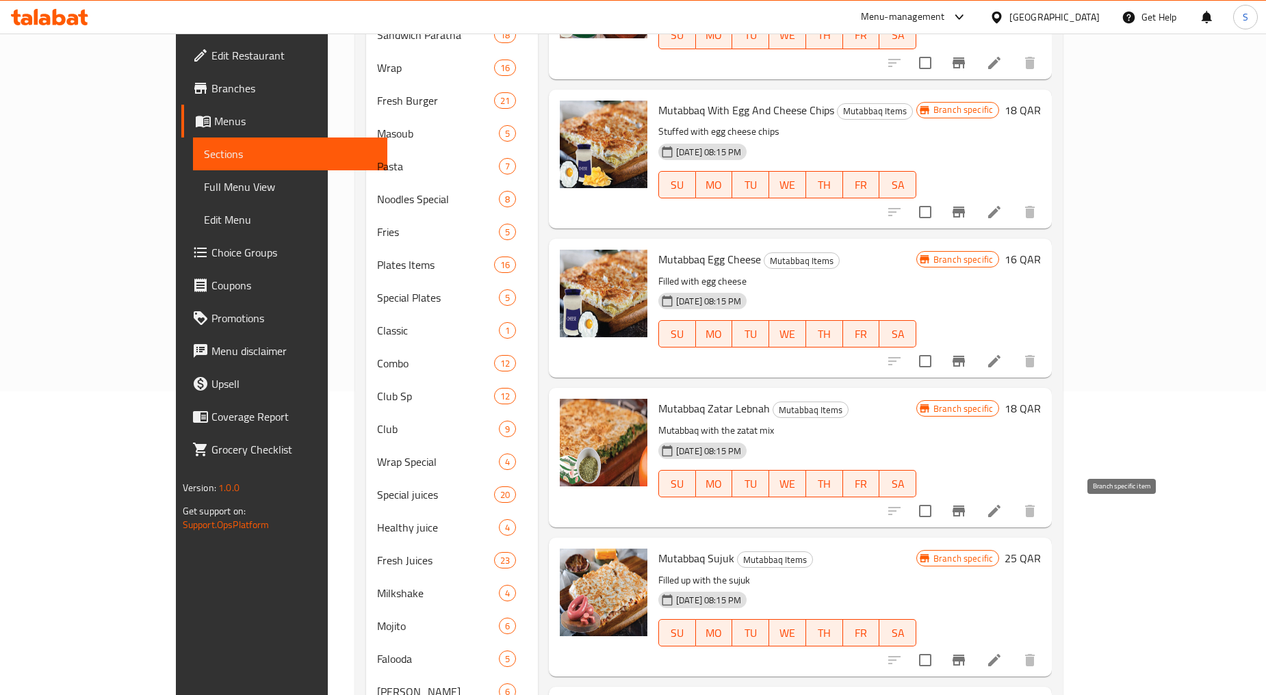
click at [967, 652] on icon "Branch-specific-item" at bounding box center [958, 660] width 16 height 16
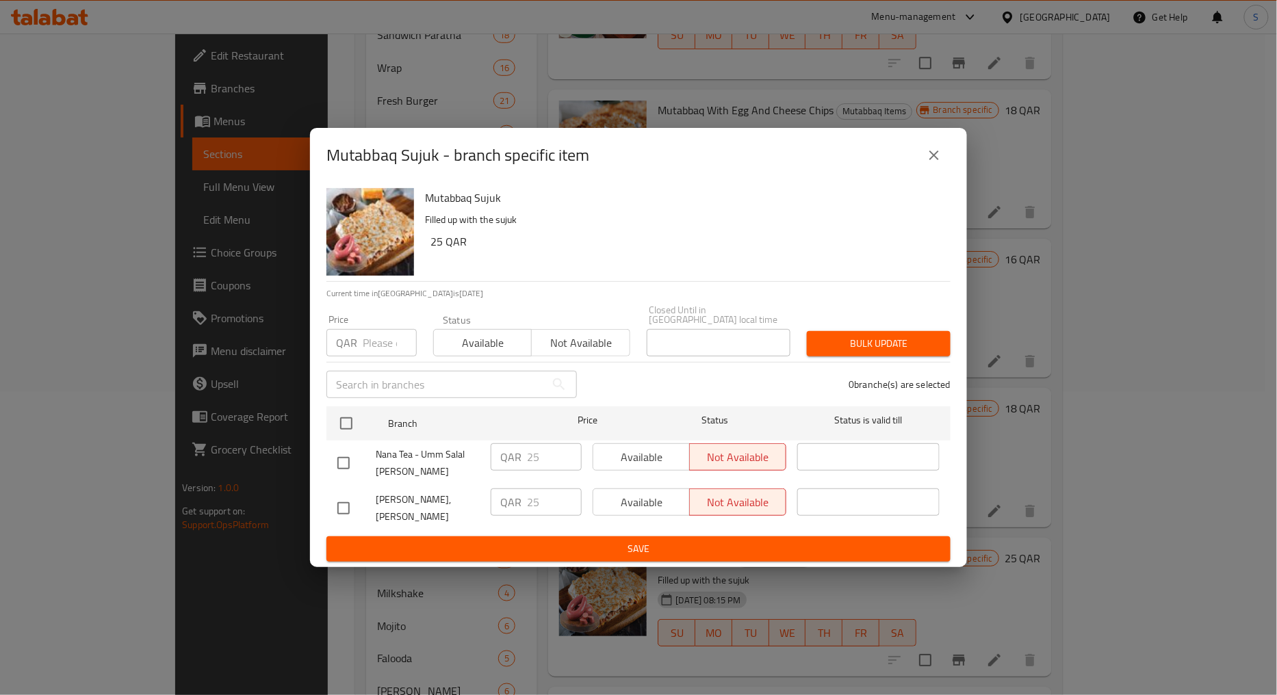
click at [941, 164] on icon "close" at bounding box center [934, 155] width 16 height 16
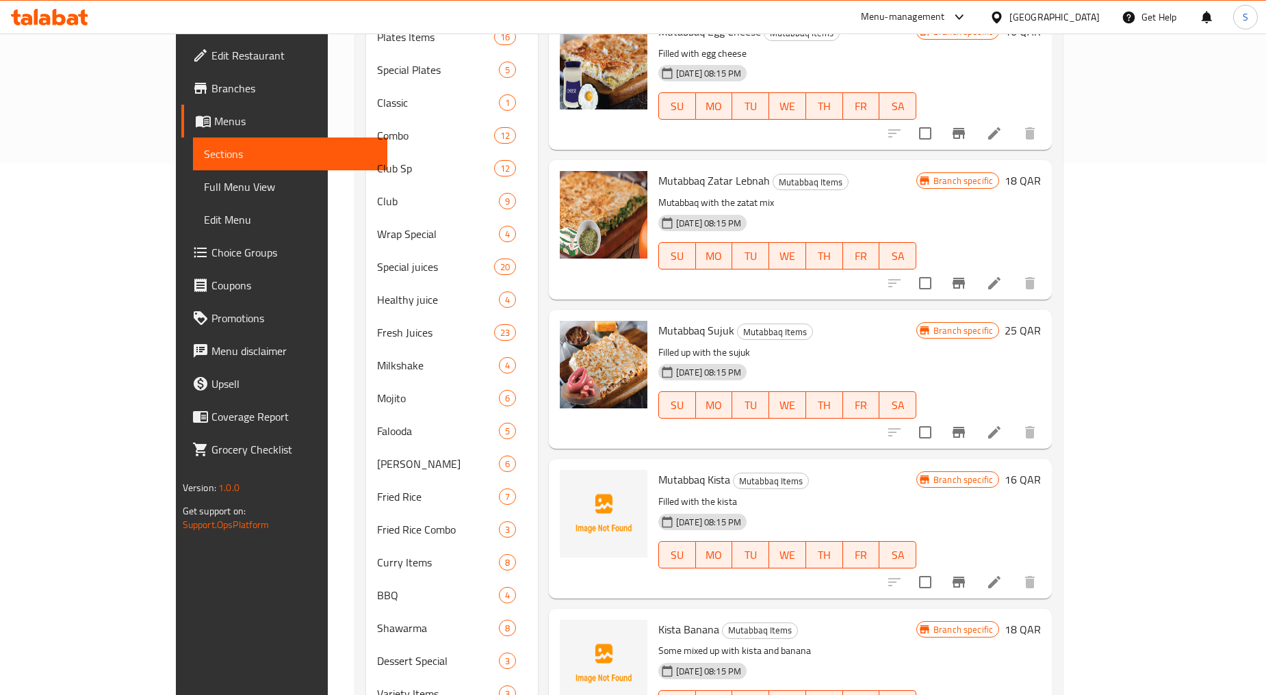
scroll to position [684, 0]
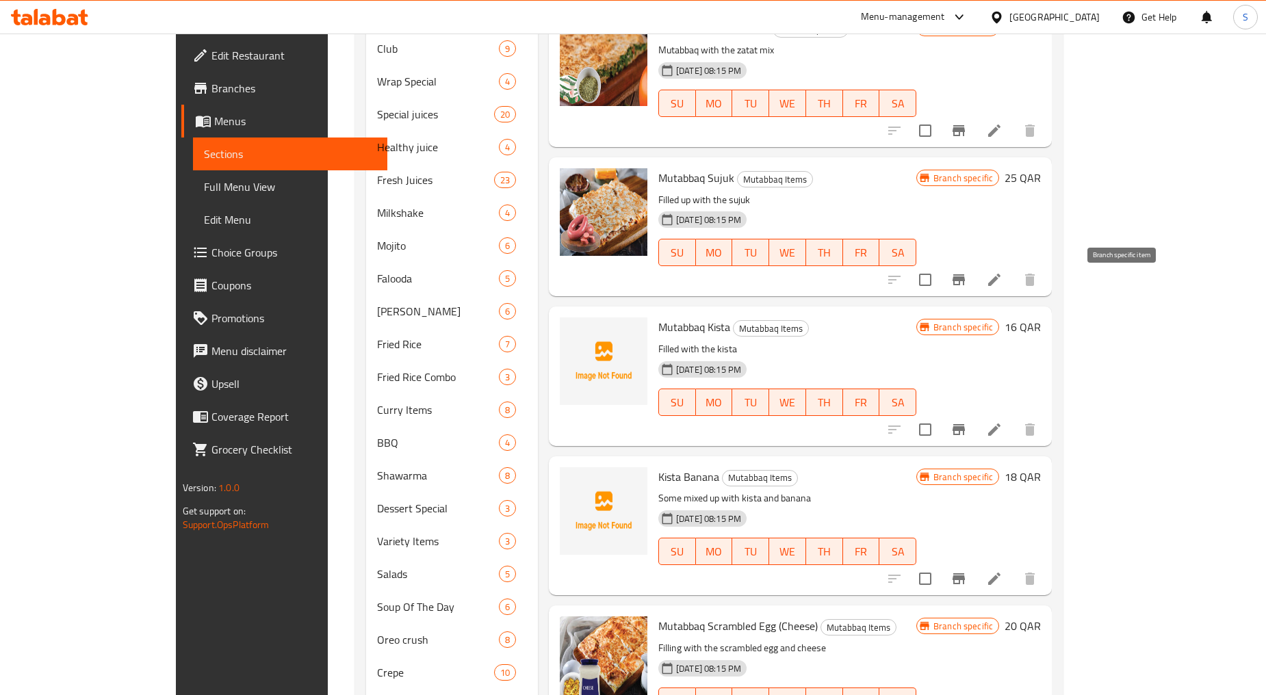
click at [975, 413] on button "Branch-specific-item" at bounding box center [958, 429] width 33 height 33
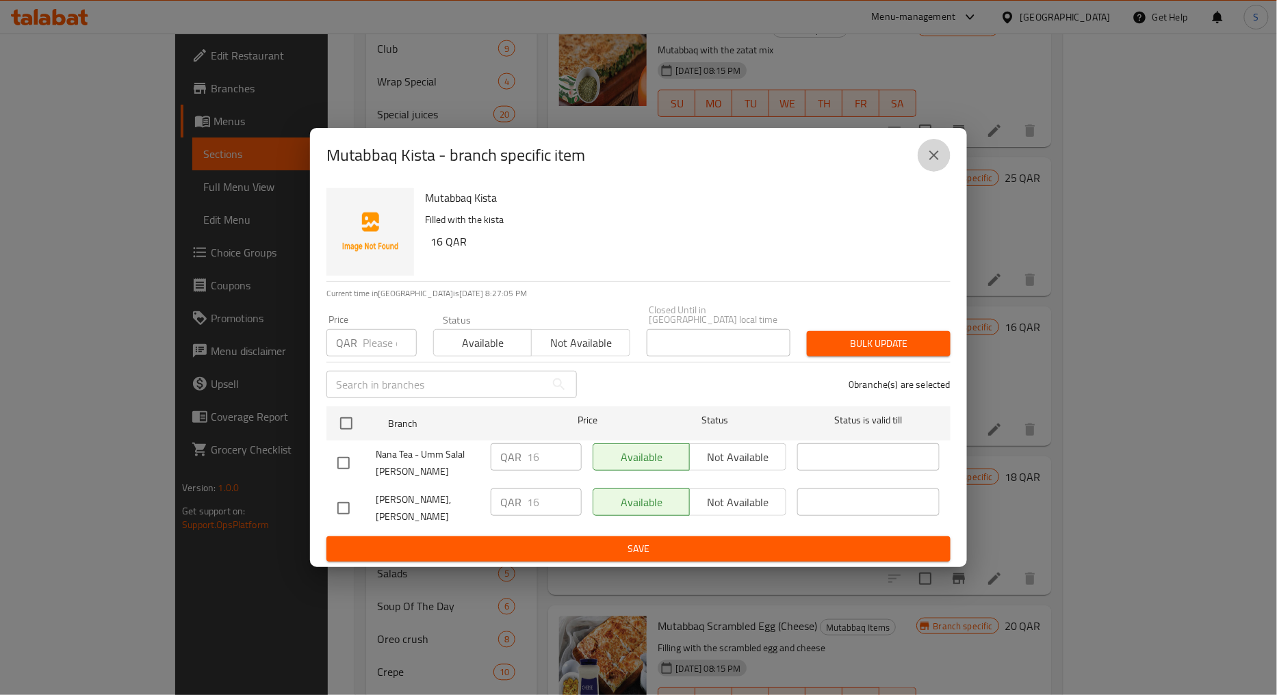
click at [935, 162] on icon "close" at bounding box center [934, 155] width 16 height 16
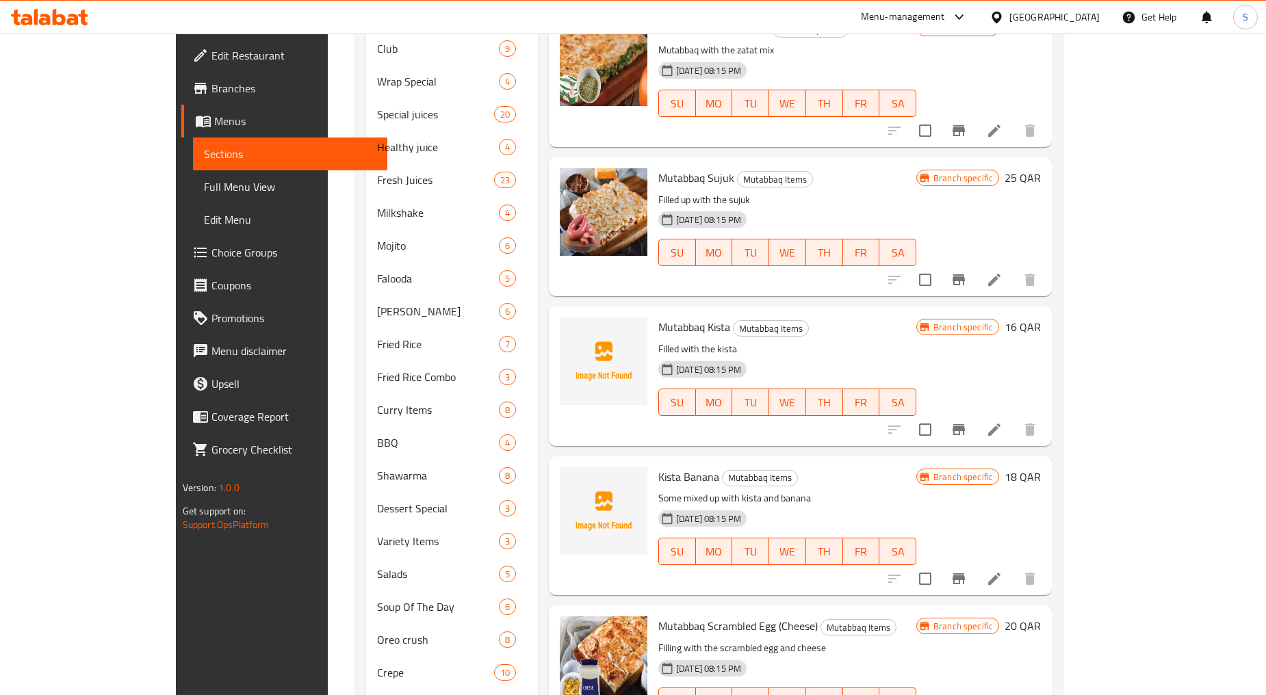
click at [965, 573] on icon "Branch-specific-item" at bounding box center [958, 578] width 12 height 11
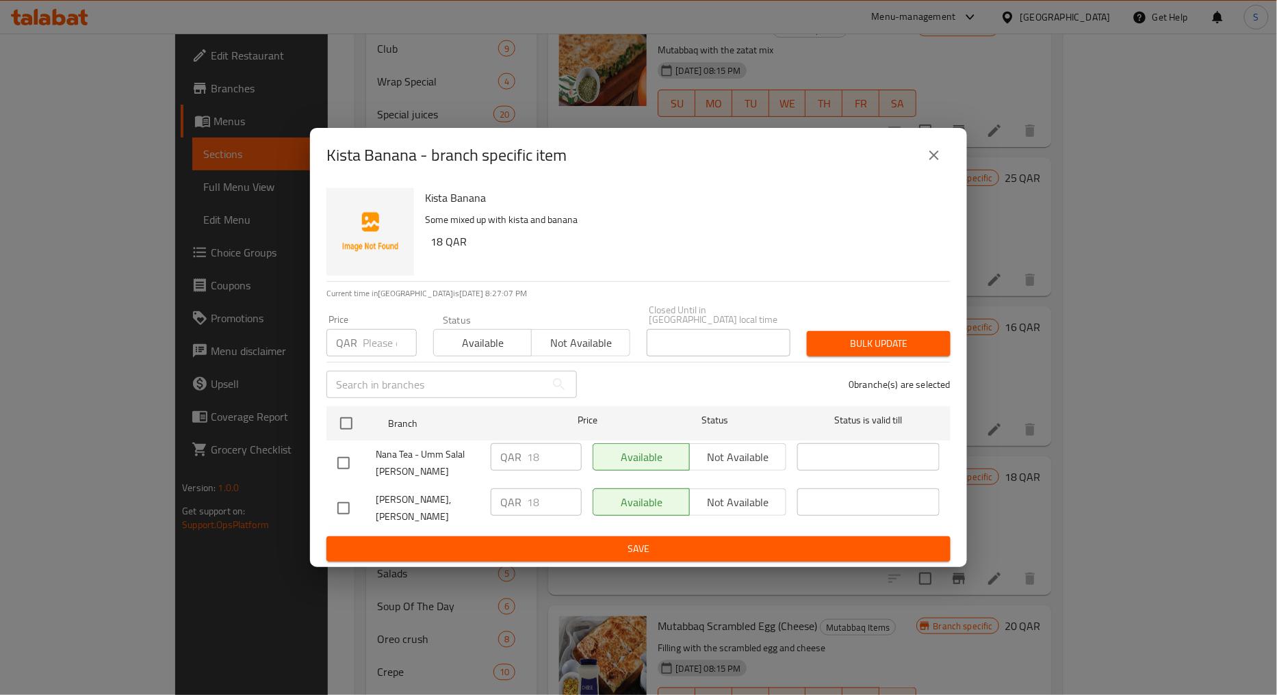
click at [933, 160] on icon "close" at bounding box center [934, 155] width 16 height 16
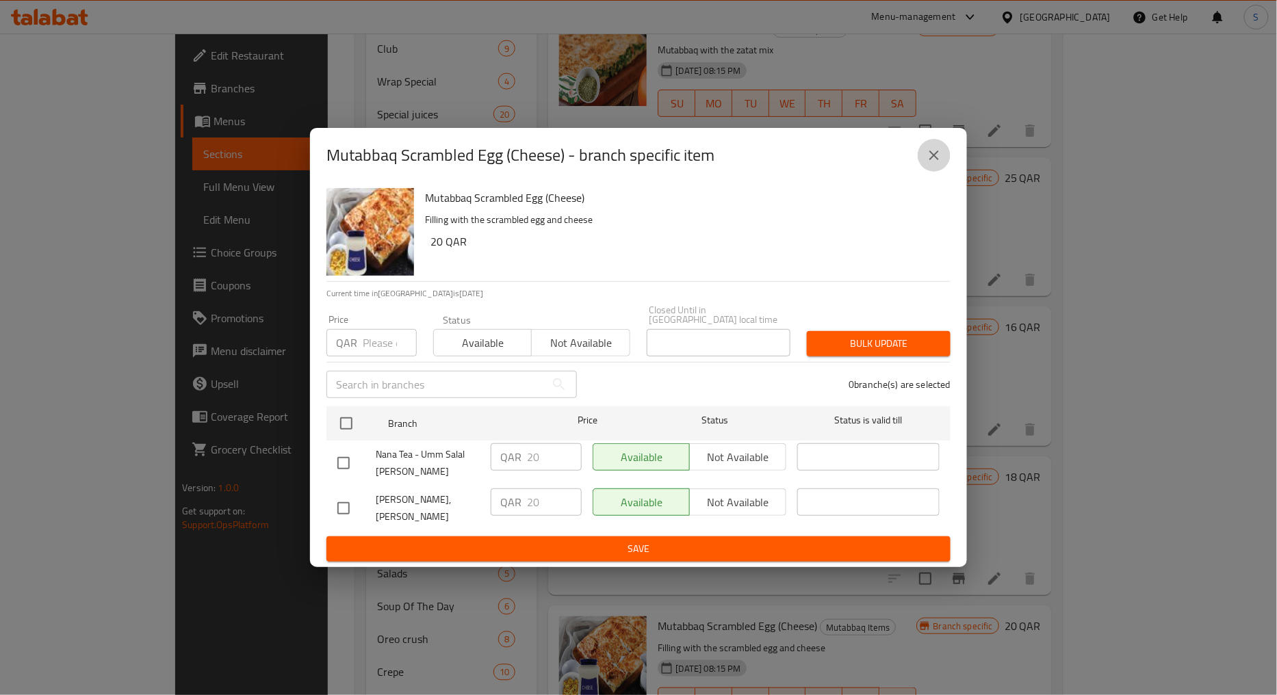
click at [933, 160] on icon "close" at bounding box center [934, 155] width 16 height 16
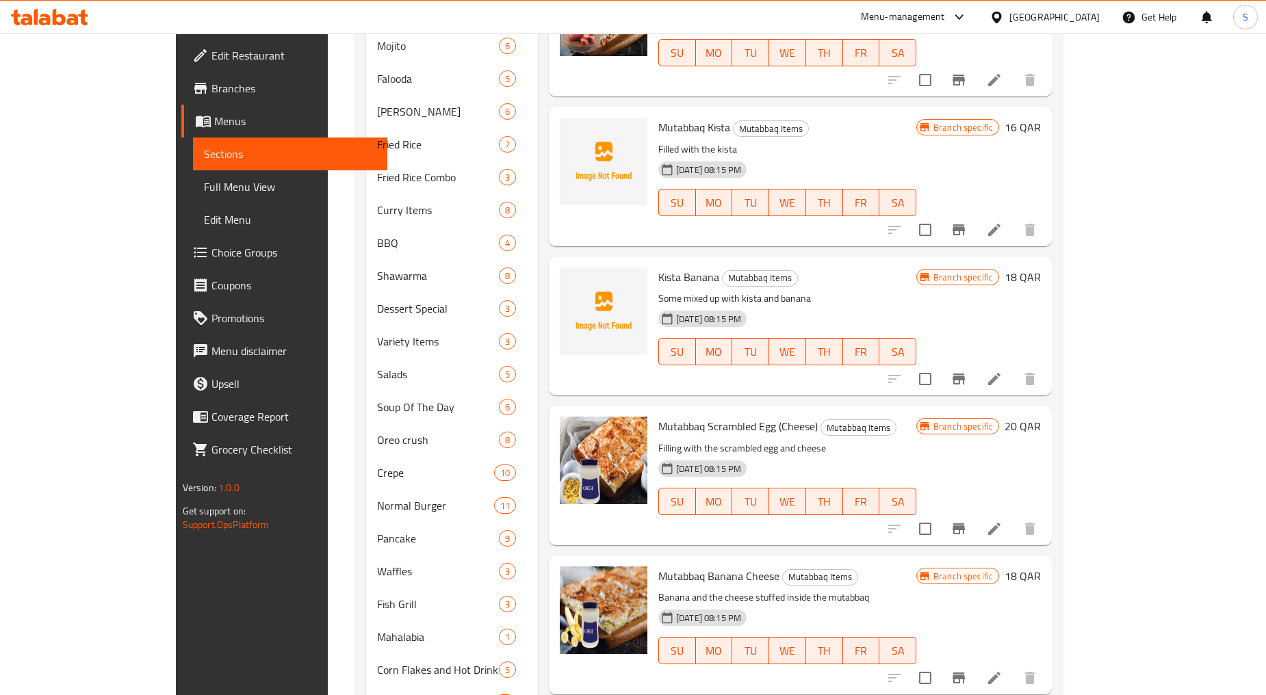
scroll to position [929, 0]
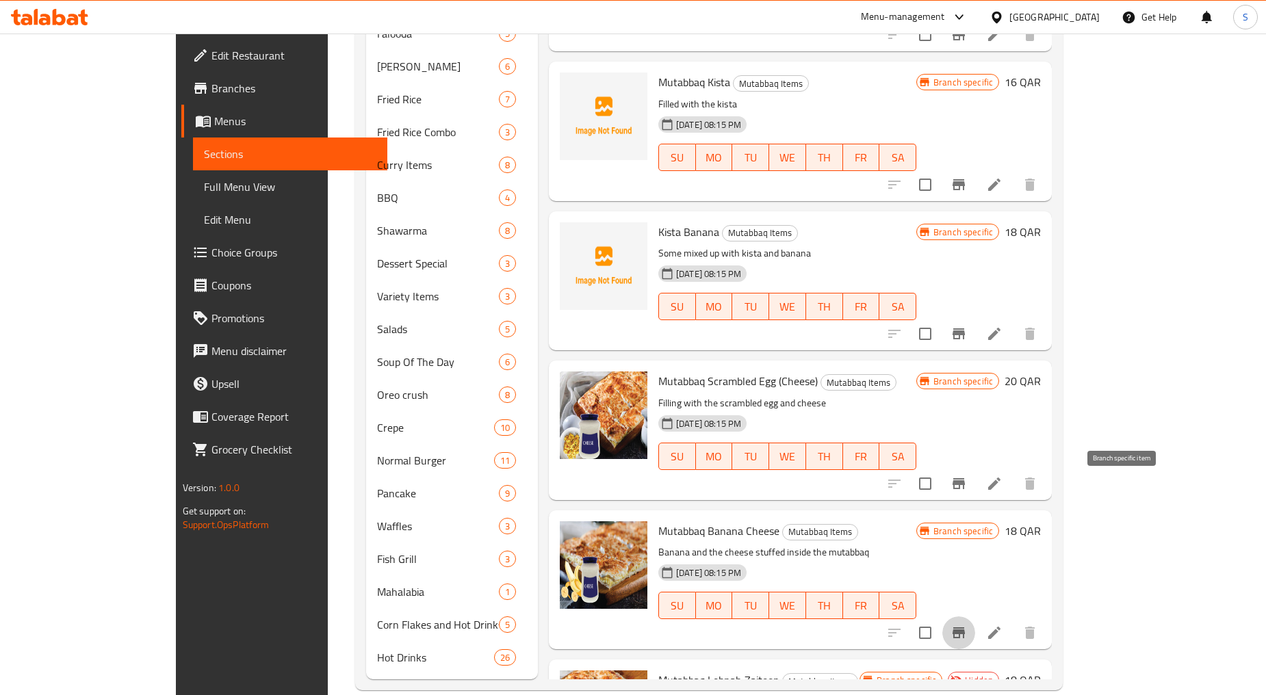
click at [965, 627] on icon "Branch-specific-item" at bounding box center [958, 632] width 12 height 11
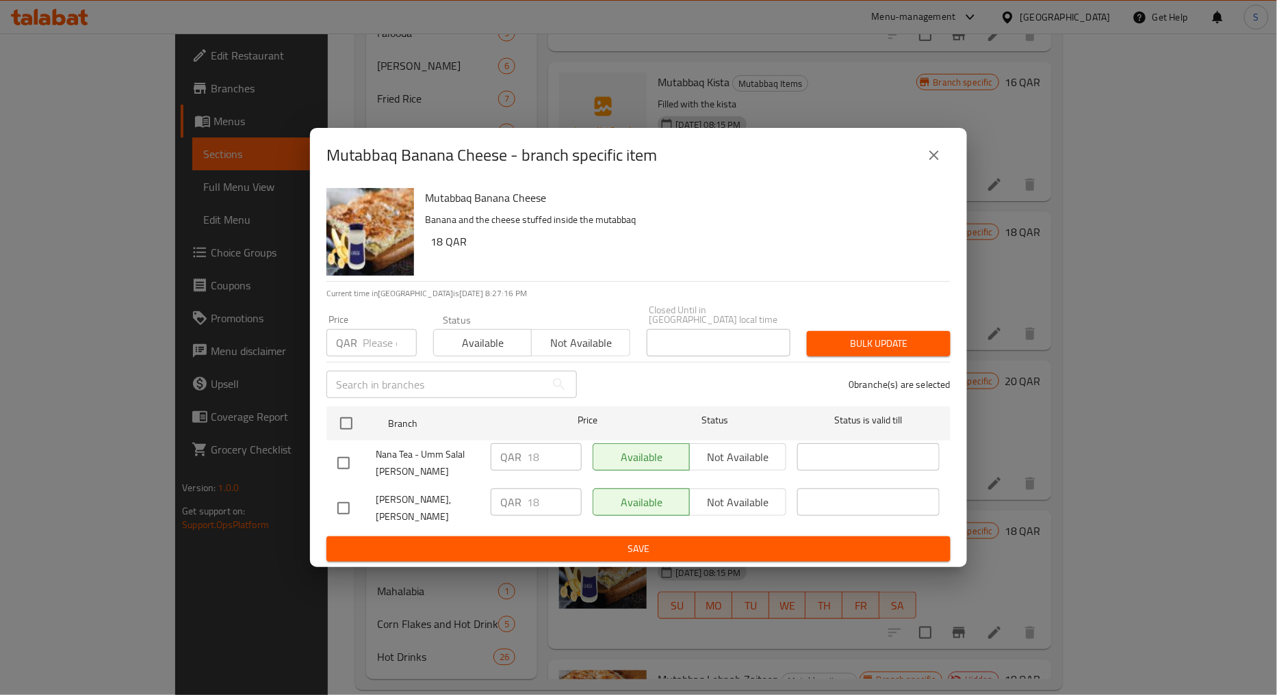
click at [937, 160] on icon "close" at bounding box center [934, 156] width 10 height 10
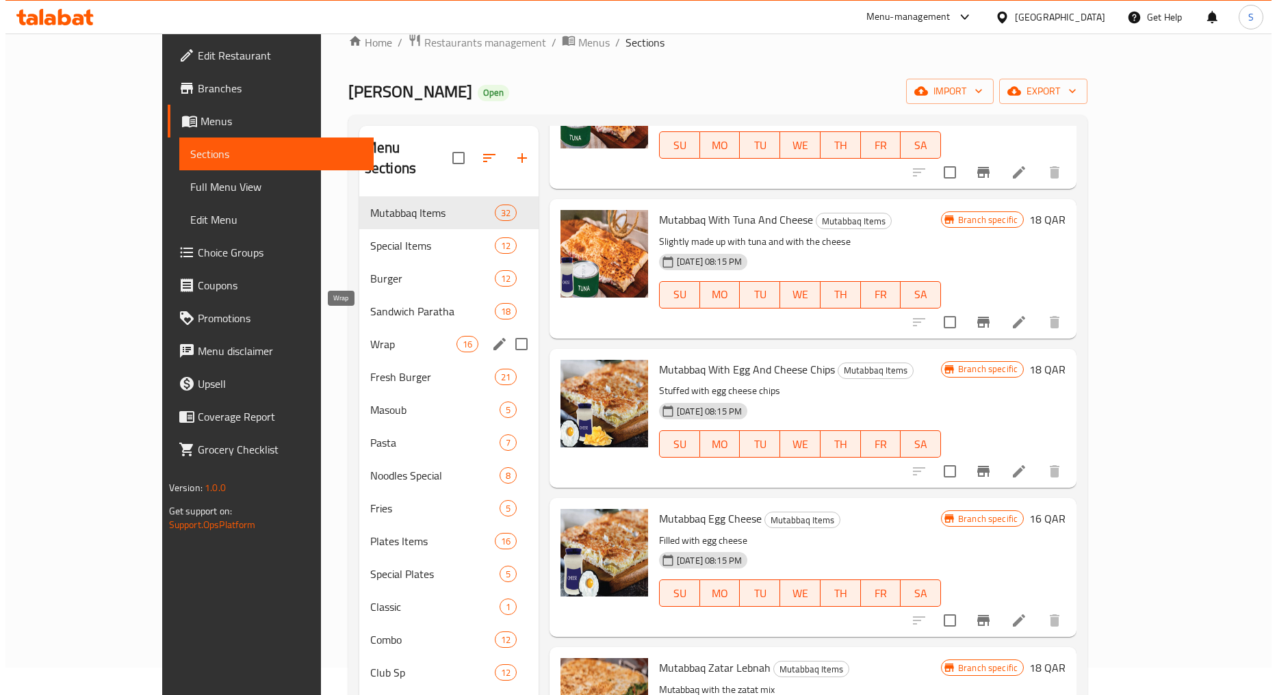
scroll to position [76, 0]
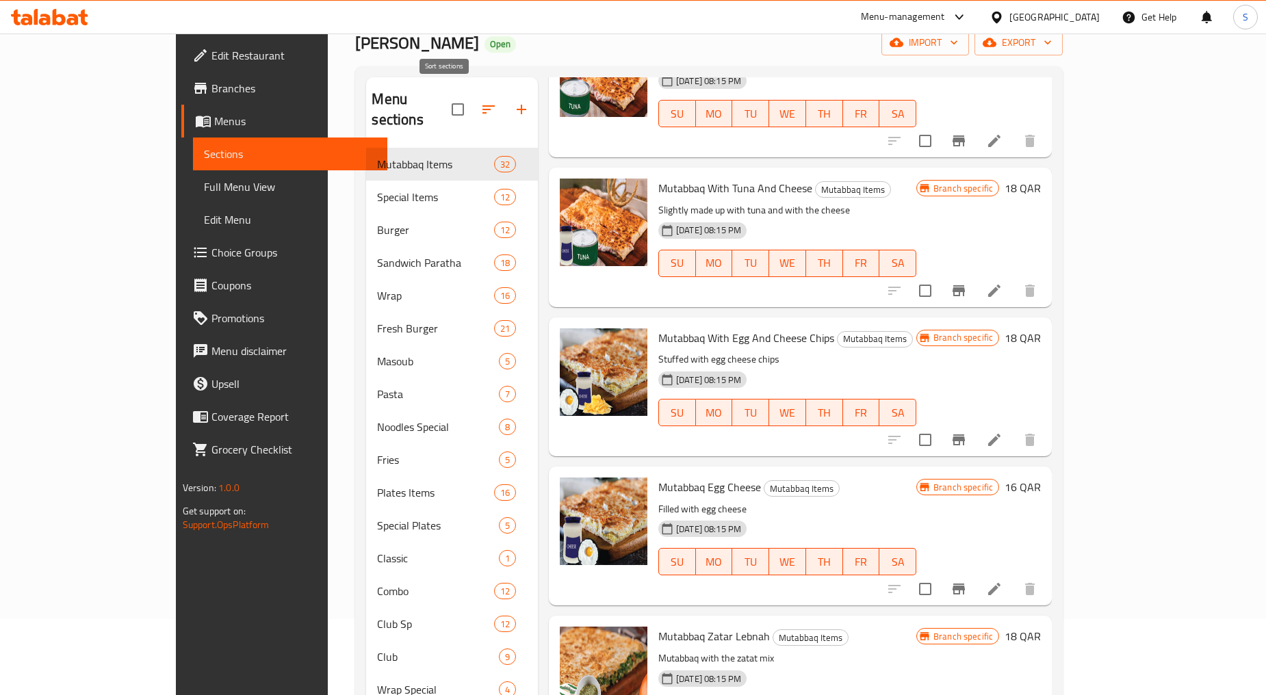
click at [480, 101] on icon "button" at bounding box center [488, 109] width 16 height 16
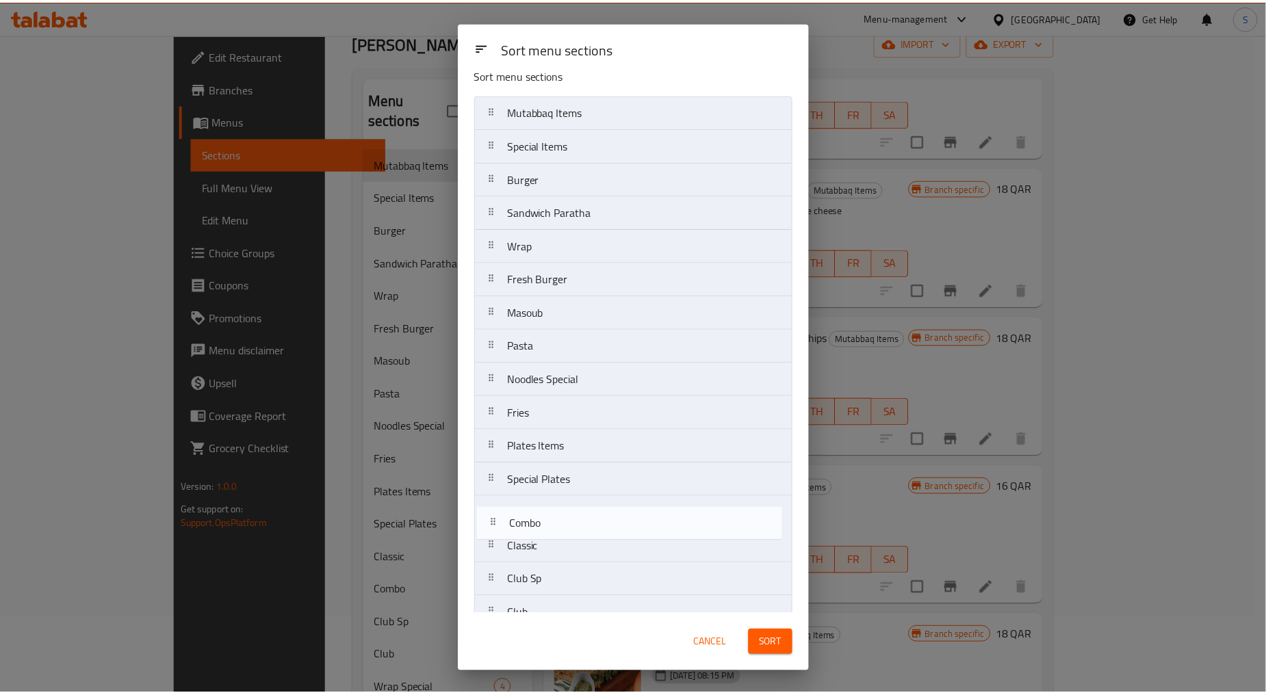
scroll to position [21, 0]
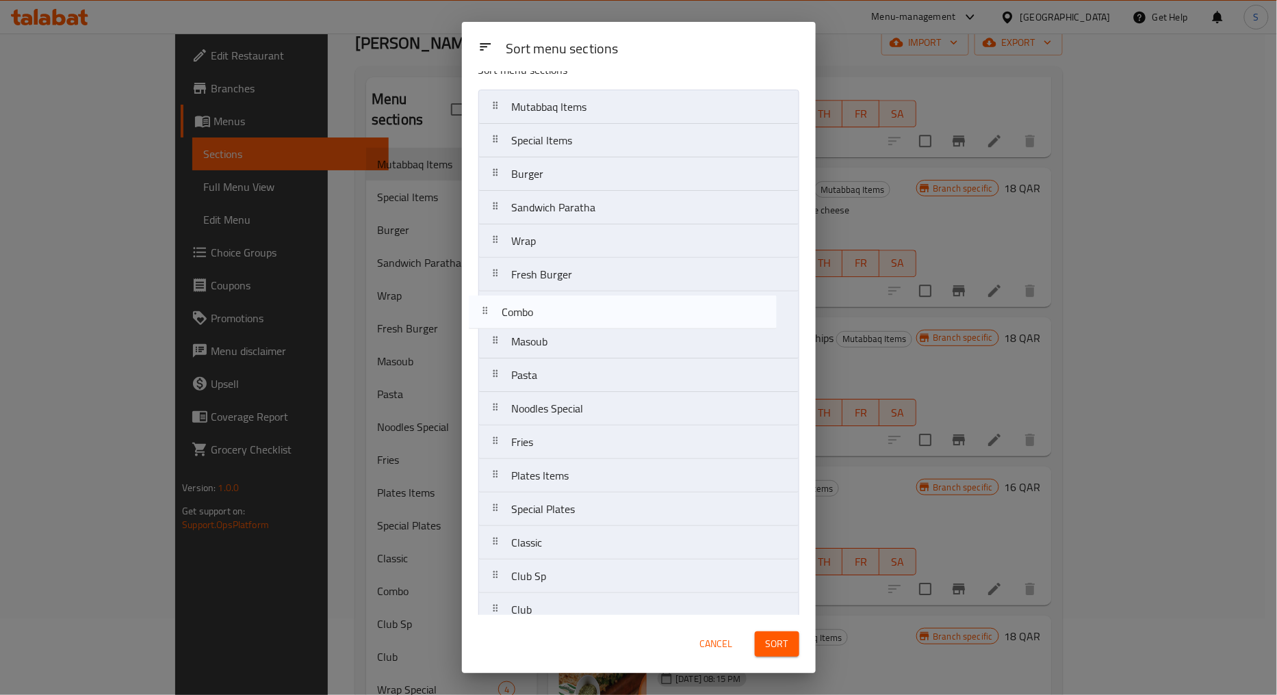
drag, startPoint x: 497, startPoint y: 572, endPoint x: 487, endPoint y: 310, distance: 262.2
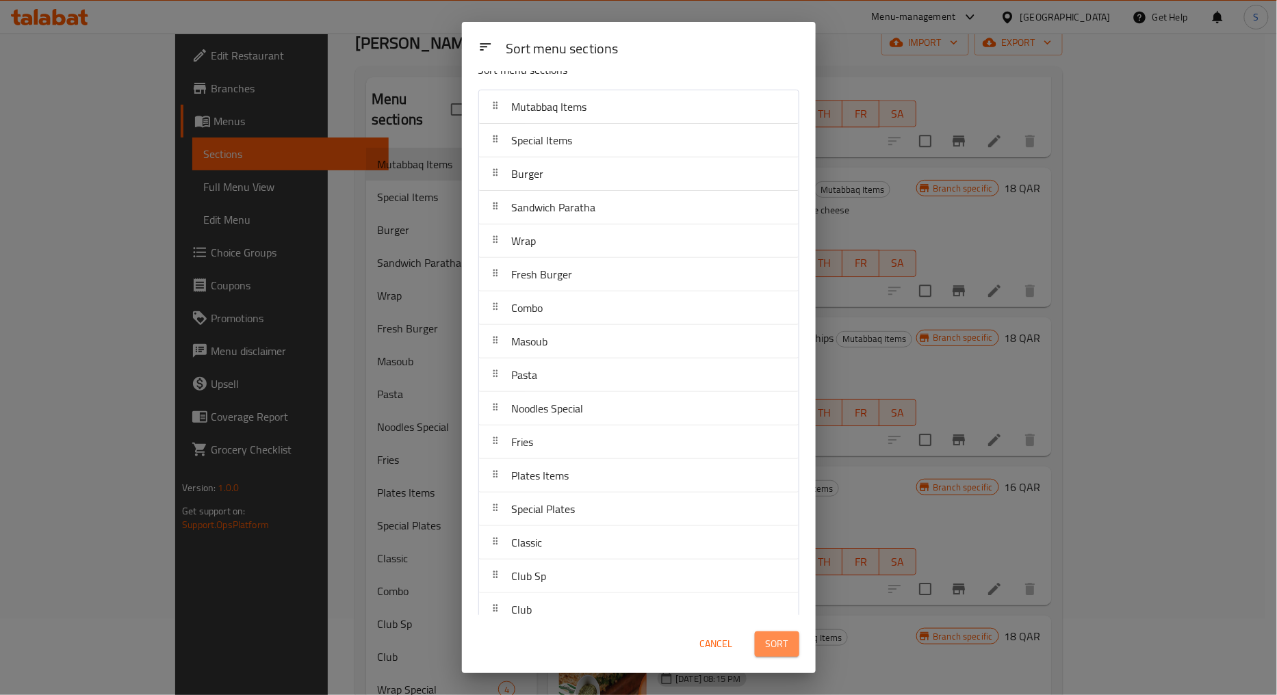
click at [796, 644] on button "Sort" at bounding box center [777, 644] width 44 height 25
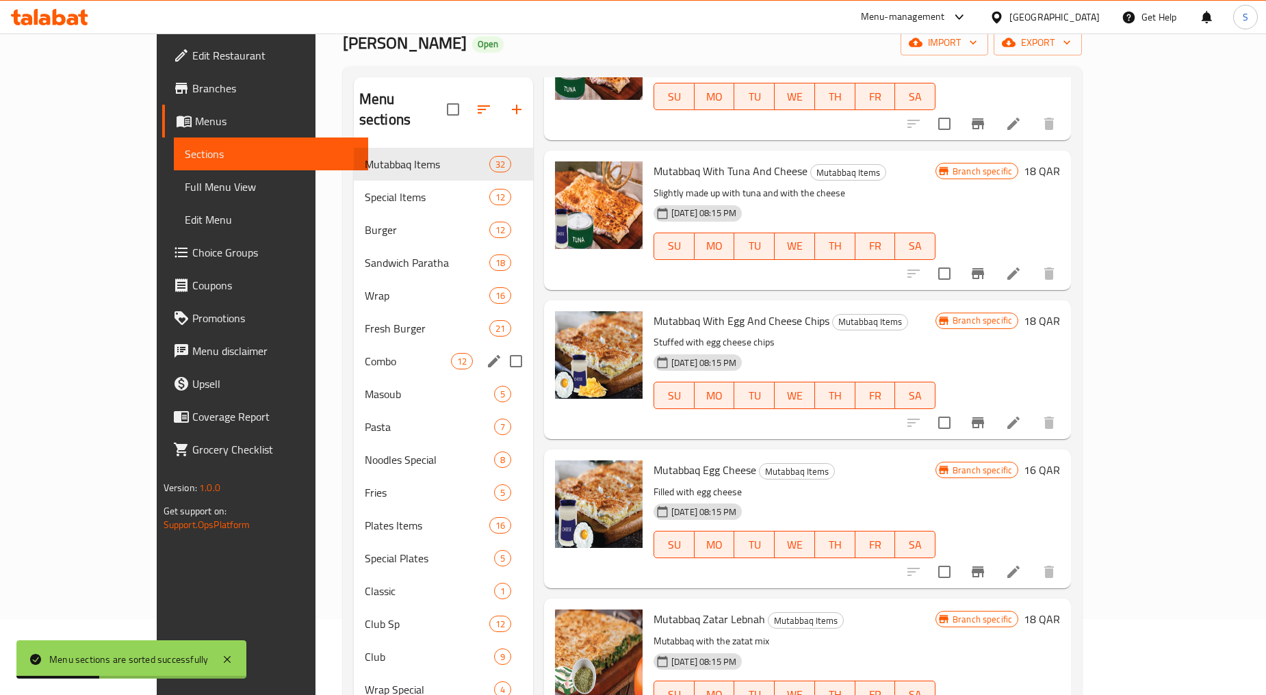
click at [354, 349] on div "Combo 12" at bounding box center [443, 361] width 179 height 33
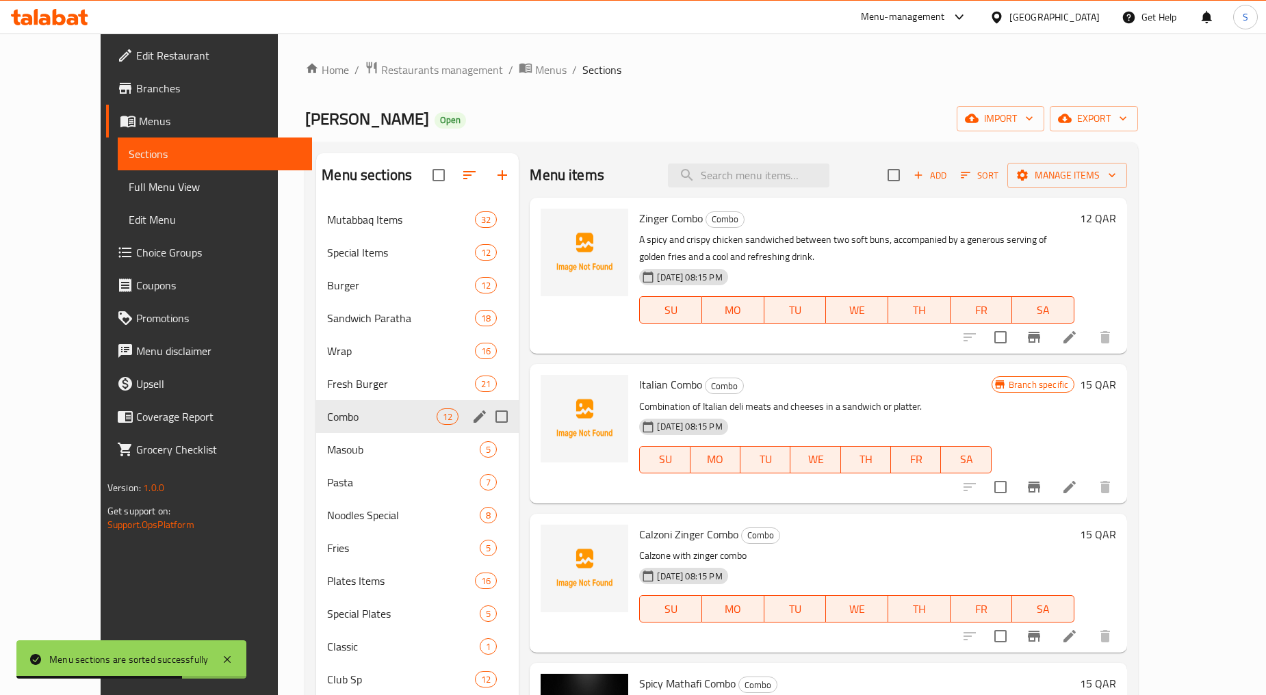
click at [487, 415] on input "Menu sections" at bounding box center [501, 416] width 29 height 29
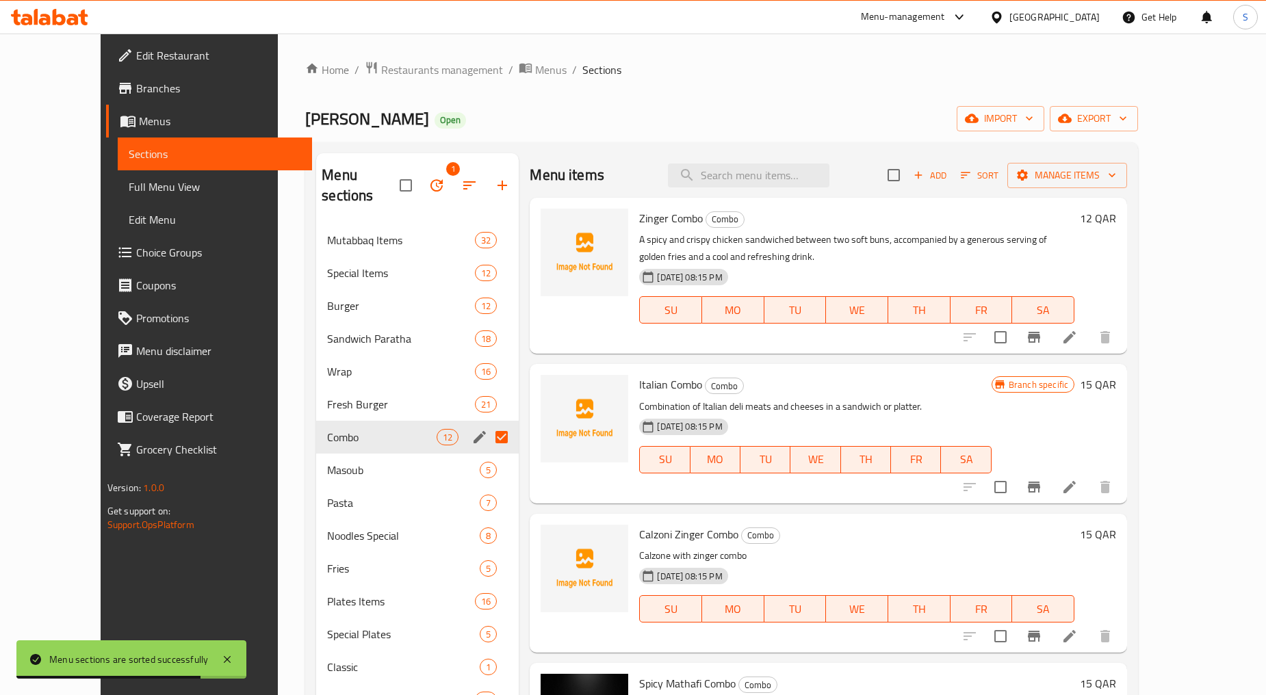
click at [487, 423] on input "Menu sections" at bounding box center [501, 437] width 29 height 29
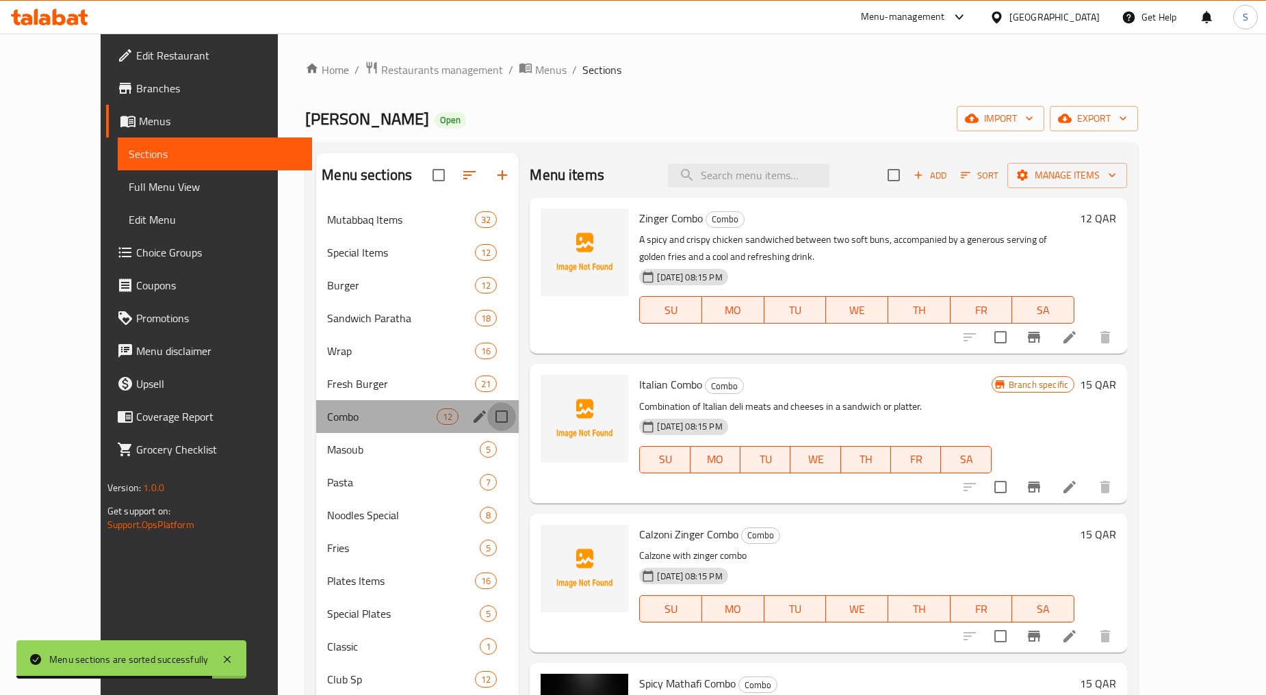
click at [487, 414] on input "Menu sections" at bounding box center [501, 416] width 29 height 29
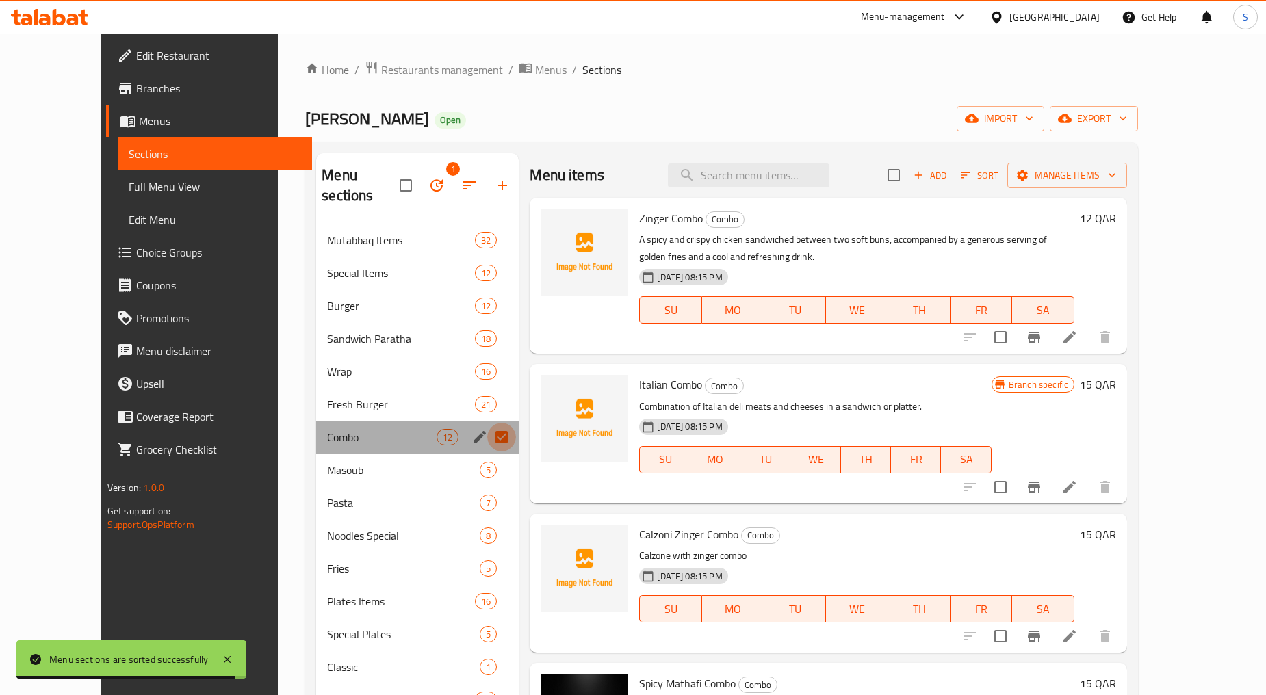
click at [487, 423] on input "Menu sections" at bounding box center [501, 437] width 29 height 29
checkbox input "false"
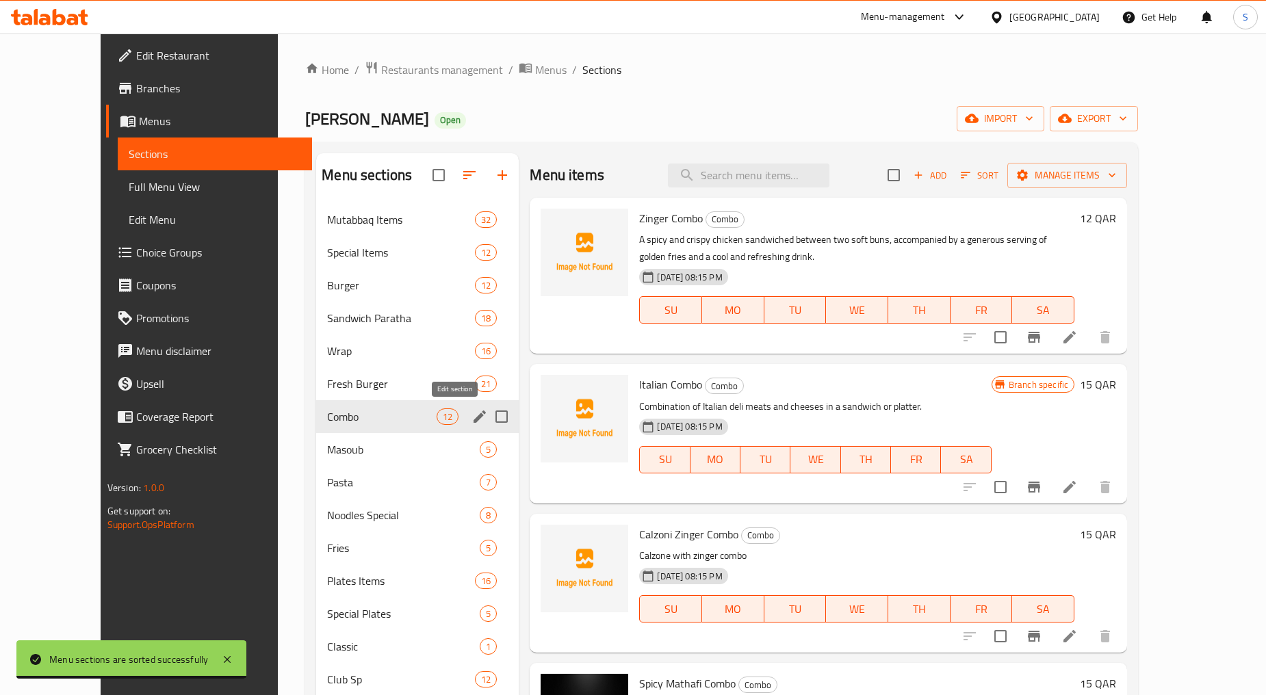
click at [471, 413] on icon "edit" at bounding box center [479, 416] width 16 height 16
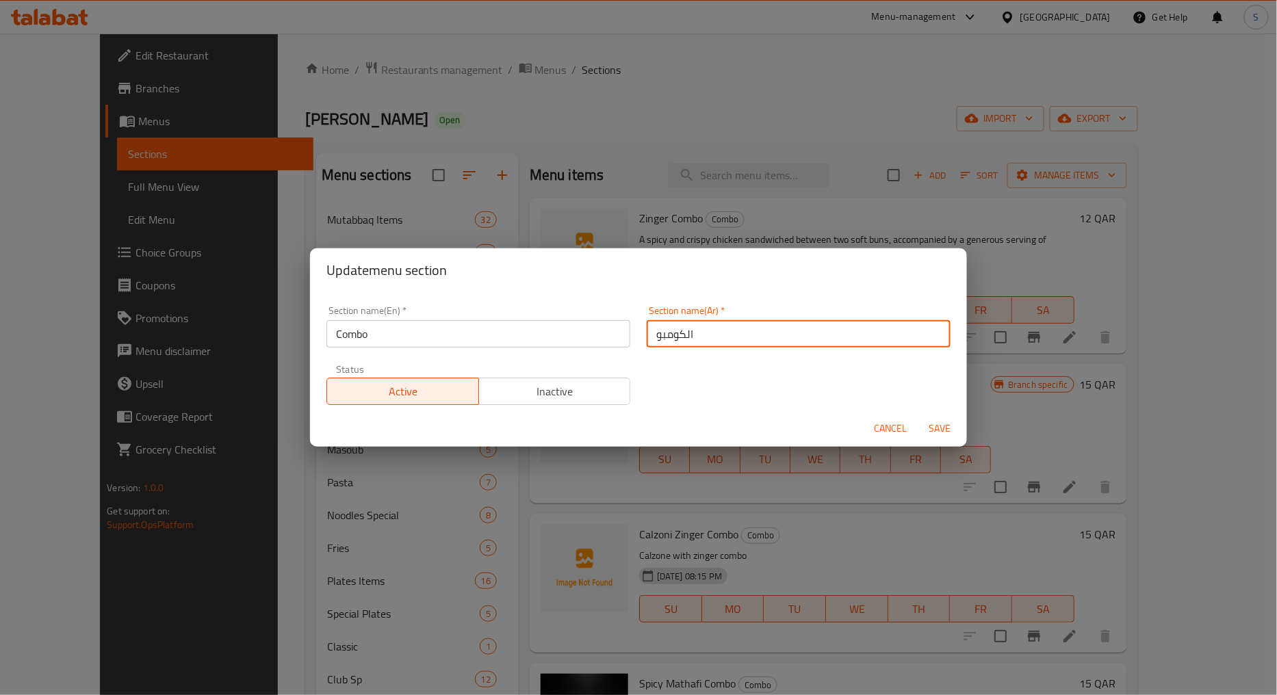
click at [677, 340] on input "الكومبو" at bounding box center [799, 333] width 304 height 27
drag, startPoint x: 679, startPoint y: 338, endPoint x: 712, endPoint y: 340, distance: 32.2
click at [712, 340] on input "الكومبو" at bounding box center [799, 333] width 304 height 27
type input "كومبو"
click at [930, 429] on span "Save" at bounding box center [939, 428] width 33 height 17
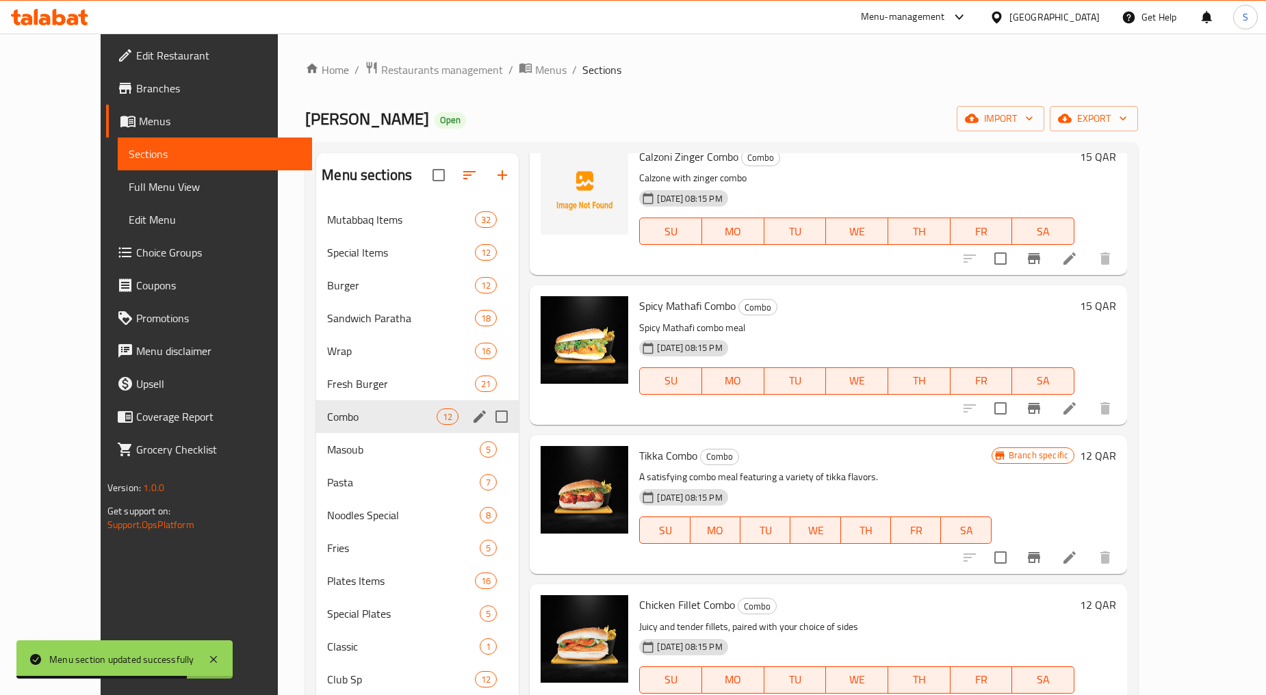
scroll to position [380, 0]
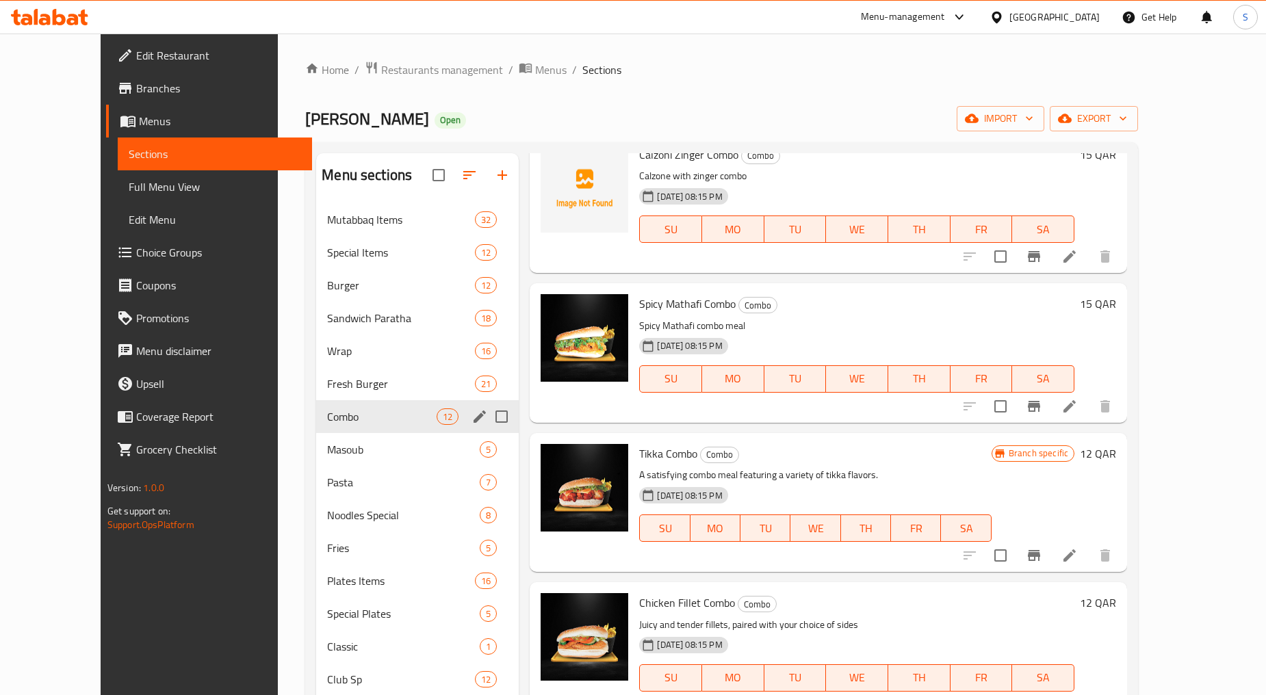
click at [1089, 406] on li at bounding box center [1069, 406] width 38 height 25
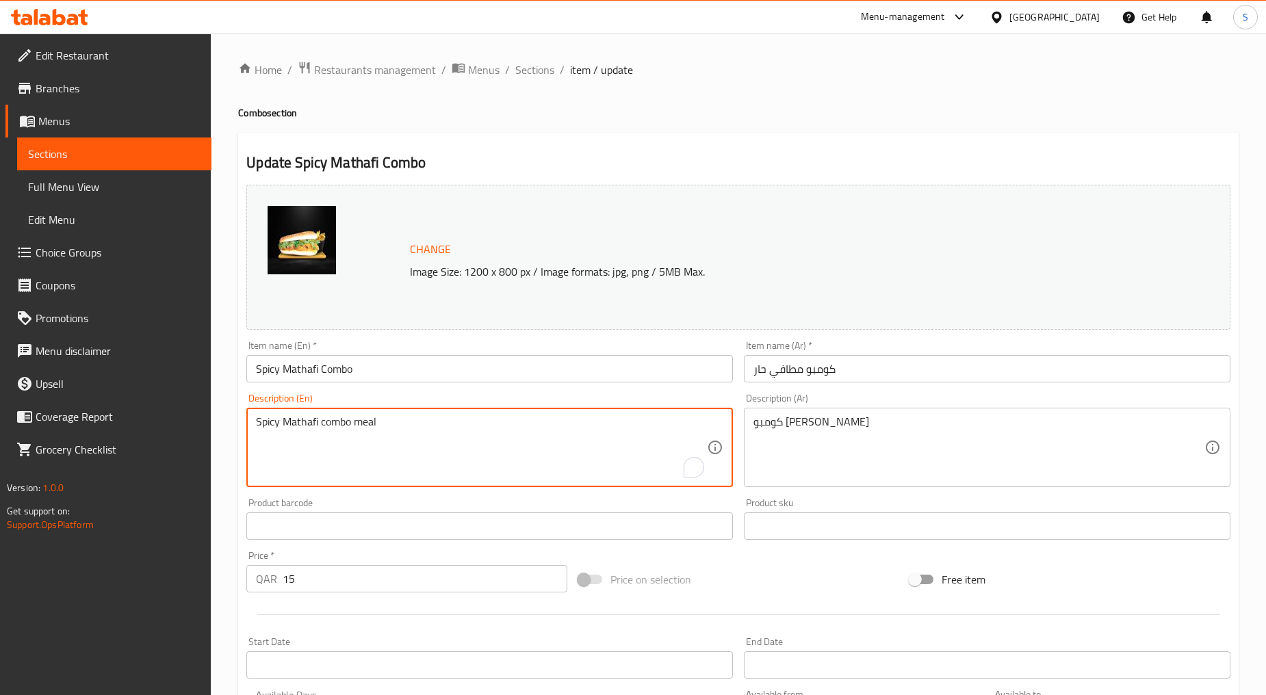
click at [400, 445] on textarea "Spicy Mathafi combo meal" at bounding box center [481, 447] width 451 height 65
paste textarea "Mathafi Chicken Burger is deliciously spicy with Crispy fried boneless chicken,…"
click at [400, 445] on textarea "Mathafi Chicken Burger is deliciously spicy with Crispy fried boneless chicken,…" at bounding box center [481, 447] width 451 height 65
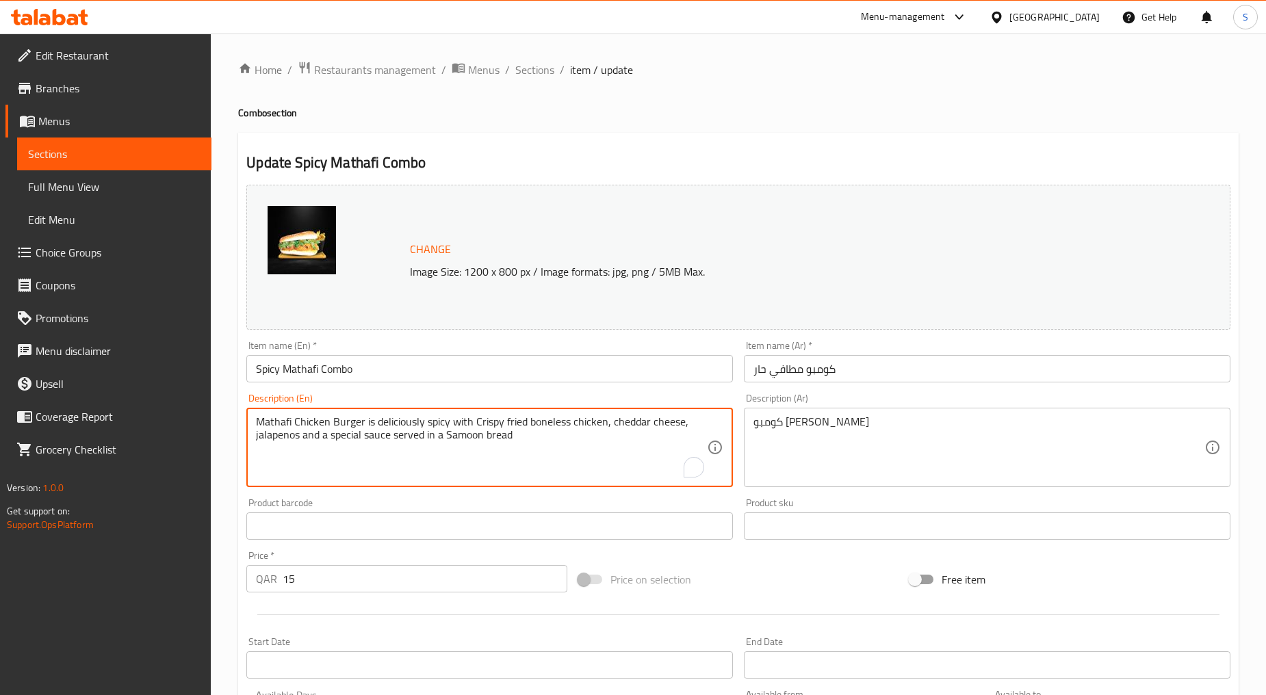
click at [400, 445] on textarea "Mathafi Chicken Burger is deliciously spicy with Crispy fried boneless chicken,…" at bounding box center [481, 447] width 451 height 65
click at [413, 456] on textarea "Mathafi chicken burger is deliciously spicy with crispy fried boneless chicken,…" at bounding box center [481, 447] width 451 height 65
type textarea "Mathafi chicken burger is deliciously spicy with crispy fried boneless chicken,…"
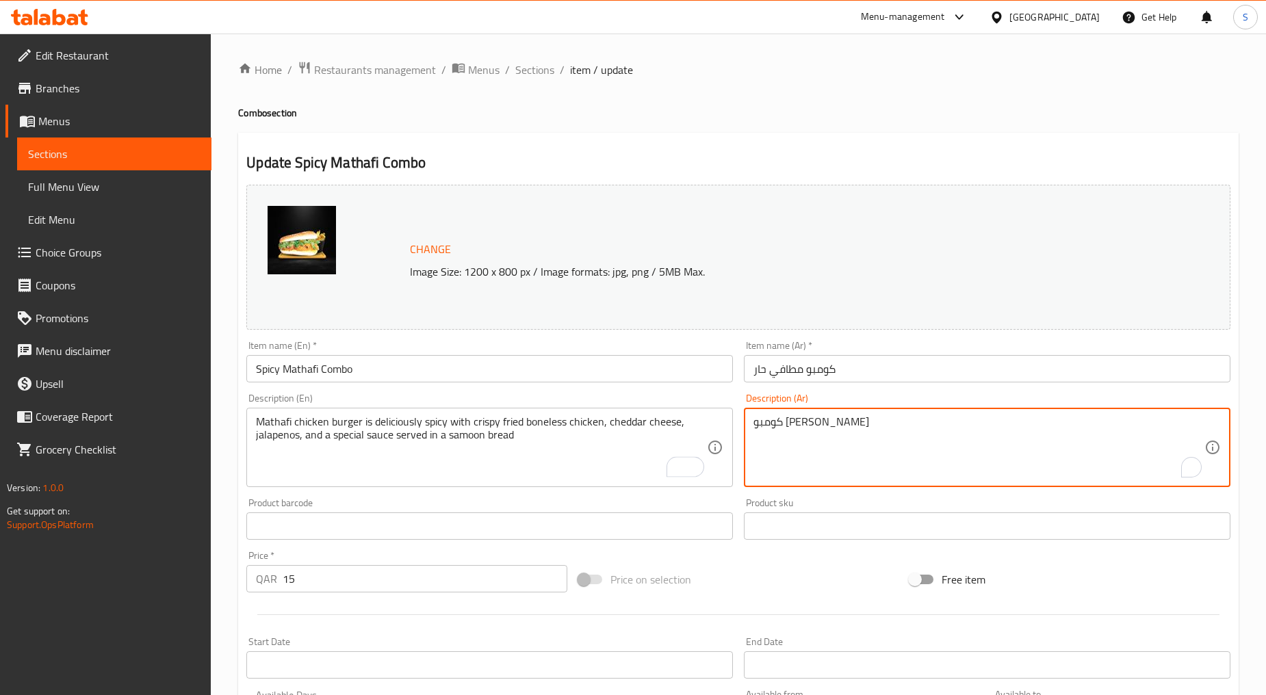
click at [835, 434] on textarea "كومبو ماتافي حار" at bounding box center [978, 447] width 451 height 65
paste textarea "برجر دجاج مطافي حار لذيذ مع الدجاج المقلي المقرمش المقرمش، جبنة الشيدر، الهالاب…"
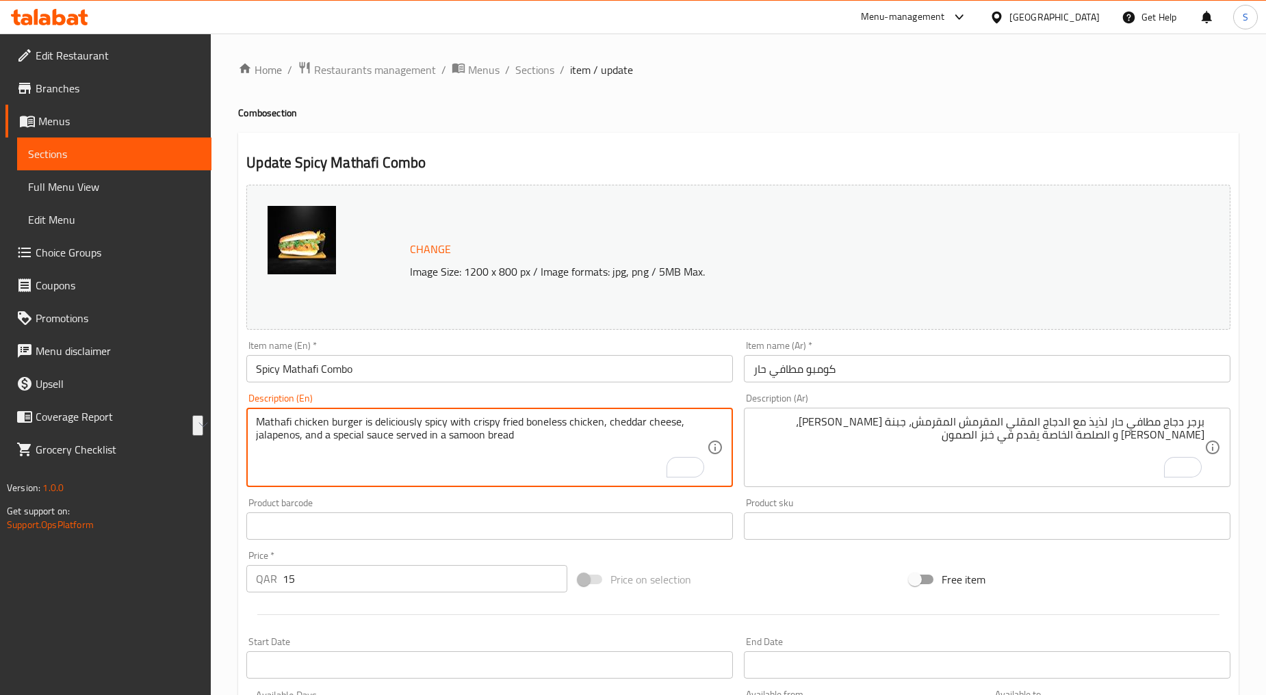
drag, startPoint x: 524, startPoint y: 422, endPoint x: 600, endPoint y: 423, distance: 75.9
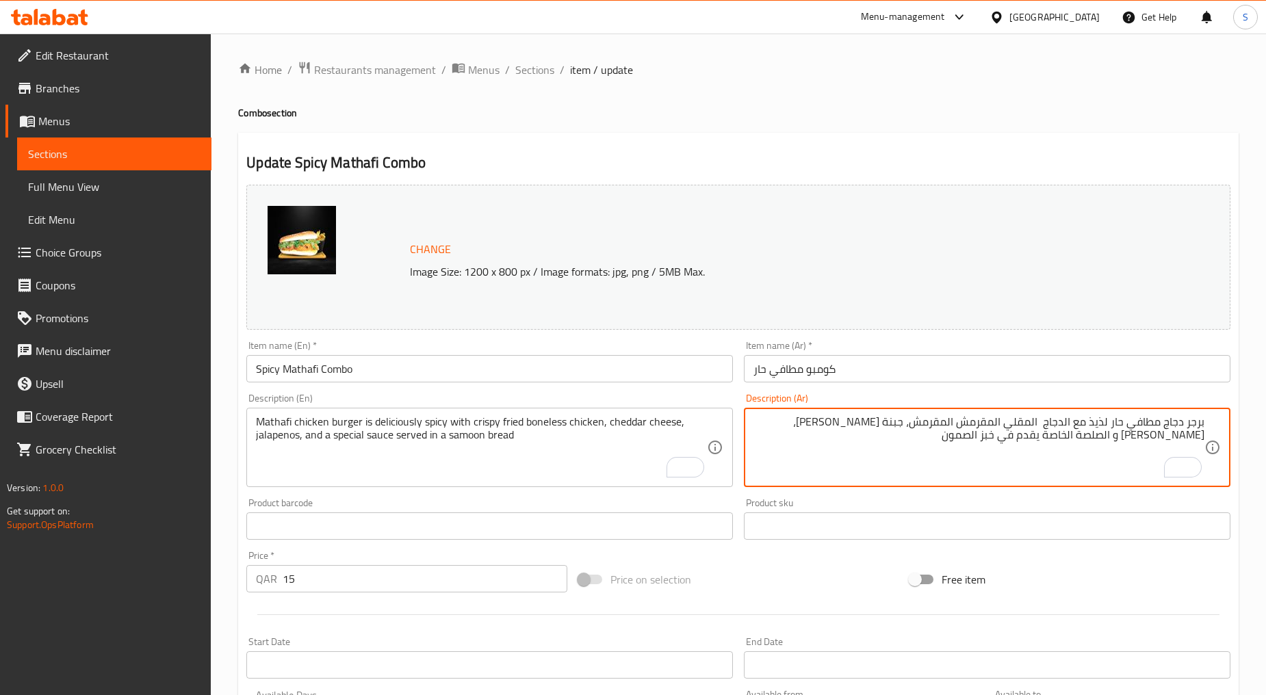
paste textarea "مسحب"
click at [1040, 427] on textarea "برجر دجاج مطافي حار لذيذ مع الدجاج مسحب المقلي المقرمش المقرمش، جبنة الشيدر، ال…" at bounding box center [978, 447] width 451 height 65
click at [900, 425] on textarea "برجر دجاج مطافي حار لذيذ مع الدجاج المسحب المقلي المقرمش المقرمش، جبنة الشيدر، …" at bounding box center [978, 447] width 451 height 65
click at [1041, 423] on textarea "برجر دجاج مطافي حار لذيذ مع الدجاج المسحب المقلي المقرمش، جبنة الشيدر، الهالابي…" at bounding box center [978, 447] width 451 height 65
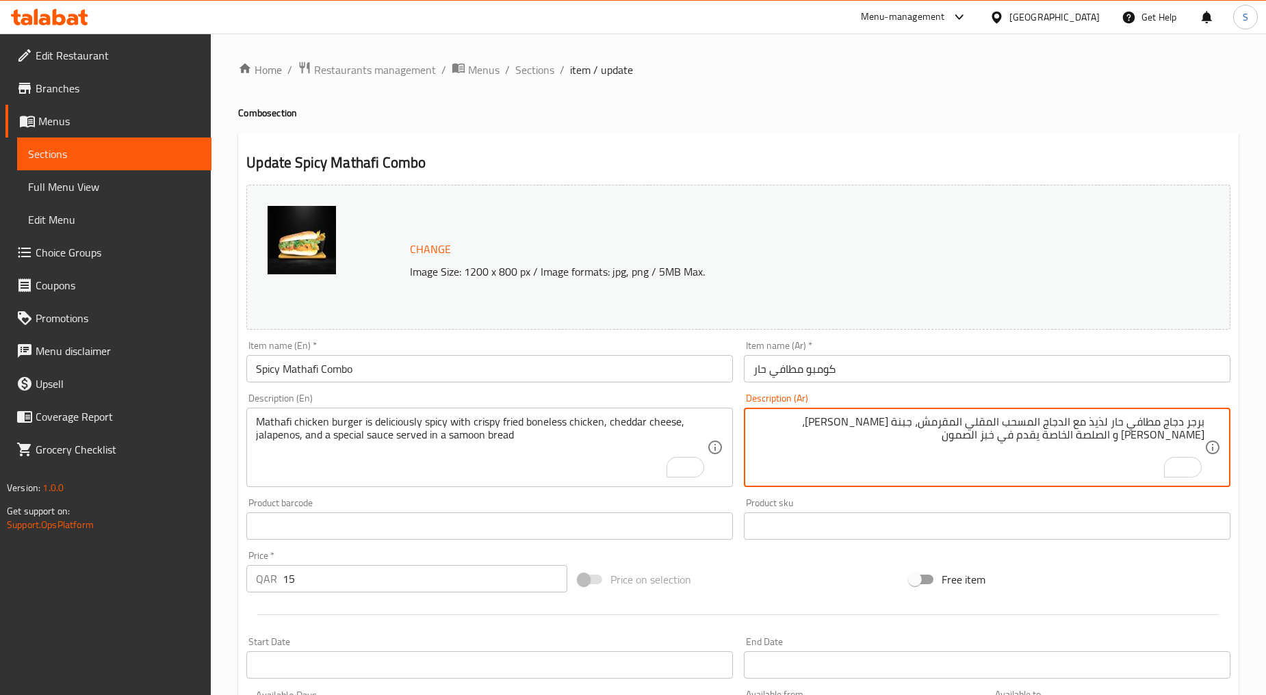
type textarea "برجر دجاج مطافي حار لذيذ مع الدجاج المسحب المقلي المقرمش، جبنة الشيدر، الهالابي…"
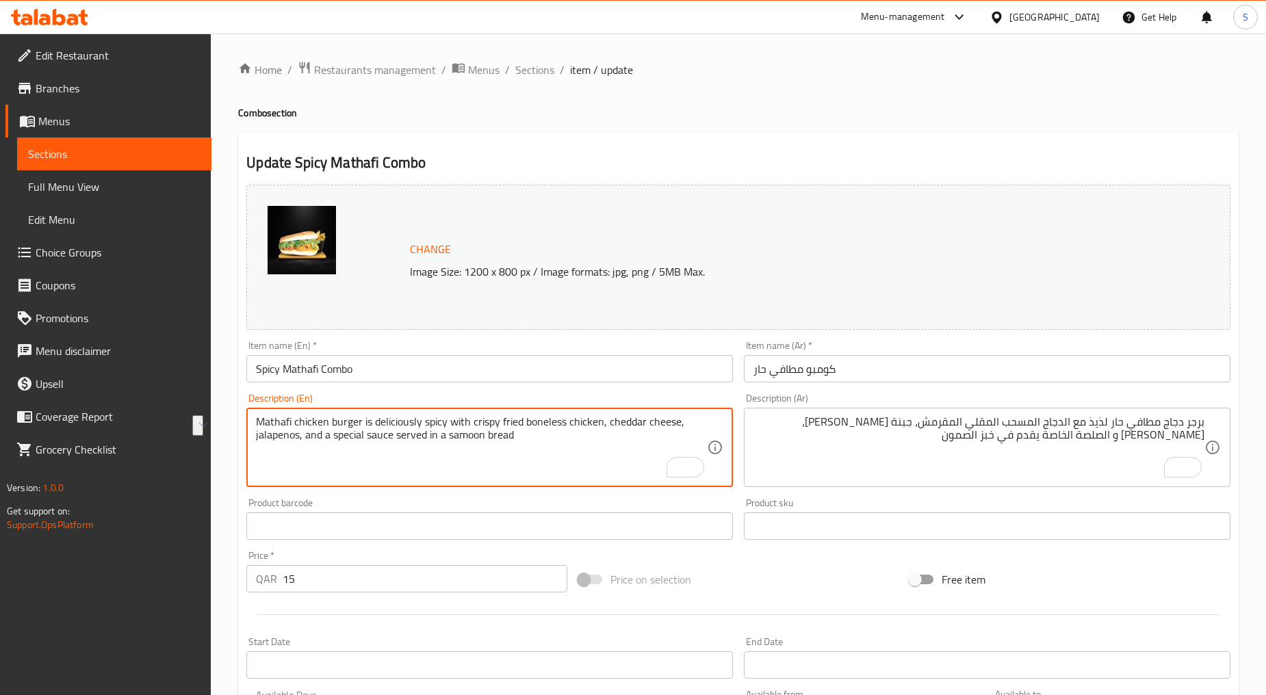
drag, startPoint x: 472, startPoint y: 422, endPoint x: 595, endPoint y: 426, distance: 123.2
click at [337, 428] on textarea "Mathafi chicken burger is deliciously spicy with crispy fried boneless chicken,…" at bounding box center [481, 447] width 451 height 65
drag, startPoint x: 330, startPoint y: 421, endPoint x: 602, endPoint y: 425, distance: 272.3
click at [602, 425] on textarea "Mathafi chicken burger is deliciously spicy with crispy fried boneless chicken,…" at bounding box center [481, 447] width 451 height 65
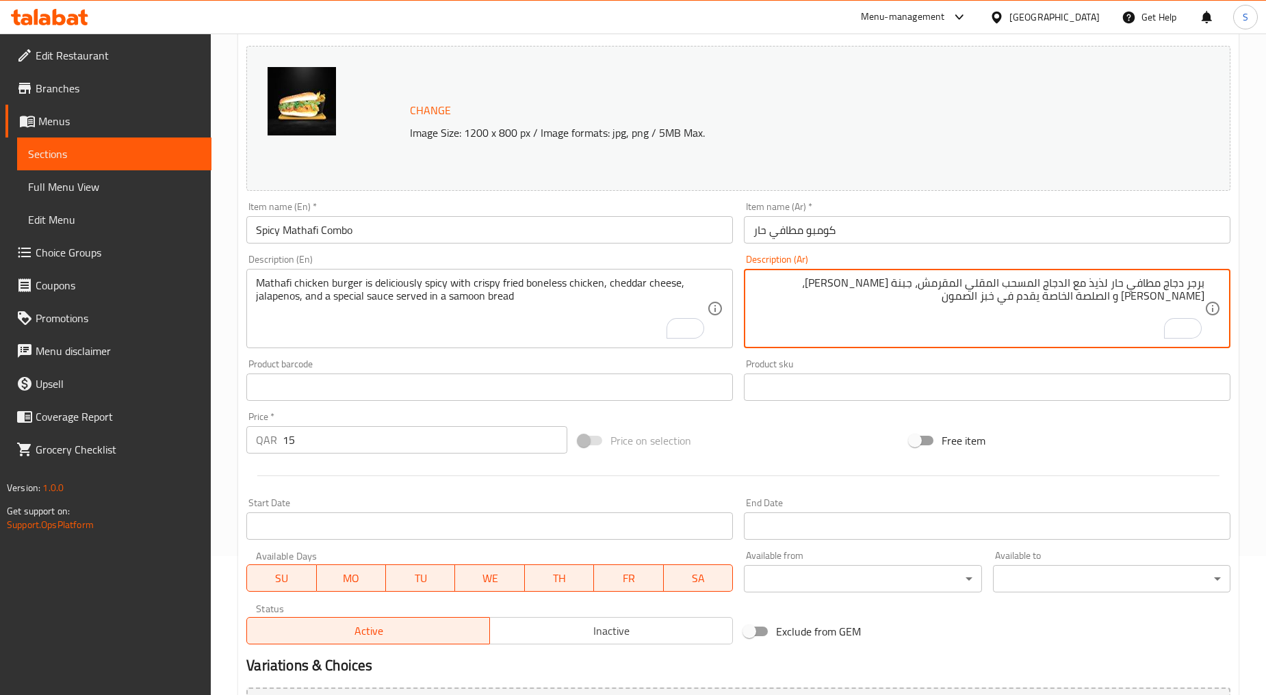
scroll to position [289, 0]
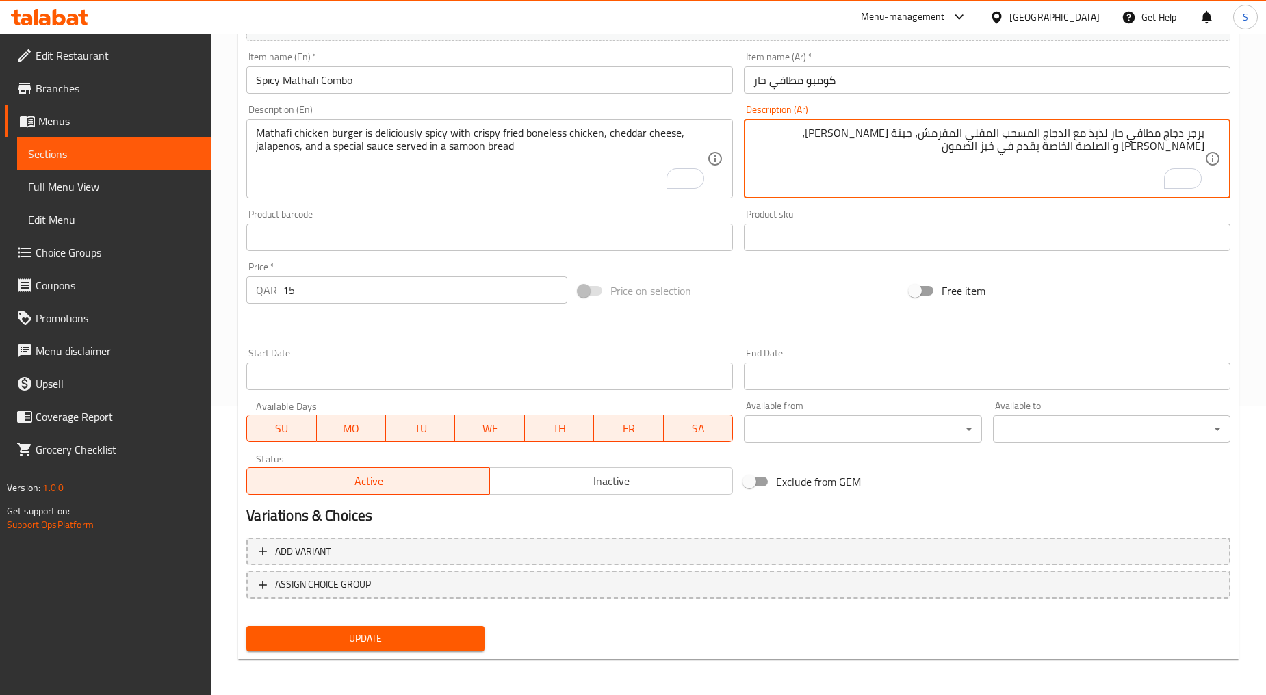
click at [391, 649] on div "Update" at bounding box center [365, 639] width 248 height 36
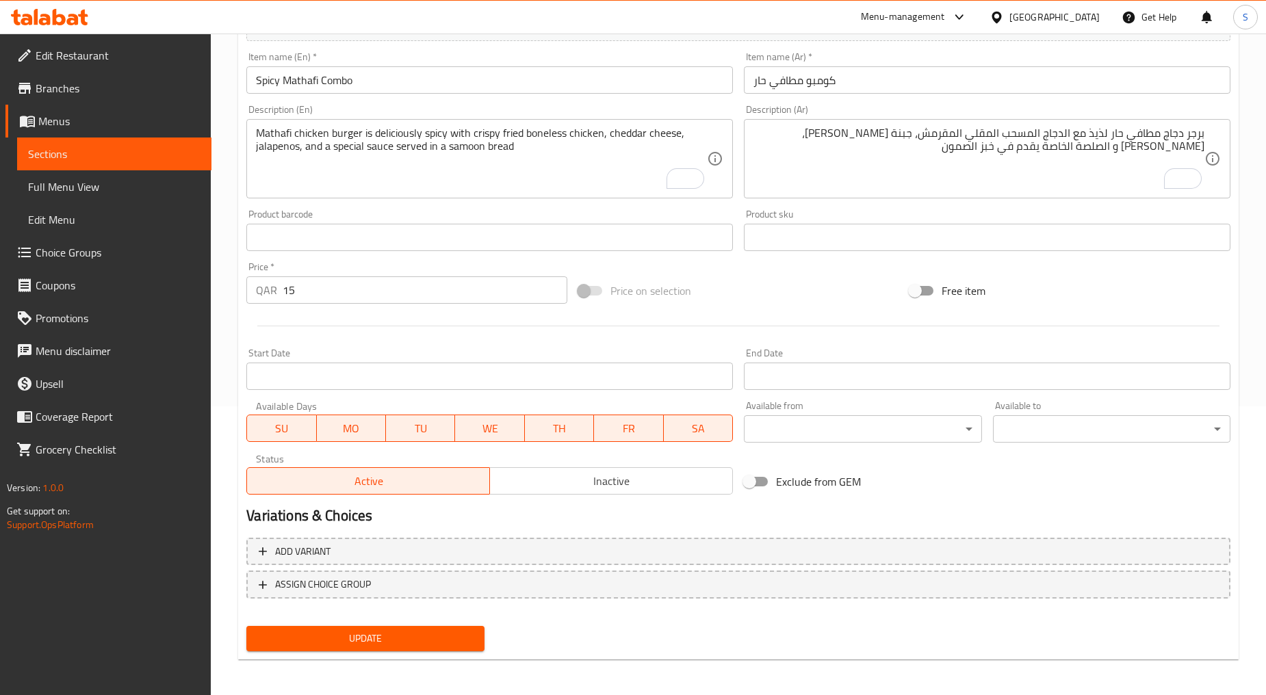
click at [390, 644] on span "Update" at bounding box center [365, 638] width 216 height 17
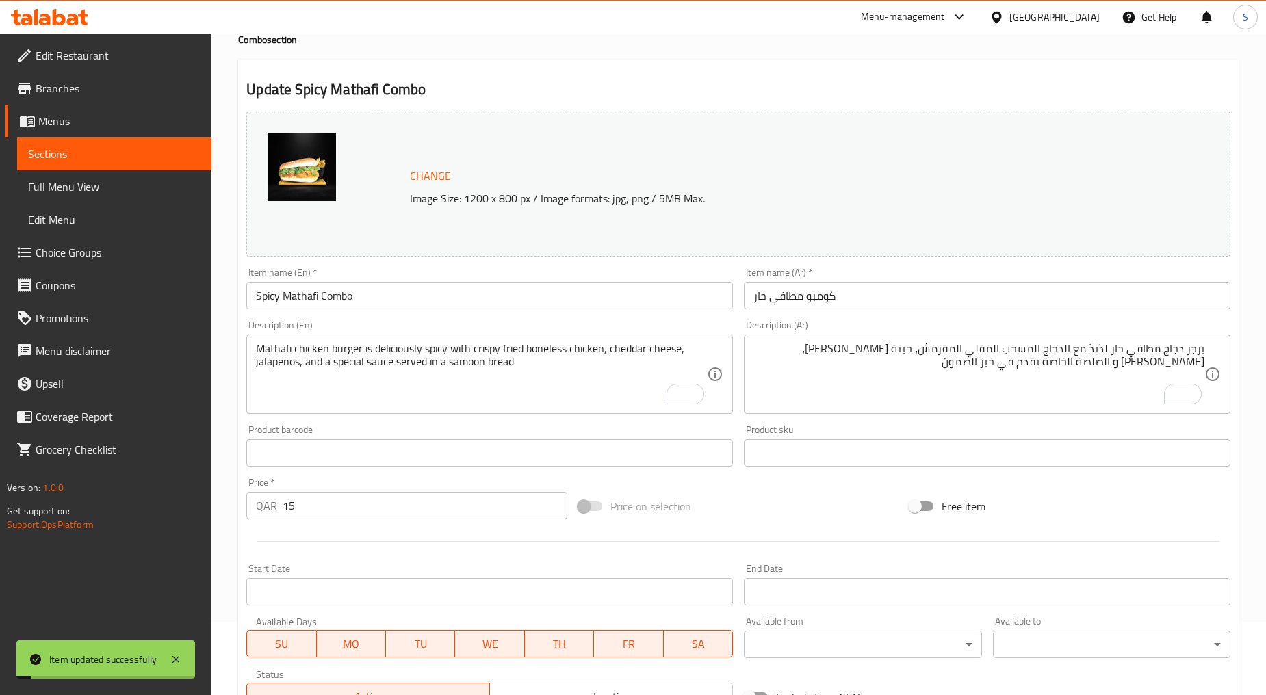
scroll to position [0, 0]
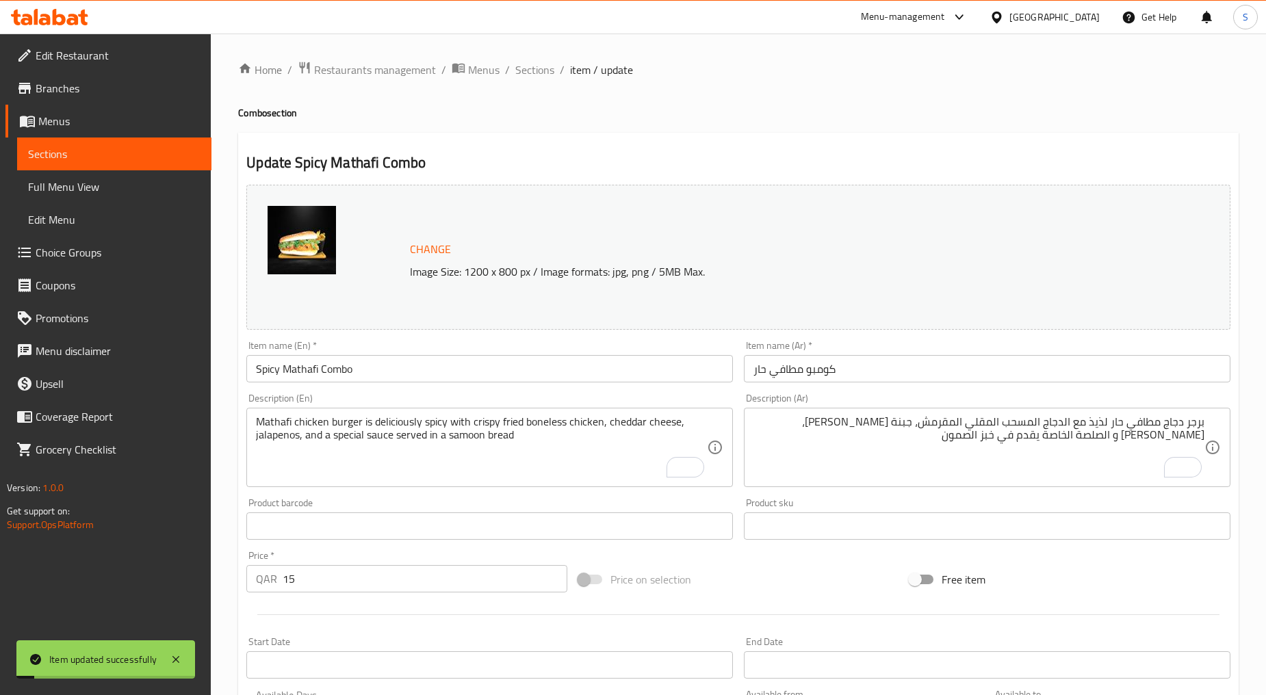
click at [530, 79] on div "Home / Restaurants management / Menus / Sections / item / update Combo section …" at bounding box center [738, 510] width 1000 height 898
click at [530, 75] on span "Sections" at bounding box center [534, 70] width 39 height 16
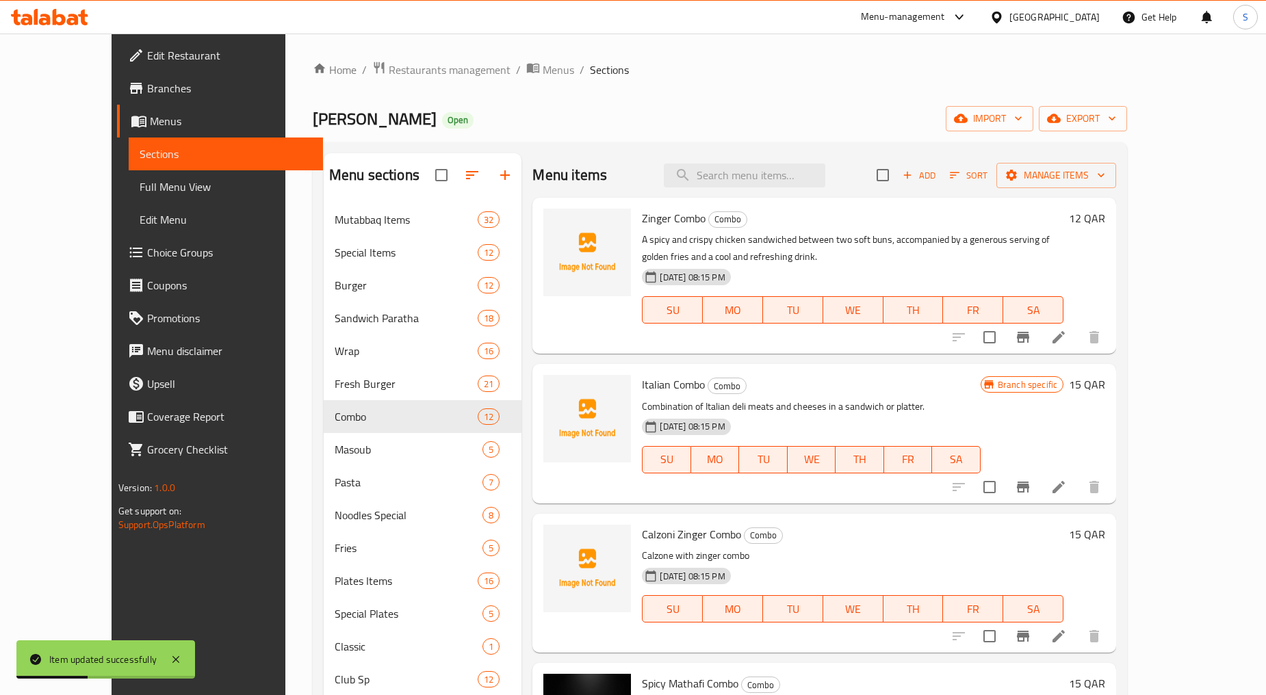
scroll to position [502, 0]
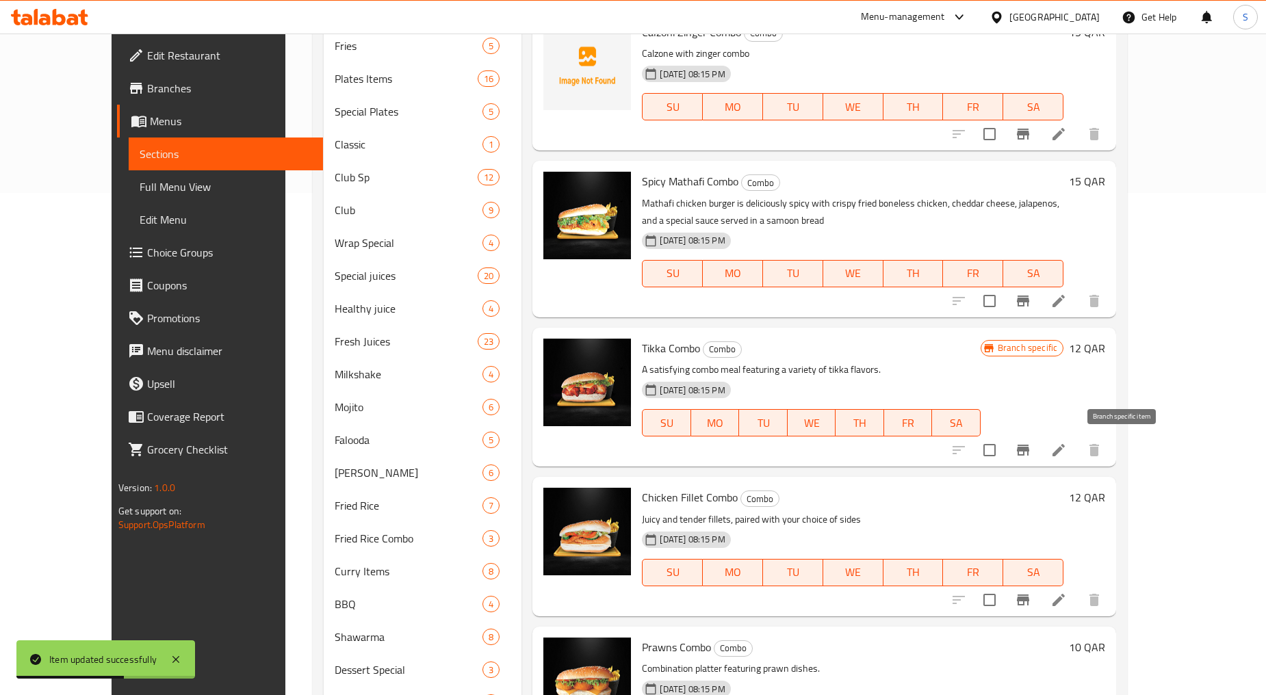
click at [1031, 452] on icon "Branch-specific-item" at bounding box center [1023, 450] width 16 height 16
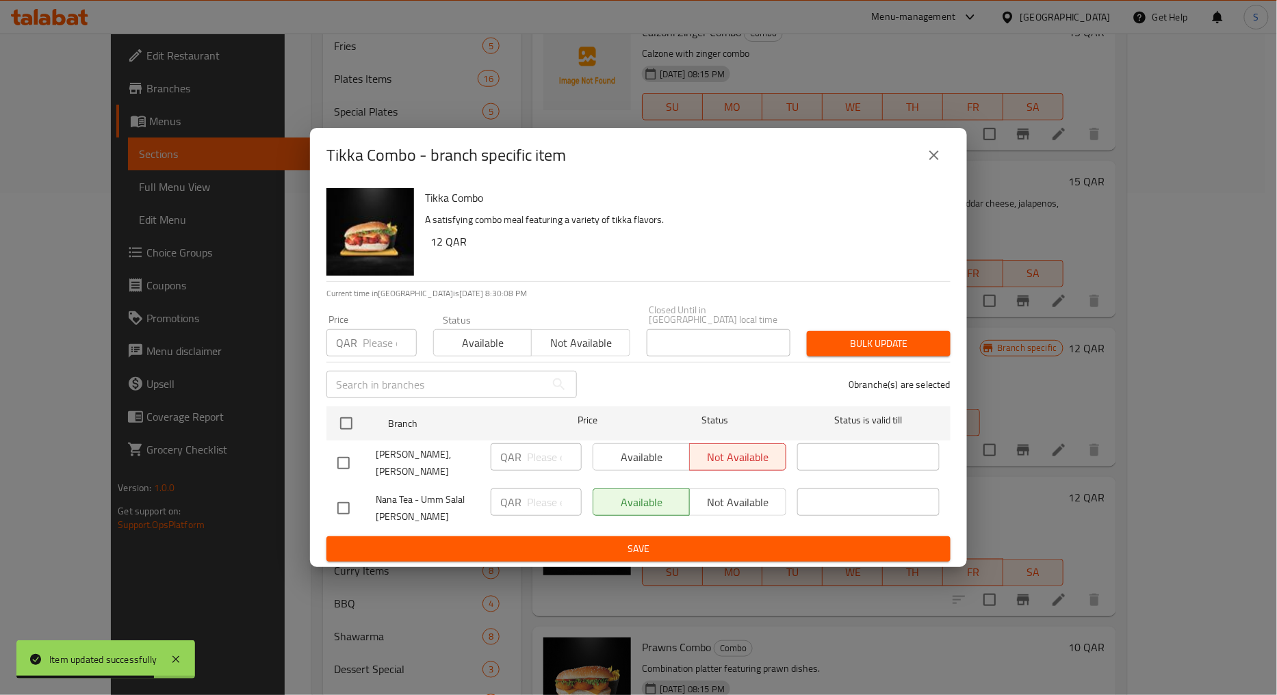
click at [941, 164] on icon "close" at bounding box center [934, 155] width 16 height 16
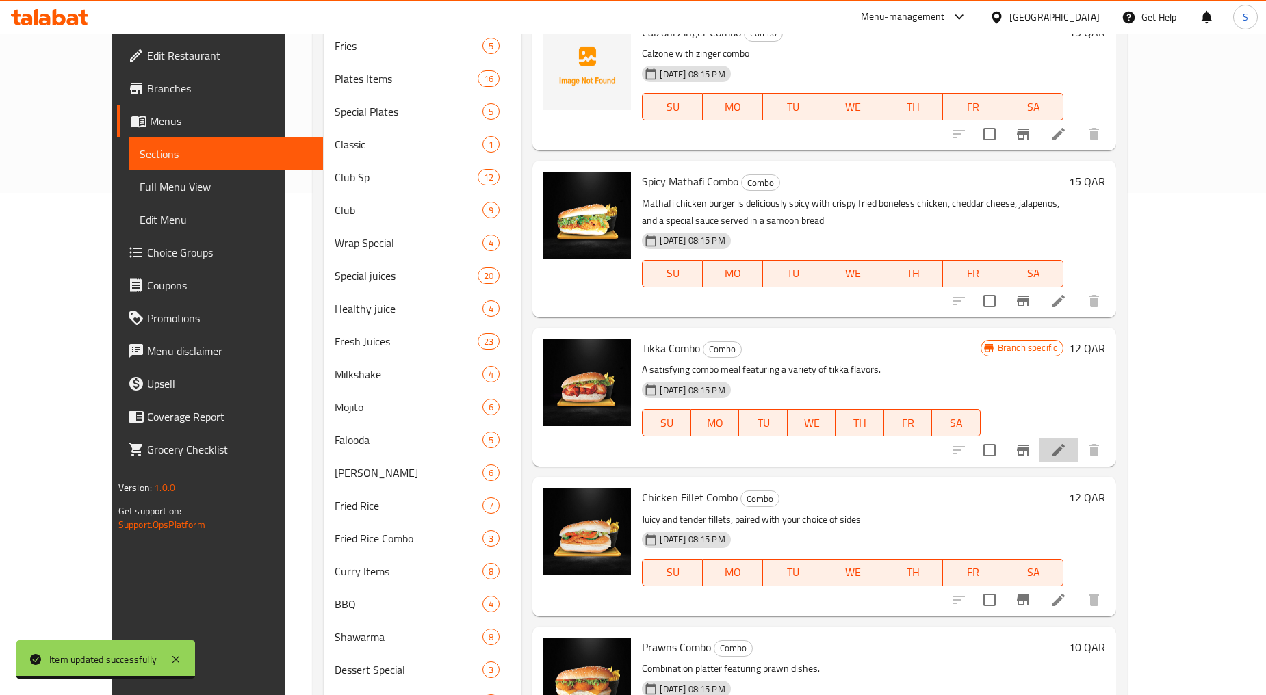
click at [1067, 442] on icon at bounding box center [1058, 450] width 16 height 16
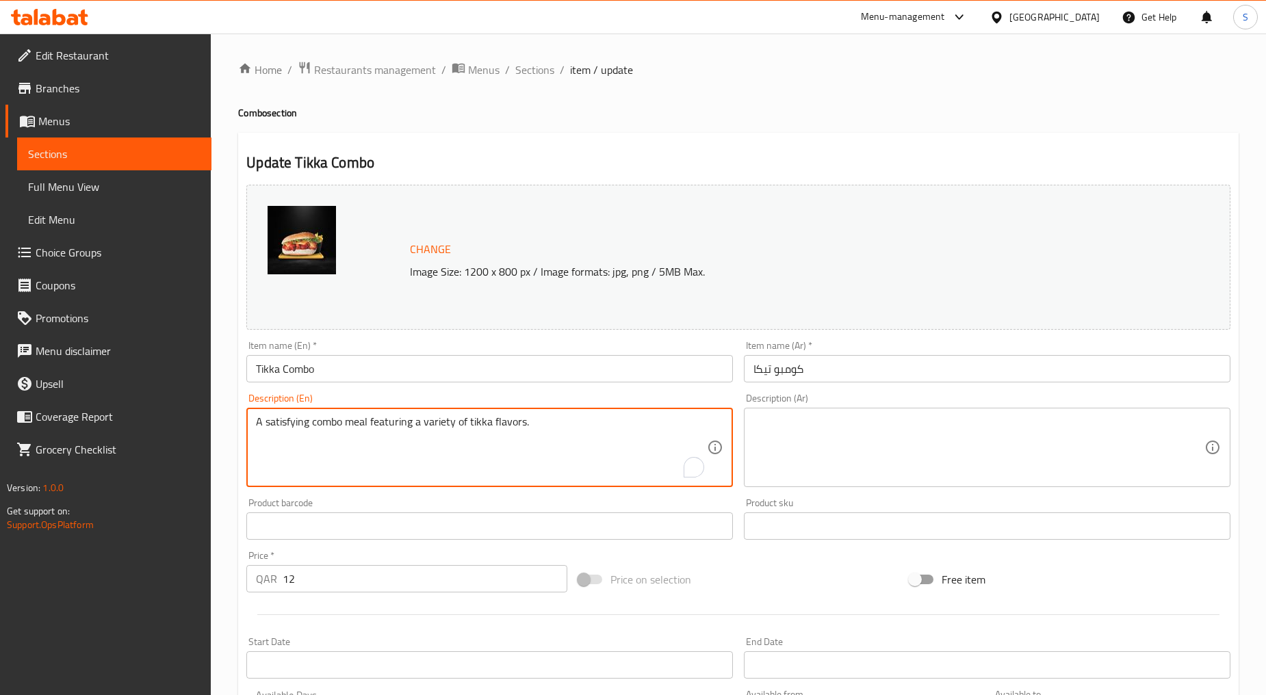
click at [380, 431] on textarea "A satisfying combo meal featuring a variety of tikka flavors." at bounding box center [481, 447] width 451 height 65
paste textarea "Tikka Combo offers a delicious serving of spicy grilled chicken tikka,and veg"
click at [380, 431] on textarea "Tikka Combo offers a delicious serving of spicy grilled chicken tikka,and veg" at bounding box center [481, 447] width 451 height 65
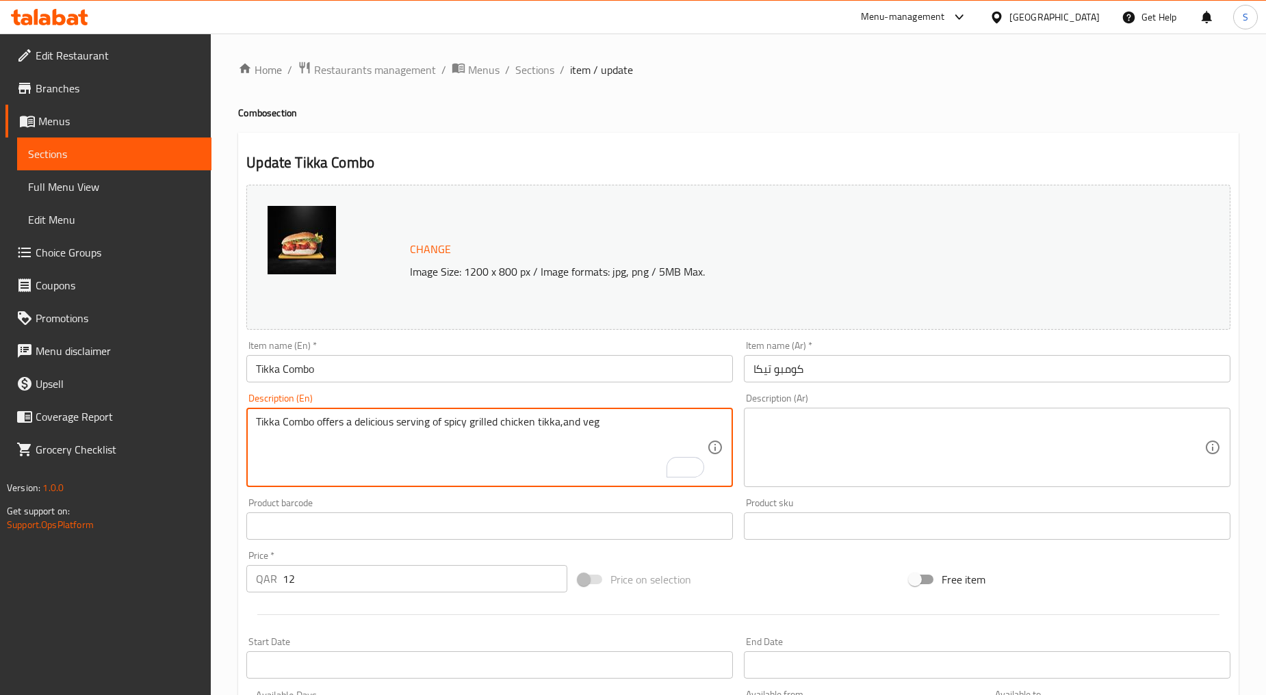
click at [380, 431] on textarea "Tikka Combo offers a delicious serving of spicy grilled chicken tikka,and veg" at bounding box center [481, 447] width 451 height 65
click at [379, 468] on textarea "Tikka combo offers a delicious serving of spicy grilled chicken tikka,and veg" at bounding box center [481, 447] width 451 height 65
type textarea "Tikka combo offers a delicious serving of spicy grilled chicken tikka and veg"
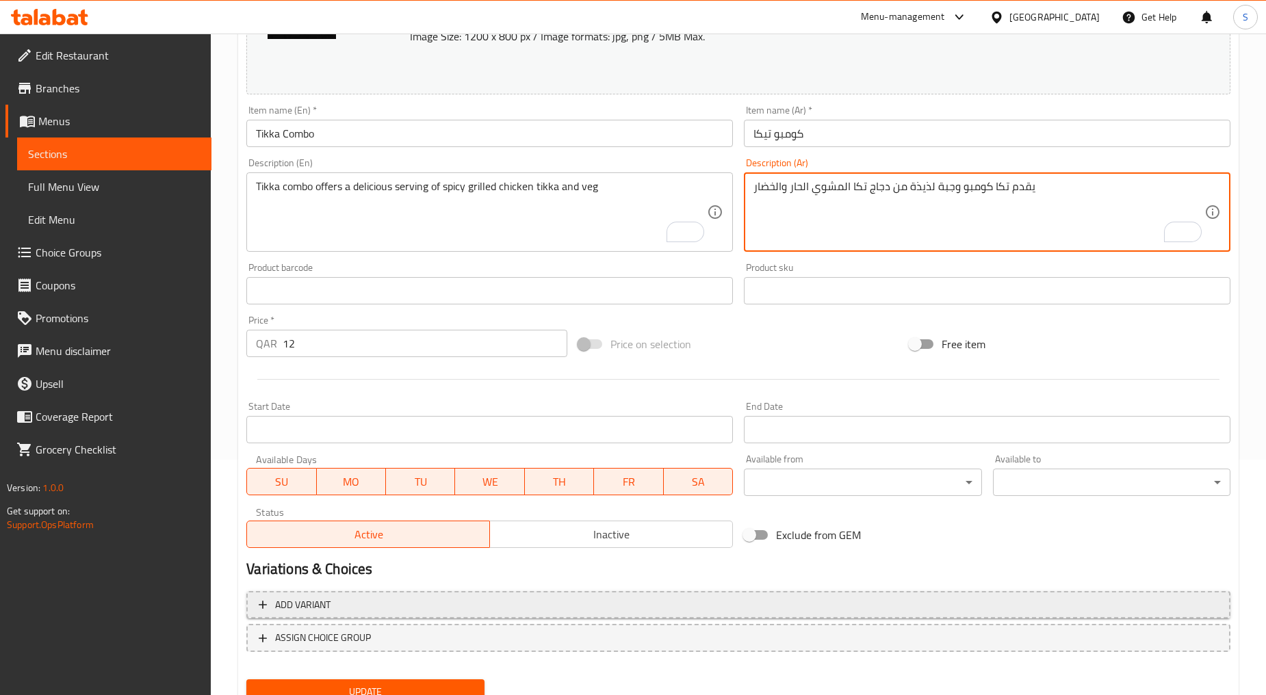
scroll to position [289, 0]
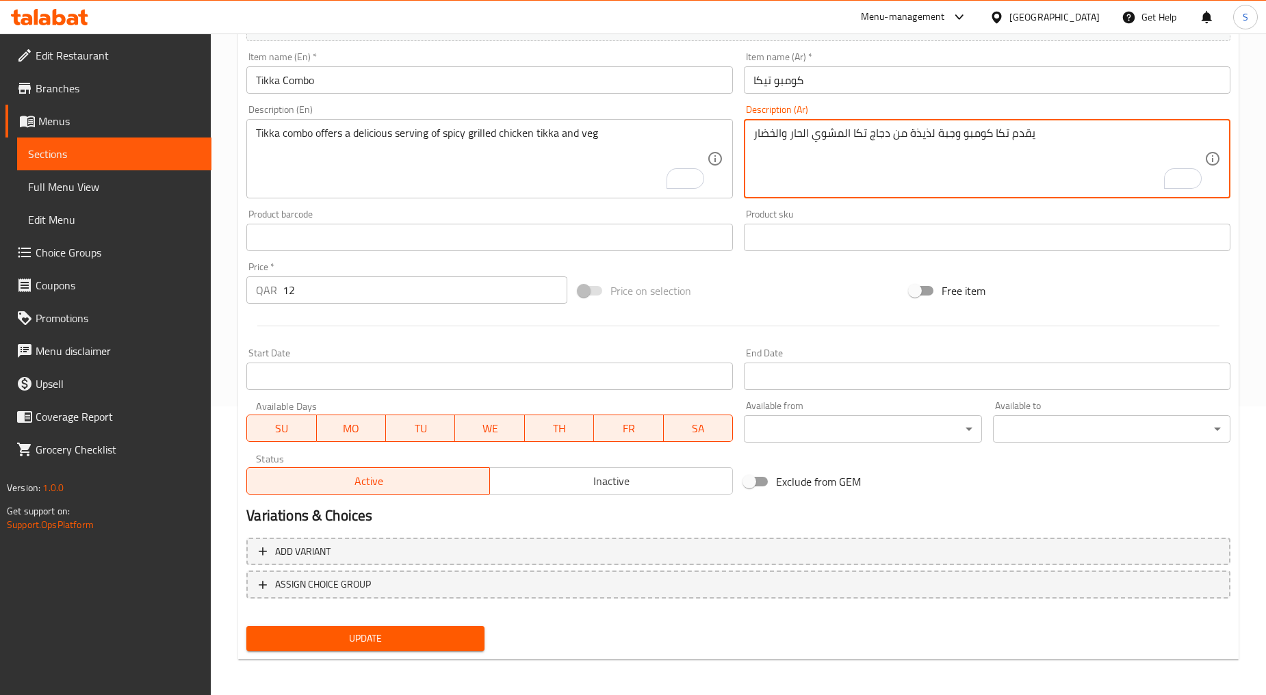
type textarea "يقدم تكا كومبو وجبة لذيذة من دجاج تكا المشوي الحار والخضار"
click at [391, 637] on span "Update" at bounding box center [365, 638] width 216 height 17
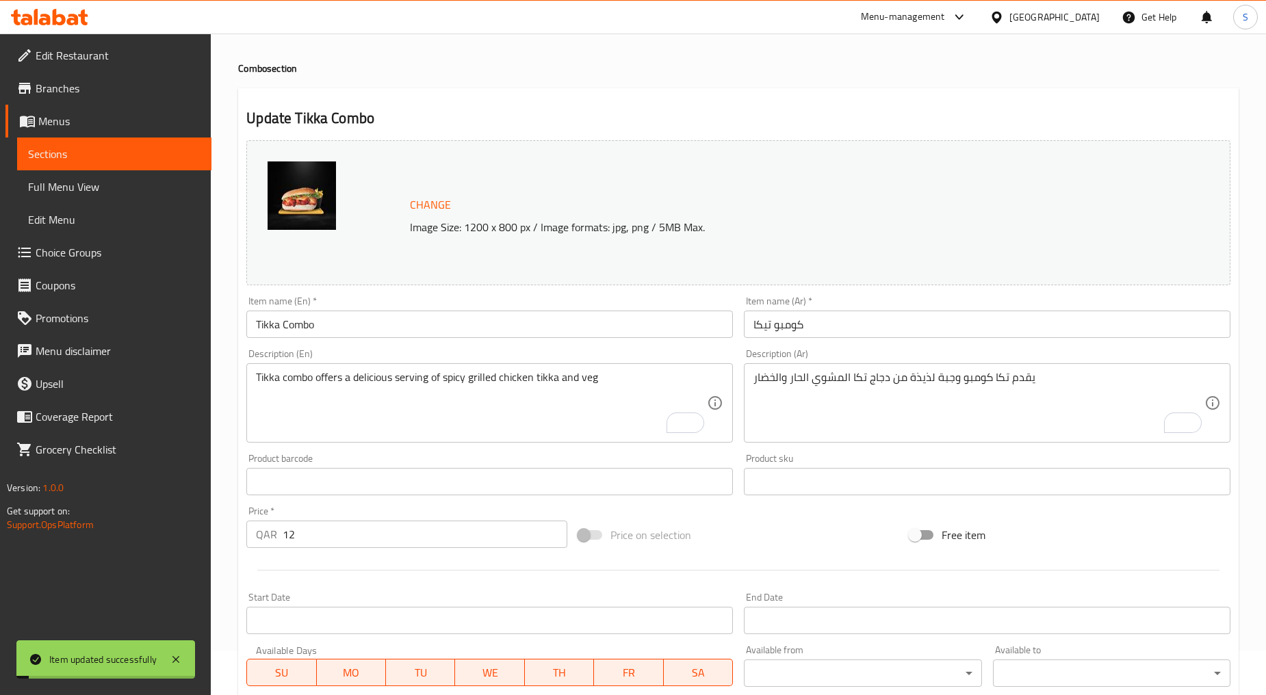
scroll to position [0, 0]
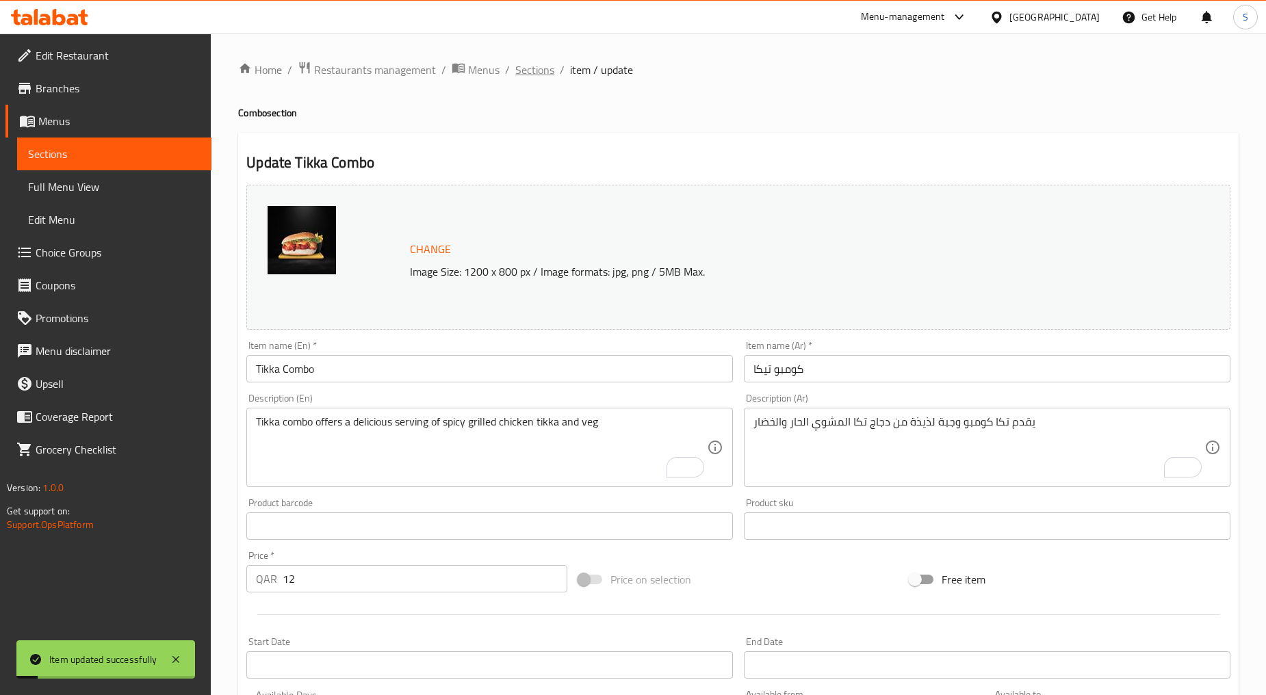
click at [517, 66] on span "Sections" at bounding box center [534, 70] width 39 height 16
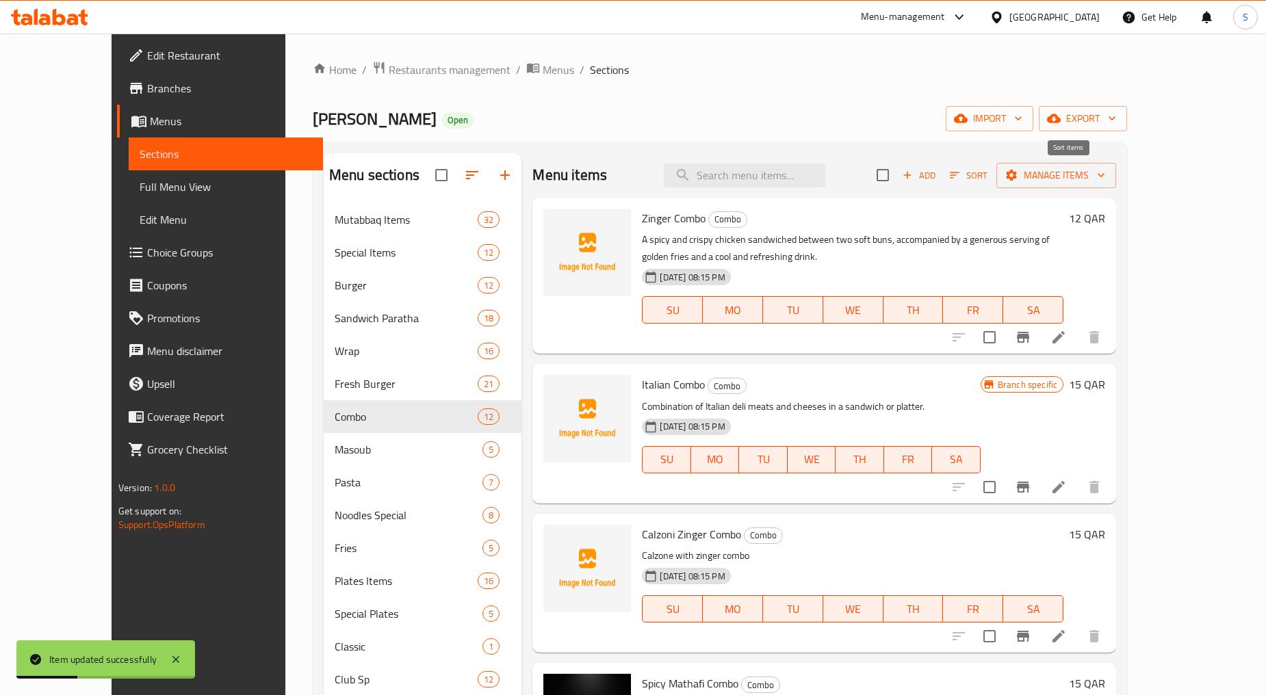
click at [991, 172] on button "Sort" at bounding box center [968, 175] width 44 height 21
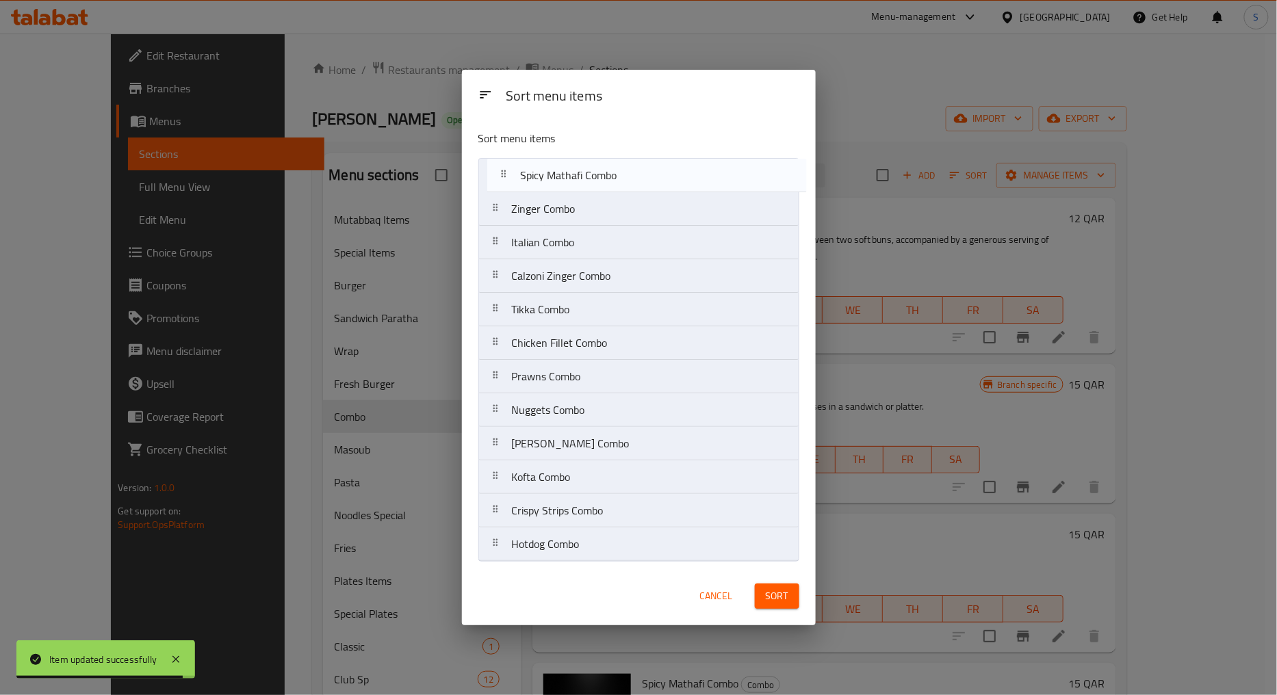
drag, startPoint x: 497, startPoint y: 279, endPoint x: 505, endPoint y: 169, distance: 110.5
click at [505, 169] on nav "Zinger Combo Italian Combo Calzoni Zinger Combo Spicy Mathafi Combo Tikka Combo…" at bounding box center [638, 360] width 321 height 404
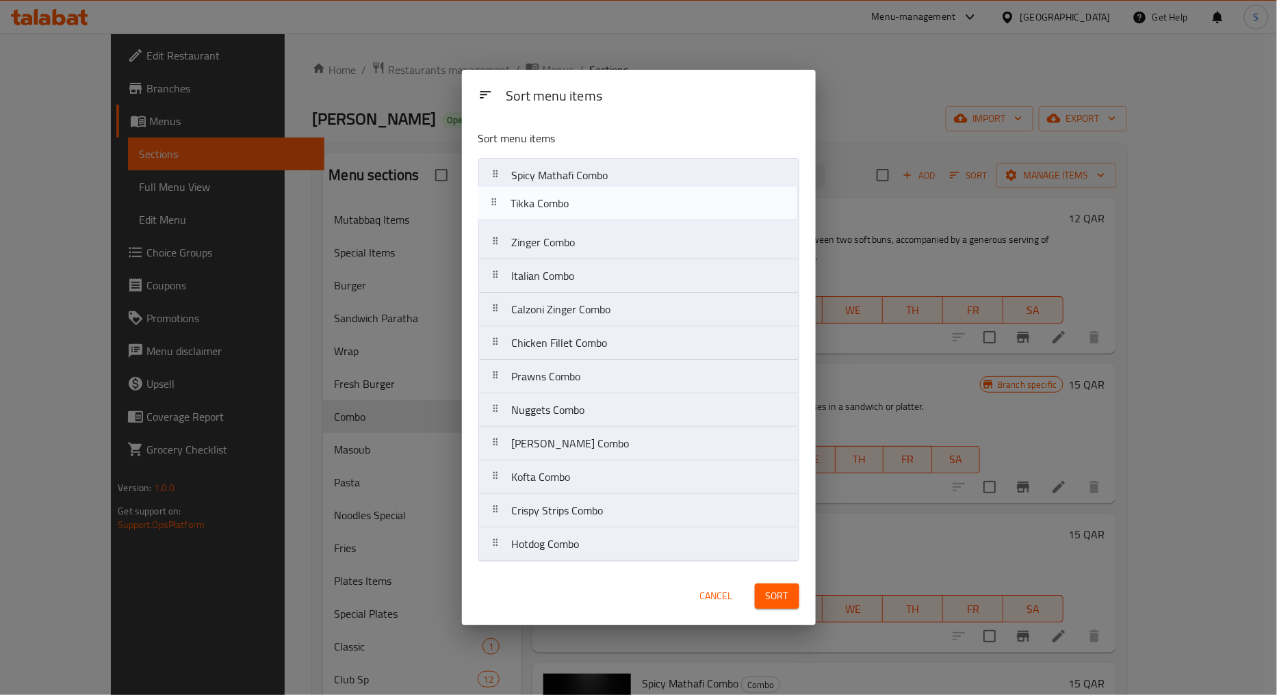
drag, startPoint x: 498, startPoint y: 311, endPoint x: 496, endPoint y: 199, distance: 112.2
click at [496, 199] on nav "Spicy Mathafi Combo Zinger Combo Italian Combo Calzoni Zinger Combo Tikka Combo…" at bounding box center [638, 360] width 321 height 404
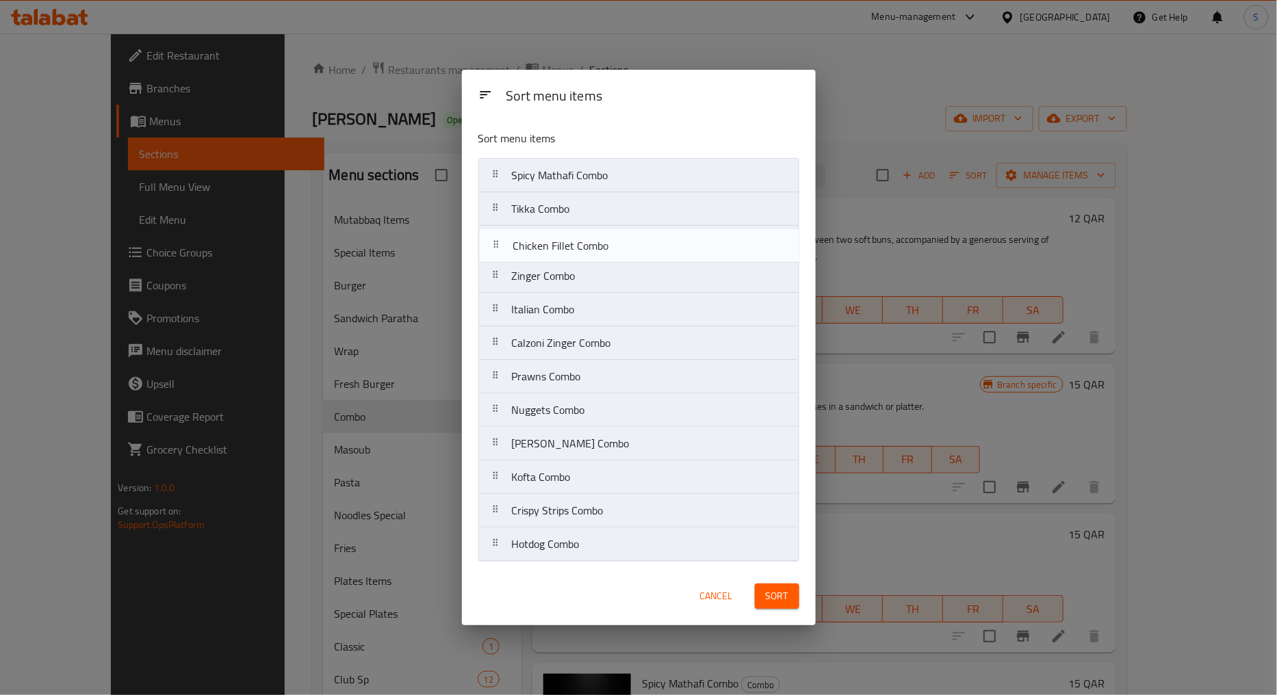
drag, startPoint x: 502, startPoint y: 348, endPoint x: 502, endPoint y: 244, distance: 104.0
click at [502, 244] on nav "Spicy Mathafi Combo Tikka Combo Zinger Combo Italian Combo Calzoni Zinger Combo…" at bounding box center [638, 360] width 321 height 404
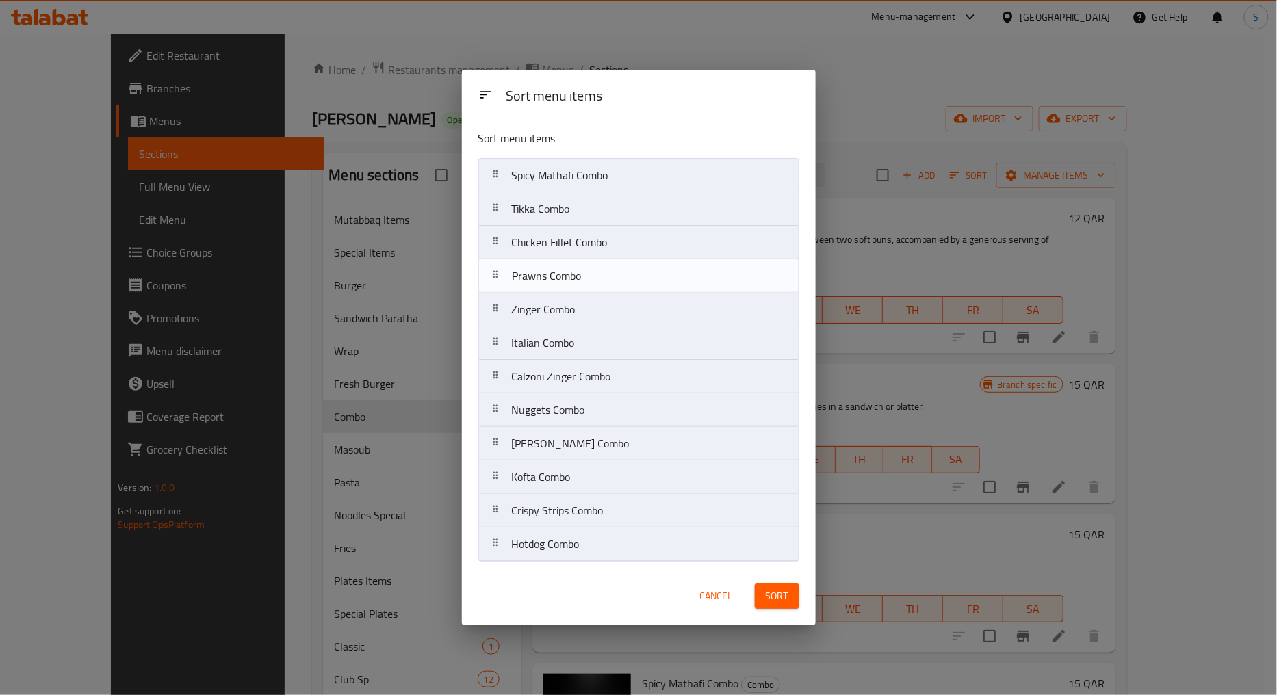
drag, startPoint x: 502, startPoint y: 385, endPoint x: 502, endPoint y: 279, distance: 106.0
click at [502, 279] on nav "Spicy Mathafi Combo Tikka Combo Chicken Fillet Combo Zinger Combo Italian Combo…" at bounding box center [638, 360] width 321 height 404
drag, startPoint x: 494, startPoint y: 419, endPoint x: 504, endPoint y: 309, distance: 110.6
click at [504, 309] on nav "Spicy Mathafi Combo Tikka Combo Chicken Fillet Combo Prawns Combo Zinger Combo …" at bounding box center [638, 360] width 321 height 404
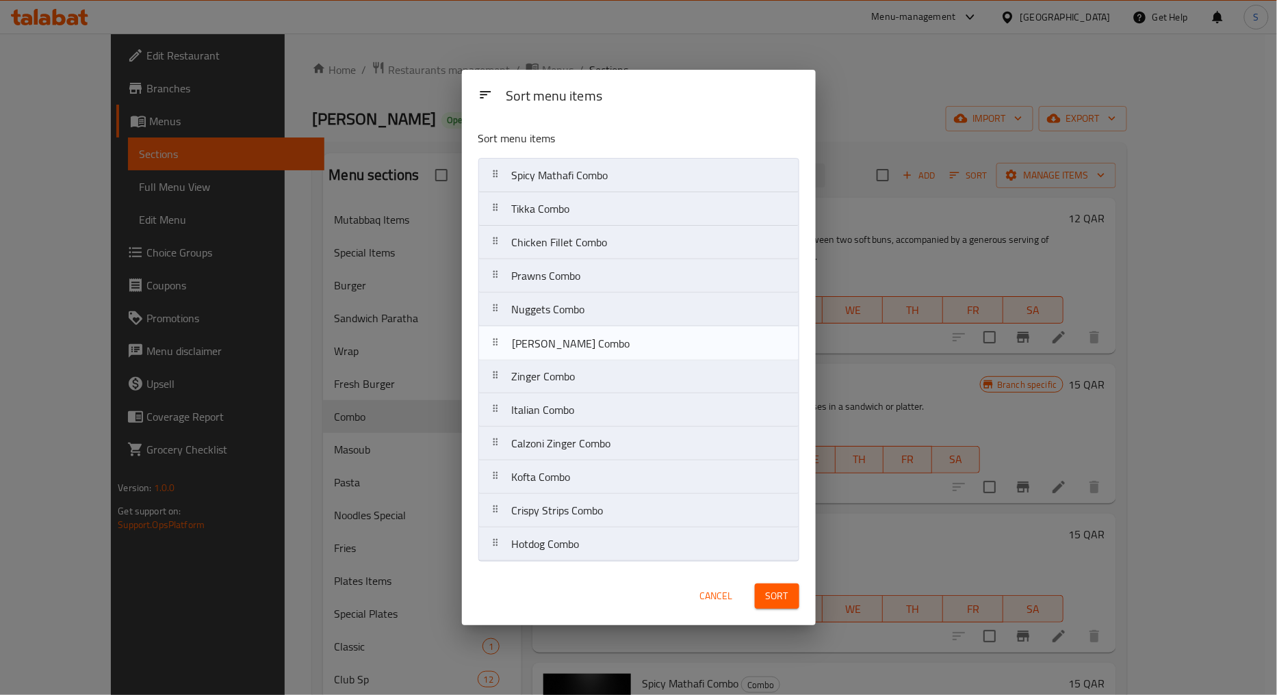
drag, startPoint x: 501, startPoint y: 448, endPoint x: 501, endPoint y: 337, distance: 110.8
click at [501, 337] on nav "Spicy Mathafi Combo Tikka Combo Chicken Fillet Combo Prawns Combo Nuggets Combo…" at bounding box center [638, 360] width 321 height 404
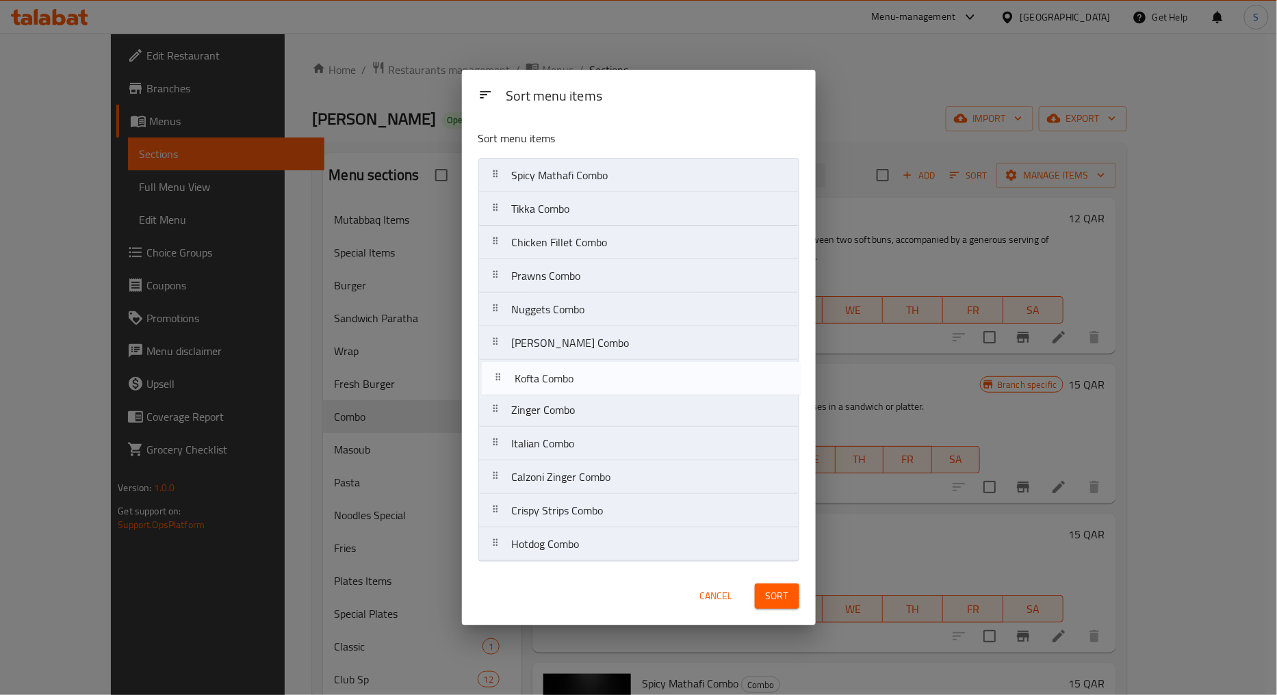
drag, startPoint x: 498, startPoint y: 482, endPoint x: 501, endPoint y: 378, distance: 104.0
click at [501, 378] on nav "Spicy Mathafi Combo Tikka Combo Chicken Fillet Combo Prawns Combo Nuggets Combo…" at bounding box center [638, 360] width 321 height 404
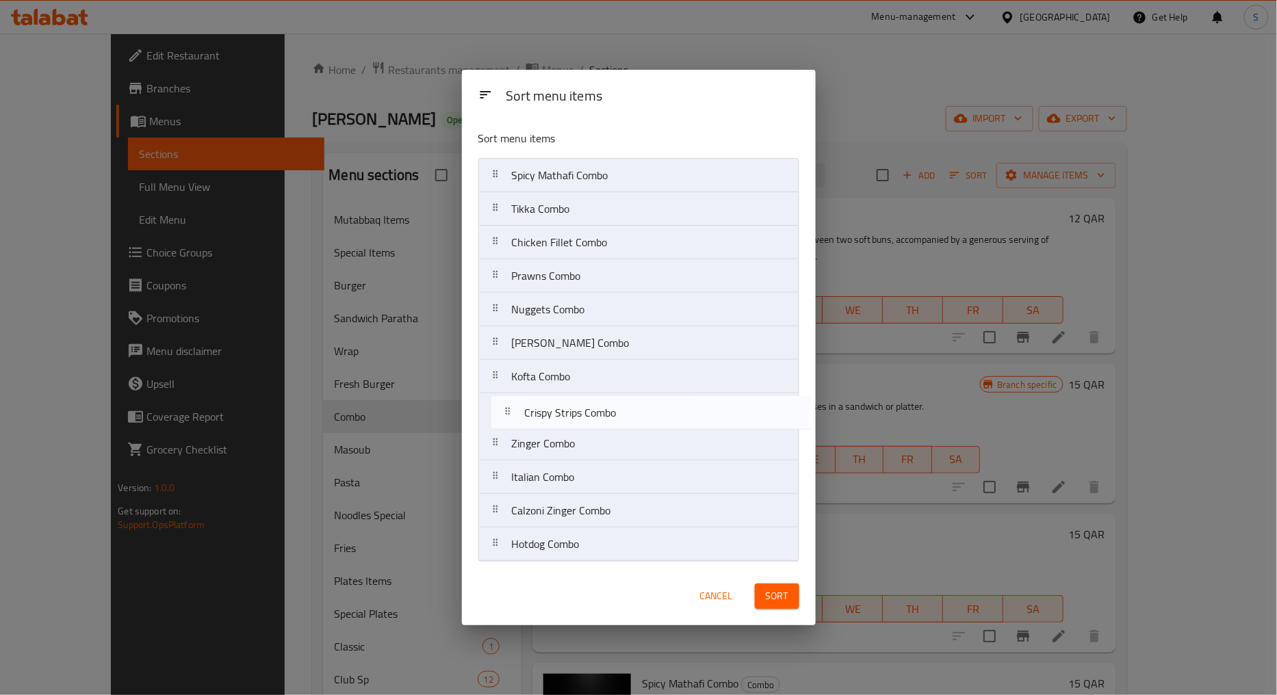
drag, startPoint x: 499, startPoint y: 517, endPoint x: 512, endPoint y: 411, distance: 106.1
click at [512, 411] on nav "Spicy Mathafi Combo Tikka Combo Chicken Fillet Combo Prawns Combo Nuggets Combo…" at bounding box center [638, 360] width 321 height 404
drag, startPoint x: 498, startPoint y: 553, endPoint x: 506, endPoint y: 441, distance: 111.8
click at [506, 441] on nav "Spicy Mathafi Combo Tikka Combo Chicken Fillet Combo Prawns Combo Nuggets Combo…" at bounding box center [638, 360] width 321 height 404
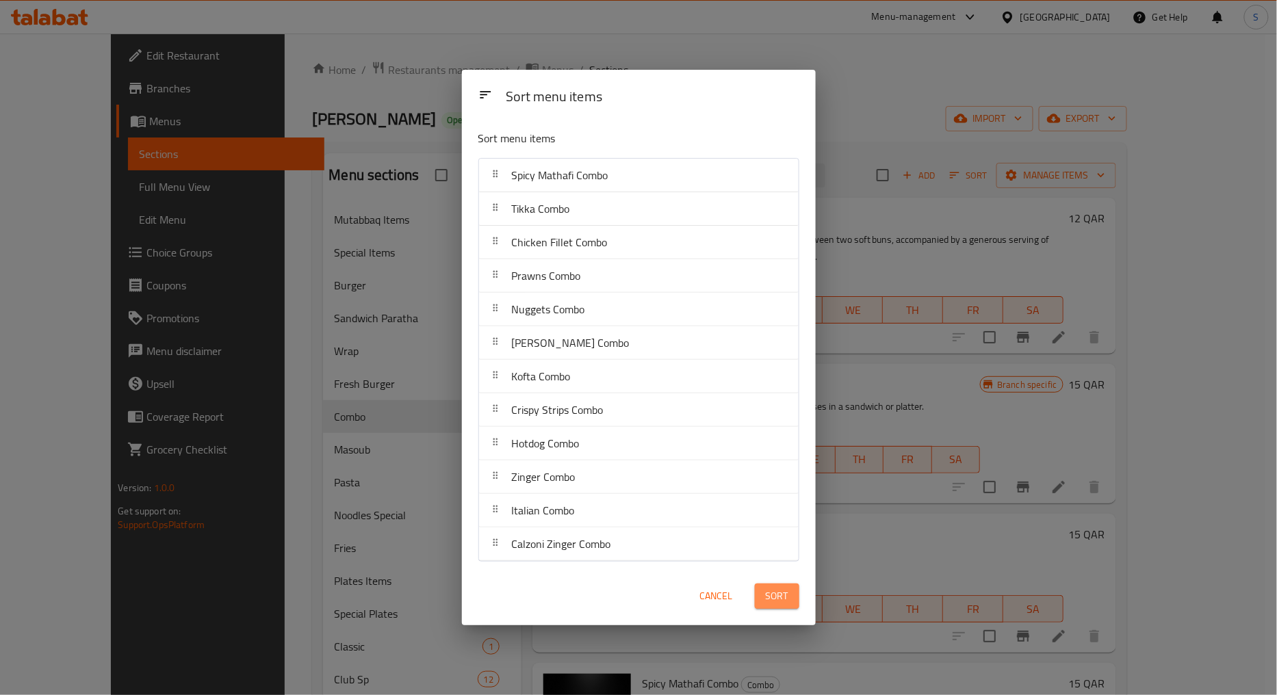
click at [781, 593] on span "Sort" at bounding box center [777, 596] width 23 height 17
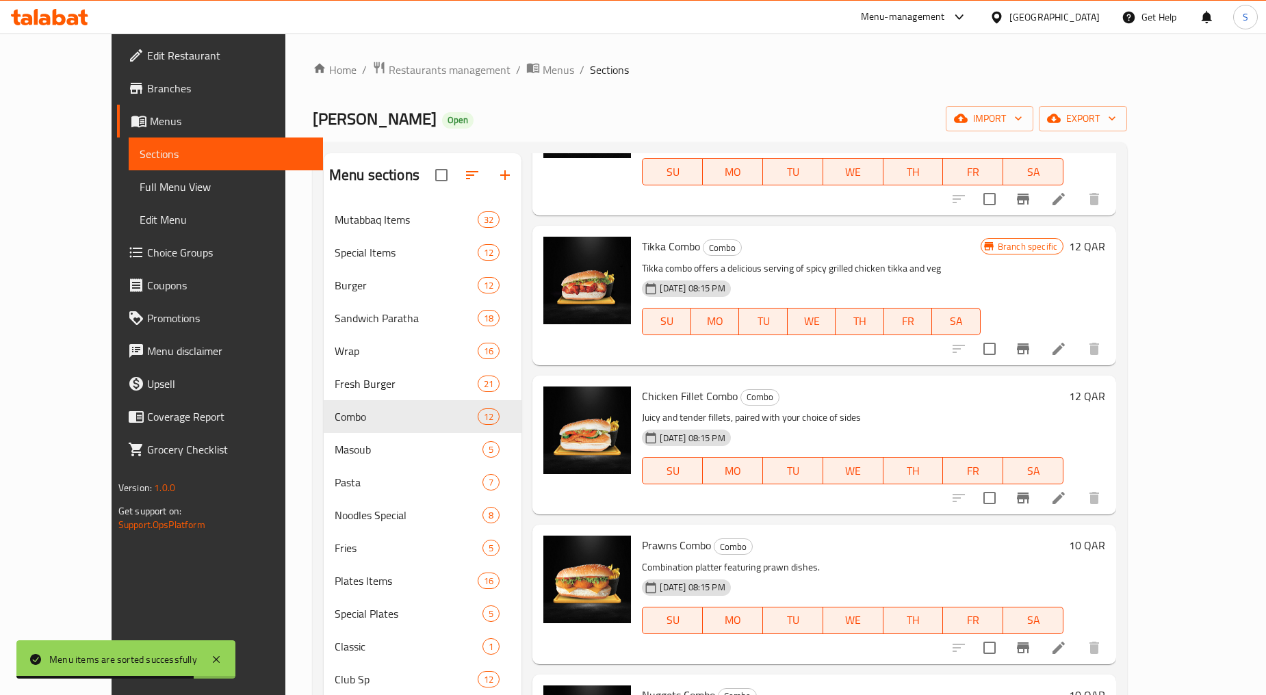
scroll to position [152, 0]
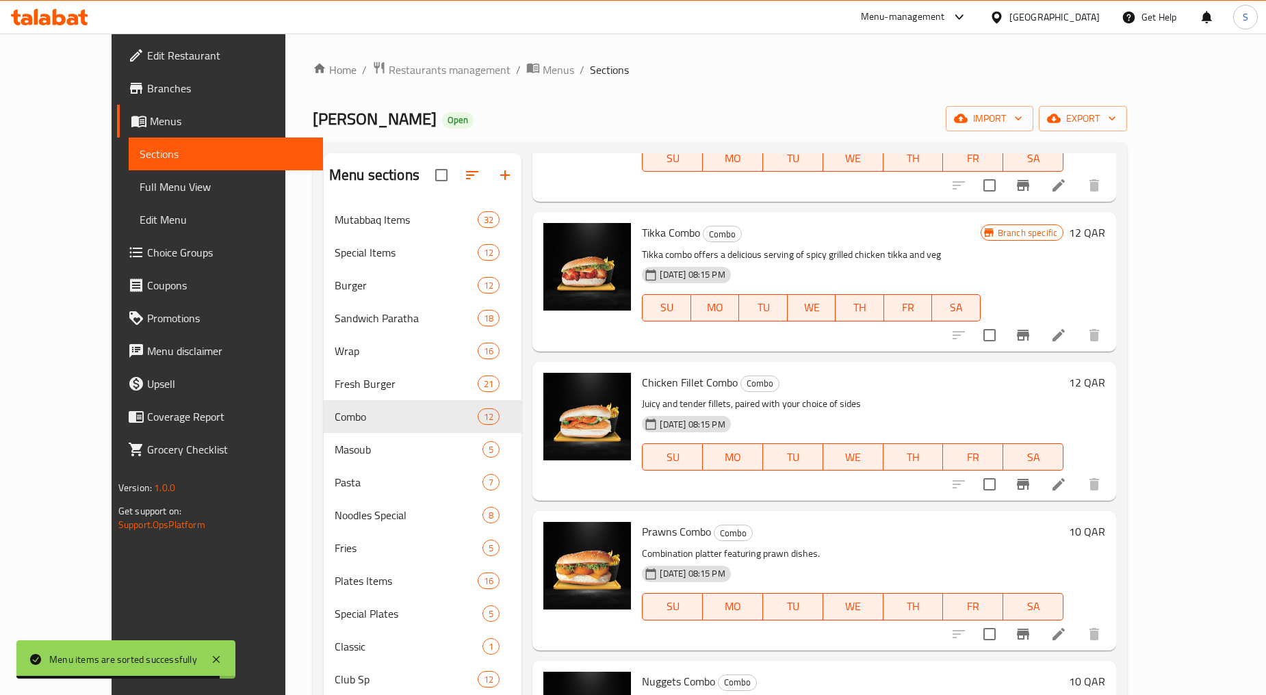
click at [1067, 490] on icon at bounding box center [1058, 484] width 16 height 16
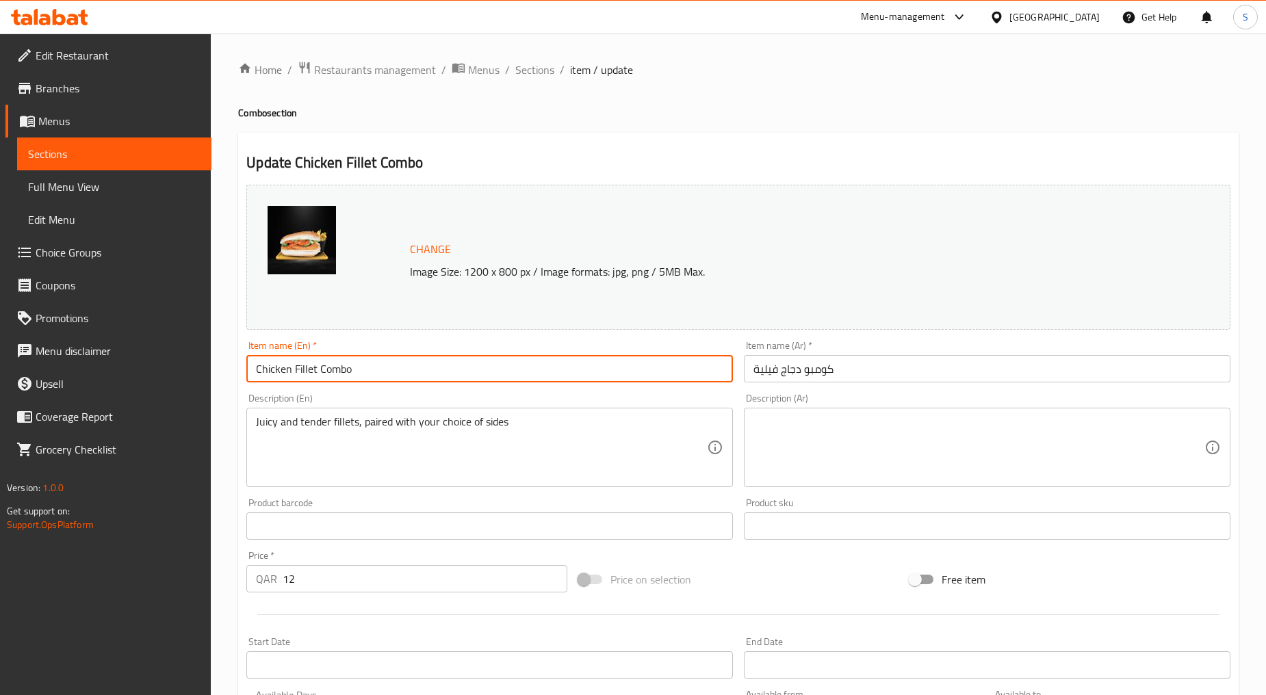
click at [346, 363] on input "Chicken Fillet Combo" at bounding box center [489, 368] width 486 height 27
paste input "HICKEN FILLET"
click at [361, 365] on input "CHICKEN FILLET" at bounding box center [489, 368] width 486 height 27
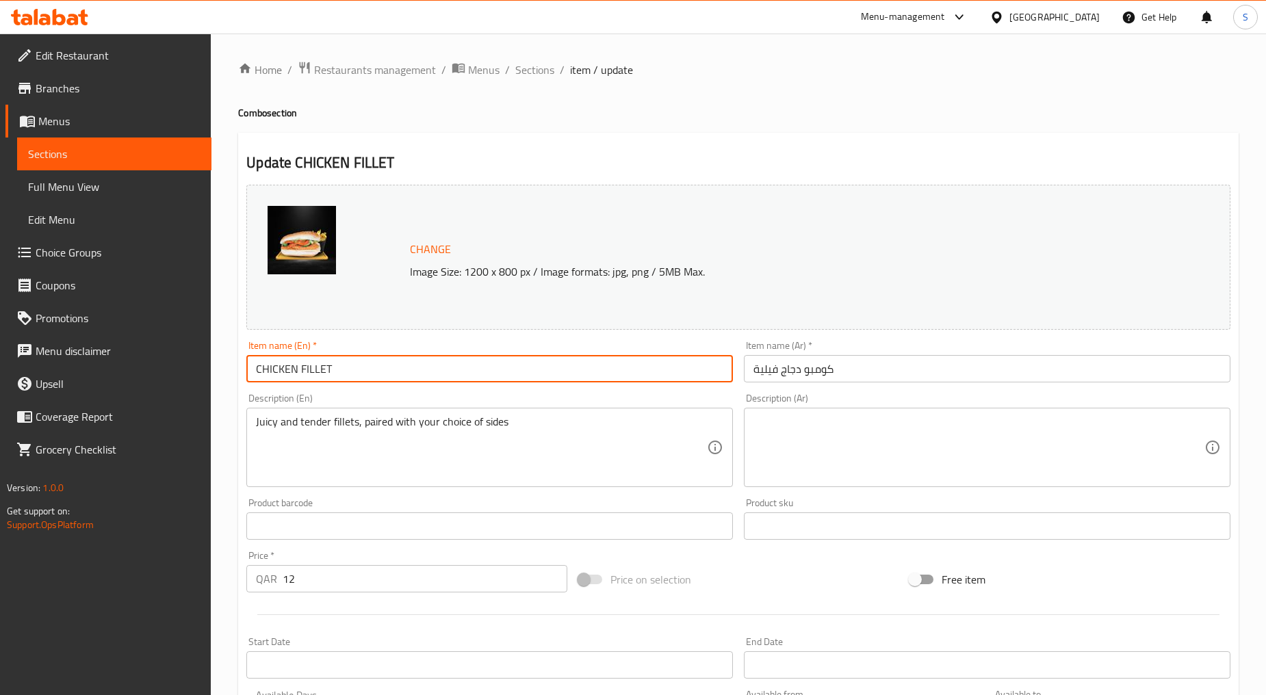
click at [361, 365] on input "CHICKEN FILLET" at bounding box center [489, 368] width 486 height 27
type input "Chicken Fillet"
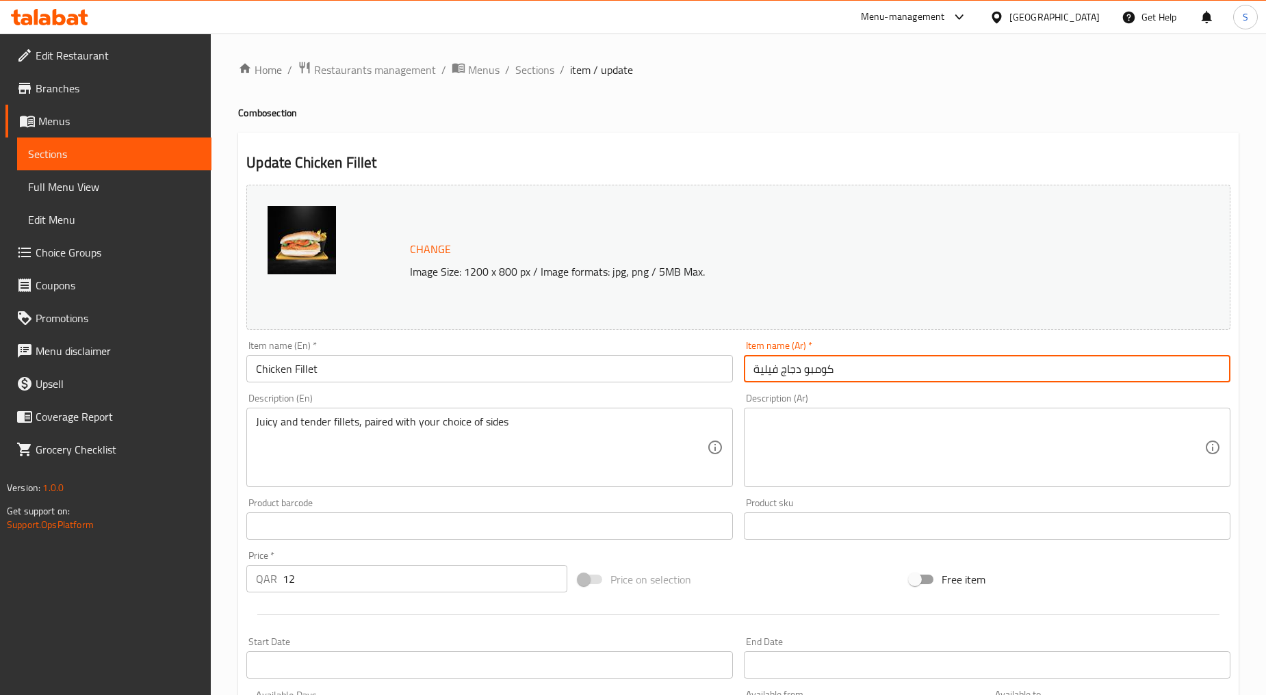
click at [756, 361] on input "كومبو دجاج فيلية" at bounding box center [987, 368] width 486 height 27
paste input "text"
type input "دجاج فيلية"
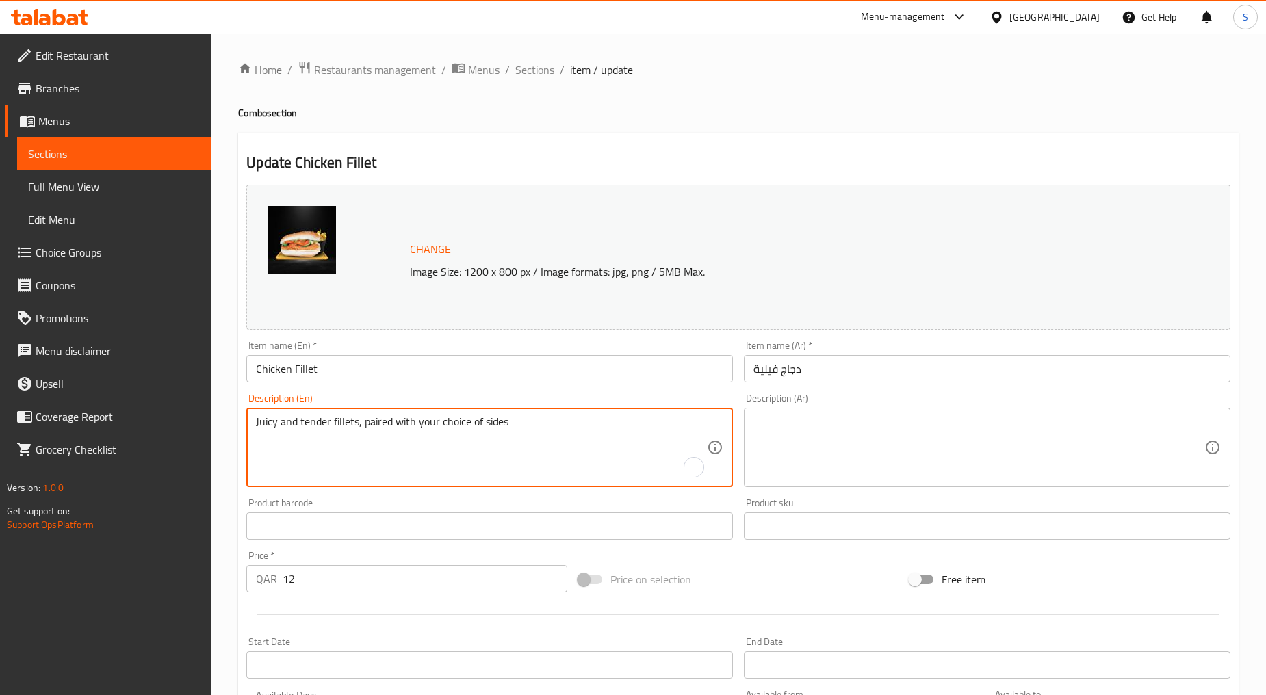
click at [432, 470] on textarea "Juicy and tender fillets, paired with your choice of sides" at bounding box center [481, 447] width 451 height 65
paste textarea "A boneless piece of chicken inside with the tomato and cucumber"
click at [432, 470] on textarea "A boneless piece of chicken inside with the tomato and cucumber" at bounding box center [481, 447] width 451 height 65
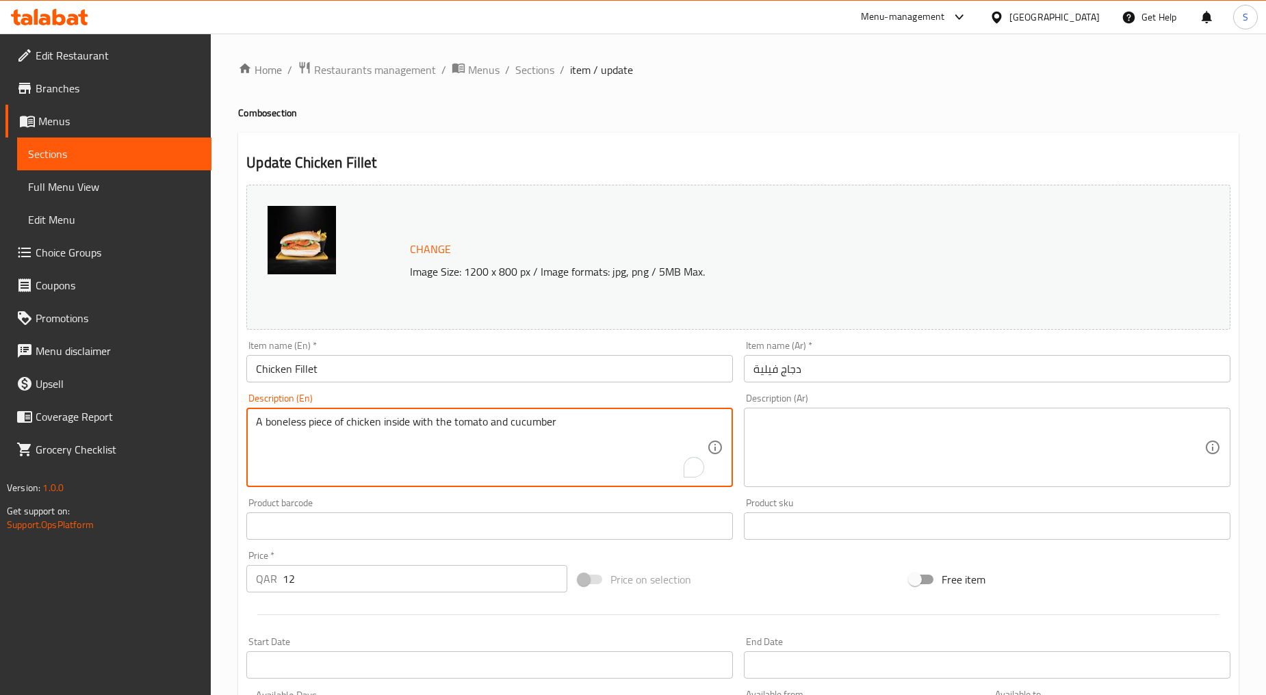
click at [432, 470] on textarea "A boneless piece of chicken inside with the tomato and cucumber" at bounding box center [481, 447] width 451 height 65
type textarea "A boneless piece of chicken inside with the tomato and cucumber"
click at [896, 409] on div "Description (Ar)" at bounding box center [987, 447] width 486 height 79
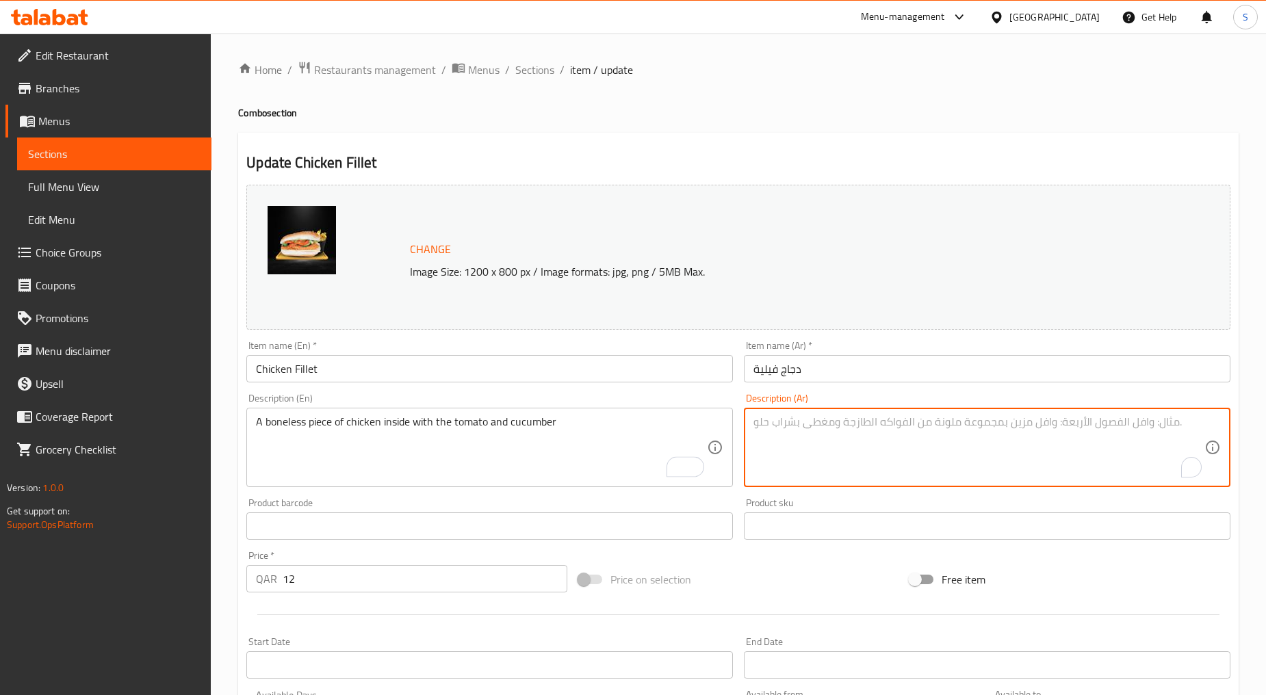
paste textarea "قطعة دجاج خالية من العظم بداخلها الطماطم والخيار"
type textarea "قطعة دجاج خالية من العظم بداخلها الطماطم والخيار"
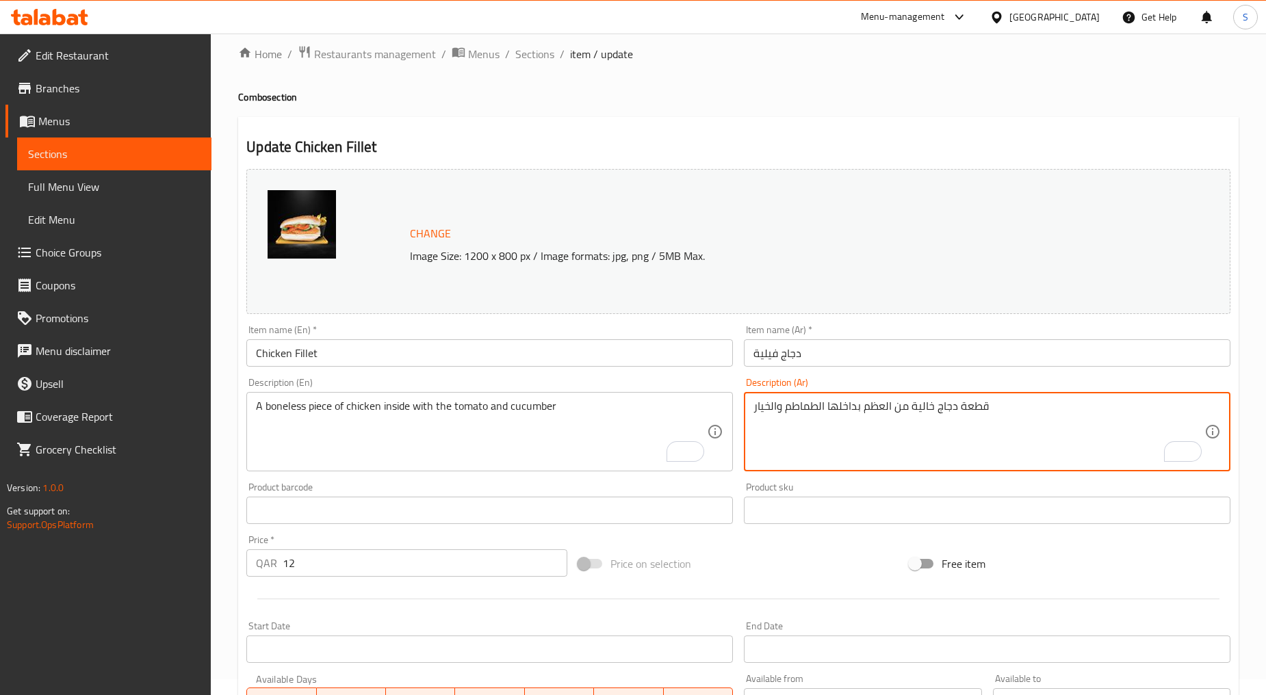
scroll to position [289, 0]
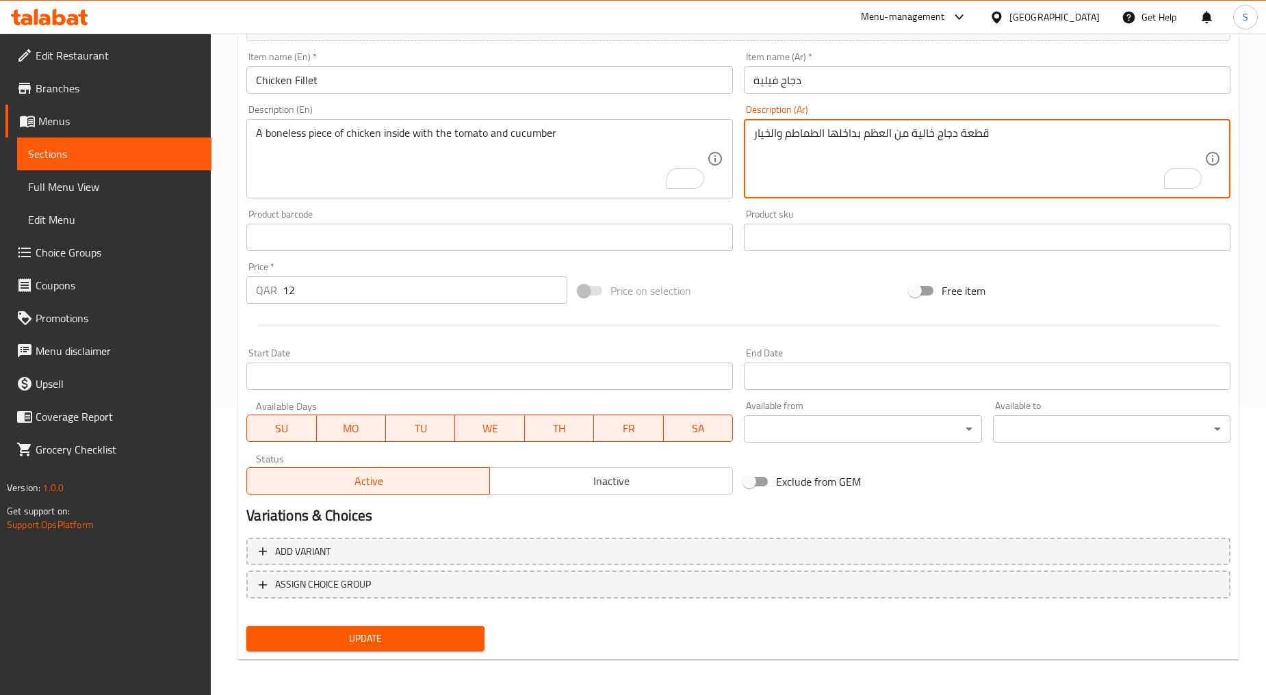
click at [378, 626] on button "Update" at bounding box center [364, 638] width 237 height 25
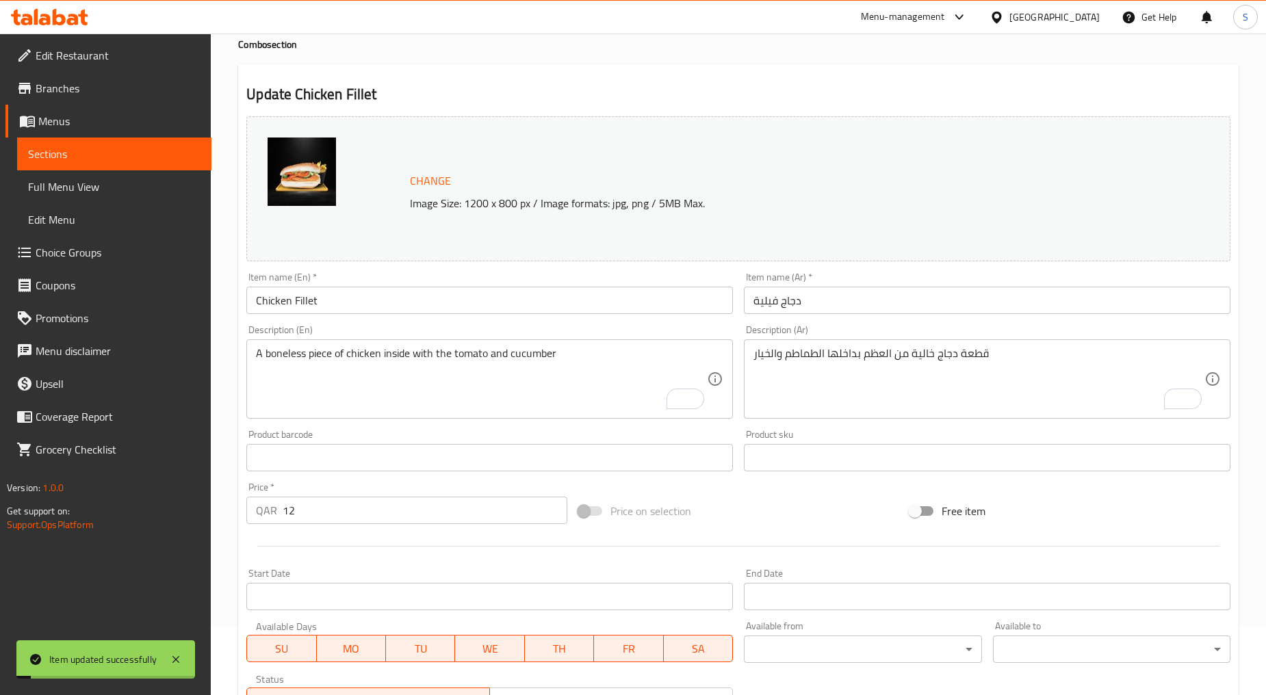
scroll to position [0, 0]
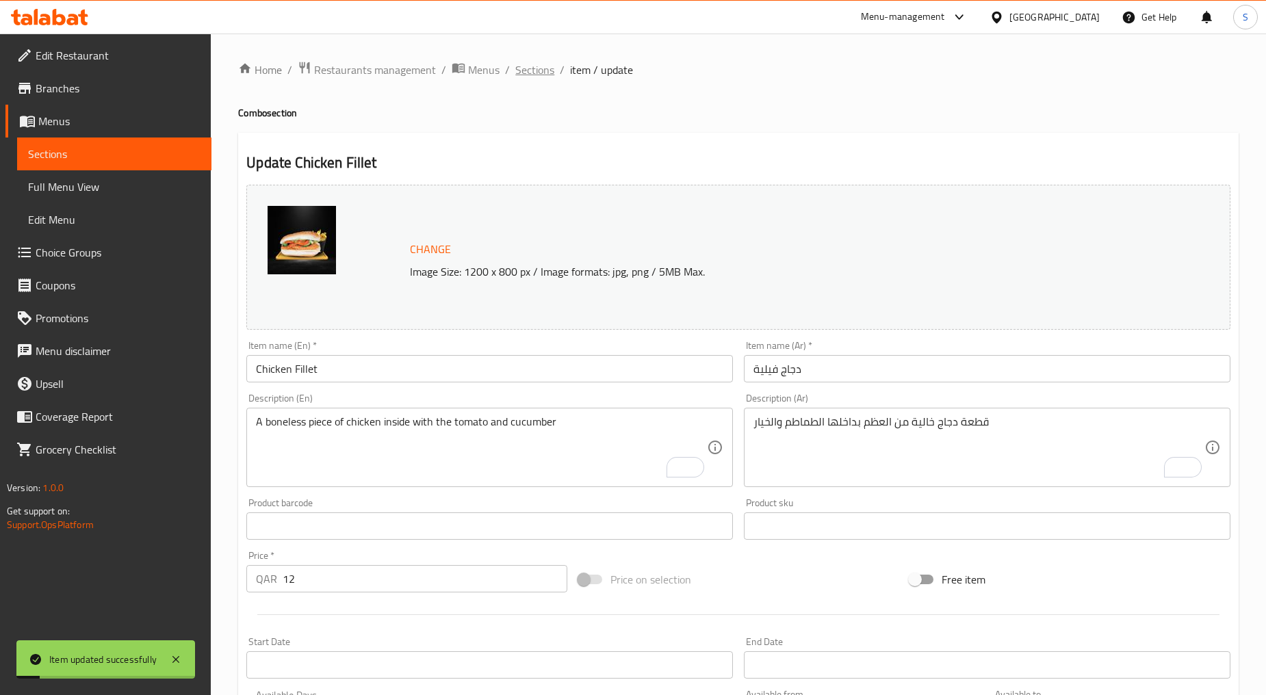
click at [536, 65] on span "Sections" at bounding box center [534, 70] width 39 height 16
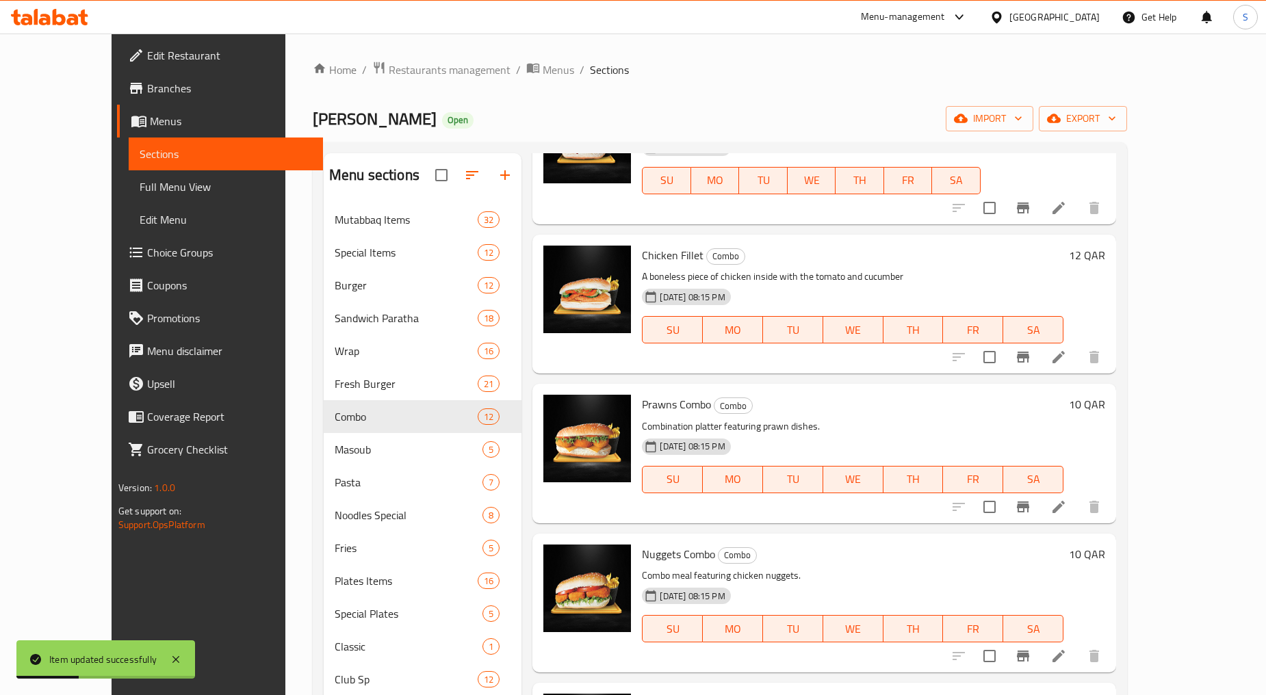
scroll to position [304, 0]
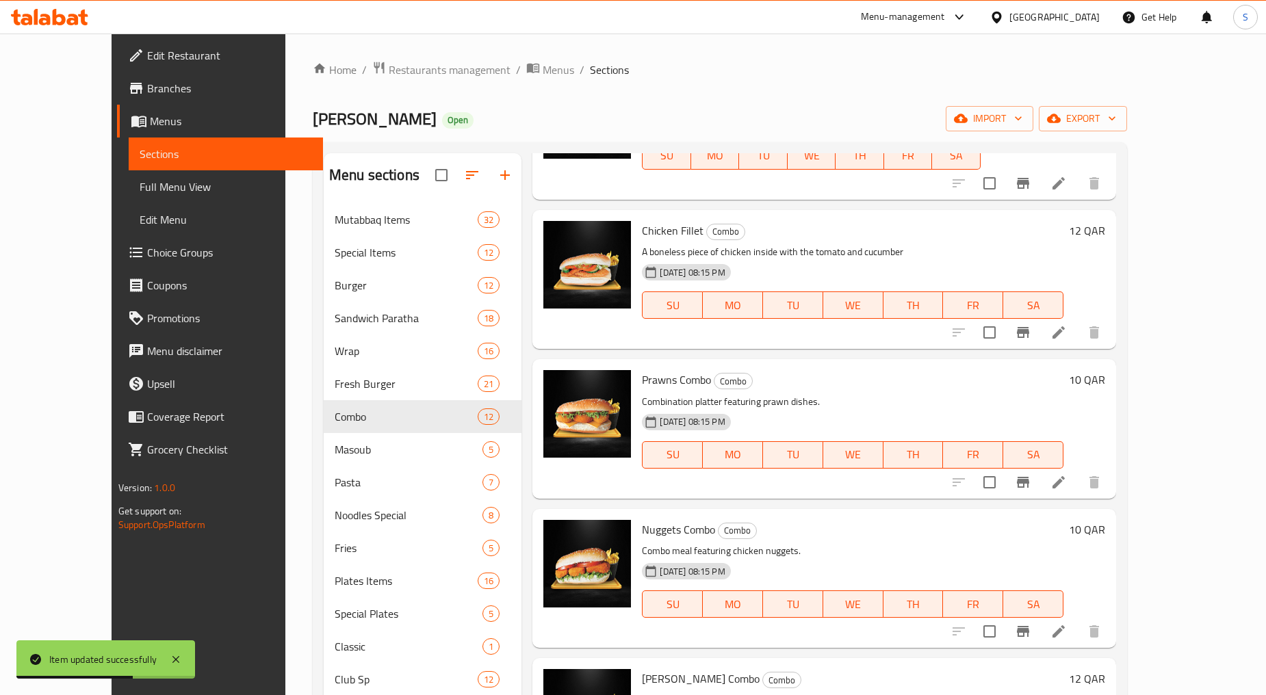
click at [1067, 478] on icon at bounding box center [1058, 482] width 16 height 16
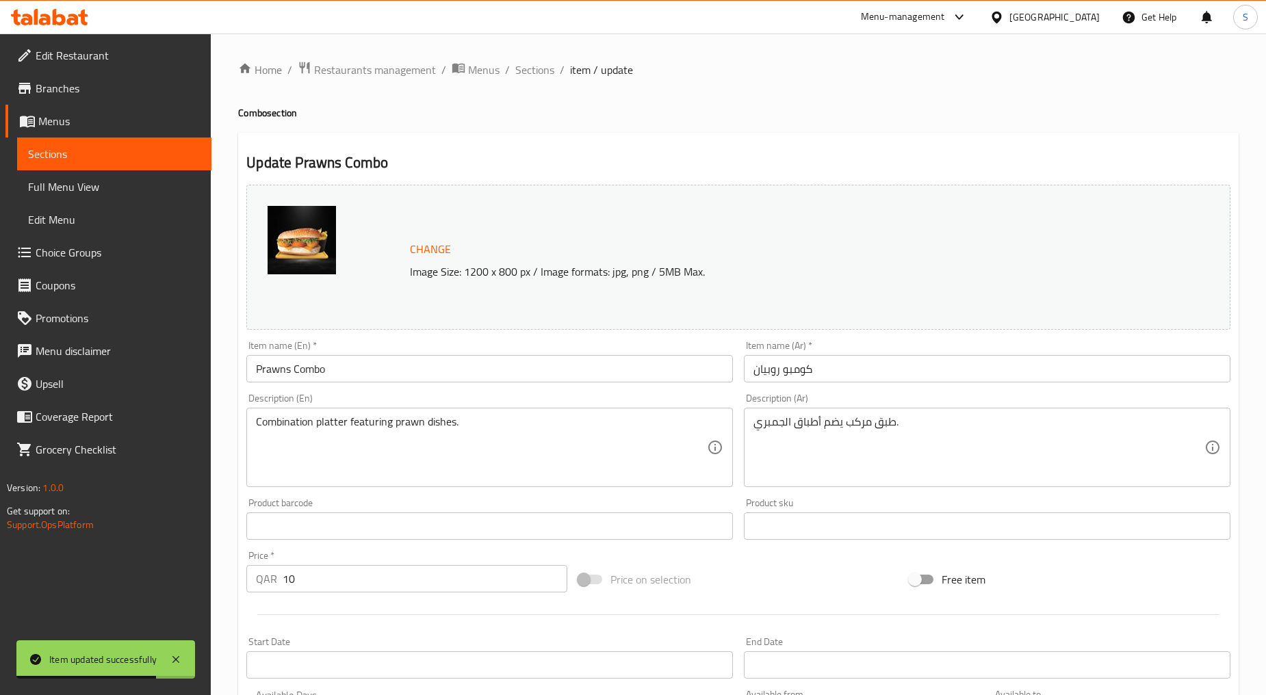
click at [304, 365] on input "Prawns Combo" at bounding box center [489, 368] width 486 height 27
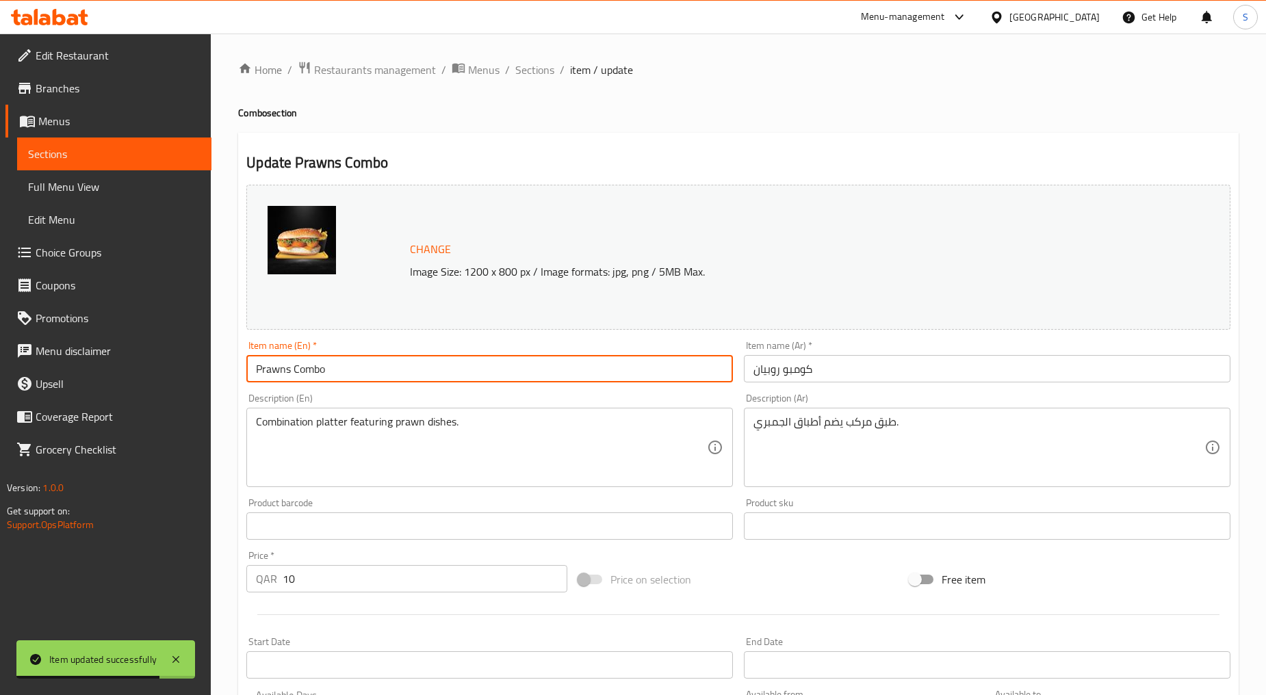
click at [304, 365] on input "Prawns Combo" at bounding box center [489, 368] width 486 height 27
paste input "prawns tossed in a rich tomato sauce with lettuce and tomat"
type input "Prawns Combo"
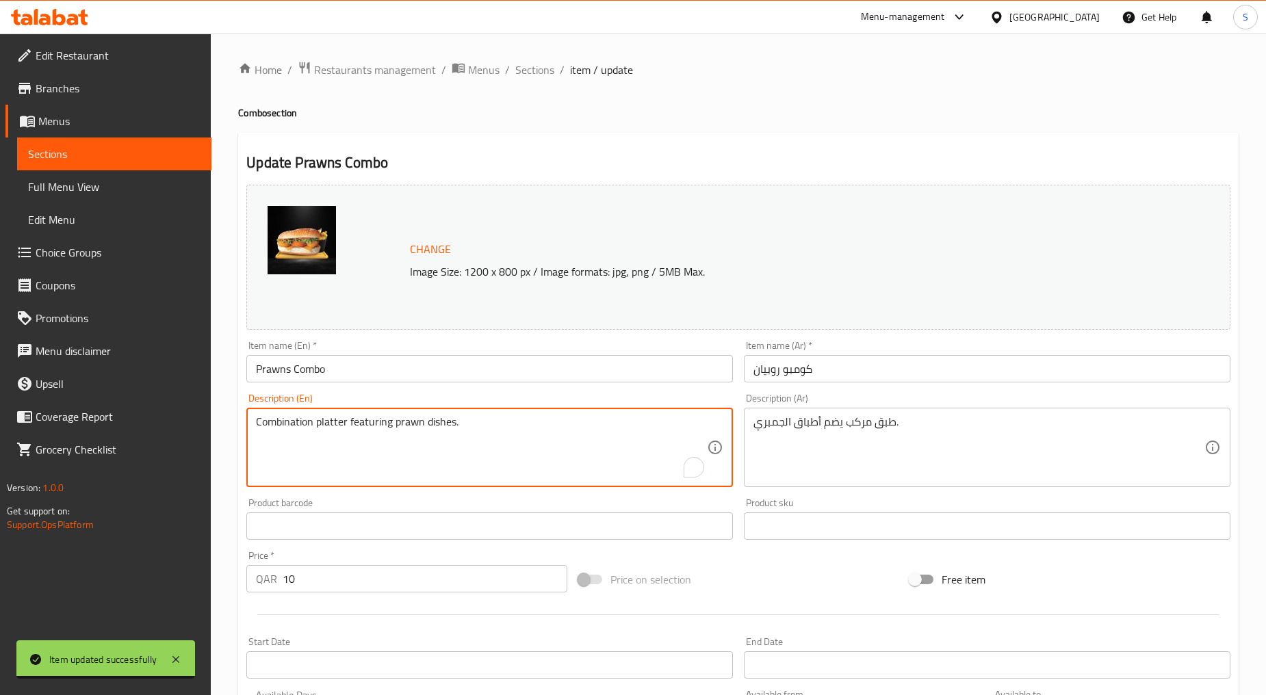
click at [411, 441] on textarea "Combination platter featuring prawn dishes." at bounding box center [481, 447] width 451 height 65
paste textarea "prawns tossed in a rich tomato sauce with lettuce and tomato"
type textarea "prawns tossed in a rich tomato sauce with lettuce and tomato"
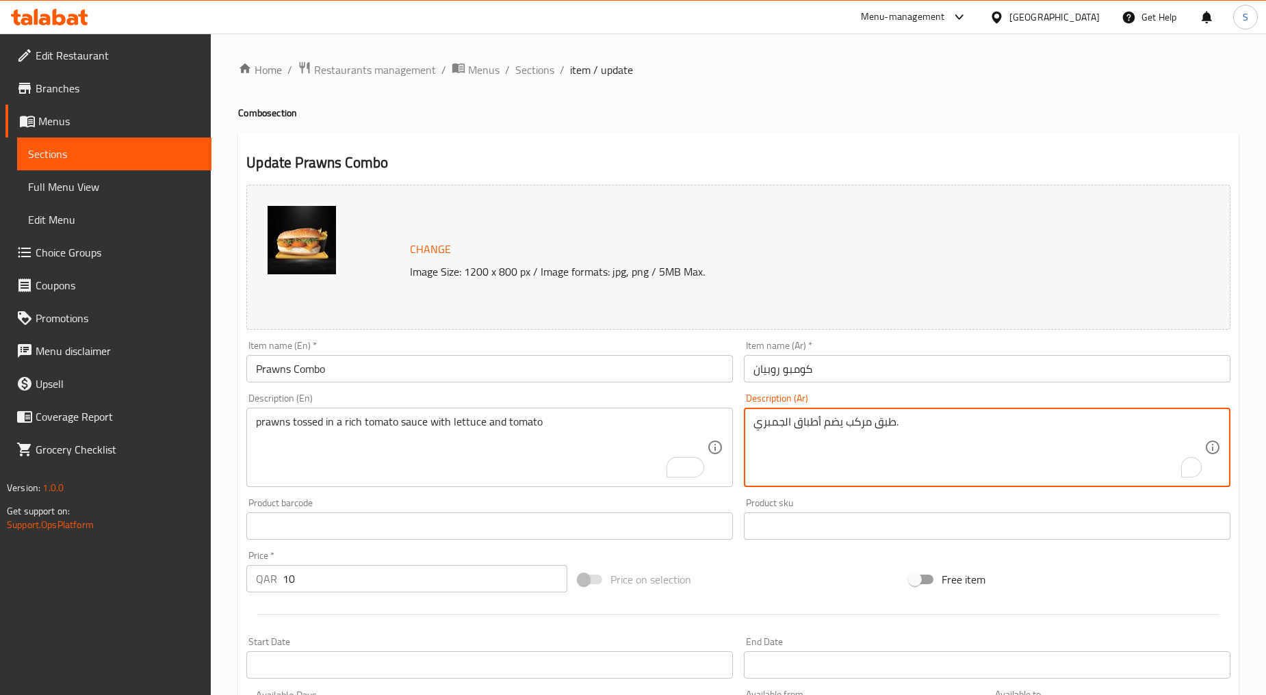
click at [836, 439] on textarea "طبق مركب يضم أطباق الجمبري." at bounding box center [978, 447] width 451 height 65
paste textarea "وبيان مقلي في صلصة الطماطم الغنية مع الخس والطماطم"
type textarea "روبيان مقلي في صلصة الطماطم الغنية مع الخس والطماطم"
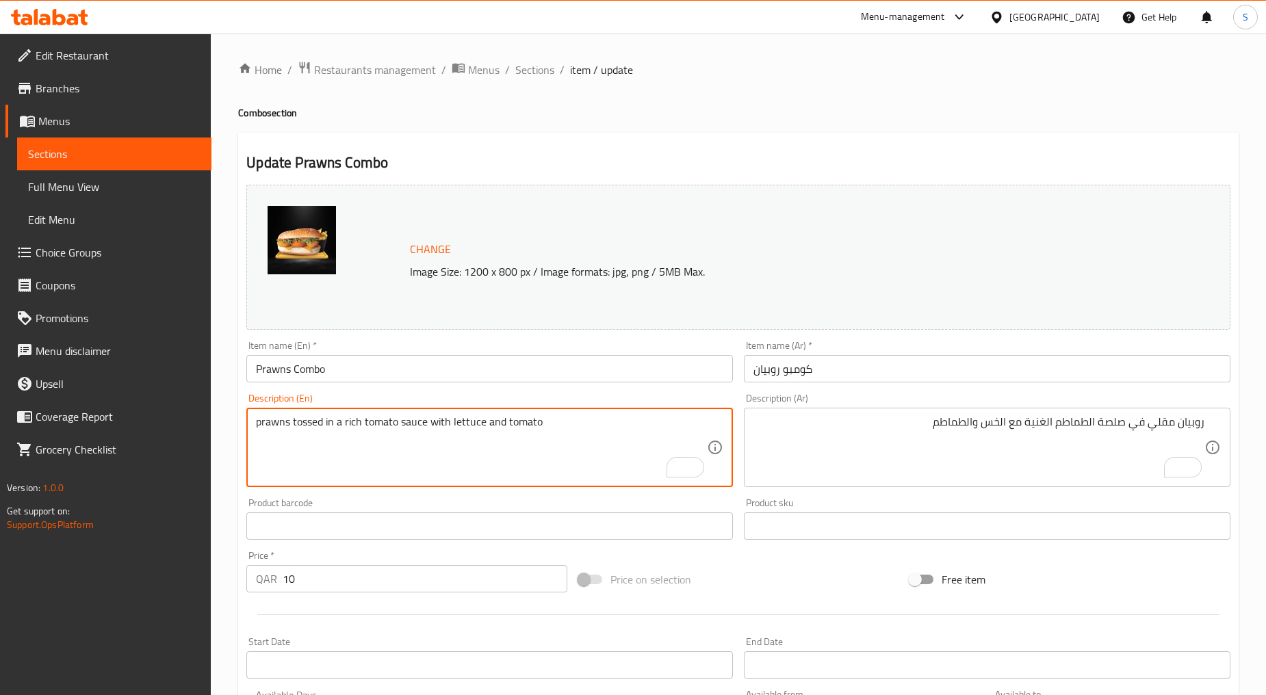
click at [302, 426] on textarea "prawns tossed in a rich tomato sauce with lettuce and tomato" at bounding box center [481, 447] width 451 height 65
click at [436, 415] on textarea "prawns tossed in a rich tomato sauce with lettuce and tomato" at bounding box center [481, 447] width 451 height 65
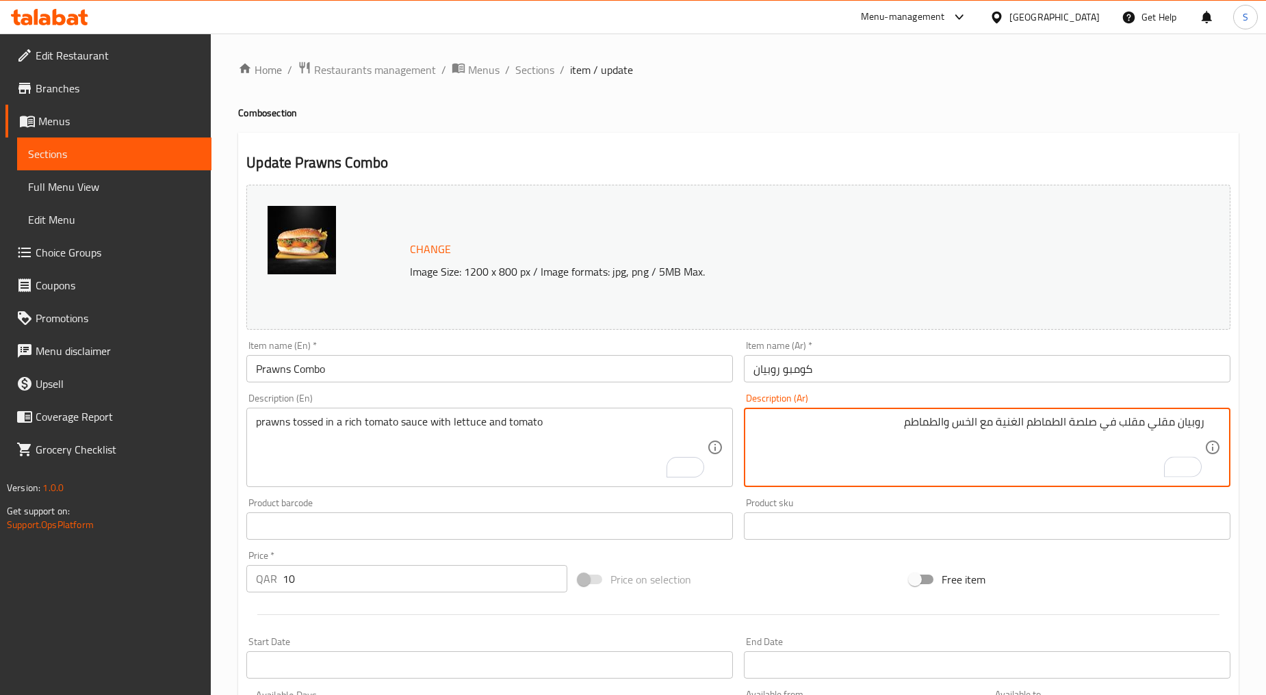
type textarea "روبيان مقلي مقلب في صلصة الطماطم الغنية مع الخس والطماطم"
drag, startPoint x: 290, startPoint y: 424, endPoint x: 319, endPoint y: 450, distance: 38.8
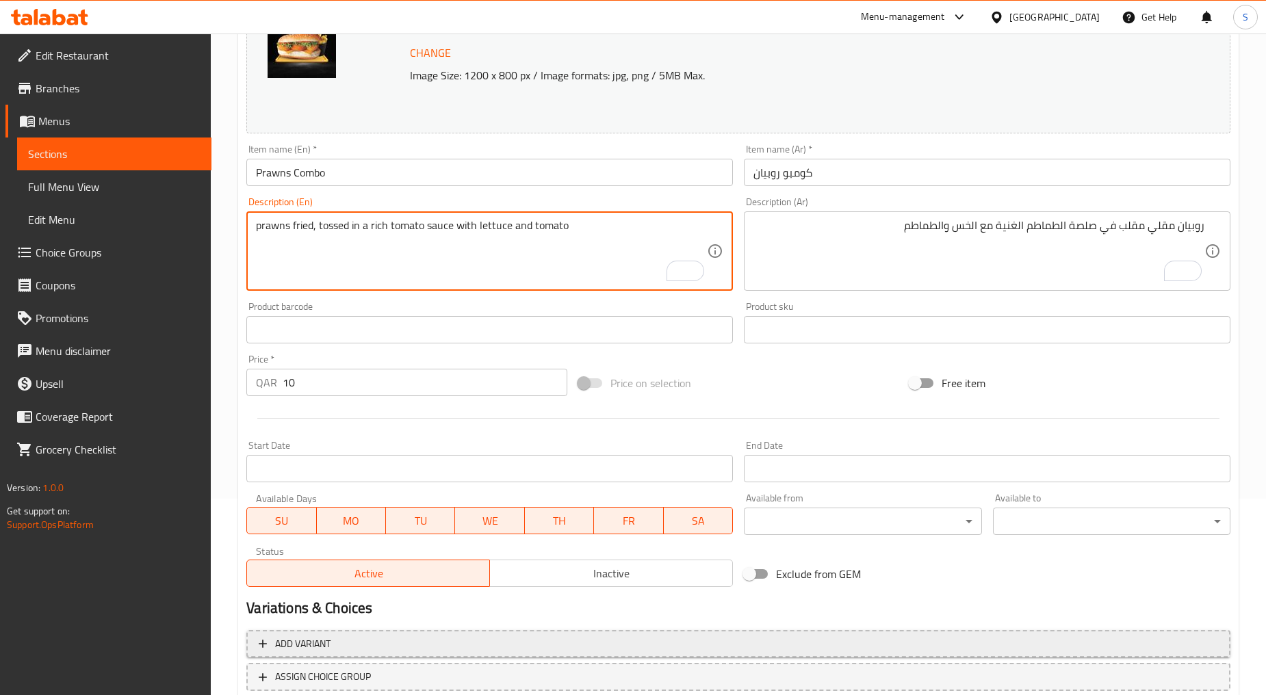
scroll to position [289, 0]
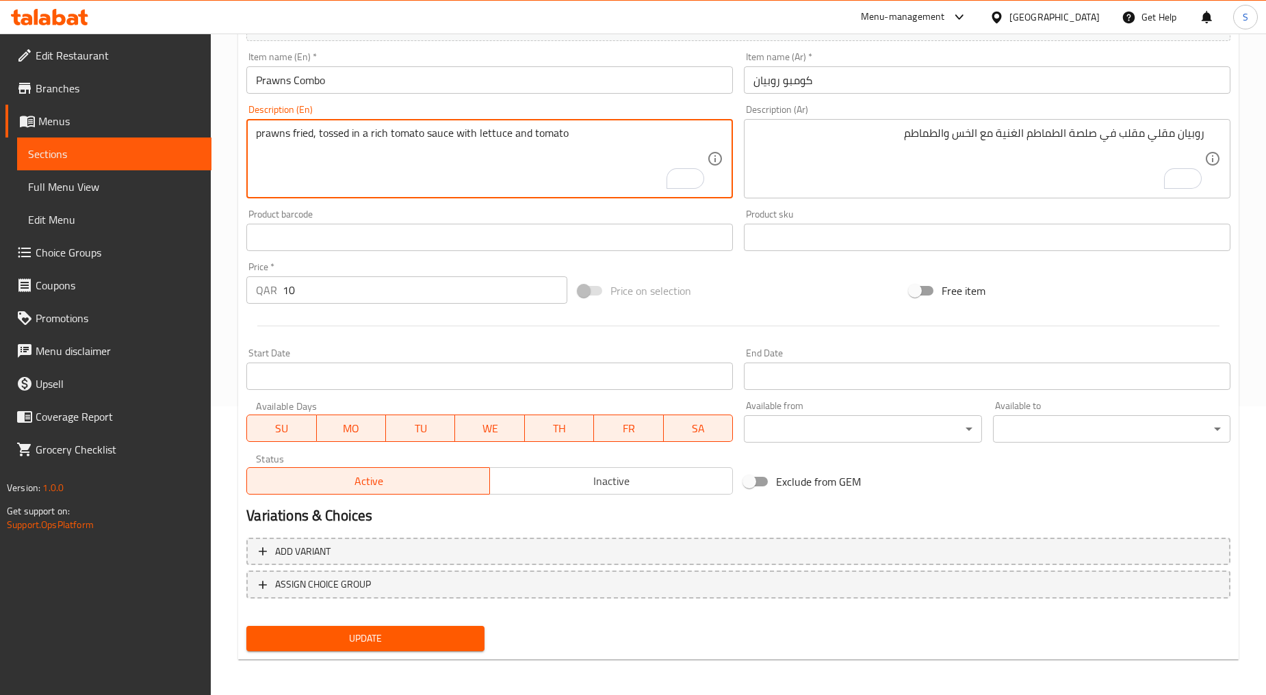
type textarea "prawns fried, tossed in a rich tomato sauce with lettuce and tomato"
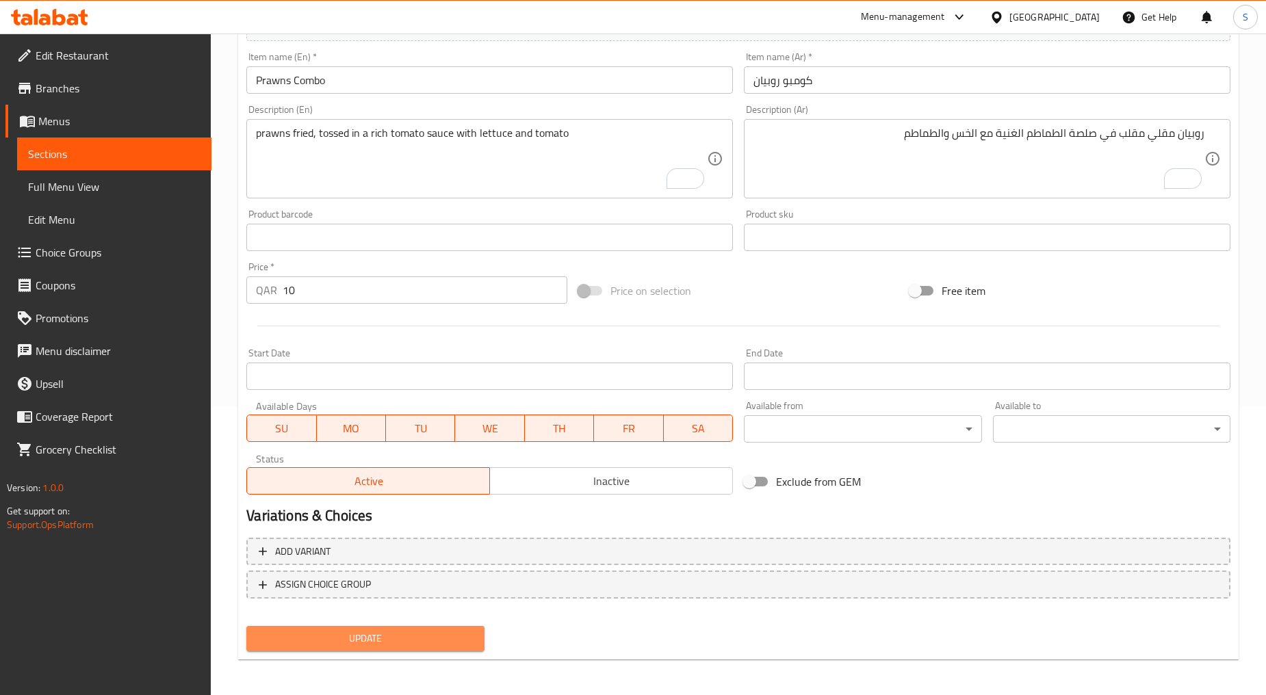
click at [354, 635] on span "Update" at bounding box center [365, 638] width 216 height 17
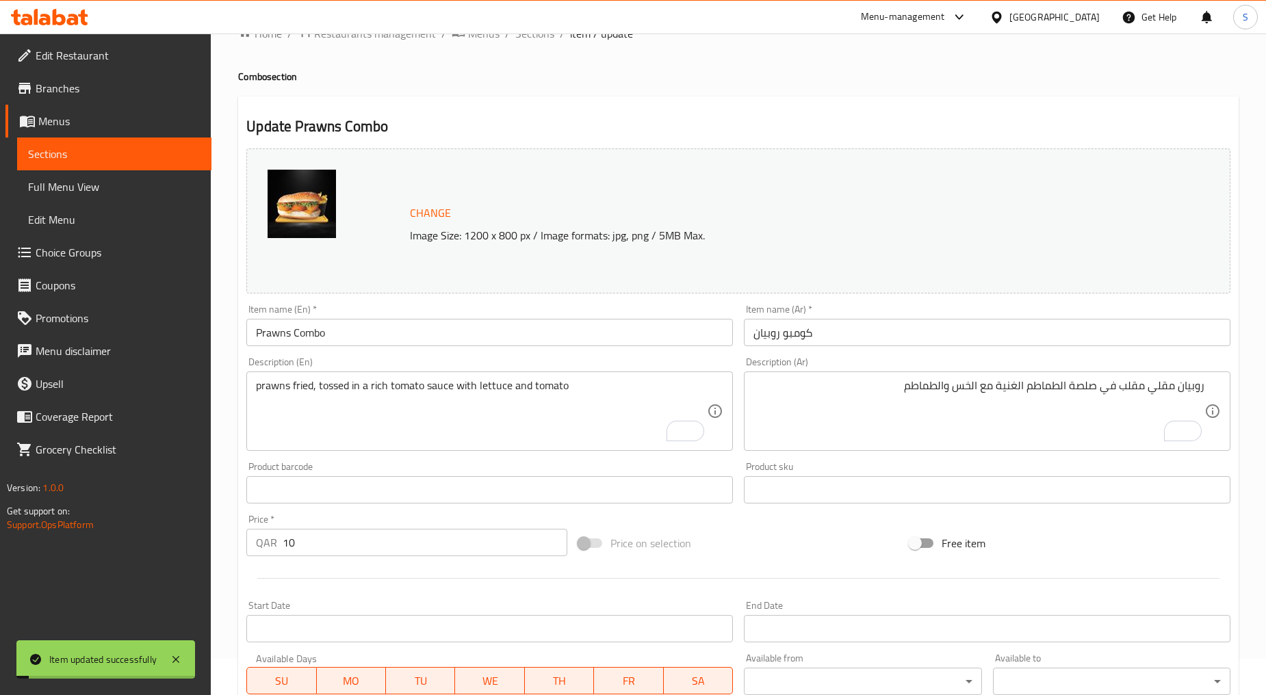
scroll to position [0, 0]
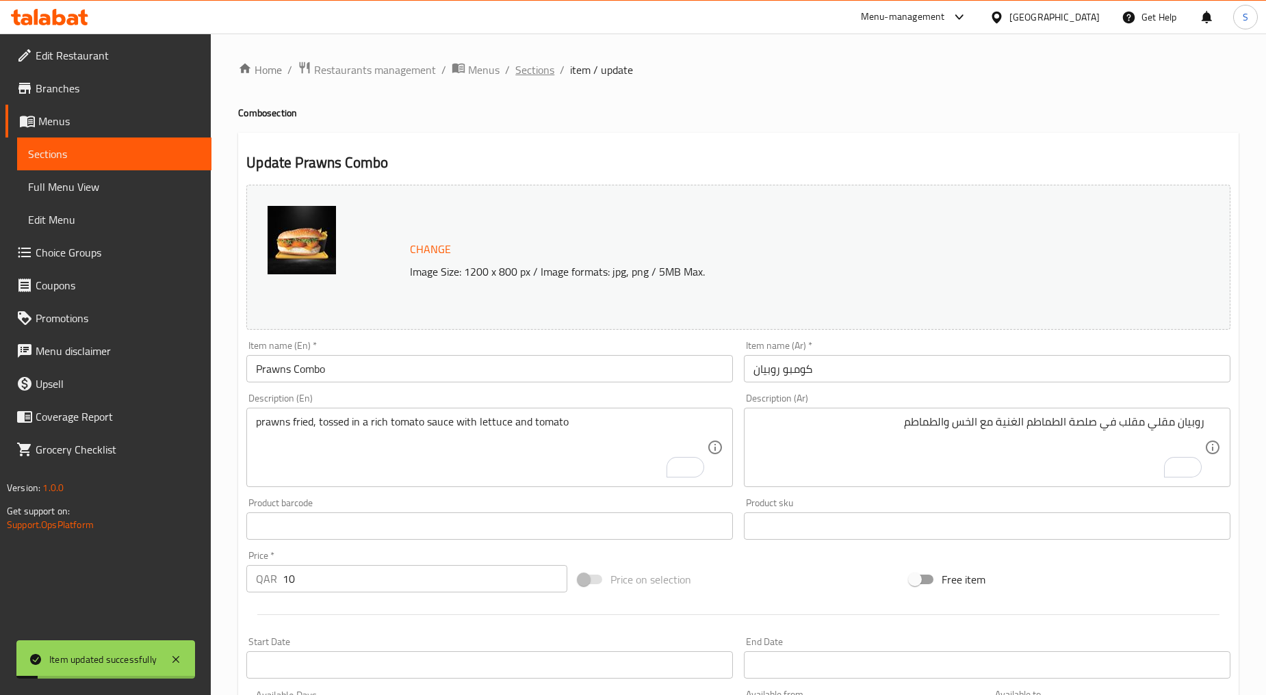
click at [528, 73] on span "Sections" at bounding box center [534, 70] width 39 height 16
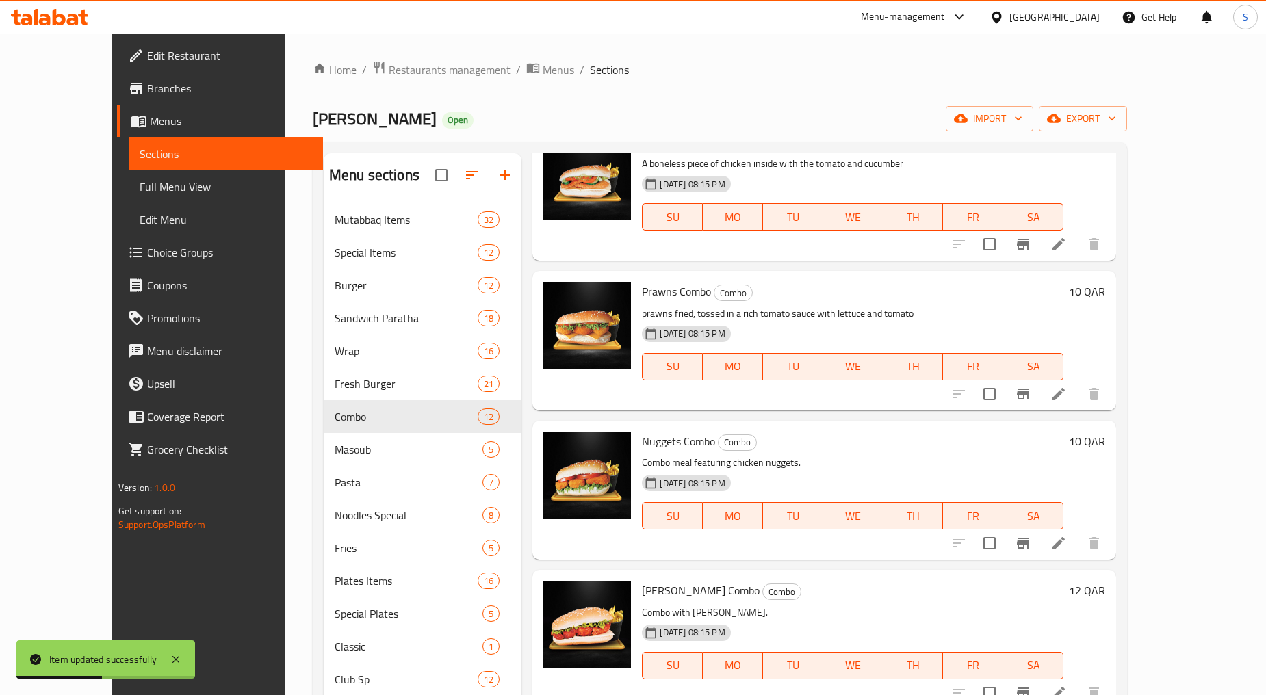
scroll to position [427, 0]
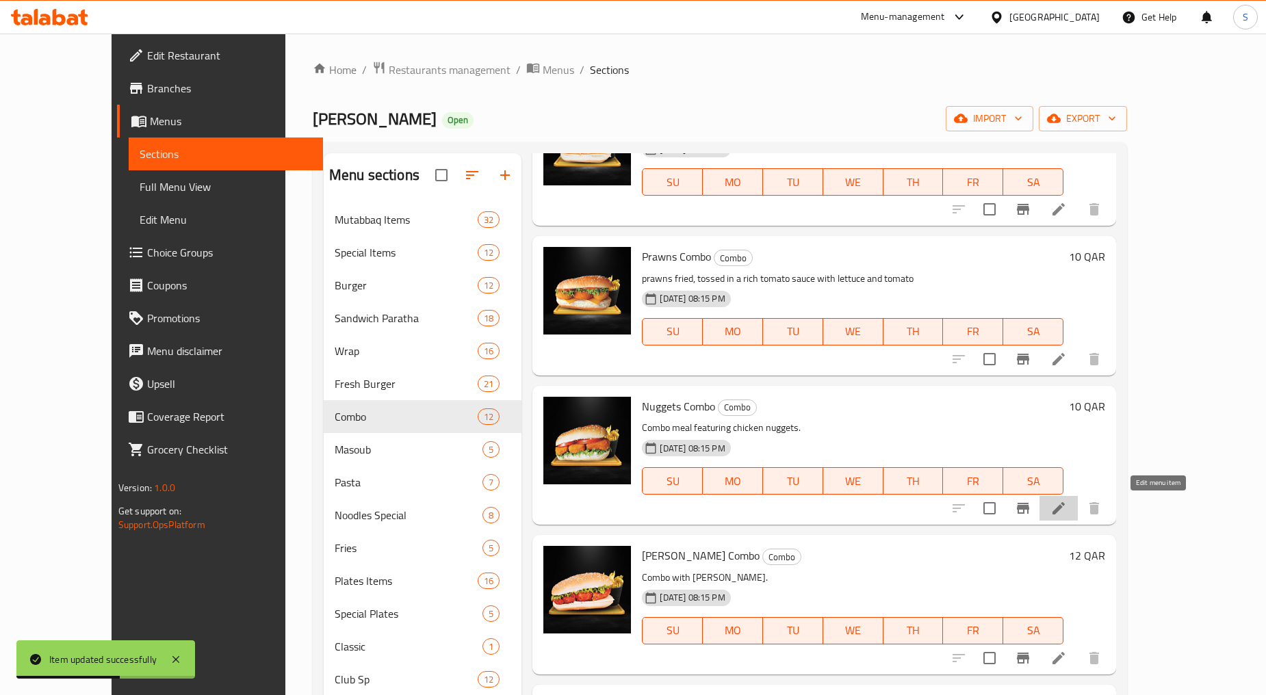
click at [1067, 504] on icon at bounding box center [1058, 508] width 16 height 16
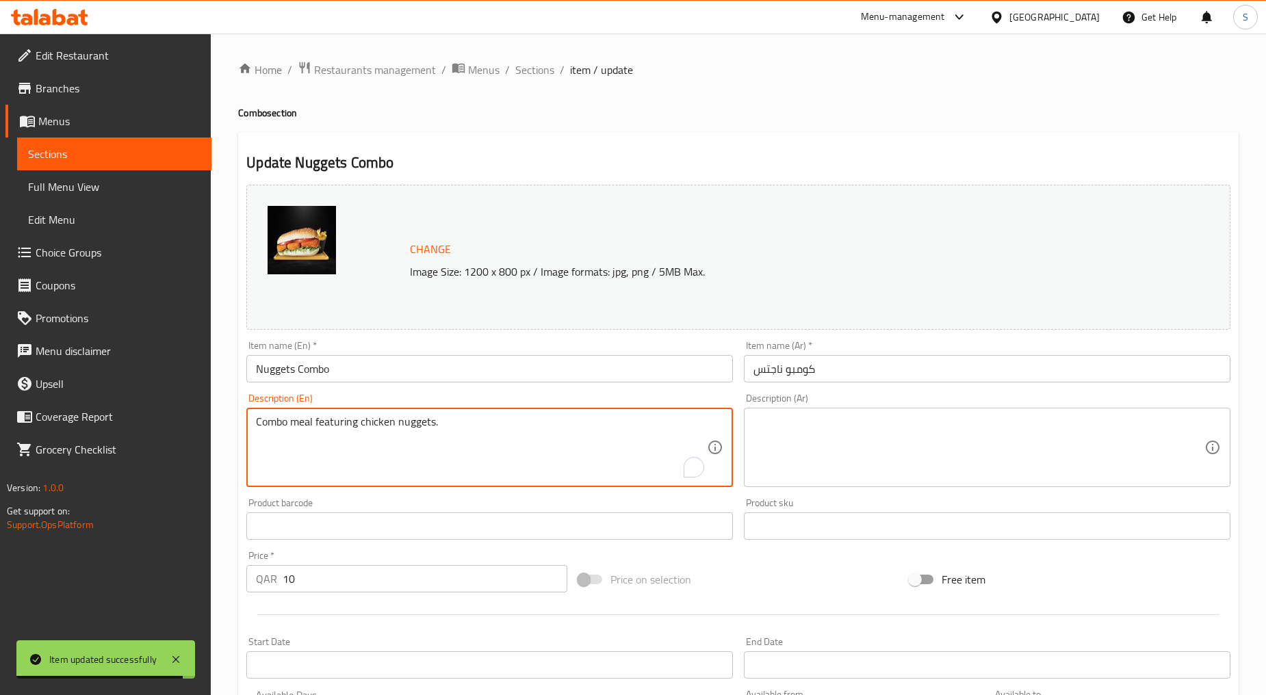
click at [390, 467] on textarea "Combo meal featuring chicken nuggets." at bounding box center [481, 447] width 451 height 65
paste textarea "hicken nuggets inside the bun and some fresh veggies"
click at [390, 467] on textarea "Chicken nuggets inside the bun and some fresh veggies" at bounding box center [481, 447] width 451 height 65
type textarea "Chicken nuggets inside the bun and some fresh veggies"
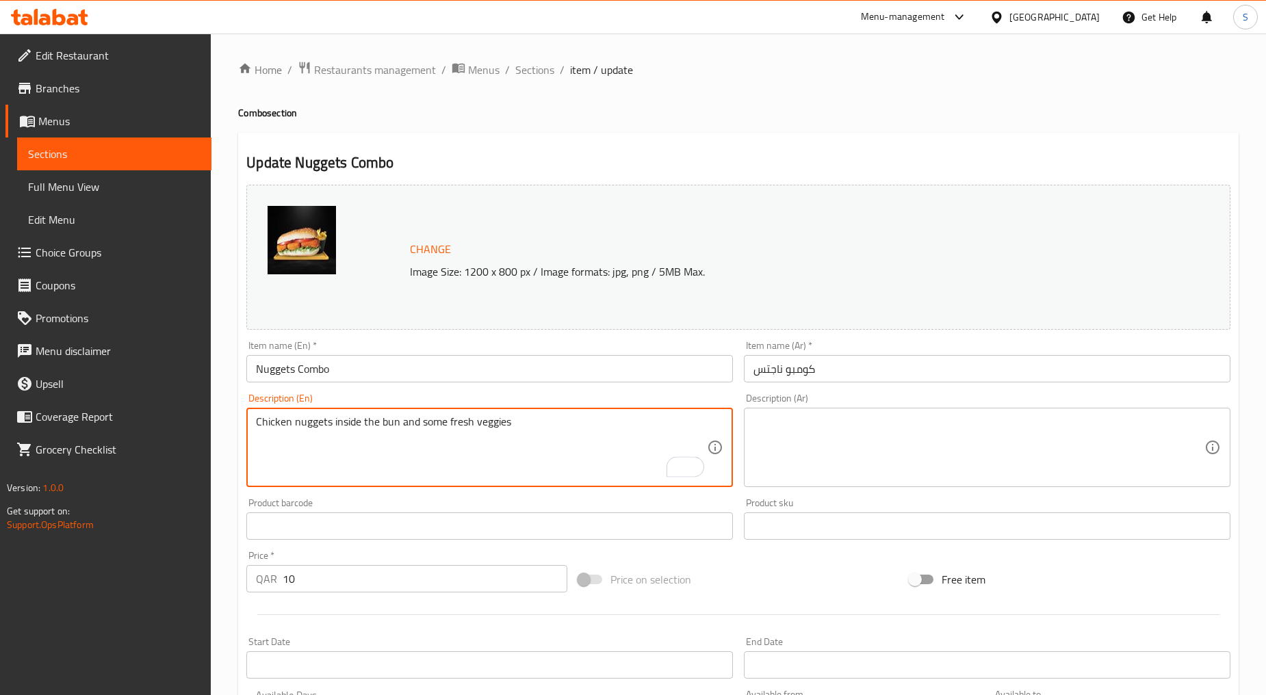
click at [927, 450] on textarea at bounding box center [978, 447] width 451 height 65
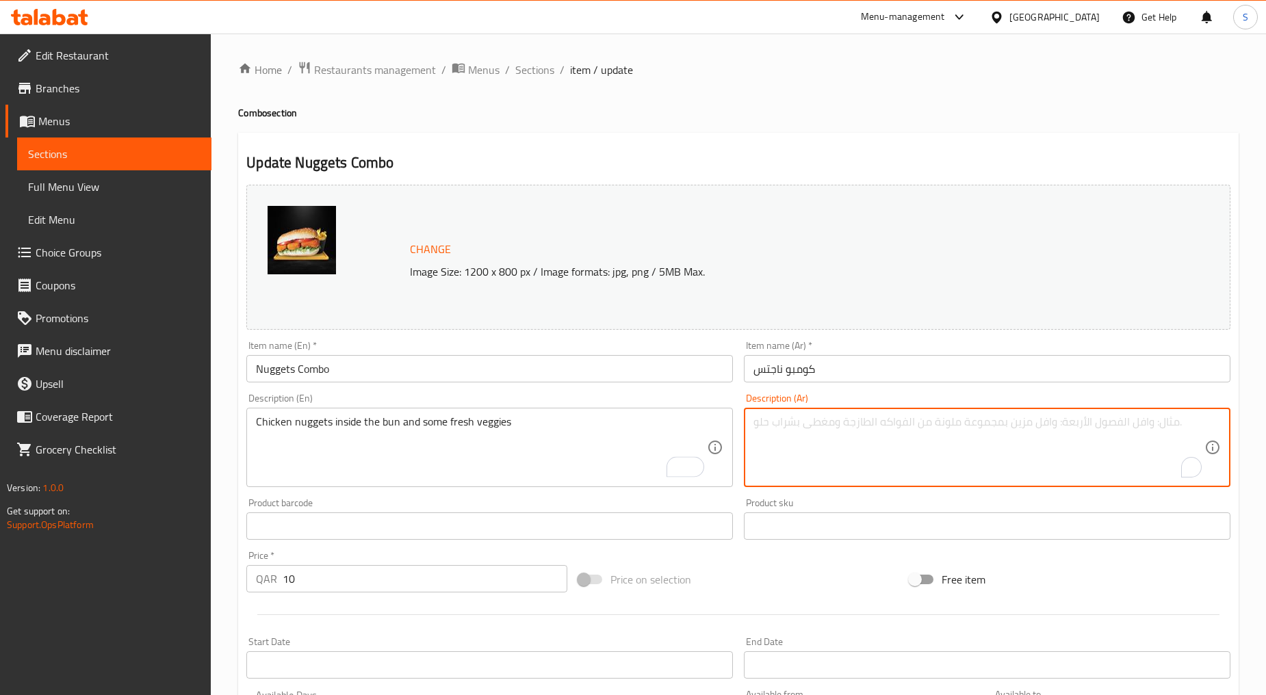
paste textarea "قطع الدجاج داخل الخبز وبعض الخضار الطازجة"
click at [1181, 425] on textarea "قطع الدجاج داخل الخبز وبعض الخضار الطازجة" at bounding box center [978, 447] width 451 height 65
type textarea "قطع ناجتس الدجاج داخل الخبز وبعض الخضار الطازجة"
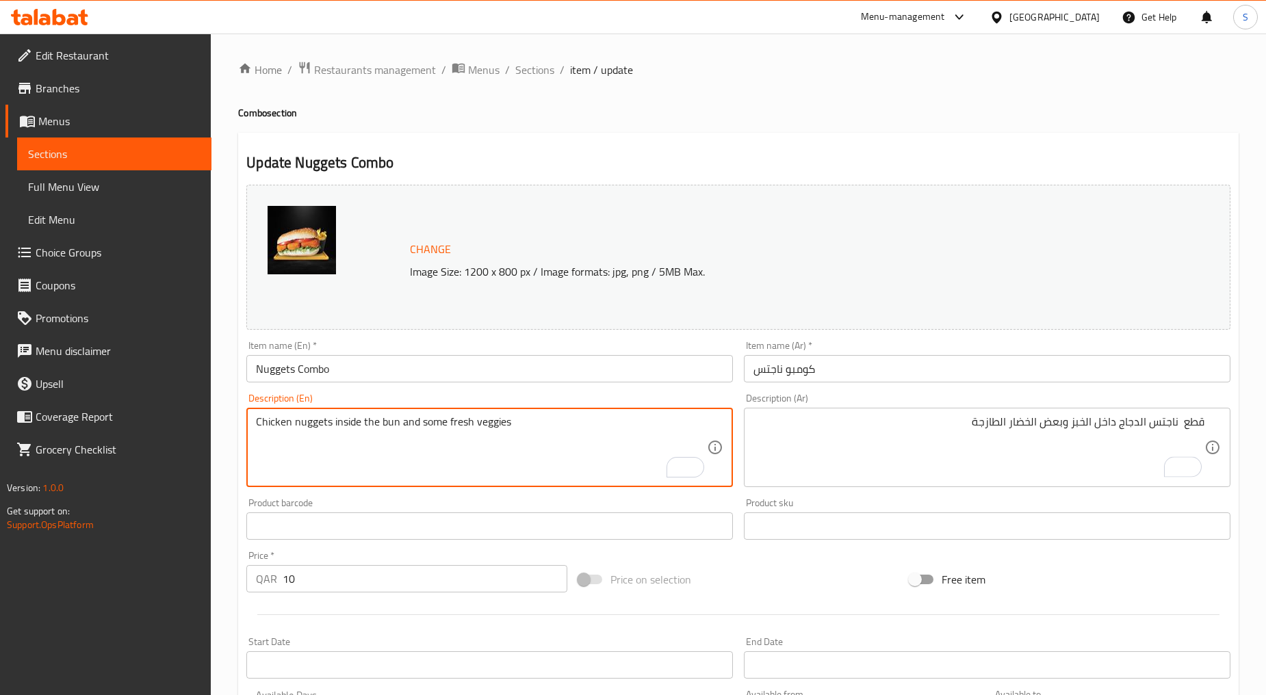
click at [332, 424] on textarea "Chicken nuggets inside the bun and some fresh veggies" at bounding box center [481, 447] width 451 height 65
type textarea "Chicken nuggets pieces inside the bun and some fresh veggies"
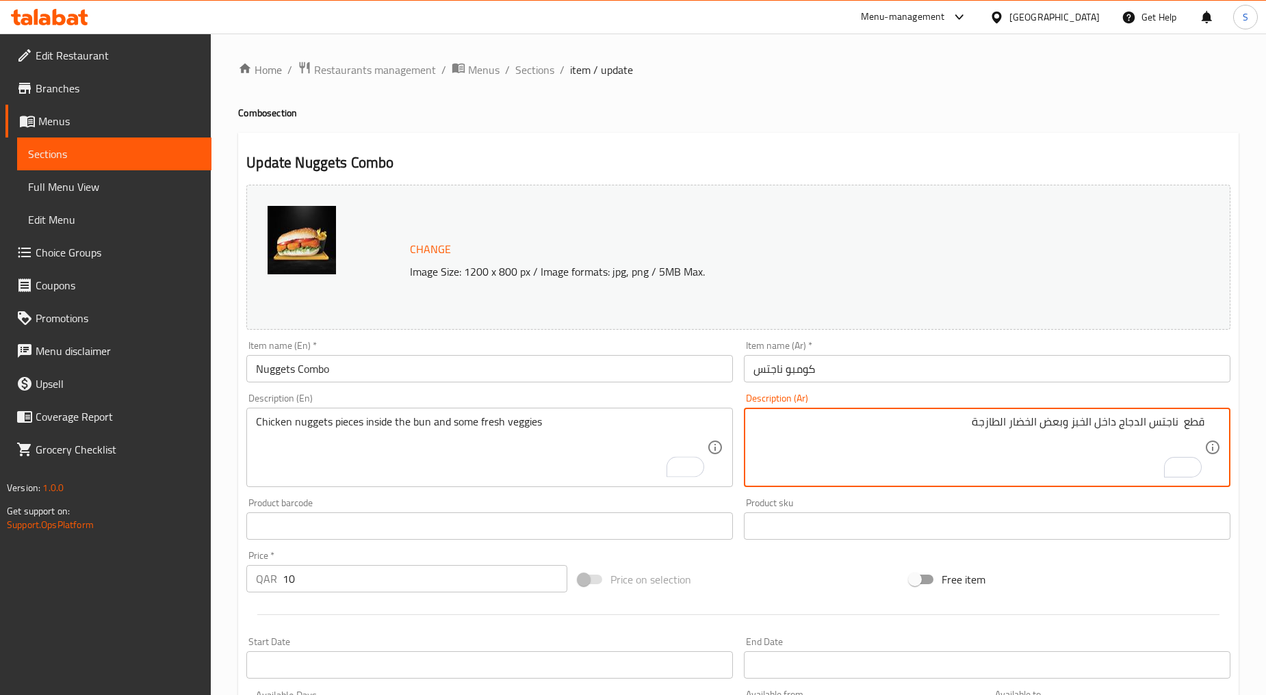
drag, startPoint x: 1180, startPoint y: 423, endPoint x: 1184, endPoint y: 460, distance: 37.9
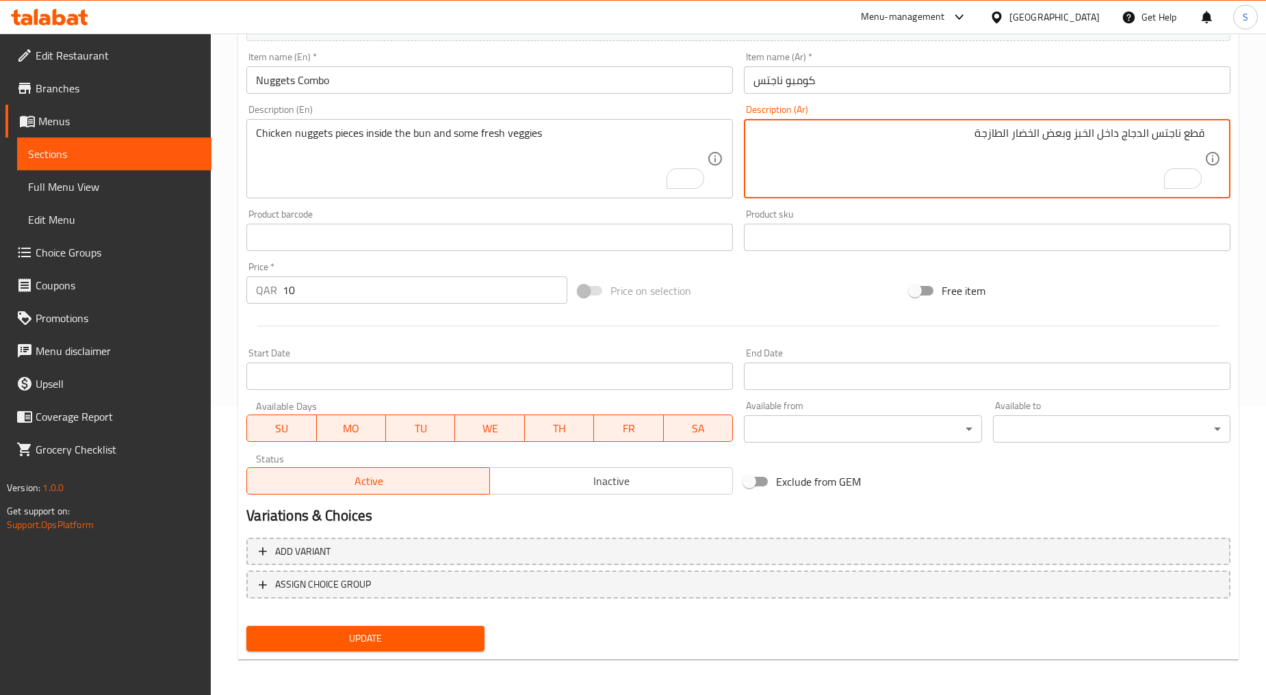
type textarea "قطع ناجتس الدجاج داخل الخبز وبعض الخضار الطازجة"
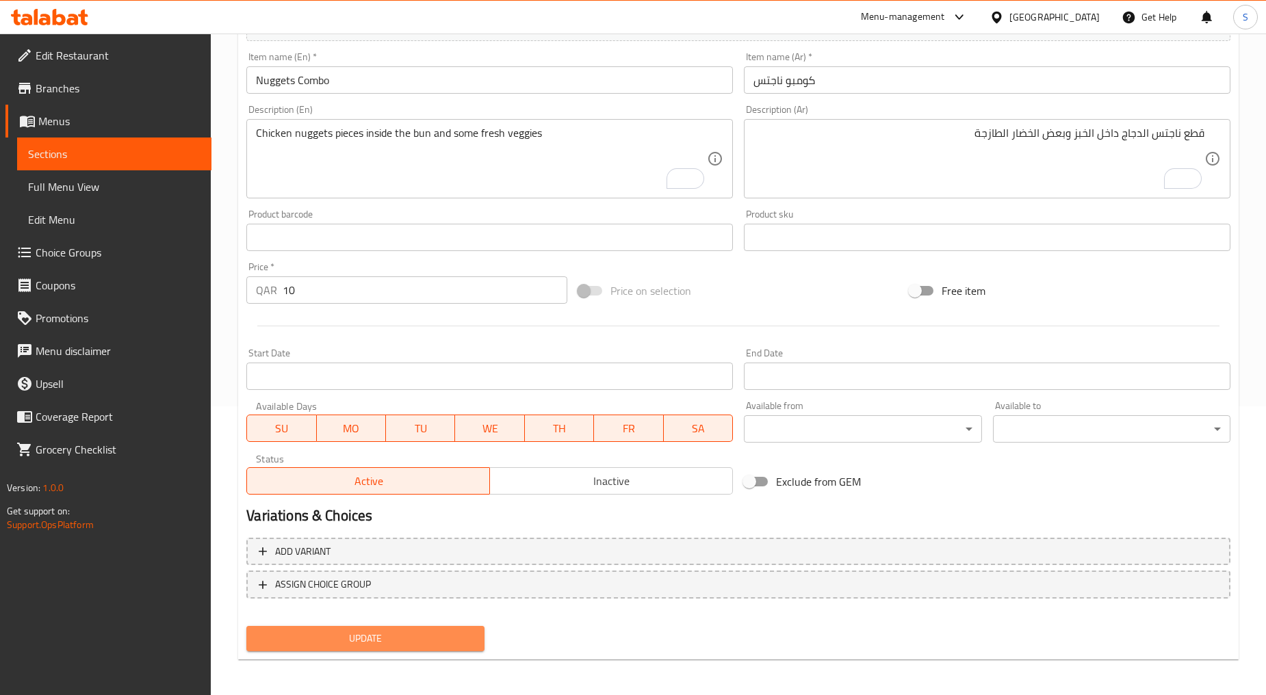
click at [374, 638] on span "Update" at bounding box center [365, 638] width 216 height 17
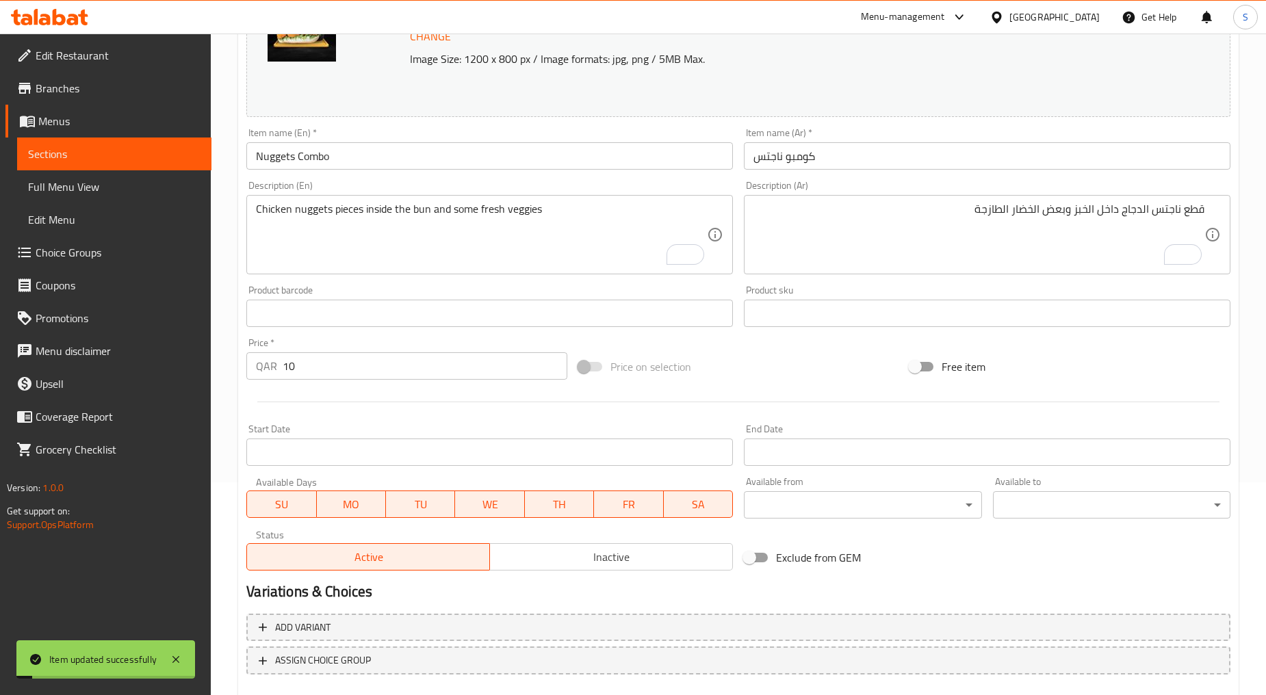
scroll to position [0, 0]
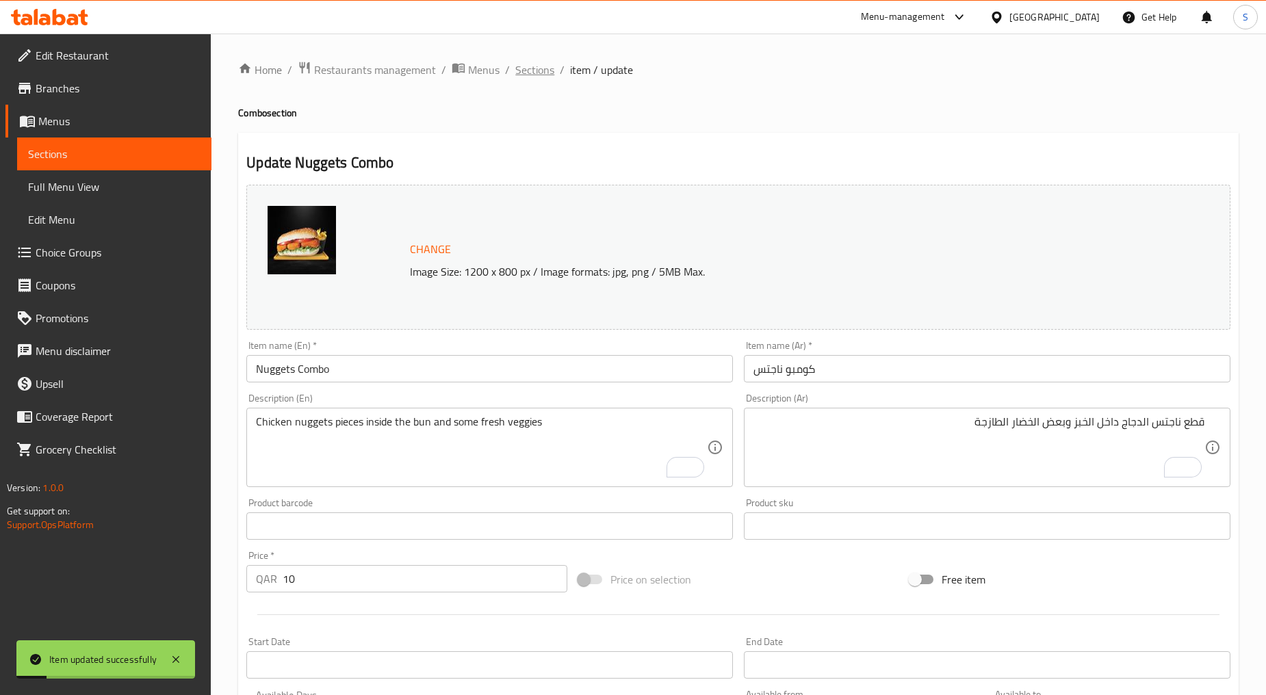
click at [525, 73] on span "Sections" at bounding box center [534, 70] width 39 height 16
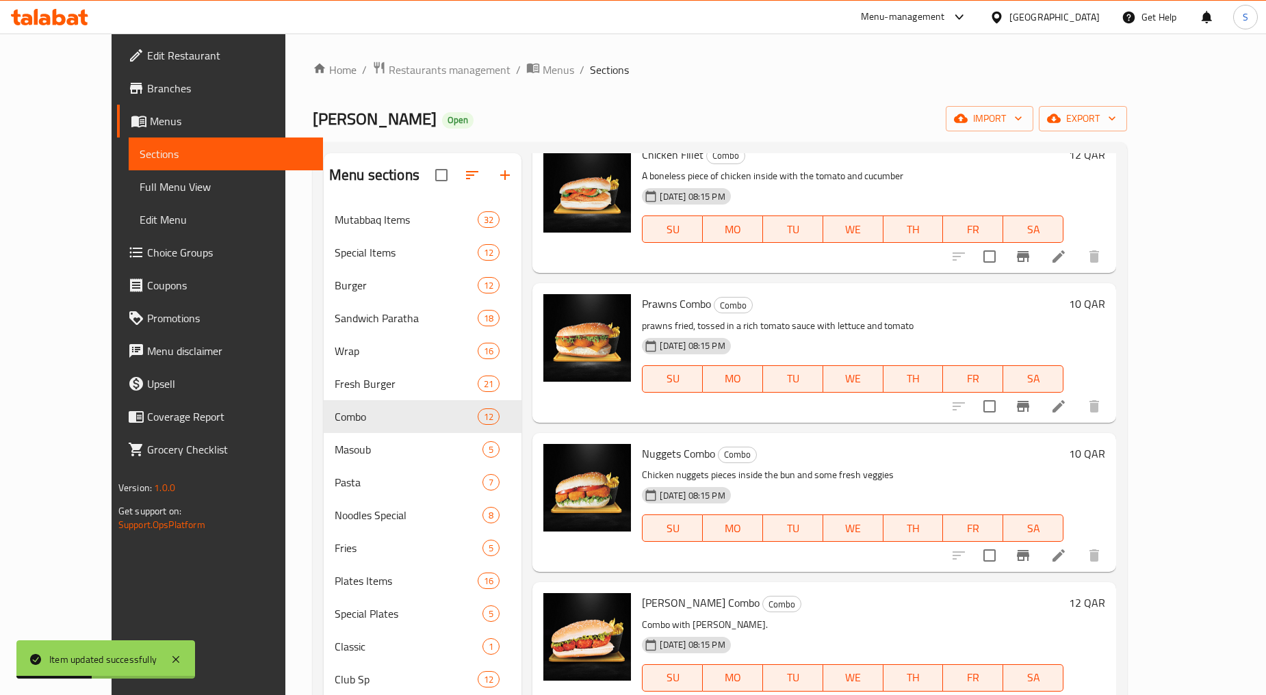
scroll to position [427, 0]
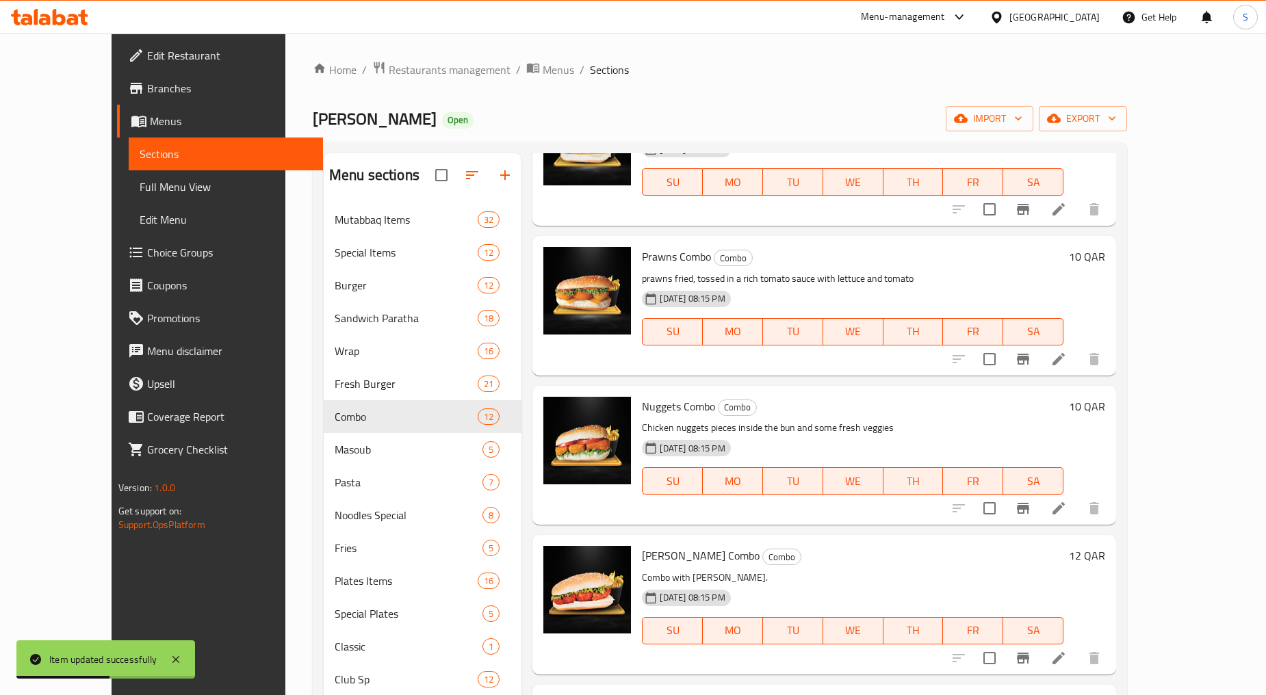
click at [1067, 660] on icon at bounding box center [1058, 658] width 16 height 16
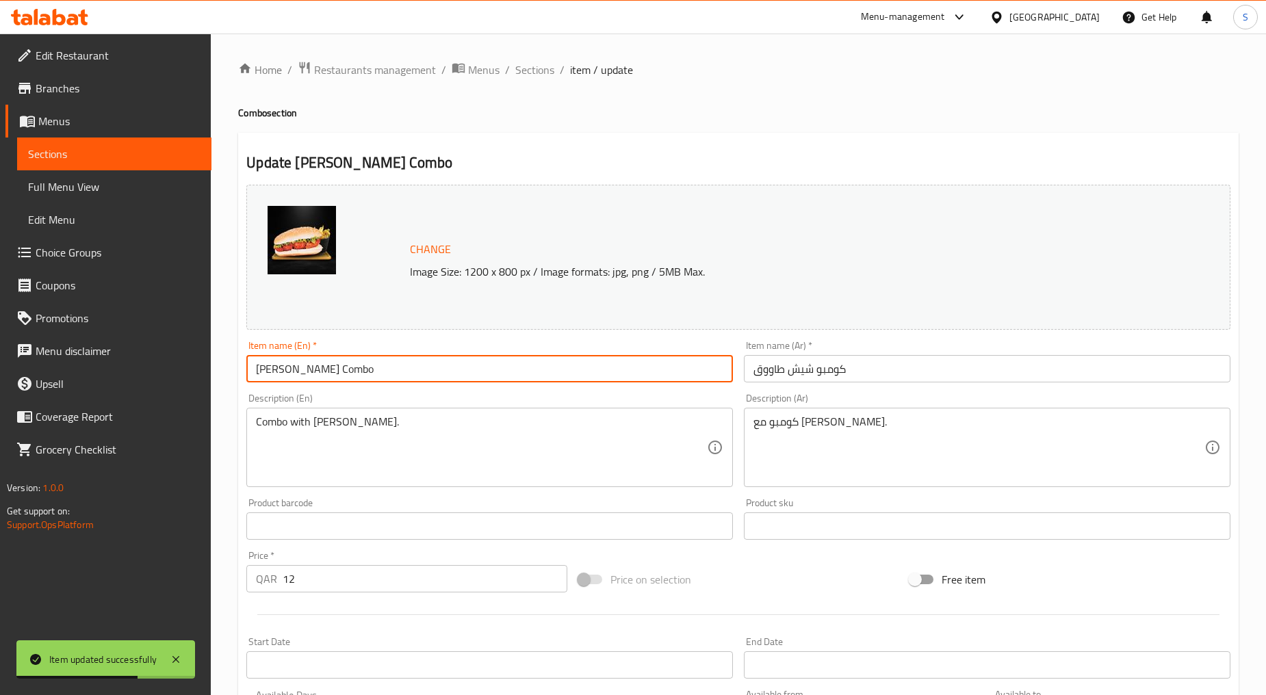
click at [357, 373] on input "[PERSON_NAME] Combo" at bounding box center [489, 368] width 486 height 27
paste input "HEESH TAWOOK"
click at [357, 373] on input "SHEESH TAWOOK" at bounding box center [489, 368] width 486 height 27
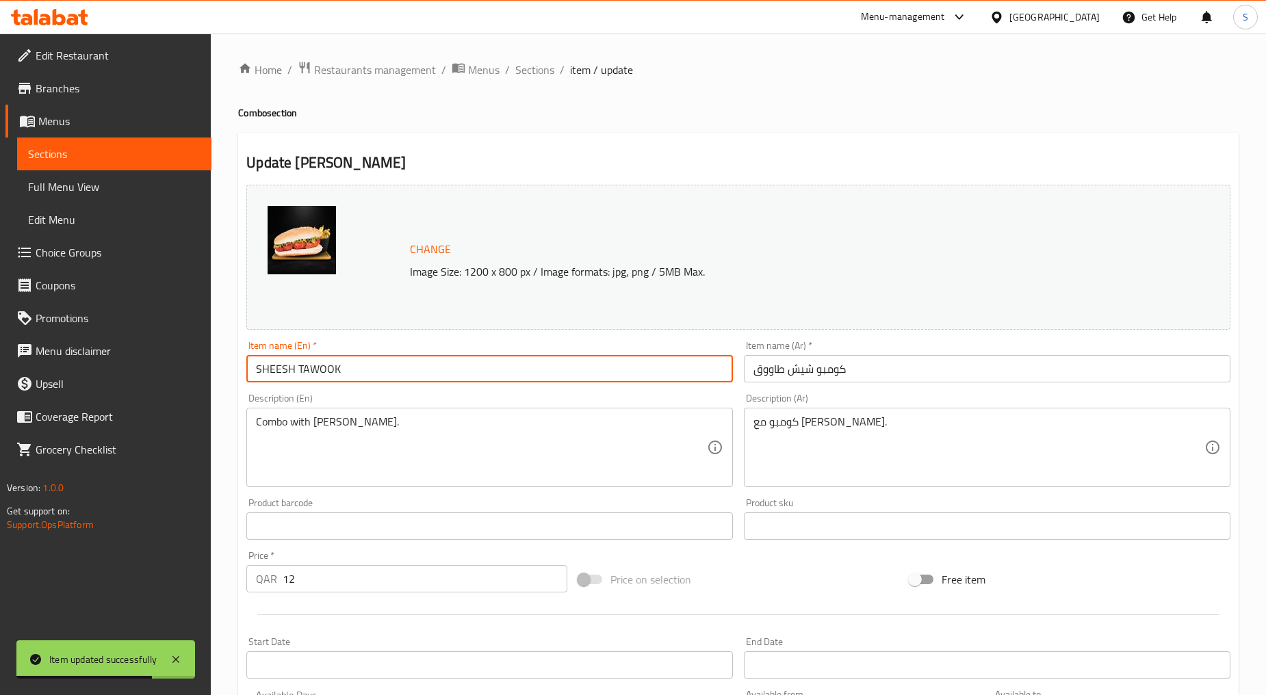
click at [357, 373] on input "SHEESH TAWOOK" at bounding box center [489, 368] width 486 height 27
type input "[PERSON_NAME]"
click at [846, 378] on input "كومبو شيش طاووق" at bounding box center [987, 368] width 486 height 27
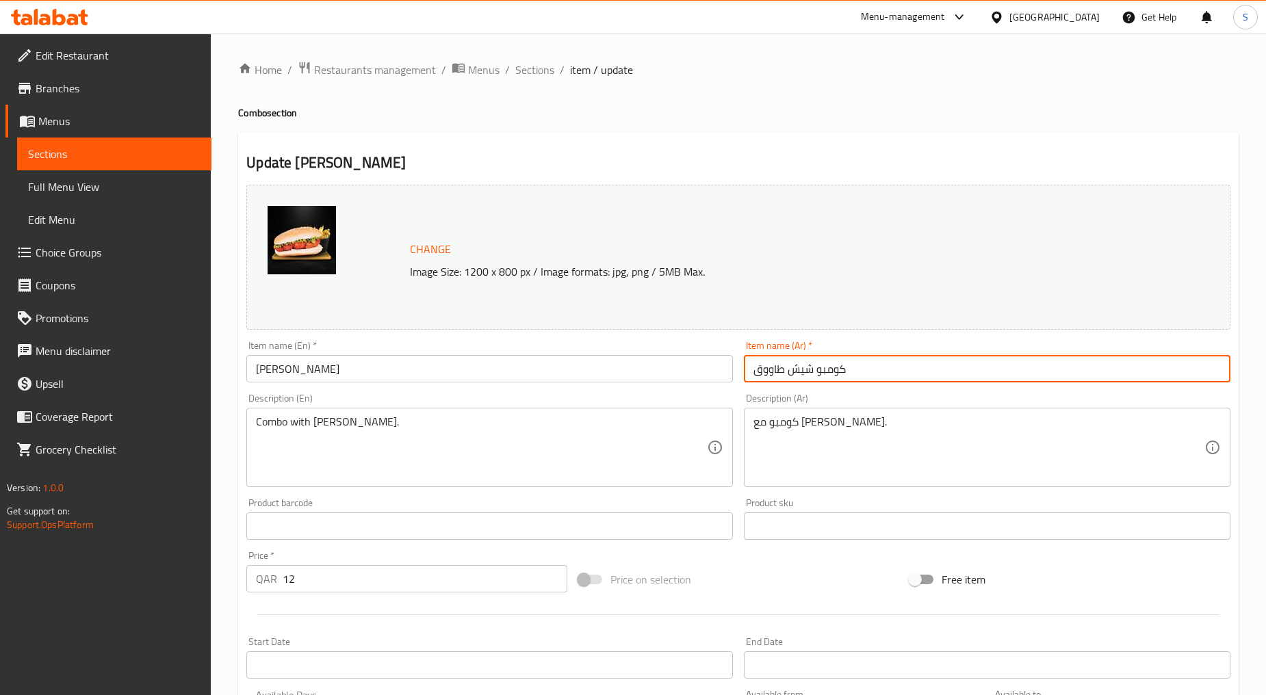
click at [846, 378] on input "كومبو شيش طاووق" at bounding box center [987, 368] width 486 height 27
paste input "text"
type input "شيش طاووق"
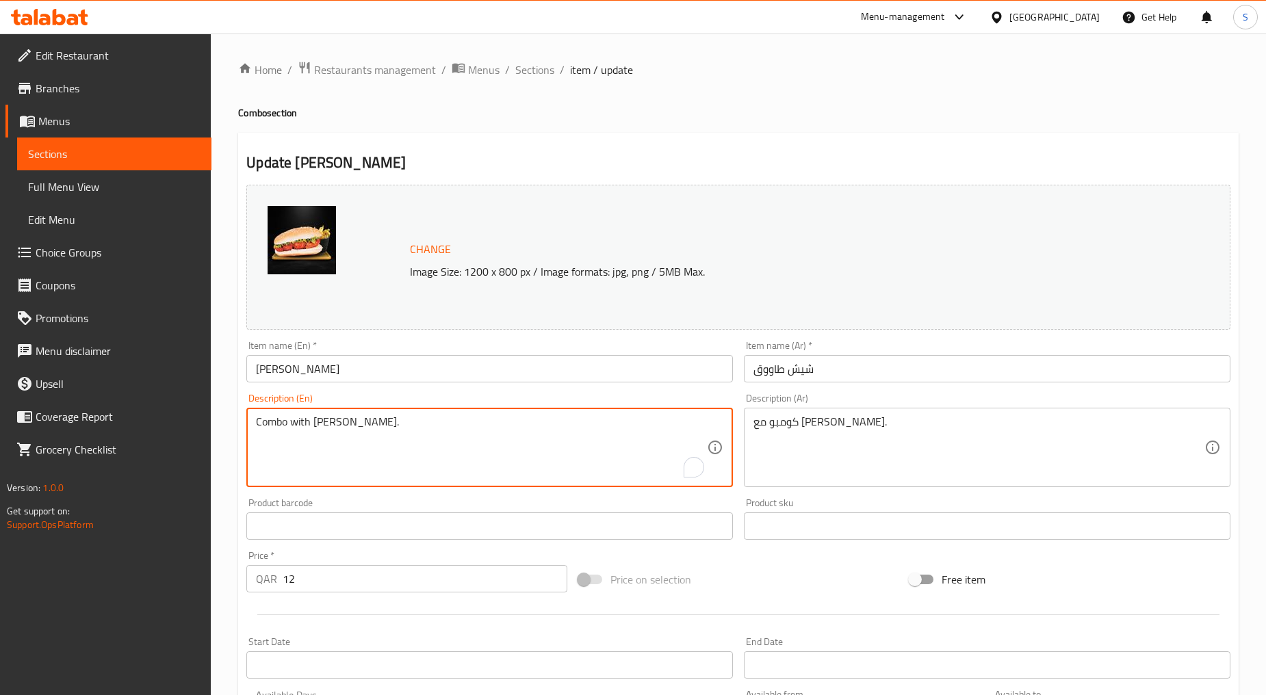
click at [418, 429] on textarea "Combo with [PERSON_NAME]." at bounding box center [481, 447] width 451 height 65
paste textarea "Freshly cooker sheesh tawook inside with the sauce and vegetables"
click at [418, 429] on textarea "Freshly cooker sheesh tawook inside with the sauce and vegetables" at bounding box center [481, 447] width 451 height 65
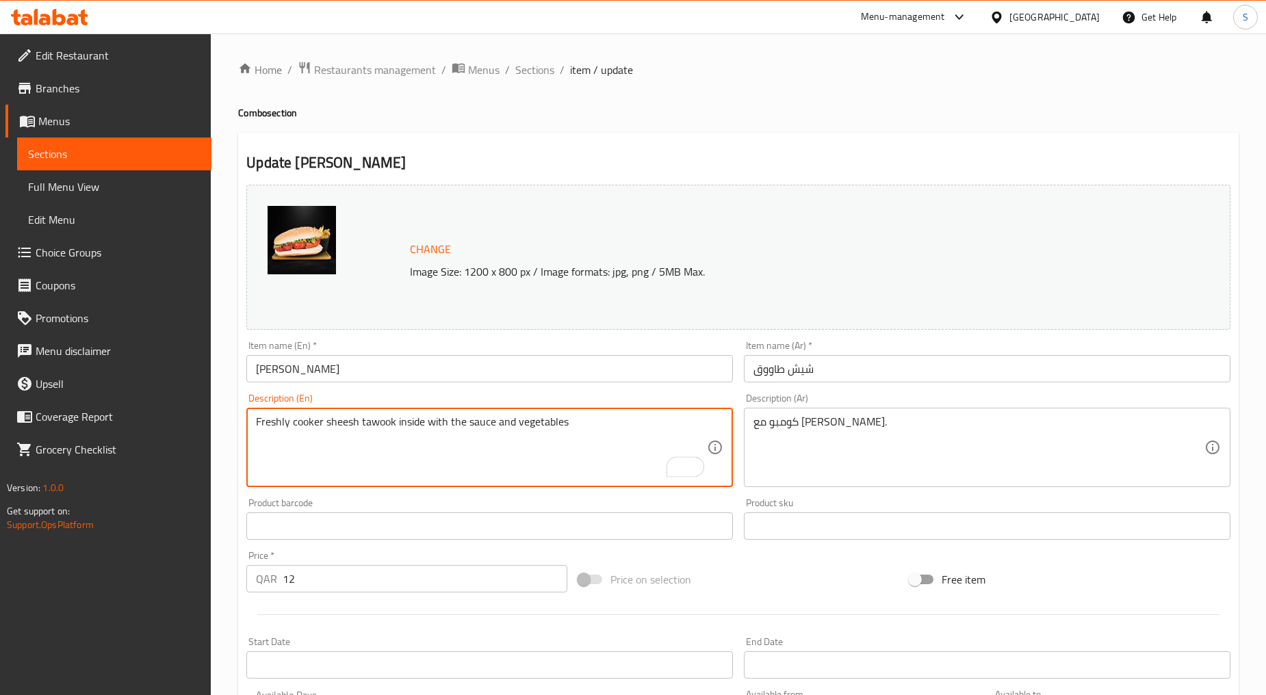
click at [418, 429] on textarea "Freshly cooker sheesh tawook inside with the sauce and vegetables" at bounding box center [481, 447] width 451 height 65
type textarea "Freshly cooker sheesh tawook inside with the sauce and vegetables"
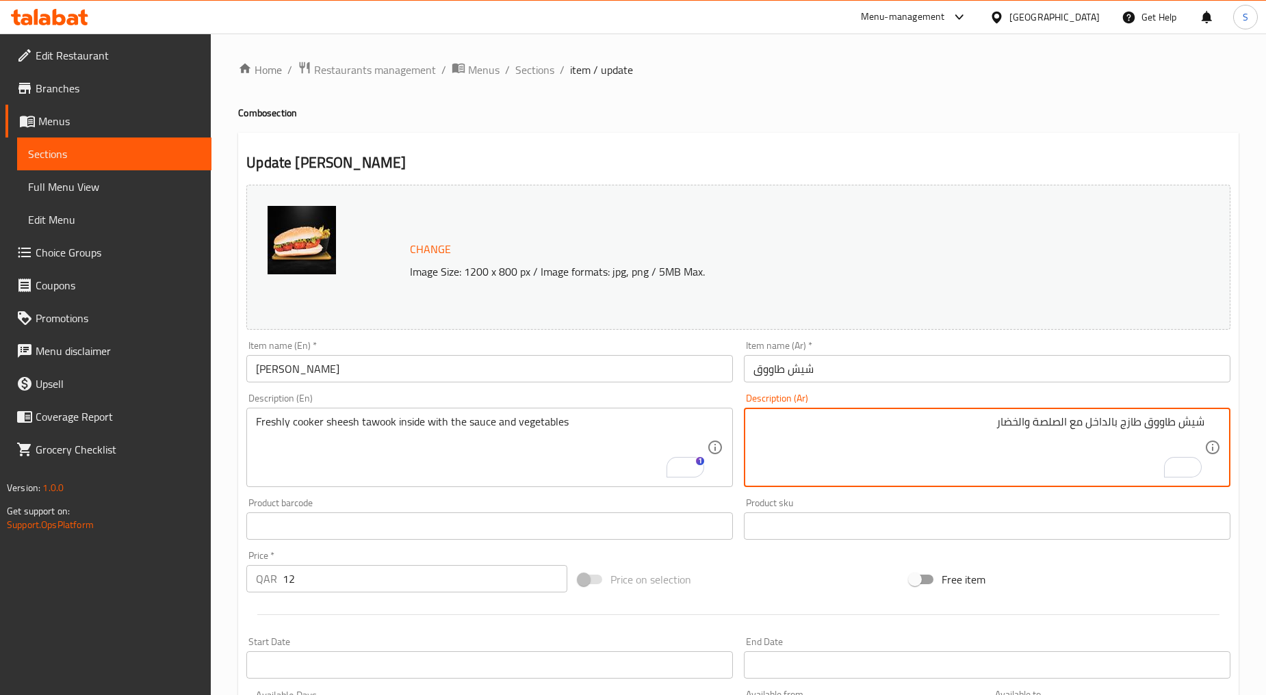
click at [1138, 421] on textarea "شيش طاووق طازج بالداخل مع الصلصة والخضار" at bounding box center [978, 447] width 451 height 65
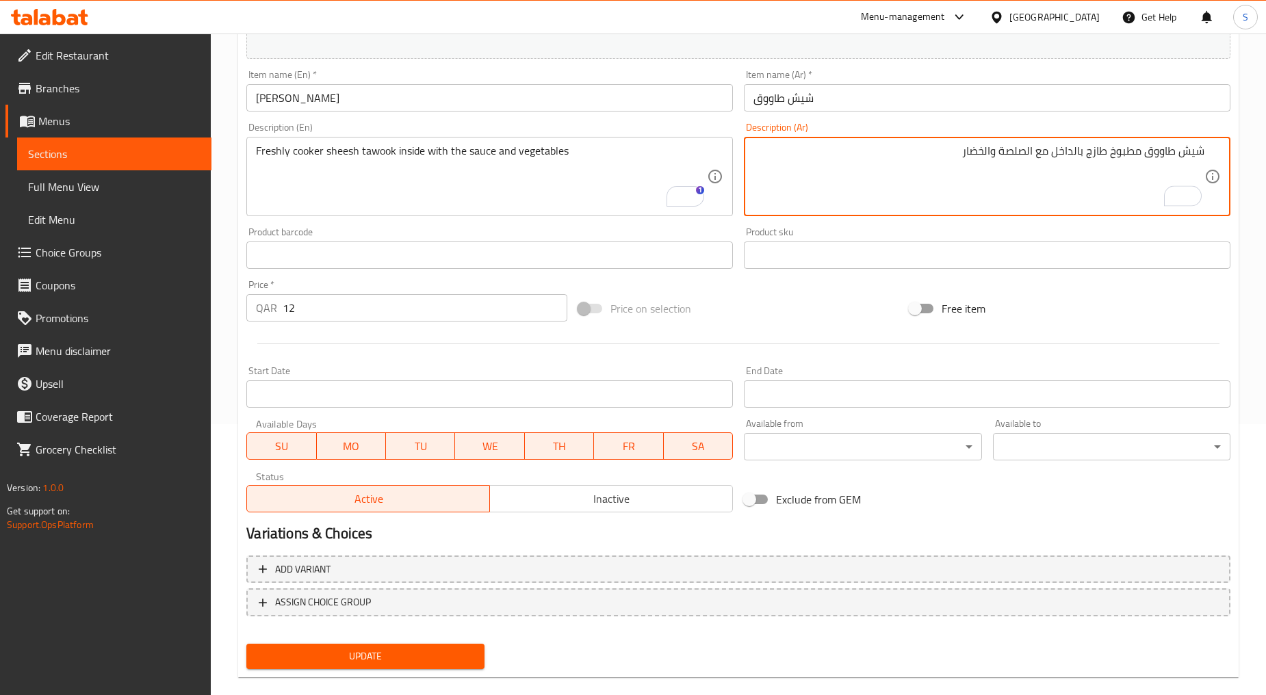
scroll to position [289, 0]
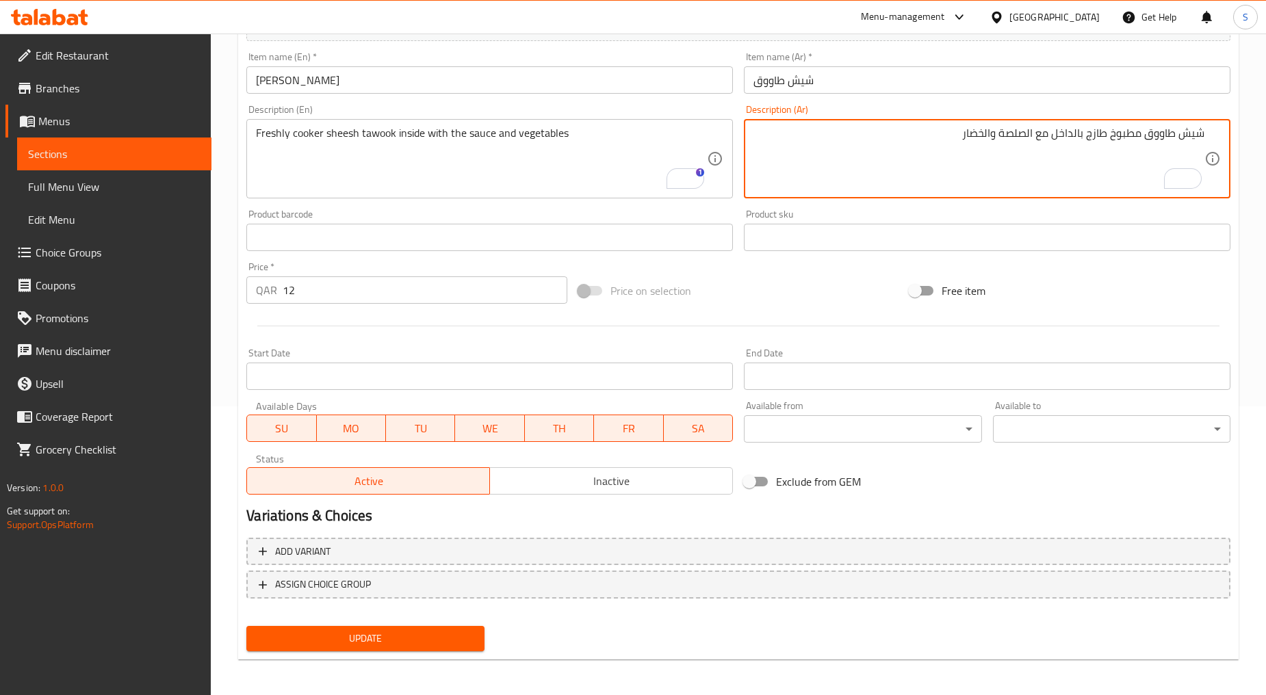
type textarea "شيش طاووق مطبوخ طازج بالداخل مع الصلصة والخضار"
click at [356, 645] on button "Update" at bounding box center [364, 638] width 237 height 25
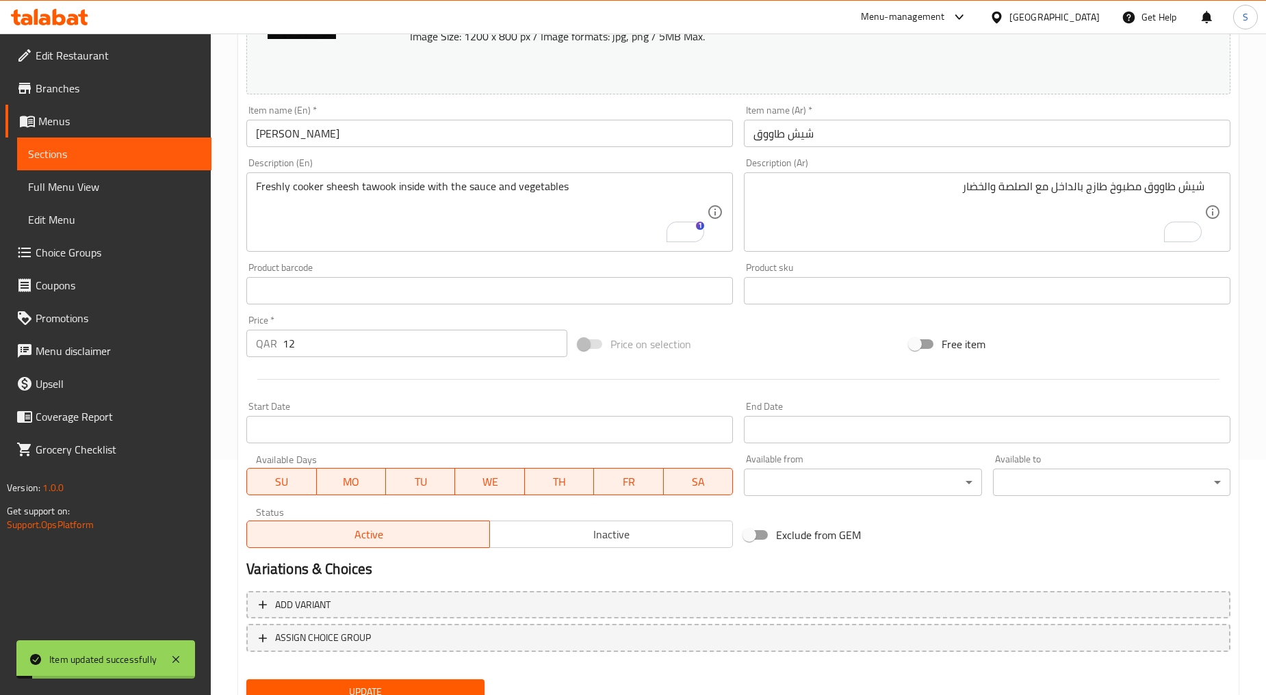
scroll to position [0, 0]
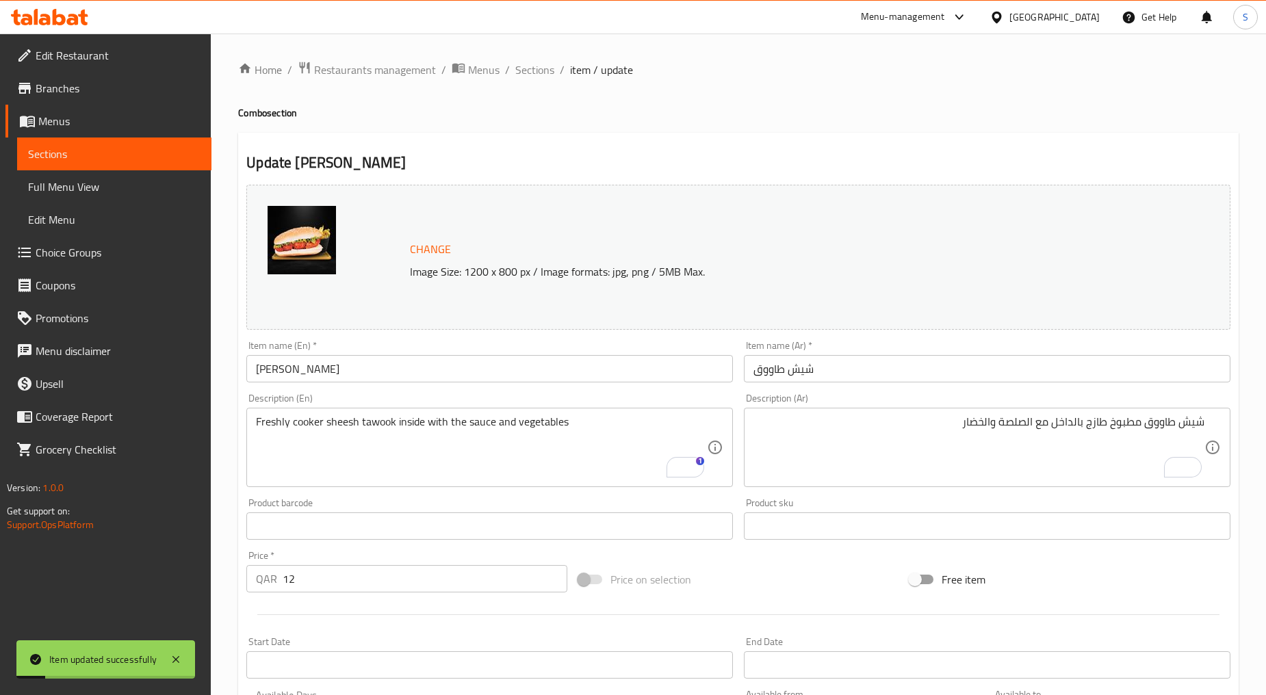
drag, startPoint x: 523, startPoint y: 76, endPoint x: 524, endPoint y: 101, distance: 24.7
click at [523, 76] on span "Sections" at bounding box center [534, 70] width 39 height 16
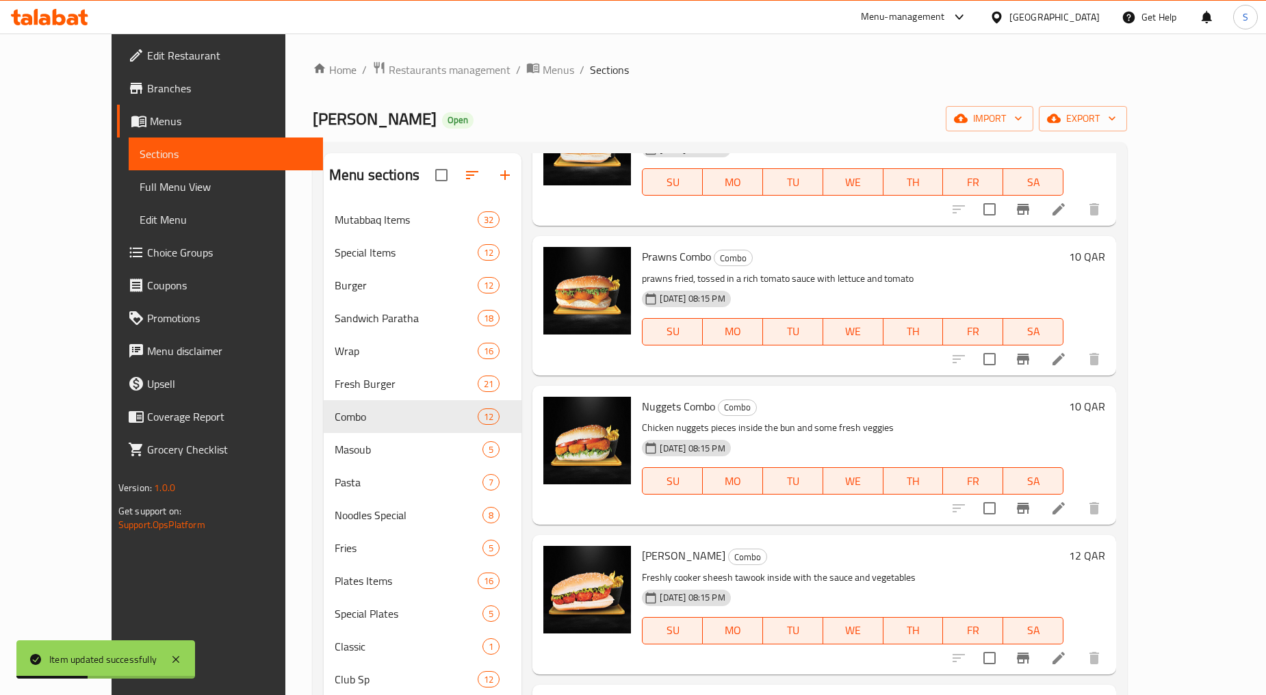
scroll to position [380, 0]
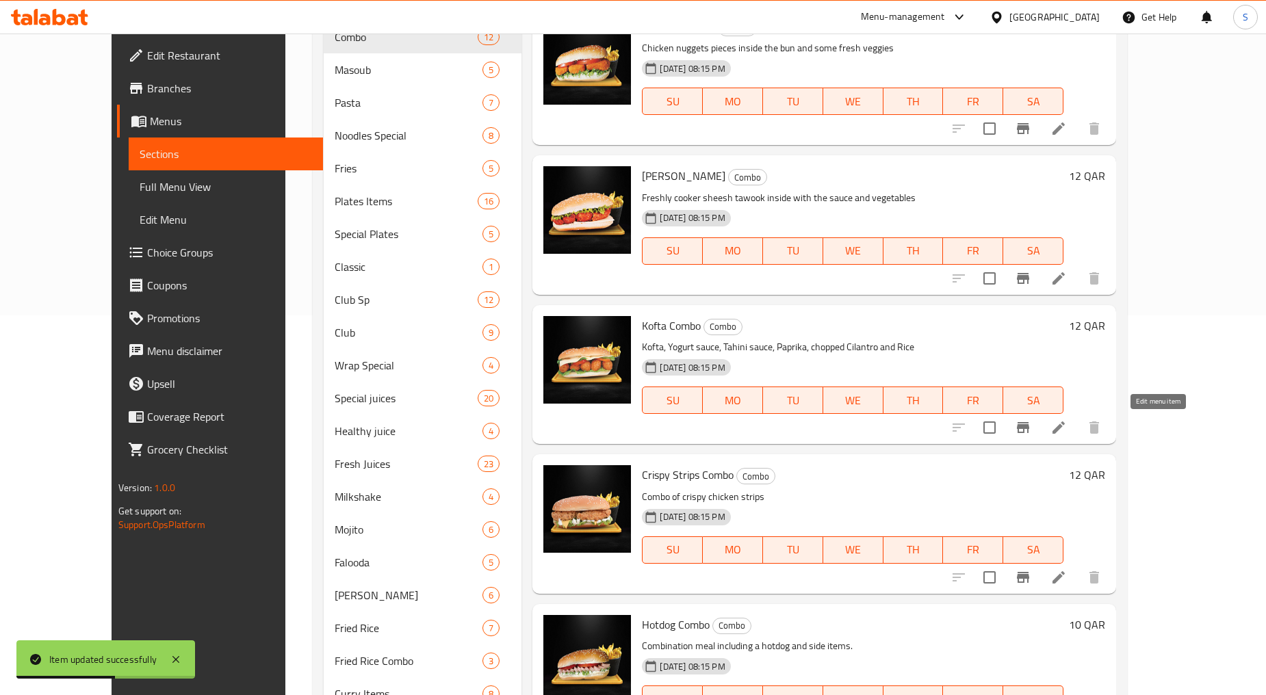
click at [1065, 428] on icon at bounding box center [1058, 427] width 12 height 12
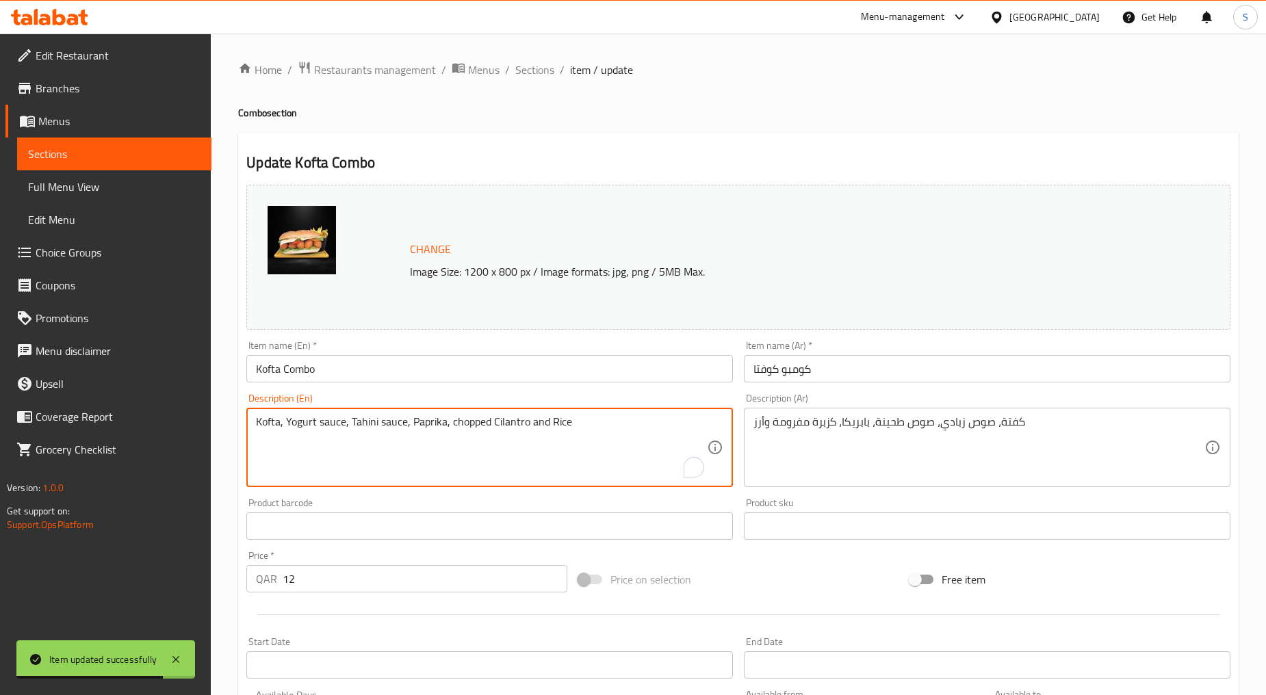
click at [365, 464] on textarea "Kofta, Yogurt sauce, Tahini sauce, Paprika, chopped Cilantro and Rice" at bounding box center [481, 447] width 451 height 65
paste textarea "Meat made kofta inside the bun and spreading the special sauce all over the bun…"
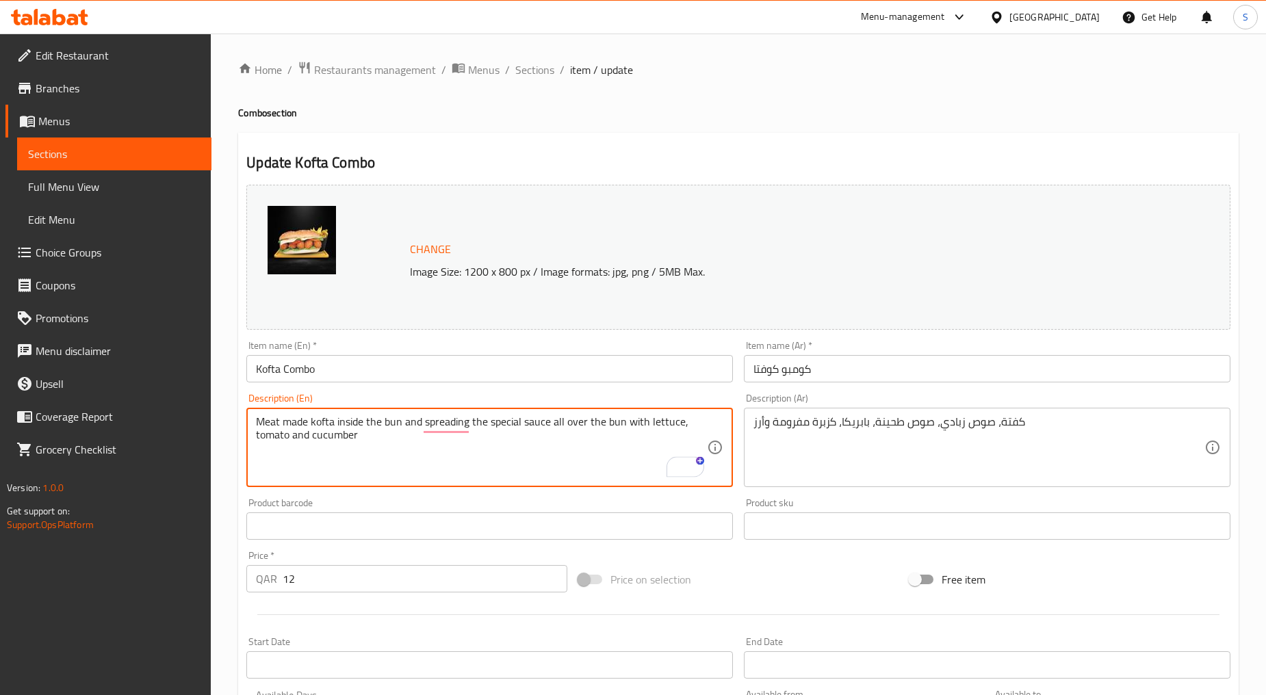
click at [316, 443] on textarea "Meat made kofta inside the bun and spreading the special sauce all over the bun…" at bounding box center [481, 447] width 451 height 65
click at [322, 456] on textarea "Meat made kofta inside the bun and spreading the special sauce all over the bun…" at bounding box center [481, 447] width 451 height 65
type textarea "Meat made kofta inside the bun and spreading the special sauce all over the bun…"
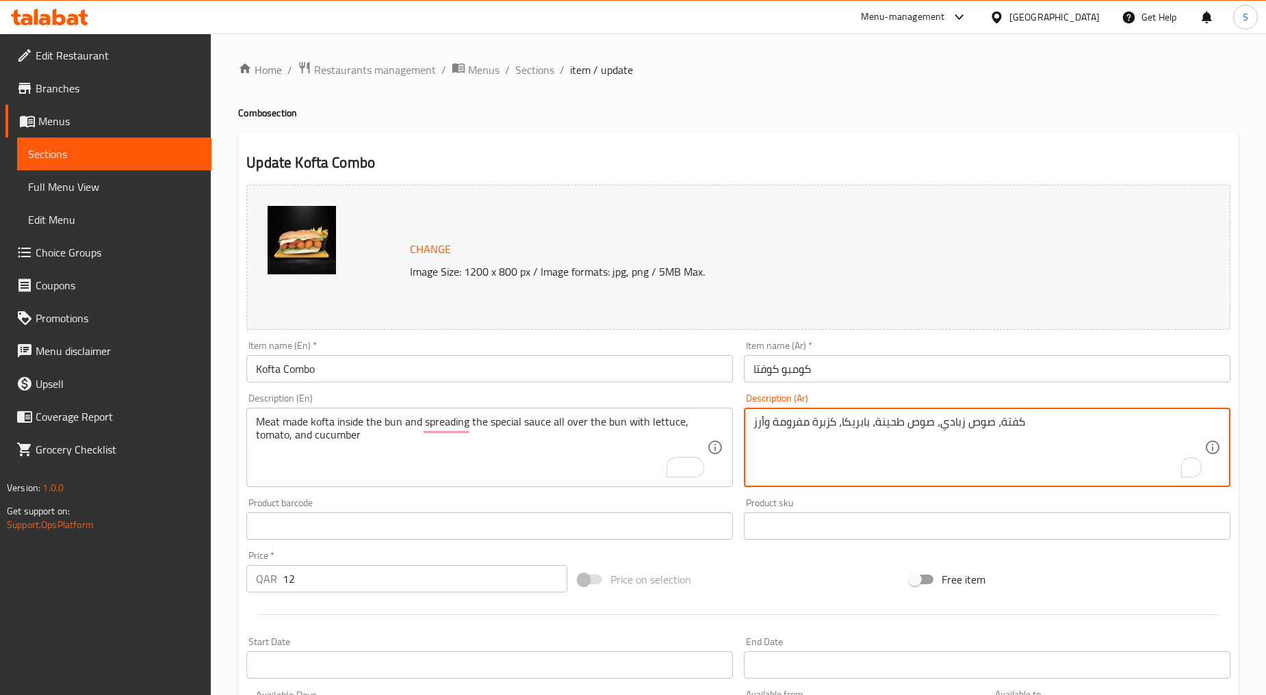
click at [951, 448] on textarea "كفتة، صوص زبادي، صوص طحينة، بابريكا، كزبرة مفرومة وأرز" at bounding box center [978, 447] width 451 height 65
paste textarea "حم مصنوع من الكفتة داخل الخبز ويوزع الصلصة الخاصة على الخبز مع الخس والطماطم وا…"
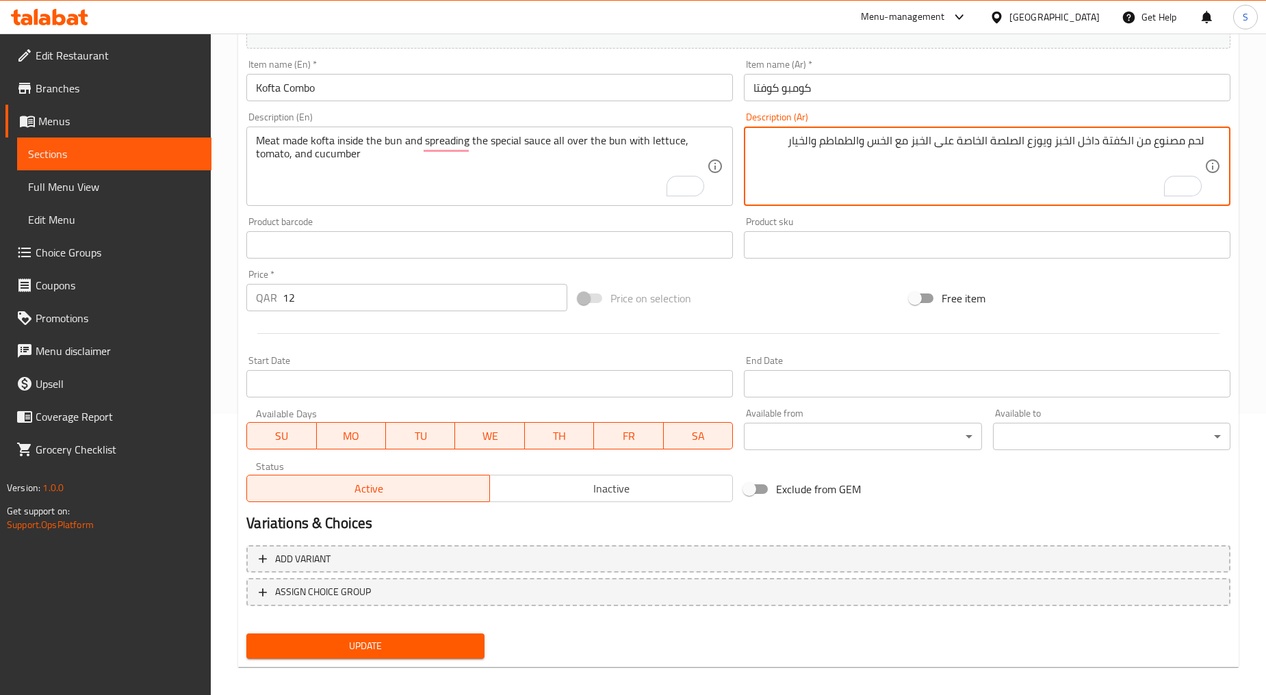
scroll to position [289, 0]
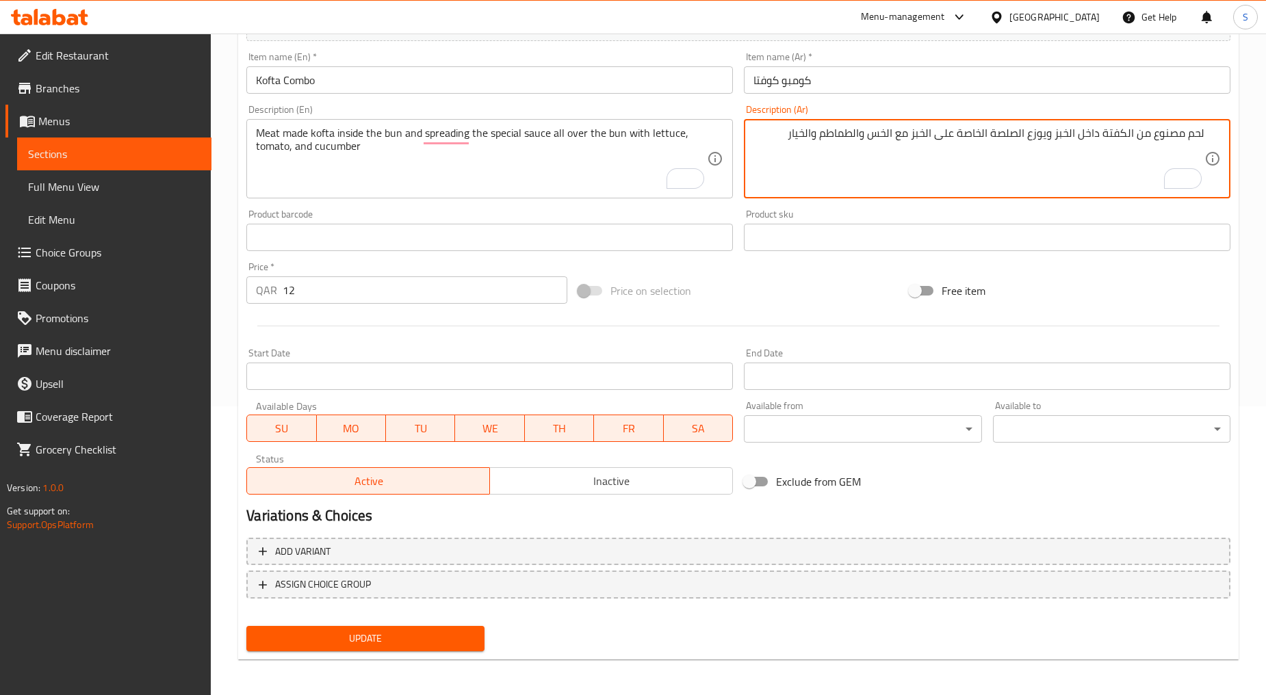
type textarea "لحم مصنوع من الكفتة داخل الخبز ويوزع الصلصة الخاصة على الخبز مع الخس والطماطم و…"
click at [388, 640] on span "Update" at bounding box center [365, 638] width 216 height 17
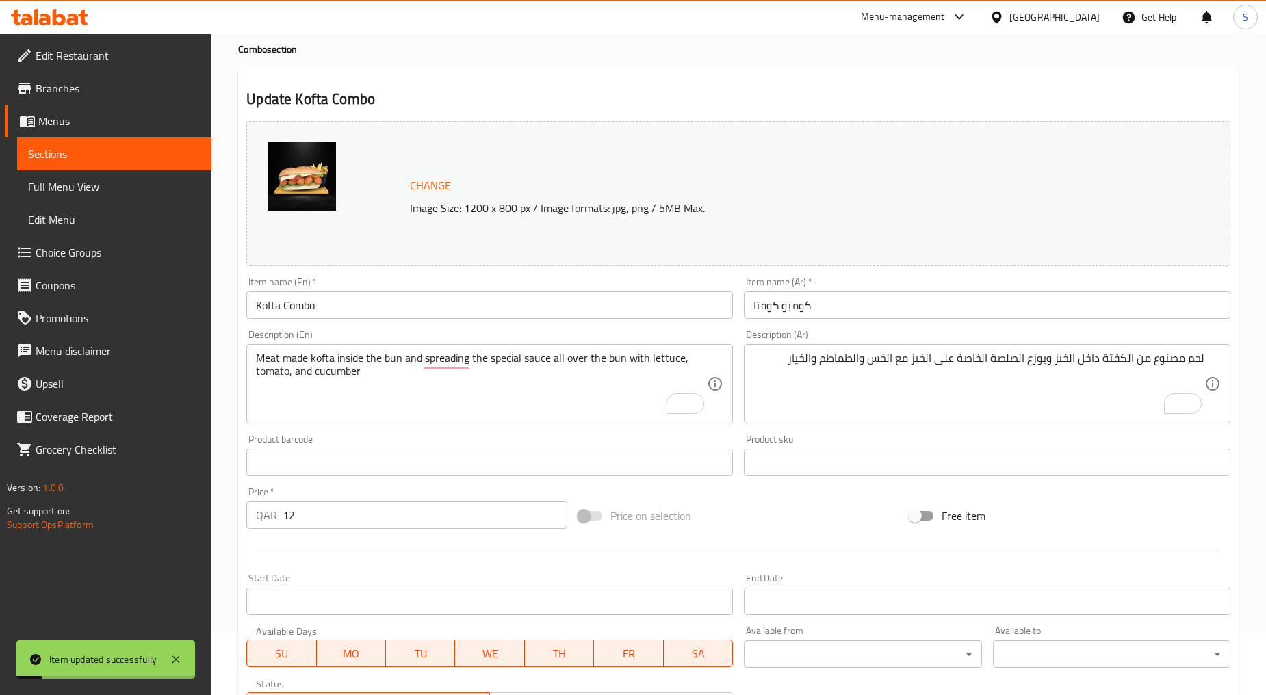
scroll to position [0, 0]
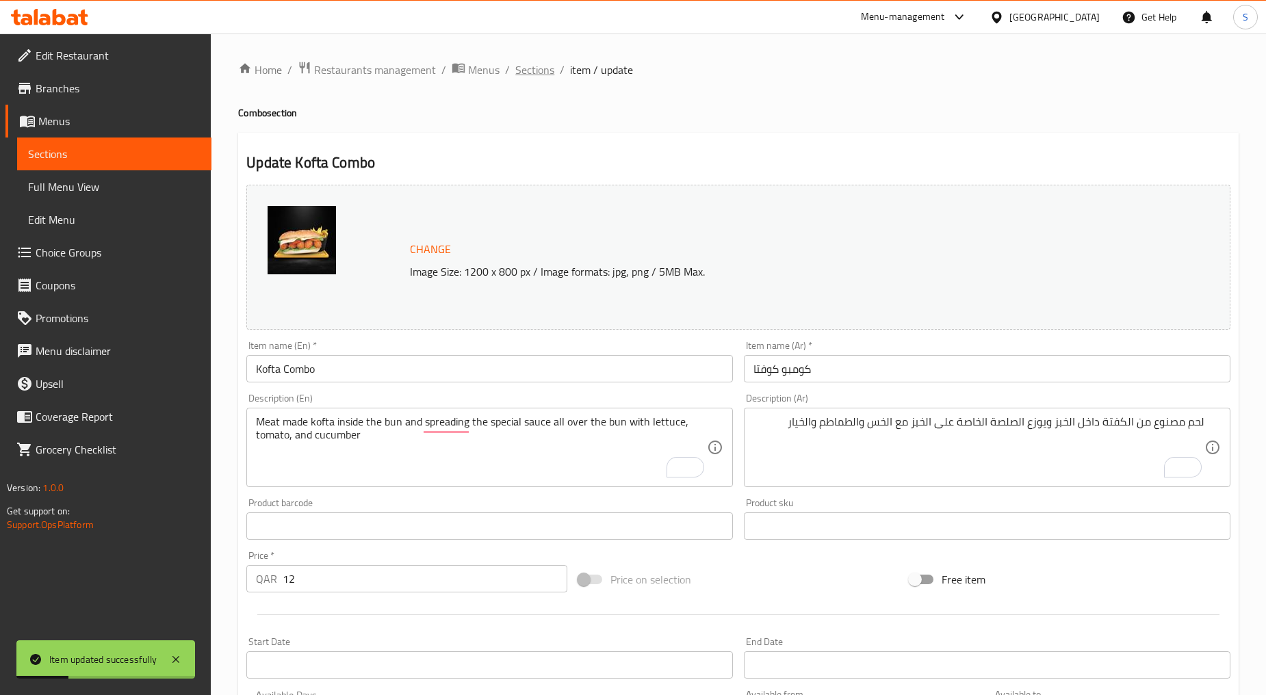
click at [532, 63] on span "Sections" at bounding box center [534, 70] width 39 height 16
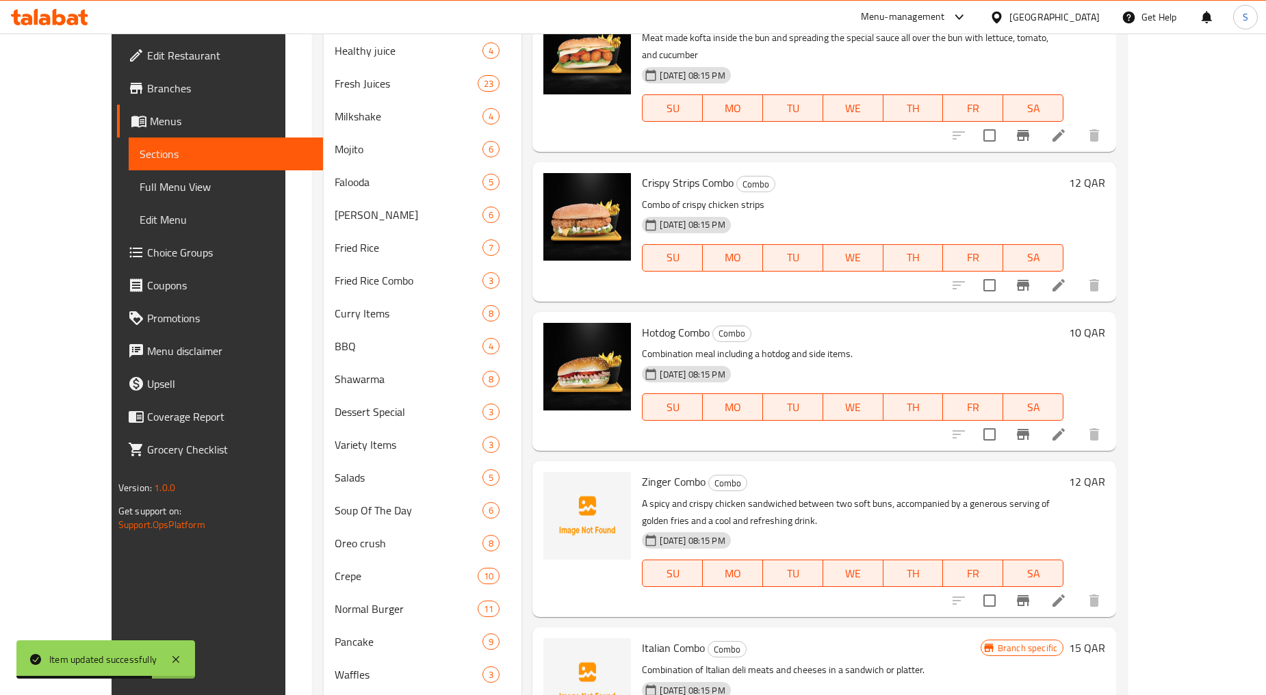
scroll to position [275, 0]
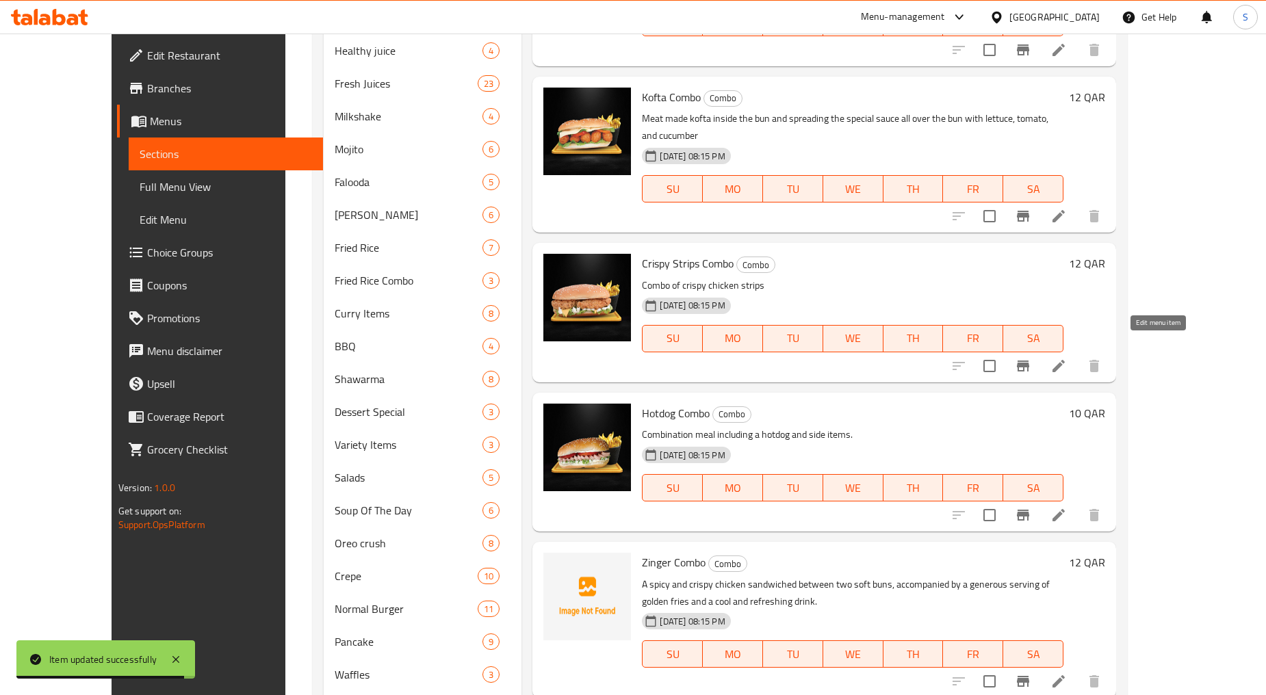
click at [1065, 360] on icon at bounding box center [1058, 366] width 12 height 12
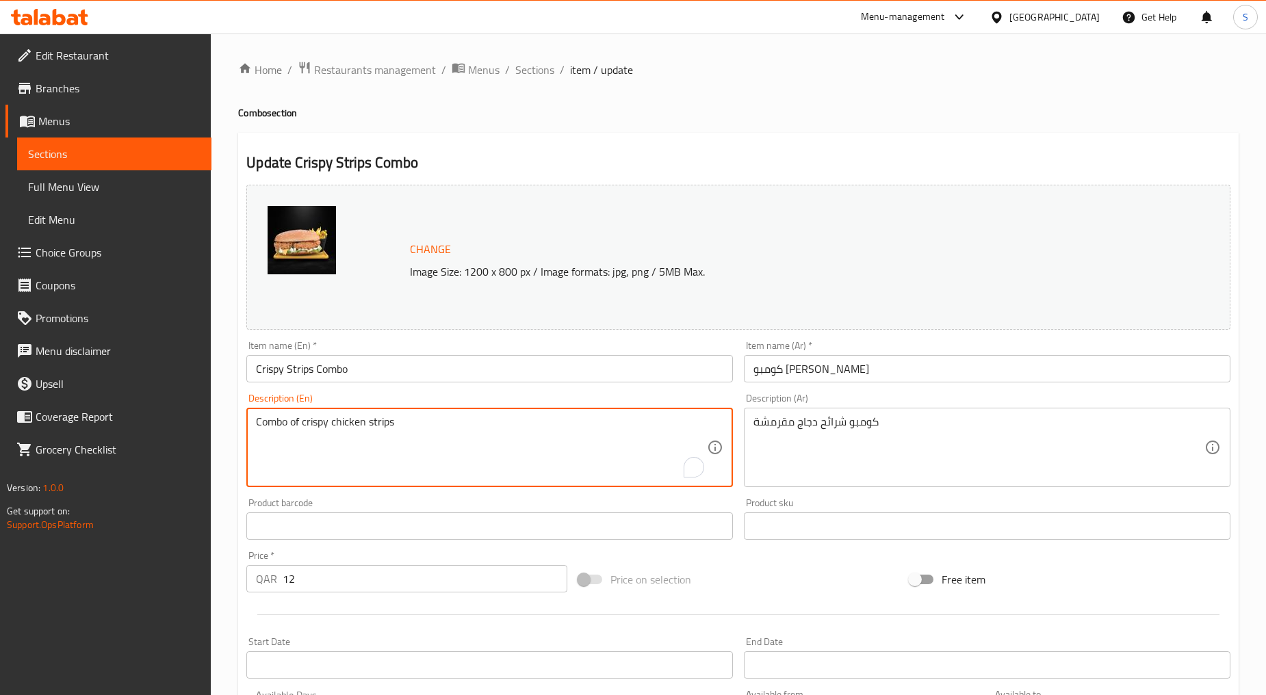
click at [356, 460] on textarea "Combo of crispy chicken strips" at bounding box center [481, 447] width 451 height 65
paste textarea "A crispy chicken. cheese. vegetables used as a filling between slices of bread"
click at [356, 460] on textarea "A crispy chicken. cheese. vegetables used as a filling between slices of bread" at bounding box center [481, 447] width 451 height 65
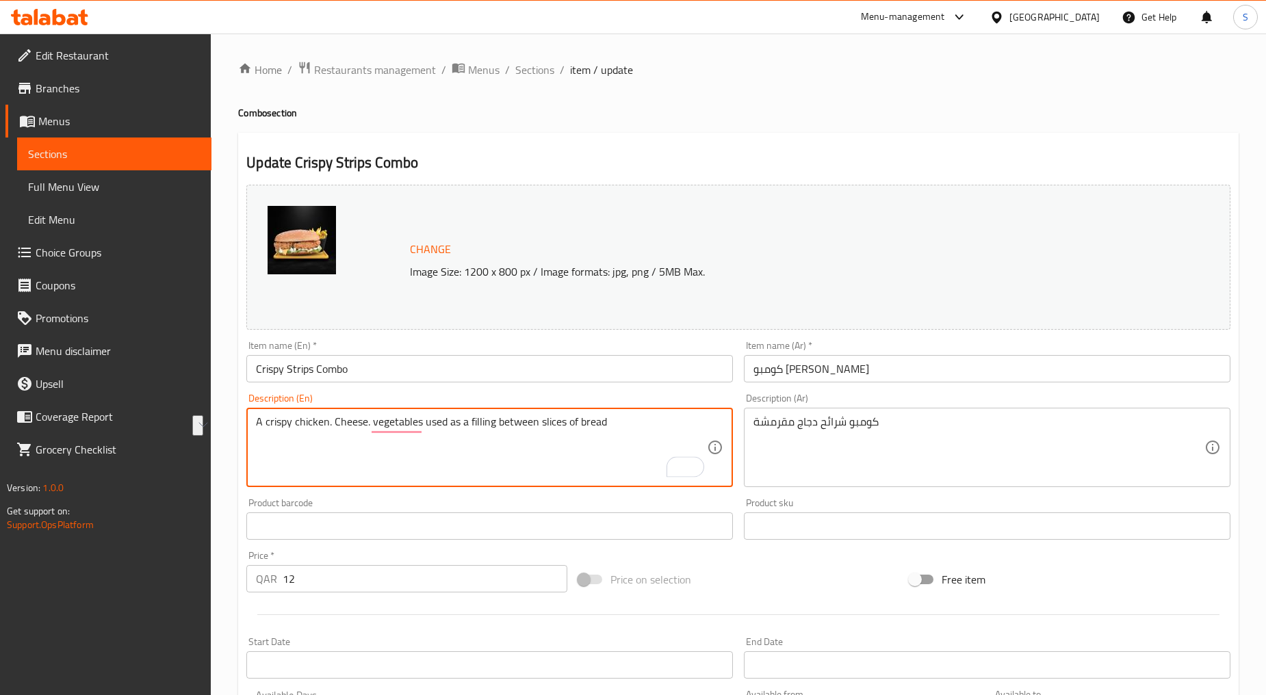
click at [358, 464] on textarea "A crispy chicken. Cheese. vegetables used as a filling between slices of bread" at bounding box center [481, 447] width 451 height 65
click at [360, 427] on textarea "A crispy chicken. Cheese. vegetables used as a filling between slices of bread" at bounding box center [481, 447] width 451 height 65
click at [402, 434] on textarea "A crispy chicken. Cheese. Vegetables used as a filling between slices of bread" at bounding box center [481, 447] width 451 height 65
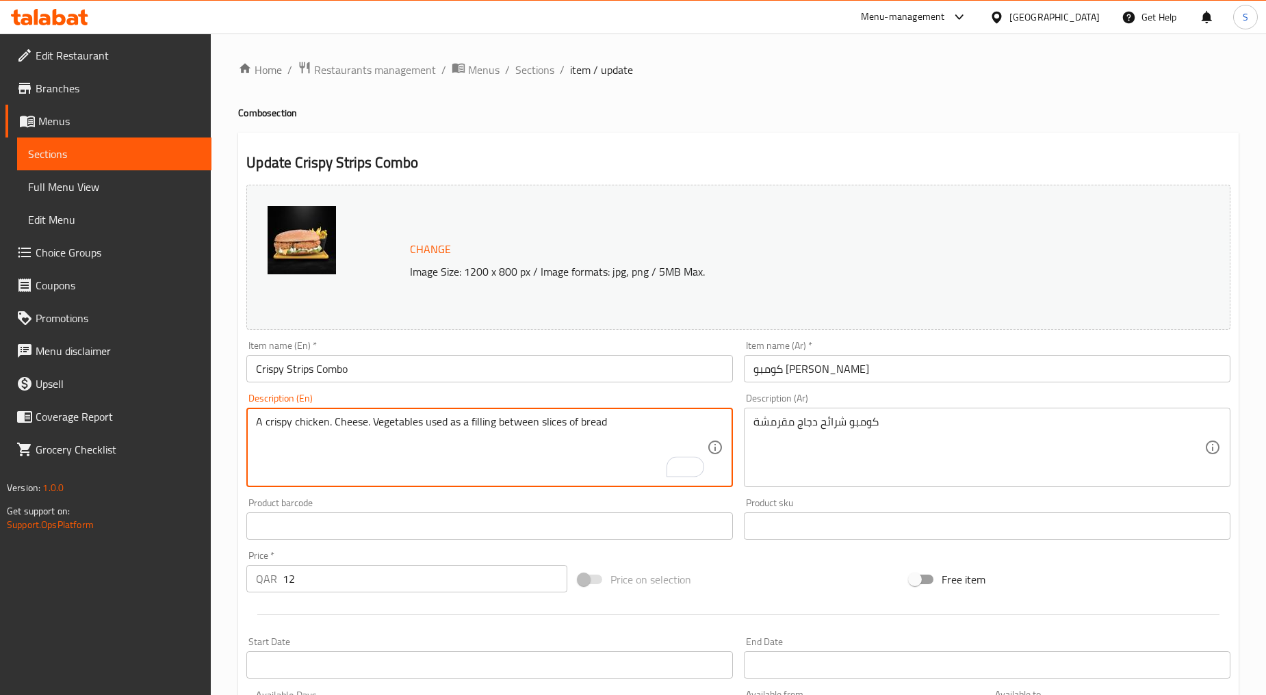
click at [402, 434] on textarea "A crispy chicken. Cheese. Vegetables used as a filling between slices of bread" at bounding box center [481, 447] width 451 height 65
click at [430, 468] on textarea "A crispy chicken. Cheese. Vegetables used as a filling between slices of bread" at bounding box center [481, 447] width 451 height 65
type textarea "A crispy chicken. Cheese. Vegetables used as a filling between slices of bread"
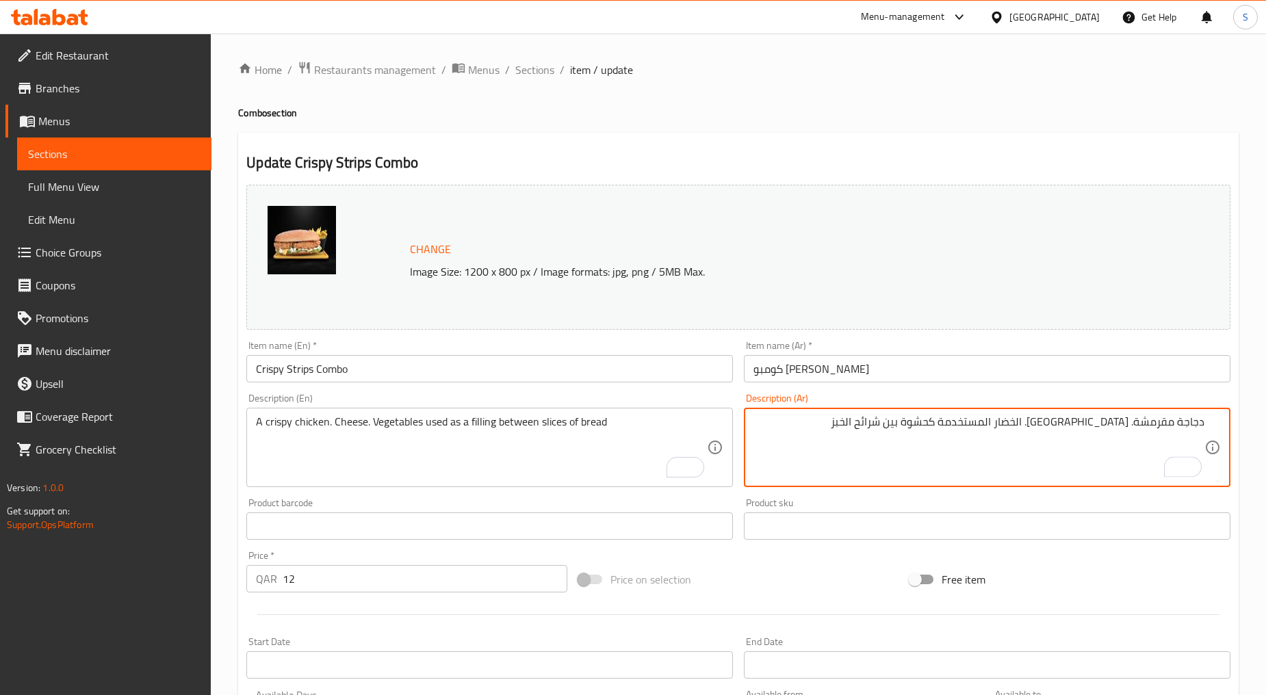
click at [1131, 421] on textarea "دجاجة مقرمشة. [GEOGRAPHIC_DATA]. الخضار المستخدمة كحشوة بين شرائح الخبز" at bounding box center [978, 447] width 451 height 65
click at [1110, 424] on textarea "دجاجة مقرمشة، [GEOGRAPHIC_DATA]. الخضار المستخدمة كحشوة بين شرائح الخبز" at bounding box center [978, 447] width 451 height 65
type textarea "دجاجة مقرمشة، [GEOGRAPHIC_DATA]، الخضار المستخدمة كحشوة بين شرائح الخبز"
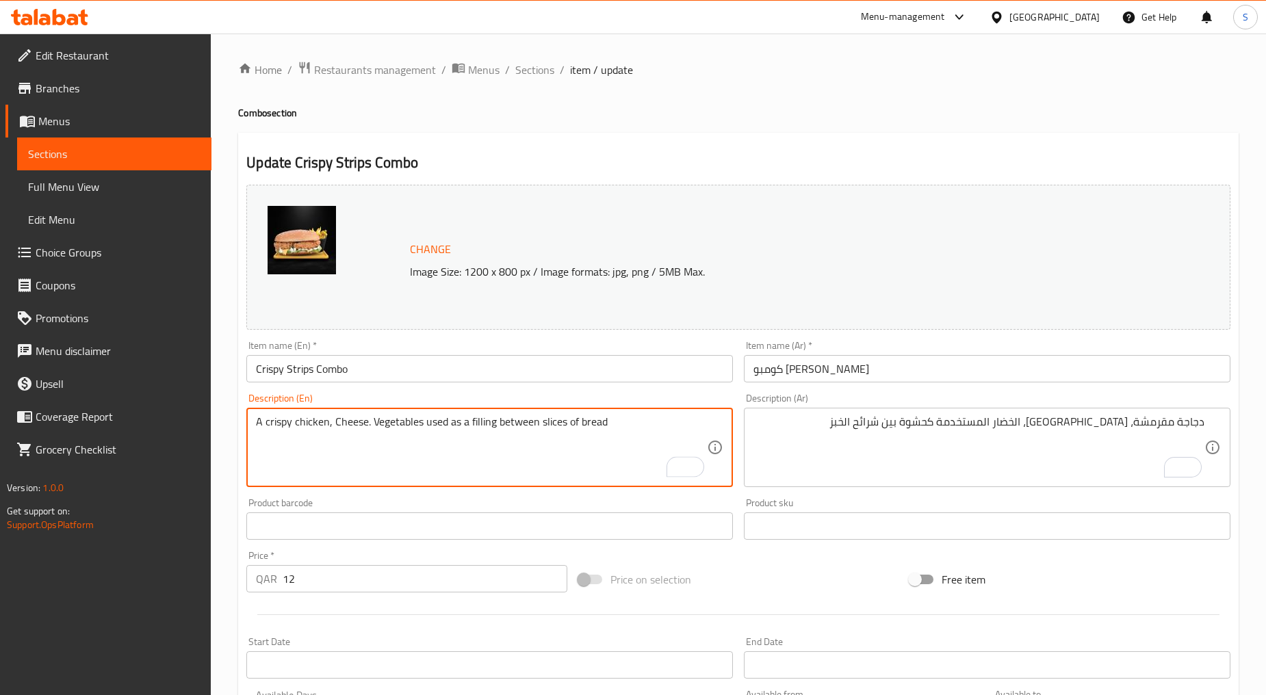
click at [376, 424] on textarea "A crispy chicken, Cheese. Vegetables used as a filling between slices of bread" at bounding box center [481, 447] width 451 height 65
click at [373, 424] on textarea "A crispy chicken, Cheese. Vegetables used as a filling between slices of bread" at bounding box center [481, 447] width 451 height 65
click at [465, 418] on textarea "A crispy chicken, Cheese, Vegetables used as a filling between slices of bread" at bounding box center [481, 447] width 451 height 65
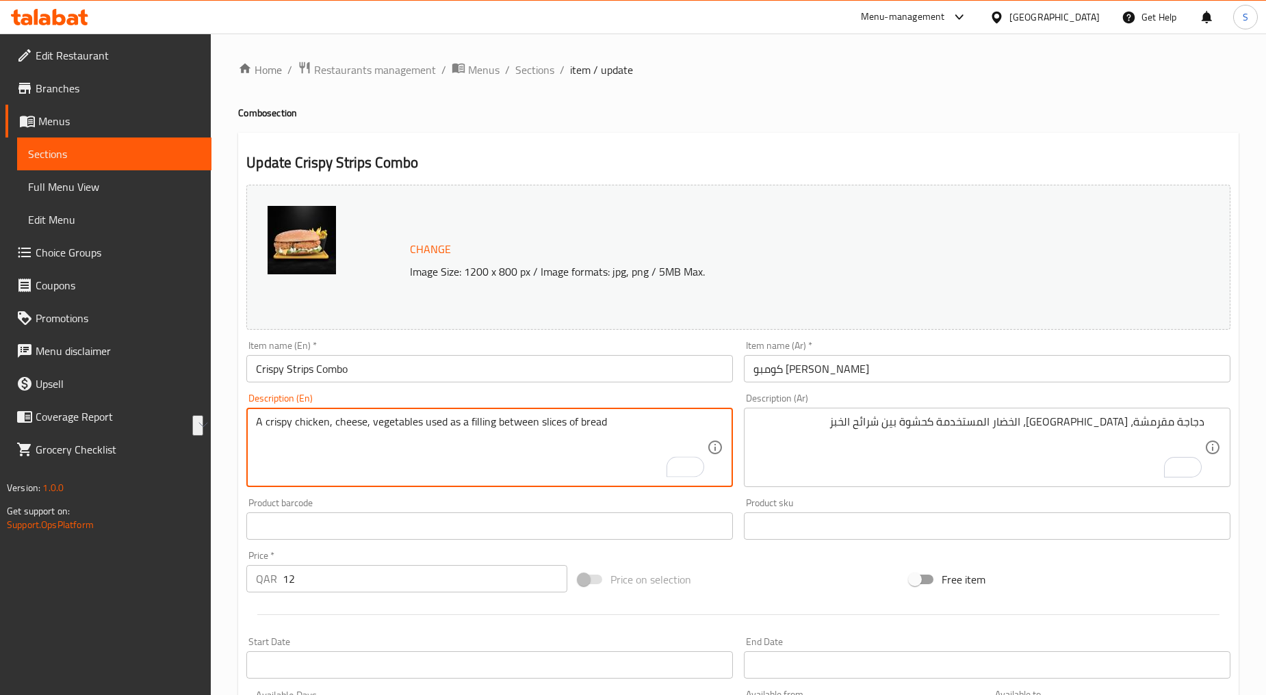
click at [461, 447] on textarea "A crispy chicken, cheese, vegetables used as a filling between slices of bread" at bounding box center [481, 447] width 451 height 65
type textarea "A crispy chicken, cheese, and vegetables used as a filling between slices of br…"
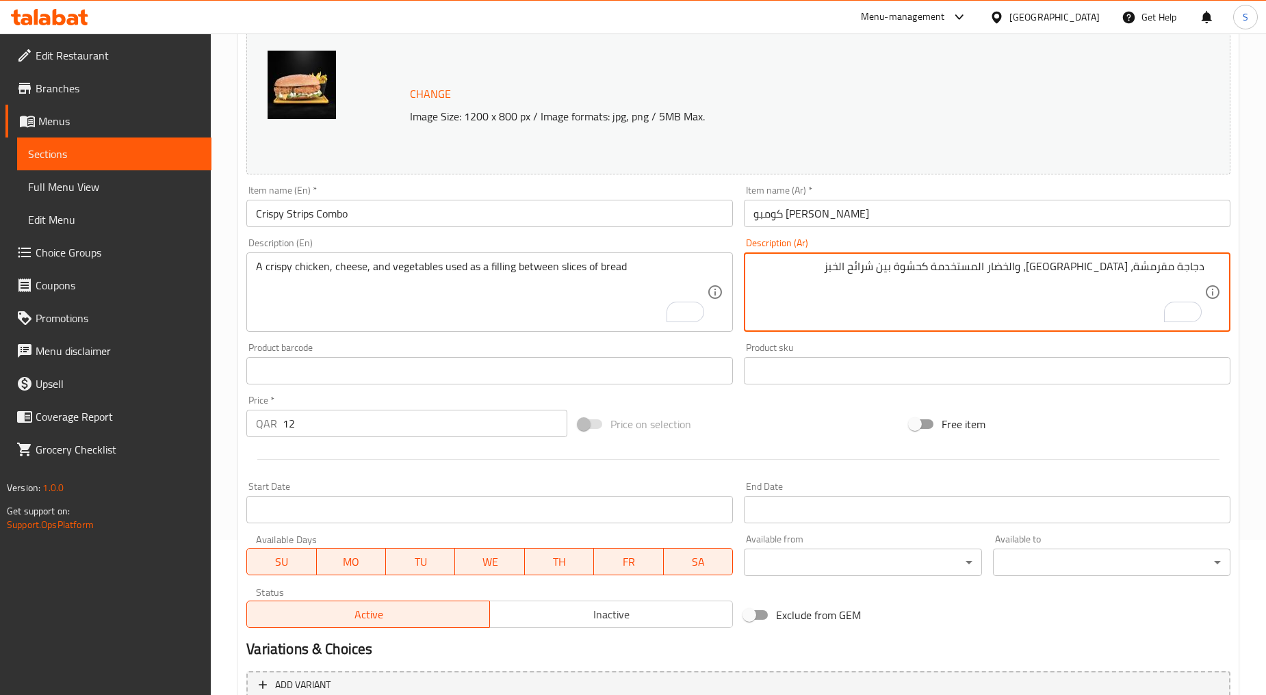
scroll to position [289, 0]
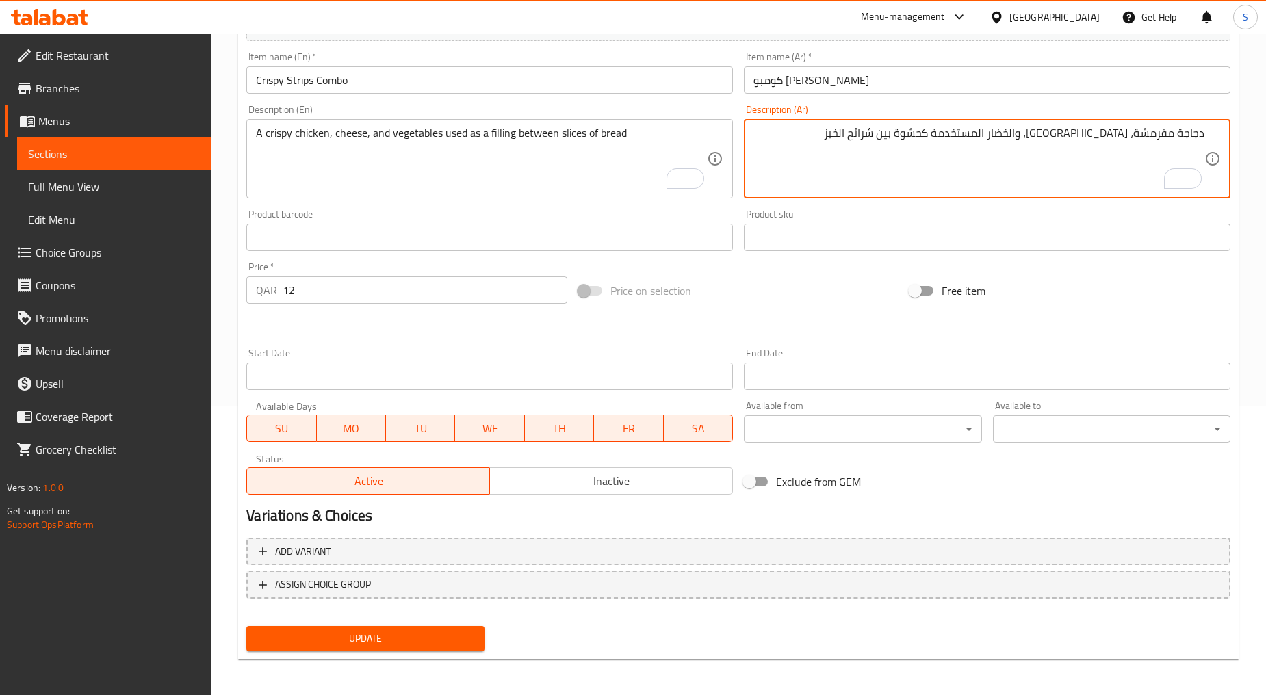
type textarea "دجاجة مقرمشة، [GEOGRAPHIC_DATA]، والخضار المستخدمة كحشوة بين شرائح الخبز"
click at [372, 633] on span "Update" at bounding box center [365, 638] width 216 height 17
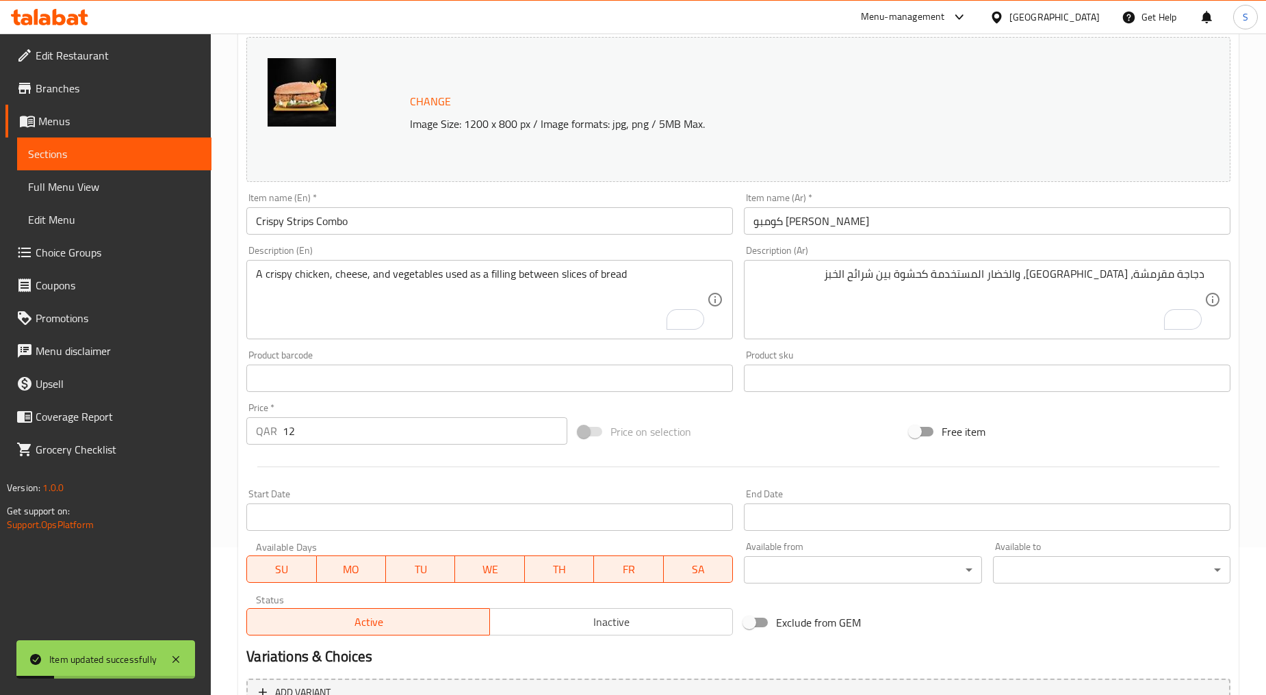
scroll to position [0, 0]
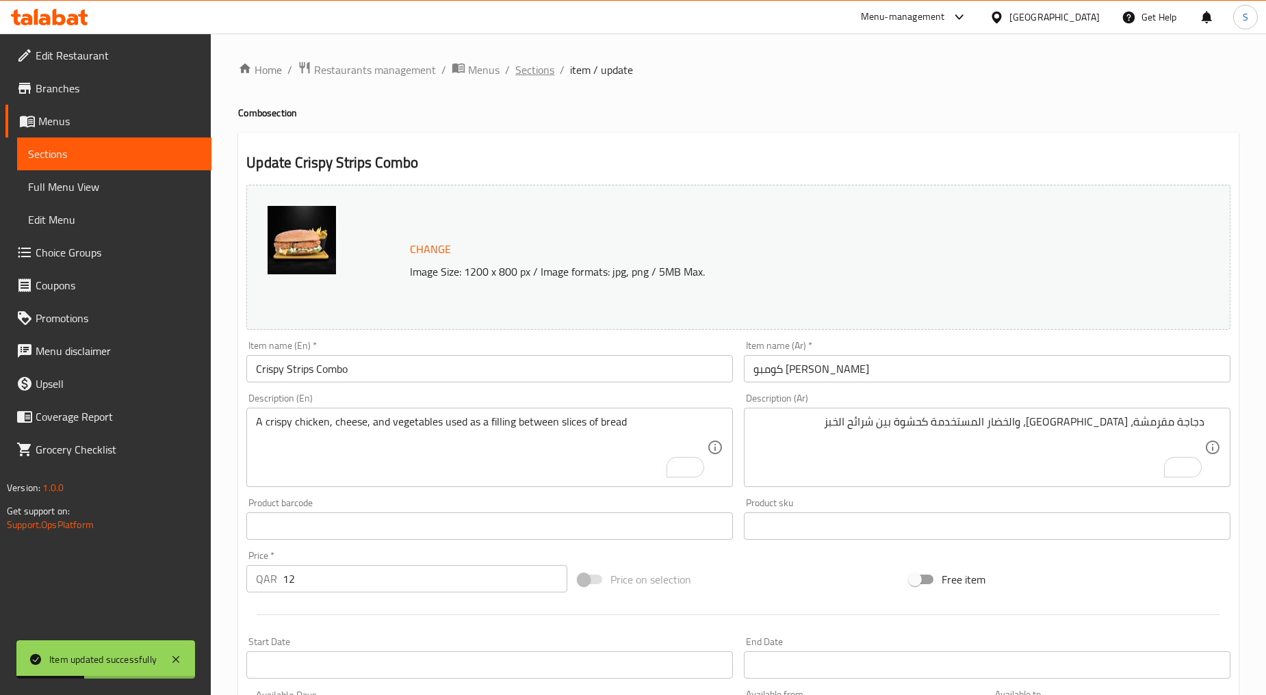
click at [523, 66] on span "Sections" at bounding box center [534, 70] width 39 height 16
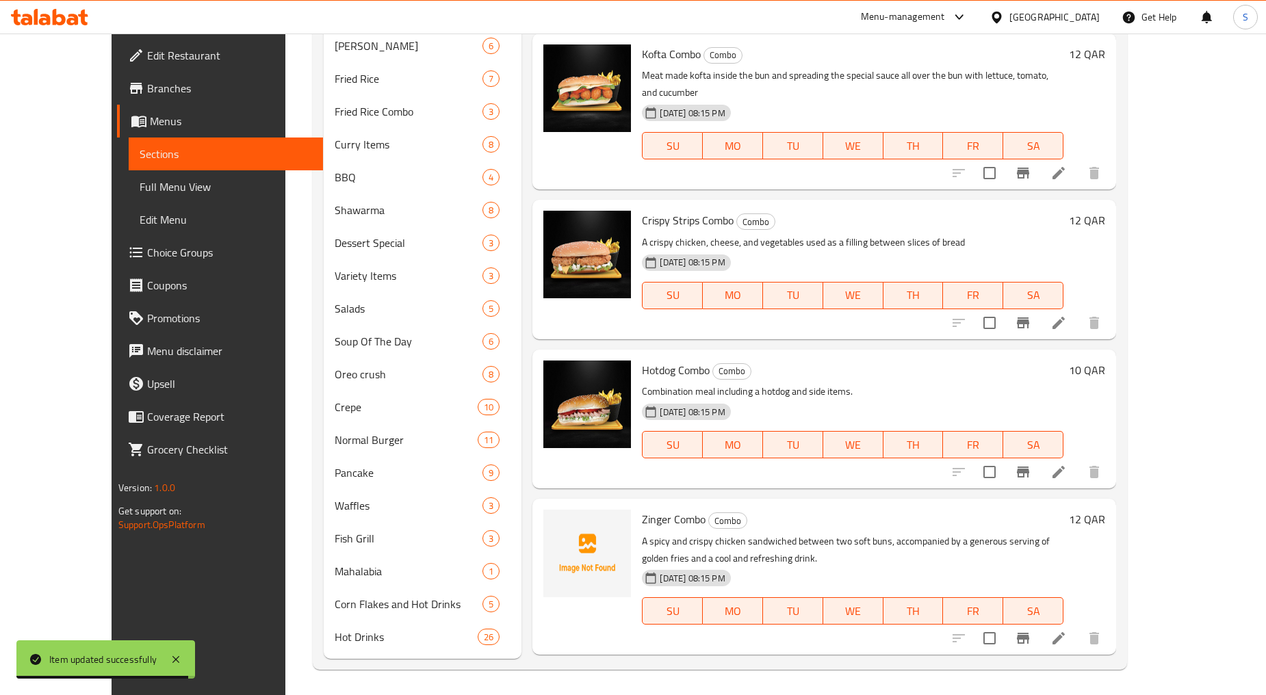
scroll to position [123, 0]
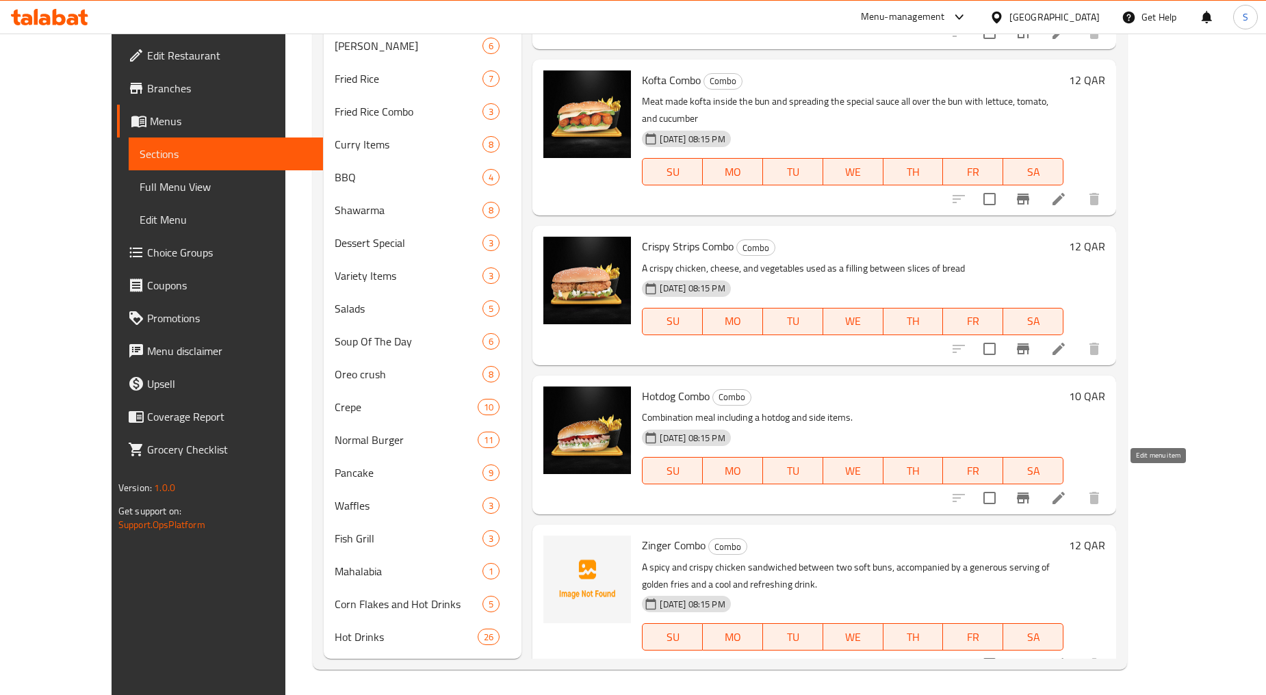
click at [1067, 490] on icon at bounding box center [1058, 498] width 16 height 16
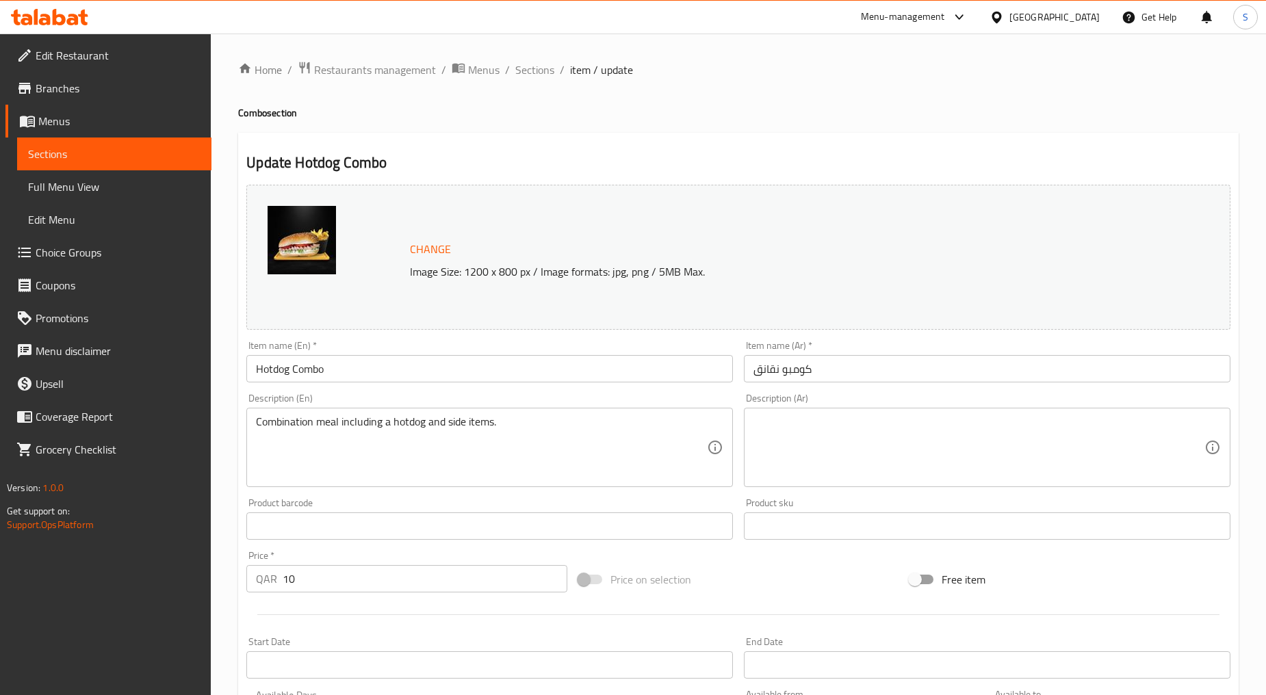
click at [272, 372] on input "Hotdog Combo" at bounding box center [489, 368] width 486 height 27
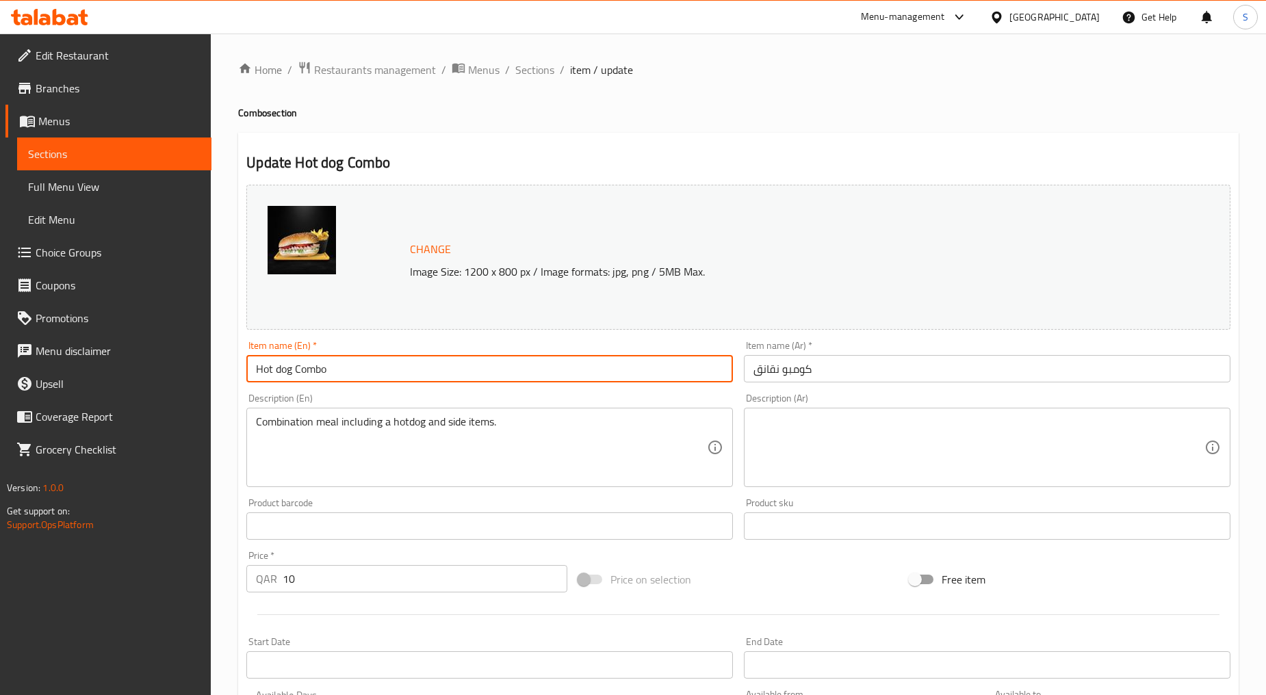
click at [281, 375] on input "Hot dog Combo" at bounding box center [489, 368] width 486 height 27
click at [328, 370] on input "Hot dog Combo" at bounding box center [489, 368] width 486 height 27
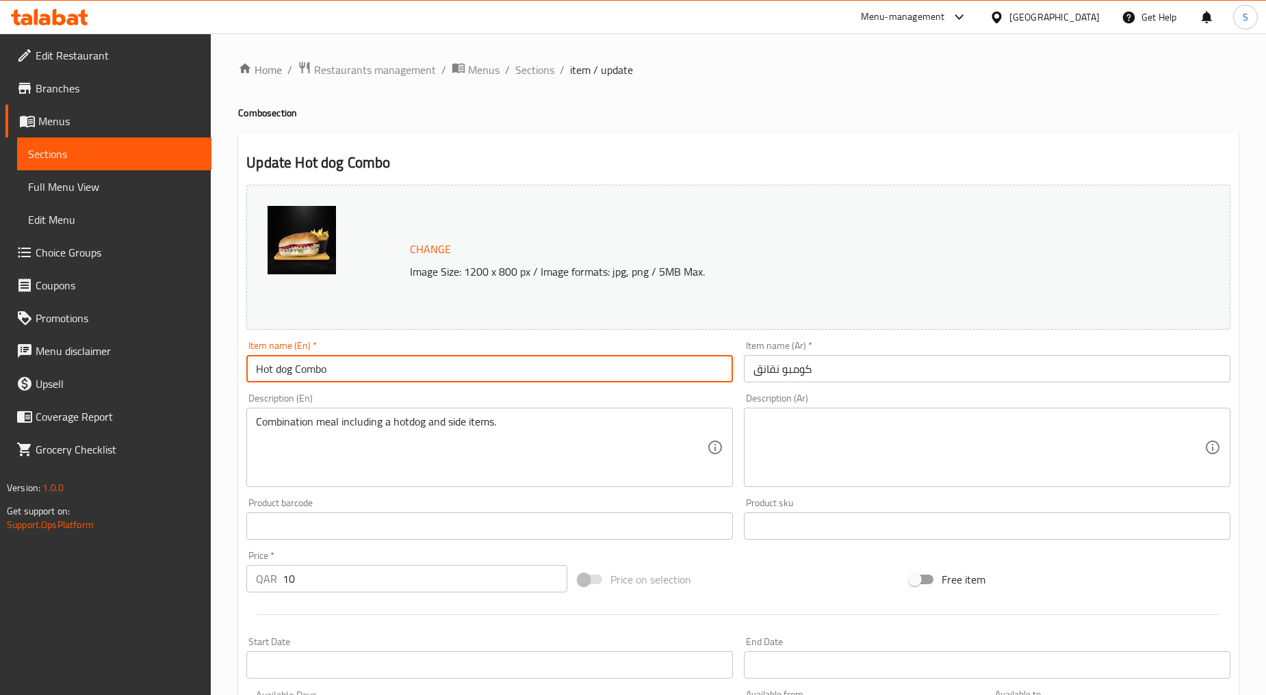
paste input "OTDOG COMBO"
click at [274, 370] on input "HOTDOG COMBO" at bounding box center [489, 368] width 486 height 27
click at [297, 370] on input "HOT DOG COMBO" at bounding box center [489, 368] width 486 height 27
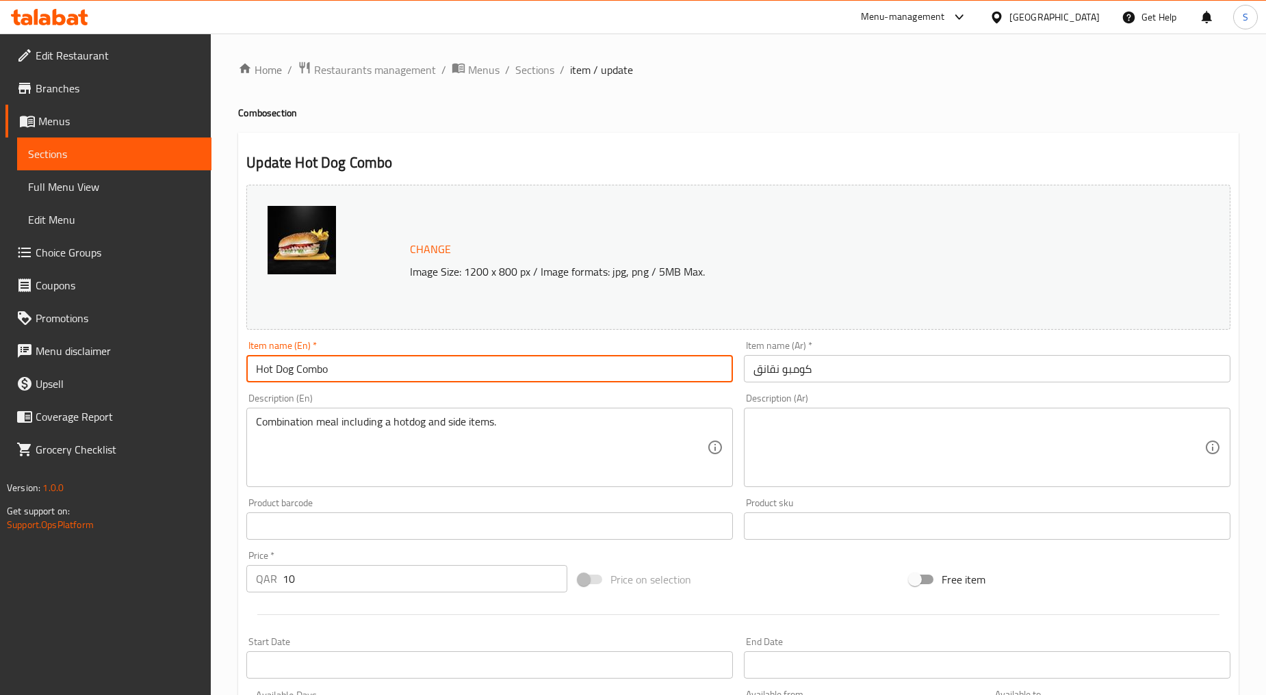
type input "Hot Dog Combo"
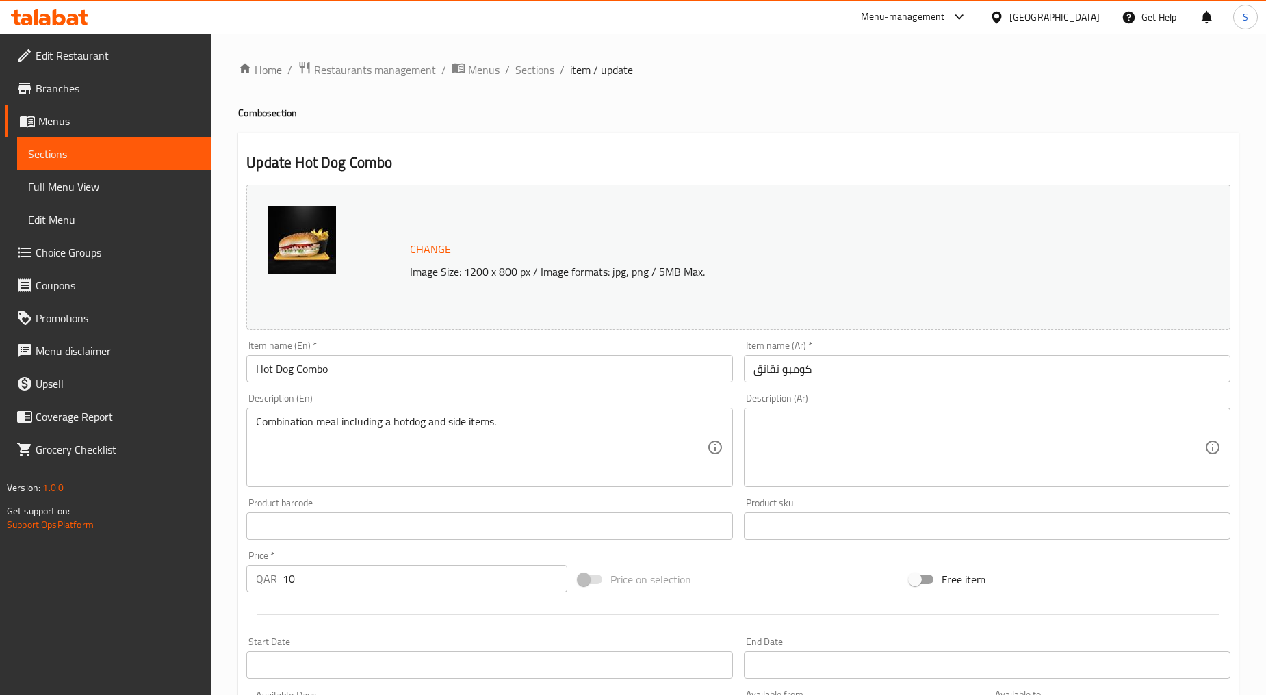
click at [791, 385] on div "Item name (Ar)   * كومبو نقانق Item name (Ar) *" at bounding box center [986, 361] width 497 height 53
click at [792, 373] on input "كومبو نقانق" at bounding box center [987, 368] width 486 height 27
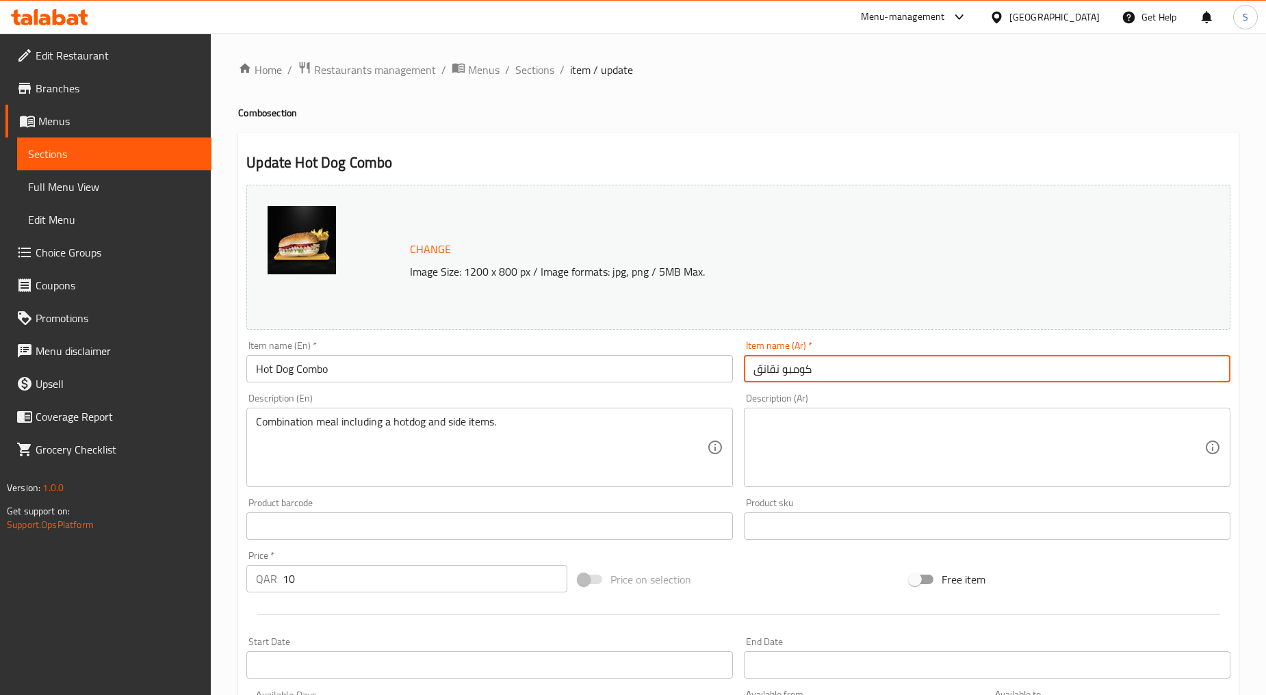
click at [792, 373] on input "كومبو نقانق" at bounding box center [987, 368] width 486 height 27
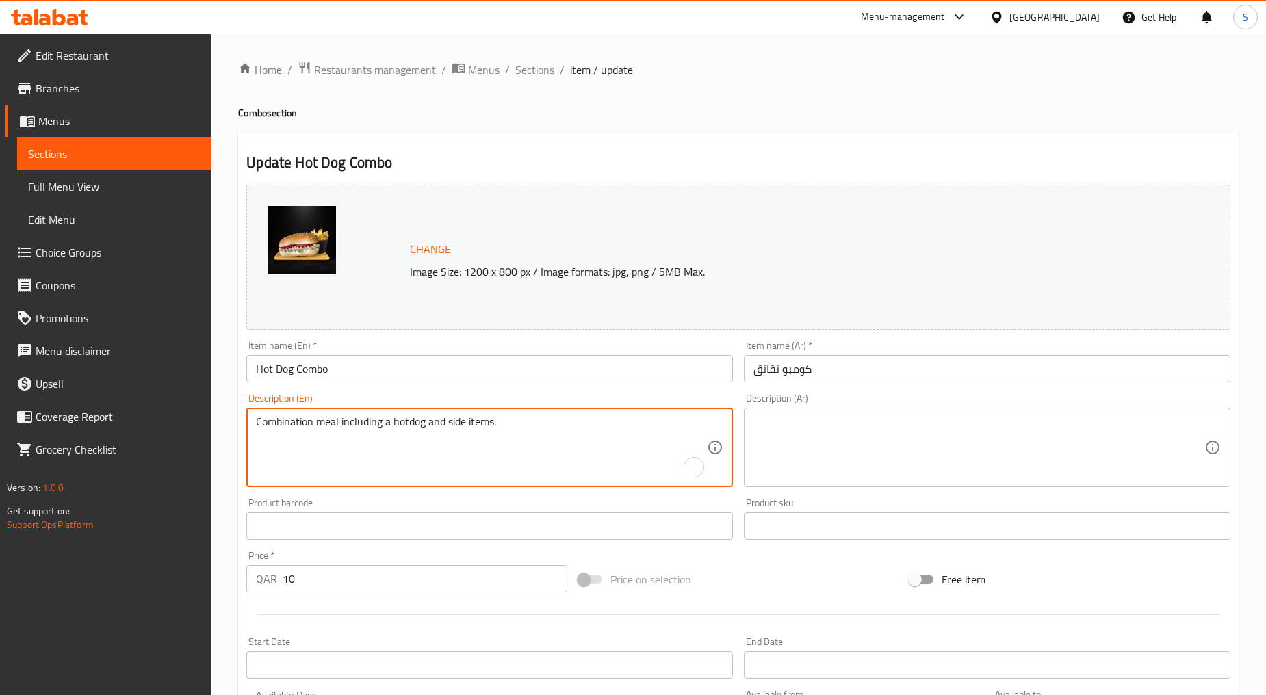
click at [538, 450] on textarea "Combination meal including a hotdog and side items." at bounding box center [481, 447] width 451 height 65
paste textarea "Spicy hot dog incide the bun with fresh tomato and vegetables"
click at [538, 450] on textarea "Spicy hot dog incide the bun with fresh tomato and vegetables" at bounding box center [481, 447] width 451 height 65
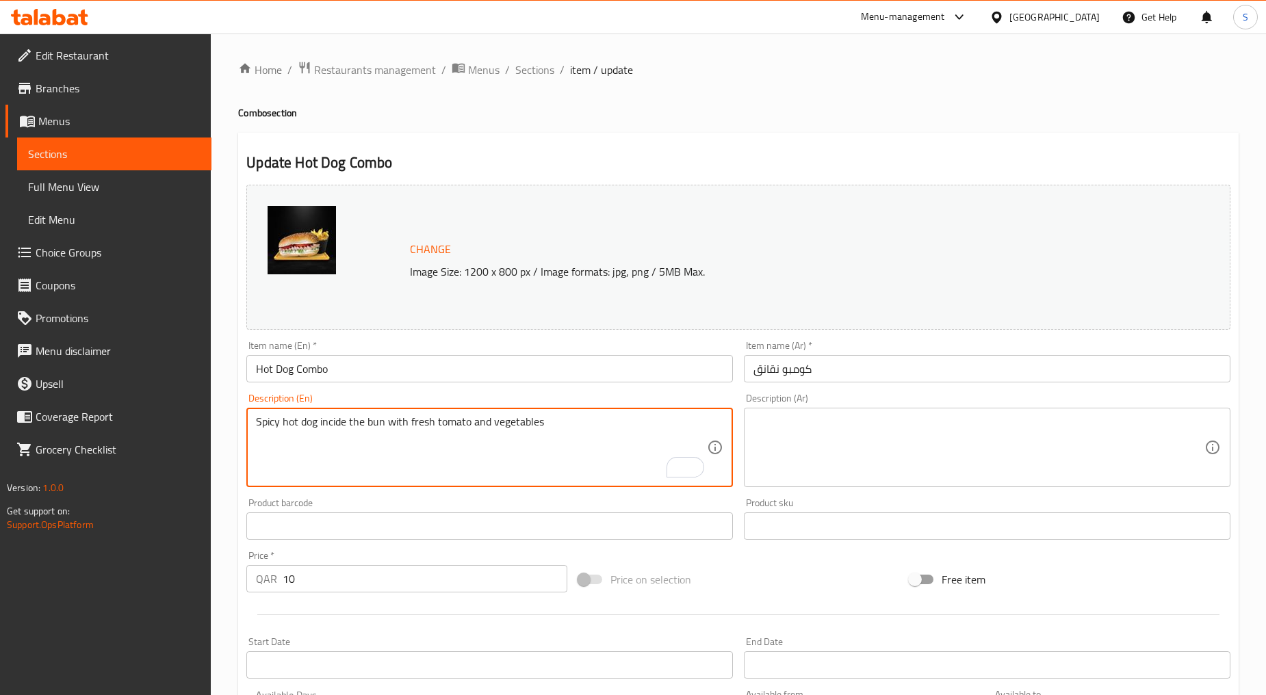
click at [538, 450] on textarea "Spicy hot dog incide the bun with fresh tomato and vegetables" at bounding box center [481, 447] width 451 height 65
type textarea "Spicy hot dog inside the bun with fresh tomato and vegetables"
click at [796, 447] on textarea at bounding box center [978, 447] width 451 height 65
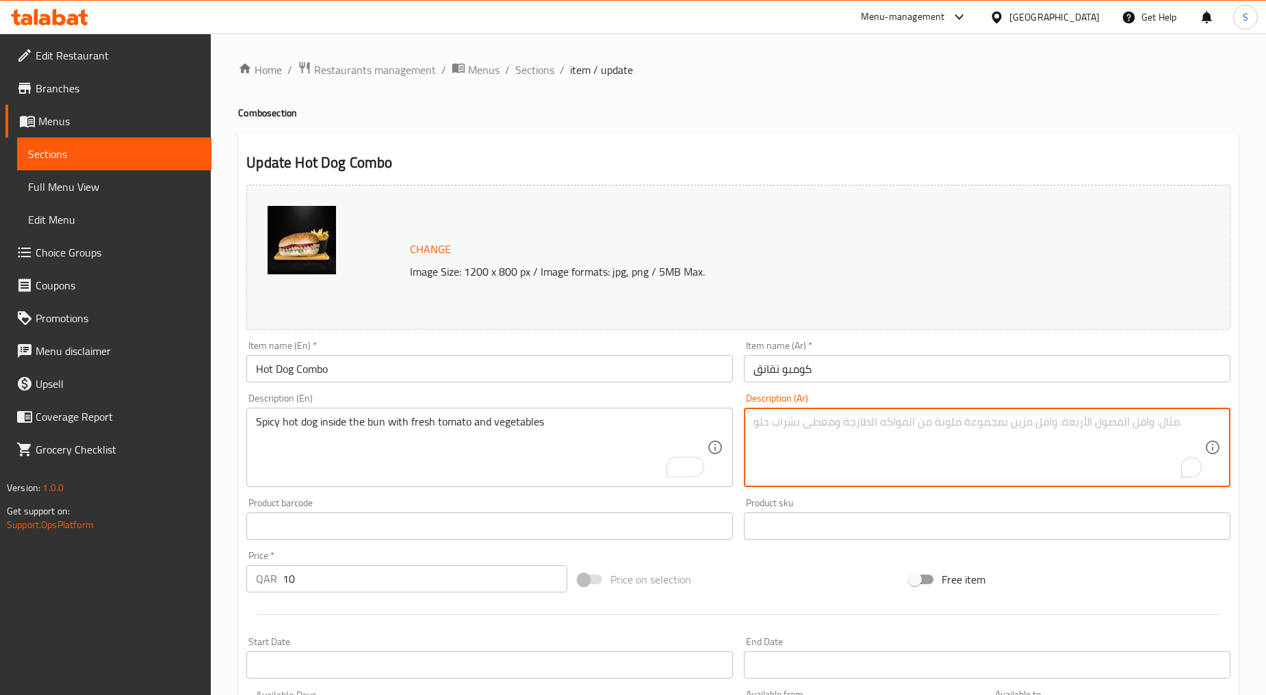
paste textarea "هوت دوج حار داخل الخبز مع الطماطم والخضروات الطازجة"
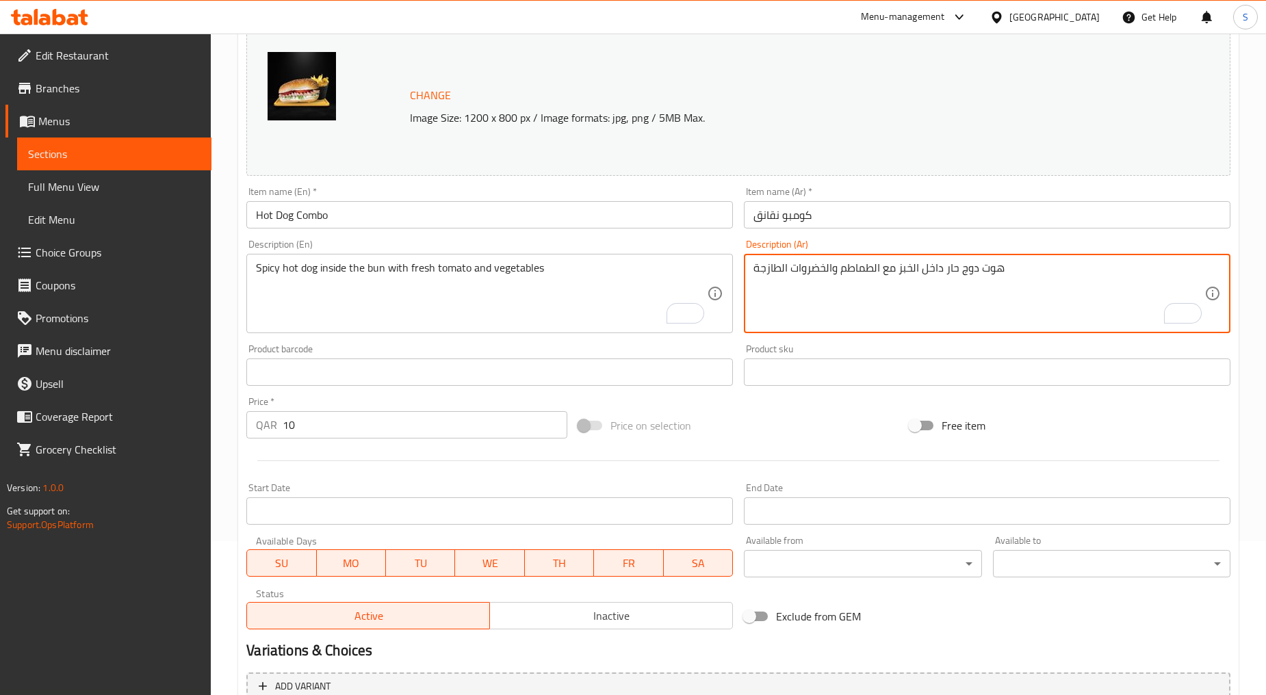
scroll to position [289, 0]
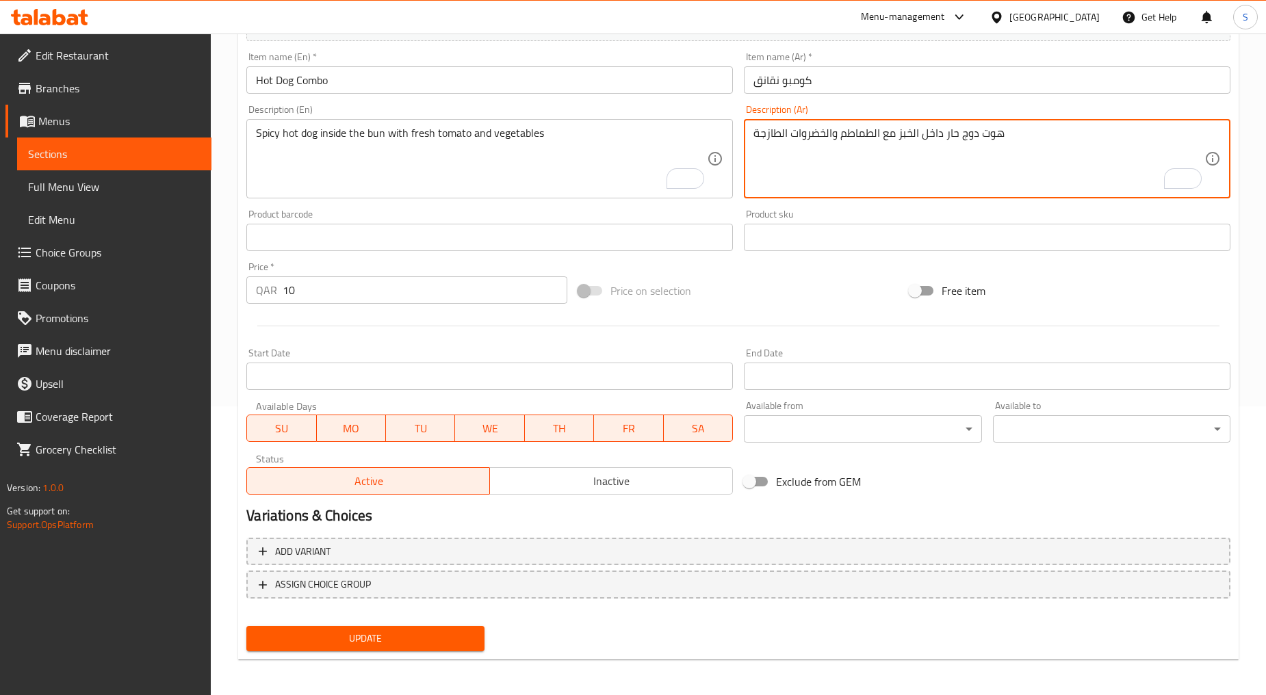
type textarea "هوت دوج حار داخل الخبز مع الطماطم والخضروات الطازجة"
click at [369, 640] on span "Update" at bounding box center [365, 638] width 216 height 17
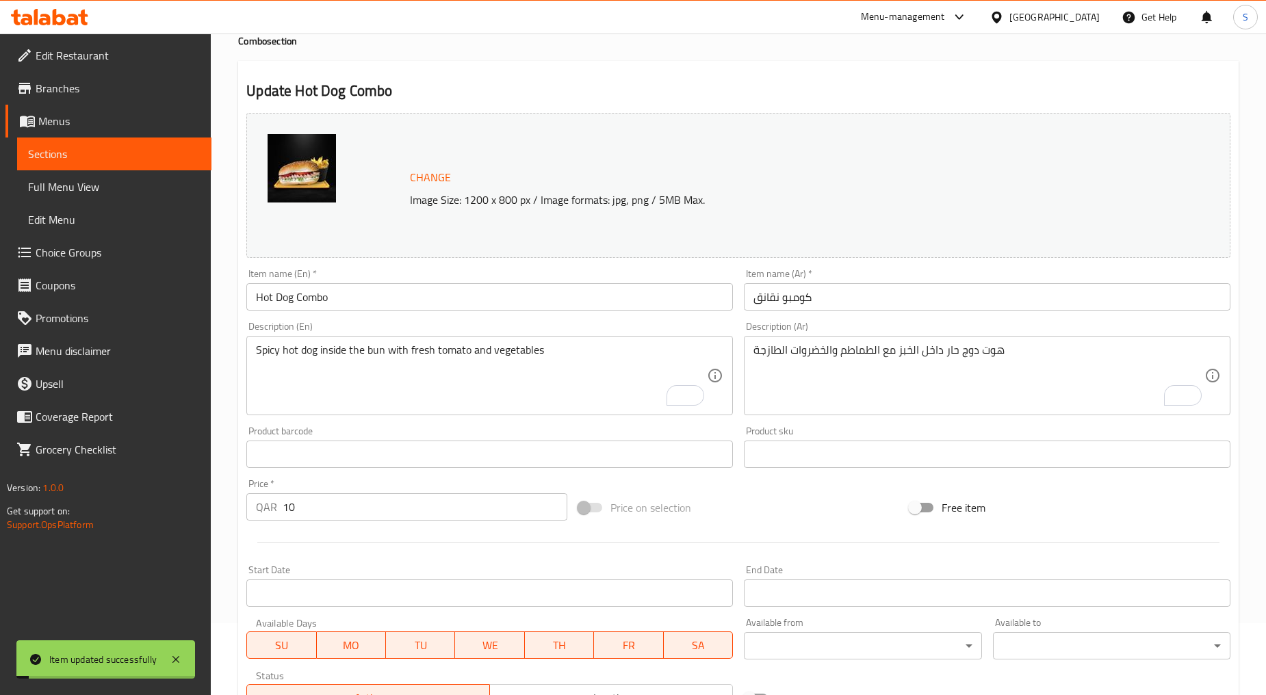
scroll to position [0, 0]
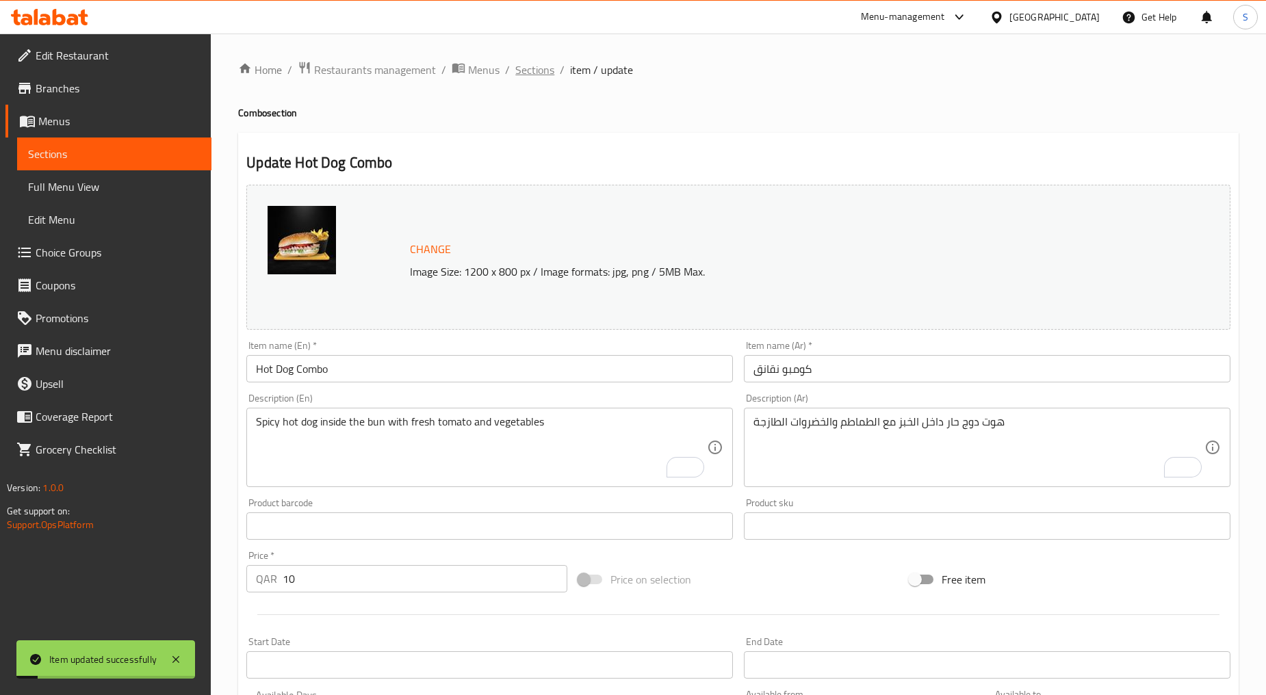
click at [538, 62] on span "Sections" at bounding box center [534, 70] width 39 height 16
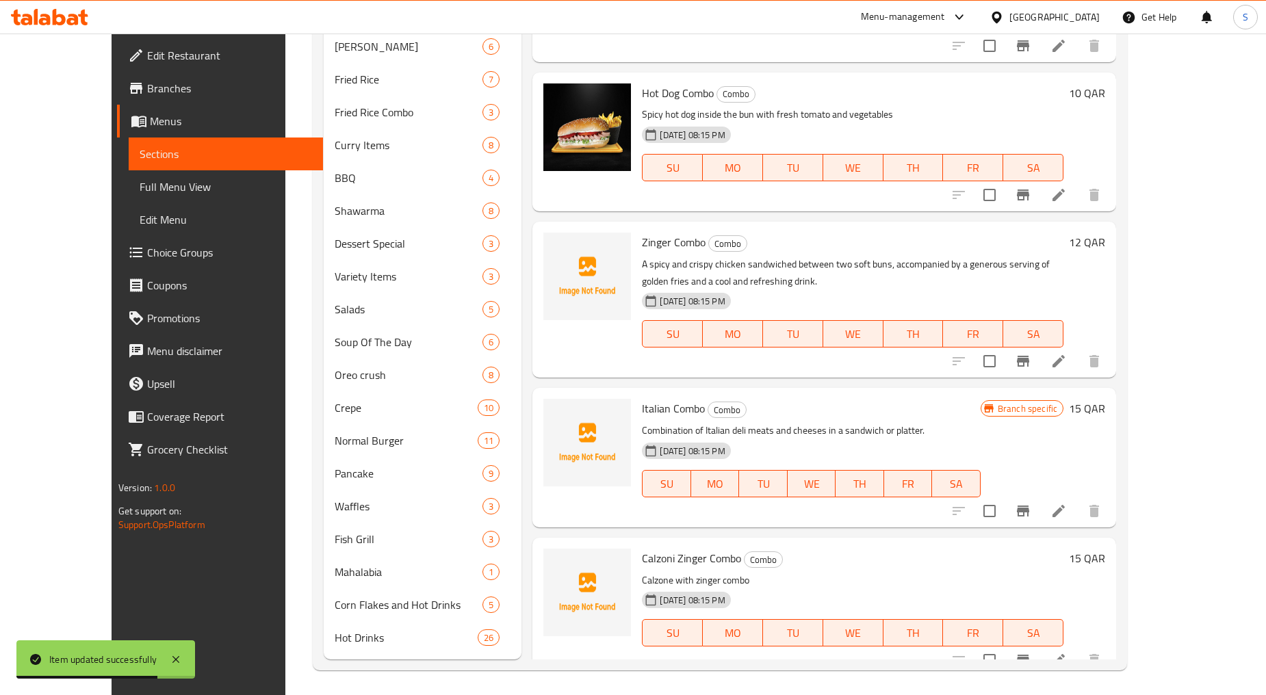
scroll to position [929, 0]
click at [1004, 346] on input "checkbox" at bounding box center [989, 360] width 29 height 29
checkbox input "true"
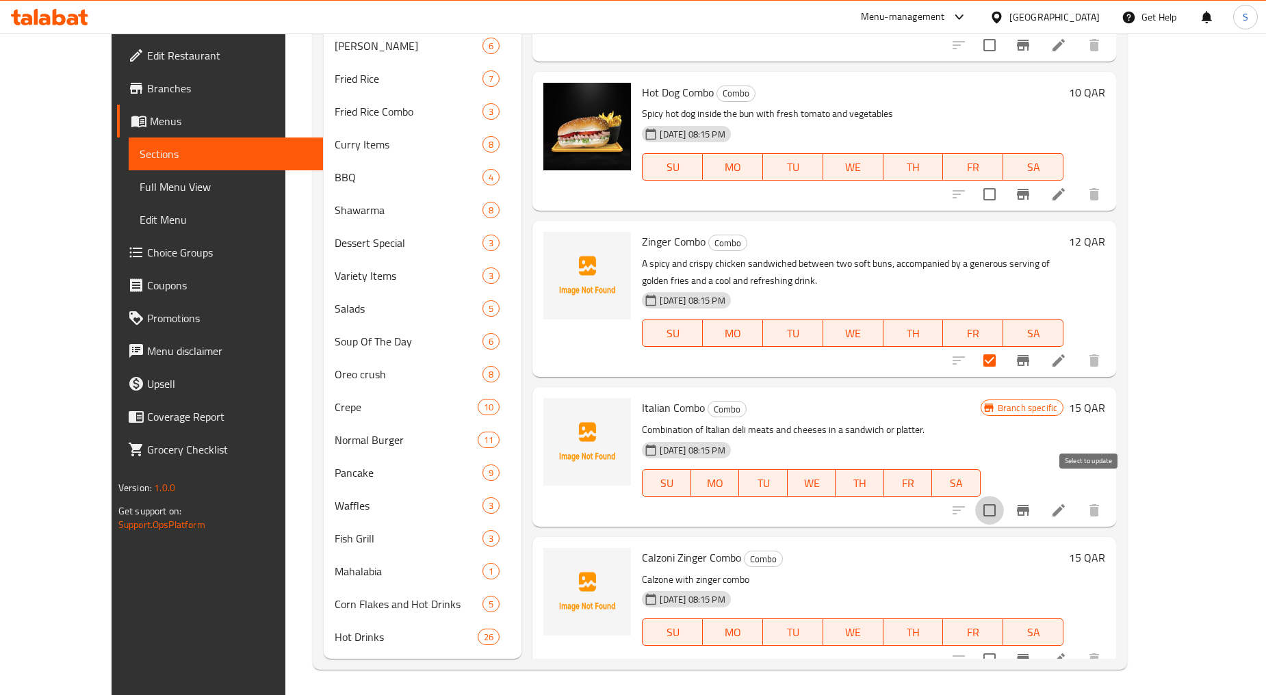
click at [1004, 496] on input "checkbox" at bounding box center [989, 510] width 29 height 29
checkbox input "true"
click at [1004, 645] on input "checkbox" at bounding box center [989, 659] width 29 height 29
checkbox input "true"
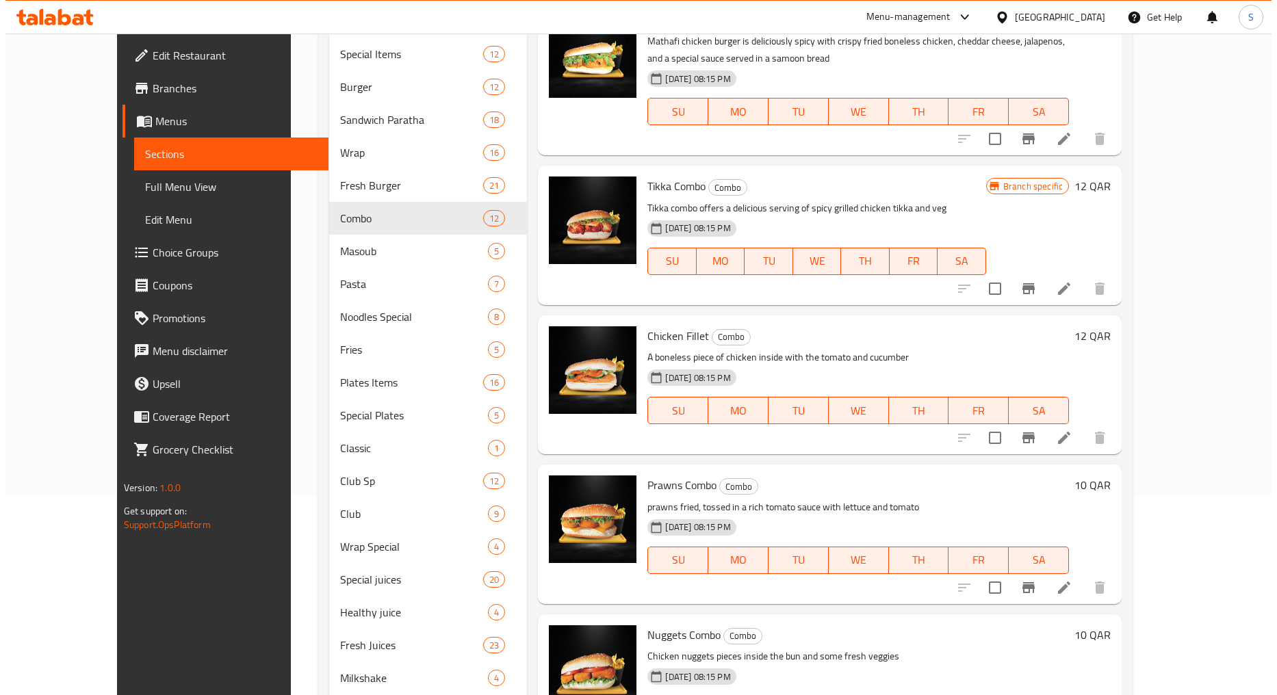
scroll to position [0, 0]
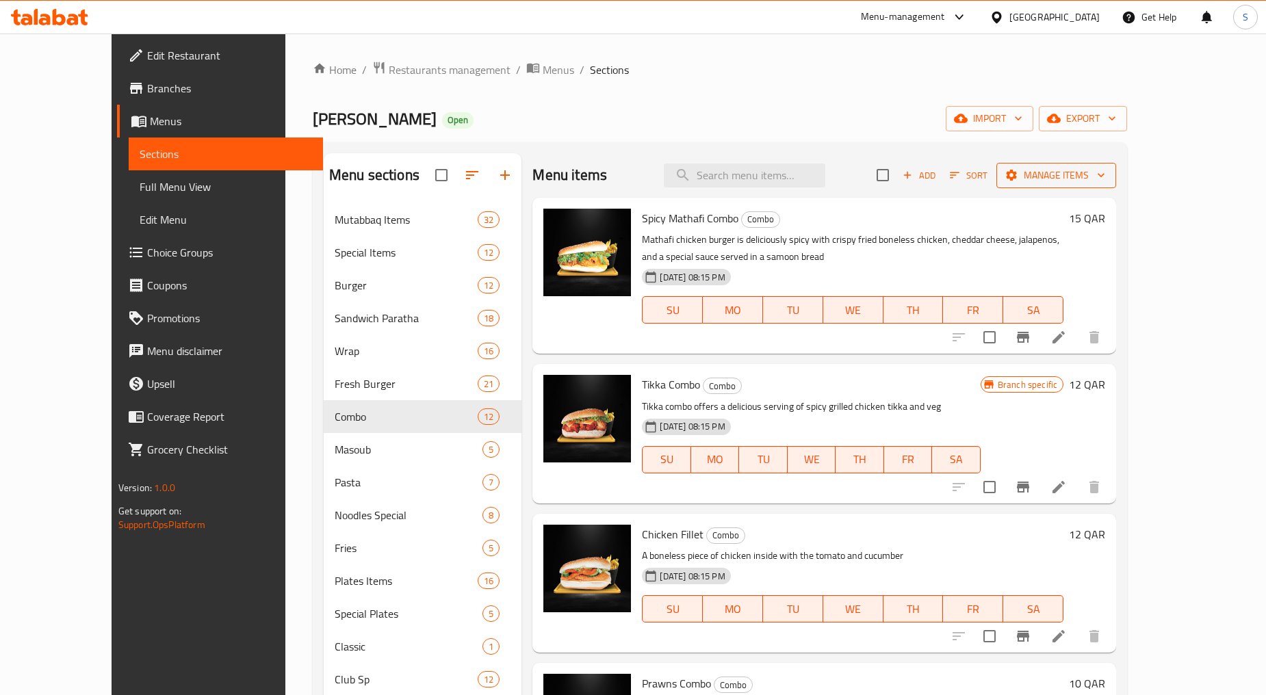
click at [1105, 176] on span "Manage items" at bounding box center [1056, 175] width 98 height 17
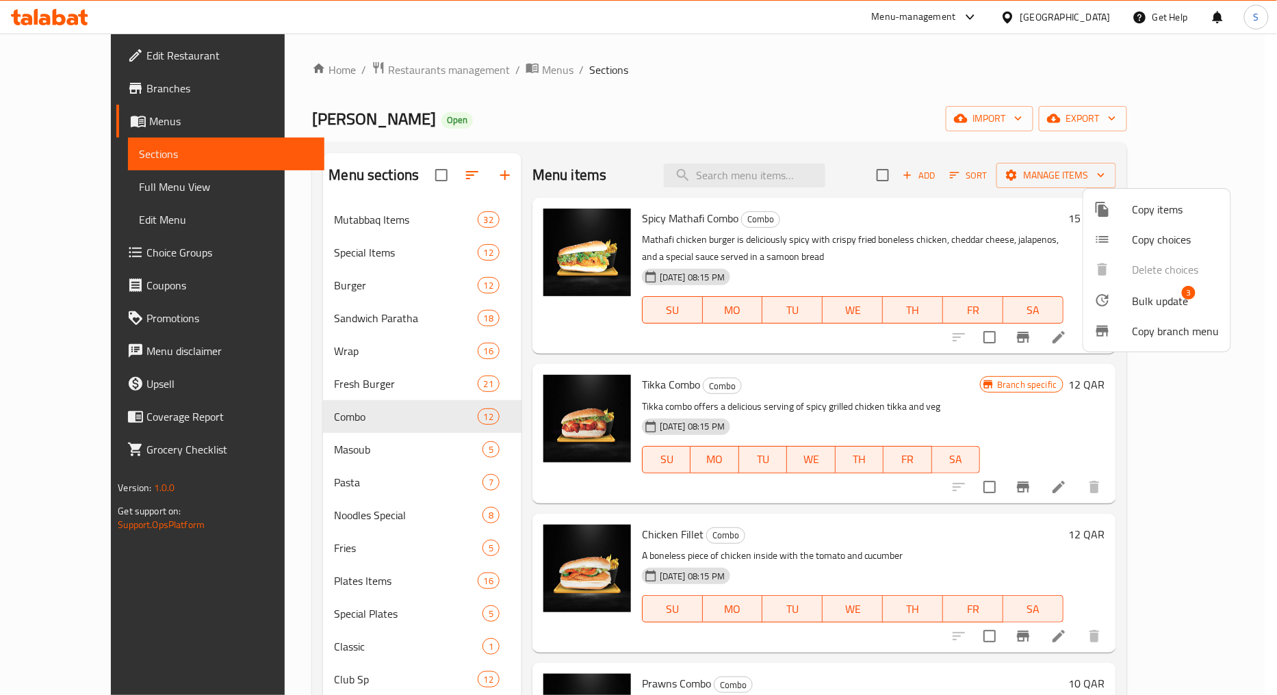
click at [1157, 293] on span "Bulk update" at bounding box center [1160, 301] width 56 height 16
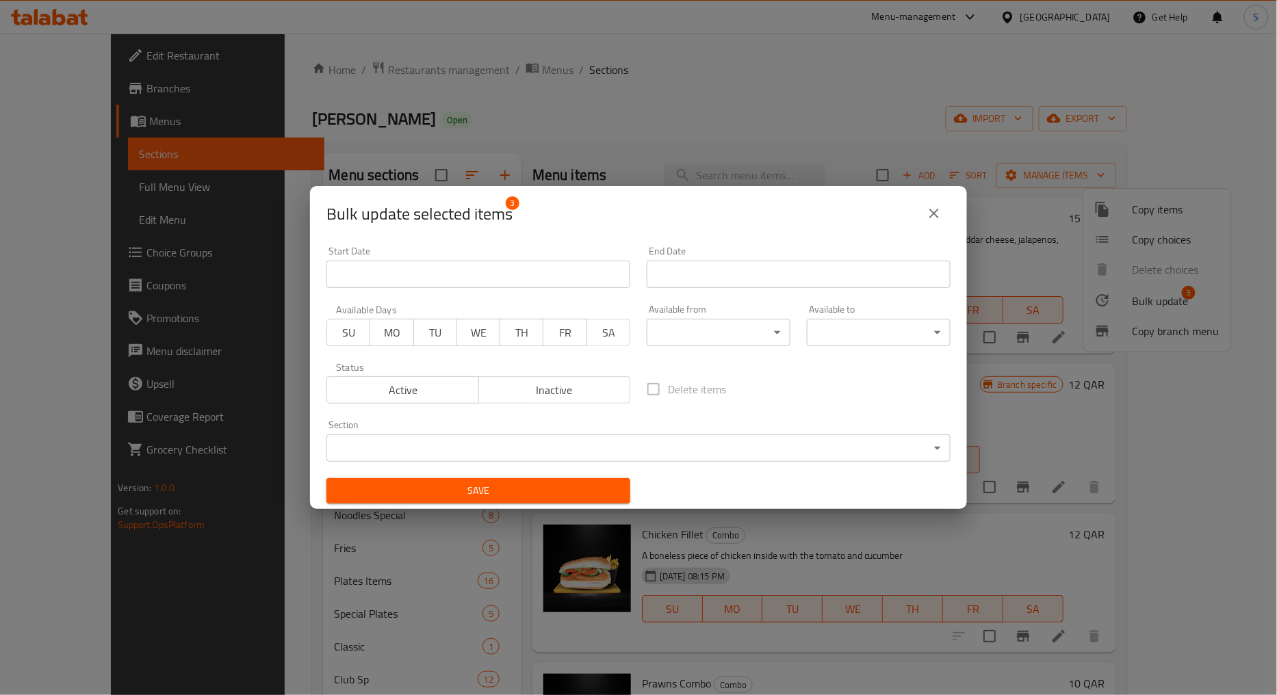
click at [508, 393] on span "Inactive" at bounding box center [554, 390] width 141 height 20
click at [514, 500] on button "Save" at bounding box center [478, 490] width 304 height 25
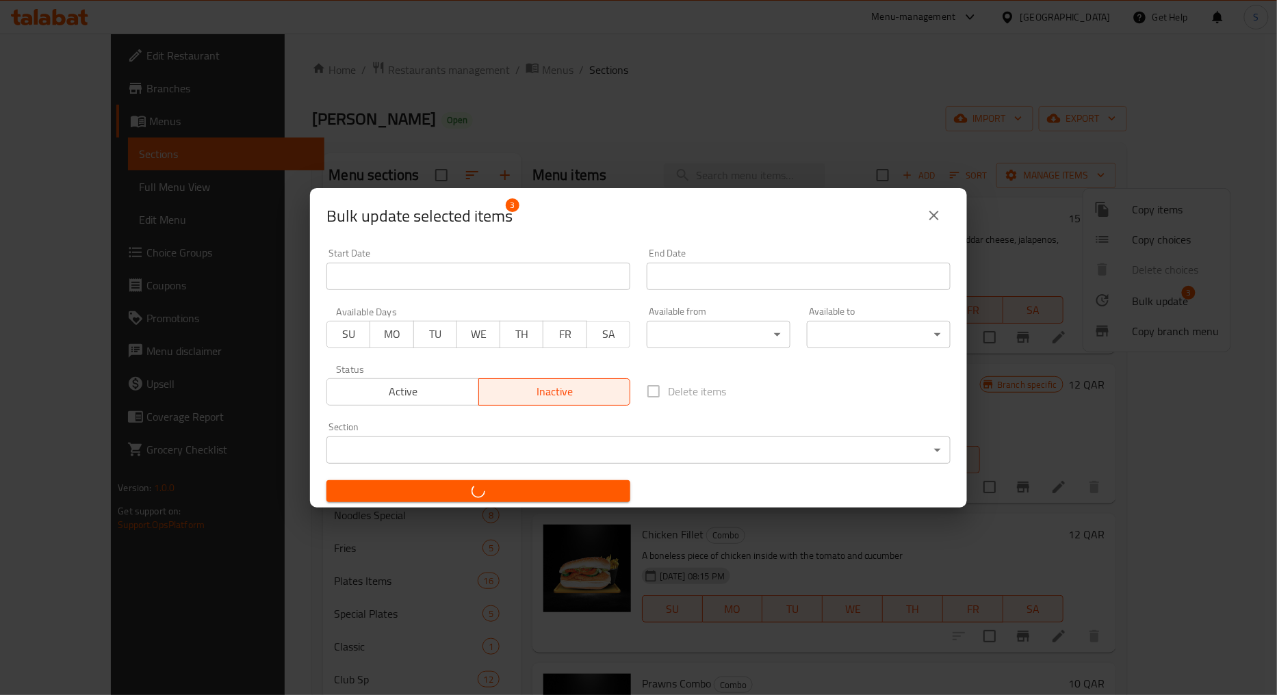
checkbox input "false"
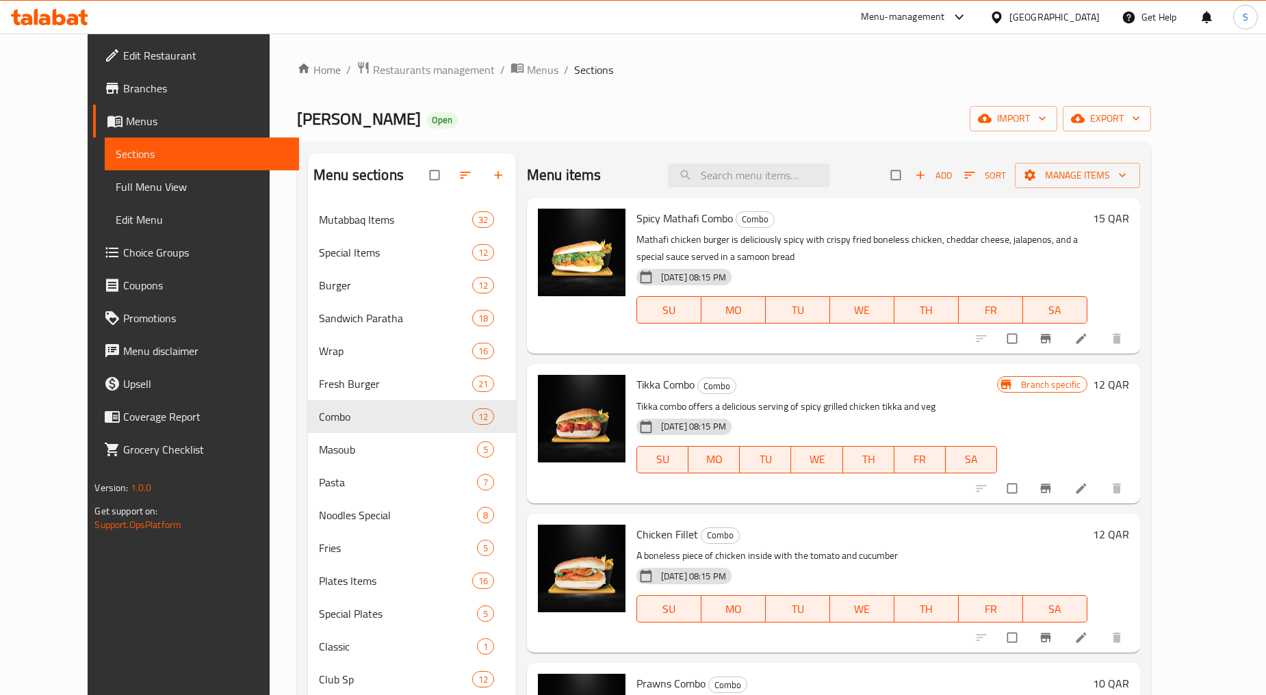
click at [1052, 486] on icon "Branch-specific-item" at bounding box center [1046, 489] width 14 height 14
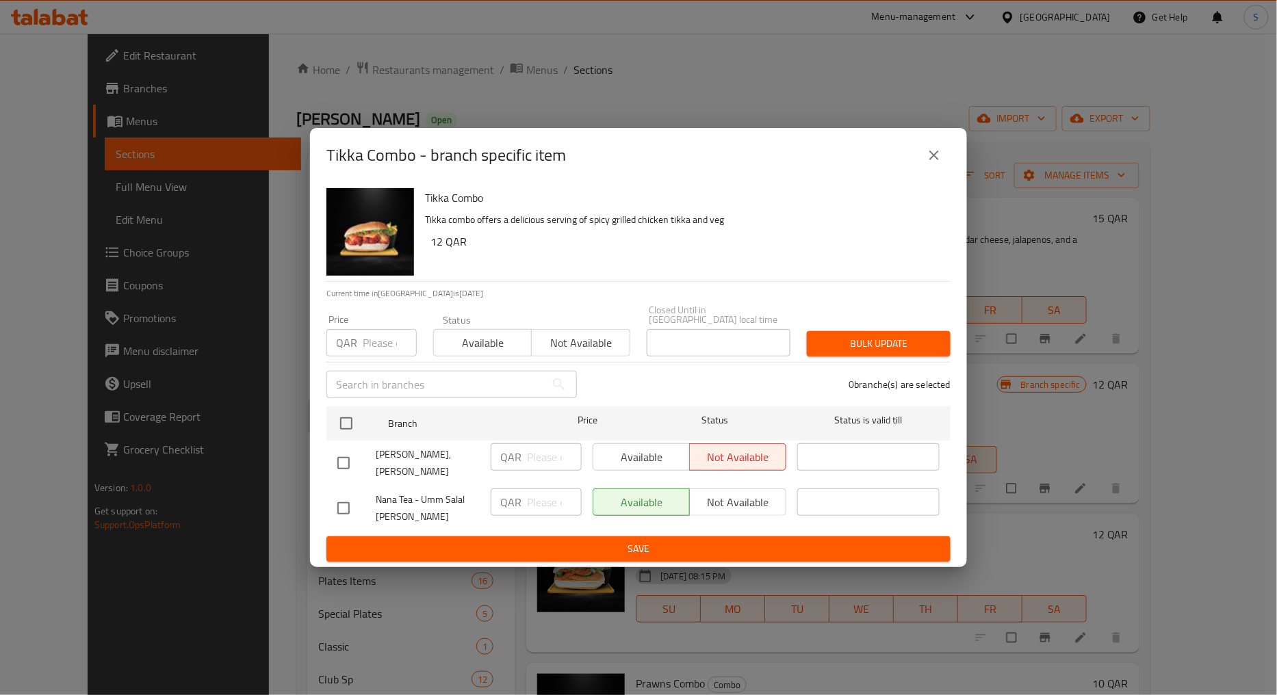
click at [936, 164] on icon "close" at bounding box center [934, 155] width 16 height 16
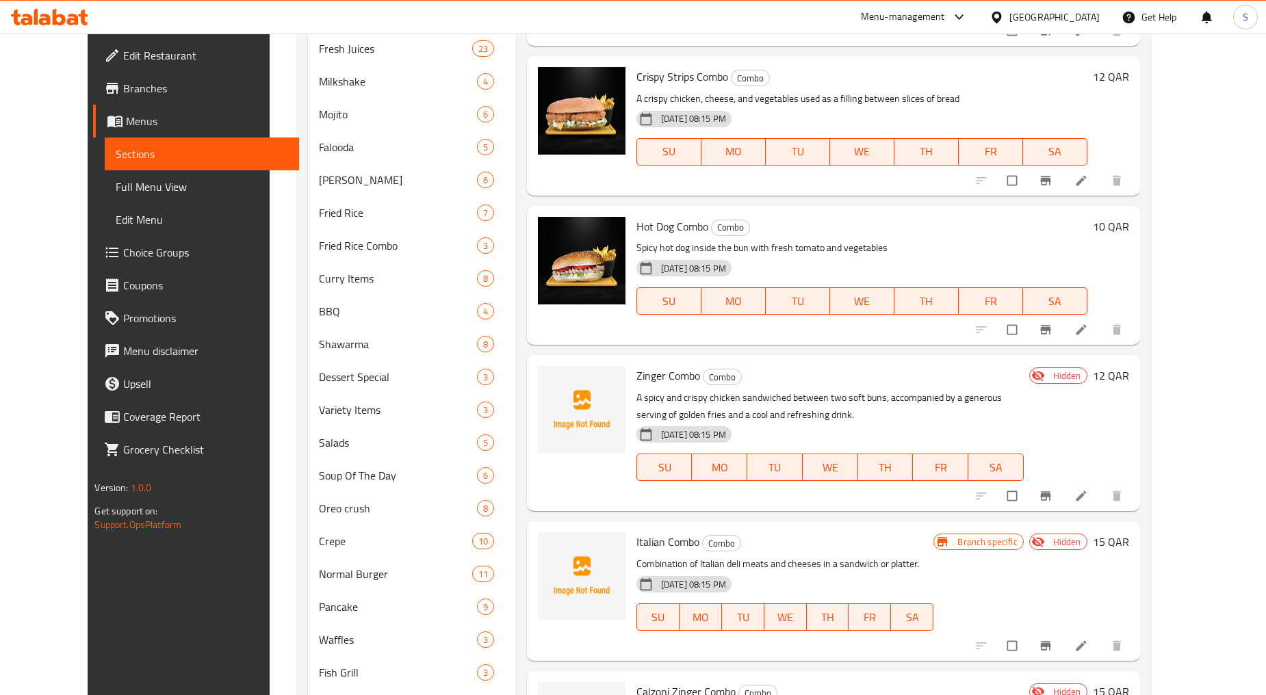
scroll to position [912, 0]
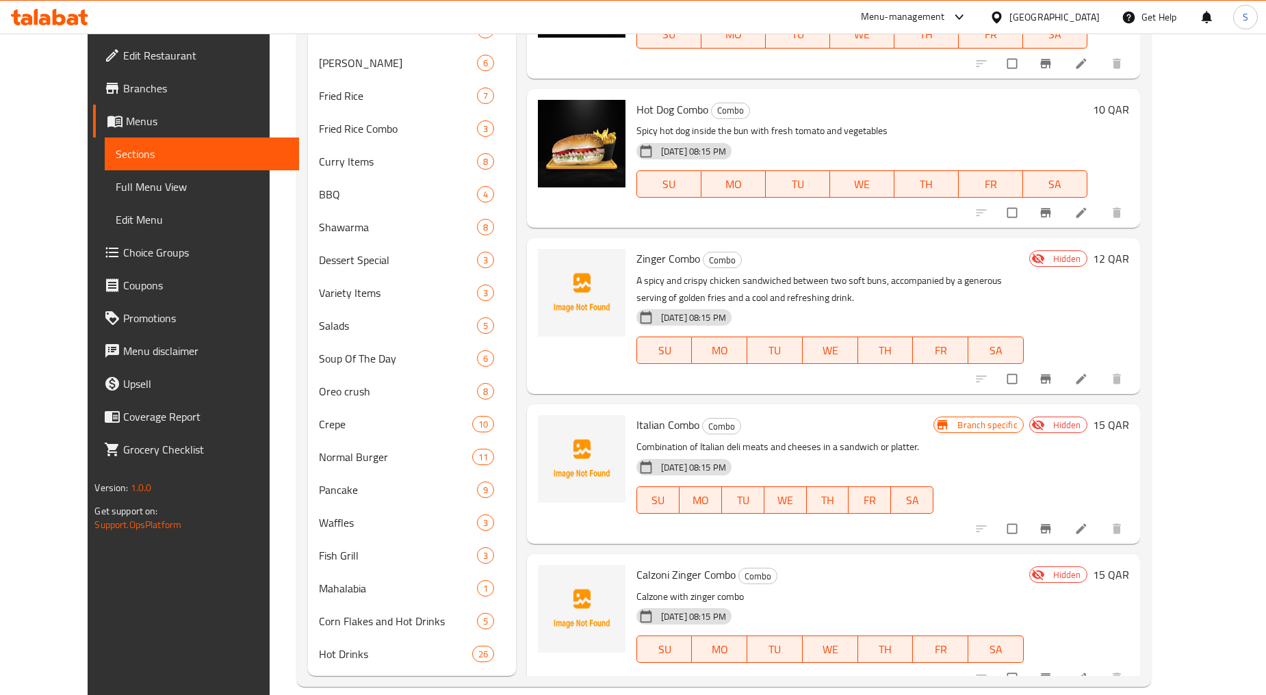
click at [654, 248] on span "Zinger Combo" at bounding box center [668, 258] width 64 height 21
copy h6 "Zinger Combo"
click at [1076, 447] on div "Branch specific Hidden 15 QAR" at bounding box center [1030, 473] width 195 height 117
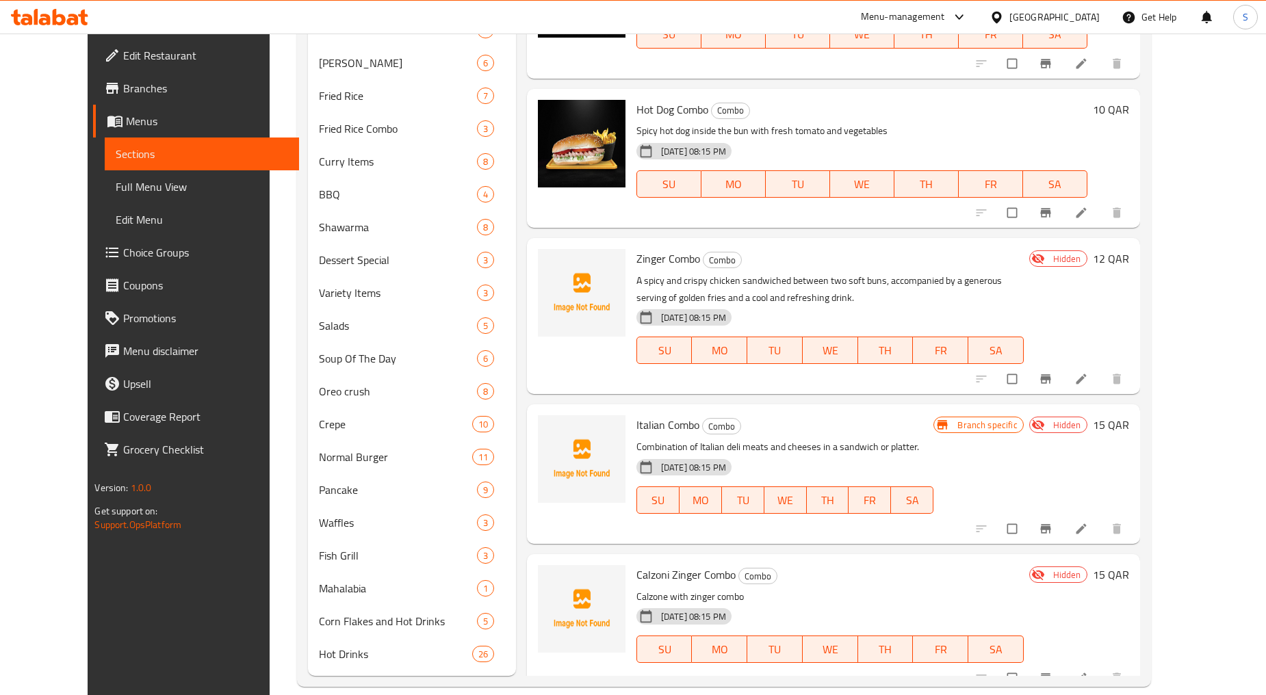
click at [642, 415] on span "Italian Combo" at bounding box center [667, 425] width 63 height 21
copy h6 "Italian Combo"
click at [939, 454] on div "30-08-2024 08:15 PM SU MO TU WE TH FR SA" at bounding box center [785, 491] width 309 height 74
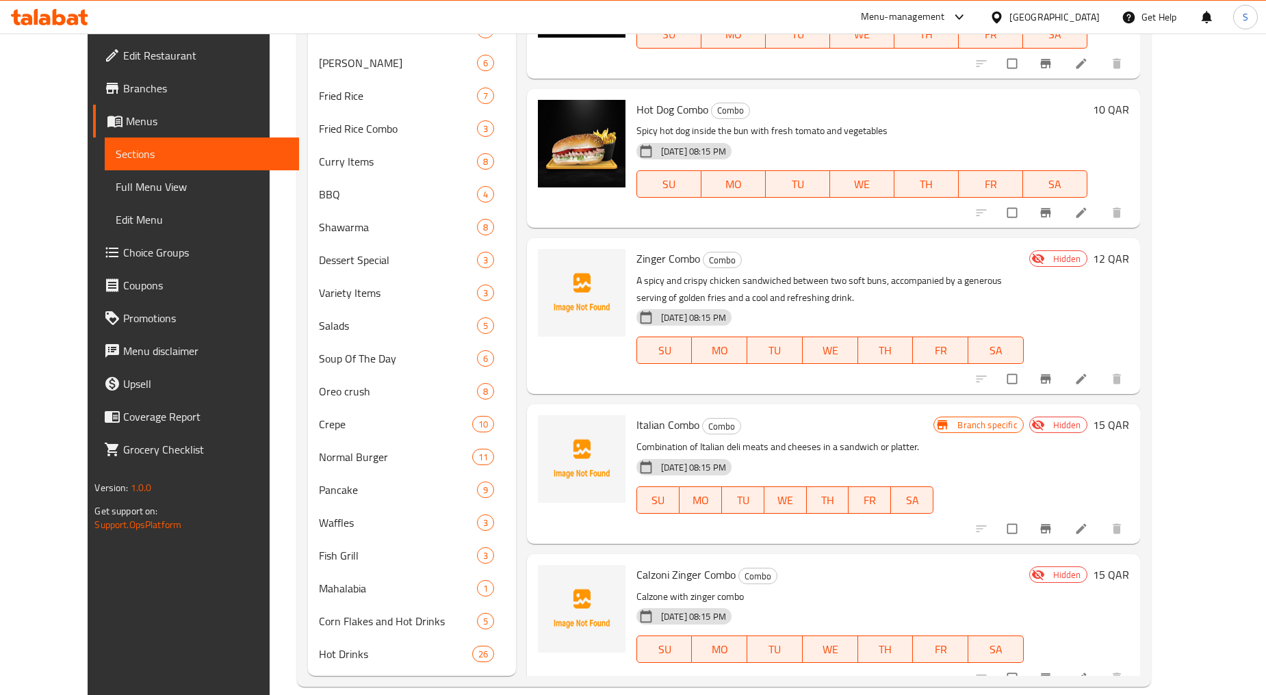
click at [649, 564] on span "Calzoni Zinger Combo" at bounding box center [685, 574] width 99 height 21
click at [651, 564] on span "Calzoni Zinger Combo" at bounding box center [685, 574] width 99 height 21
copy h6 "Calzoni Zinger Combo"
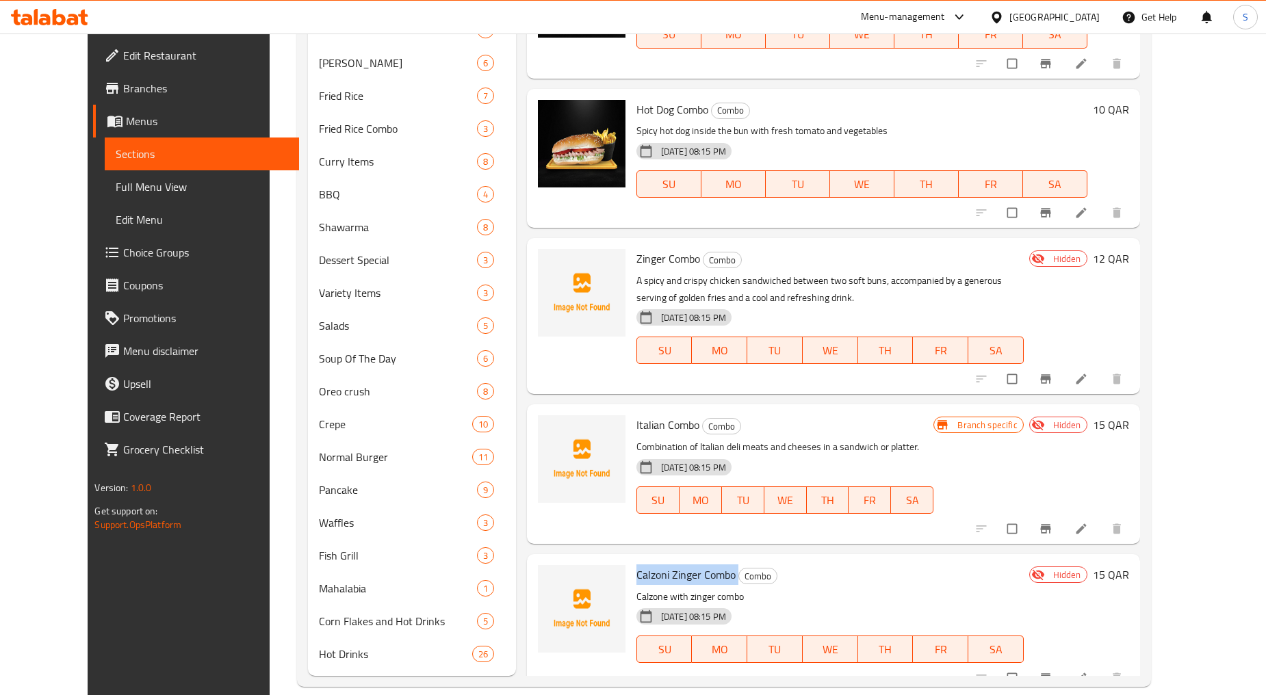
click at [1045, 460] on div "Branch specific Hidden 15 QAR" at bounding box center [1030, 473] width 195 height 117
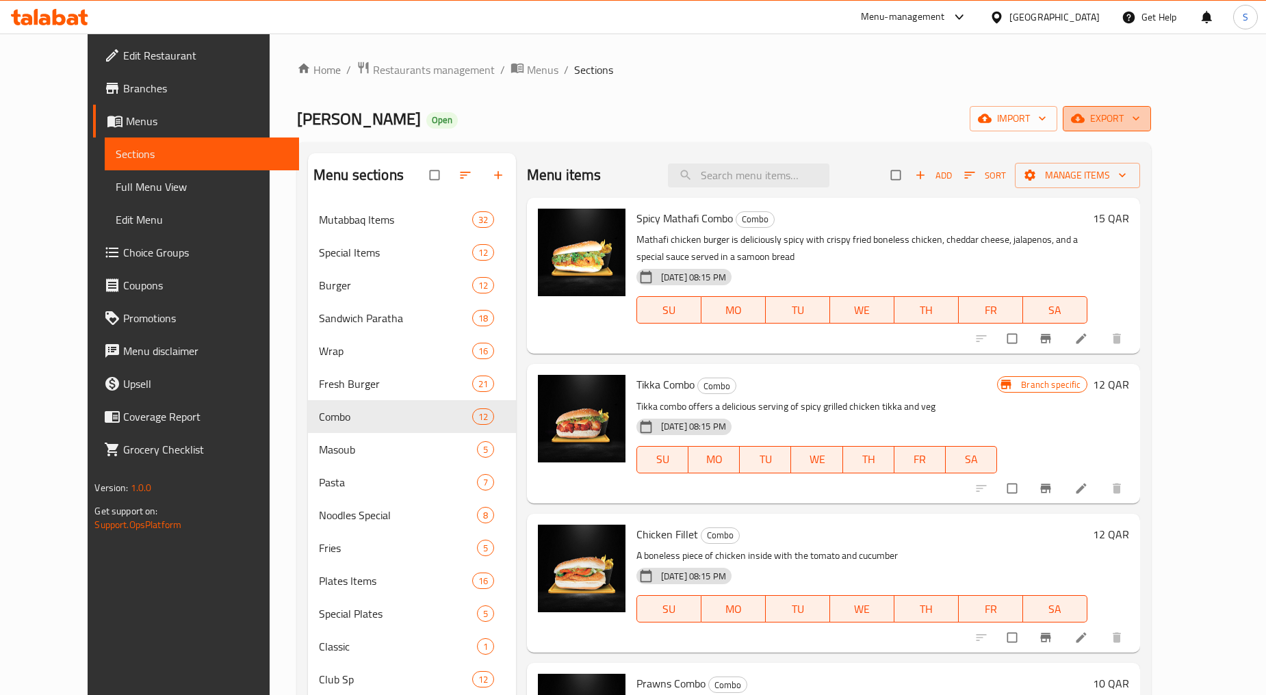
click at [1140, 113] on span "export" at bounding box center [1106, 118] width 66 height 17
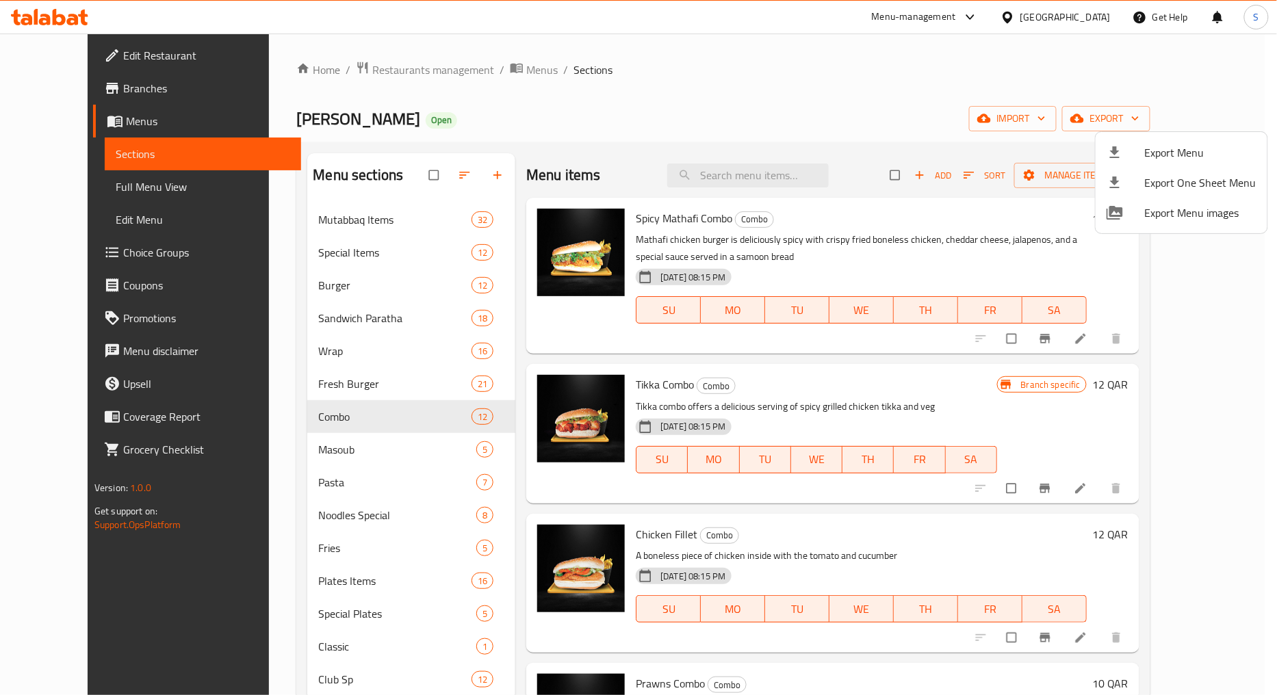
click at [1208, 151] on span "Export Menu" at bounding box center [1201, 152] width 112 height 16
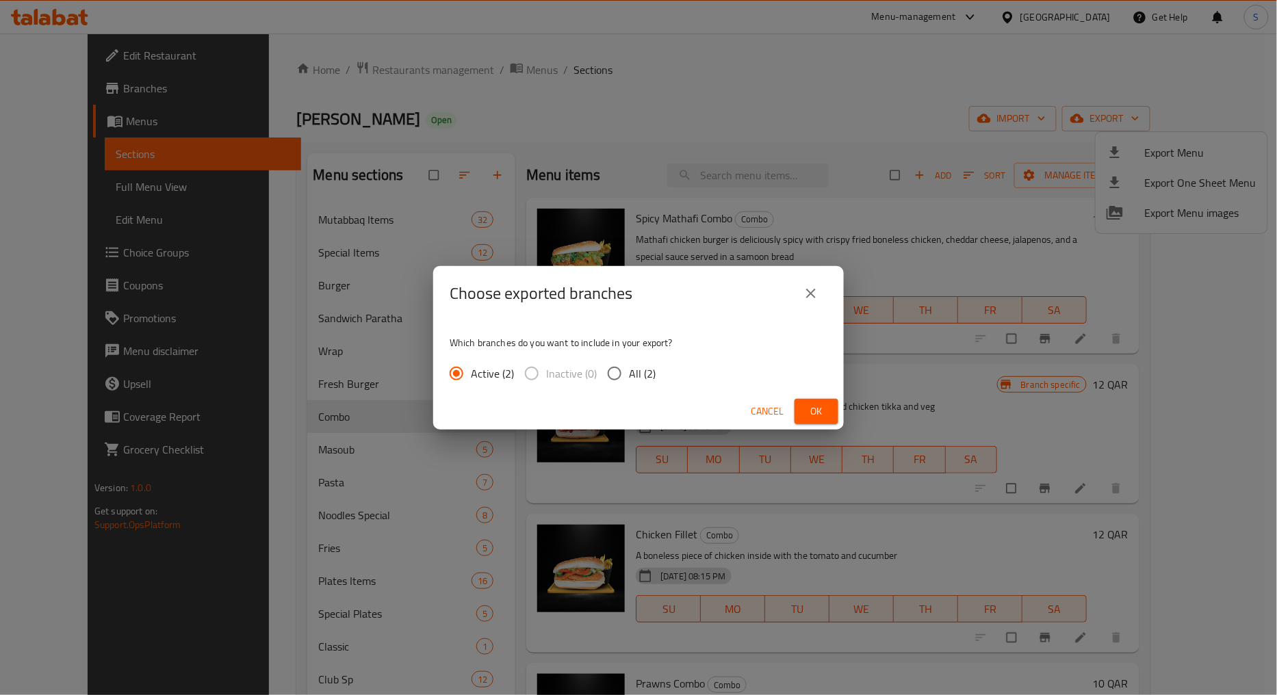
click at [631, 373] on span "All (2)" at bounding box center [642, 373] width 27 height 16
click at [629, 373] on input "All (2)" at bounding box center [614, 373] width 29 height 29
radio input "true"
click at [822, 414] on span "Ok" at bounding box center [816, 411] width 22 height 17
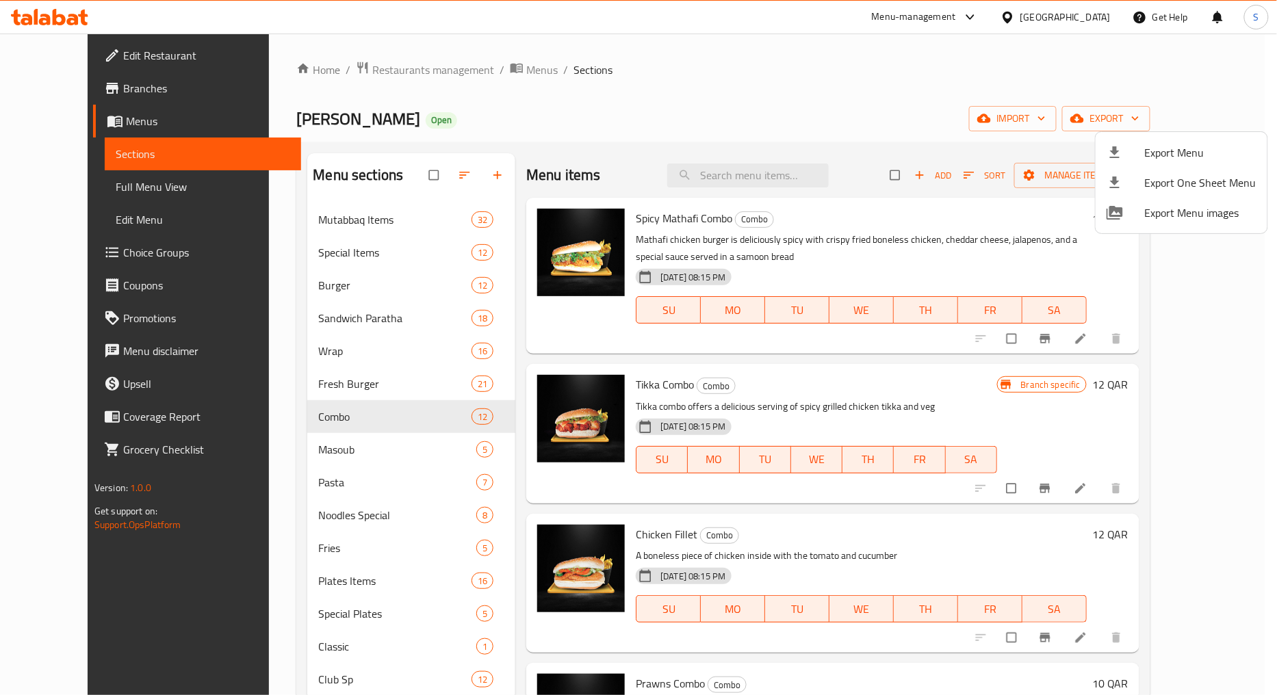
click at [919, 84] on div at bounding box center [638, 347] width 1277 height 695
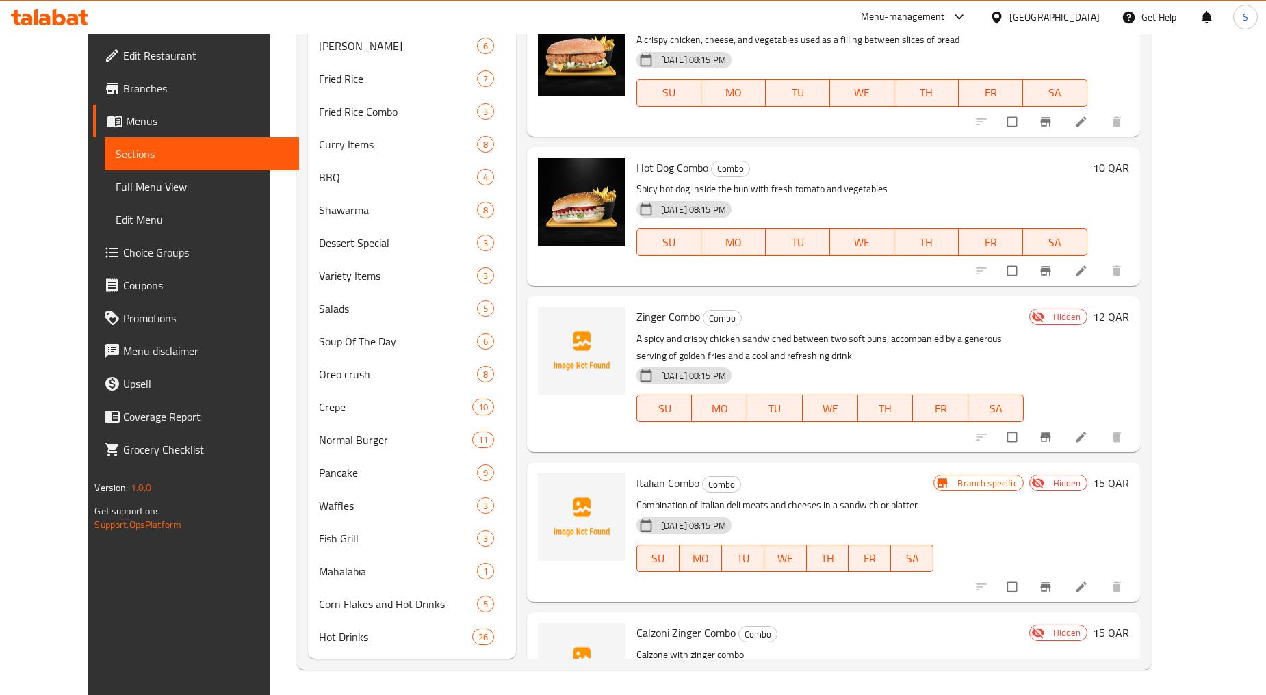
scroll to position [199, 0]
